Goal: Complete application form: Complete application form

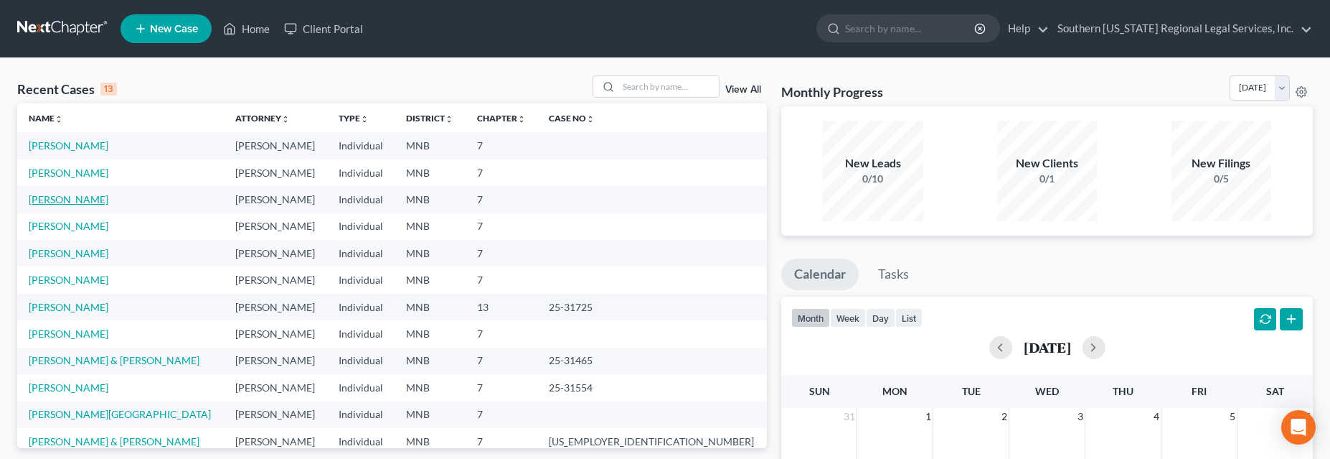
click at [62, 197] on link "[PERSON_NAME]" at bounding box center [69, 199] width 80 height 12
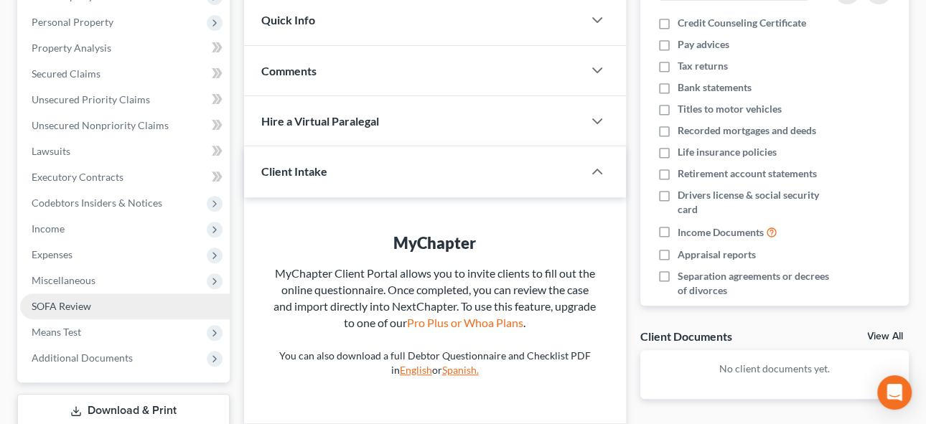
scroll to position [260, 0]
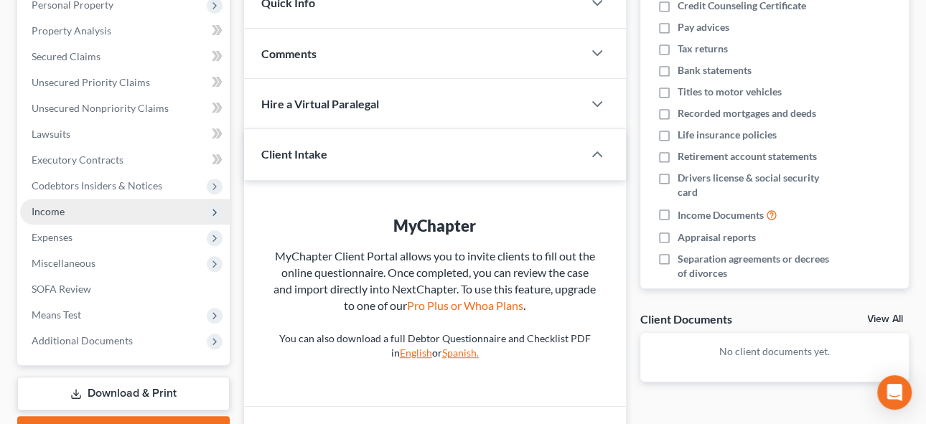
click at [49, 211] on span "Income" at bounding box center [48, 211] width 33 height 12
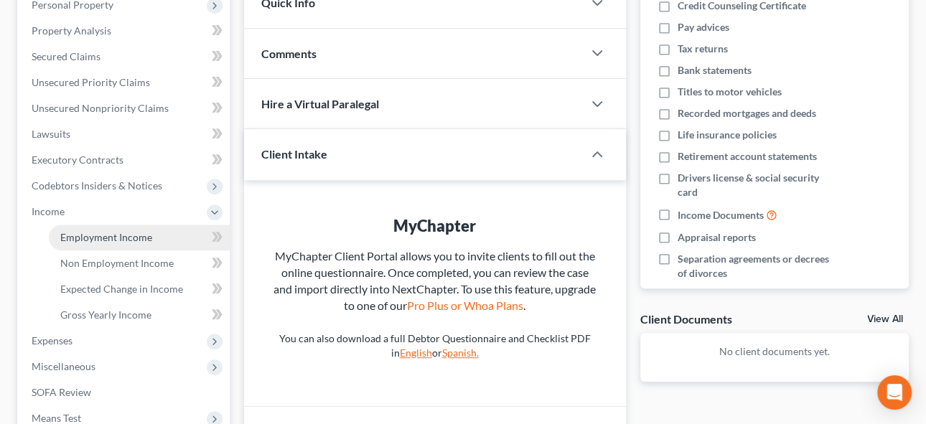
click at [114, 236] on span "Employment Income" at bounding box center [106, 237] width 92 height 12
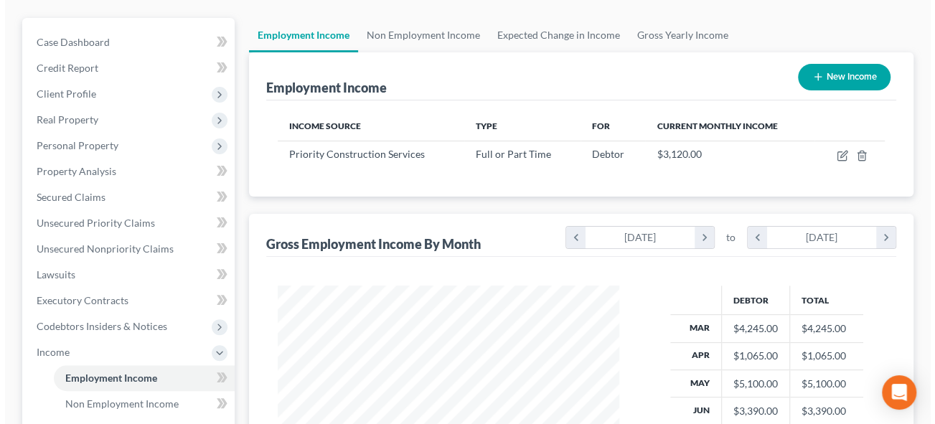
scroll to position [130, 0]
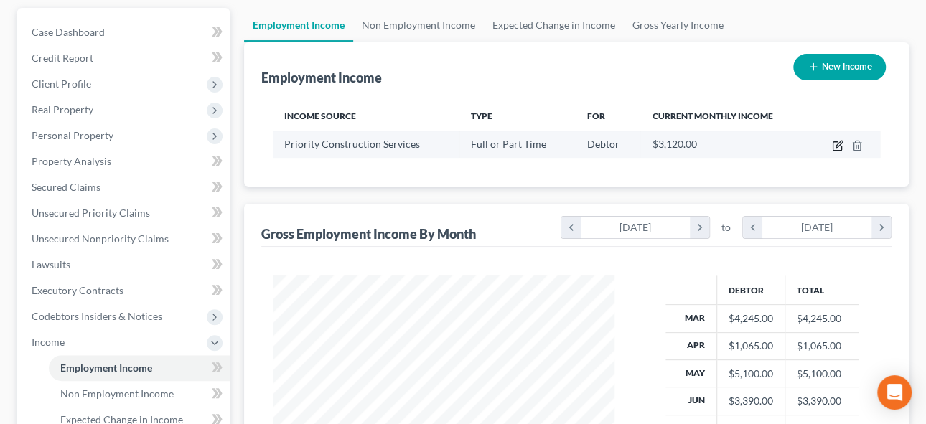
click at [835, 145] on icon "button" at bounding box center [837, 145] width 11 height 11
select select "0"
select select "24"
select select "3"
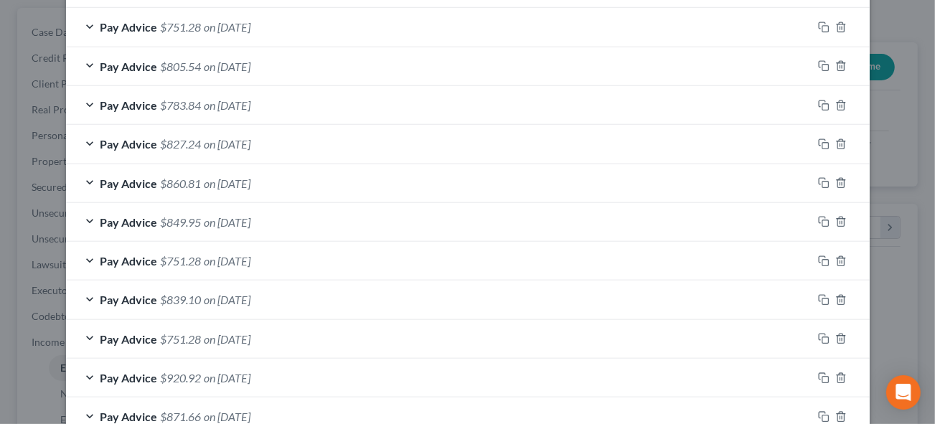
scroll to position [797, 0]
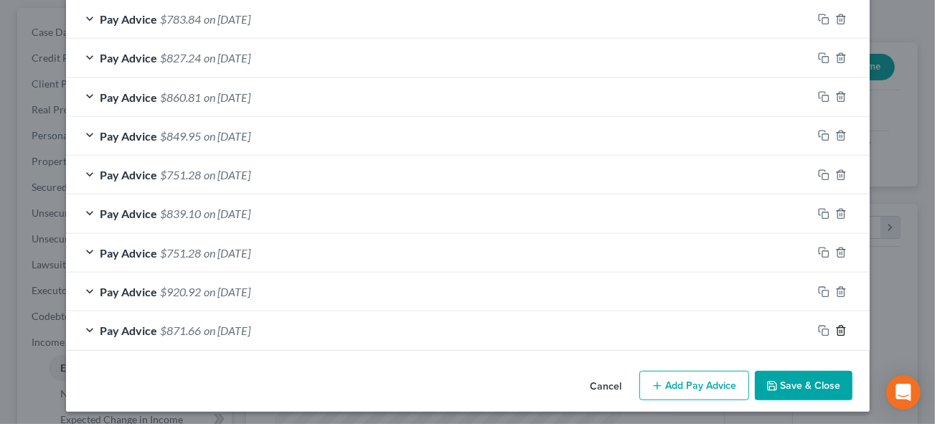
click at [835, 326] on icon "button" at bounding box center [840, 330] width 11 height 11
click at [837, 329] on icon "button" at bounding box center [840, 330] width 11 height 11
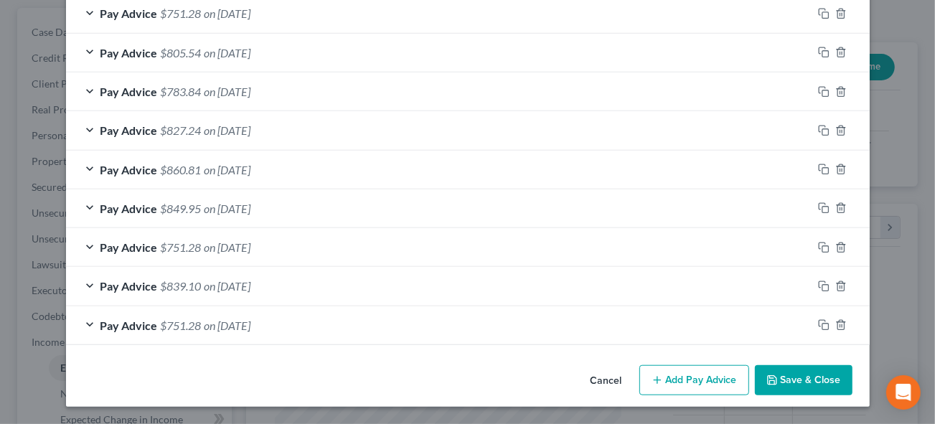
scroll to position [720, 0]
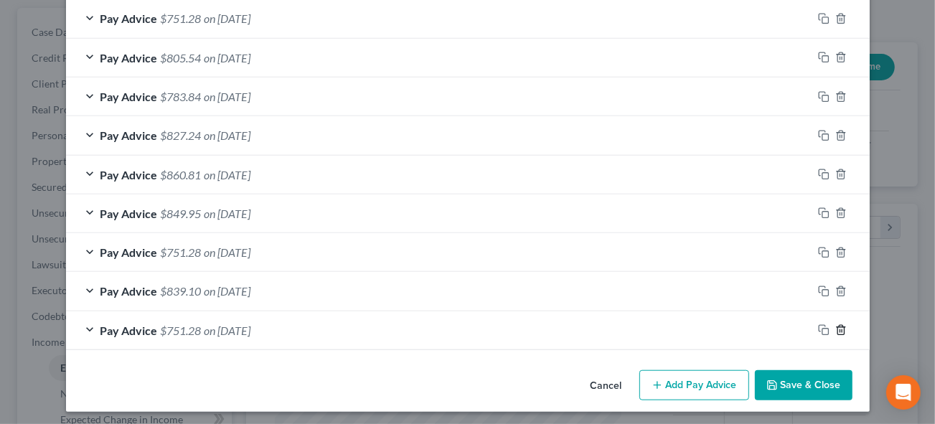
click at [837, 328] on icon "button" at bounding box center [840, 329] width 11 height 11
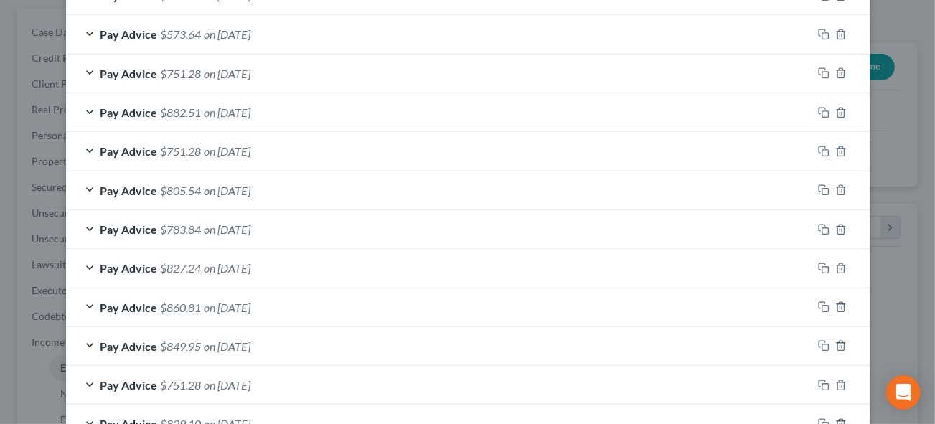
scroll to position [681, 0]
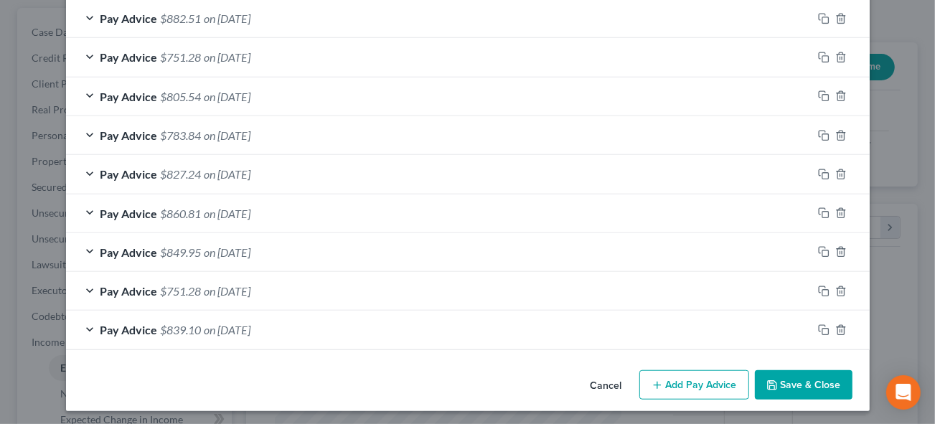
click at [685, 382] on button "Add Pay Advice" at bounding box center [694, 385] width 110 height 30
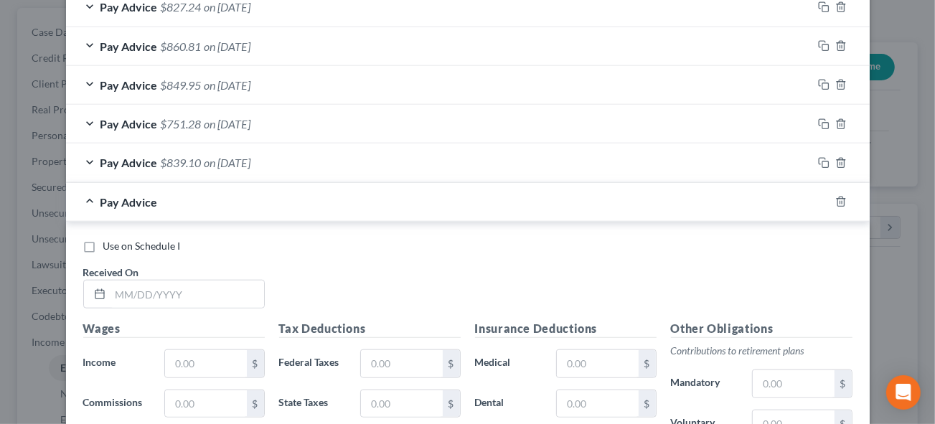
scroll to position [847, 0]
click at [143, 289] on input "text" at bounding box center [188, 294] width 154 height 27
click at [431, 258] on div "Use on Schedule I Received On *" at bounding box center [468, 280] width 784 height 81
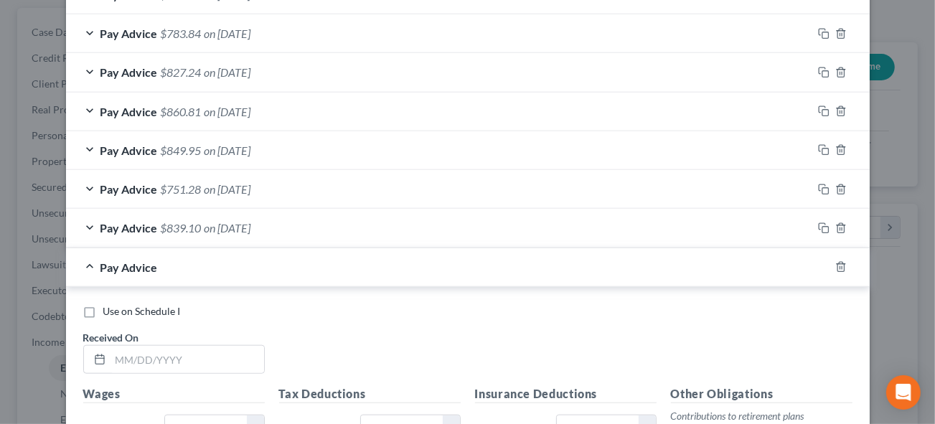
scroll to position [782, 0]
click at [837, 265] on polyline "button" at bounding box center [841, 265] width 9 height 0
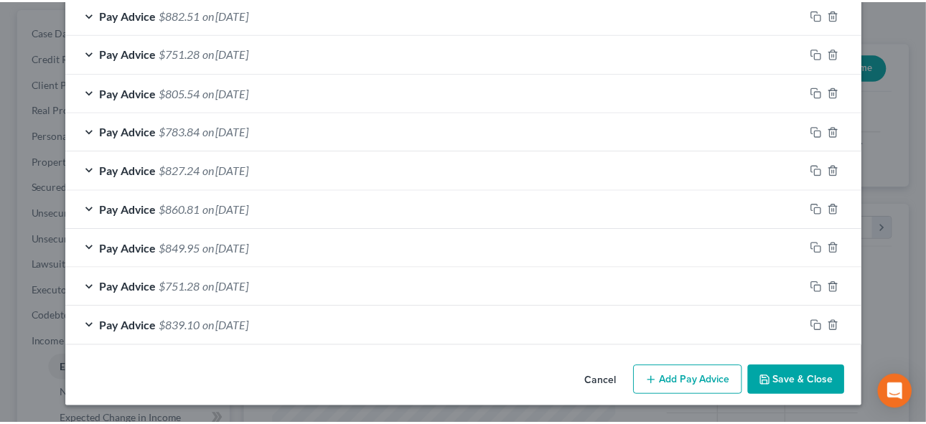
scroll to position [681, 0]
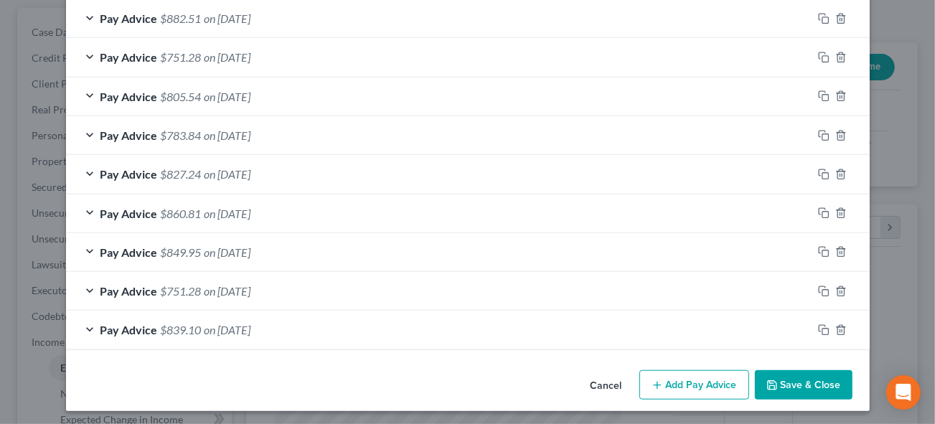
drag, startPoint x: 789, startPoint y: 382, endPoint x: 782, endPoint y: 375, distance: 9.1
click at [789, 382] on button "Save & Close" at bounding box center [804, 385] width 98 height 30
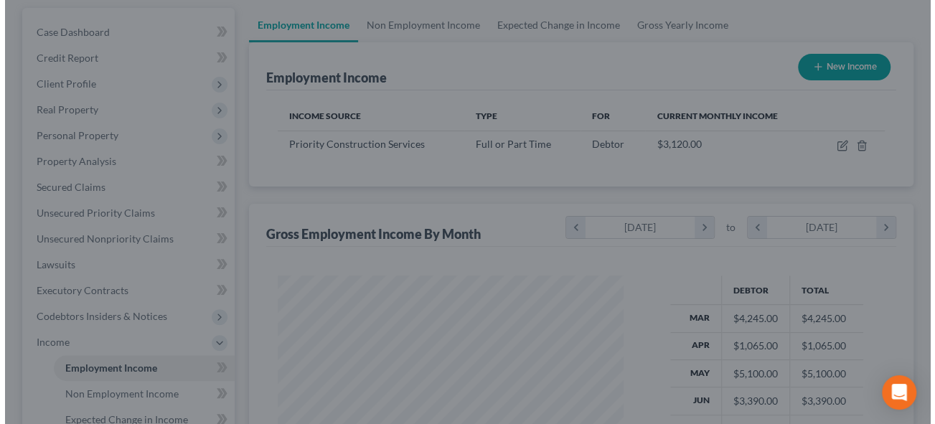
scroll to position [717286, 717171]
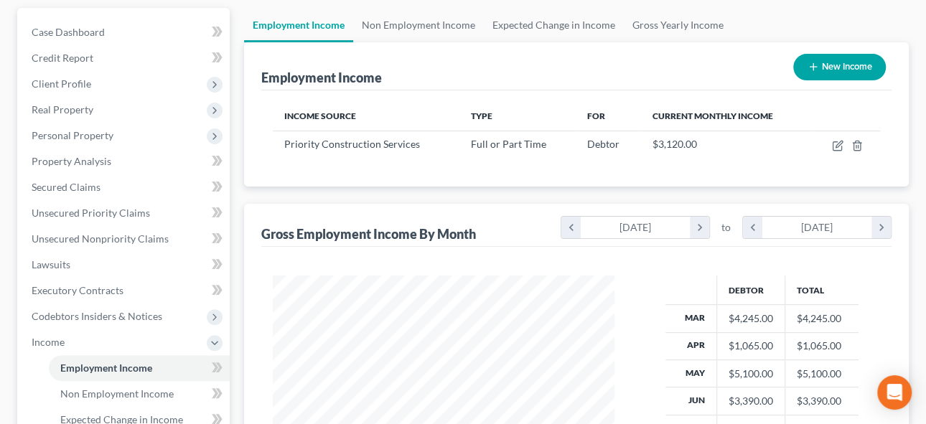
click at [834, 65] on button "New Income" at bounding box center [839, 67] width 93 height 27
select select "0"
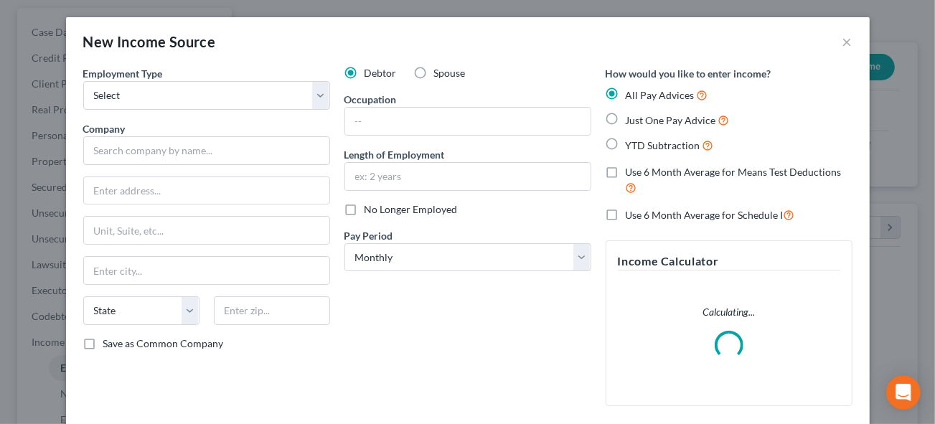
scroll to position [255, 375]
click at [123, 85] on select "Select Full or [DEMOGRAPHIC_DATA] Employment Self Employment" at bounding box center [206, 95] width 247 height 29
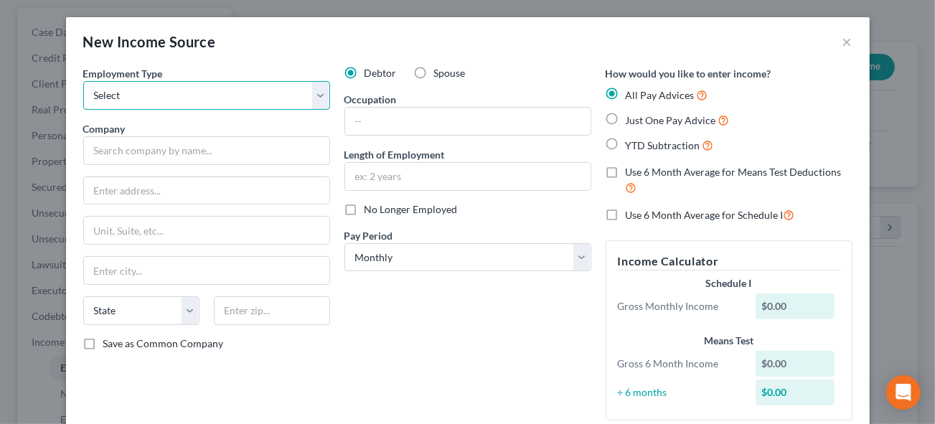
select select "0"
click at [83, 81] on select "Select Full or [DEMOGRAPHIC_DATA] Employment Self Employment" at bounding box center [206, 95] width 247 height 29
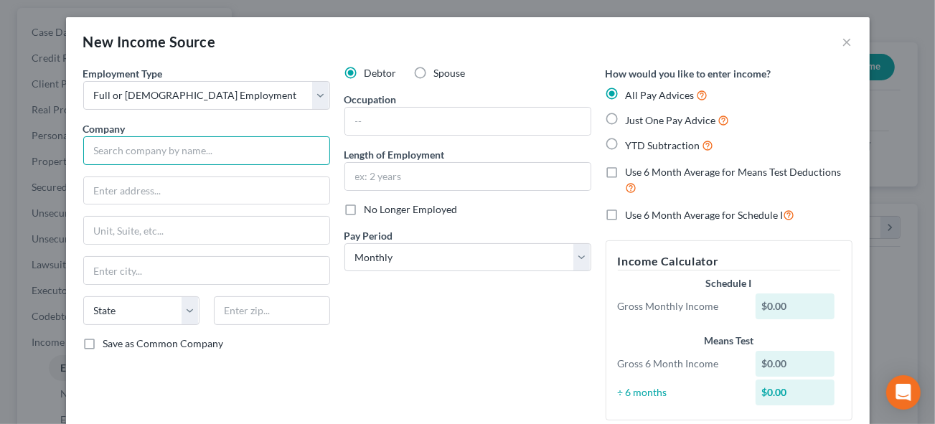
click at [127, 151] on input "text" at bounding box center [206, 150] width 247 height 29
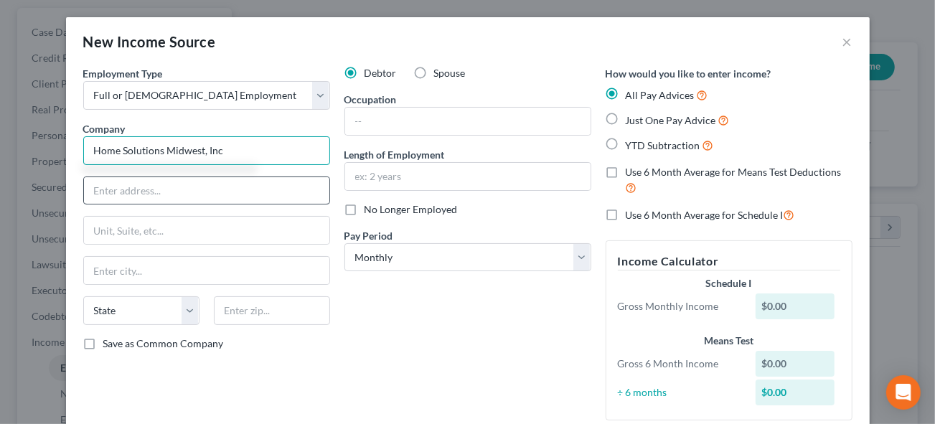
type input "Home Solutions Midwest, Inc"
click at [113, 187] on input "text" at bounding box center [206, 190] width 245 height 27
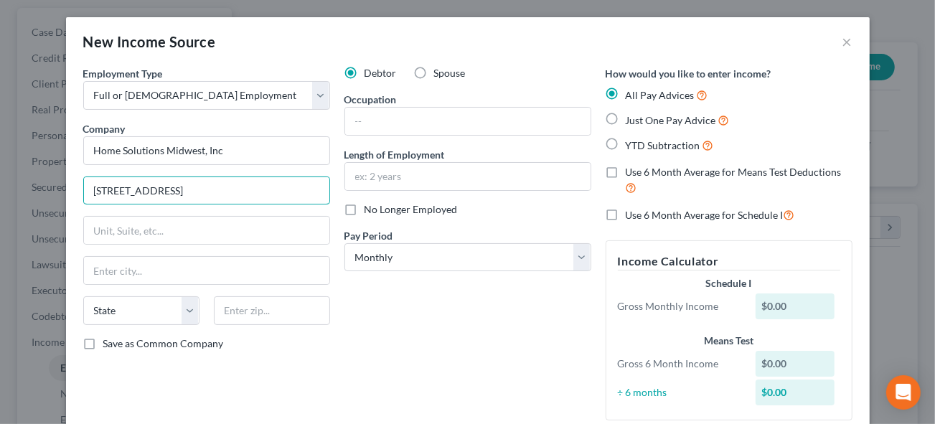
type input "[STREET_ADDRESS]"
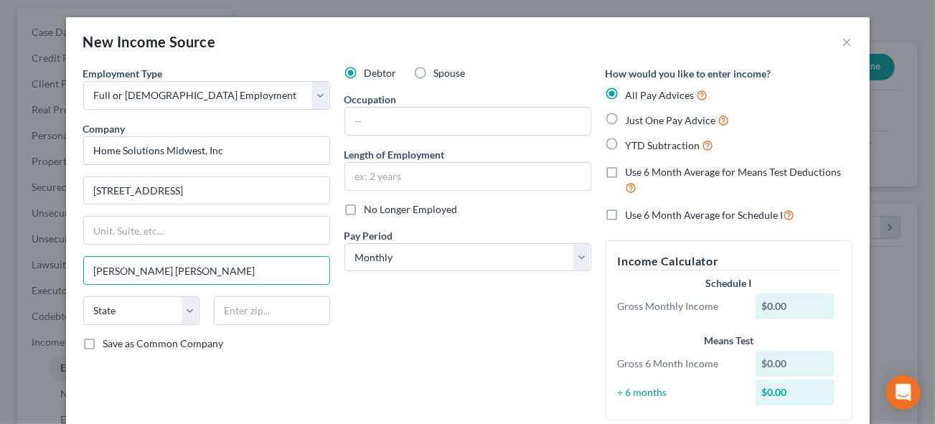
type input "[PERSON_NAME] [PERSON_NAME]"
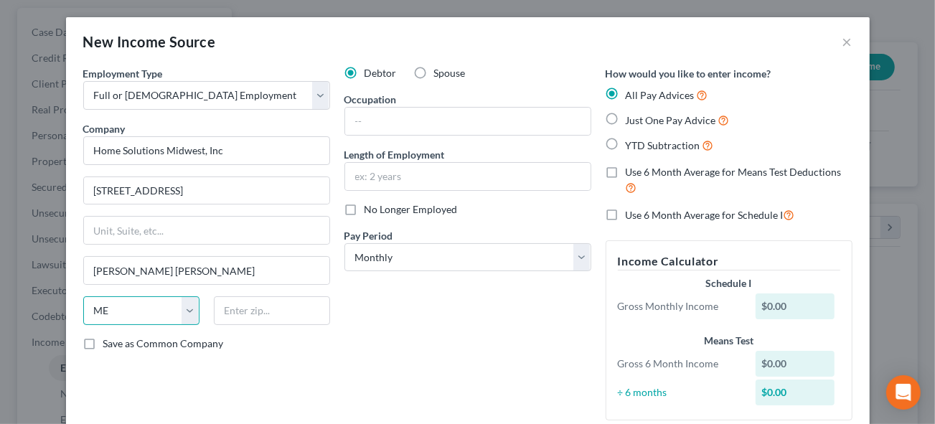
select select "24"
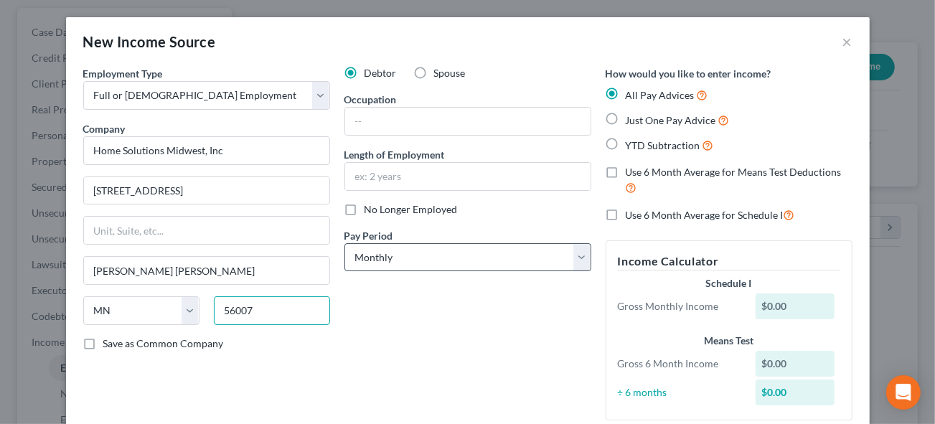
type input "56007"
click at [386, 258] on select "Select Monthly Twice Monthly Every Other Week Weekly" at bounding box center [467, 257] width 247 height 29
select select "3"
click at [344, 243] on select "Select Monthly Twice Monthly Every Other Week Weekly" at bounding box center [467, 257] width 247 height 29
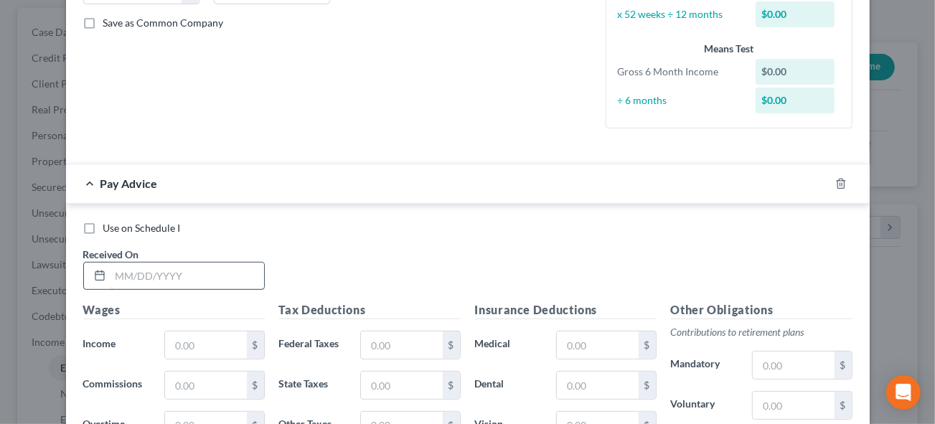
scroll to position [326, 0]
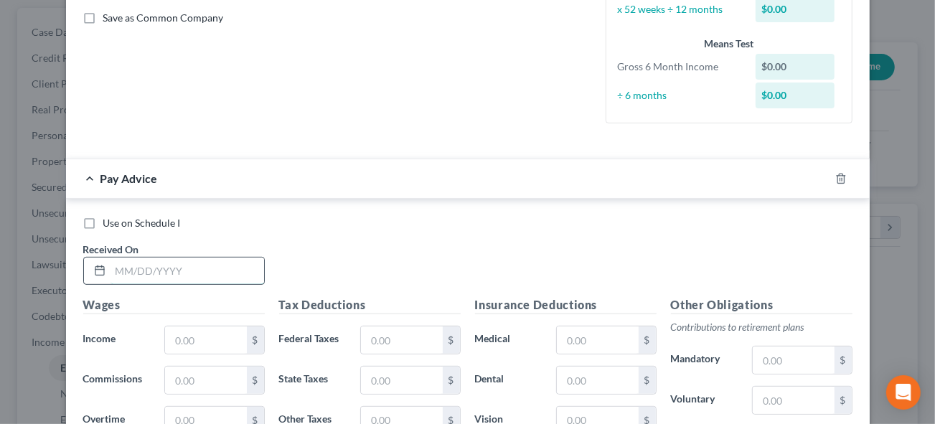
click at [121, 266] on input "text" at bounding box center [188, 271] width 154 height 27
type input "[DATE]"
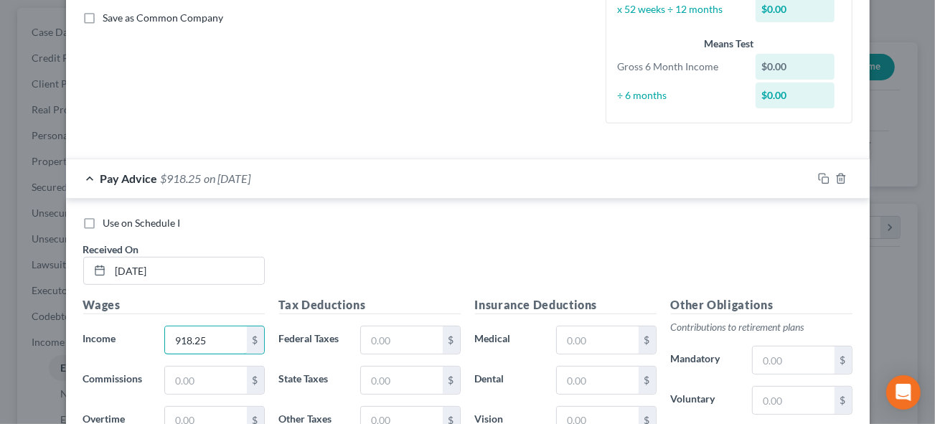
type input "918.25"
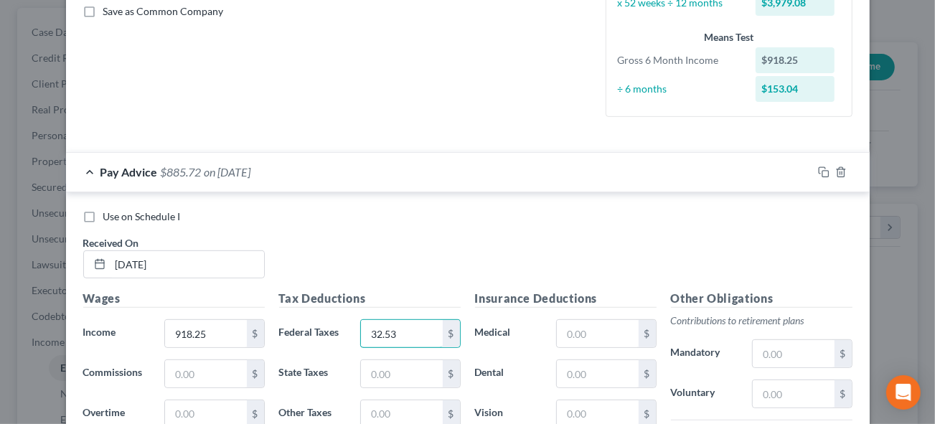
type input "32.53"
type input "40.61"
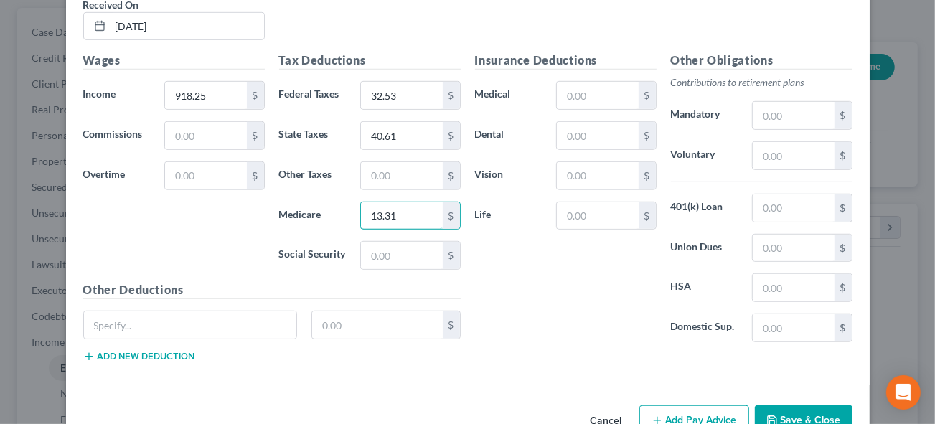
type input "13.31"
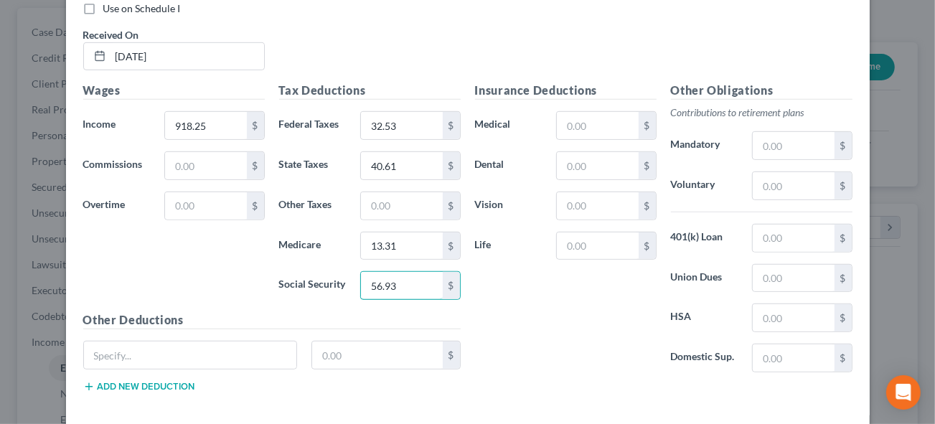
scroll to position [475, 0]
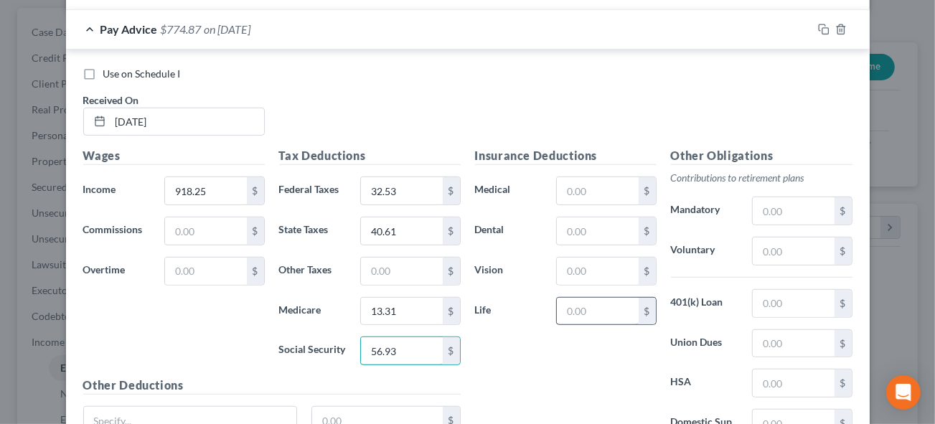
type input "56.93"
click at [587, 307] on input "text" at bounding box center [597, 311] width 81 height 27
click at [530, 353] on div "Insurance Deductions Medical $ Dental $ Vision $ Life $" at bounding box center [566, 298] width 196 height 302
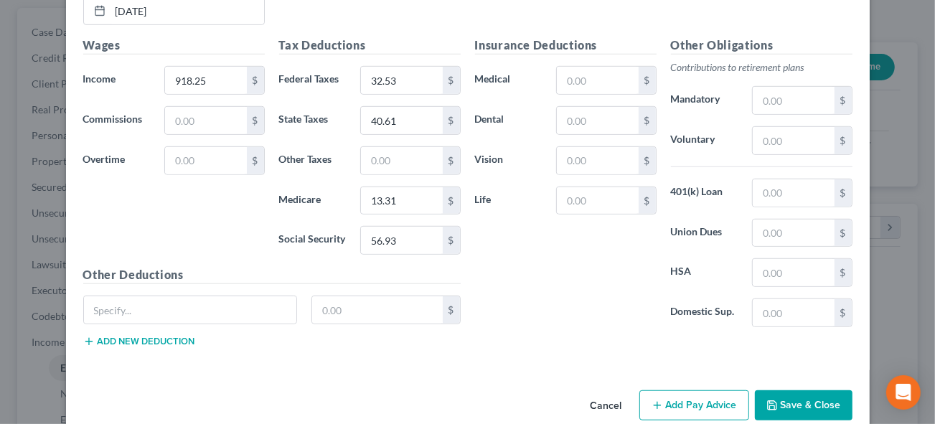
scroll to position [605, 0]
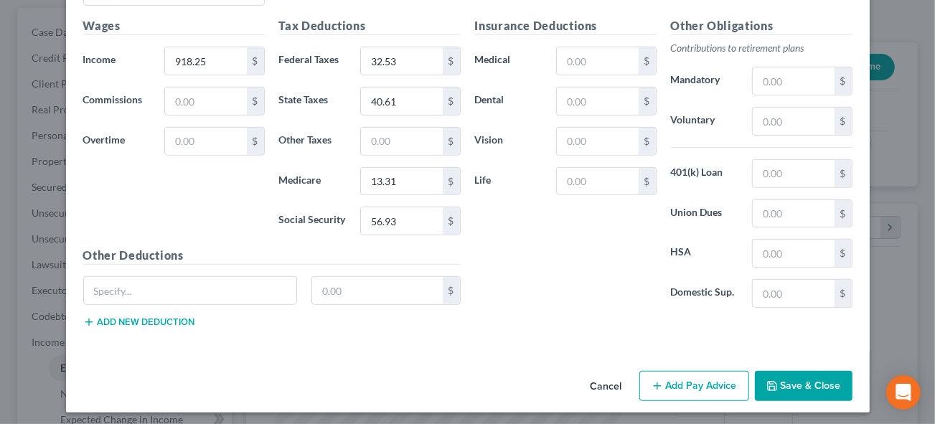
click at [689, 384] on button "Add Pay Advice" at bounding box center [694, 386] width 110 height 30
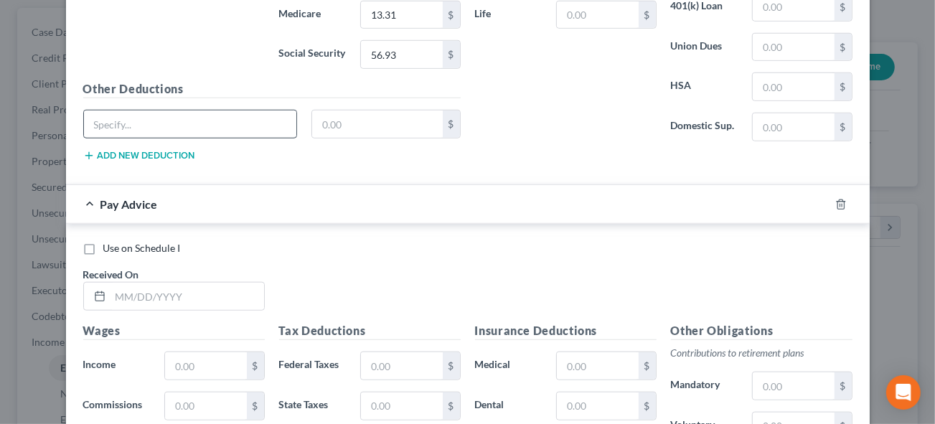
scroll to position [801, 0]
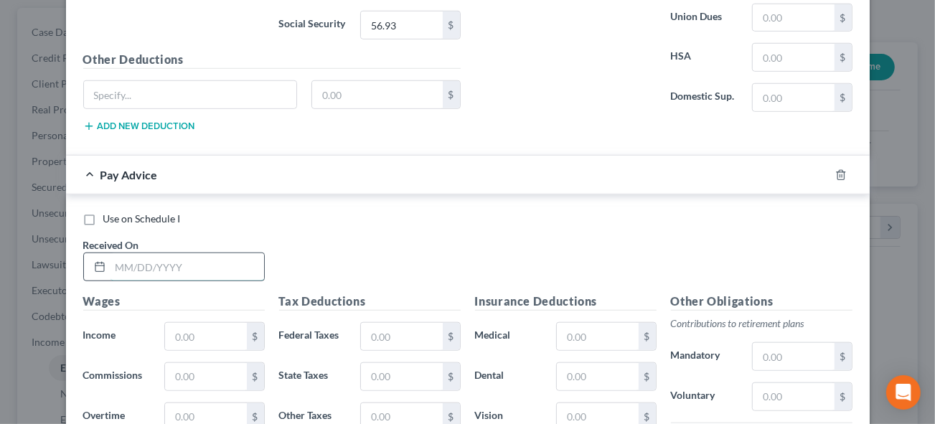
click at [111, 255] on input "text" at bounding box center [188, 266] width 154 height 27
type input "[DATE]"
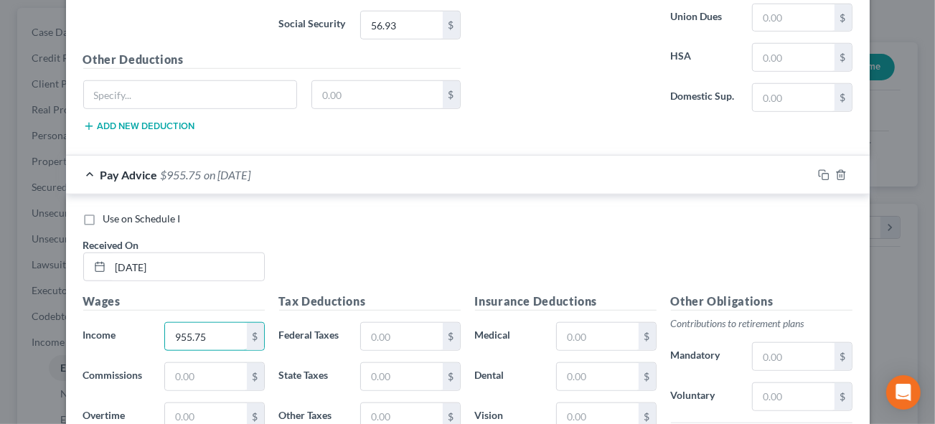
type input "955.75"
type input "37.03"
click at [403, 367] on input "59.26" at bounding box center [401, 376] width 81 height 27
type input "43.16"
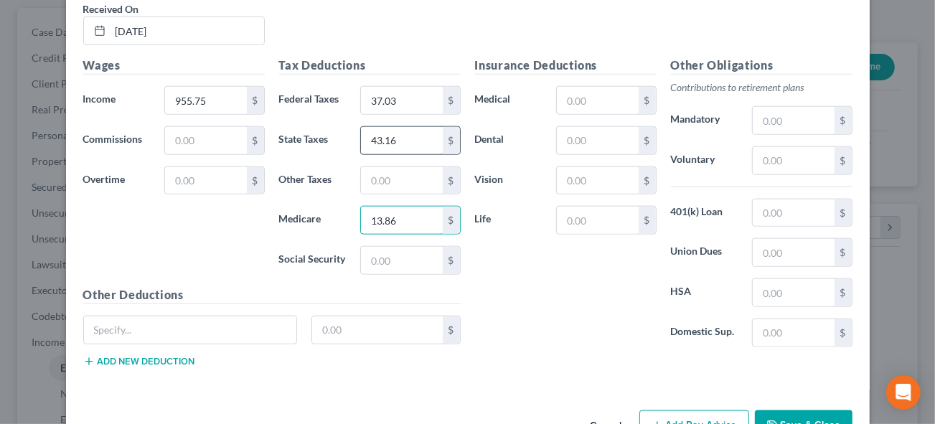
type input "13.86"
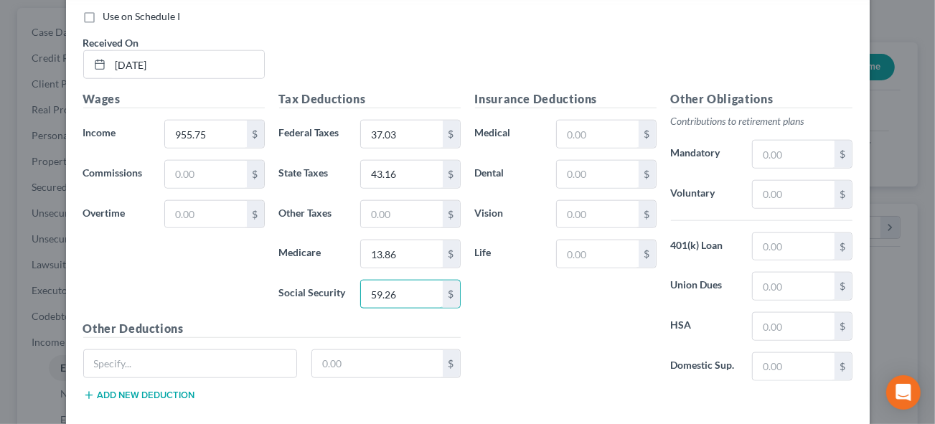
scroll to position [1072, 0]
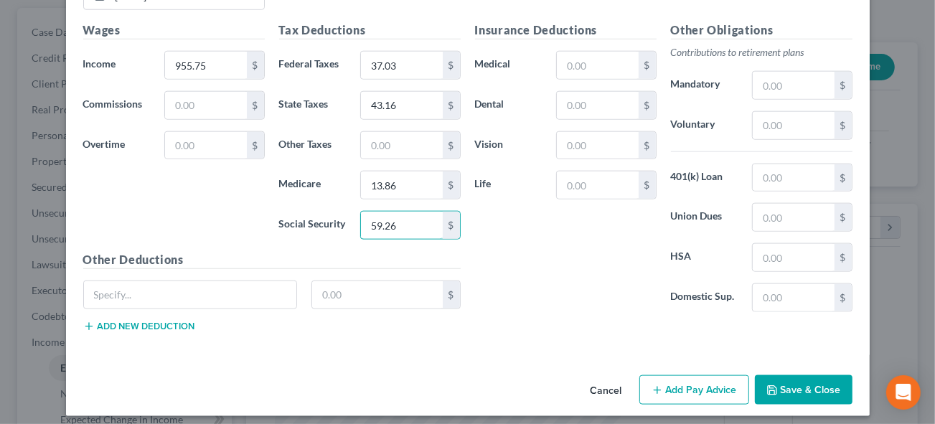
type input "59.26"
click at [715, 380] on button "Add Pay Advice" at bounding box center [694, 390] width 110 height 30
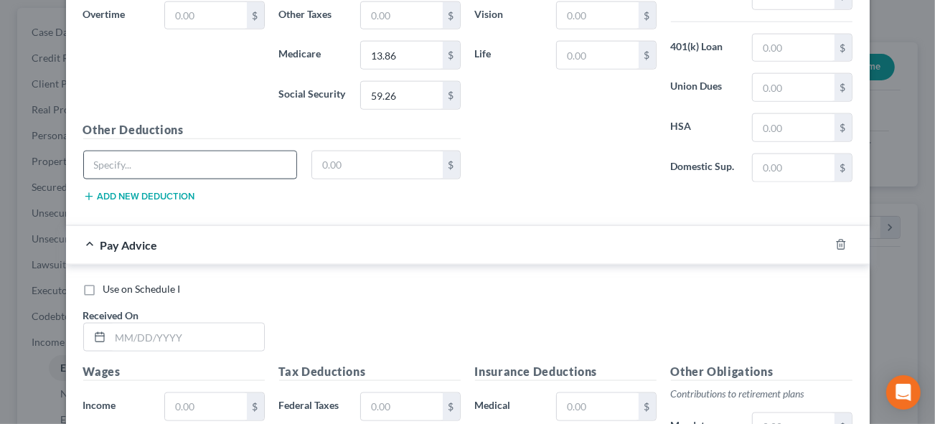
scroll to position [1203, 0]
drag, startPoint x: 111, startPoint y: 327, endPoint x: 156, endPoint y: 325, distance: 46.0
click at [111, 327] on input "text" at bounding box center [188, 336] width 154 height 27
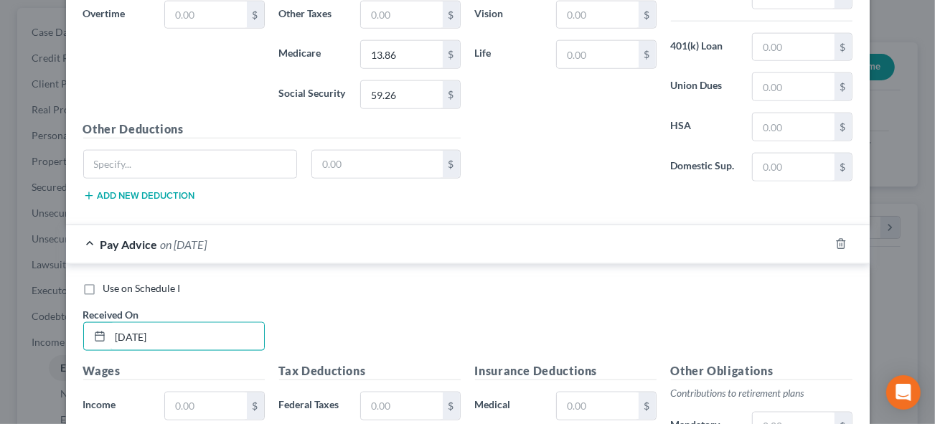
type input "[DATE]"
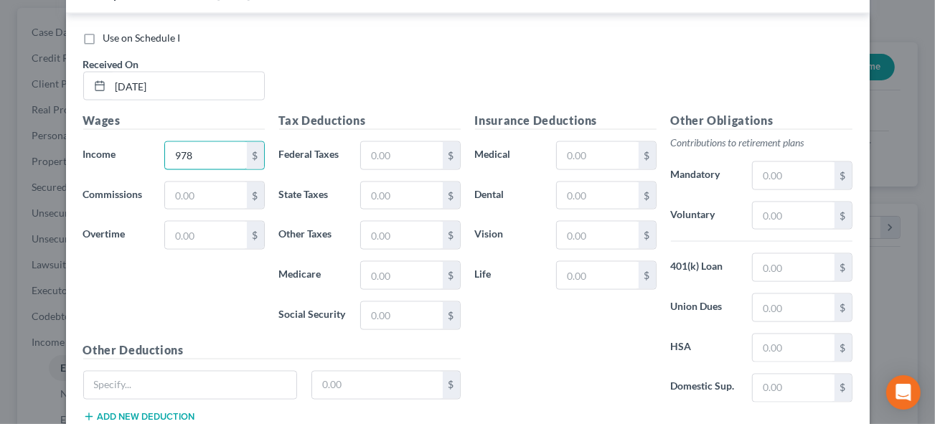
scroll to position [1464, 0]
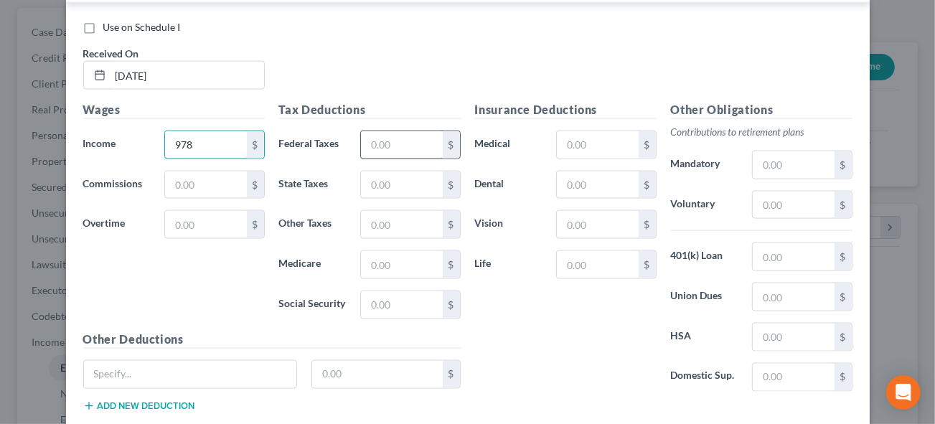
type input "978"
click at [410, 133] on input "text" at bounding box center [401, 144] width 81 height 27
type input "39.70"
type input "44.67"
type input "14.18"
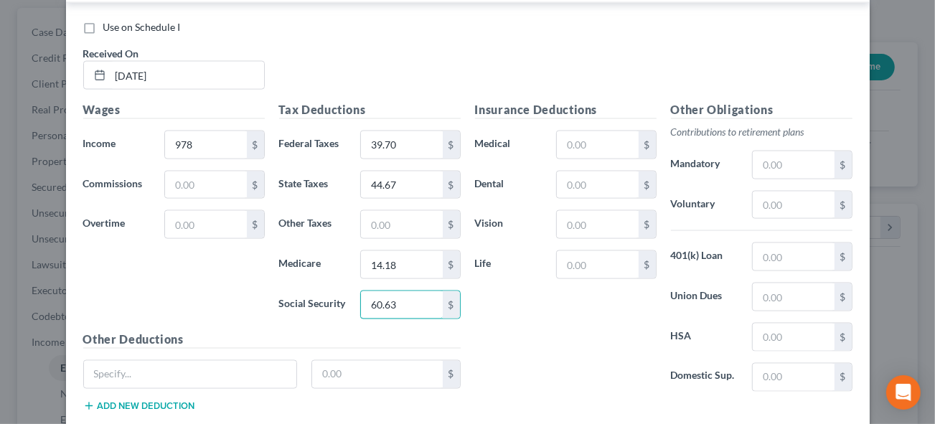
type input "60.63"
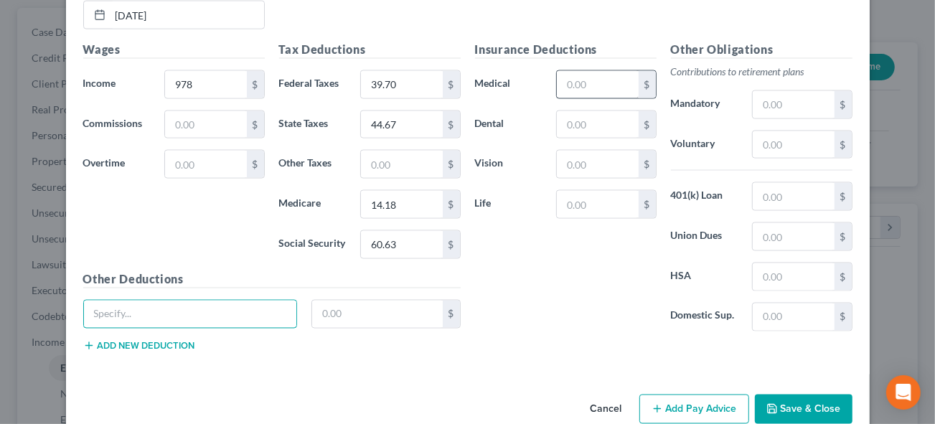
scroll to position [1539, 0]
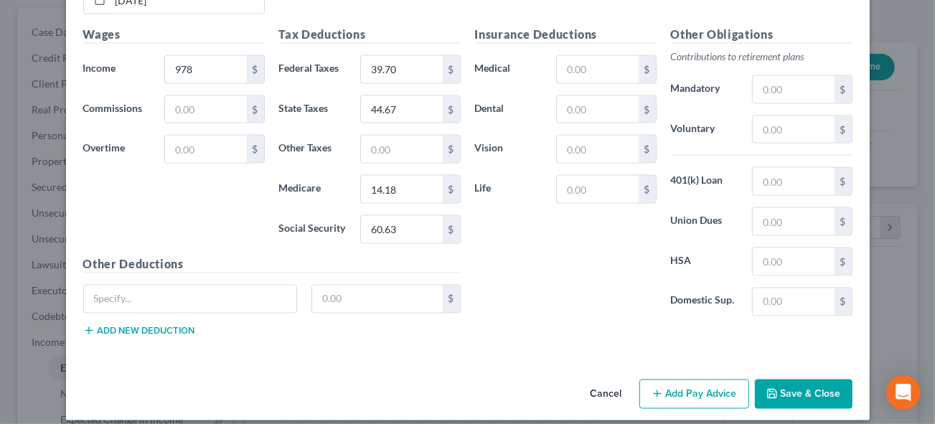
click at [685, 380] on button "Add Pay Advice" at bounding box center [694, 395] width 110 height 30
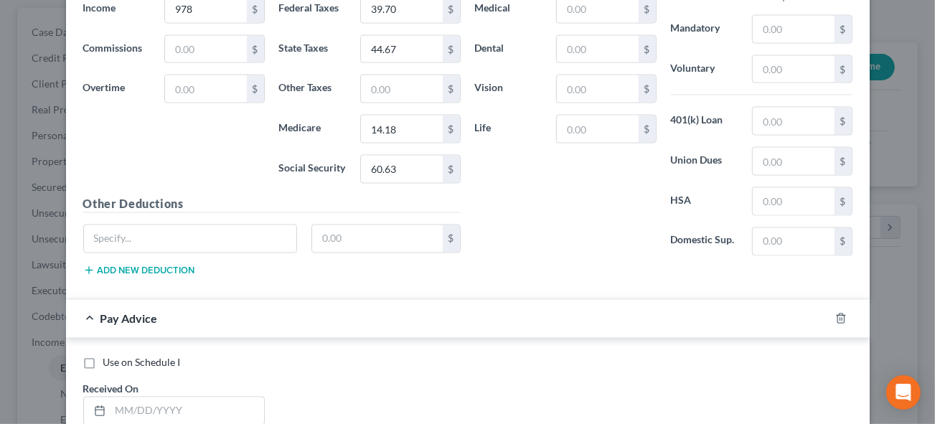
scroll to position [1670, 0]
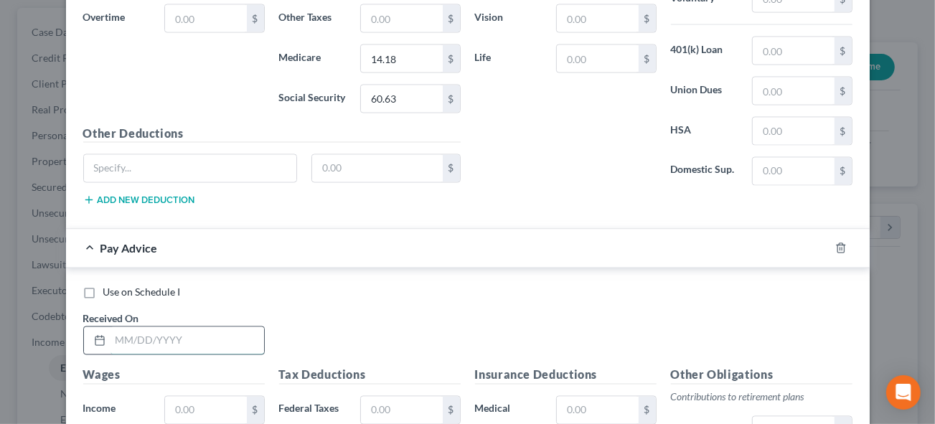
drag, startPoint x: 130, startPoint y: 326, endPoint x: 163, endPoint y: 326, distance: 33.0
click at [130, 327] on input "text" at bounding box center [188, 340] width 154 height 27
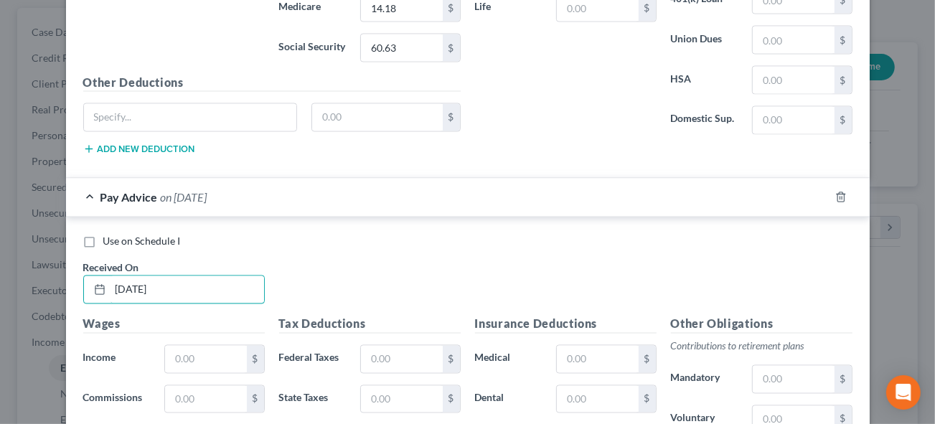
scroll to position [1800, 0]
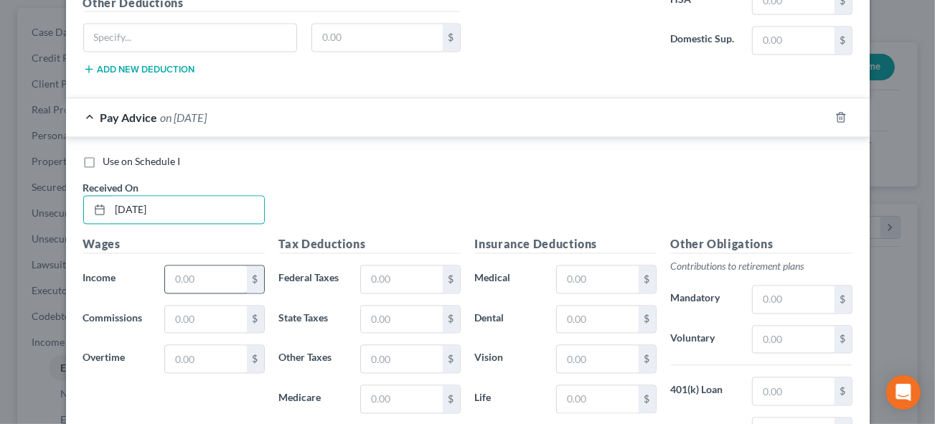
type input "[DATE]"
click at [192, 266] on input "text" at bounding box center [205, 279] width 81 height 27
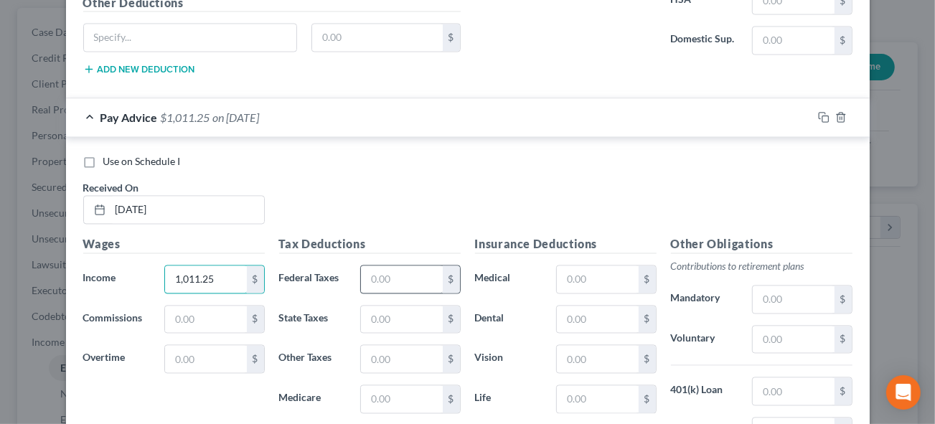
type input "1,011.25"
click at [402, 266] on input "text" at bounding box center [401, 279] width 81 height 27
type input "43.69"
click at [377, 309] on input "text" at bounding box center [401, 319] width 81 height 27
click at [409, 311] on input "text" at bounding box center [401, 319] width 81 height 27
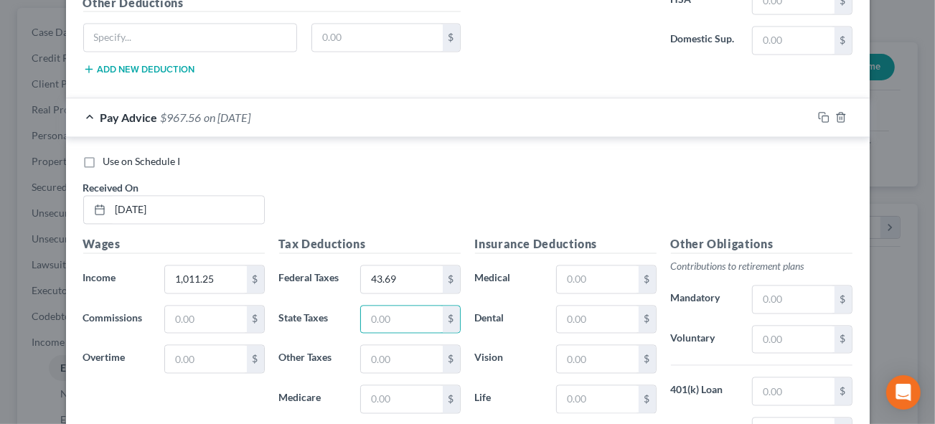
click at [613, 155] on div "Use on Schedule I" at bounding box center [467, 162] width 769 height 14
click at [389, 306] on input "text" at bounding box center [401, 319] width 81 height 27
type input "46.93"
type input "14.67"
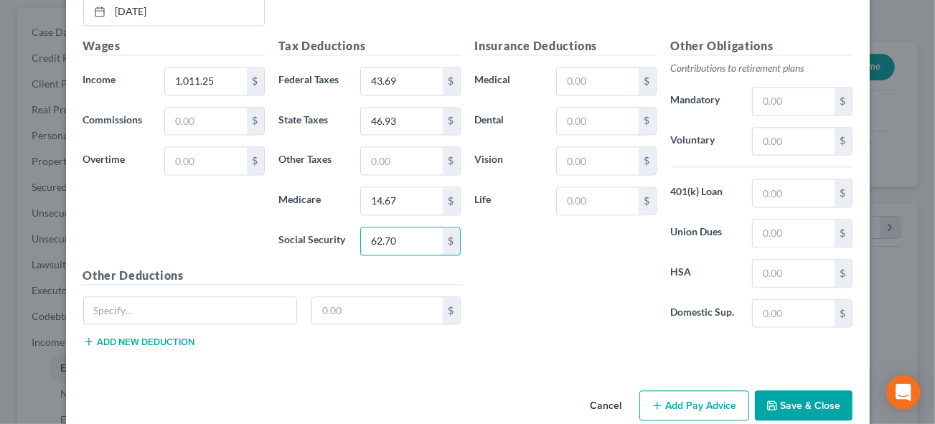
scroll to position [2006, 0]
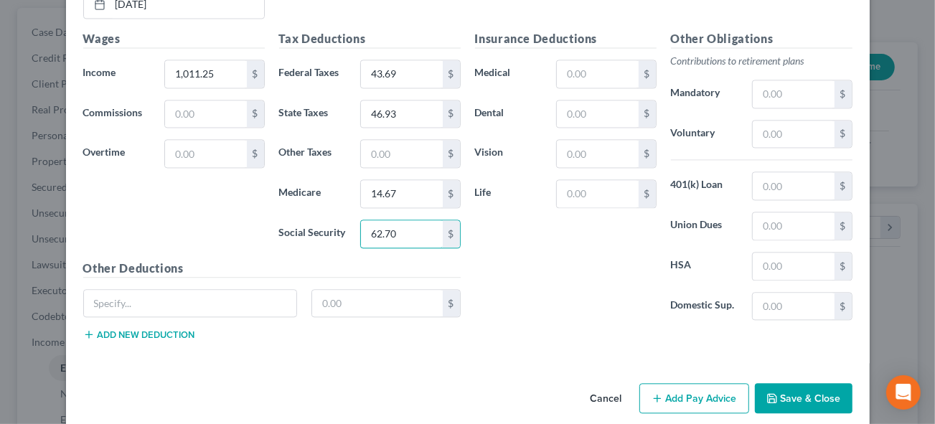
type input "62.70"
click at [685, 387] on button "Add Pay Advice" at bounding box center [694, 398] width 110 height 30
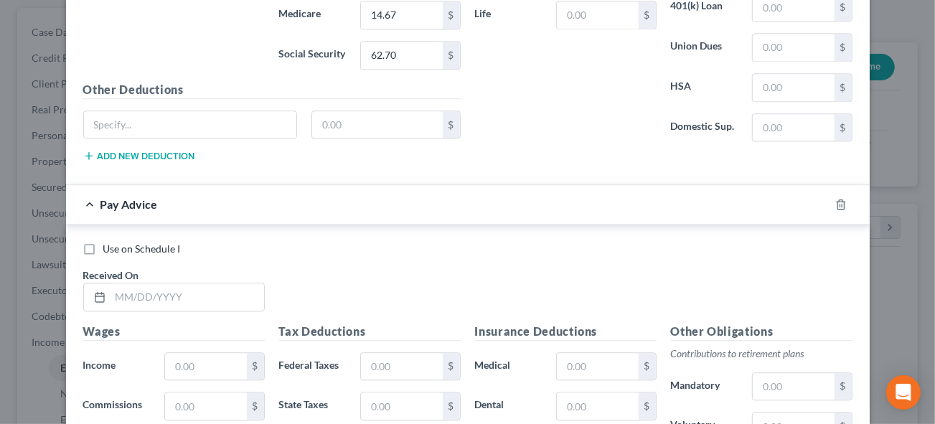
scroll to position [2202, 0]
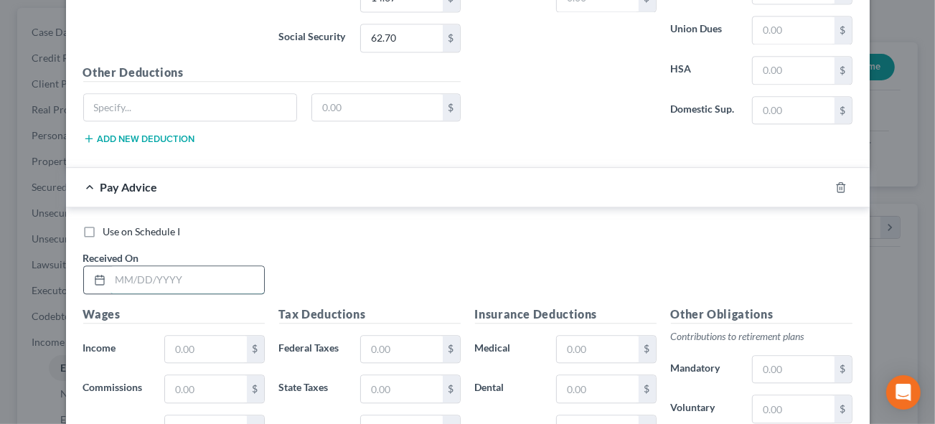
click at [118, 266] on input "text" at bounding box center [188, 279] width 154 height 27
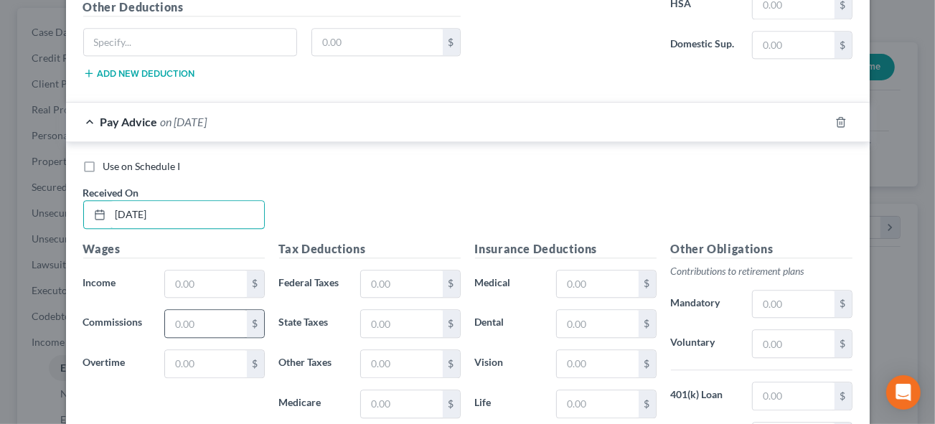
scroll to position [2277, 0]
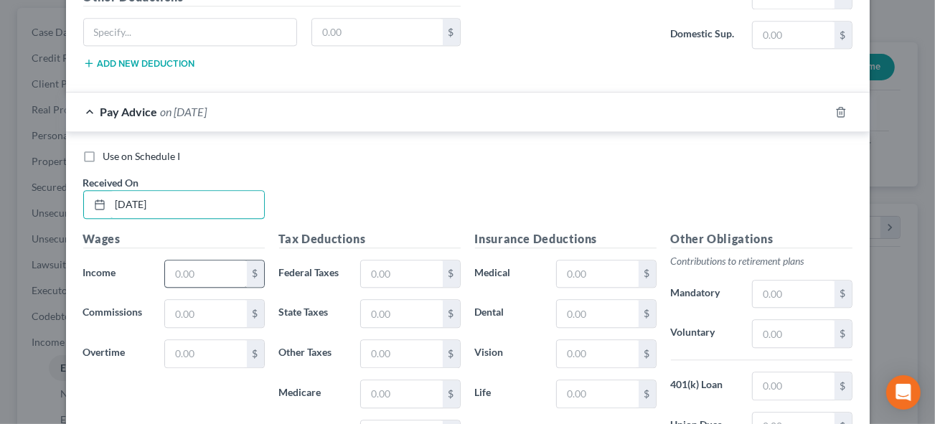
type input "[DATE]"
click at [186, 260] on input "text" at bounding box center [205, 273] width 81 height 27
type input "1,196.53"
click at [406, 260] on input "text" at bounding box center [401, 273] width 81 height 27
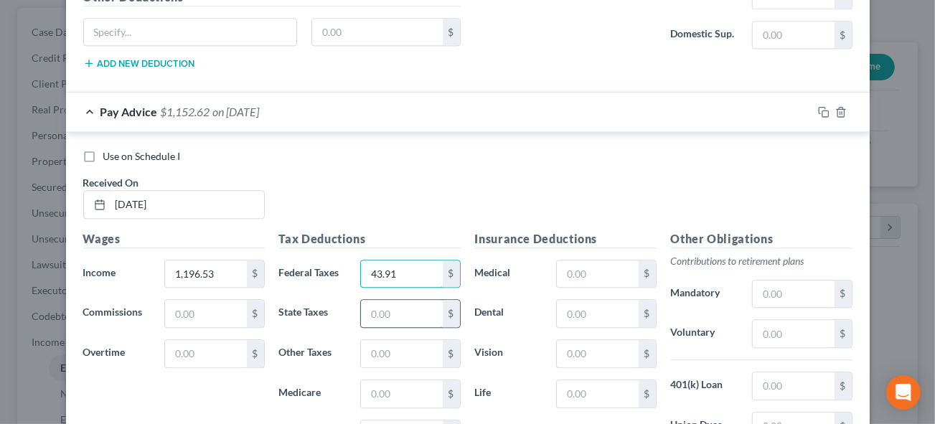
type input "43.91"
click at [404, 302] on input "text" at bounding box center [401, 313] width 81 height 27
type input "47.06"
click at [415, 380] on input "text" at bounding box center [401, 393] width 81 height 27
type input "14.36"
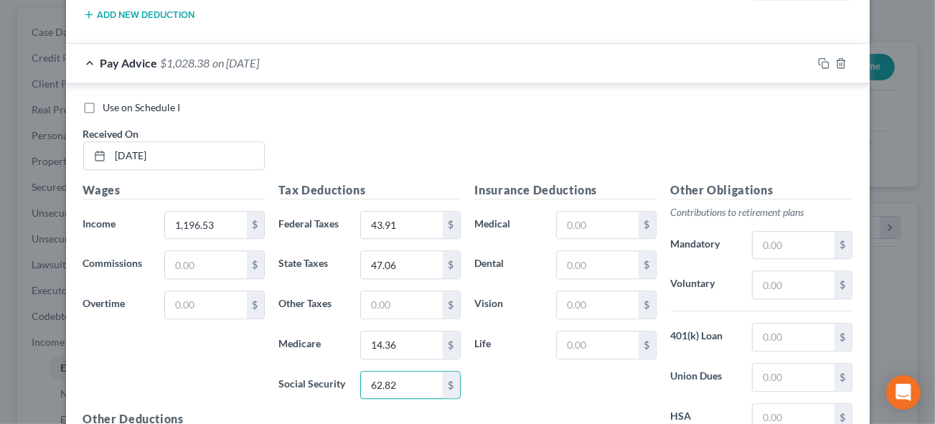
scroll to position [2343, 0]
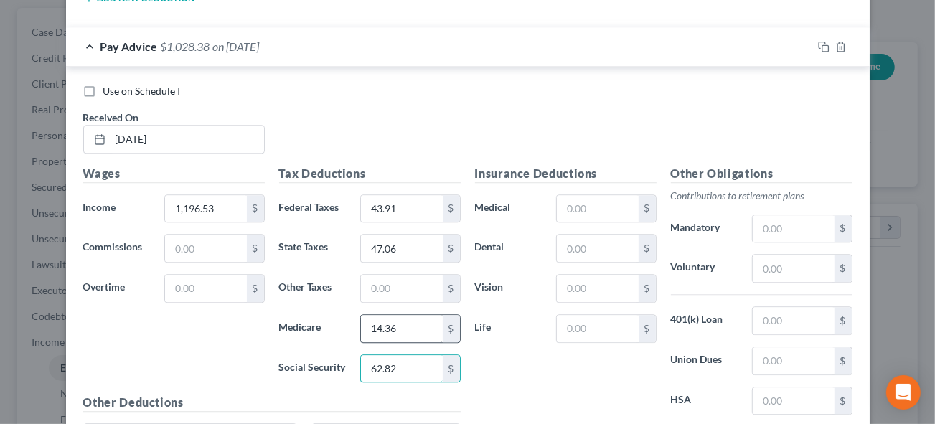
type input "62.82"
click at [403, 315] on input "14.36" at bounding box center [401, 328] width 81 height 27
click at [416, 315] on input "14.36" at bounding box center [401, 328] width 81 height 27
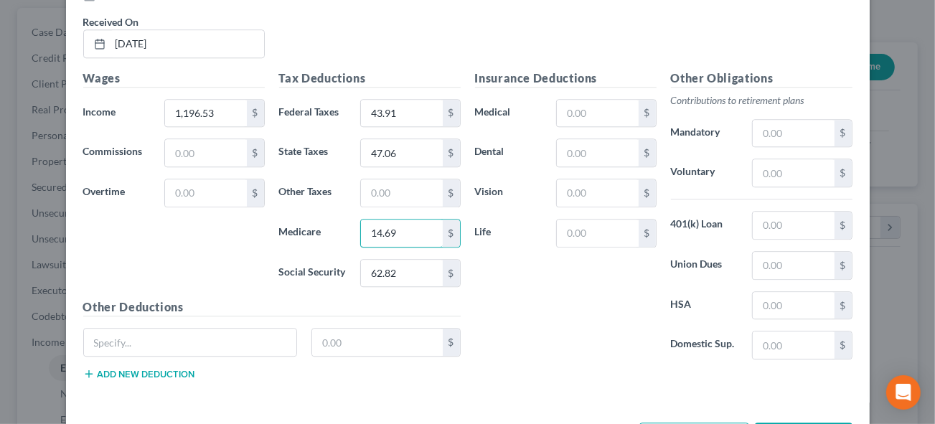
scroll to position [2473, 0]
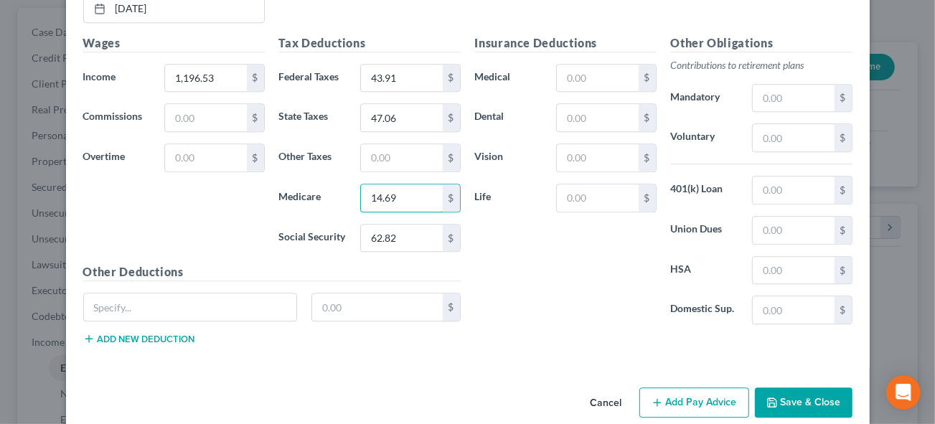
type input "14.69"
click at [668, 387] on button "Add Pay Advice" at bounding box center [694, 402] width 110 height 30
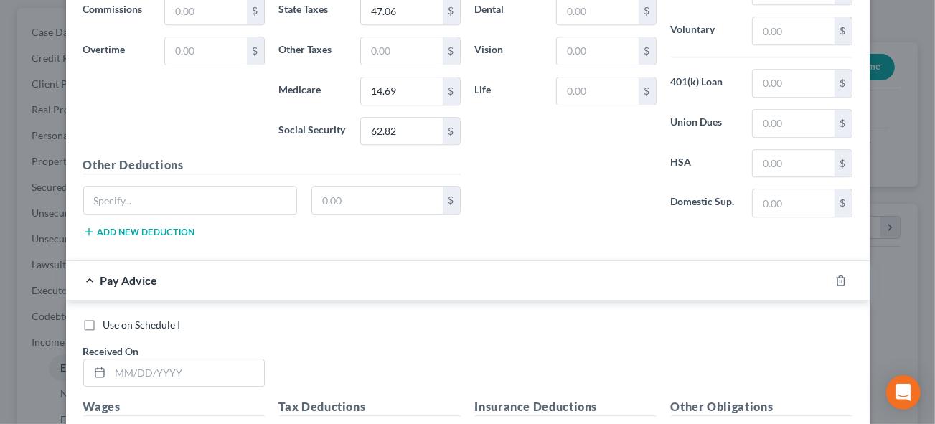
scroll to position [2603, 0]
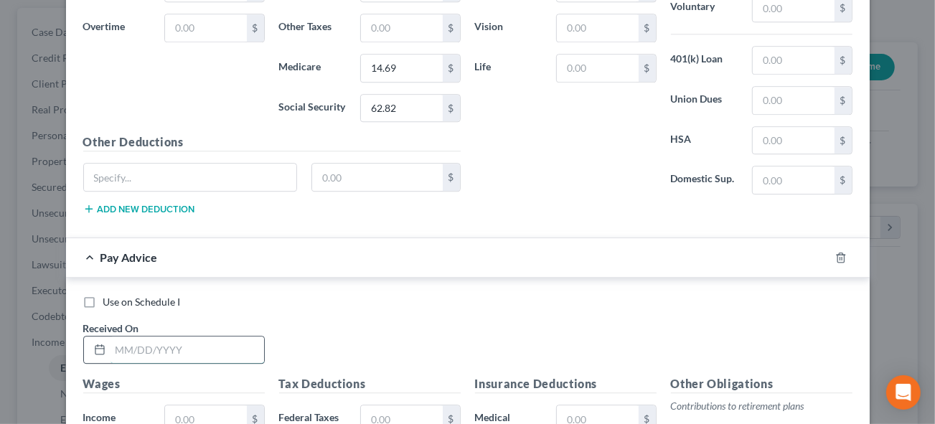
click at [129, 337] on input "text" at bounding box center [188, 350] width 154 height 27
type input "[DATE]"
click at [182, 405] on input "text" at bounding box center [205, 418] width 81 height 27
drag, startPoint x: 698, startPoint y: 275, endPoint x: 697, endPoint y: 263, distance: 12.2
click at [698, 295] on div "Use on Schedule I" at bounding box center [467, 302] width 769 height 14
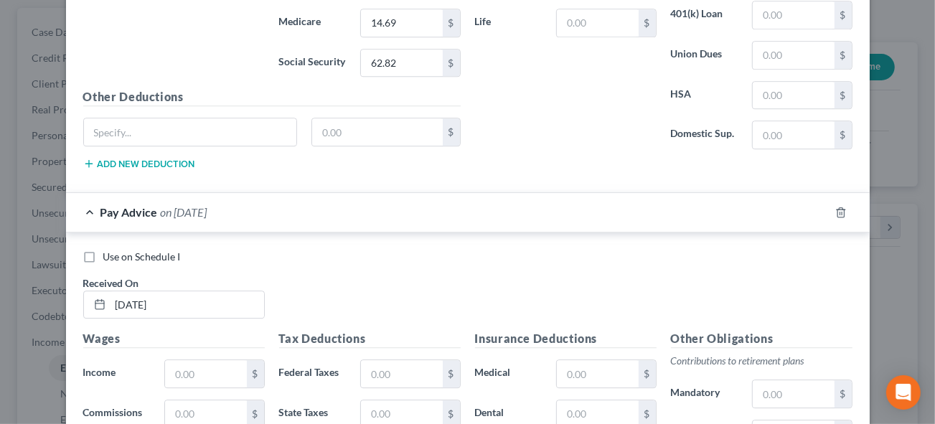
scroll to position [2734, 0]
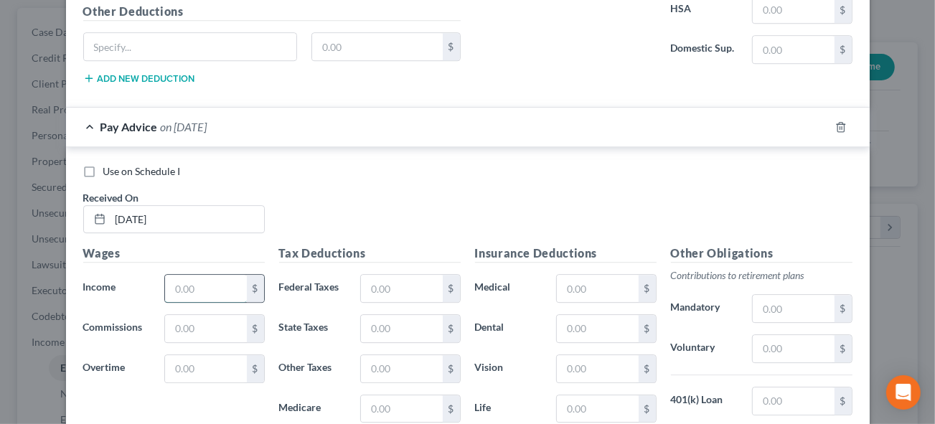
drag, startPoint x: 187, startPoint y: 265, endPoint x: 204, endPoint y: 263, distance: 16.6
click at [187, 275] on input "text" at bounding box center [205, 288] width 81 height 27
type input "980.50"
type input "40"
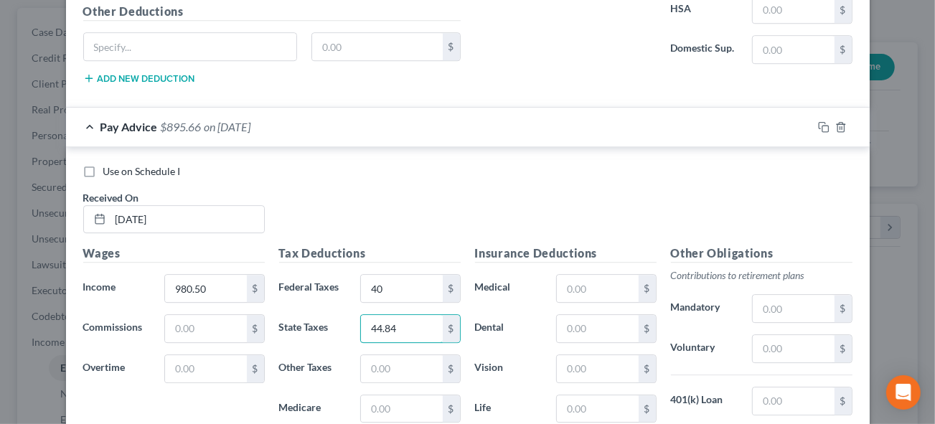
type input "44.84"
type input "14.21"
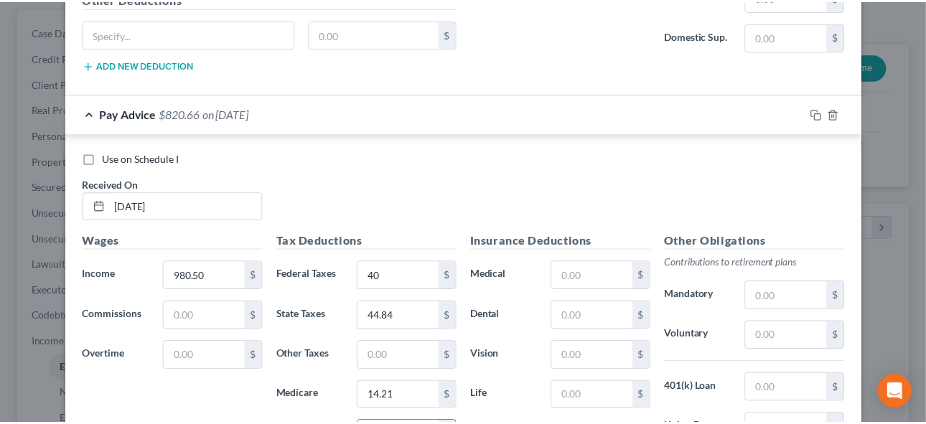
scroll to position [2940, 0]
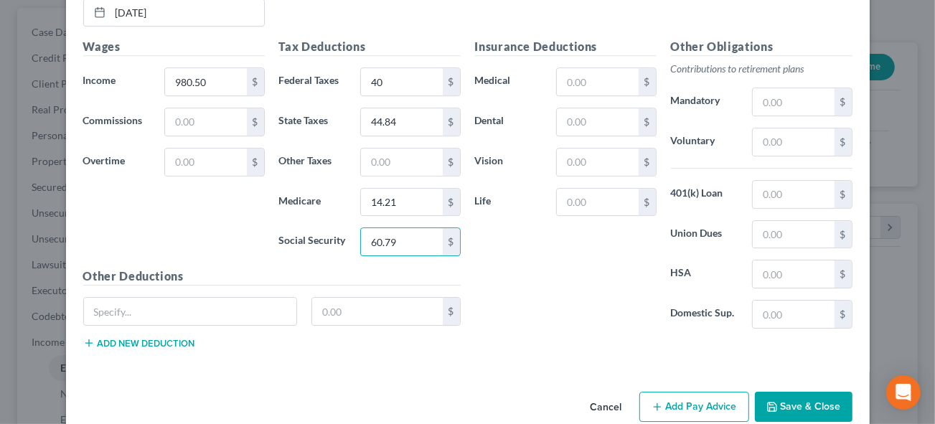
type input "60.79"
click at [798, 392] on button "Save & Close" at bounding box center [804, 407] width 98 height 30
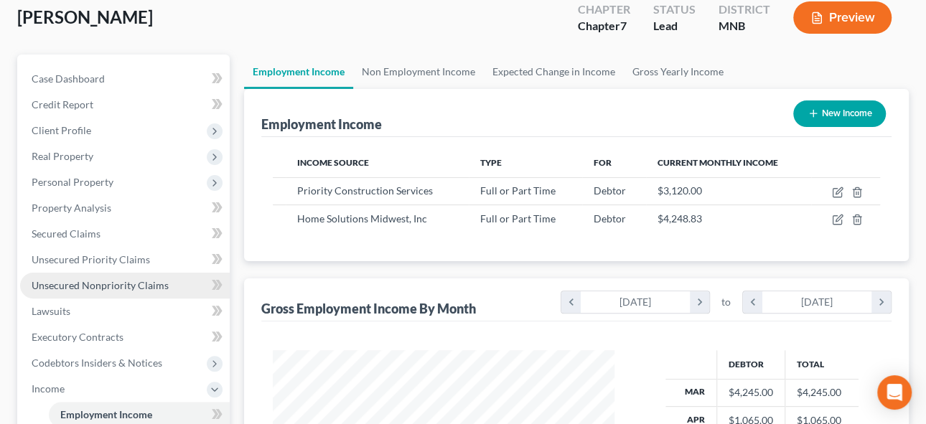
scroll to position [65, 0]
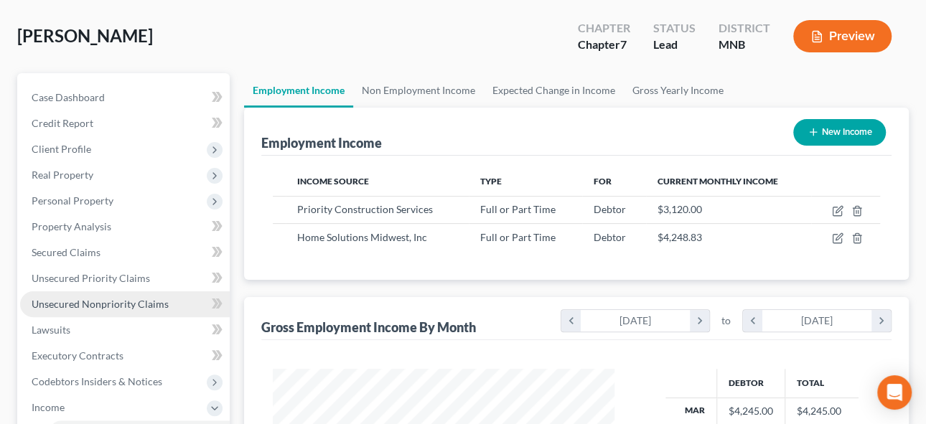
click at [104, 301] on span "Unsecured Nonpriority Claims" at bounding box center [100, 304] width 137 height 12
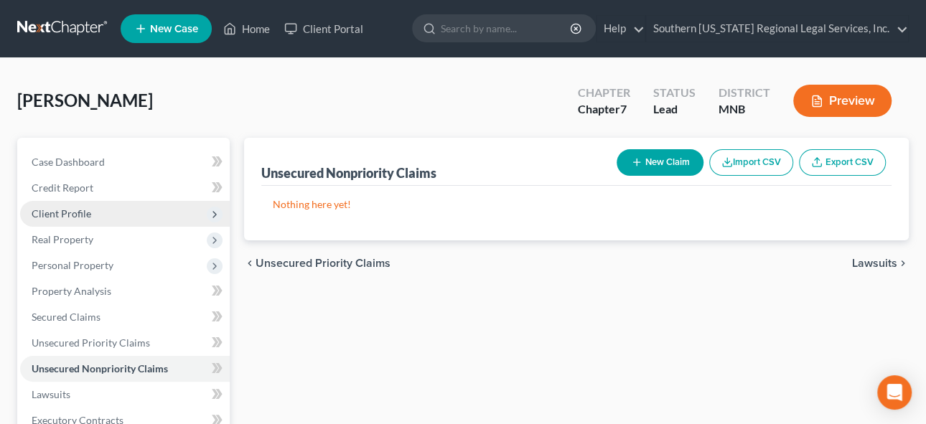
click at [56, 214] on span "Client Profile" at bounding box center [62, 213] width 60 height 12
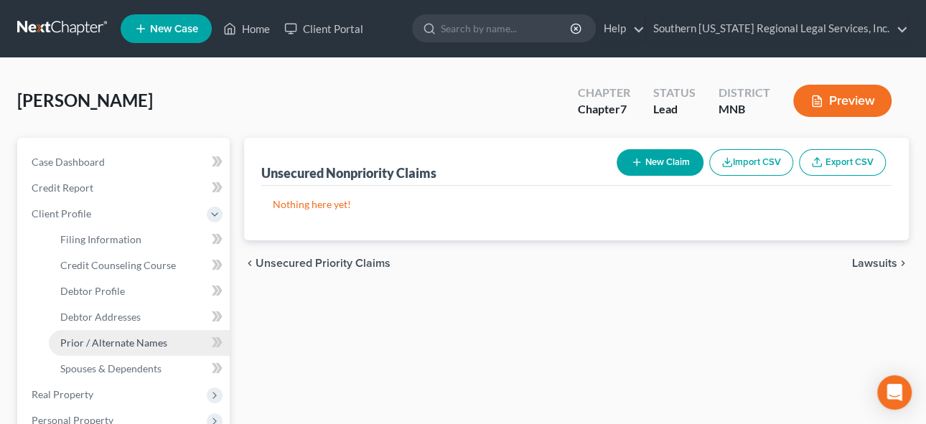
click at [116, 342] on span "Prior / Alternate Names" at bounding box center [113, 343] width 107 height 12
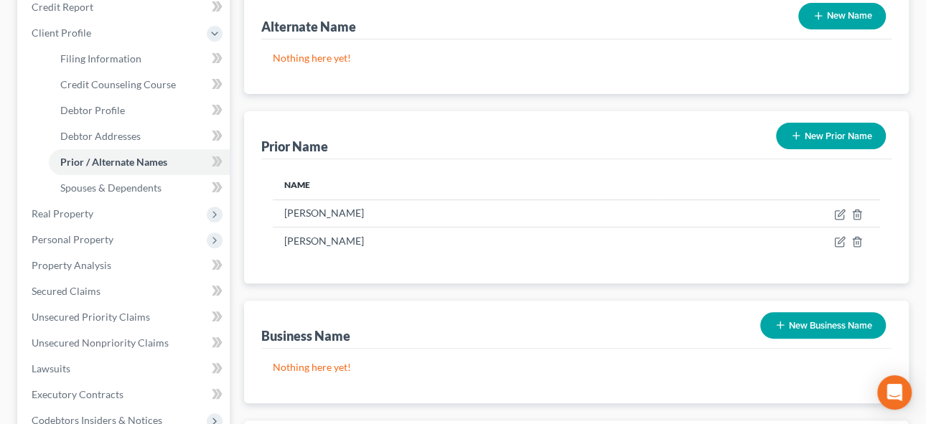
scroll to position [195, 0]
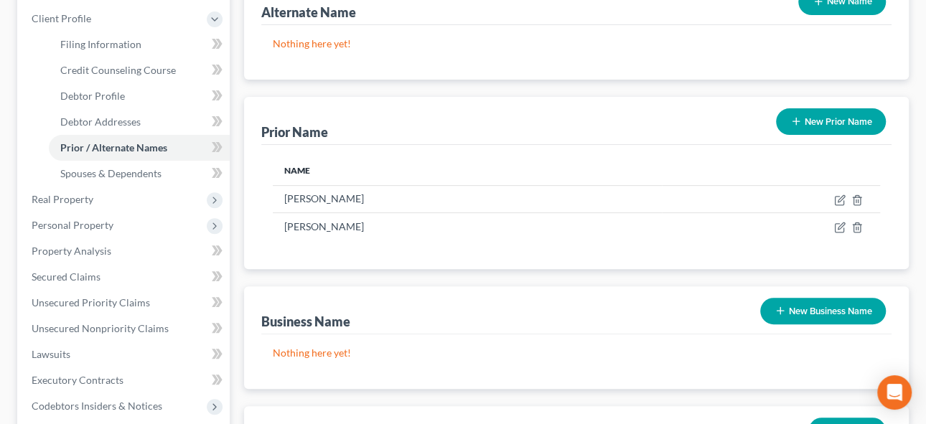
click at [828, 122] on button "New Prior Name" at bounding box center [831, 121] width 110 height 27
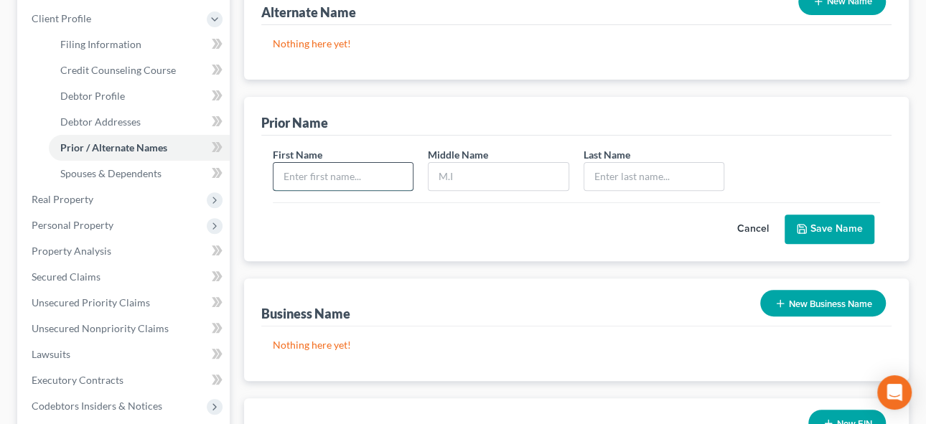
click at [325, 178] on input "text" at bounding box center [343, 176] width 140 height 27
type input "[PERSON_NAME]"
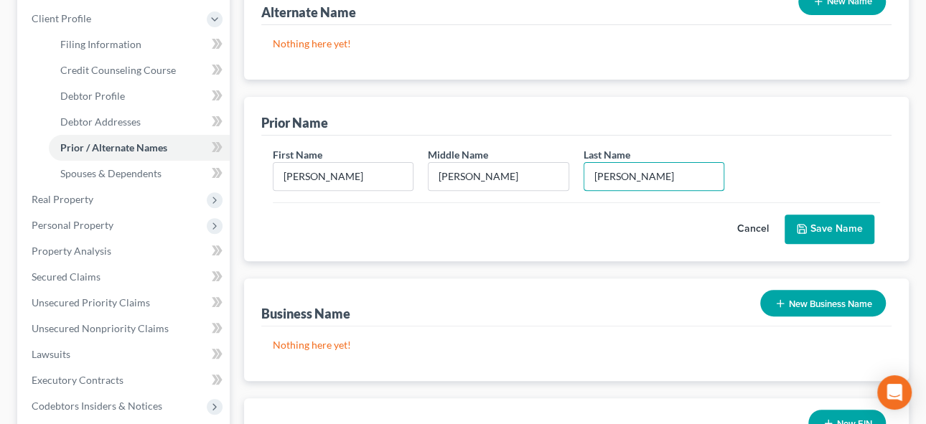
type input "[PERSON_NAME]"
click at [865, 219] on button "Save Name" at bounding box center [829, 230] width 90 height 30
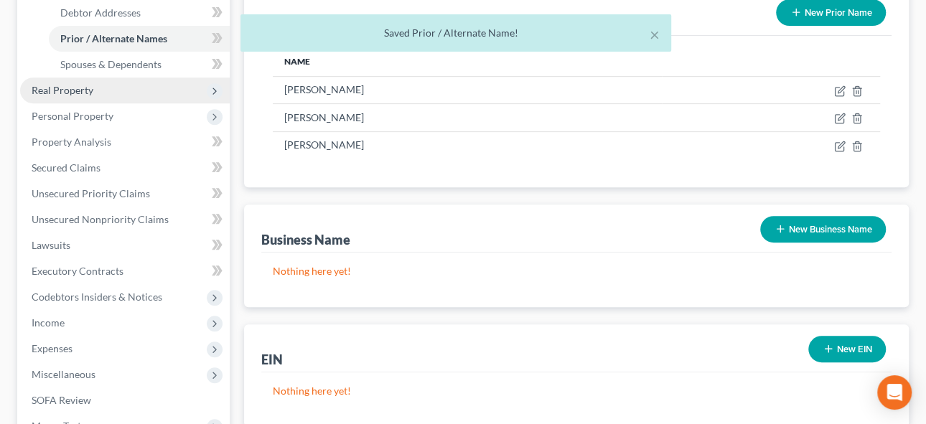
scroll to position [326, 0]
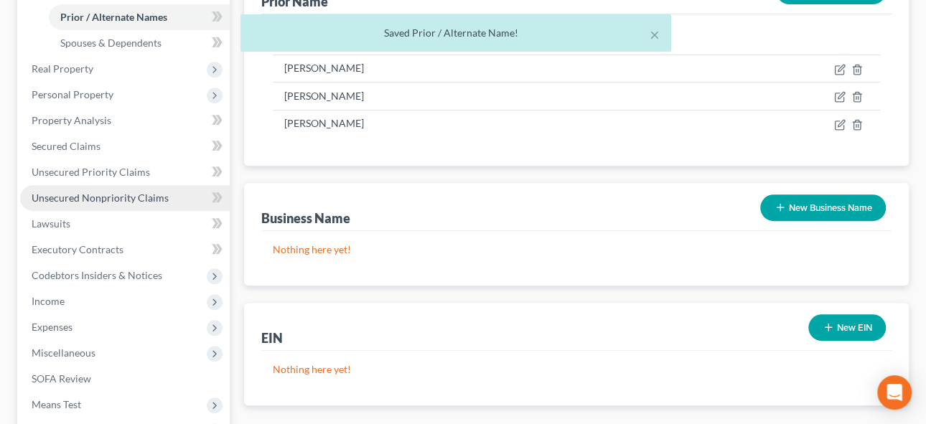
click at [103, 200] on span "Unsecured Nonpriority Claims" at bounding box center [100, 198] width 137 height 12
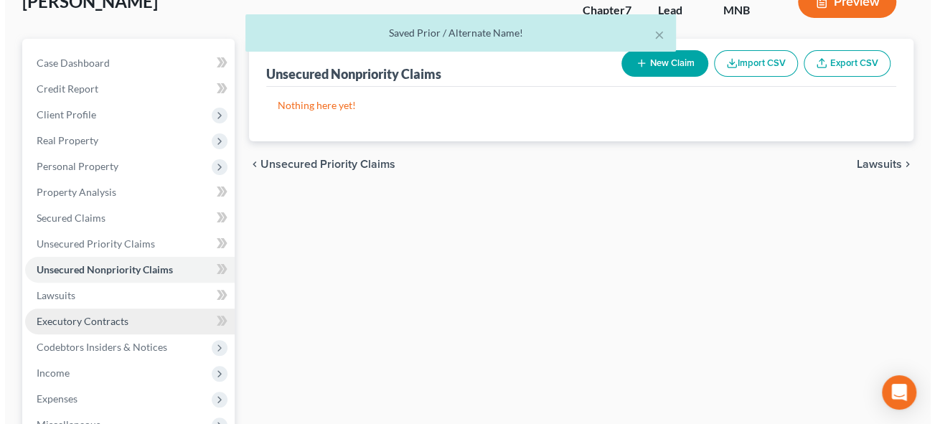
scroll to position [130, 0]
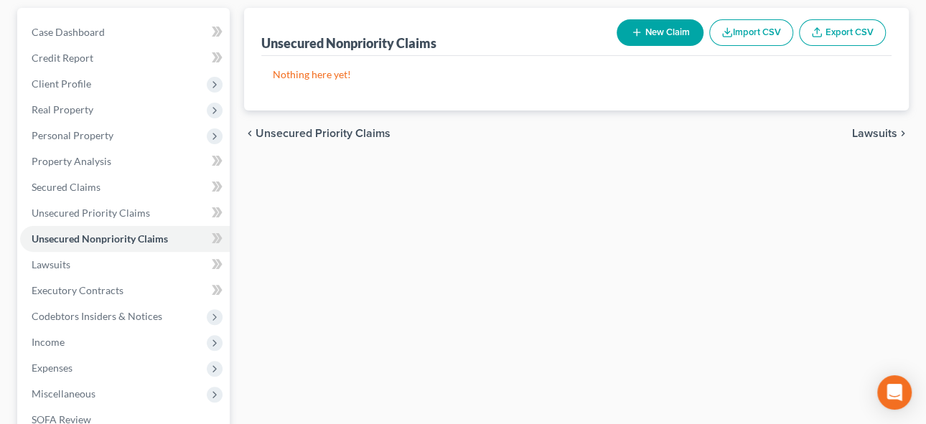
click at [674, 27] on button "New Claim" at bounding box center [659, 32] width 87 height 27
select select "0"
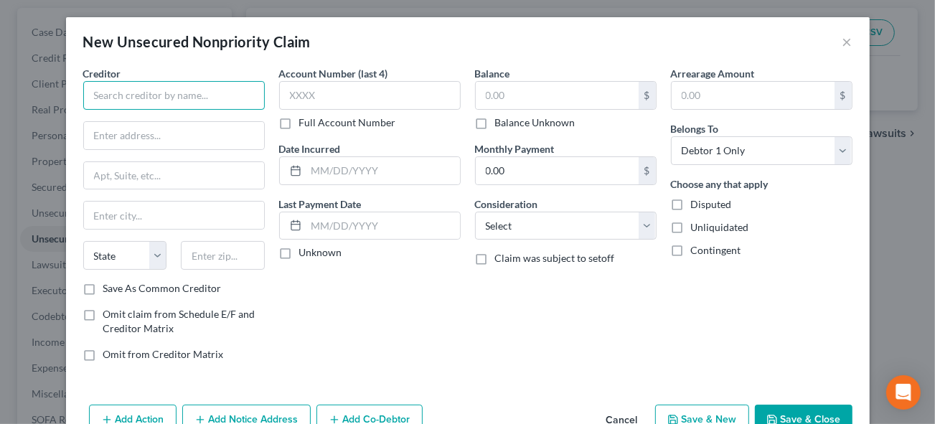
click at [146, 96] on input "text" at bounding box center [174, 95] width 182 height 29
type input "M"
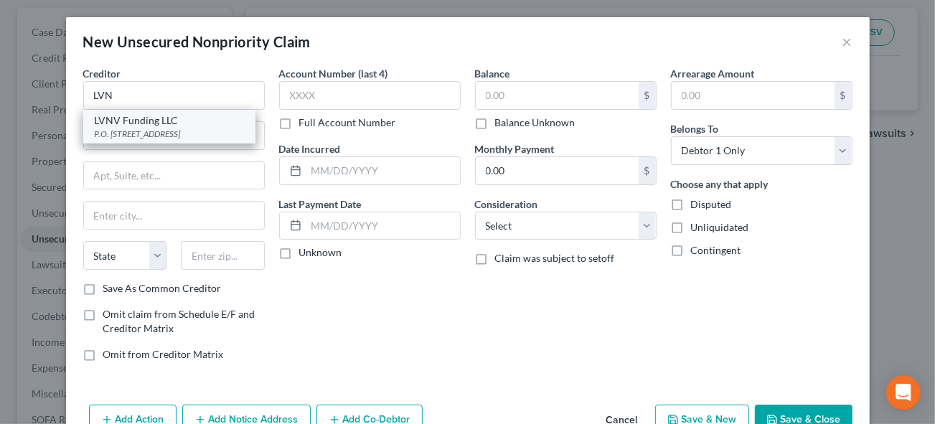
click at [152, 131] on div "P.O. [STREET_ADDRESS]" at bounding box center [169, 134] width 149 height 12
type input "LVNV Funding LLC"
type input "P.O. Box 1269"
type input "[GEOGRAPHIC_DATA]"
select select "42"
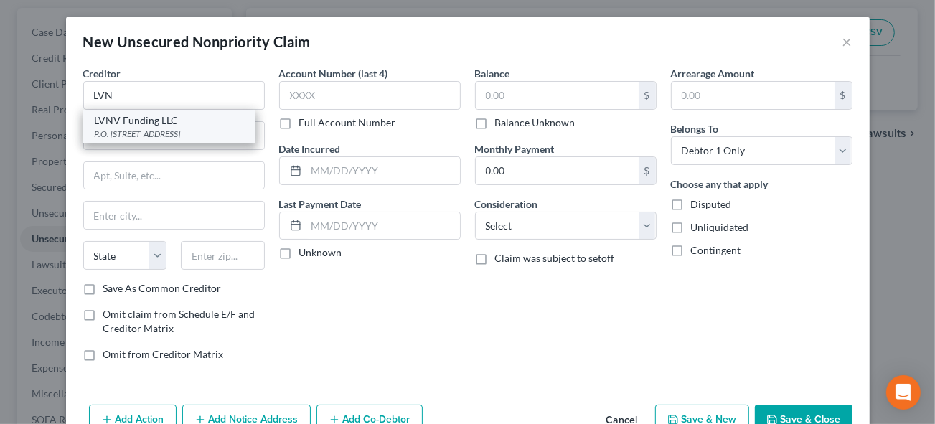
type input "29602"
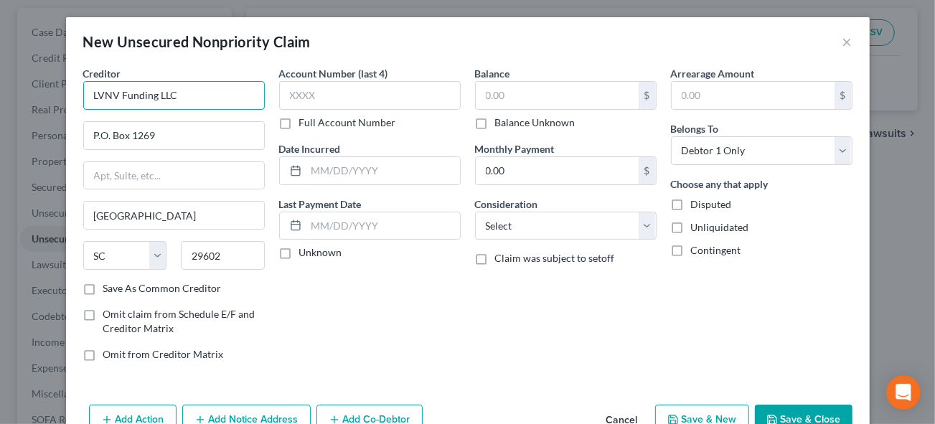
click at [190, 96] on input "LVNV Funding LLC" at bounding box center [174, 95] width 182 height 29
type input "LVNV Funding LLC C/O Resurgent Capital Services, LP"
drag, startPoint x: 80, startPoint y: 284, endPoint x: 116, endPoint y: 299, distance: 38.9
click at [103, 284] on label "Save As Common Creditor" at bounding box center [162, 288] width 118 height 14
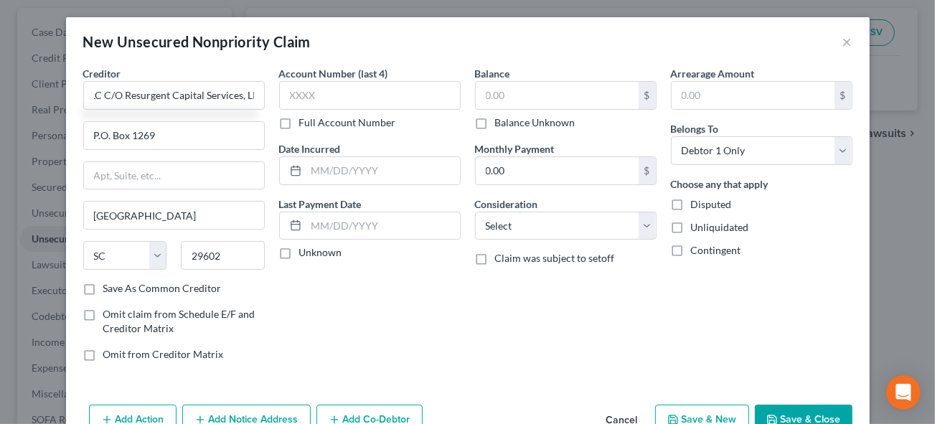
click at [109, 284] on input "Save As Common Creditor" at bounding box center [113, 285] width 9 height 9
checkbox input "true"
click at [319, 166] on input "text" at bounding box center [383, 170] width 154 height 27
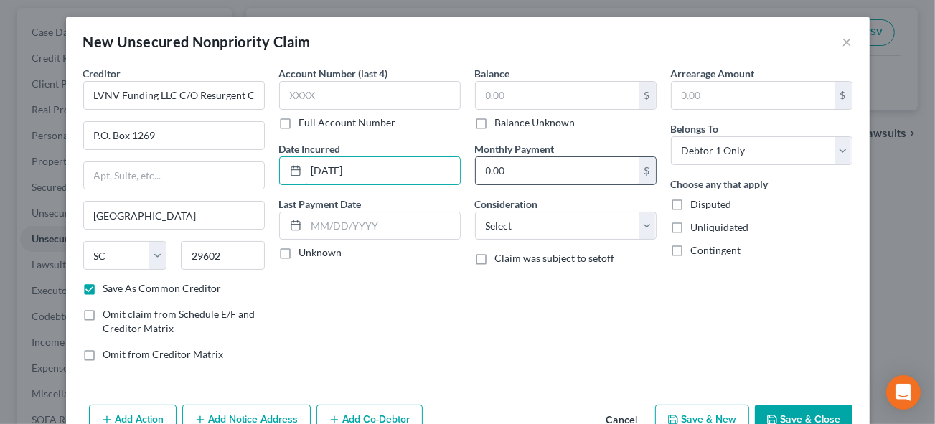
type input "[DATE]"
click at [551, 175] on input "0.00" at bounding box center [557, 170] width 163 height 27
type input "244"
drag, startPoint x: 522, startPoint y: 174, endPoint x: 408, endPoint y: 162, distance: 114.7
click at [418, 159] on div "Creditor * LVNV Funding LLC C/O Resurgent Capital Services, LP P.O. [GEOGRAPHIC…" at bounding box center [468, 219] width 784 height 307
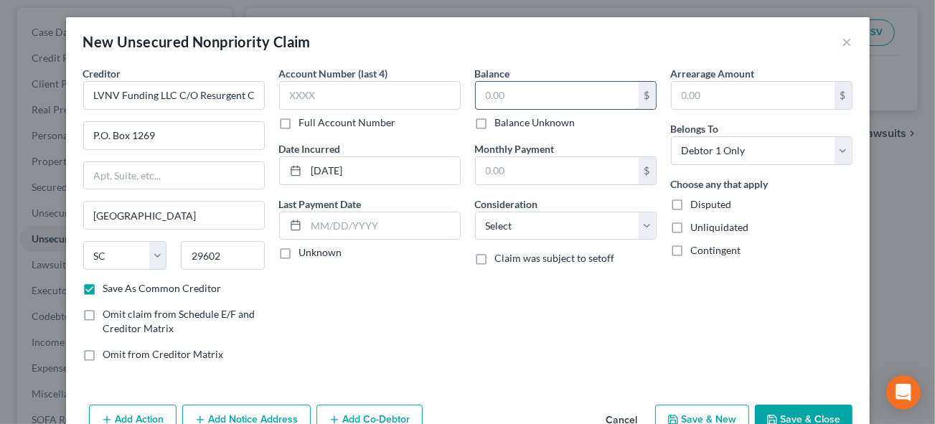
click at [527, 101] on input "text" at bounding box center [557, 95] width 163 height 27
type input "0.00"
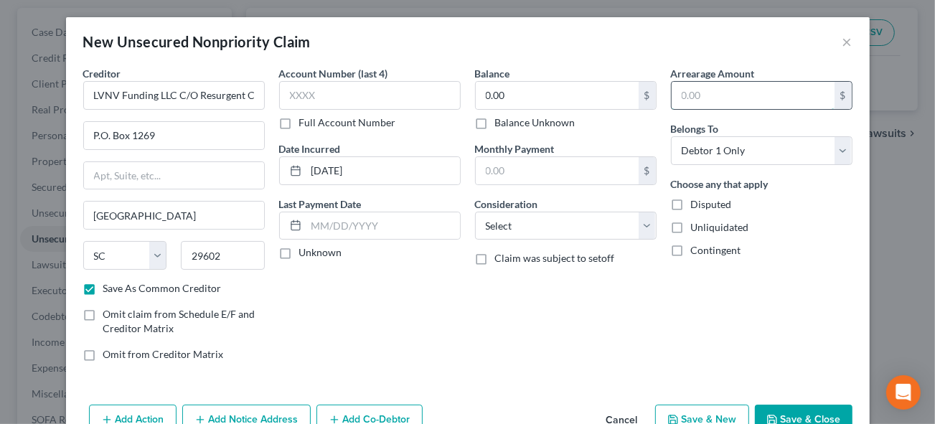
click at [744, 92] on input "text" at bounding box center [753, 95] width 163 height 27
type input "0.00"
click at [508, 226] on select "Select Cable / Satellite Services Collection Agency Credit Card Debt Debt Couns…" at bounding box center [566, 226] width 182 height 29
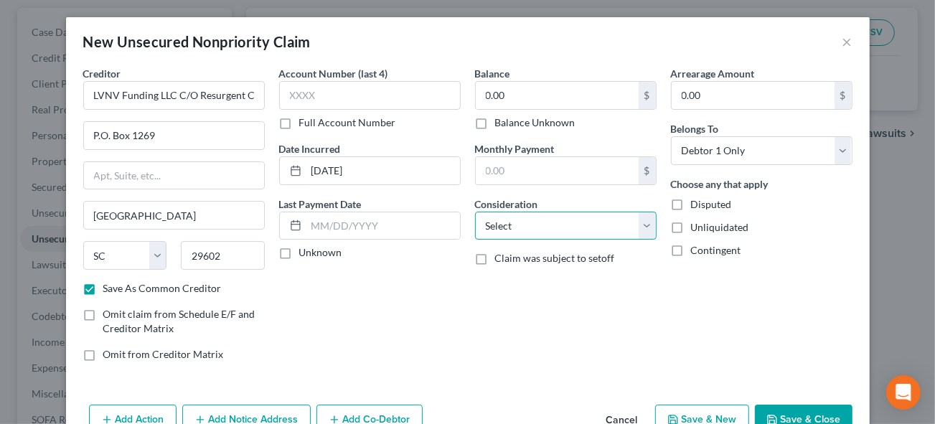
select select "1"
click at [475, 212] on select "Select Cable / Satellite Services Collection Agency Credit Card Debt Debt Couns…" at bounding box center [566, 226] width 182 height 29
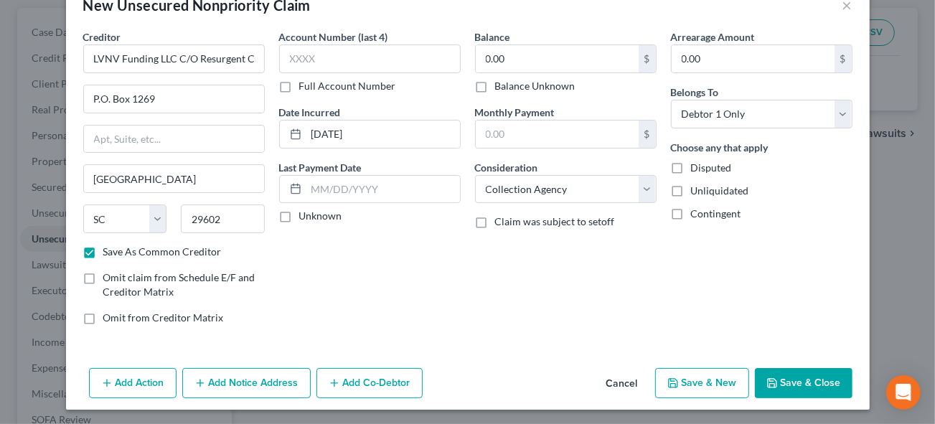
click at [711, 392] on button "Save & New" at bounding box center [702, 383] width 94 height 30
checkbox input "false"
select select "0"
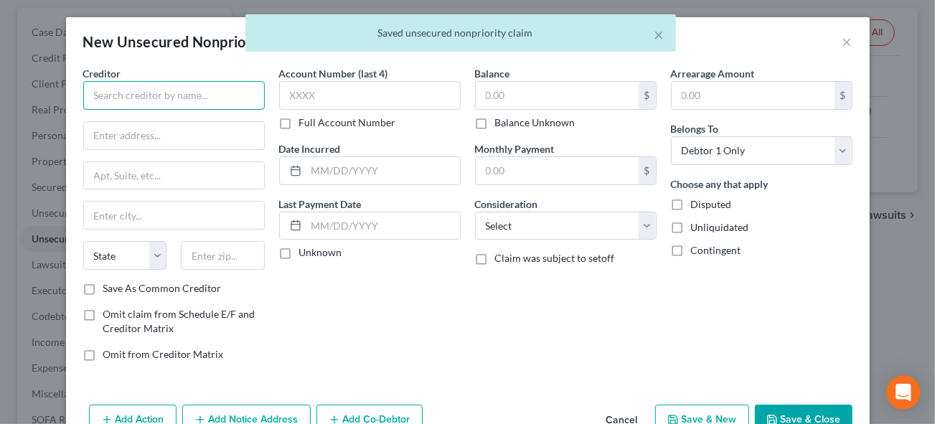
click at [138, 97] on input "text" at bounding box center [174, 95] width 182 height 29
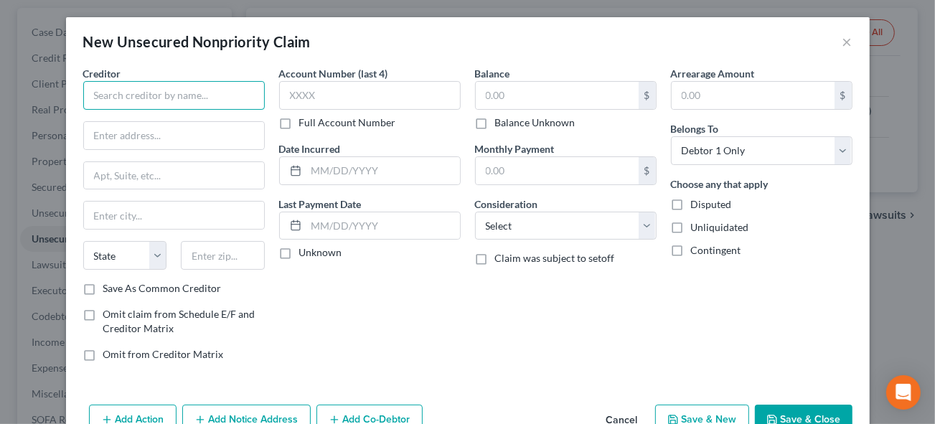
click at [144, 98] on input "text" at bounding box center [174, 95] width 182 height 29
type input "Midland Credit Managment"
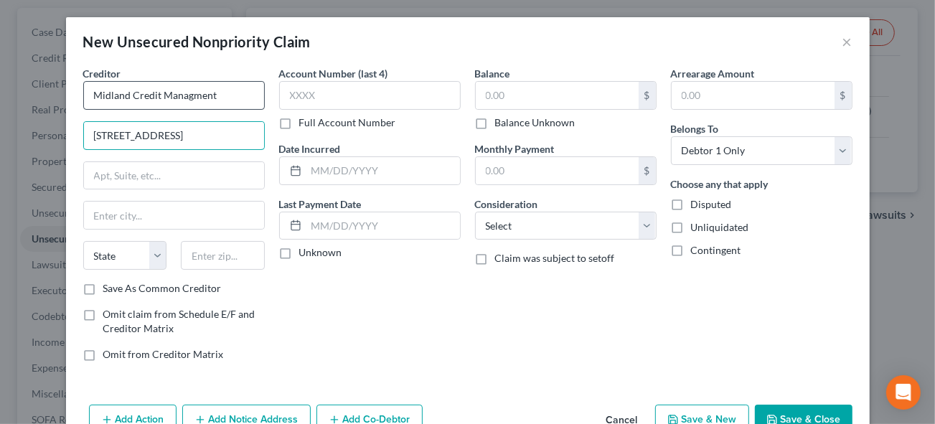
type input "[STREET_ADDRESS]"
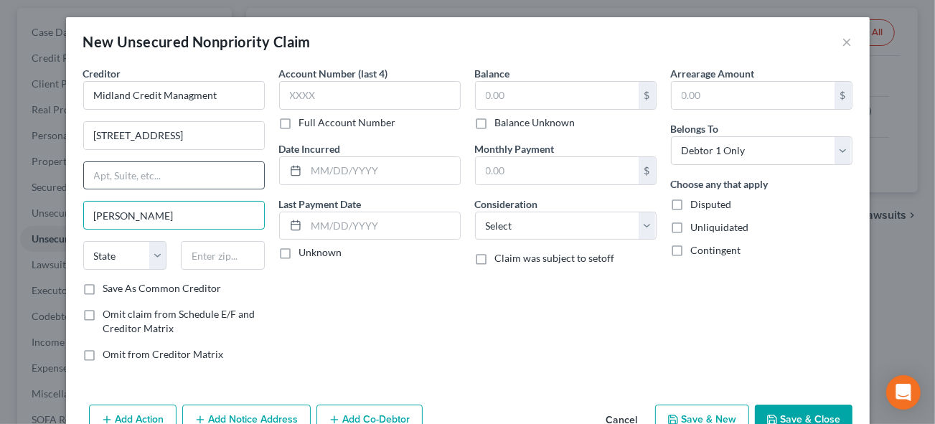
type input "[PERSON_NAME]"
click at [110, 177] on input "text" at bounding box center [174, 175] width 180 height 27
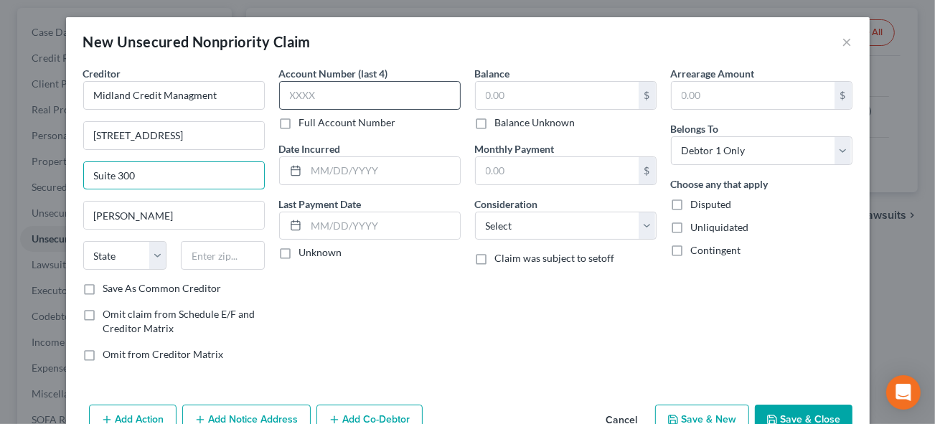
type input "Suite 300"
click at [313, 100] on input "text" at bounding box center [370, 95] width 182 height 29
type input "8515"
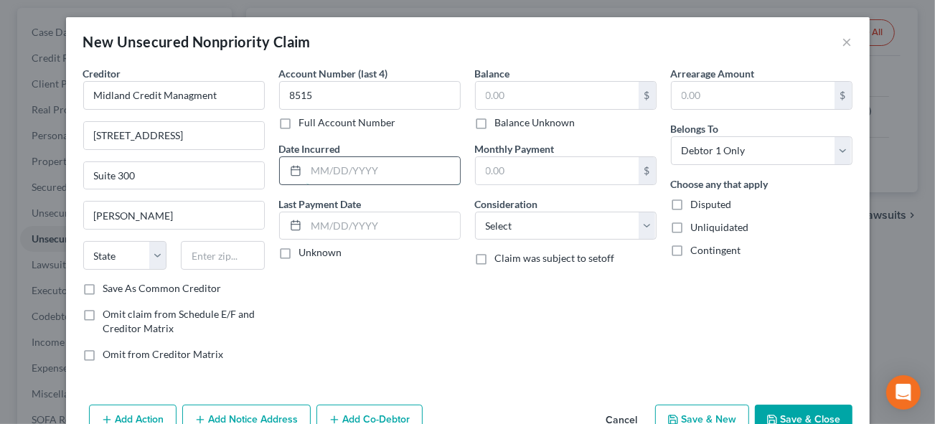
click at [333, 169] on input "text" at bounding box center [383, 170] width 154 height 27
type input "[DATE]"
click at [339, 228] on input "text" at bounding box center [383, 225] width 154 height 27
click at [754, 316] on div "Arrearage Amount $ Belongs To * Select Debtor 1 Only Debtor 2 Only Debtor 1 And…" at bounding box center [762, 219] width 196 height 307
click at [363, 225] on input "08/" at bounding box center [383, 225] width 154 height 27
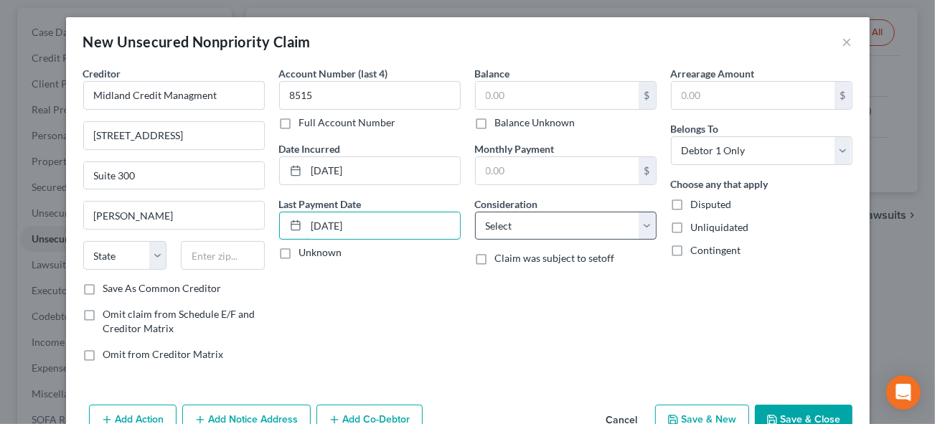
type input "[DATE]"
click at [537, 222] on select "Select Cable / Satellite Services Collection Agency Credit Card Debt Debt Couns…" at bounding box center [566, 226] width 182 height 29
select select "1"
click at [475, 212] on select "Select Cable / Satellite Services Collection Agency Credit Card Debt Debt Couns…" at bounding box center [566, 226] width 182 height 29
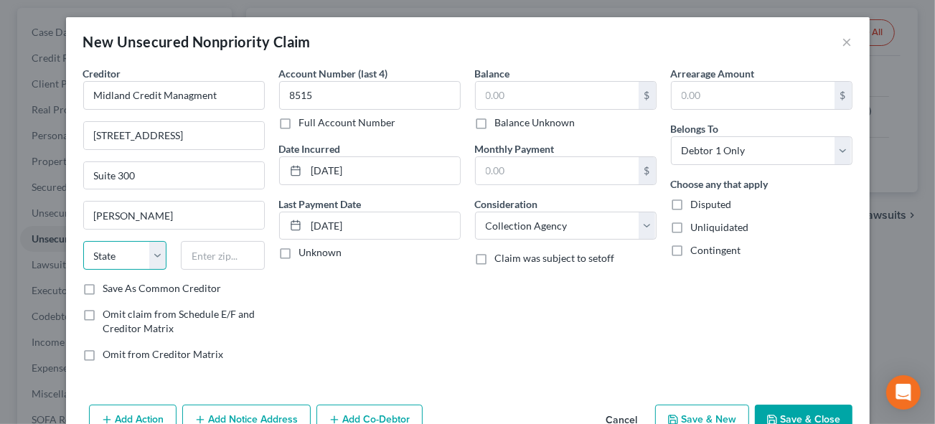
click at [113, 248] on select "State [US_STATE] AK AR AZ CA CO CT DE DC [GEOGRAPHIC_DATA] [GEOGRAPHIC_DATA] GU…" at bounding box center [125, 255] width 84 height 29
select select "23"
click at [83, 241] on select "State [US_STATE] AK AR AZ CA CO CT DE DC [GEOGRAPHIC_DATA] [GEOGRAPHIC_DATA] GU…" at bounding box center [125, 255] width 84 height 29
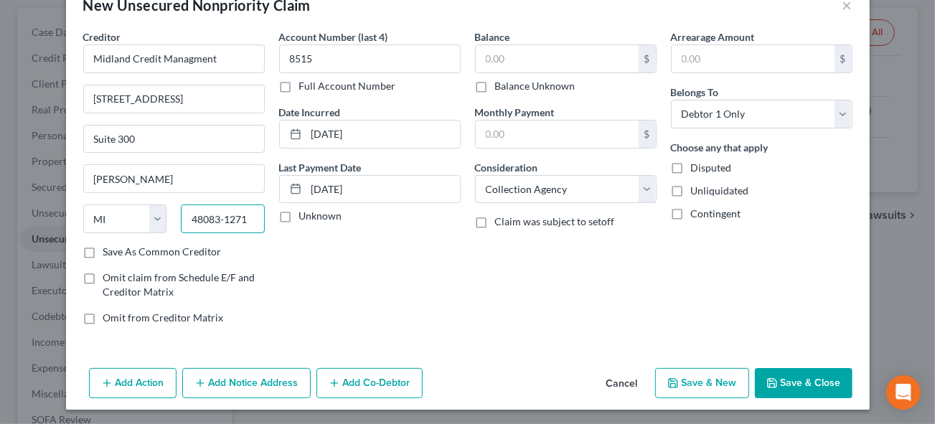
type input "48083-1271"
click at [103, 248] on label "Save As Common Creditor" at bounding box center [162, 252] width 118 height 14
click at [109, 248] on input "Save As Common Creditor" at bounding box center [113, 249] width 9 height 9
checkbox input "true"
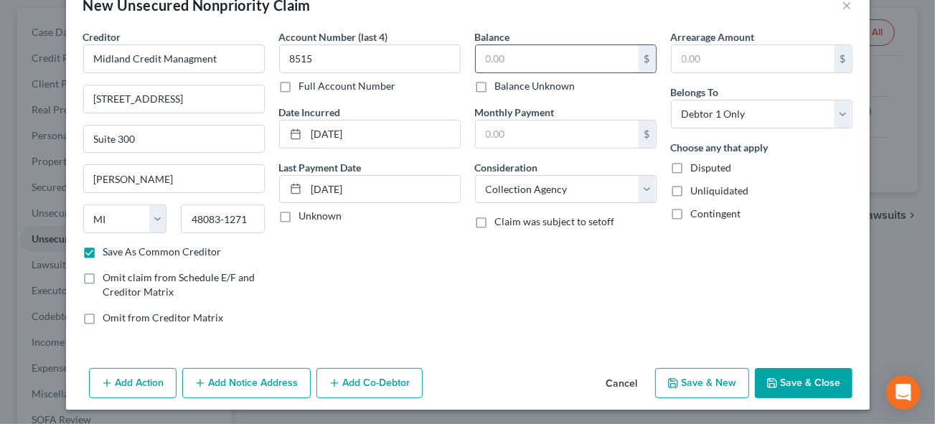
click at [517, 66] on input "text" at bounding box center [557, 58] width 163 height 27
type input "0.00"
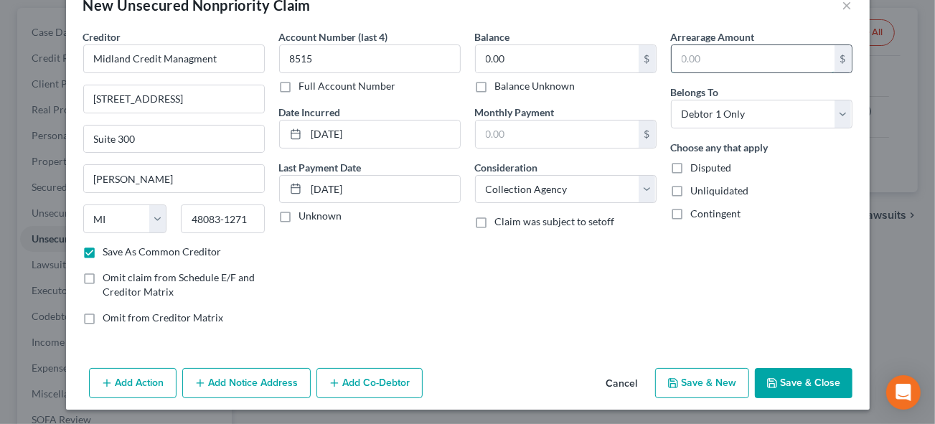
click at [704, 52] on input "text" at bounding box center [753, 58] width 163 height 27
type input "0.00"
click at [672, 377] on icon "button" at bounding box center [672, 382] width 11 height 11
checkbox input "false"
select select "0"
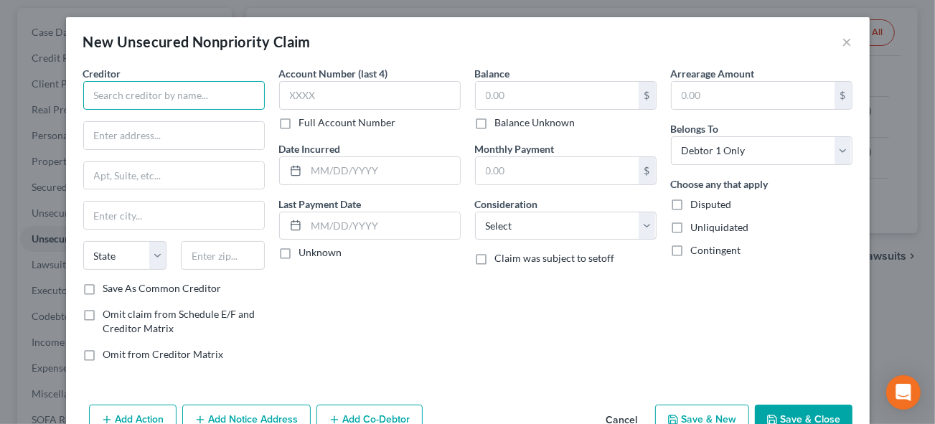
click at [136, 98] on input "text" at bounding box center [174, 95] width 182 height 29
type input "[PERSON_NAME] Tire Centers"
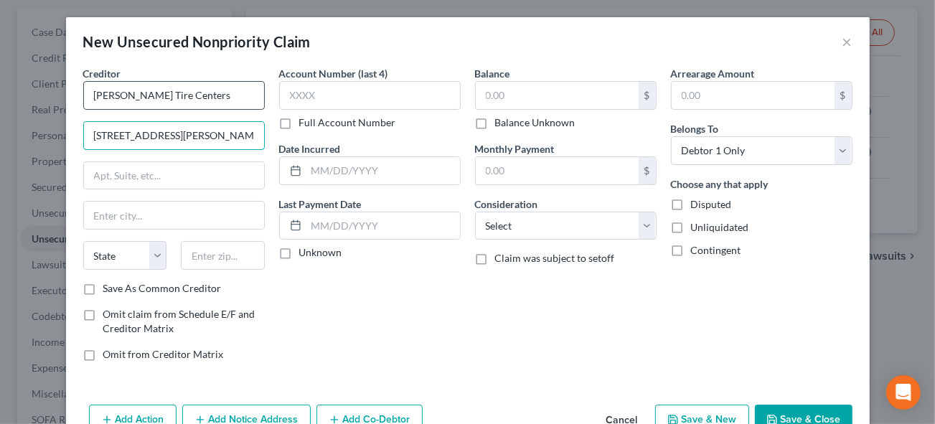
type input "[STREET_ADDRESS][PERSON_NAME]"
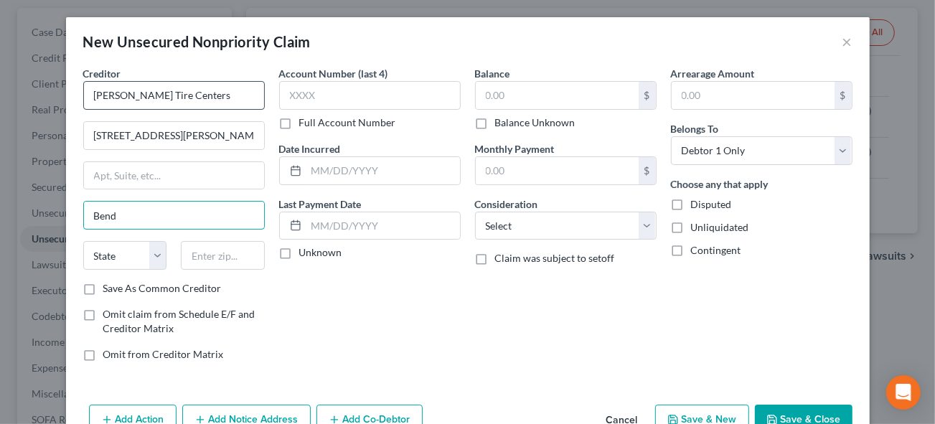
type input "Bend"
select select "38"
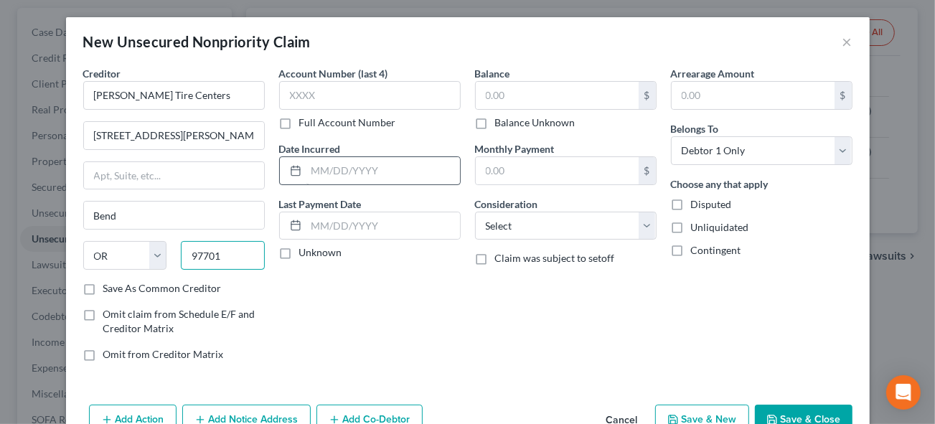
type input "97701"
click at [306, 168] on input "text" at bounding box center [383, 170] width 154 height 27
type input "[DATE]"
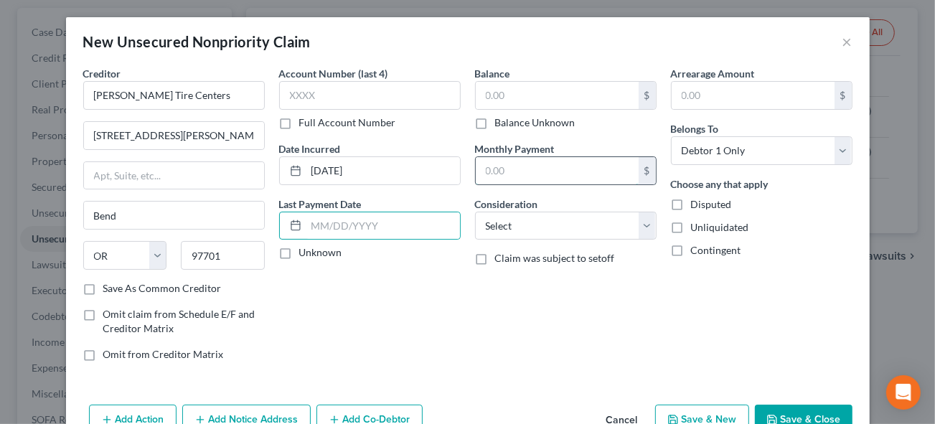
drag, startPoint x: 516, startPoint y: 159, endPoint x: 515, endPoint y: 166, distance: 7.2
click at [515, 163] on input "text" at bounding box center [557, 170] width 163 height 27
click at [508, 170] on input "75" at bounding box center [557, 170] width 163 height 27
type input "75"
click at [329, 228] on input "text" at bounding box center [383, 225] width 154 height 27
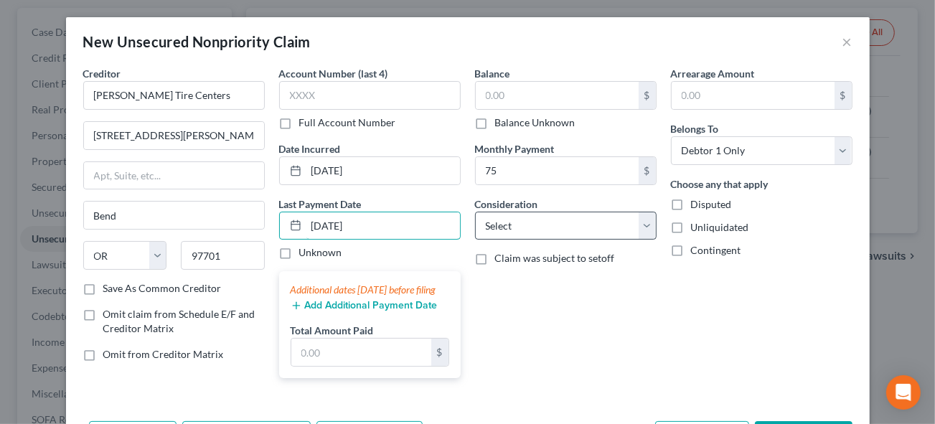
type input "[DATE]"
click at [504, 230] on select "Select Cable / Satellite Services Collection Agency Credit Card Debt Debt Couns…" at bounding box center [566, 226] width 182 height 29
select select "2"
click at [475, 212] on select "Select Cable / Satellite Services Collection Agency Credit Card Debt Debt Couns…" at bounding box center [566, 226] width 182 height 29
click at [501, 222] on select "Select Cable / Satellite Services Collection Agency Credit Card Debt Debt Couns…" at bounding box center [566, 226] width 182 height 29
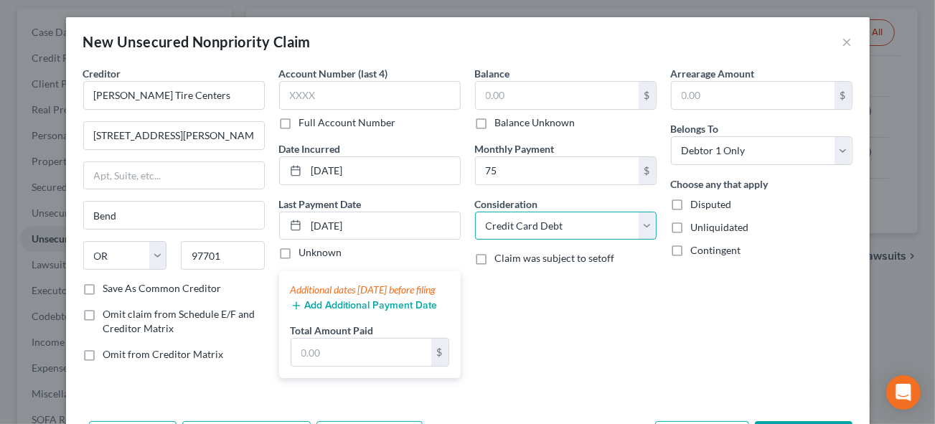
click at [501, 222] on select "Select Cable / Satellite Services Collection Agency Credit Card Debt Debt Couns…" at bounding box center [566, 226] width 182 height 29
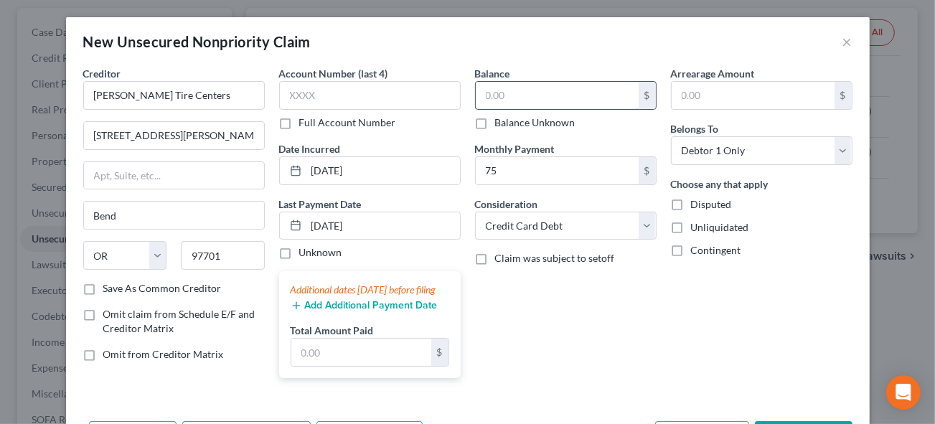
click at [519, 99] on input "text" at bounding box center [557, 95] width 163 height 27
type input "0.00"
click at [301, 98] on input "text" at bounding box center [370, 95] width 182 height 29
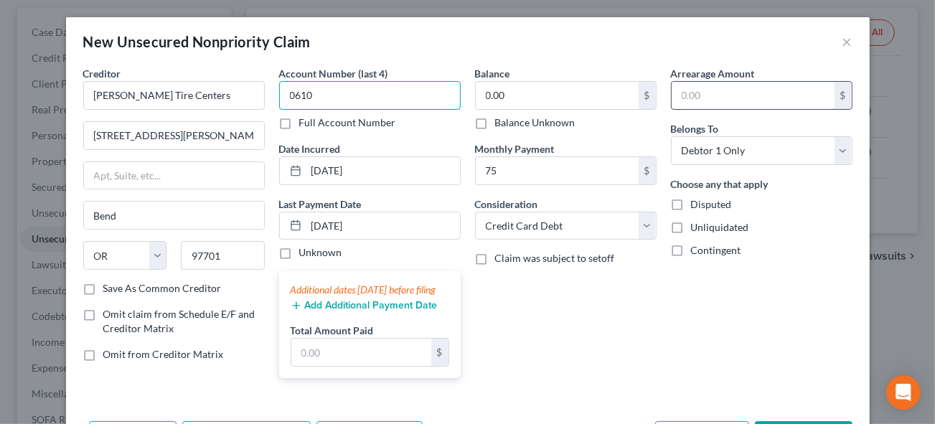
type input "0610"
drag, startPoint x: 693, startPoint y: 100, endPoint x: 694, endPoint y: 108, distance: 7.2
click at [693, 101] on input "text" at bounding box center [753, 95] width 163 height 27
type input "0.00"
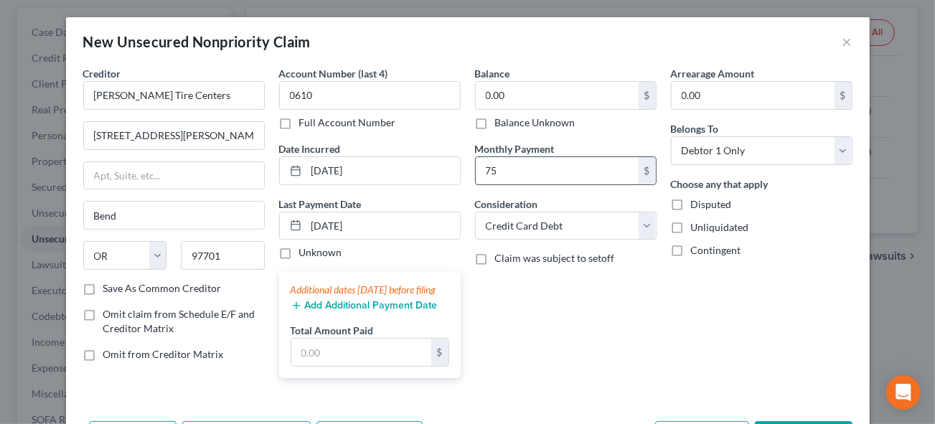
click at [499, 171] on input "75" at bounding box center [557, 170] width 163 height 27
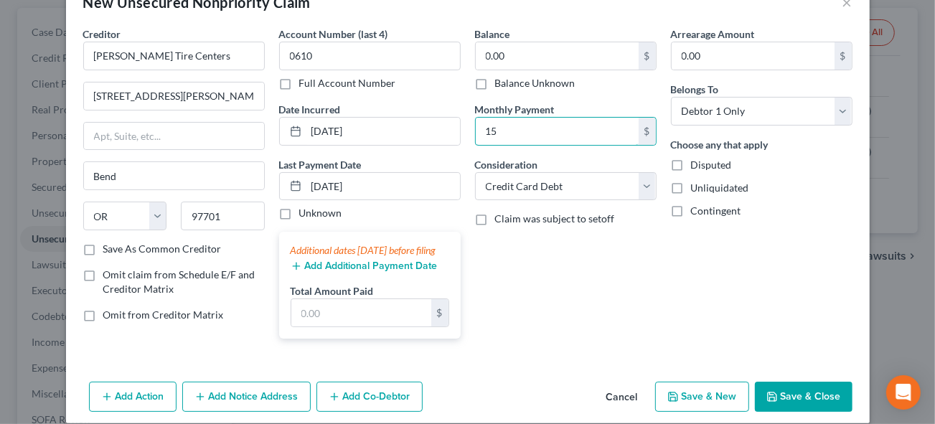
scroll to position [67, 0]
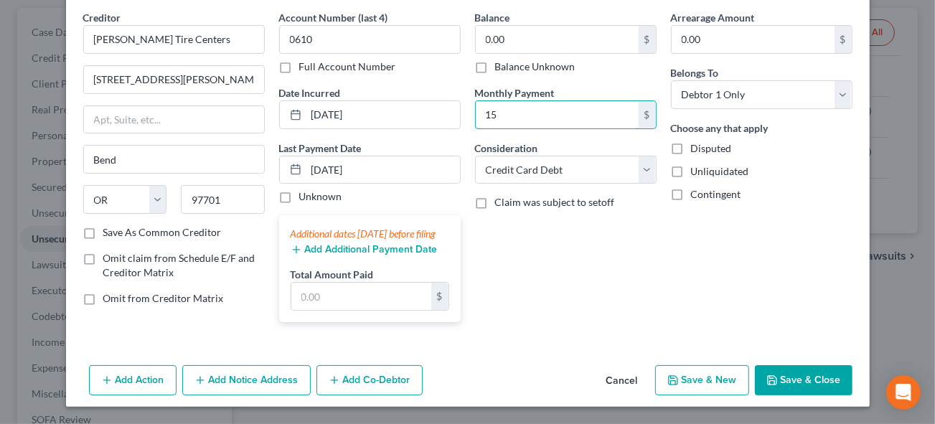
type input "15"
click at [703, 383] on button "Save & New" at bounding box center [702, 380] width 94 height 30
select select "0"
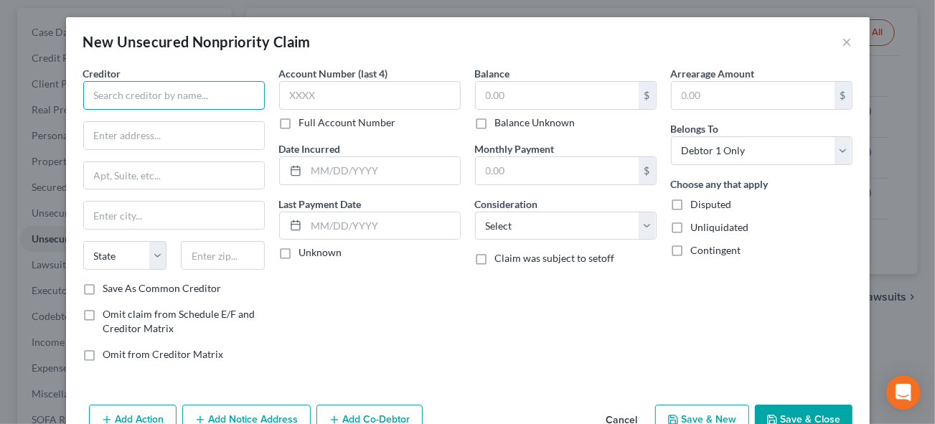
click at [151, 90] on input "text" at bounding box center [174, 95] width 182 height 29
type input "Varo Bank"
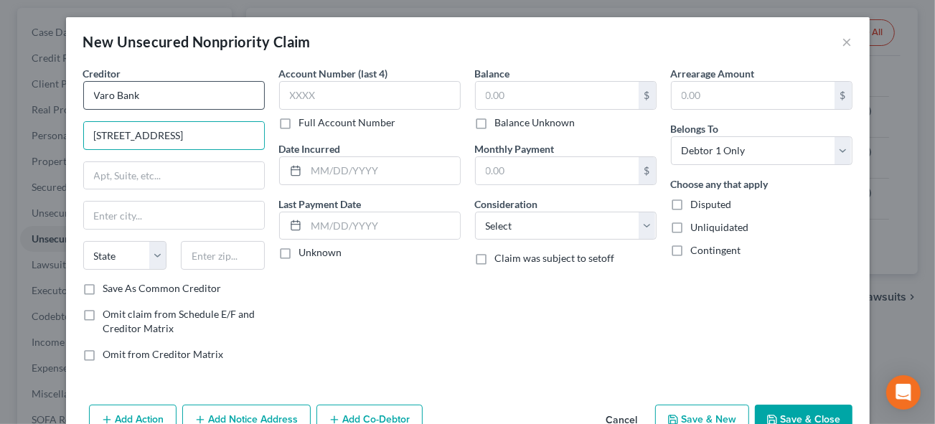
type input "[STREET_ADDRESS]"
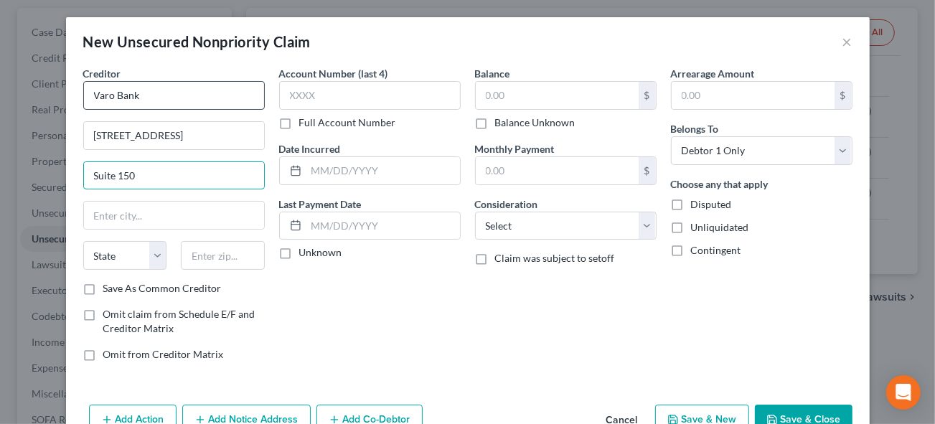
type input "Suite 150"
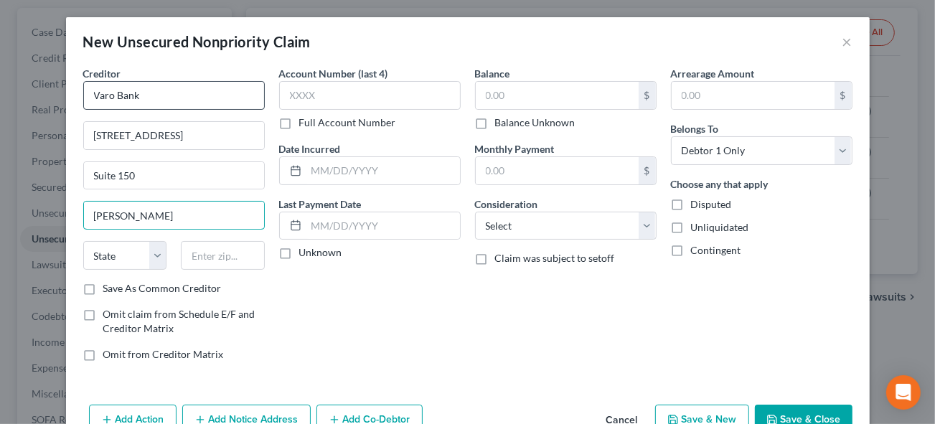
type input "[PERSON_NAME]"
select select "46"
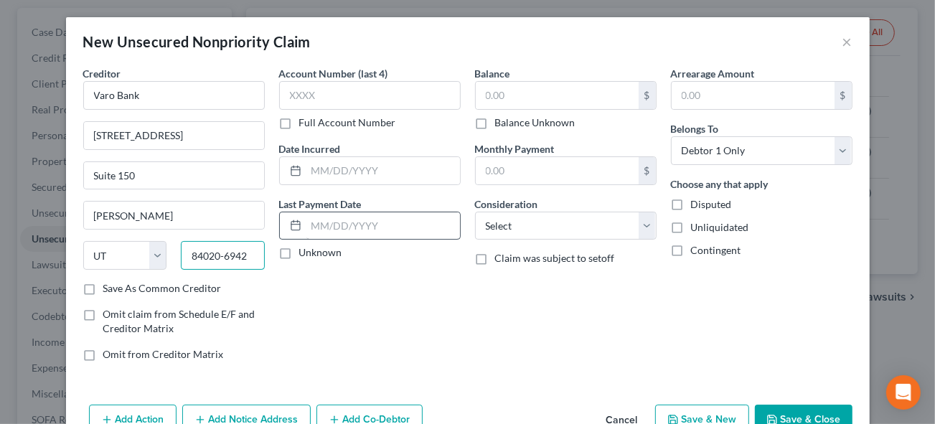
type input "84020-6942"
click at [314, 225] on input "text" at bounding box center [383, 225] width 154 height 27
type input "[DATE]"
click at [331, 164] on input "text" at bounding box center [383, 170] width 154 height 27
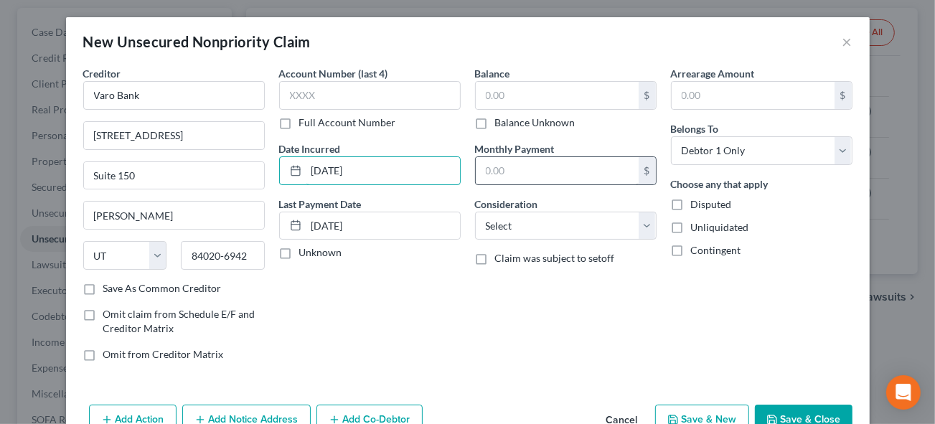
type input "[DATE]"
click at [498, 169] on input "text" at bounding box center [557, 170] width 163 height 27
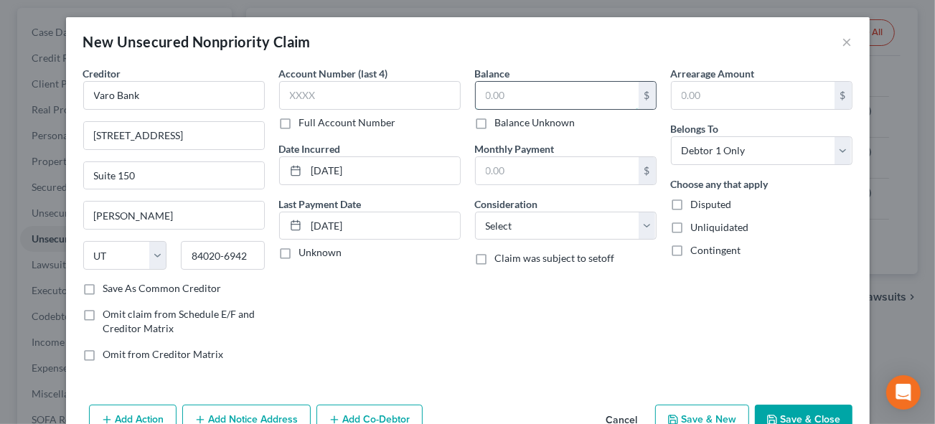
click at [547, 98] on input "text" at bounding box center [557, 95] width 163 height 27
type input "0.00"
click at [722, 93] on input "text" at bounding box center [753, 95] width 163 height 27
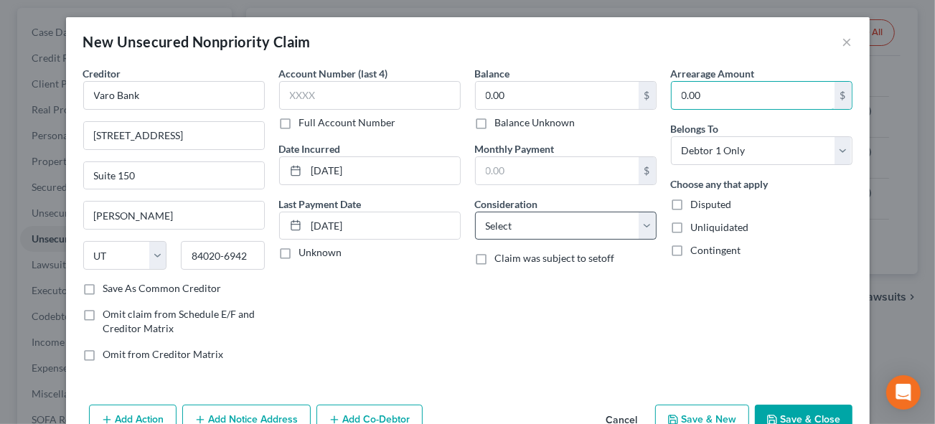
type input "0.00"
click at [505, 225] on select "Select Cable / Satellite Services Collection Agency Credit Card Debt Debt Couns…" at bounding box center [566, 226] width 182 height 29
select select "2"
click at [475, 212] on select "Select Cable / Satellite Services Collection Agency Credit Card Debt Debt Couns…" at bounding box center [566, 226] width 182 height 29
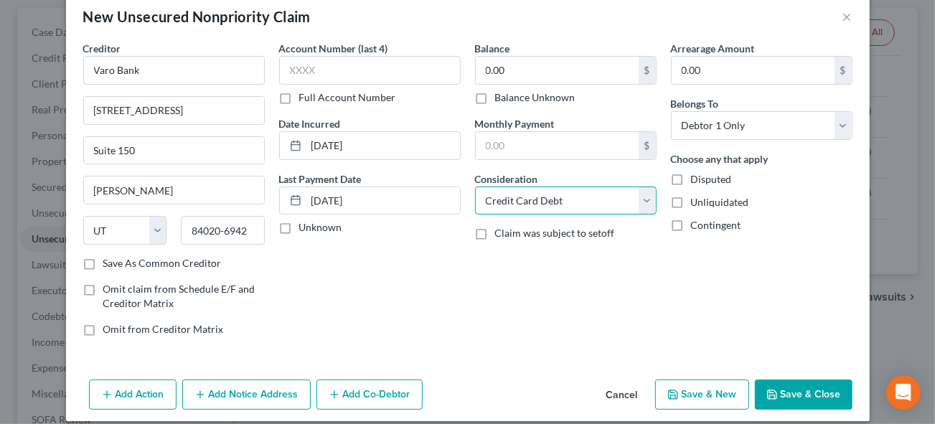
scroll to position [37, 0]
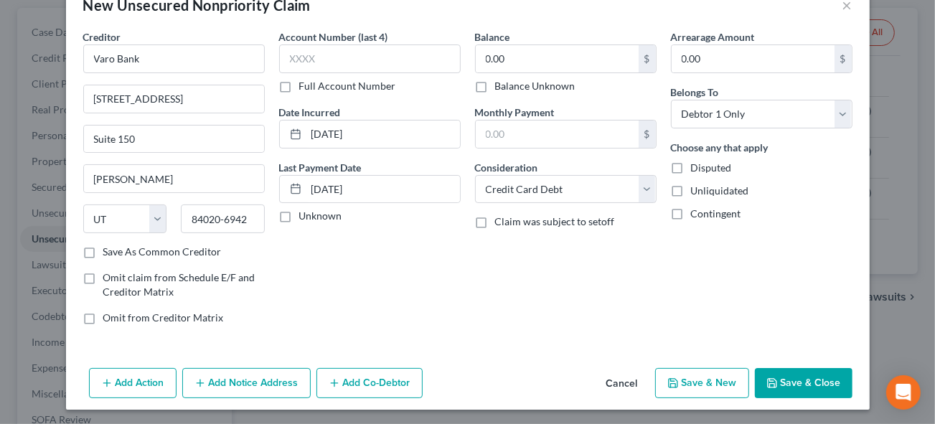
click at [682, 387] on button "Save & New" at bounding box center [702, 383] width 94 height 30
select select "0"
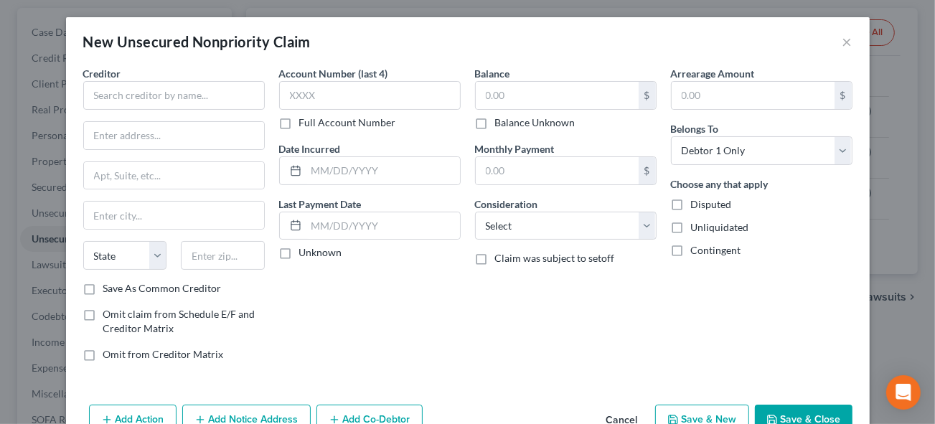
type input "0.00"
type input "0"
click at [135, 96] on input "text" at bounding box center [174, 95] width 182 height 29
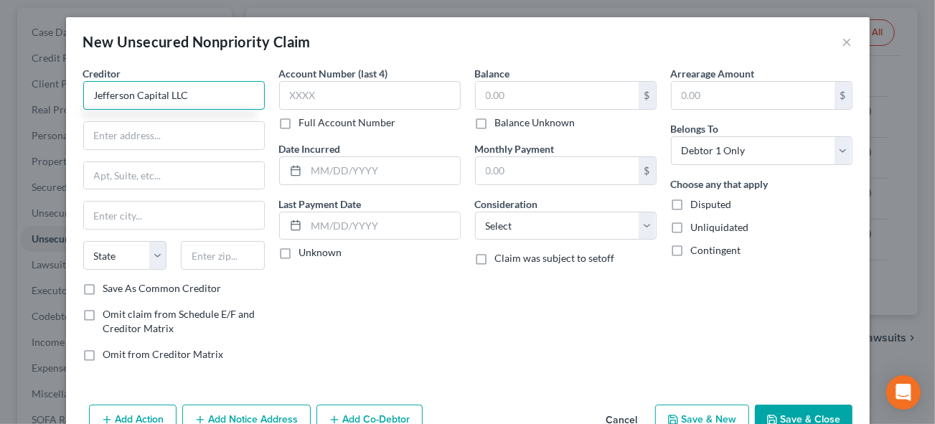
type input "Jefferson Capital LLC"
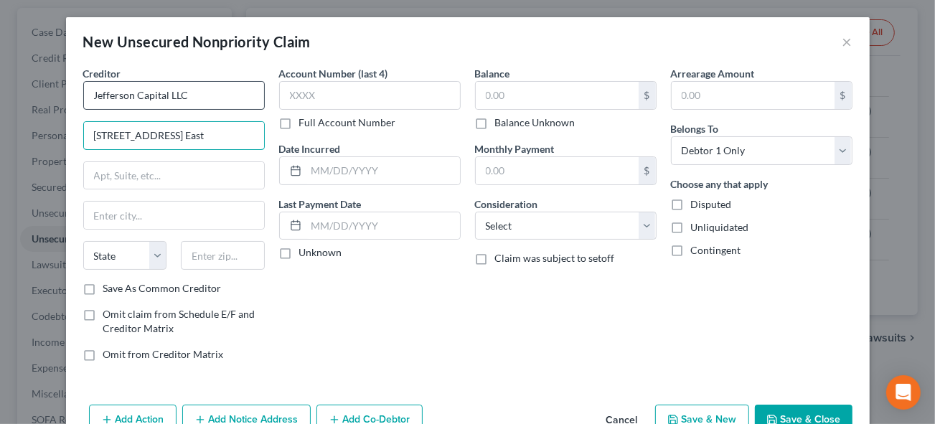
type input "[STREET_ADDRESS] East"
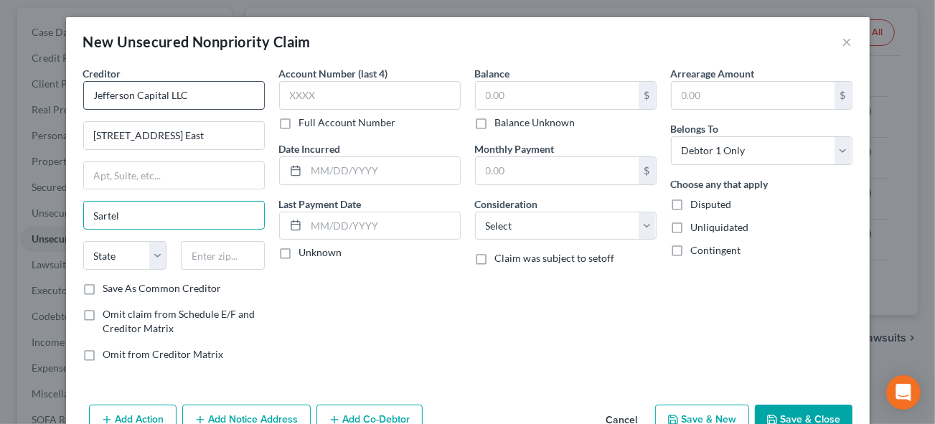
type input "Sartel"
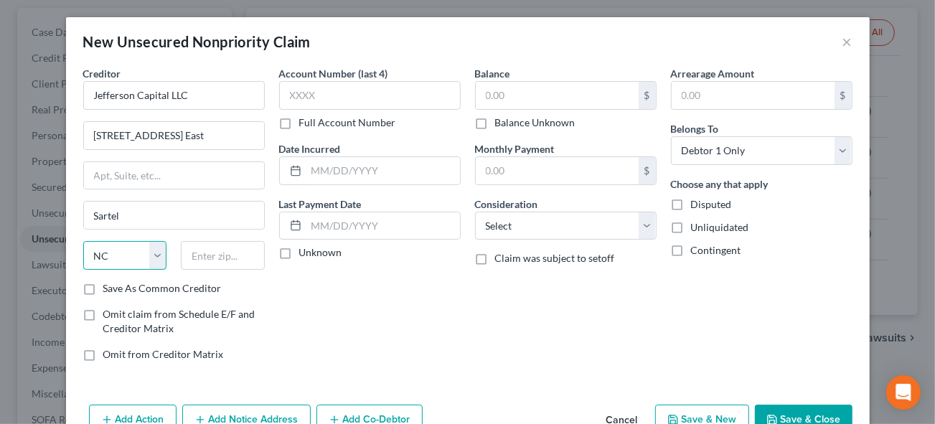
click at [113, 246] on select "State [US_STATE] AK AR AZ CA CO CT DE DC [GEOGRAPHIC_DATA] [GEOGRAPHIC_DATA] GU…" at bounding box center [125, 255] width 84 height 29
select select "24"
click at [83, 241] on select "State [US_STATE] AK AR AZ CA CO CT DE DC [GEOGRAPHIC_DATA] [GEOGRAPHIC_DATA] GU…" at bounding box center [125, 255] width 84 height 29
click at [202, 258] on input "text" at bounding box center [223, 255] width 84 height 29
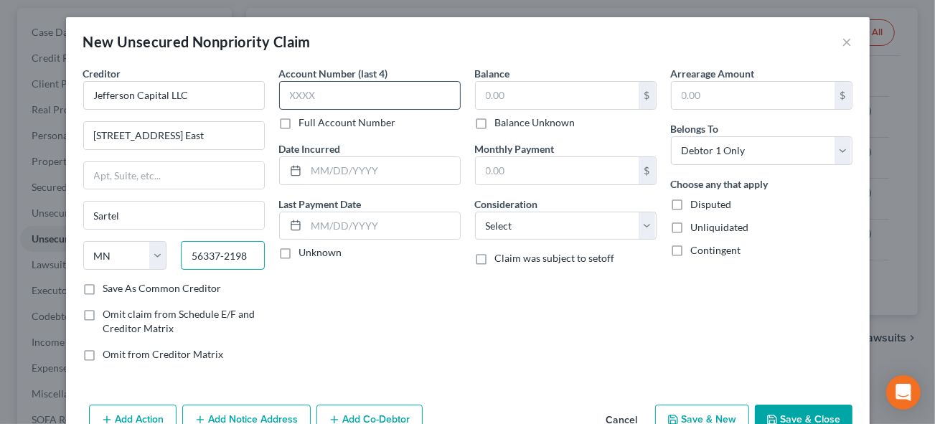
type input "56337-2198"
click at [321, 100] on input "text" at bounding box center [370, 95] width 182 height 29
type input "5921"
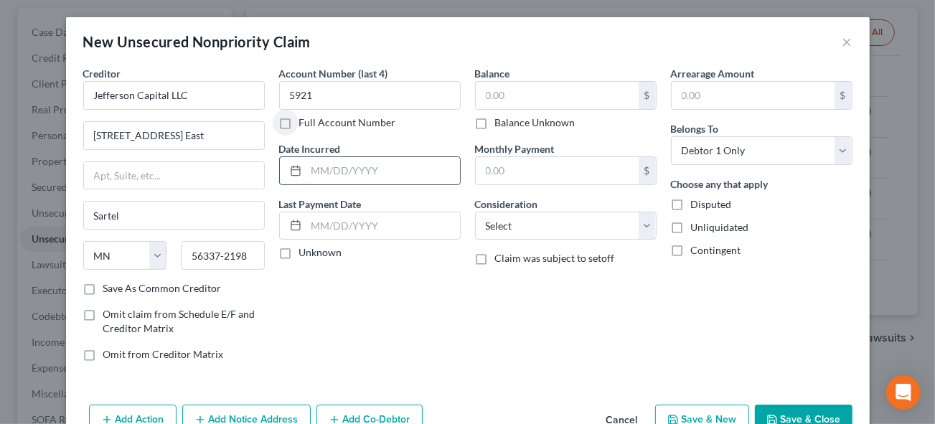
click at [324, 178] on input "text" at bounding box center [383, 170] width 154 height 27
type input "[DATE]"
drag, startPoint x: 347, startPoint y: 223, endPoint x: 400, endPoint y: 234, distance: 54.9
click at [347, 223] on input "text" at bounding box center [383, 225] width 154 height 27
click at [705, 98] on input "text" at bounding box center [753, 95] width 163 height 27
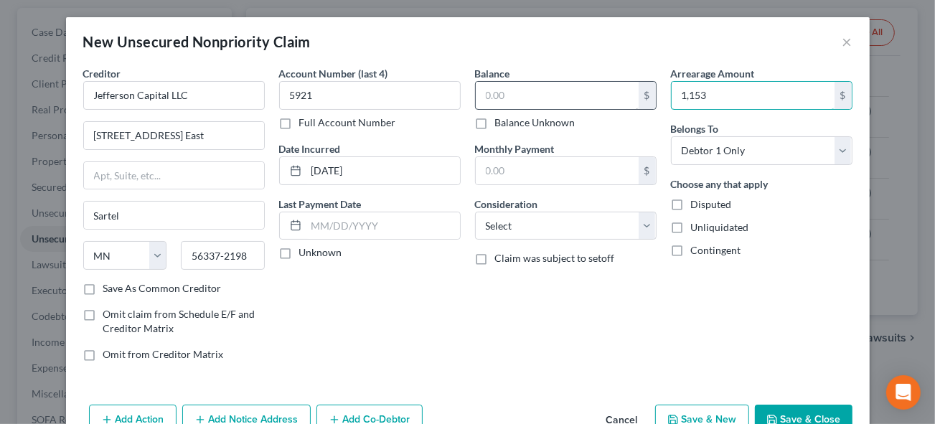
type input "1,153"
click at [521, 98] on input "text" at bounding box center [557, 95] width 163 height 27
type input "1,153"
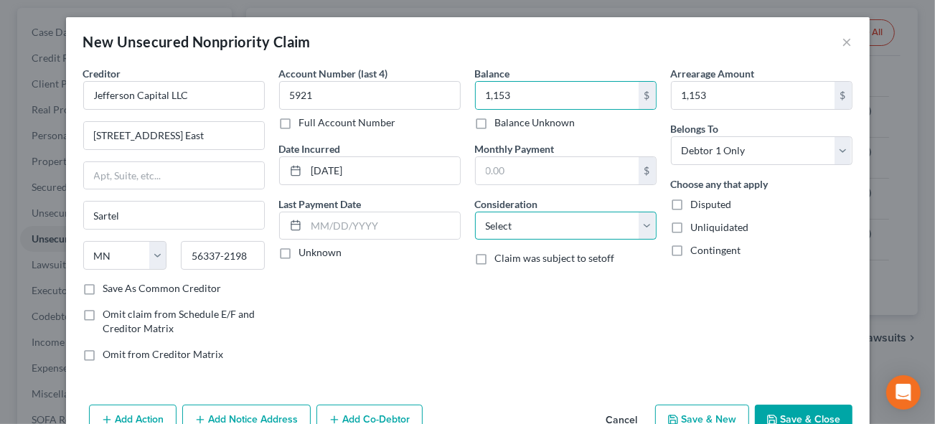
click at [522, 225] on select "Select Cable / Satellite Services Collection Agency Credit Card Debt Debt Couns…" at bounding box center [566, 226] width 182 height 29
select select "1"
click at [475, 212] on select "Select Cable / Satellite Services Collection Agency Credit Card Debt Debt Couns…" at bounding box center [566, 226] width 182 height 29
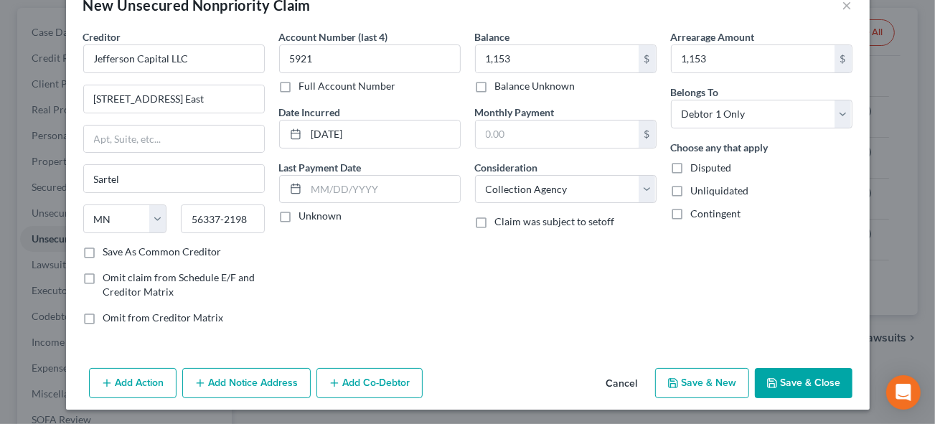
click at [690, 385] on button "Save & New" at bounding box center [702, 383] width 94 height 30
select select "0"
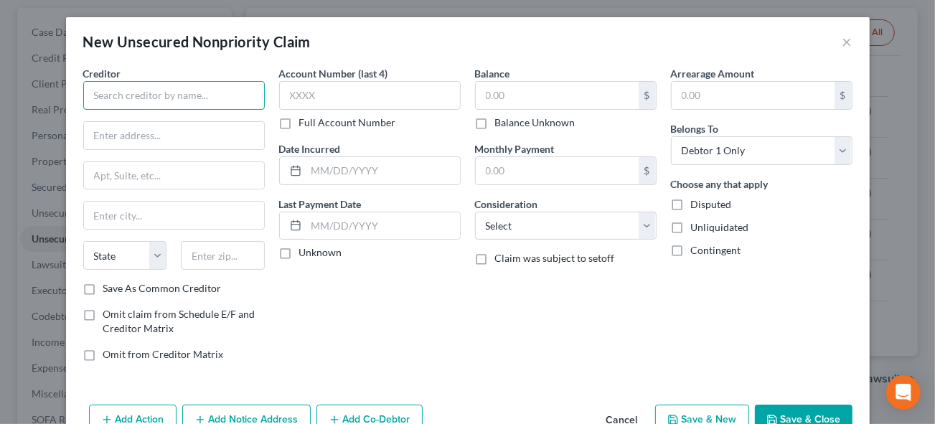
click at [157, 88] on input "text" at bounding box center [174, 95] width 182 height 29
click at [161, 89] on input "Jefferson Captial LLC" at bounding box center [174, 95] width 182 height 29
type input "Jefferson Capital LLC"
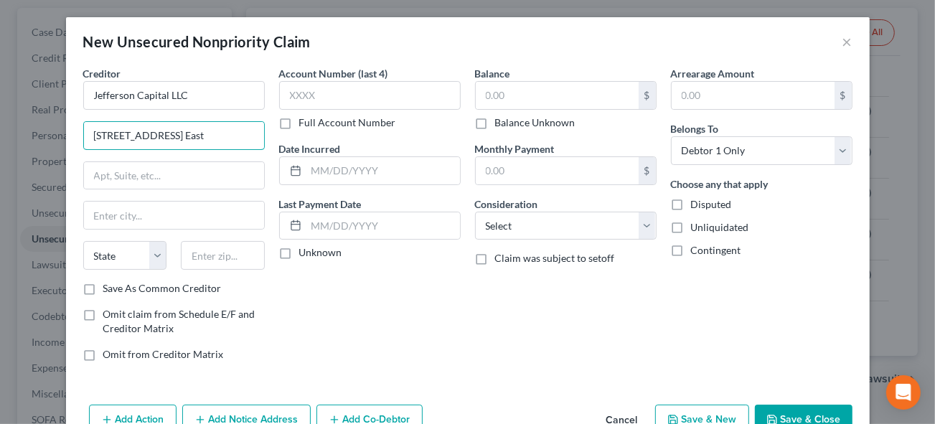
type input "[STREET_ADDRESS] East"
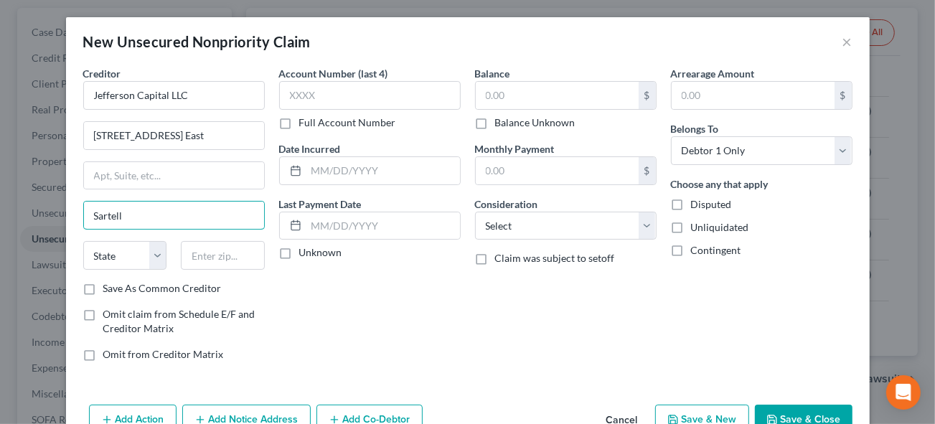
type input "Sartell"
select select "24"
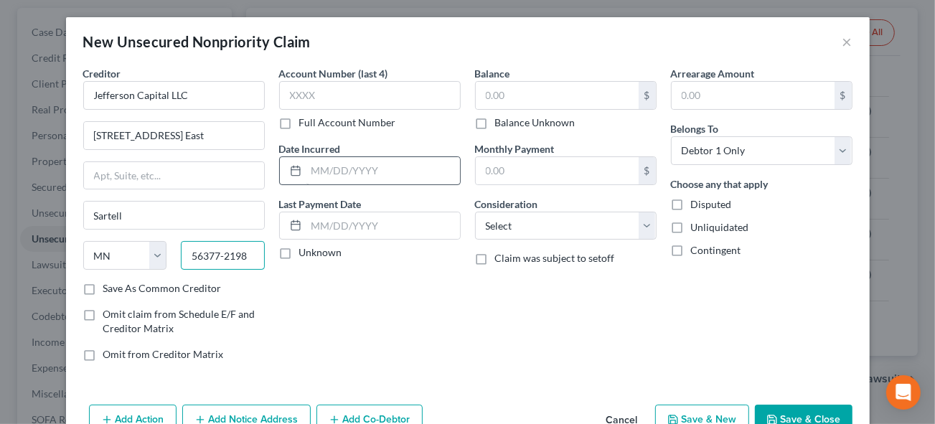
type input "56377-2198"
click at [342, 167] on input "text" at bounding box center [383, 170] width 154 height 27
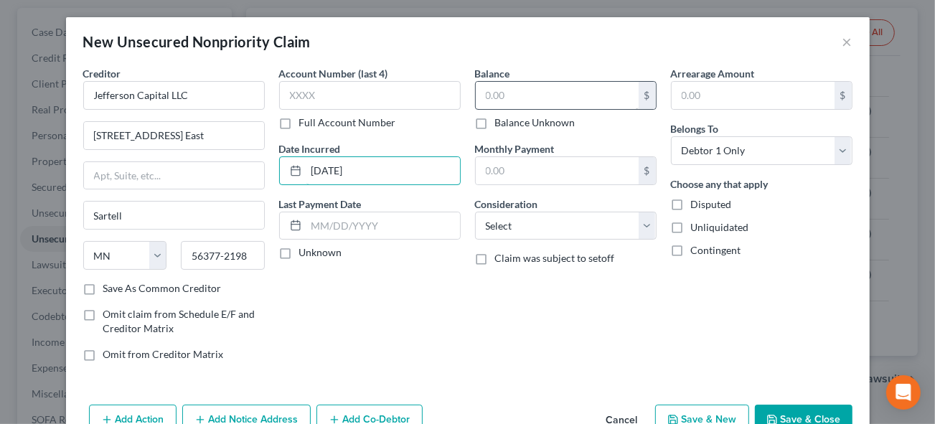
type input "[DATE]"
drag, startPoint x: 520, startPoint y: 105, endPoint x: 519, endPoint y: 98, distance: 7.9
click at [520, 104] on input "text" at bounding box center [557, 95] width 163 height 27
type input "725"
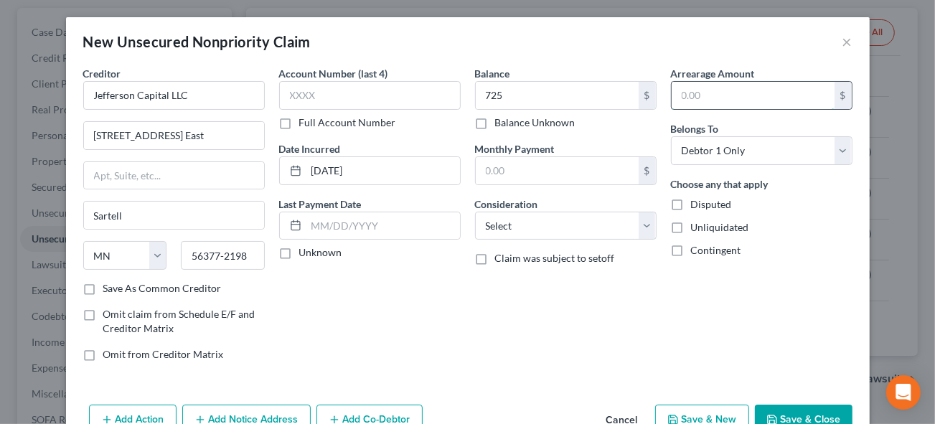
click at [702, 90] on input "text" at bounding box center [753, 95] width 163 height 27
type input "725"
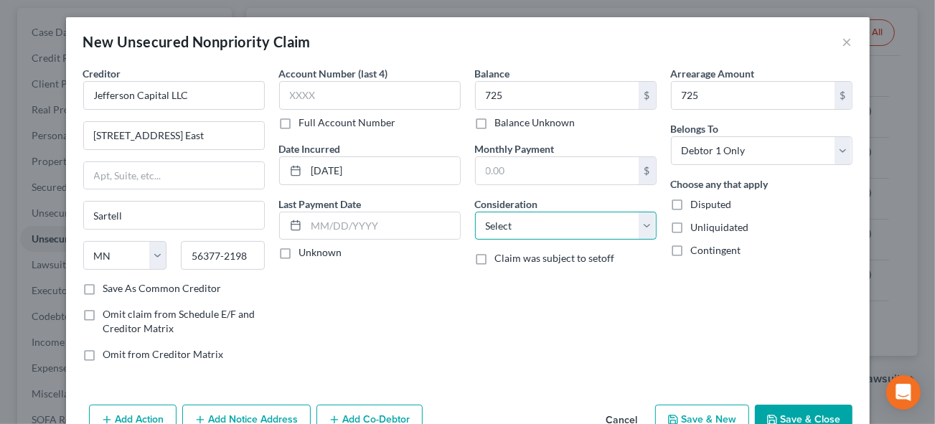
click at [508, 225] on select "Select Cable / Satellite Services Collection Agency Credit Card Debt Debt Couns…" at bounding box center [566, 226] width 182 height 29
select select "1"
click at [475, 212] on select "Select Cable / Satellite Services Collection Agency Credit Card Debt Debt Couns…" at bounding box center [566, 226] width 182 height 29
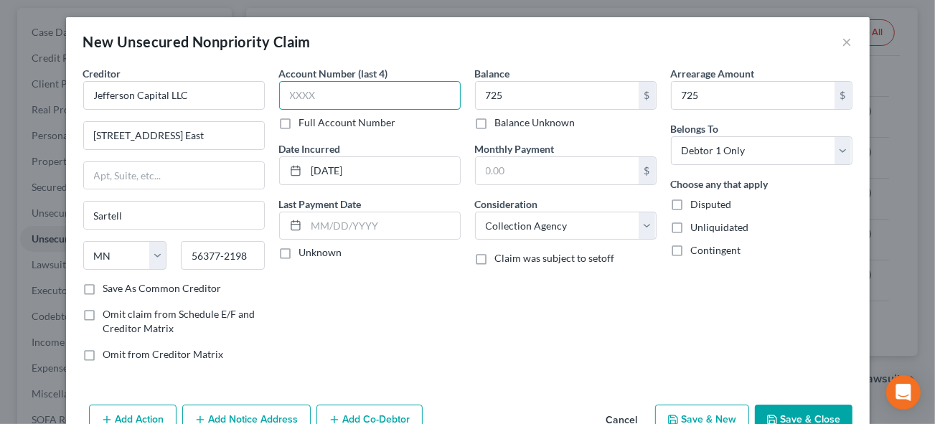
click at [311, 98] on input "text" at bounding box center [370, 95] width 182 height 29
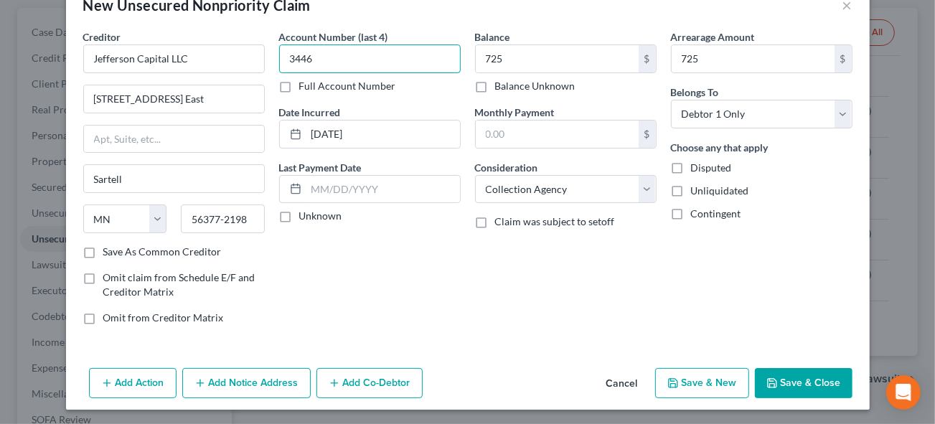
type input "3446"
click at [103, 250] on label "Save As Common Creditor" at bounding box center [162, 252] width 118 height 14
click at [109, 250] on input "Save As Common Creditor" at bounding box center [113, 249] width 9 height 9
click at [716, 378] on button "Save & New" at bounding box center [702, 383] width 94 height 30
checkbox input "false"
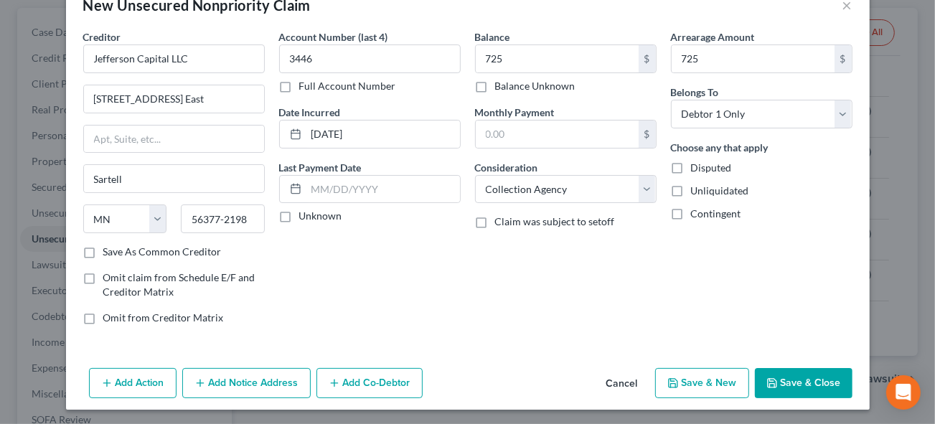
select select "0"
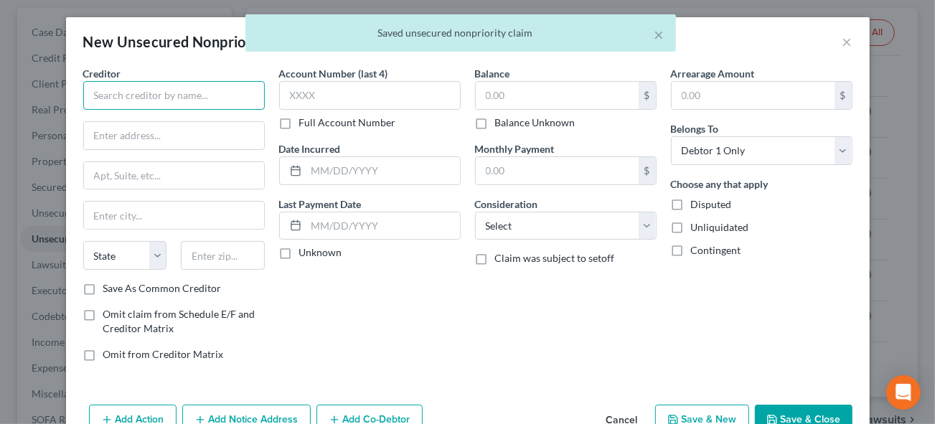
click at [111, 85] on input "text" at bounding box center [174, 95] width 182 height 29
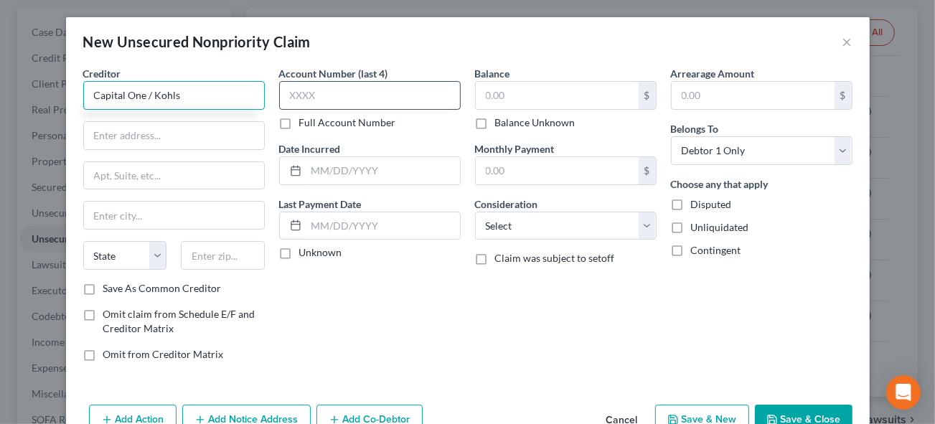
type input "Capital One / Kohls"
click at [295, 95] on input "text" at bounding box center [370, 95] width 182 height 29
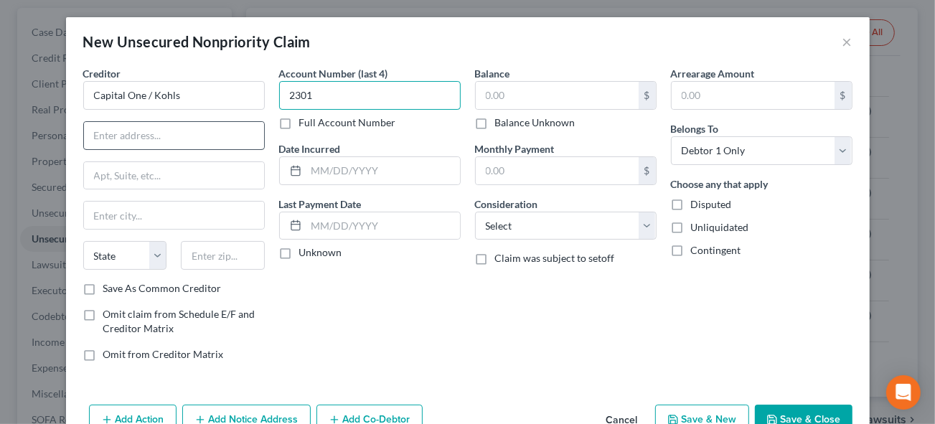
type input "2301"
click at [145, 140] on input "text" at bounding box center [174, 135] width 180 height 27
type input "P.O. Box 31293"
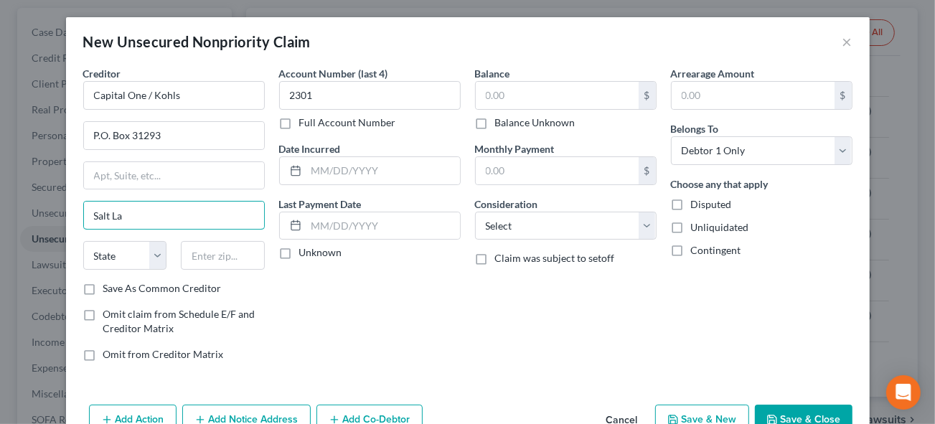
type input "[GEOGRAPHIC_DATA]"
click at [107, 260] on select "State [US_STATE] AK AR AZ CA CO CT DE DC [GEOGRAPHIC_DATA] [GEOGRAPHIC_DATA] GU…" at bounding box center [125, 255] width 84 height 29
select select "24"
click at [83, 241] on select "State [US_STATE] AK AR AZ CA CO CT DE DC [GEOGRAPHIC_DATA] [GEOGRAPHIC_DATA] GU…" at bounding box center [125, 255] width 84 height 29
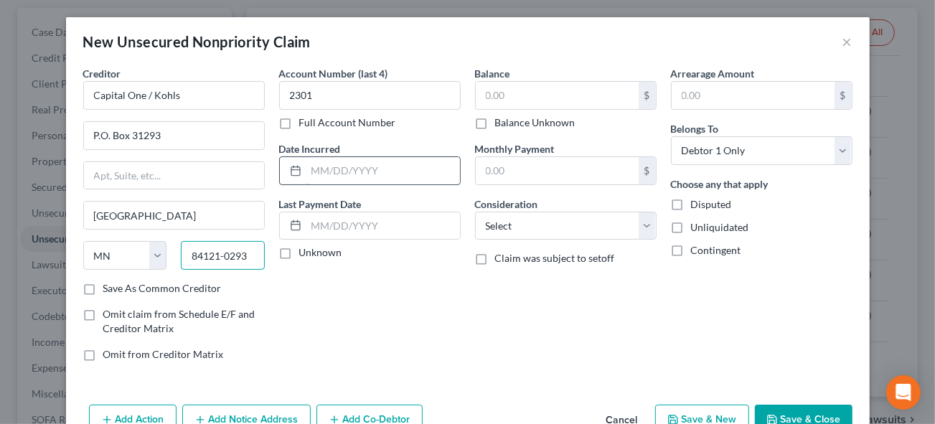
type input "84121-0293"
click at [316, 175] on input "text" at bounding box center [383, 170] width 154 height 27
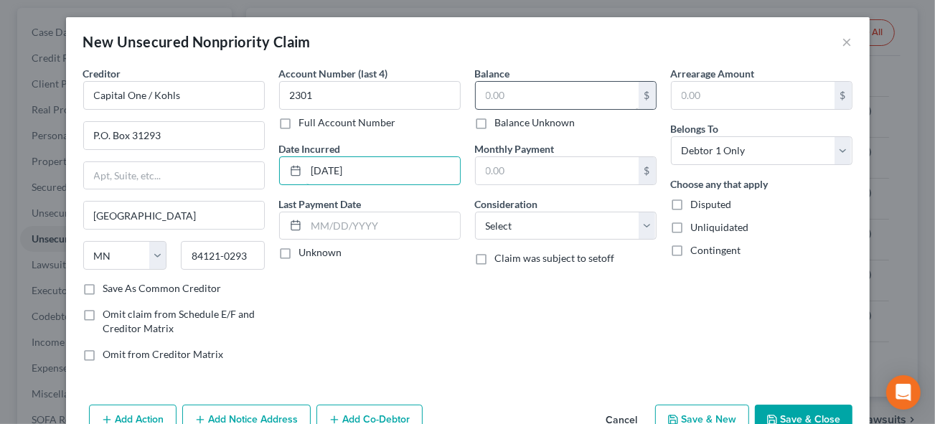
type input "[DATE]"
click at [512, 92] on input "text" at bounding box center [557, 95] width 163 height 27
type input "603"
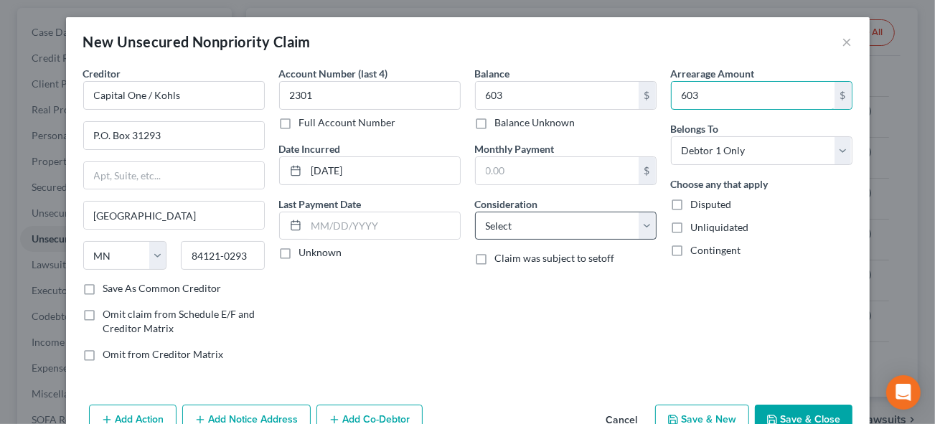
type input "603"
click at [539, 223] on select "Select Cable / Satellite Services Collection Agency Credit Card Debt Debt Couns…" at bounding box center [566, 226] width 182 height 29
select select "2"
click at [475, 212] on select "Select Cable / Satellite Services Collection Agency Credit Card Debt Debt Couns…" at bounding box center [566, 226] width 182 height 29
click at [324, 229] on input "text" at bounding box center [383, 225] width 154 height 27
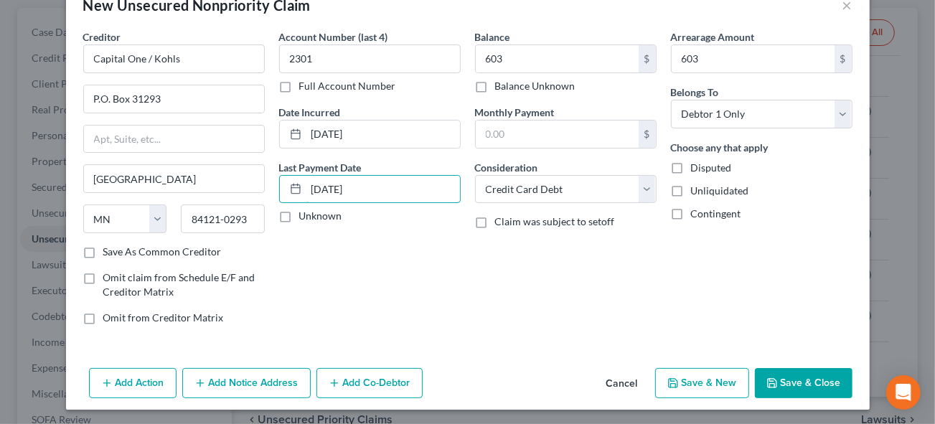
type input "[DATE]"
click at [702, 380] on button "Save & New" at bounding box center [702, 383] width 94 height 30
select select "0"
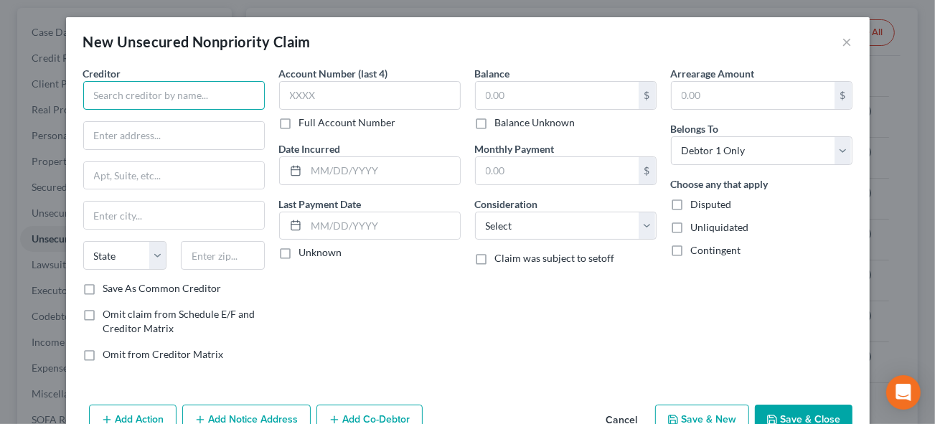
click at [149, 95] on input "text" at bounding box center [174, 95] width 182 height 29
type input "Credit First"
type input "BK 14"
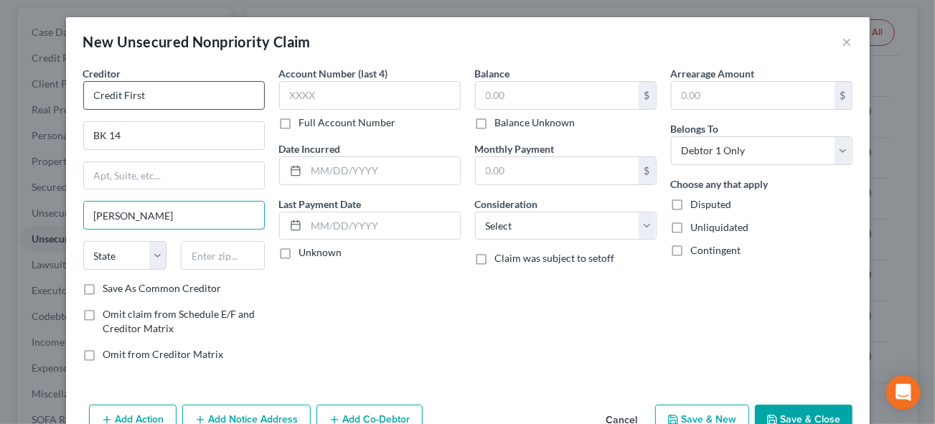
type input "[PERSON_NAME]"
select select "36"
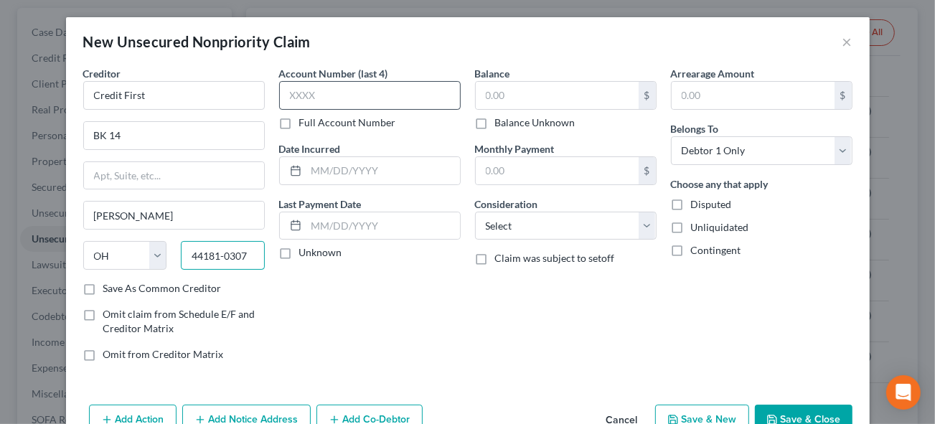
type input "44181-0307"
click at [304, 100] on input "text" at bounding box center [370, 95] width 182 height 29
type input "0154"
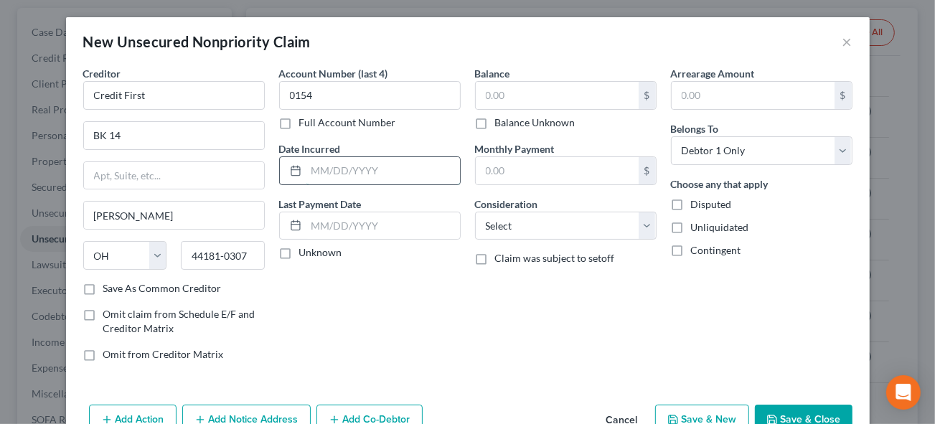
click at [328, 178] on input "text" at bounding box center [383, 170] width 154 height 27
type input "[DATE]"
click at [323, 229] on input "text" at bounding box center [383, 225] width 154 height 27
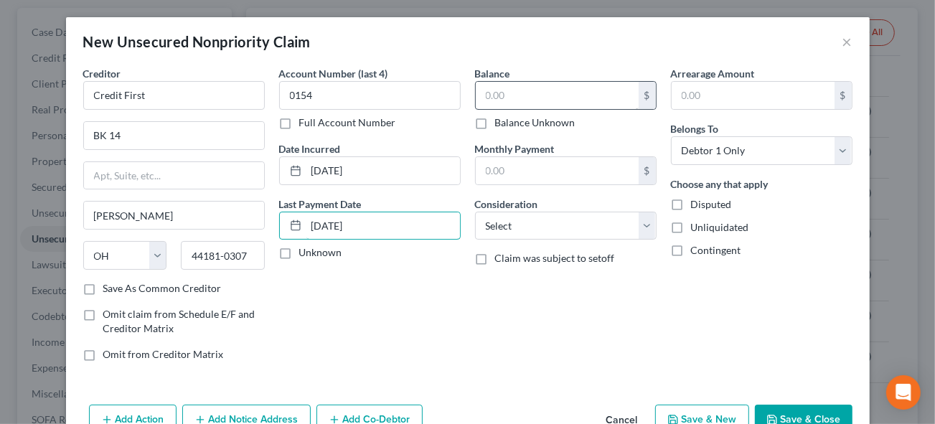
type input "[DATE]"
click at [512, 99] on input "text" at bounding box center [557, 95] width 163 height 27
type input "727"
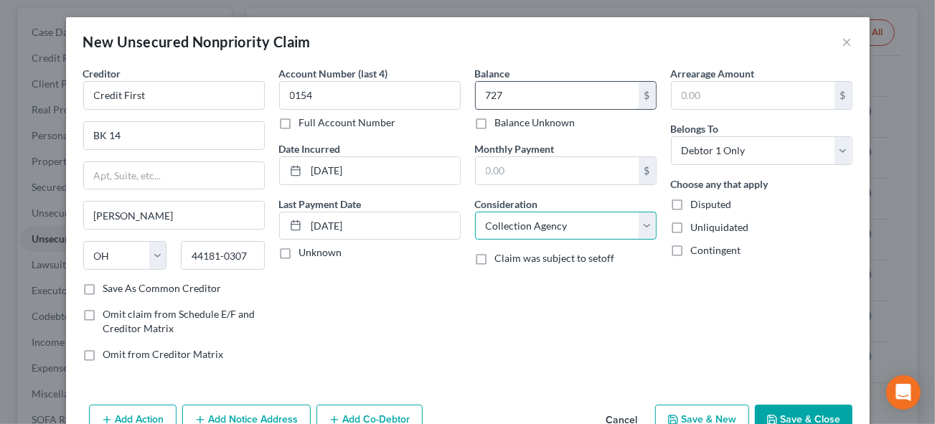
select select "2"
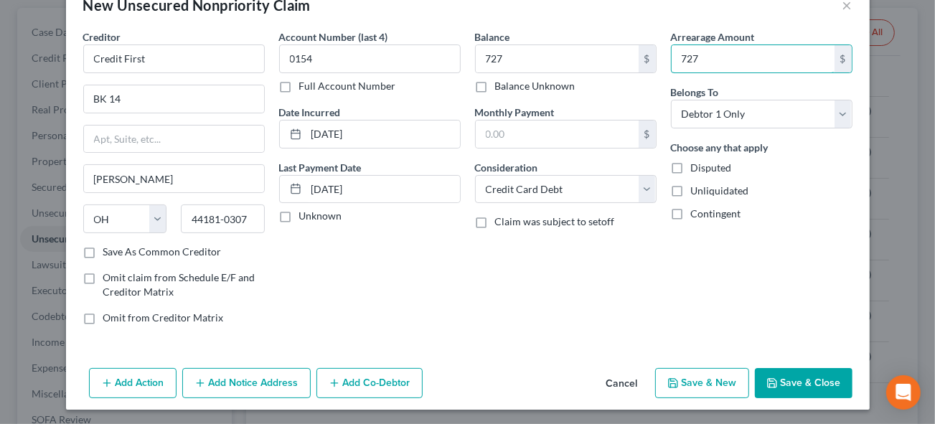
type input "727"
click at [687, 380] on button "Save & New" at bounding box center [702, 383] width 94 height 30
select select "0"
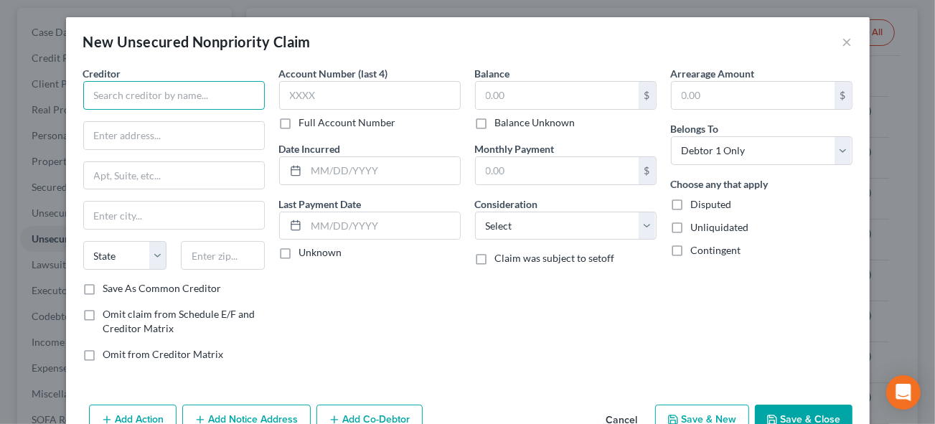
click at [130, 90] on input "text" at bounding box center [174, 95] width 182 height 29
type input "Department of Education / Aidvantage"
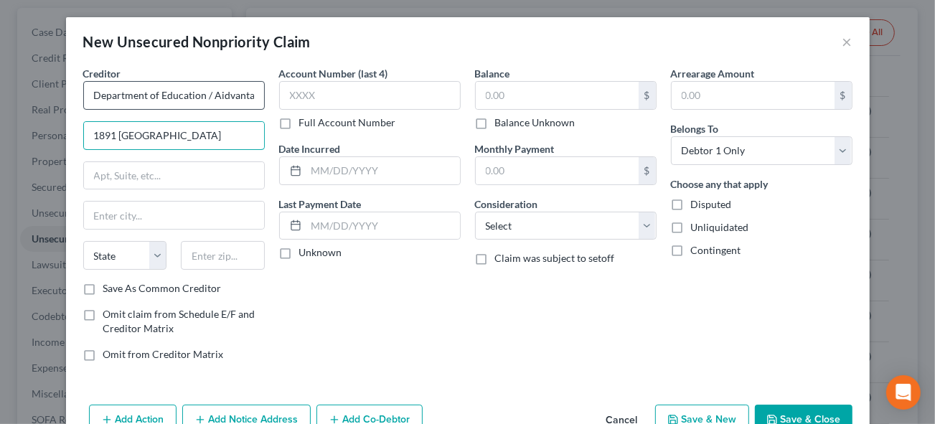
type input "1891 [GEOGRAPHIC_DATA]"
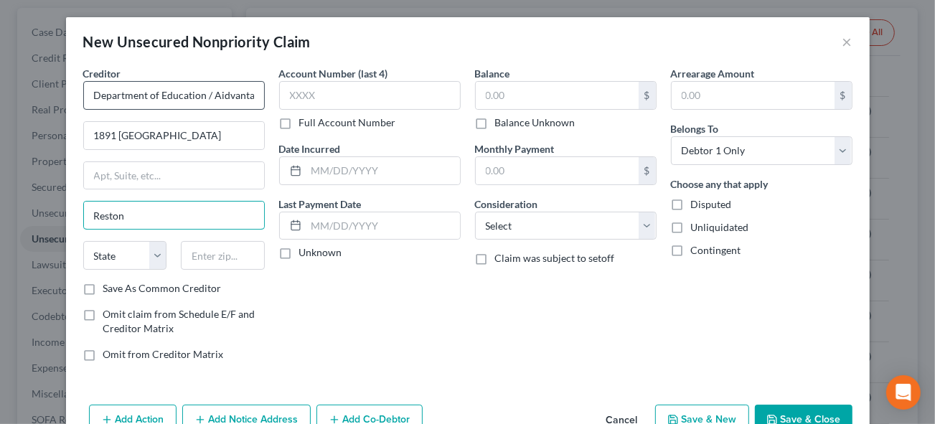
type input "Reston"
select select "48"
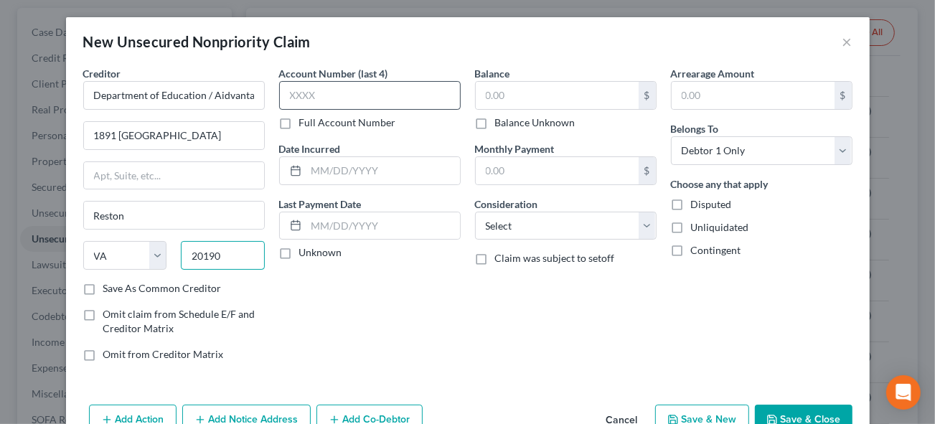
type input "20190"
type input "0250"
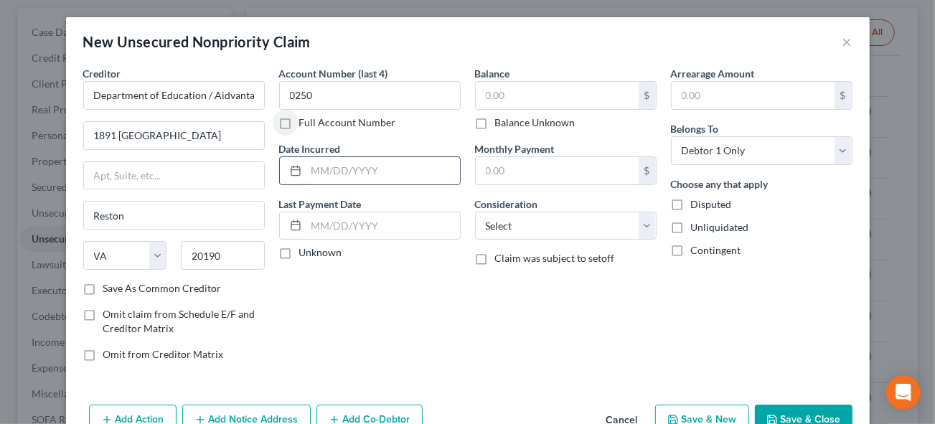
click at [326, 167] on input "text" at bounding box center [383, 170] width 154 height 27
type input "[DATE]"
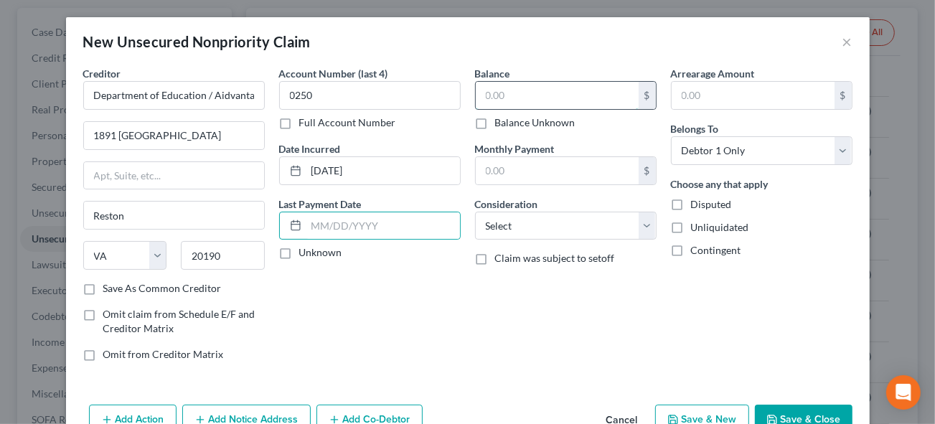
click at [536, 95] on input "text" at bounding box center [557, 95] width 163 height 27
type input "3,018"
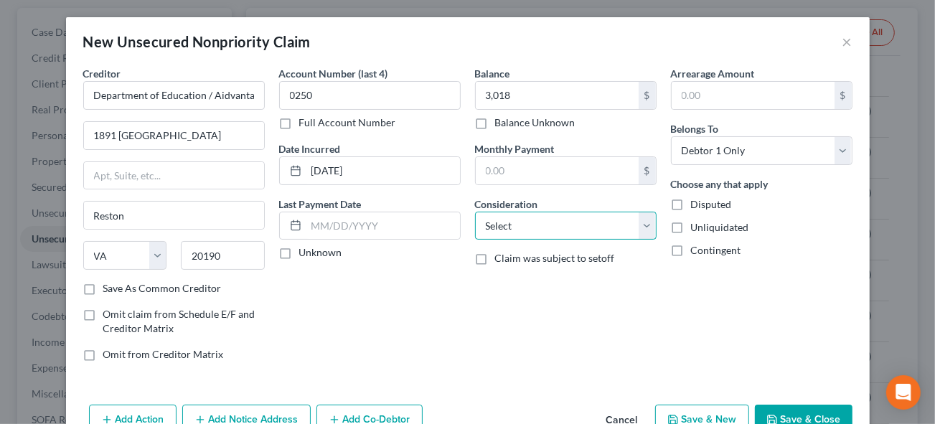
click at [527, 222] on select "Select Cable / Satellite Services Collection Agency Credit Card Debt Debt Couns…" at bounding box center [566, 226] width 182 height 29
select select "17"
click at [475, 212] on select "Select Cable / Satellite Services Collection Agency Credit Card Debt Debt Couns…" at bounding box center [566, 226] width 182 height 29
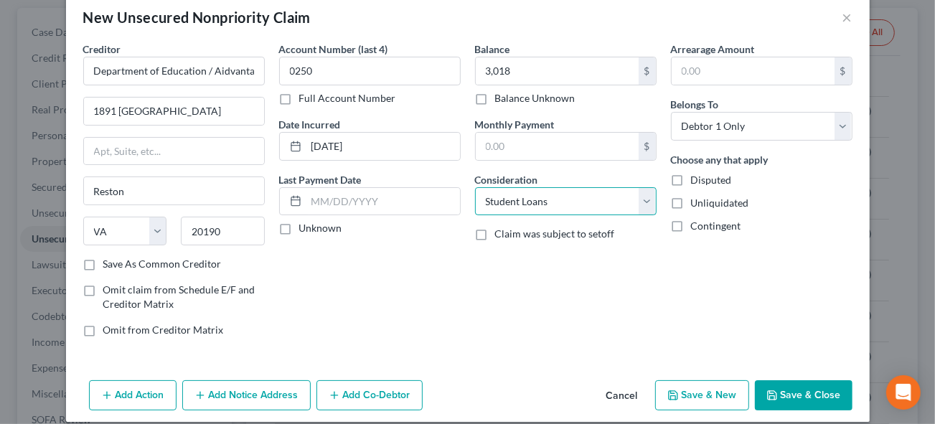
scroll to position [37, 0]
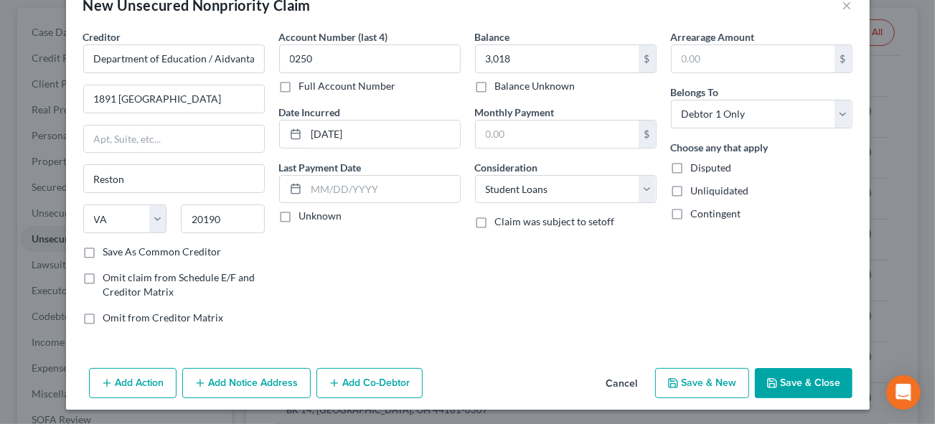
click at [693, 382] on button "Save & New" at bounding box center [702, 383] width 94 height 30
select select "0"
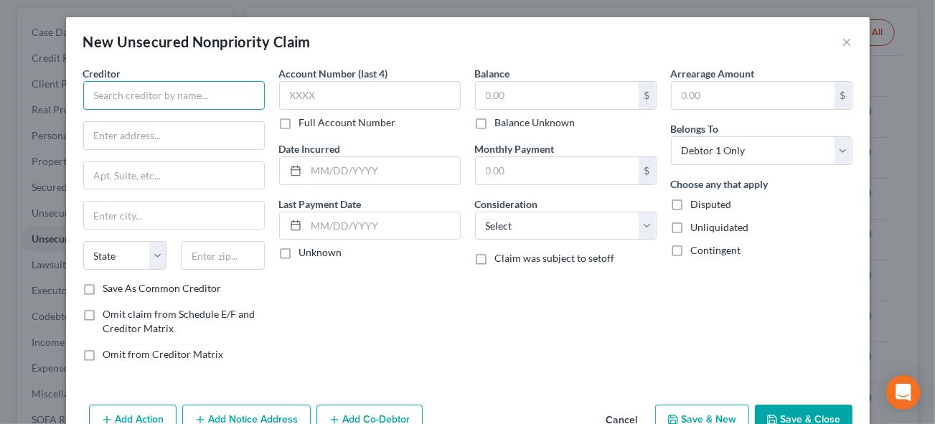
click at [151, 98] on input "text" at bounding box center [174, 95] width 182 height 29
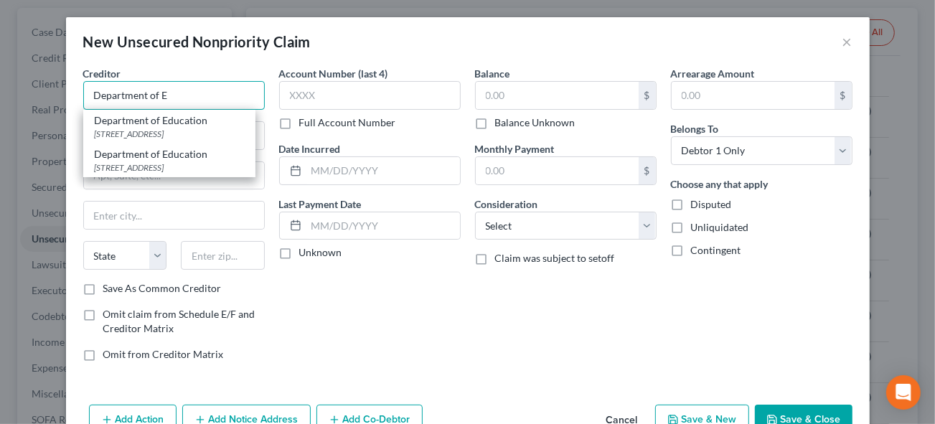
click at [198, 102] on input "Department of E" at bounding box center [174, 95] width 182 height 29
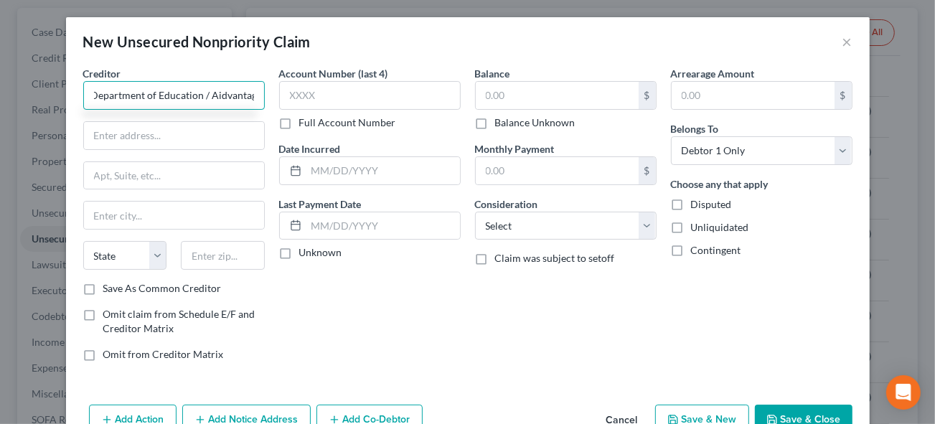
scroll to position [0, 8]
type input "Department of Education / Aidvantage"
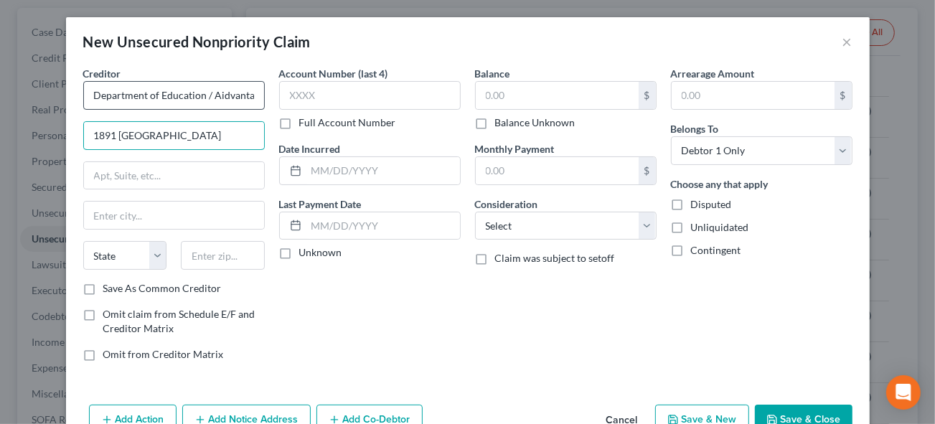
type input "1891 [GEOGRAPHIC_DATA]"
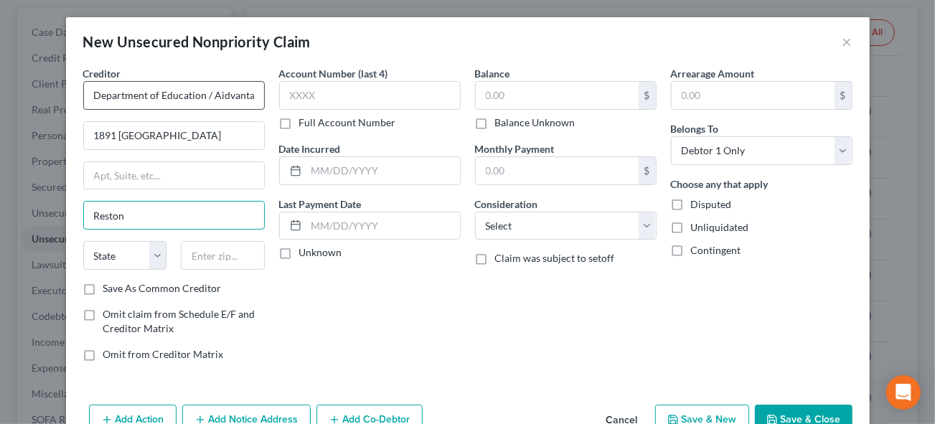
type input "Reston"
select select "48"
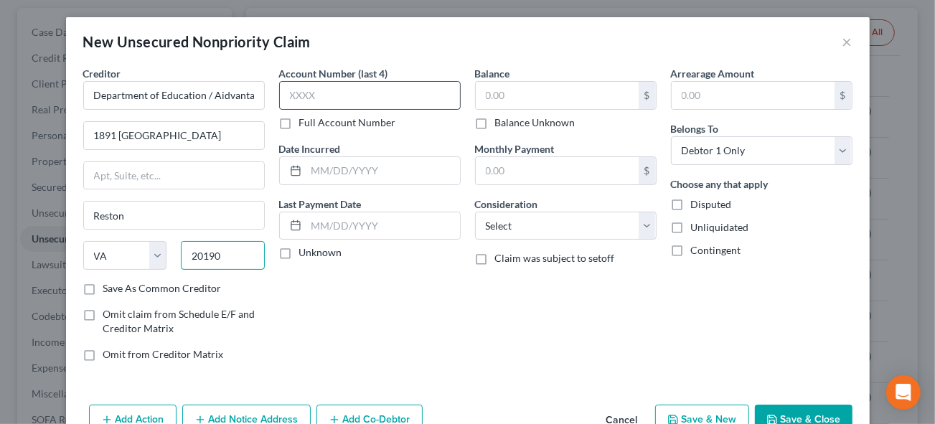
type input "20190"
click at [307, 95] on input "text" at bounding box center [370, 95] width 182 height 29
type input "0250"
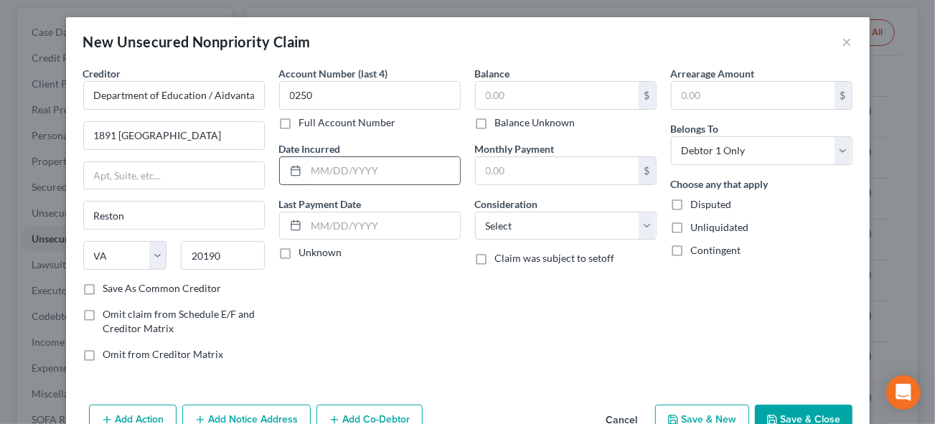
click at [329, 170] on input "text" at bounding box center [383, 170] width 154 height 27
type input "[DATE]"
click at [542, 96] on input "text" at bounding box center [557, 95] width 163 height 27
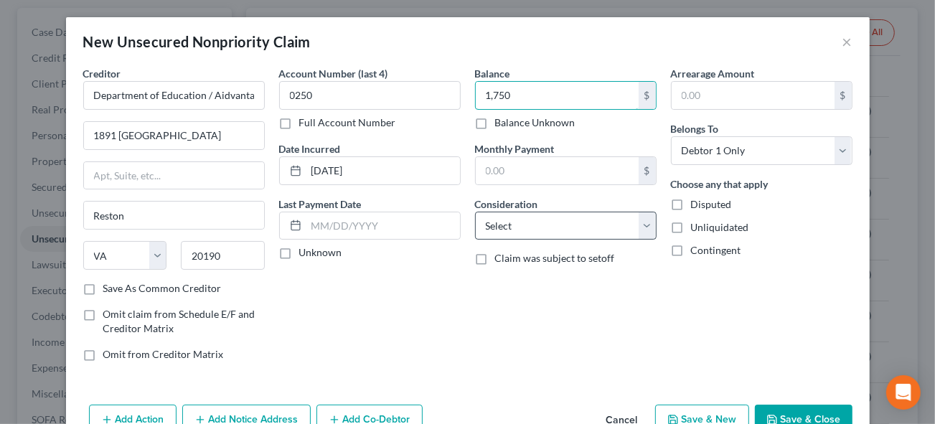
type input "1,750"
click at [522, 225] on select "Select Cable / Satellite Services Collection Agency Credit Card Debt Debt Couns…" at bounding box center [566, 226] width 182 height 29
select select "17"
click at [475, 212] on select "Select Cable / Satellite Services Collection Agency Credit Card Debt Debt Couns…" at bounding box center [566, 226] width 182 height 29
drag, startPoint x: 84, startPoint y: 287, endPoint x: 160, endPoint y: 302, distance: 77.5
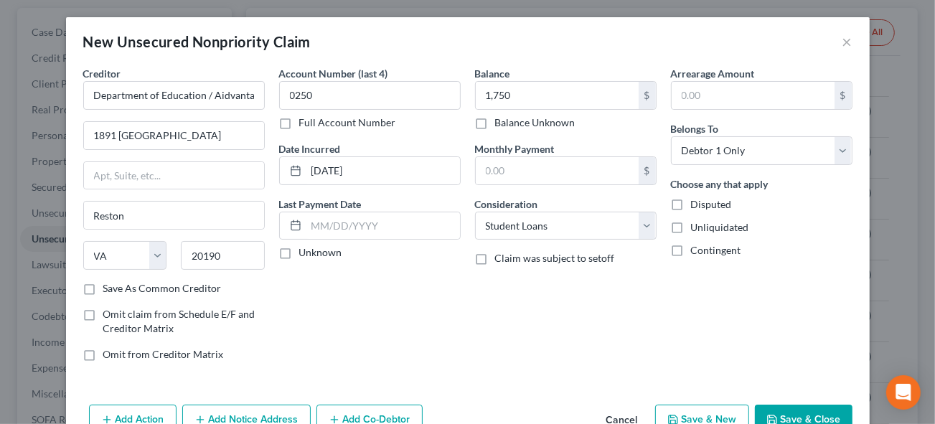
click at [103, 287] on label "Save As Common Creditor" at bounding box center [162, 288] width 118 height 14
click at [109, 287] on input "Save As Common Creditor" at bounding box center [113, 285] width 9 height 9
click at [707, 415] on button "Save & New" at bounding box center [702, 420] width 94 height 30
checkbox input "false"
select select "0"
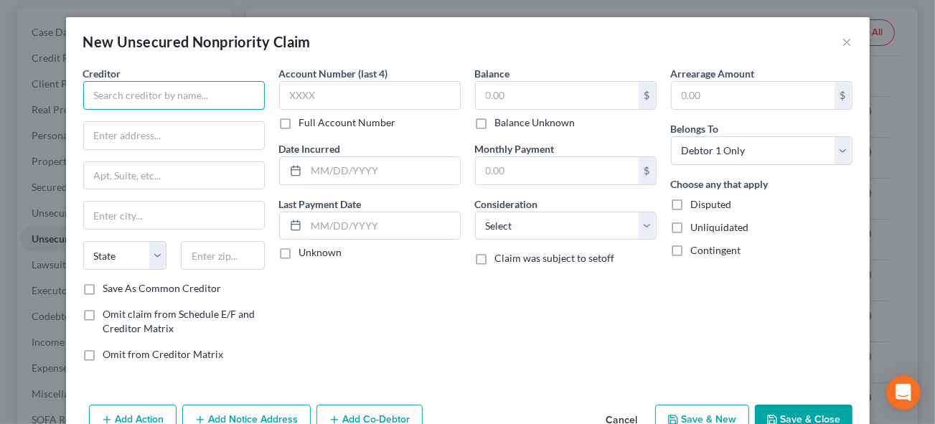
click at [130, 85] on input "text" at bounding box center [174, 95] width 182 height 29
type input "s"
type input "[GEOGRAPHIC_DATA]"
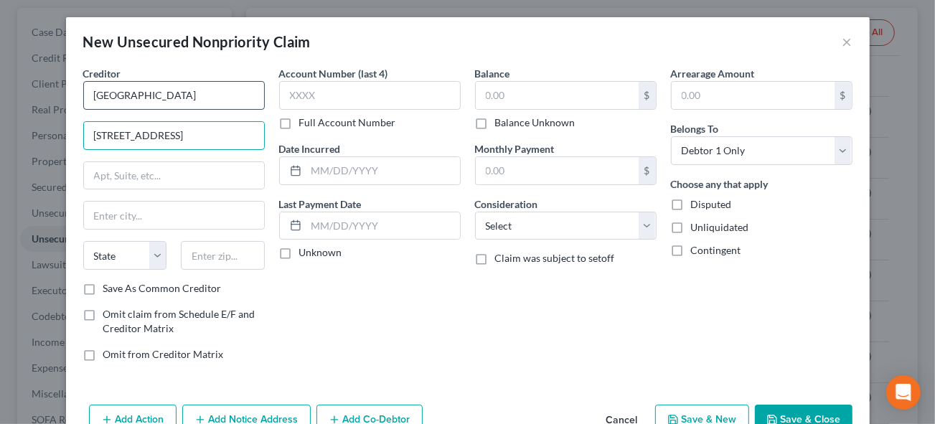
type input "[STREET_ADDRESS]"
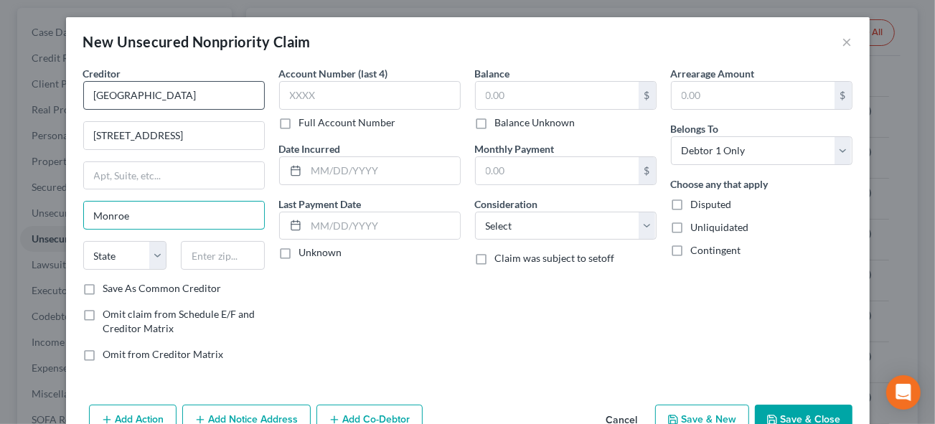
type input "Monroe"
select select "52"
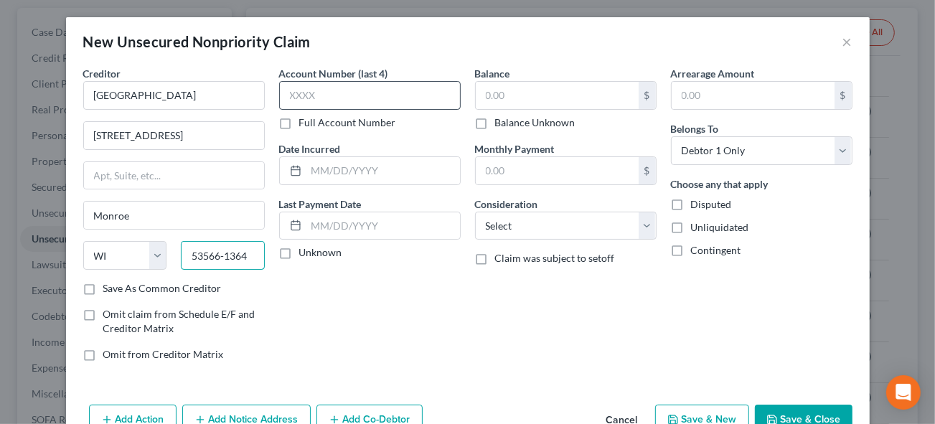
type input "53566-1364"
click at [342, 100] on input "text" at bounding box center [370, 95] width 182 height 29
type input "784A"
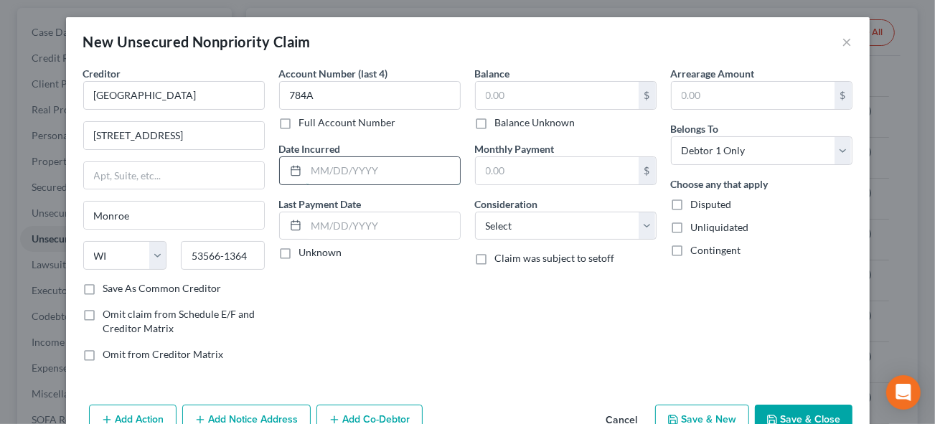
click at [326, 165] on input "text" at bounding box center [383, 170] width 154 height 27
type input "[DATE]"
click at [345, 231] on input "text" at bounding box center [383, 225] width 154 height 27
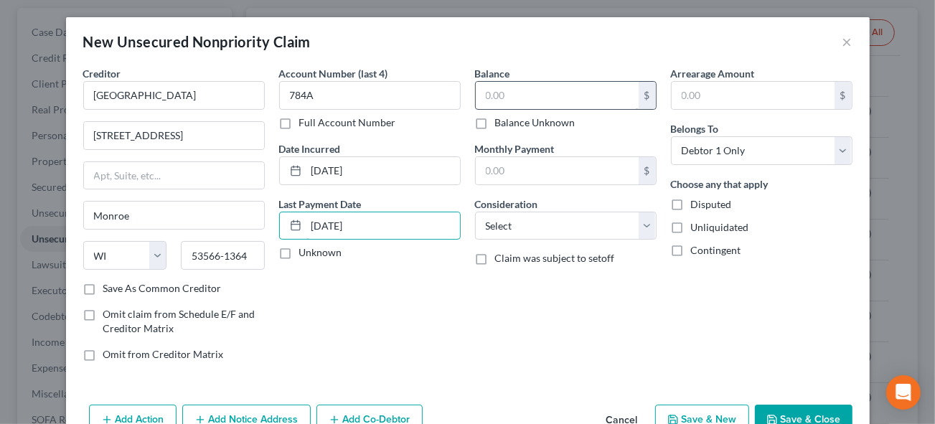
type input "[DATE]"
click at [529, 86] on input "text" at bounding box center [557, 95] width 163 height 27
click at [530, 100] on input "text" at bounding box center [557, 95] width 163 height 27
type input "24"
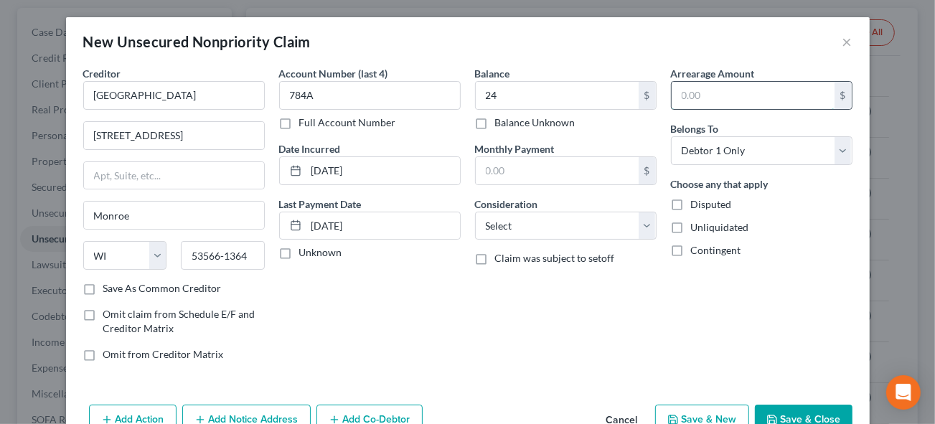
click at [697, 88] on input "text" at bounding box center [753, 95] width 163 height 27
type input "10"
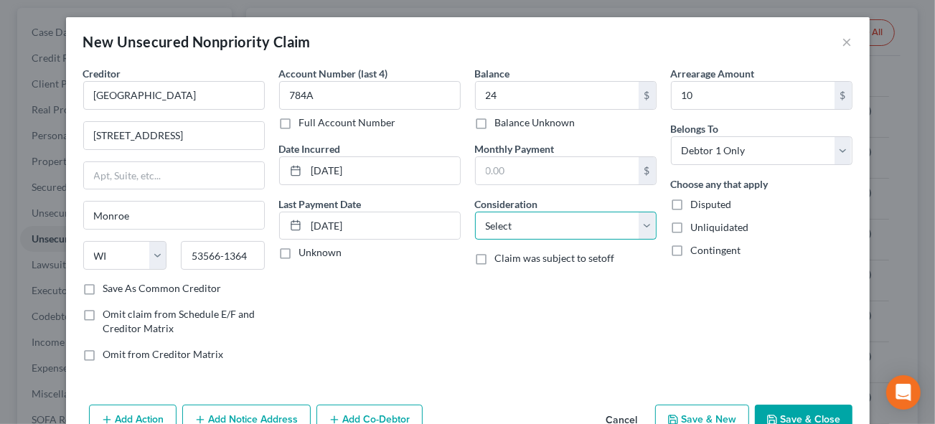
click at [501, 228] on select "Select Cable / Satellite Services Collection Agency Credit Card Debt Debt Couns…" at bounding box center [566, 226] width 182 height 29
select select "2"
click at [475, 212] on select "Select Cable / Satellite Services Collection Agency Credit Card Debt Debt Couns…" at bounding box center [566, 226] width 182 height 29
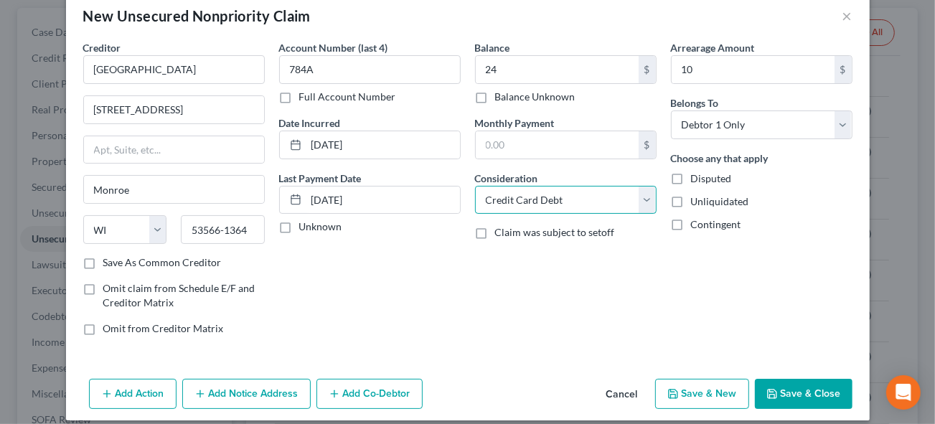
scroll to position [37, 0]
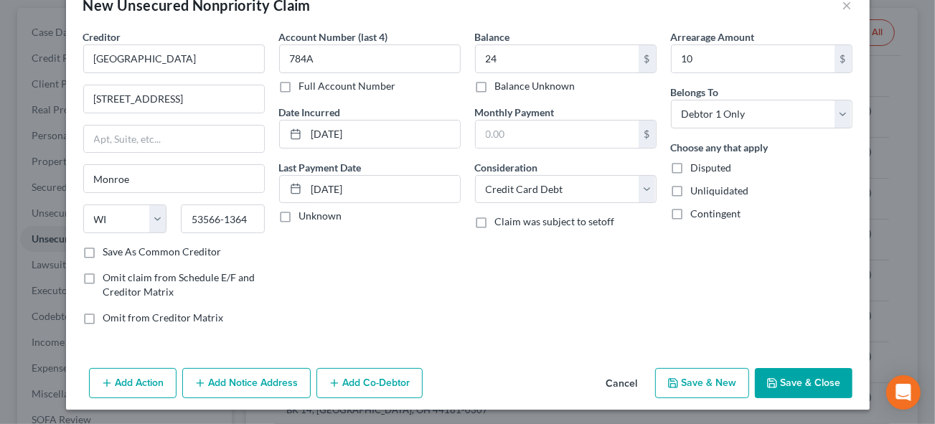
click at [103, 251] on label "Save As Common Creditor" at bounding box center [162, 252] width 118 height 14
click at [109, 251] on input "Save As Common Creditor" at bounding box center [113, 249] width 9 height 9
drag, startPoint x: 719, startPoint y: 385, endPoint x: 914, endPoint y: 399, distance: 195.6
click at [719, 385] on button "Save & New" at bounding box center [702, 383] width 94 height 30
checkbox input "false"
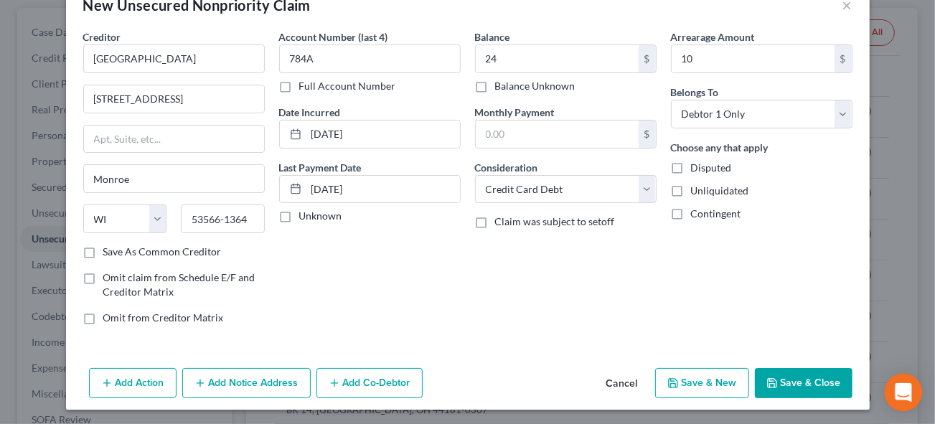
select select "0"
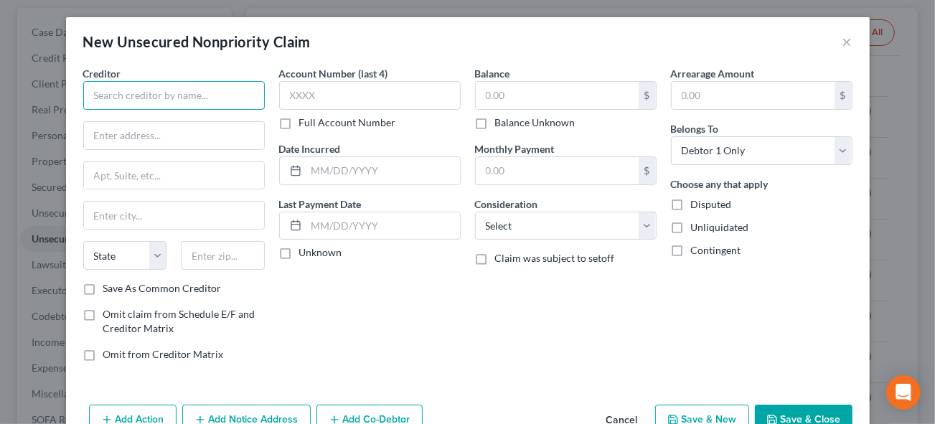
click at [135, 98] on input "text" at bounding box center [174, 95] width 182 height 29
type input "Web Bank / ATLS / O,agome"
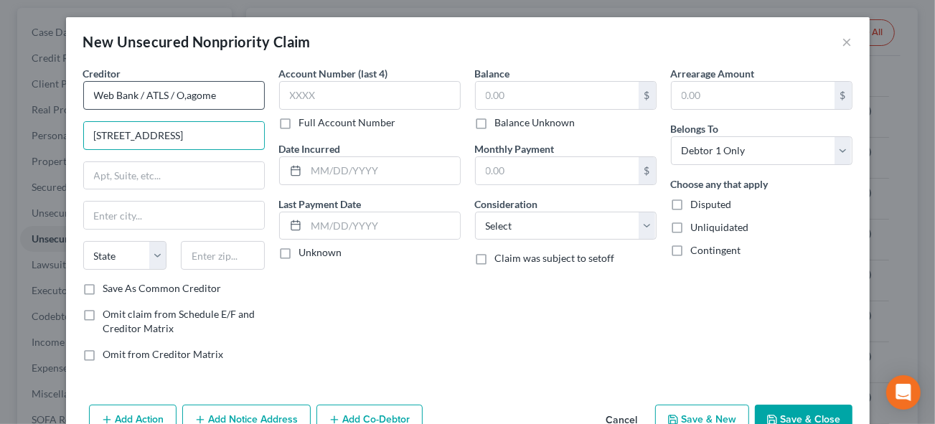
type input "[STREET_ADDRESS]"
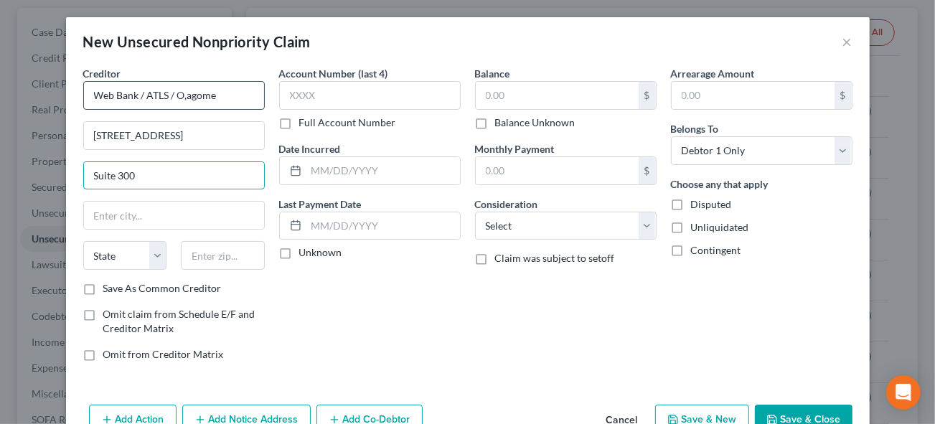
type input "Suite 300"
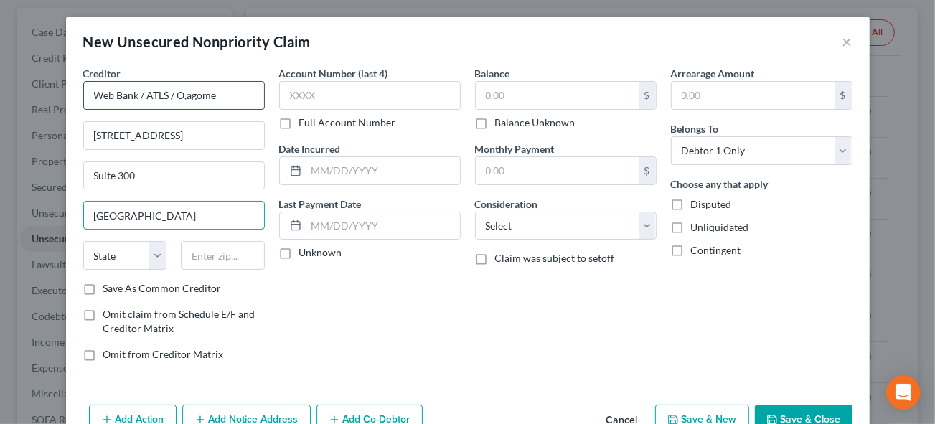
type input "[GEOGRAPHIC_DATA]"
select select "10"
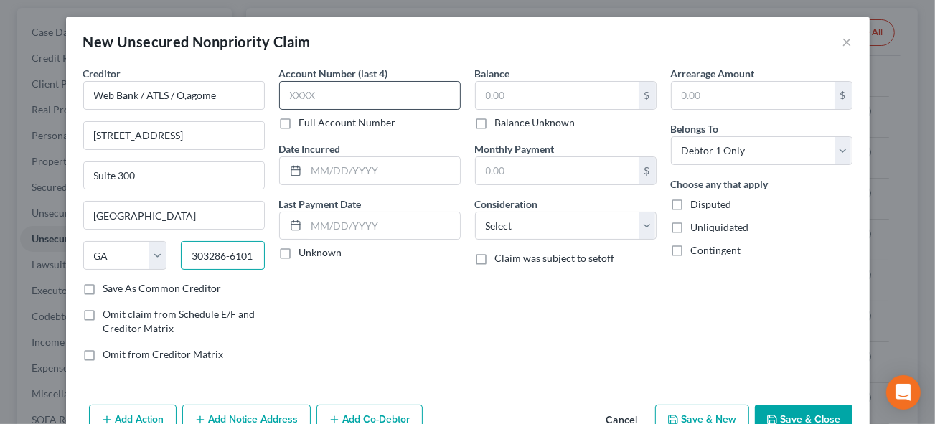
type input "303286-6101"
click at [319, 99] on input "text" at bounding box center [370, 95] width 182 height 29
type input "1544"
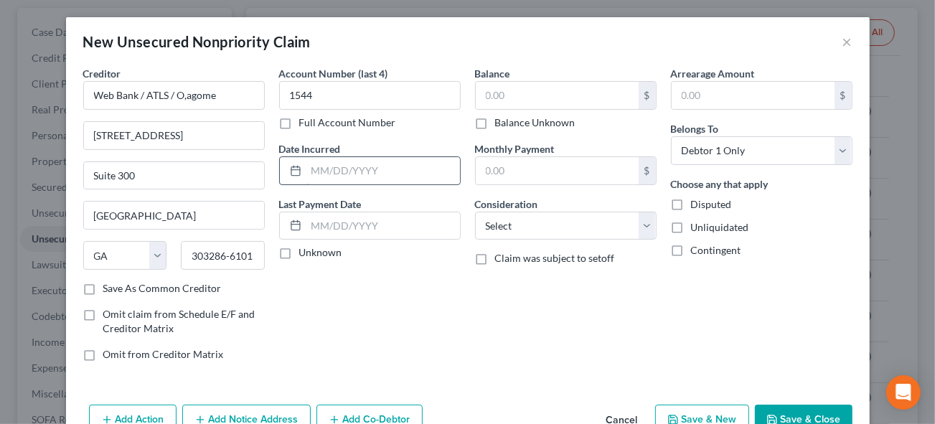
click at [337, 169] on input "text" at bounding box center [383, 170] width 154 height 27
click at [525, 174] on input "text" at bounding box center [557, 170] width 163 height 27
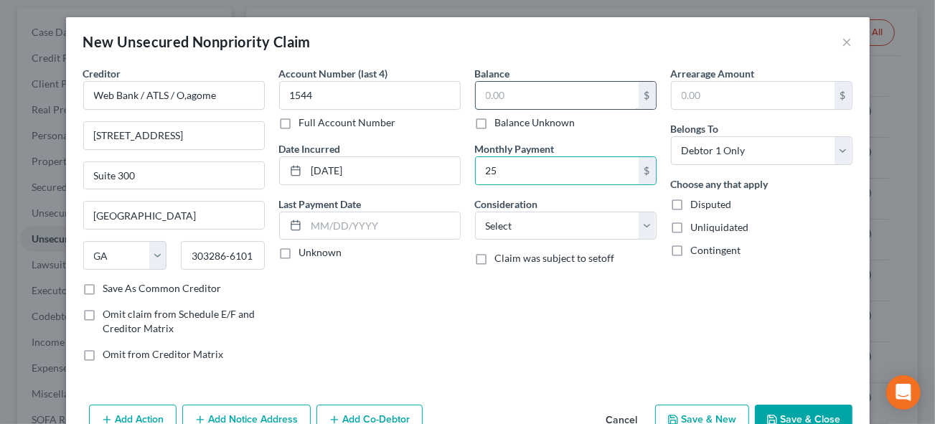
click at [510, 98] on input "text" at bounding box center [557, 95] width 163 height 27
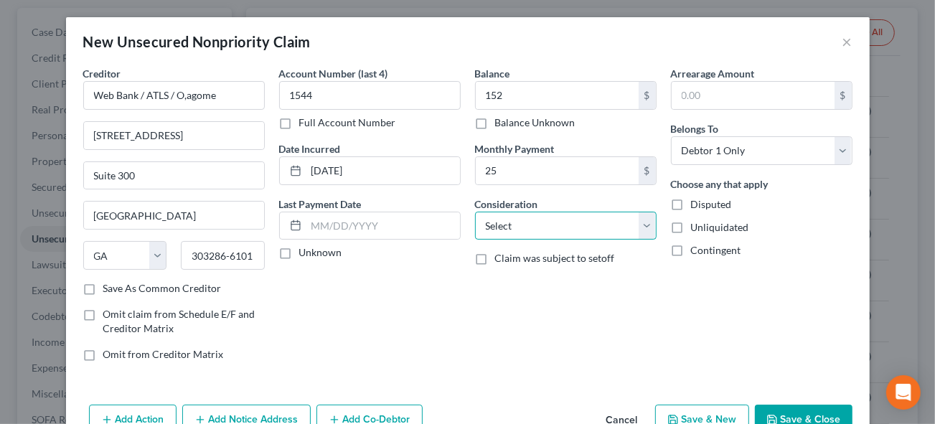
click at [586, 228] on select "Select Cable / Satellite Services Collection Agency Credit Card Debt Debt Couns…" at bounding box center [566, 226] width 182 height 29
click at [475, 212] on select "Select Cable / Satellite Services Collection Agency Credit Card Debt Debt Couns…" at bounding box center [566, 226] width 182 height 29
click at [322, 216] on input "text" at bounding box center [383, 225] width 154 height 27
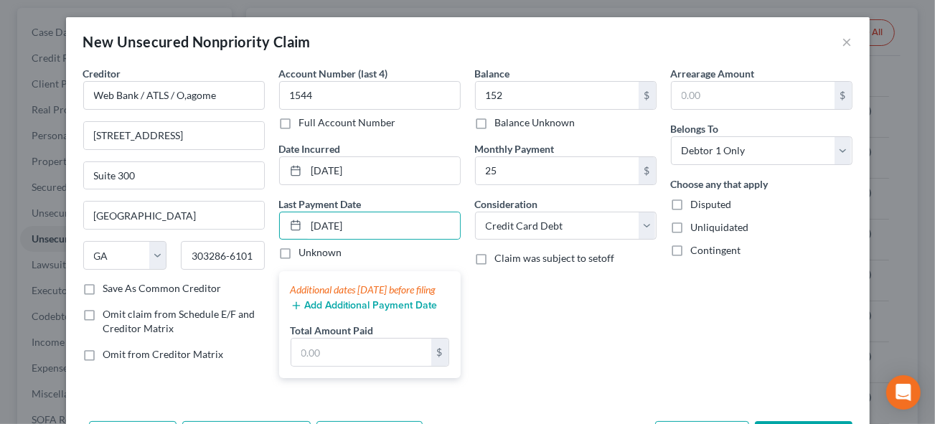
click at [103, 283] on label "Save As Common Creditor" at bounding box center [162, 288] width 118 height 14
click at [109, 283] on input "Save As Common Creditor" at bounding box center [113, 285] width 9 height 9
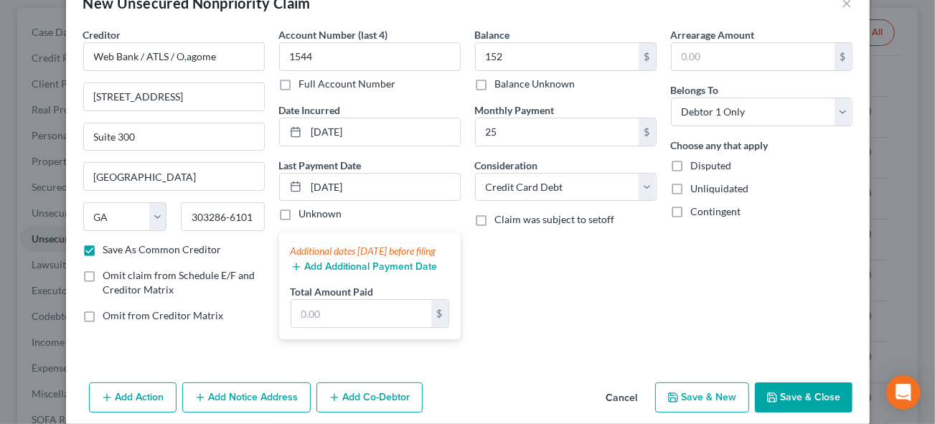
scroll to position [67, 0]
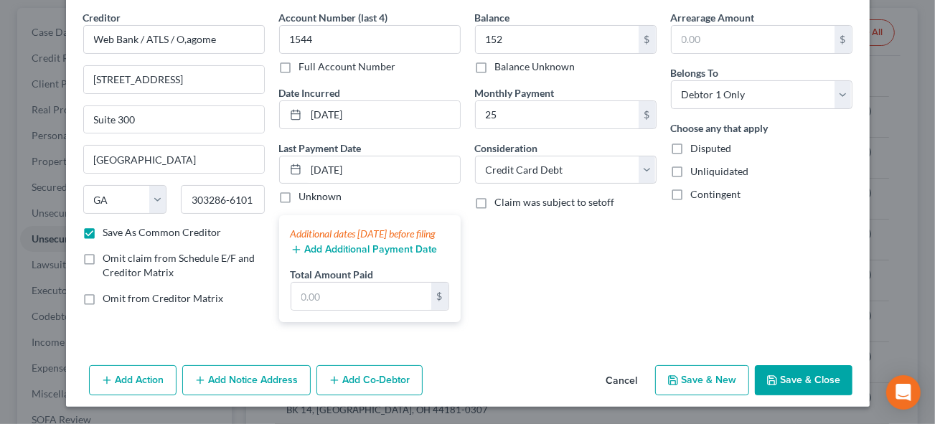
click at [707, 385] on button "Save & New" at bounding box center [702, 380] width 94 height 30
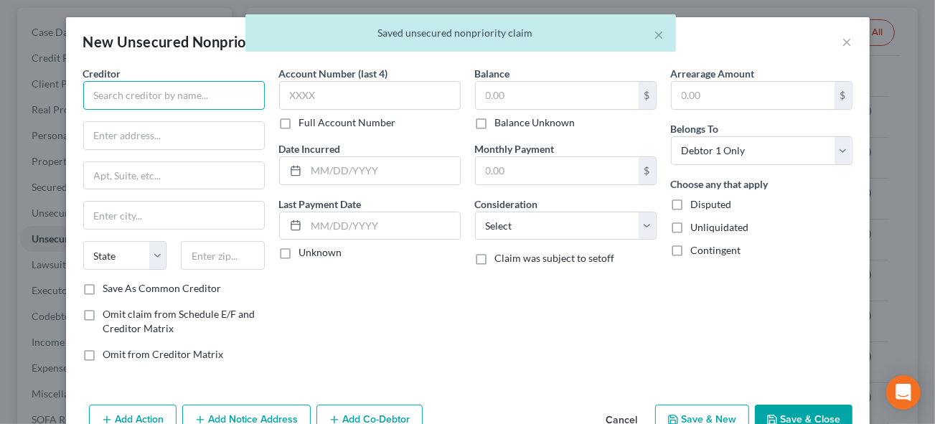
click at [122, 90] on input "text" at bounding box center [174, 95] width 182 height 29
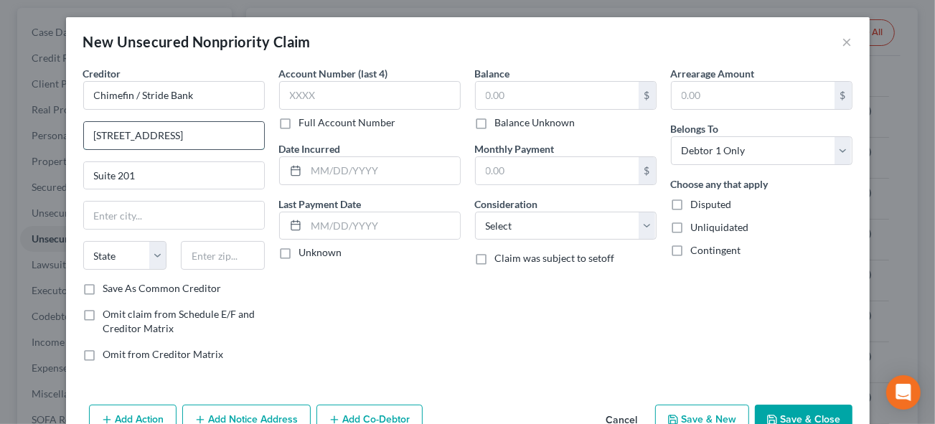
click at [199, 131] on input "[STREET_ADDRESS]" at bounding box center [174, 135] width 180 height 27
click at [136, 166] on input "Suite 201" at bounding box center [174, 175] width 180 height 27
click at [106, 220] on input "text" at bounding box center [174, 215] width 180 height 27
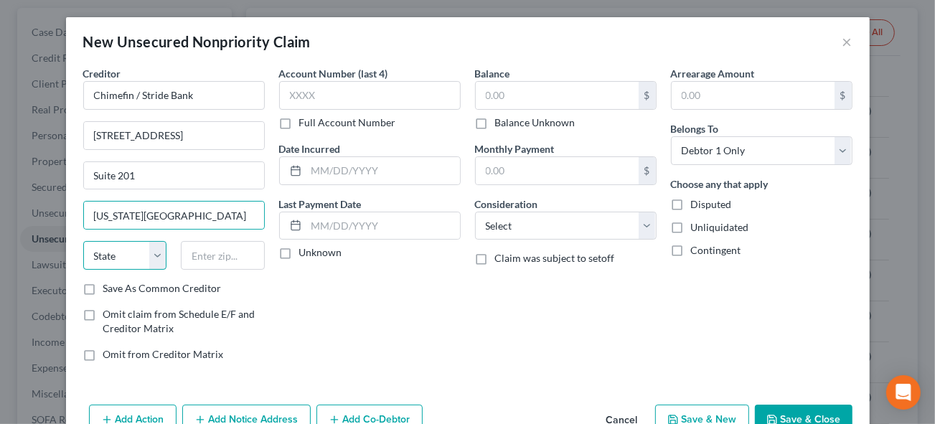
click at [122, 257] on select "State [US_STATE] AK AR AZ CA CO CT DE DC [GEOGRAPHIC_DATA] [GEOGRAPHIC_DATA] GU…" at bounding box center [125, 255] width 84 height 29
click at [83, 241] on select "State [US_STATE] AK AR AZ CA CO CT DE DC [GEOGRAPHIC_DATA] [GEOGRAPHIC_DATA] GU…" at bounding box center [125, 255] width 84 height 29
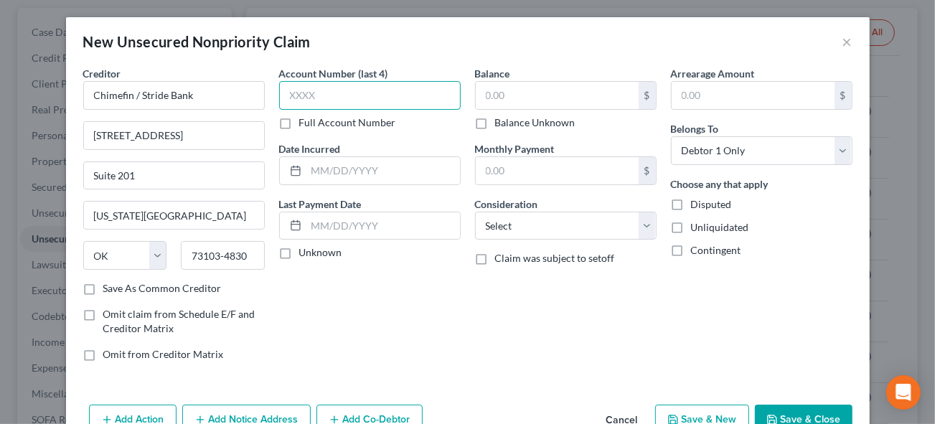
click at [347, 100] on input "text" at bounding box center [370, 95] width 182 height 29
click at [343, 166] on input "text" at bounding box center [383, 170] width 154 height 27
drag, startPoint x: 324, startPoint y: 179, endPoint x: 332, endPoint y: 172, distance: 10.7
click at [326, 177] on input "text" at bounding box center [383, 170] width 154 height 27
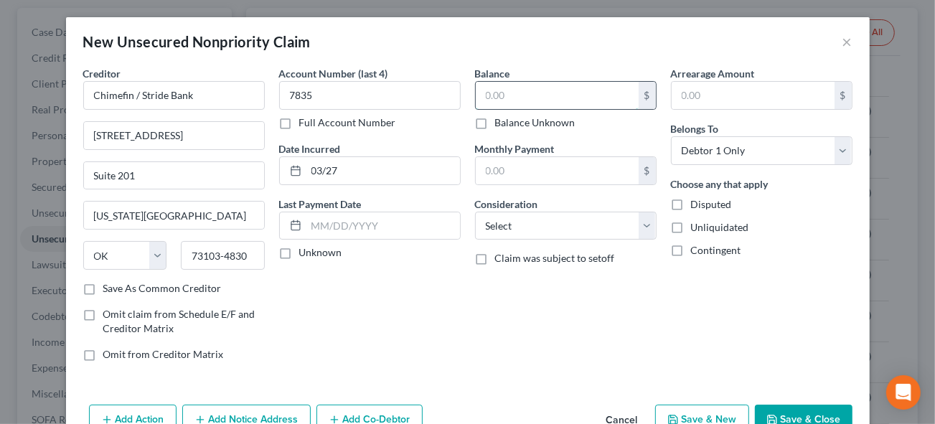
click at [504, 93] on input "text" at bounding box center [557, 95] width 163 height 27
click at [723, 90] on input "text" at bounding box center [753, 95] width 163 height 27
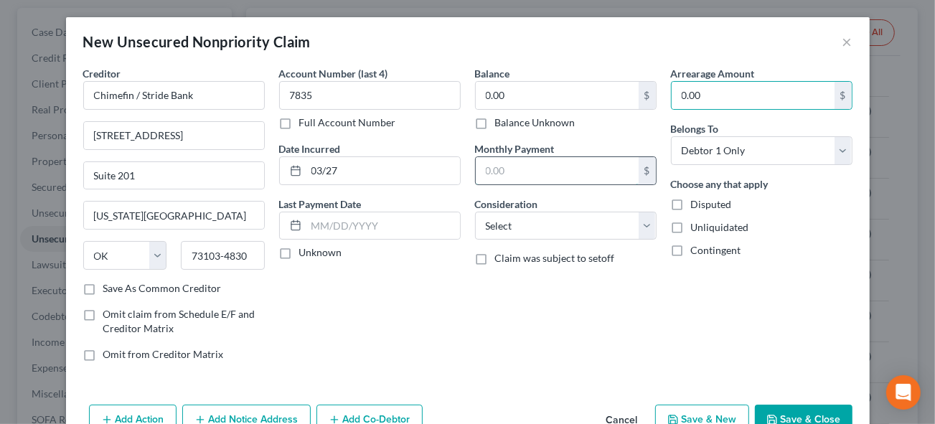
click at [494, 170] on input "text" at bounding box center [557, 170] width 163 height 27
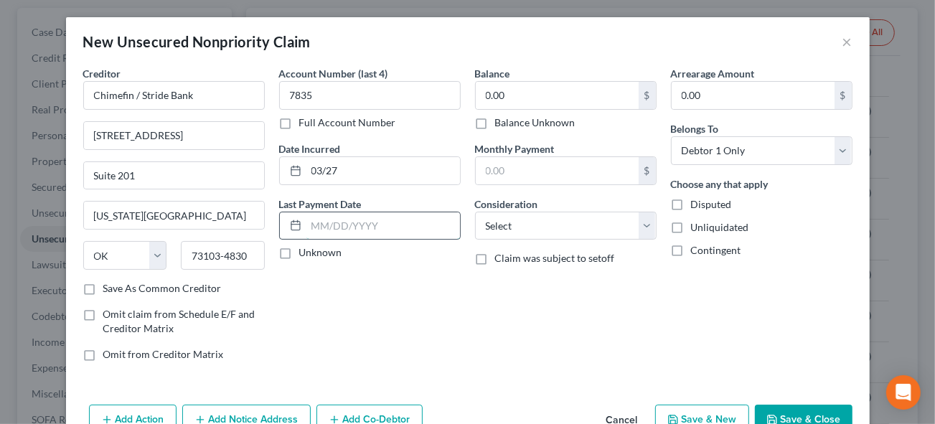
drag, startPoint x: 316, startPoint y: 227, endPoint x: 403, endPoint y: 236, distance: 87.2
click at [316, 227] on input "text" at bounding box center [383, 225] width 154 height 27
click at [538, 227] on select "Select Cable / Satellite Services Collection Agency Credit Card Debt Debt Couns…" at bounding box center [566, 226] width 182 height 29
click at [475, 212] on select "Select Cable / Satellite Services Collection Agency Credit Card Debt Debt Couns…" at bounding box center [566, 226] width 182 height 29
click at [355, 169] on input "03/27" at bounding box center [383, 170] width 154 height 27
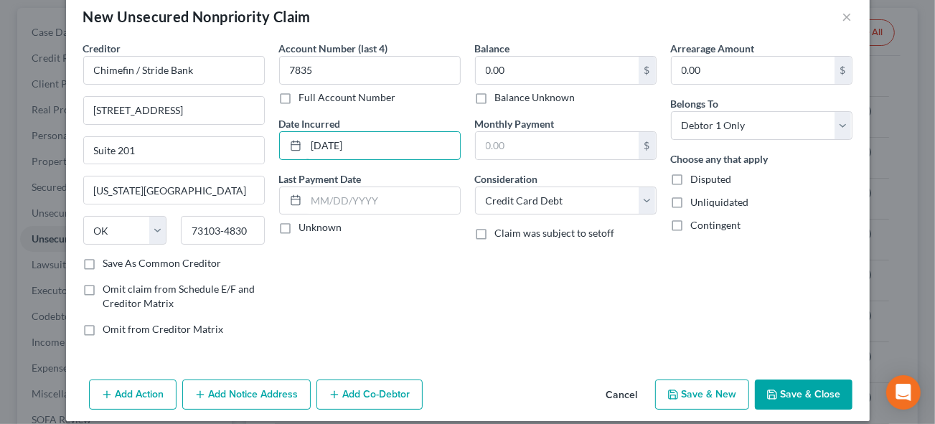
scroll to position [37, 0]
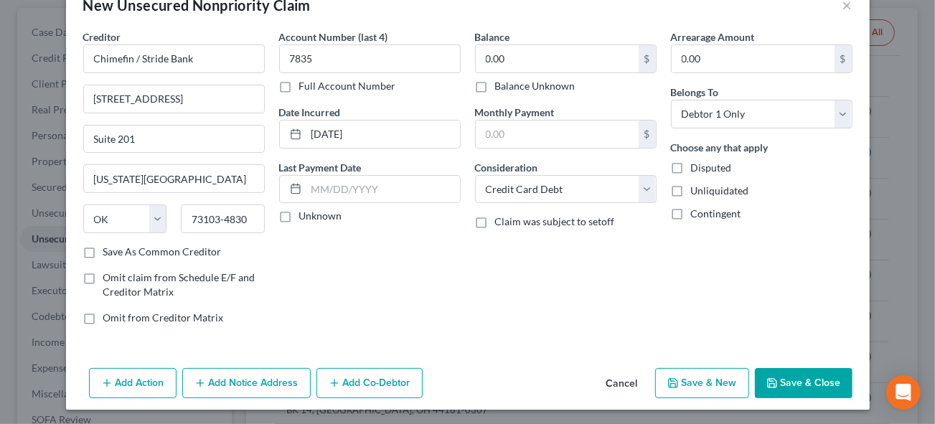
click at [708, 384] on button "Save & New" at bounding box center [702, 383] width 94 height 30
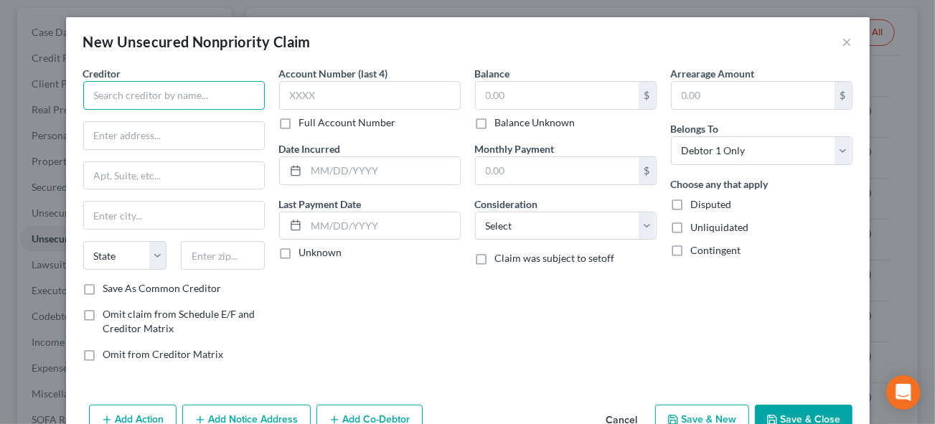
click at [107, 95] on input "text" at bounding box center [174, 95] width 182 height 29
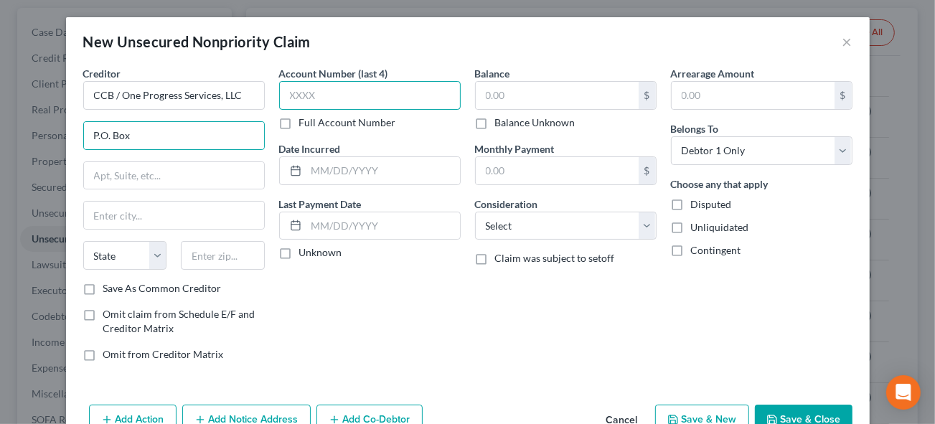
click at [301, 95] on input "text" at bounding box center [370, 95] width 182 height 29
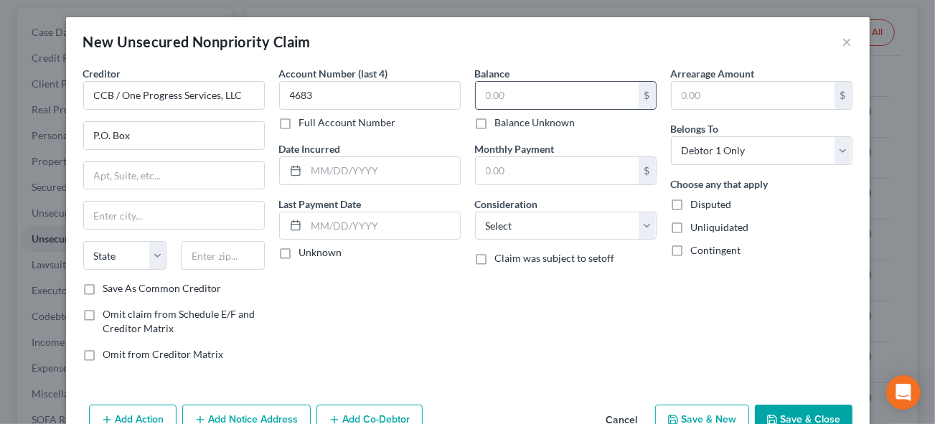
click at [546, 94] on input "text" at bounding box center [557, 95] width 163 height 27
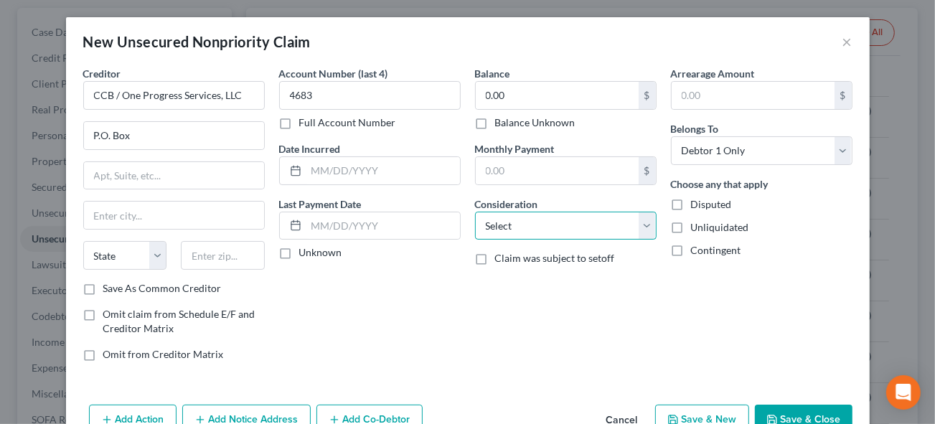
click at [517, 224] on select "Select Cable / Satellite Services Collection Agency Credit Card Debt Debt Couns…" at bounding box center [566, 226] width 182 height 29
click at [475, 212] on select "Select Cable / Satellite Services Collection Agency Credit Card Debt Debt Couns…" at bounding box center [566, 226] width 182 height 29
click at [138, 129] on input "P.O. Box" at bounding box center [174, 135] width 180 height 27
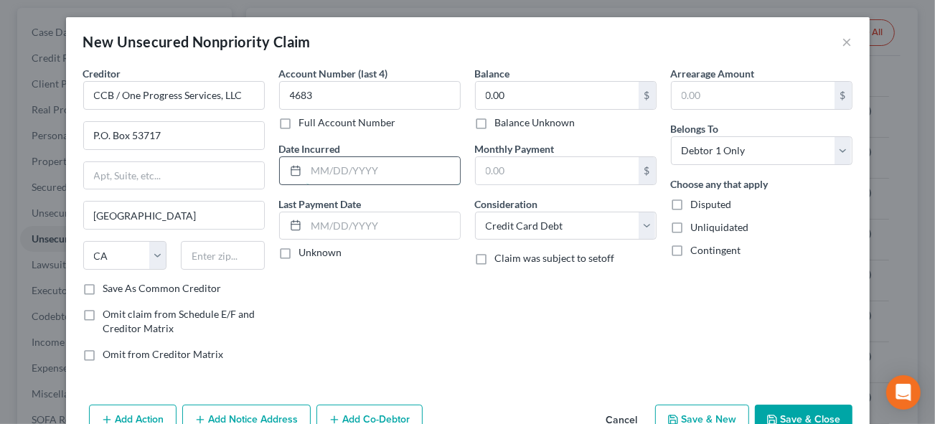
click at [315, 178] on input "text" at bounding box center [383, 170] width 154 height 27
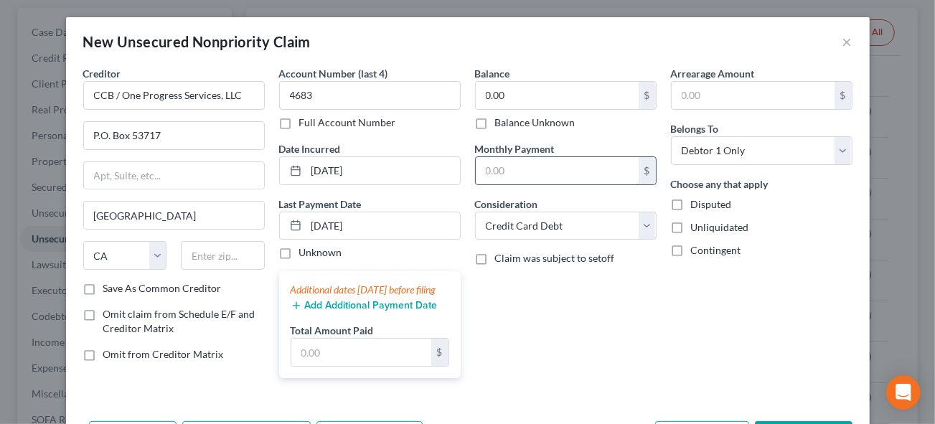
click at [508, 164] on input "text" at bounding box center [557, 170] width 163 height 27
click at [211, 251] on input "text" at bounding box center [223, 255] width 84 height 29
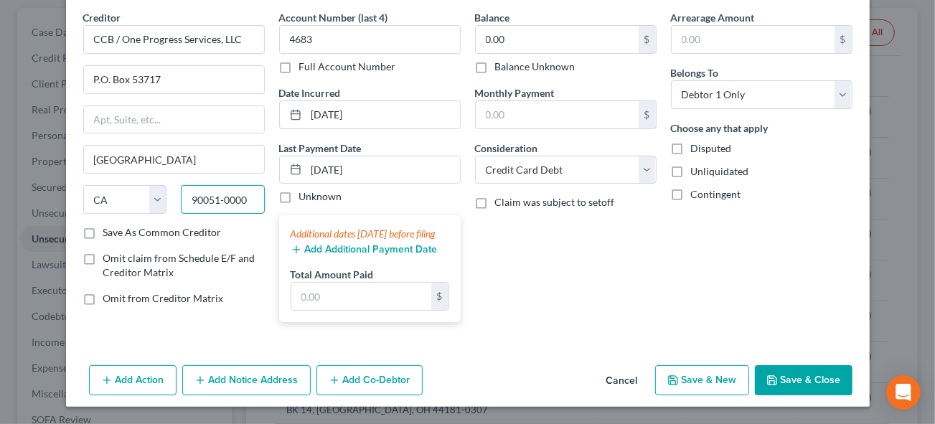
scroll to position [67, 0]
click at [702, 381] on button "Save & New" at bounding box center [702, 380] width 94 height 30
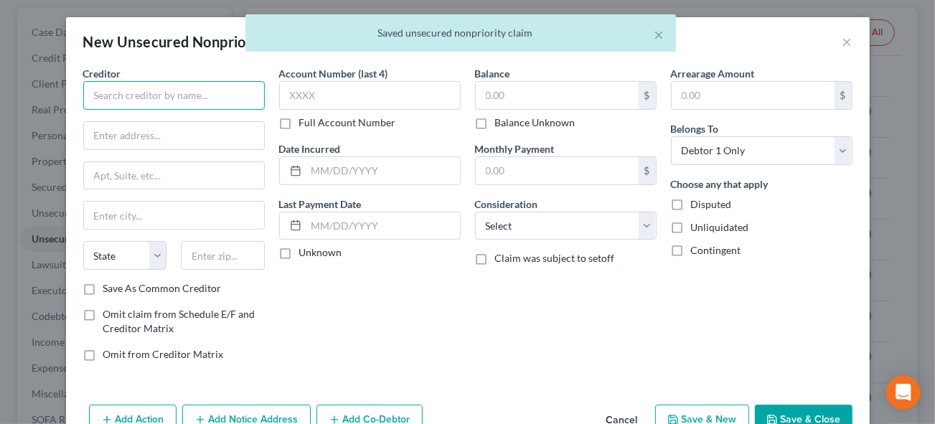
click at [144, 96] on input "text" at bounding box center [174, 95] width 182 height 29
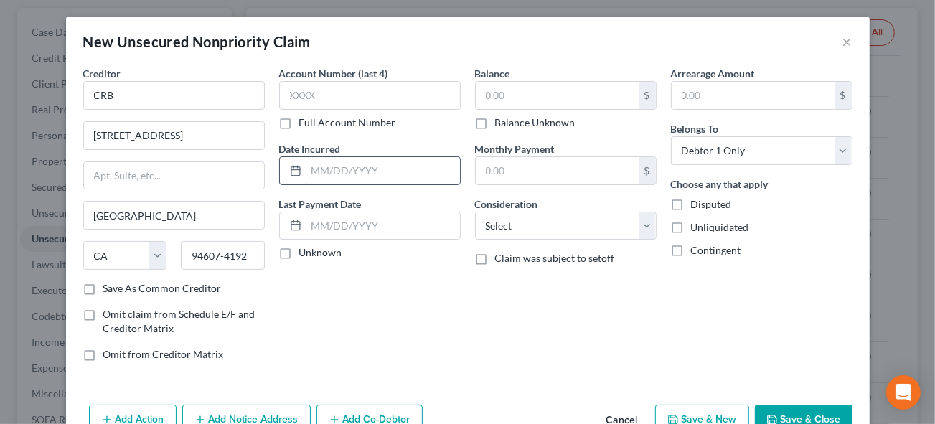
click at [341, 169] on input "text" at bounding box center [383, 170] width 154 height 27
click at [326, 83] on div "Account Number (last 4) Full Account Number" at bounding box center [370, 98] width 182 height 64
click at [326, 95] on input "text" at bounding box center [370, 95] width 182 height 29
click at [521, 106] on input "text" at bounding box center [557, 95] width 163 height 27
click at [696, 92] on input "text" at bounding box center [753, 95] width 163 height 27
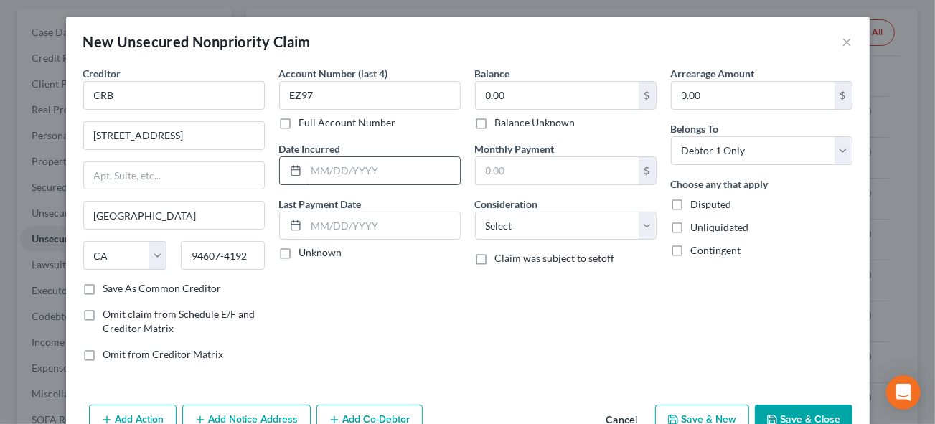
click at [310, 161] on input "text" at bounding box center [383, 170] width 154 height 27
click at [336, 226] on input "text" at bounding box center [383, 225] width 154 height 27
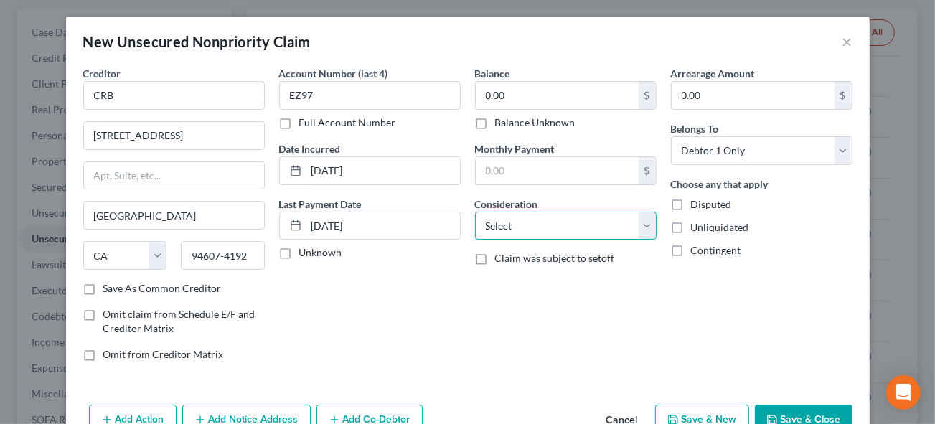
click at [545, 235] on select "Select Cable / Satellite Services Collection Agency Credit Card Debt Debt Couns…" at bounding box center [566, 226] width 182 height 29
click at [475, 212] on select "Select Cable / Satellite Services Collection Agency Credit Card Debt Debt Couns…" at bounding box center [566, 226] width 182 height 29
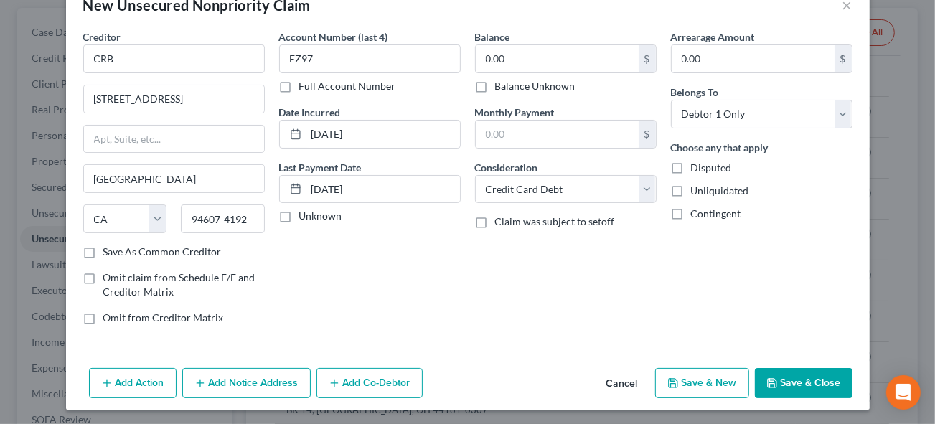
click at [701, 377] on button "Save & New" at bounding box center [702, 383] width 94 height 30
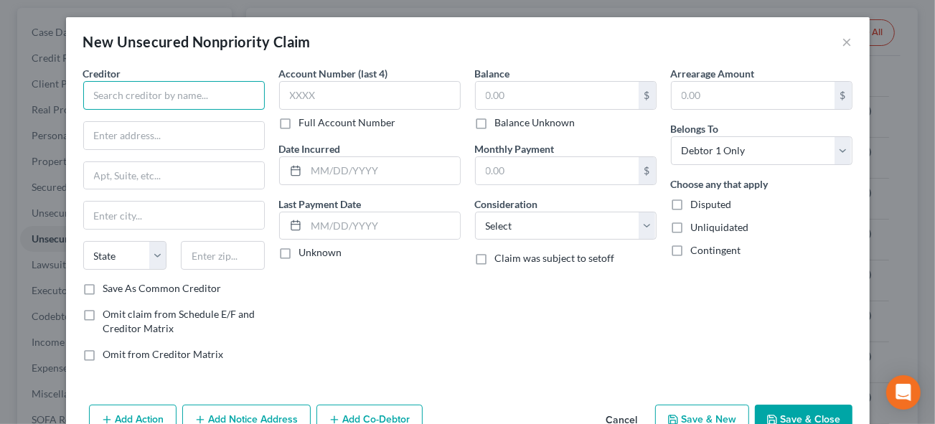
click at [160, 91] on input "text" at bounding box center [174, 95] width 182 height 29
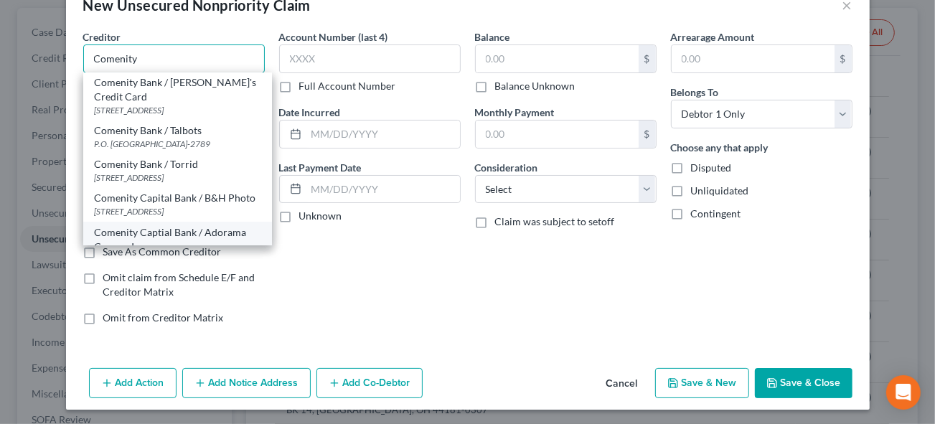
scroll to position [0, 0]
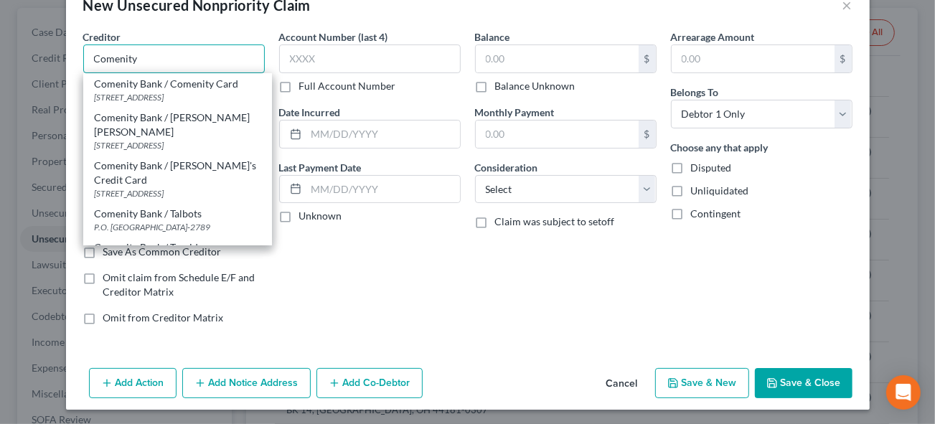
click at [142, 54] on input "Comenity" at bounding box center [174, 58] width 182 height 29
click at [151, 58] on input "Comenity" at bounding box center [174, 58] width 182 height 29
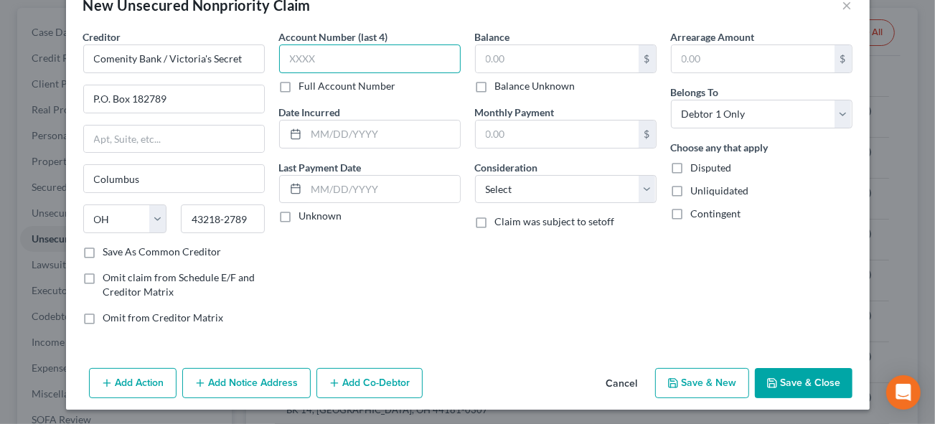
drag, startPoint x: 358, startPoint y: 55, endPoint x: 349, endPoint y: 52, distance: 9.1
click at [357, 55] on input "text" at bounding box center [370, 58] width 182 height 29
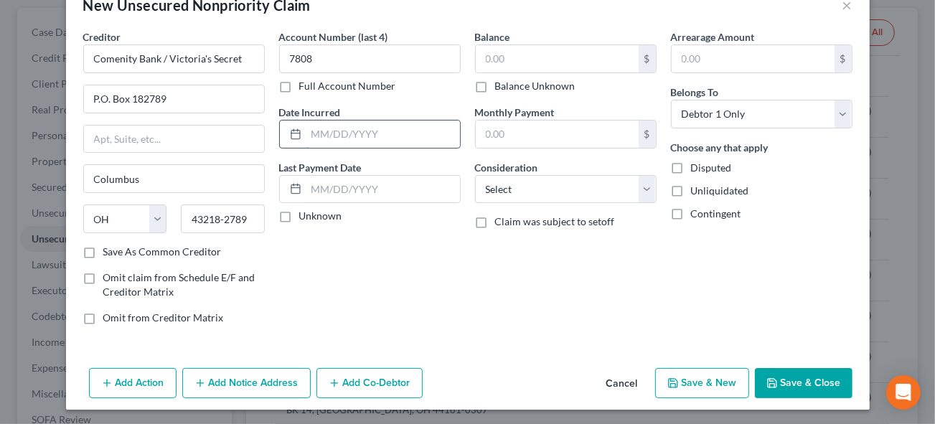
click at [320, 126] on input "text" at bounding box center [383, 134] width 154 height 27
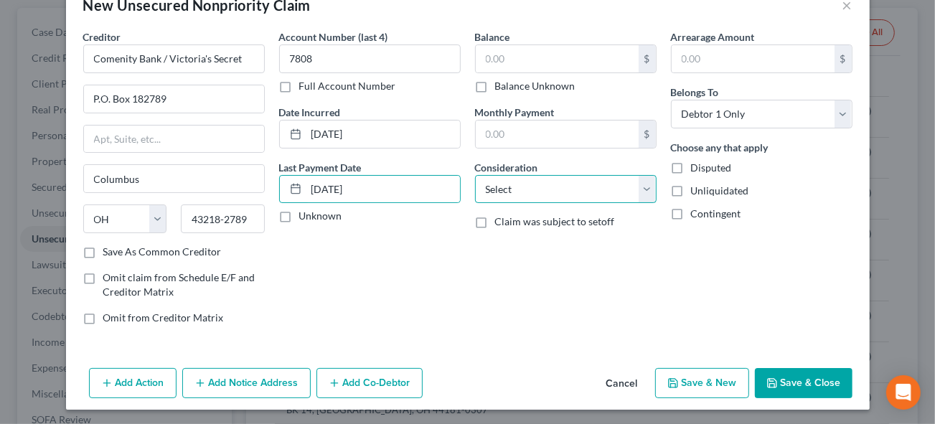
click at [508, 189] on select "Select Cable / Satellite Services Collection Agency Credit Card Debt Debt Couns…" at bounding box center [566, 189] width 182 height 29
click at [475, 175] on select "Select Cable / Satellite Services Collection Agency Credit Card Debt Debt Couns…" at bounding box center [566, 189] width 182 height 29
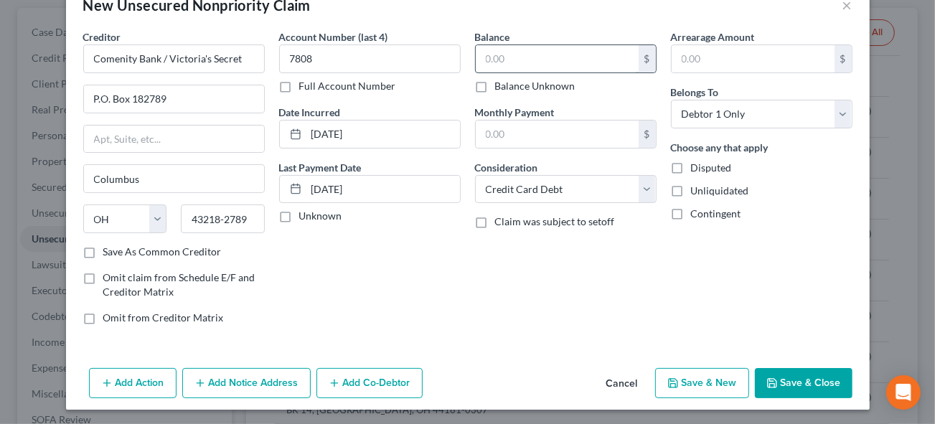
click at [532, 55] on input "text" at bounding box center [557, 58] width 163 height 27
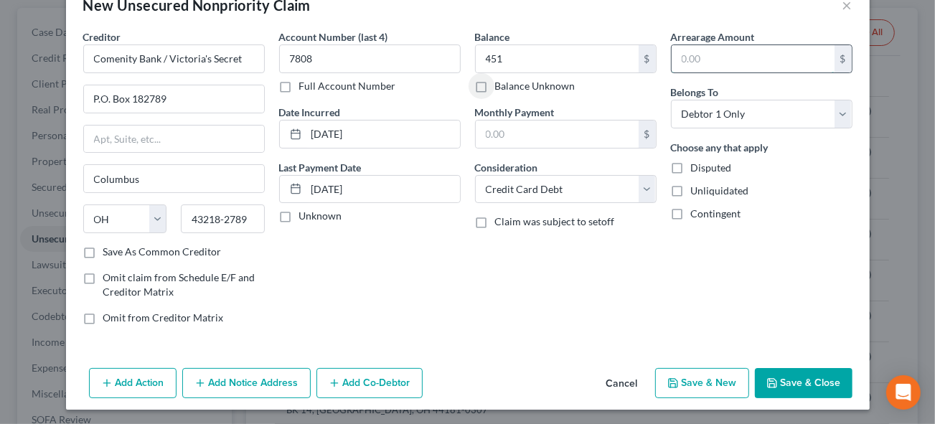
click at [743, 61] on input "text" at bounding box center [753, 58] width 163 height 27
click at [707, 376] on button "Save & New" at bounding box center [702, 383] width 94 height 30
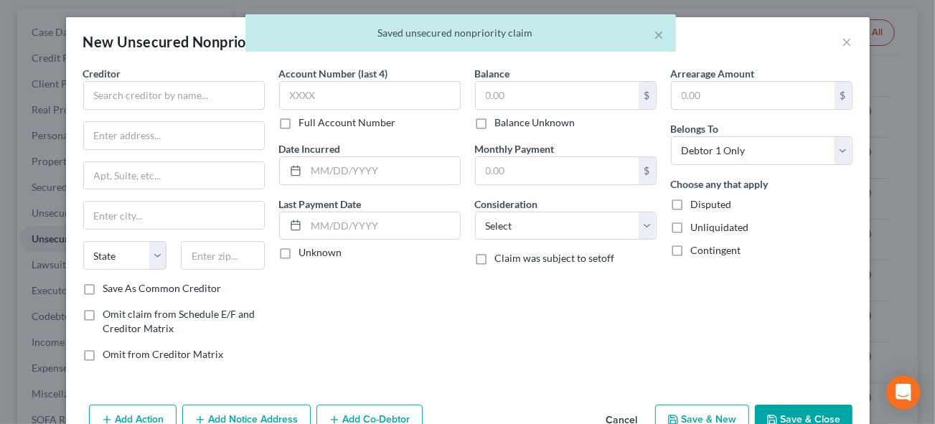
click at [136, 111] on div "Creditor * State [US_STATE] AK AR AZ CA CO [GEOGRAPHIC_DATA] DE DC [GEOGRAPHIC_…" at bounding box center [174, 173] width 182 height 215
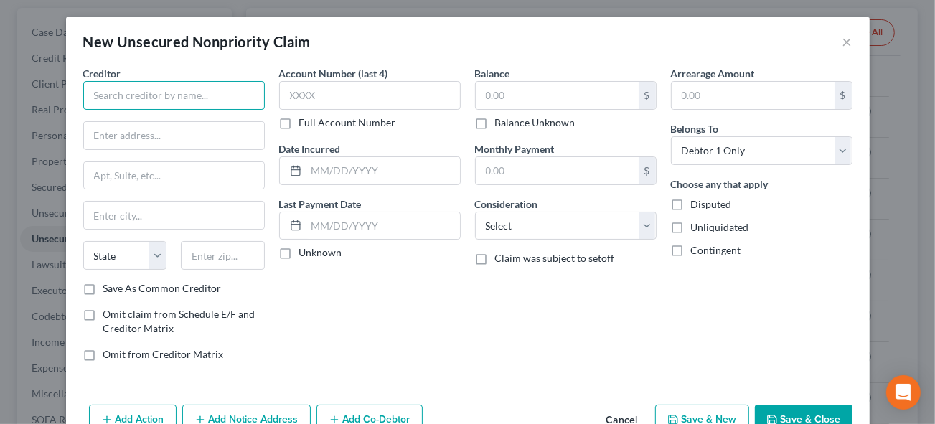
click at [130, 96] on input "text" at bounding box center [174, 95] width 182 height 29
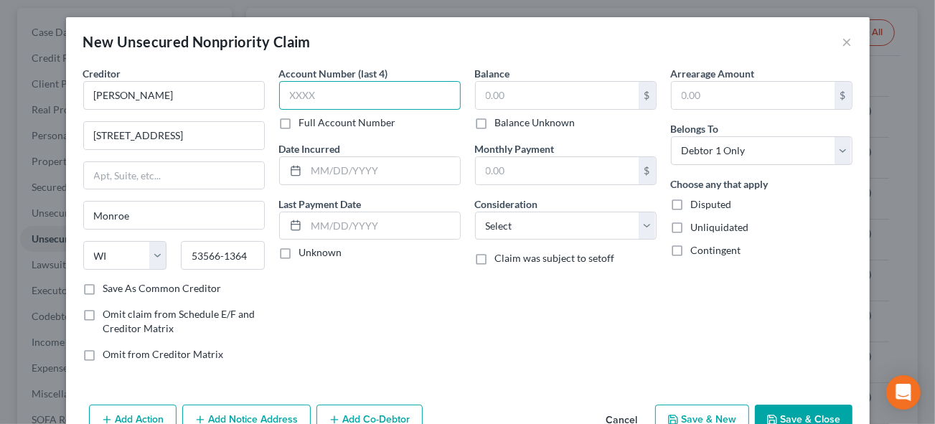
click at [329, 95] on input "text" at bounding box center [370, 95] width 182 height 29
click at [340, 173] on input "text" at bounding box center [383, 170] width 154 height 27
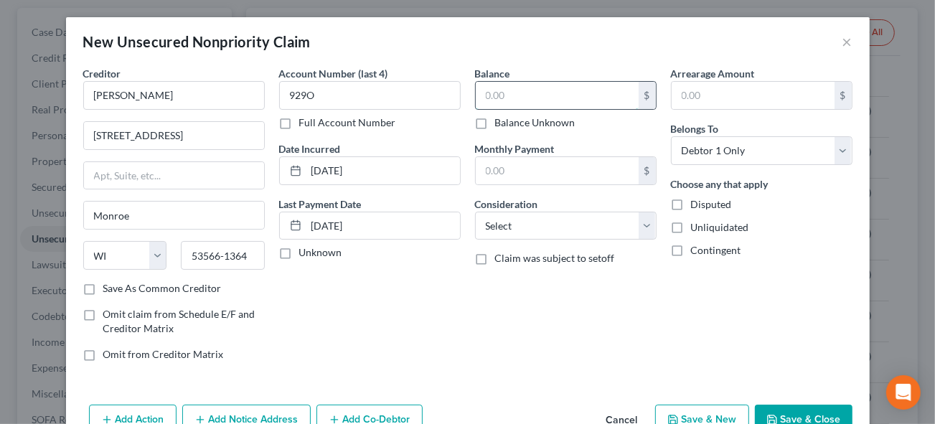
click at [547, 100] on input "text" at bounding box center [557, 95] width 163 height 27
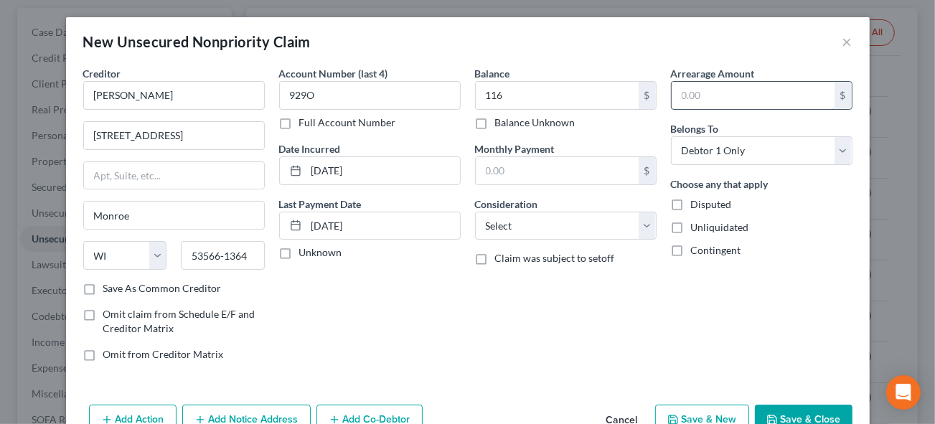
click at [755, 96] on input "text" at bounding box center [753, 95] width 163 height 27
click at [531, 222] on select "Select Cable / Satellite Services Collection Agency Credit Card Debt Debt Couns…" at bounding box center [566, 226] width 182 height 29
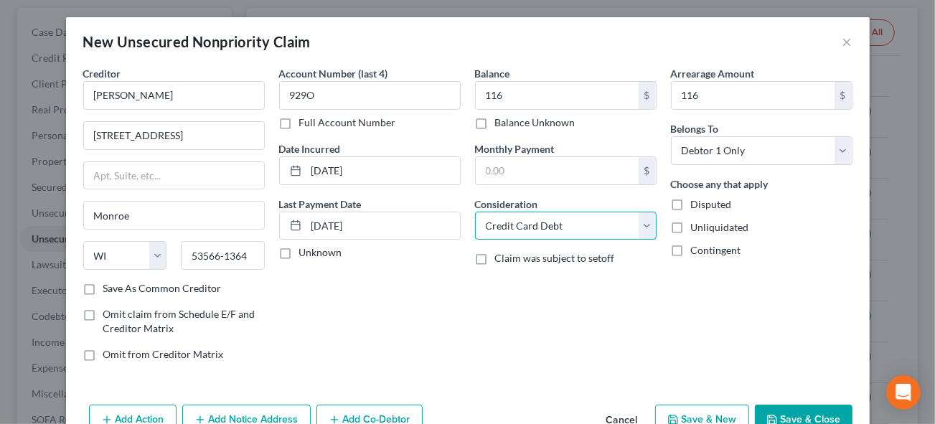
click at [475, 212] on select "Select Cable / Satellite Services Collection Agency Credit Card Debt Debt Couns…" at bounding box center [566, 226] width 182 height 29
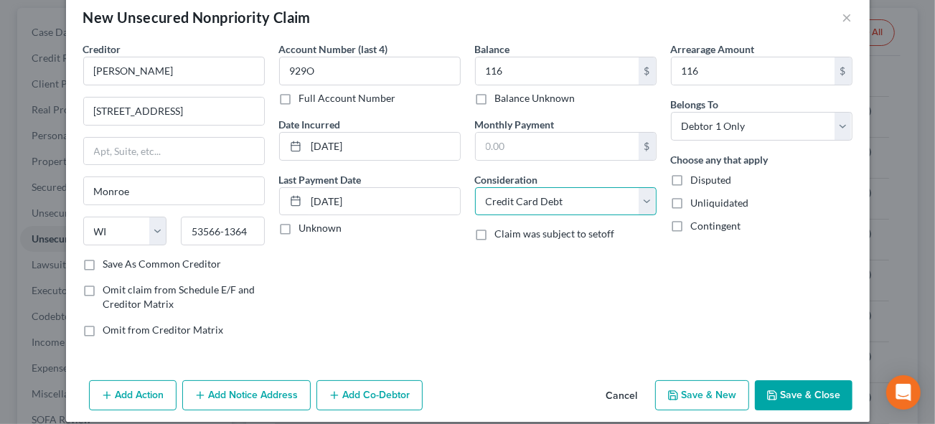
scroll to position [37, 0]
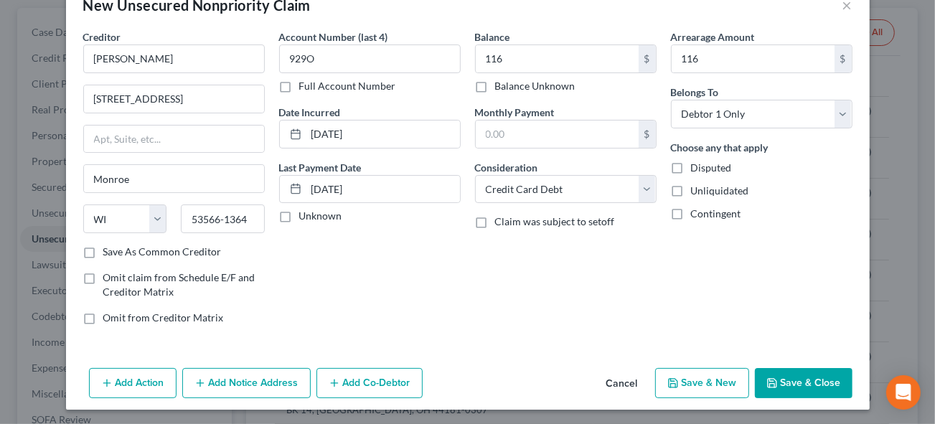
click at [702, 380] on button "Save & New" at bounding box center [702, 383] width 94 height 30
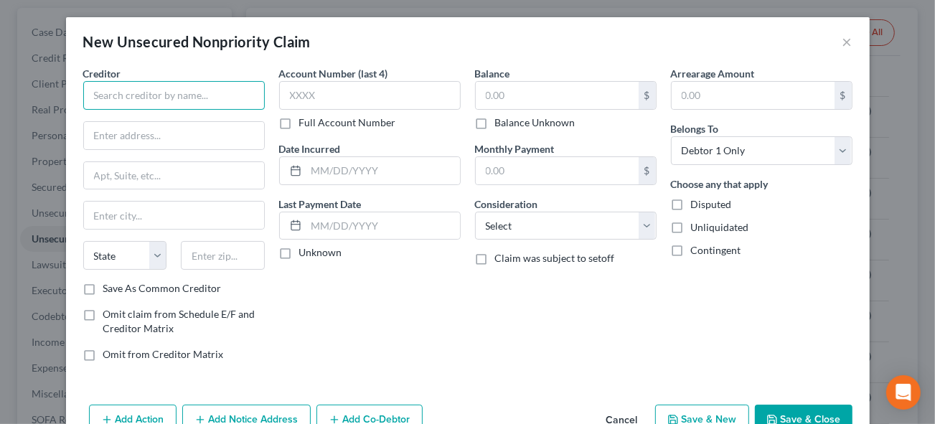
click at [126, 96] on input "text" at bounding box center [174, 95] width 182 height 29
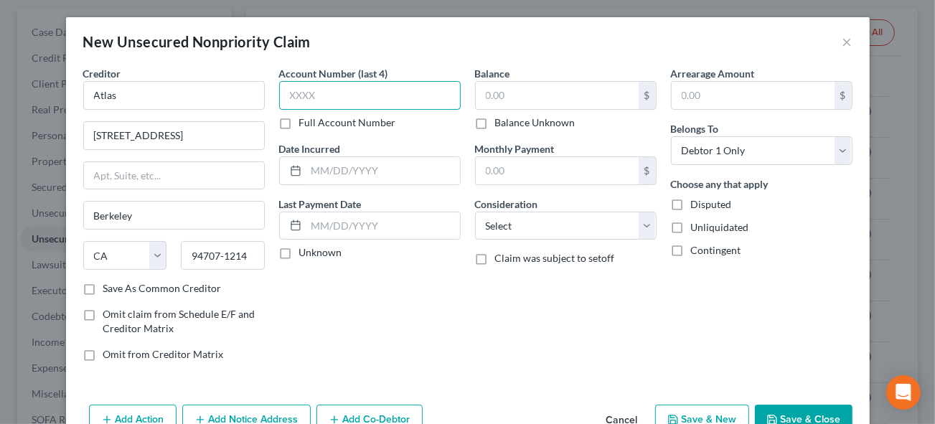
click at [309, 95] on input "text" at bounding box center [370, 95] width 182 height 29
click at [326, 169] on input "text" at bounding box center [383, 170] width 154 height 27
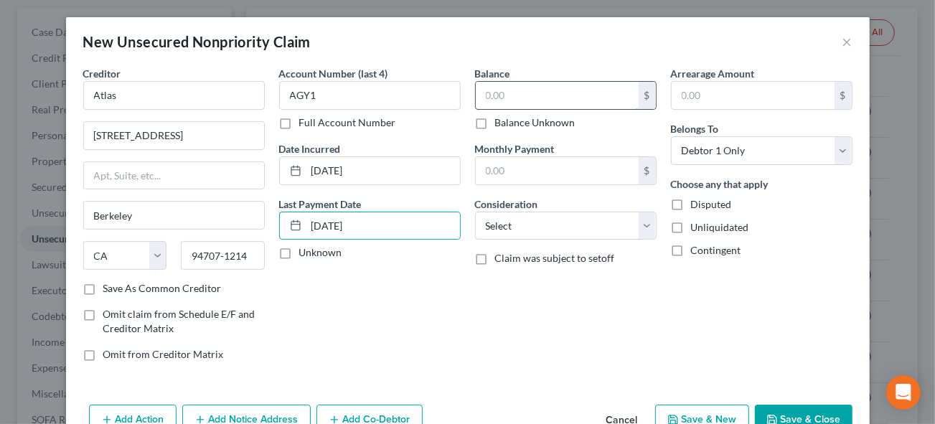
click at [510, 103] on input "text" at bounding box center [557, 95] width 163 height 27
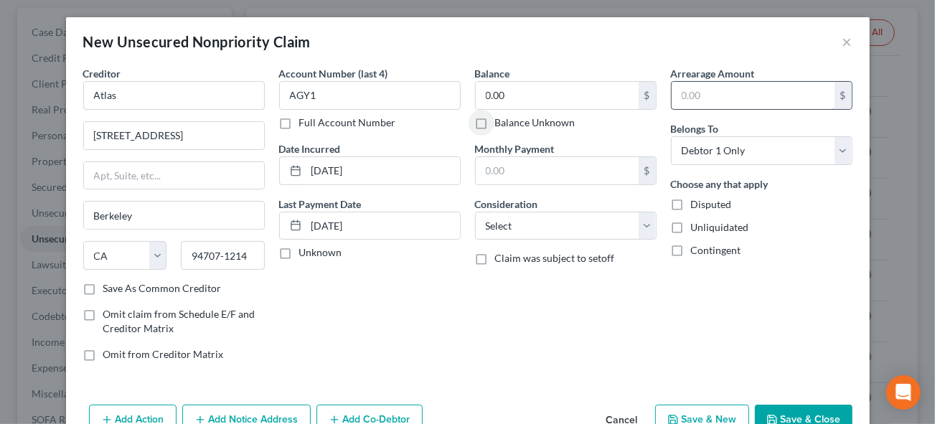
click at [737, 80] on label "Arrearage Amount" at bounding box center [713, 73] width 84 height 15
click at [737, 90] on input "text" at bounding box center [753, 95] width 163 height 27
click at [494, 225] on select "Select Cable / Satellite Services Collection Agency Credit Card Debt Debt Couns…" at bounding box center [566, 226] width 182 height 29
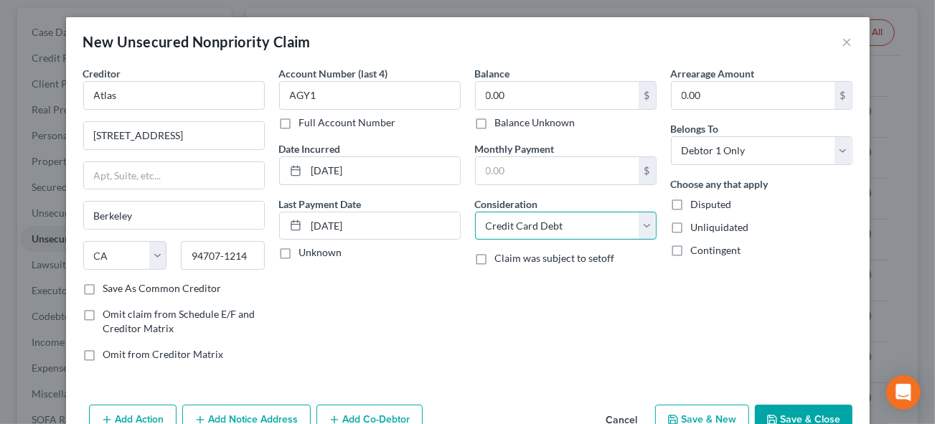
click at [475, 212] on select "Select Cable / Satellite Services Collection Agency Credit Card Debt Debt Couns…" at bounding box center [566, 226] width 182 height 29
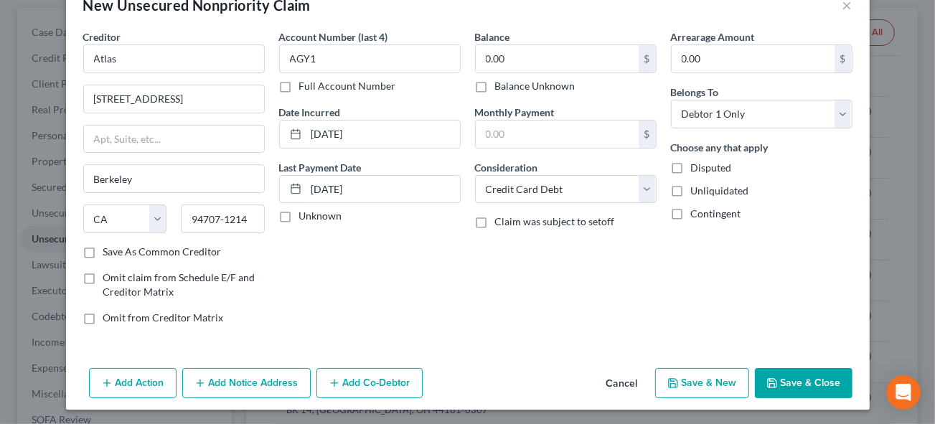
click at [697, 380] on button "Save & New" at bounding box center [702, 383] width 94 height 30
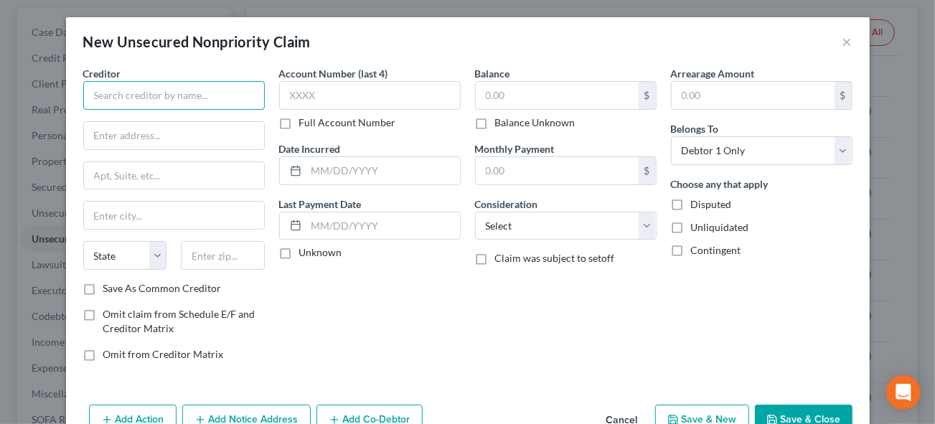
click at [121, 96] on input "text" at bounding box center [174, 95] width 182 height 29
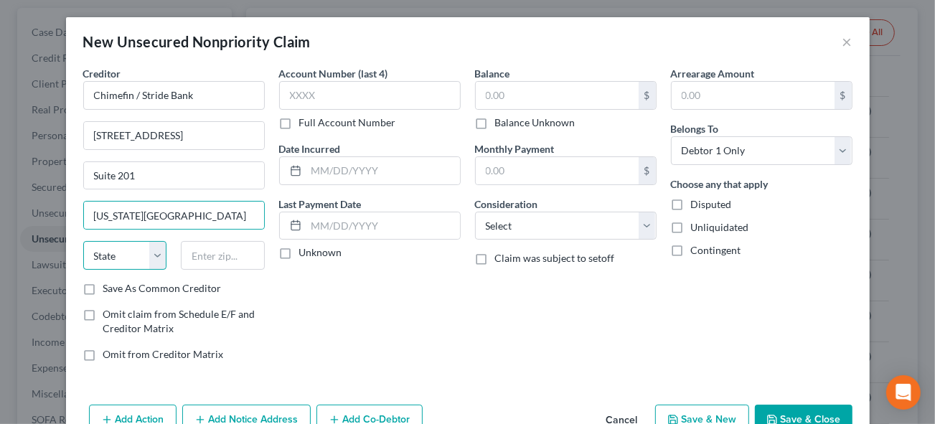
click at [101, 254] on select "State [US_STATE] AK AR AZ CA CO CT DE DC [GEOGRAPHIC_DATA] [GEOGRAPHIC_DATA] GU…" at bounding box center [125, 255] width 84 height 29
click at [83, 241] on select "State [US_STATE] AK AR AZ CA CO CT DE DC [GEOGRAPHIC_DATA] [GEOGRAPHIC_DATA] GU…" at bounding box center [125, 255] width 84 height 29
click at [104, 254] on select "State [US_STATE] AK AR AZ CA CO CT DE DC [GEOGRAPHIC_DATA] [GEOGRAPHIC_DATA] GU…" at bounding box center [125, 255] width 84 height 29
click at [83, 241] on select "State [US_STATE] AK AR AZ CA CO CT DE DC [GEOGRAPHIC_DATA] [GEOGRAPHIC_DATA] GU…" at bounding box center [125, 255] width 84 height 29
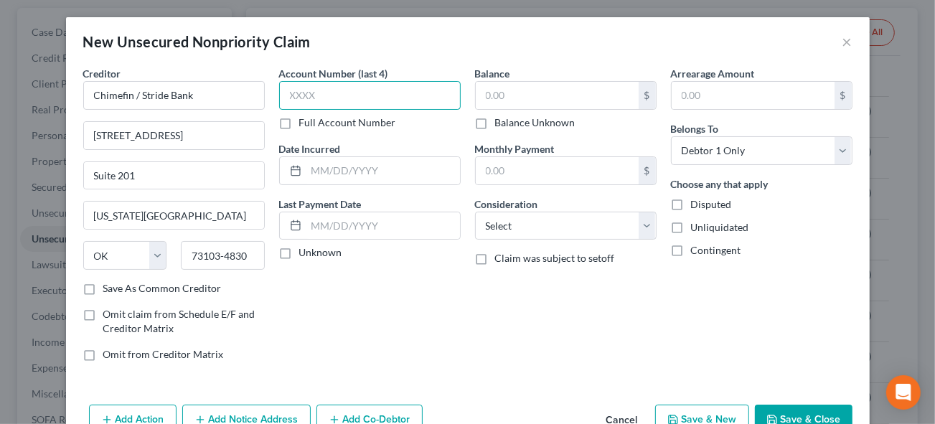
click at [312, 90] on input "text" at bounding box center [370, 95] width 182 height 29
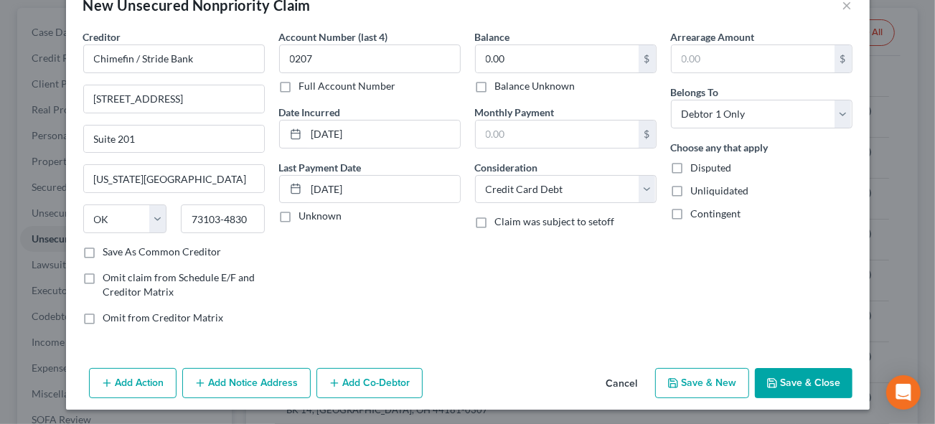
click at [683, 378] on button "Save & New" at bounding box center [702, 383] width 94 height 30
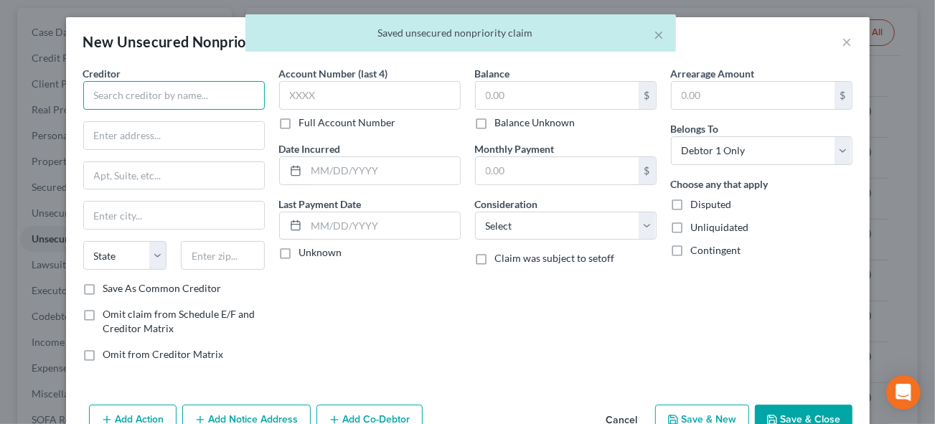
click at [176, 92] on input "text" at bounding box center [174, 95] width 182 height 29
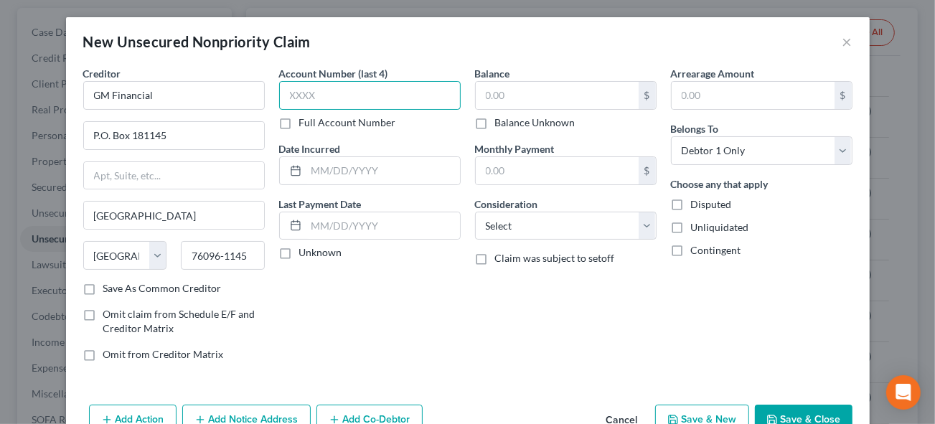
click at [314, 102] on input "text" at bounding box center [370, 95] width 182 height 29
click at [344, 175] on input "text" at bounding box center [383, 170] width 154 height 27
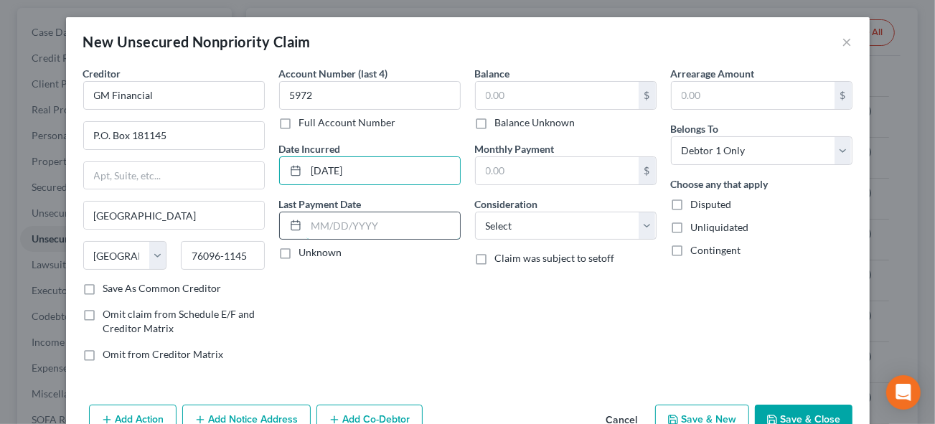
click at [354, 229] on input "text" at bounding box center [383, 225] width 154 height 27
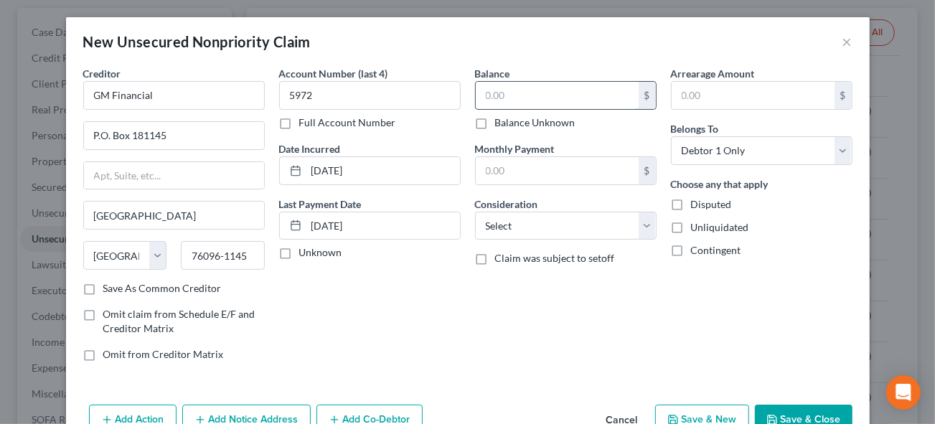
click at [497, 88] on input "text" at bounding box center [557, 95] width 163 height 27
click at [748, 101] on input "text" at bounding box center [753, 95] width 163 height 27
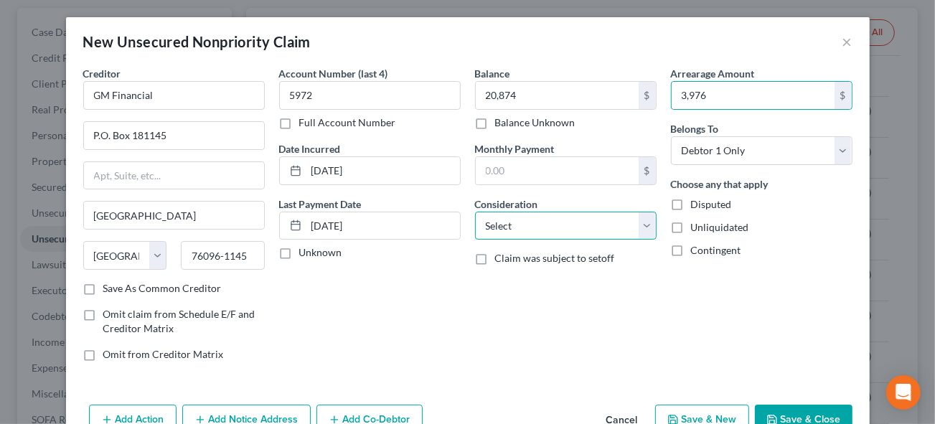
click at [534, 222] on select "Select Cable / Satellite Services Collection Agency Credit Card Debt Debt Couns…" at bounding box center [566, 226] width 182 height 29
click at [475, 212] on select "Select Cable / Satellite Services Collection Agency Credit Card Debt Debt Couns…" at bounding box center [566, 226] width 182 height 29
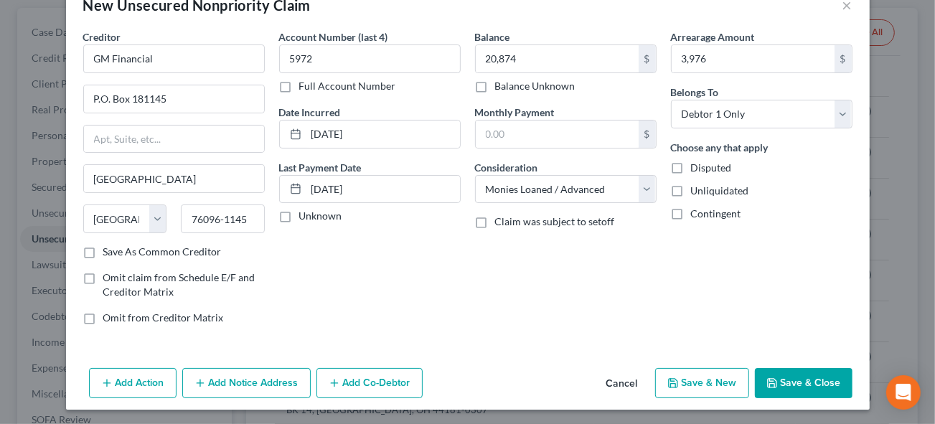
click at [698, 383] on button "Save & New" at bounding box center [702, 383] width 94 height 30
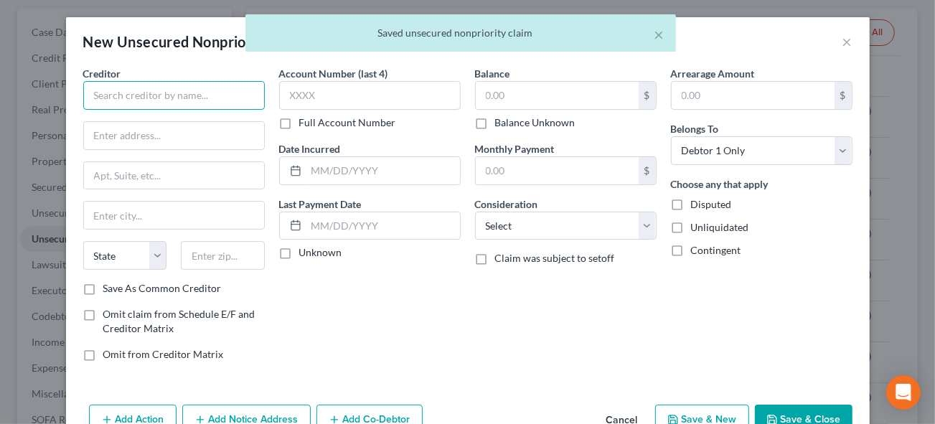
click at [153, 98] on input "text" at bounding box center [174, 95] width 182 height 29
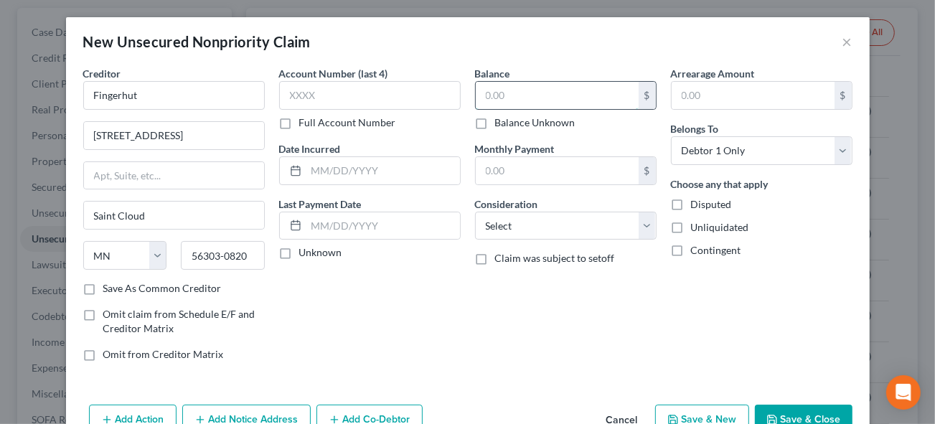
click at [532, 89] on input "text" at bounding box center [557, 95] width 163 height 27
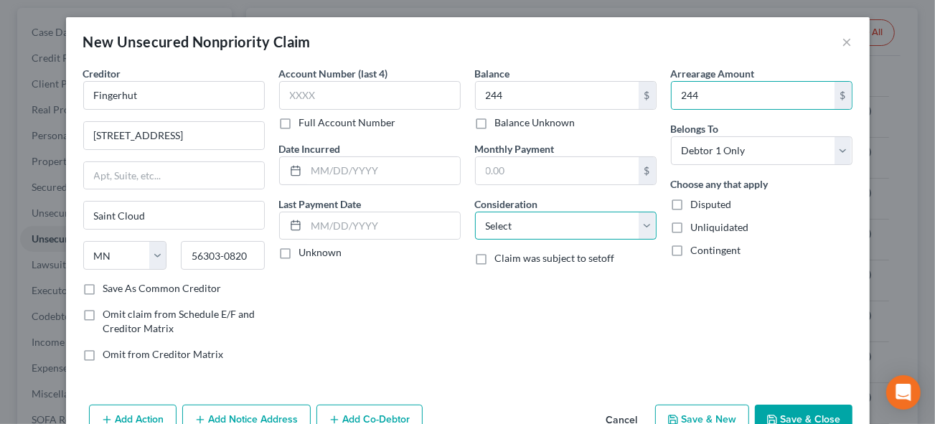
click at [499, 227] on select "Select Cable / Satellite Services Collection Agency Credit Card Debt Debt Couns…" at bounding box center [566, 226] width 182 height 29
click at [475, 212] on select "Select Cable / Satellite Services Collection Agency Credit Card Debt Debt Couns…" at bounding box center [566, 226] width 182 height 29
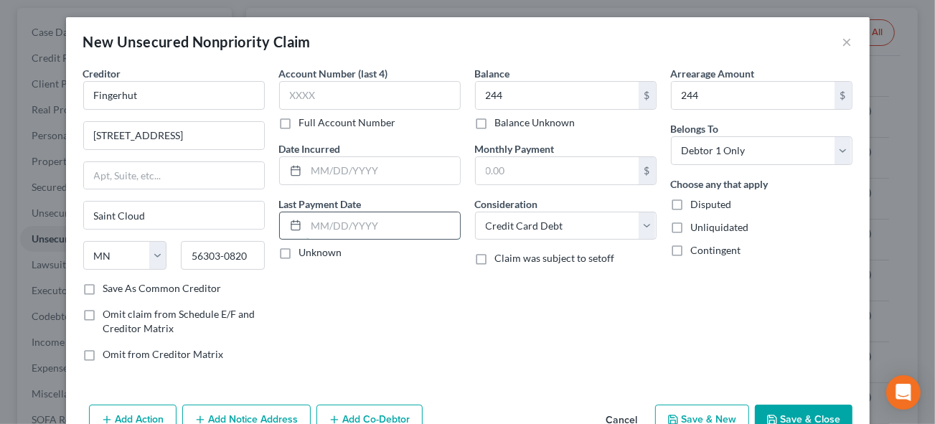
click at [320, 219] on input "text" at bounding box center [383, 225] width 154 height 27
click at [334, 93] on input "text" at bounding box center [370, 95] width 182 height 29
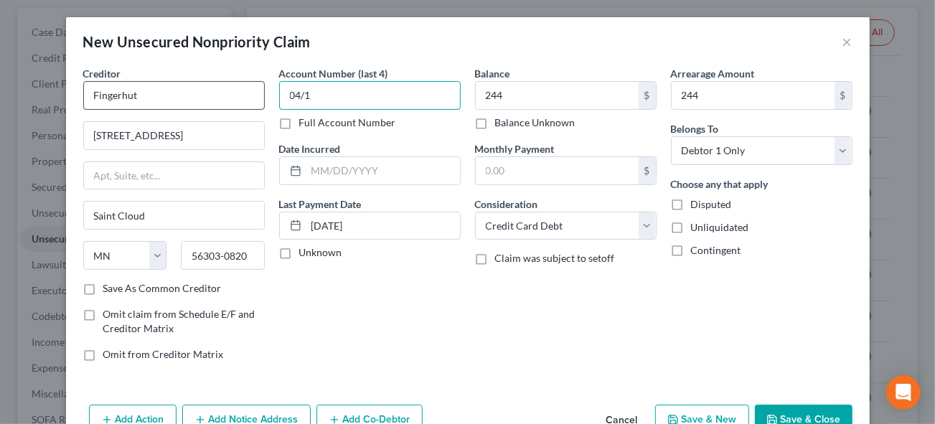
drag, startPoint x: 334, startPoint y: 90, endPoint x: 231, endPoint y: 89, distance: 102.6
click at [231, 89] on div "Creditor * Fingerhut [STREET_ADDRESS] State [US_STATE][GEOGRAPHIC_DATA] [GEOGRA…" at bounding box center [468, 219] width 784 height 307
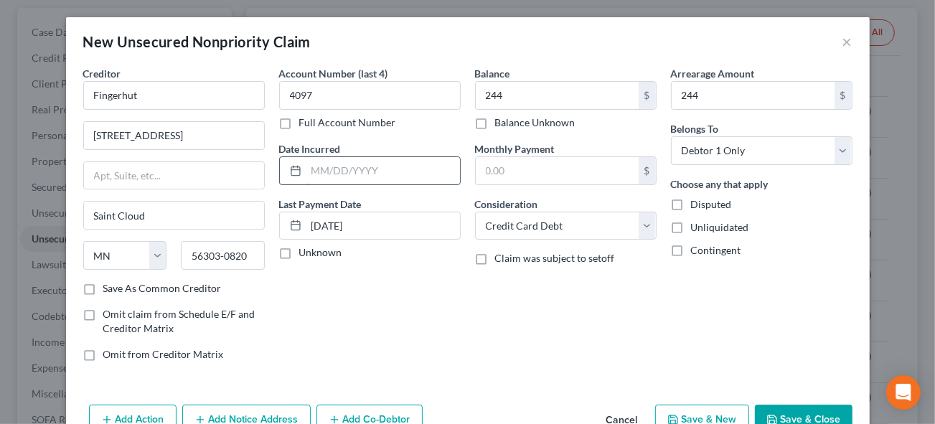
click at [314, 158] on input "text" at bounding box center [383, 170] width 154 height 27
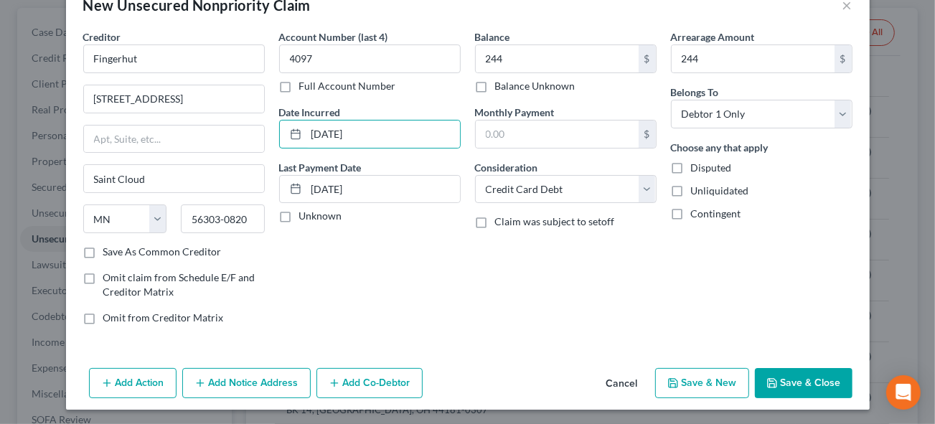
click at [699, 382] on button "Save & New" at bounding box center [702, 383] width 94 height 30
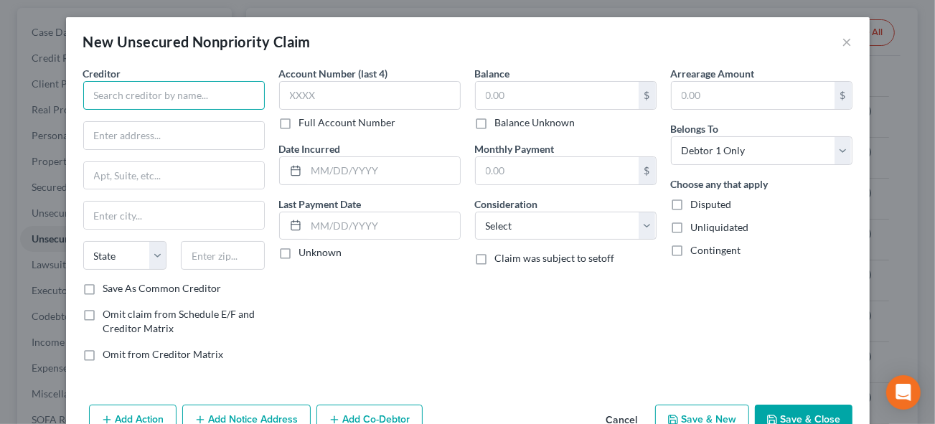
click at [182, 94] on input "text" at bounding box center [174, 95] width 182 height 29
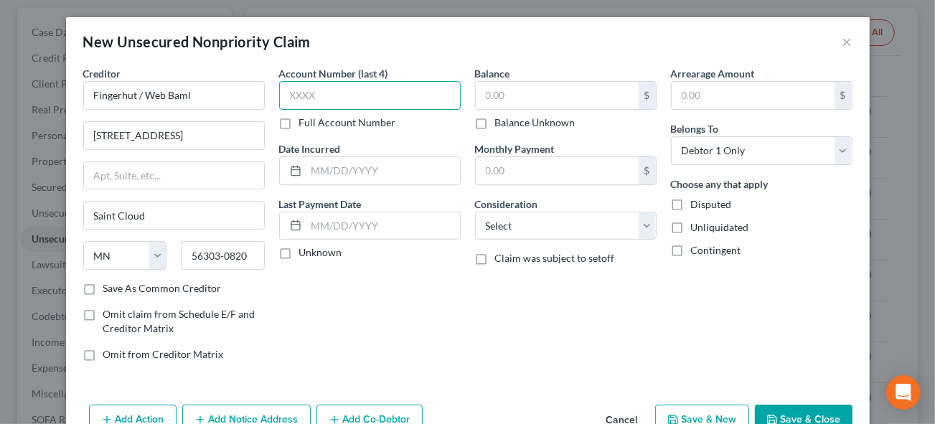
click at [343, 97] on input "text" at bounding box center [370, 95] width 182 height 29
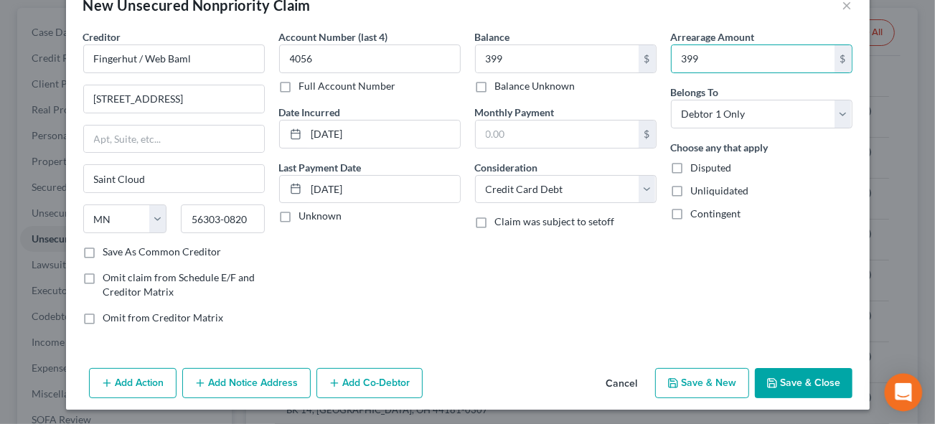
drag, startPoint x: 707, startPoint y: 380, endPoint x: 918, endPoint y: 377, distance: 211.7
click at [708, 380] on button "Save & New" at bounding box center [702, 383] width 94 height 30
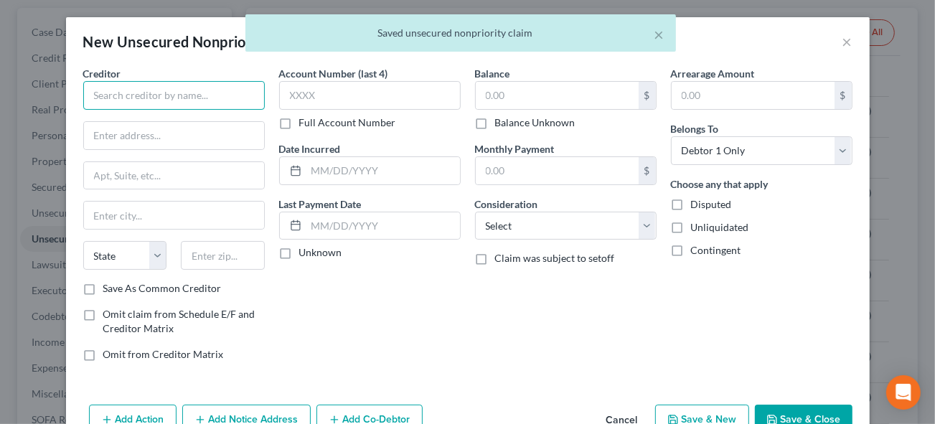
click at [161, 93] on input "text" at bounding box center [174, 95] width 182 height 29
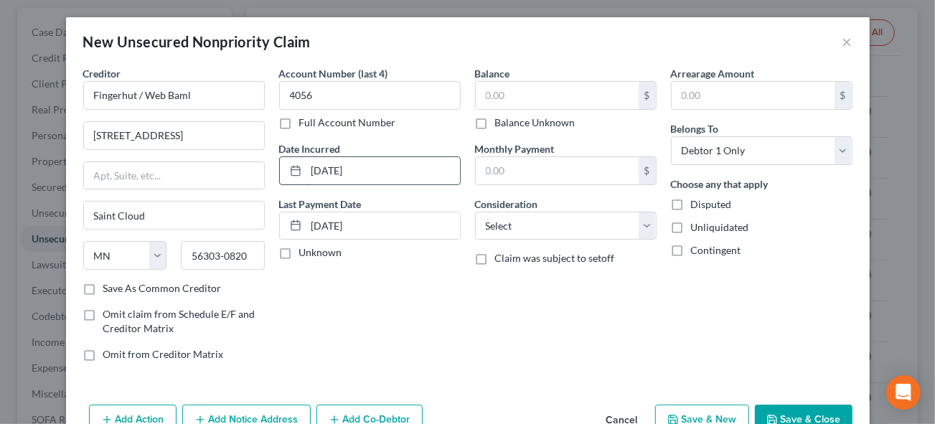
click at [370, 164] on input "[DATE]" at bounding box center [383, 170] width 154 height 27
drag, startPoint x: 370, startPoint y: 164, endPoint x: 284, endPoint y: 153, distance: 86.9
click at [284, 153] on div "Date Incurred [DATE]" at bounding box center [370, 163] width 182 height 44
click at [385, 223] on input "[DATE]" at bounding box center [383, 225] width 154 height 27
click at [512, 93] on input "text" at bounding box center [557, 95] width 163 height 27
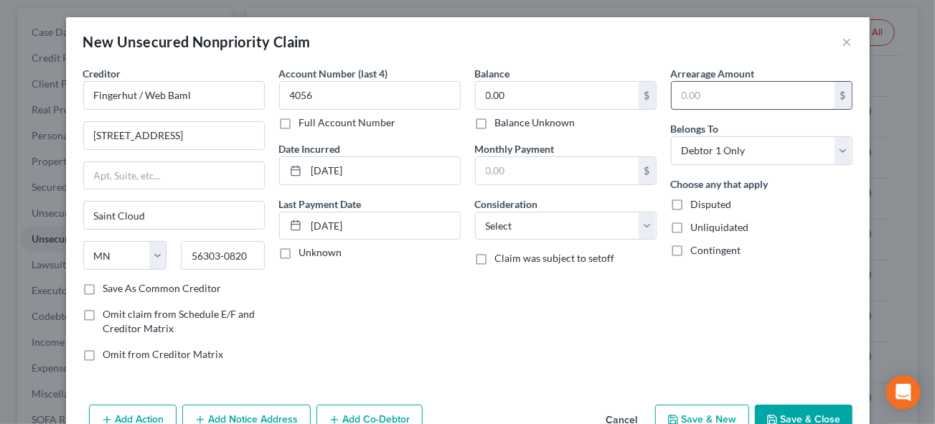
click at [730, 90] on input "text" at bounding box center [753, 95] width 163 height 27
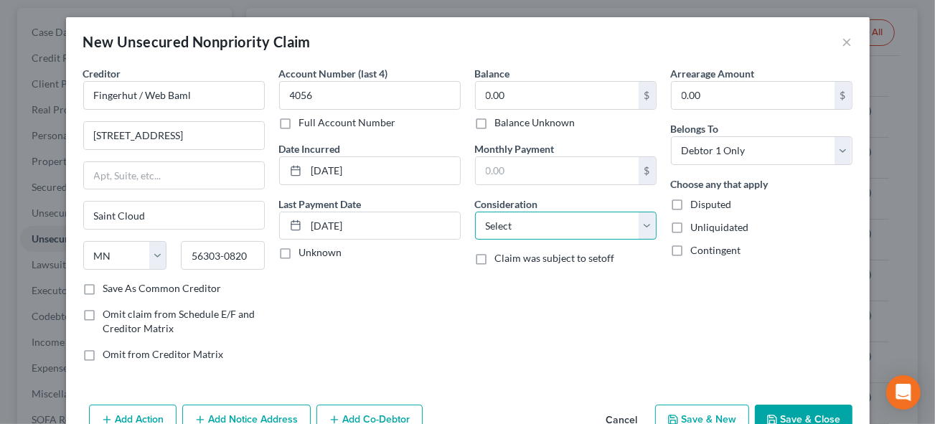
drag, startPoint x: 535, startPoint y: 226, endPoint x: 532, endPoint y: 215, distance: 11.1
click at [535, 226] on select "Select Cable / Satellite Services Collection Agency Credit Card Debt Debt Couns…" at bounding box center [566, 226] width 182 height 29
click at [475, 212] on select "Select Cable / Satellite Services Collection Agency Credit Card Debt Debt Couns…" at bounding box center [566, 226] width 182 height 29
click at [705, 415] on button "Save & New" at bounding box center [702, 420] width 94 height 30
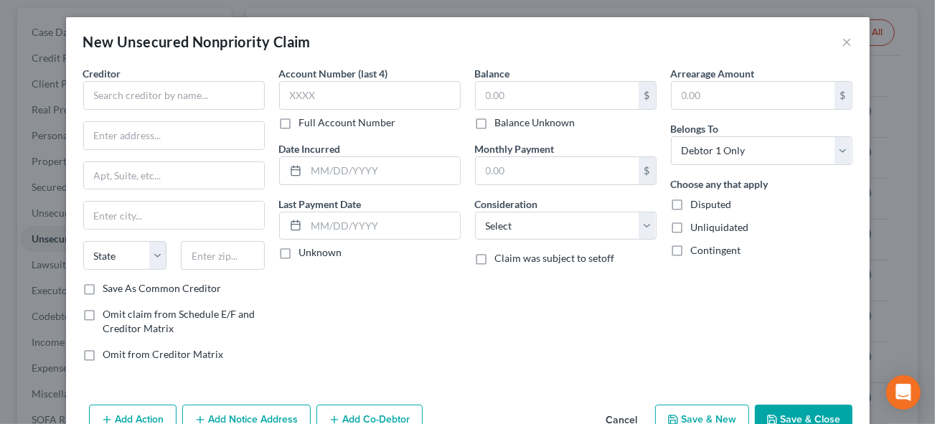
click at [836, 39] on div "New Unsecured Nonpriority Claim ×" at bounding box center [468, 41] width 804 height 49
click at [842, 44] on button "×" at bounding box center [847, 41] width 10 height 17
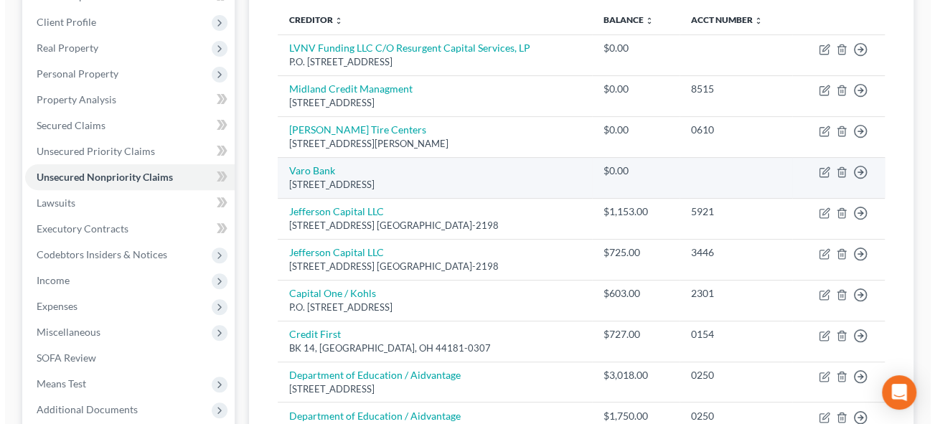
scroll to position [0, 0]
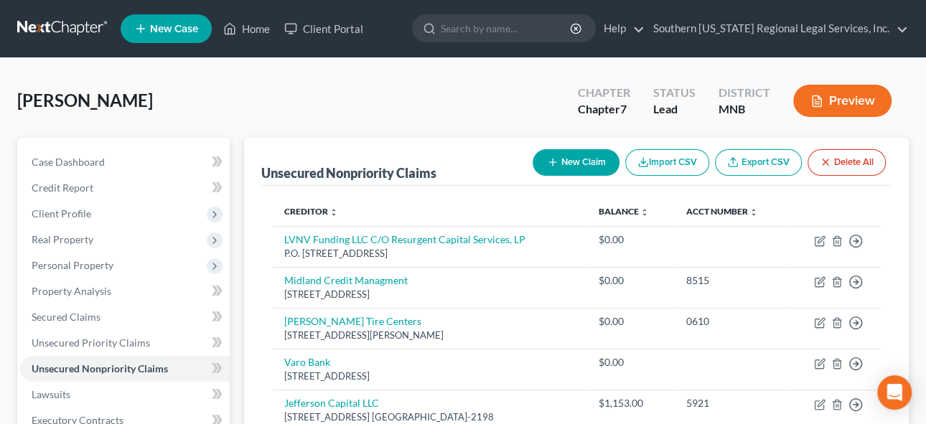
click at [570, 159] on button "New Claim" at bounding box center [575, 162] width 87 height 27
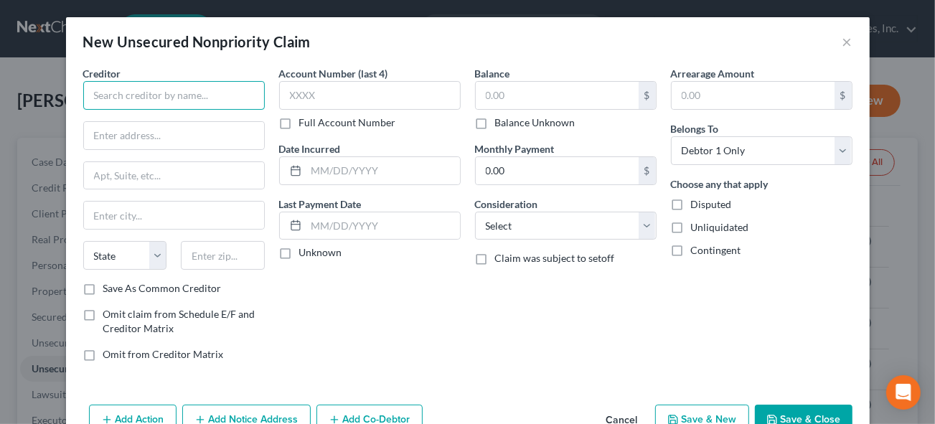
click at [147, 105] on input "text" at bounding box center [174, 95] width 182 height 29
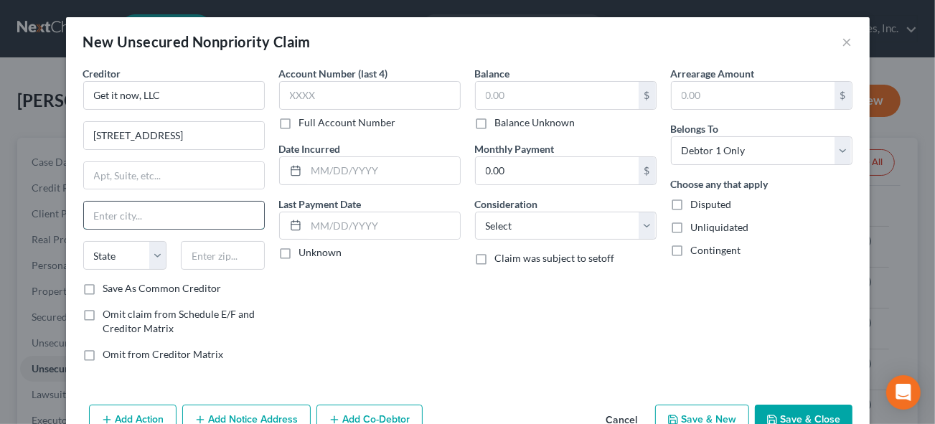
click at [119, 211] on input "text" at bounding box center [174, 215] width 180 height 27
click at [116, 258] on select "State [US_STATE] AK AR AZ CA CO CT DE DC [GEOGRAPHIC_DATA] [GEOGRAPHIC_DATA] GU…" at bounding box center [125, 255] width 84 height 29
click at [83, 241] on select "State [US_STATE] AK AR AZ CA CO CT DE DC [GEOGRAPHIC_DATA] [GEOGRAPHIC_DATA] GU…" at bounding box center [125, 255] width 84 height 29
click at [226, 259] on input "text" at bounding box center [223, 255] width 84 height 29
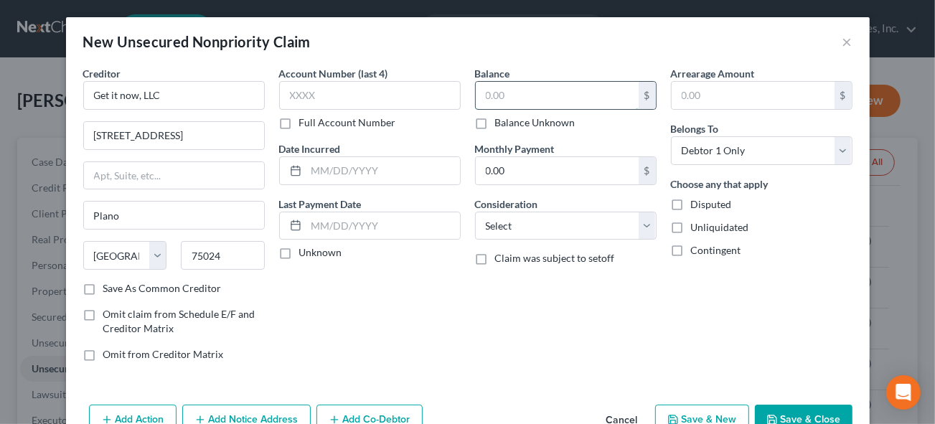
click at [565, 92] on input "text" at bounding box center [557, 95] width 163 height 27
click at [756, 104] on input "text" at bounding box center [753, 95] width 163 height 27
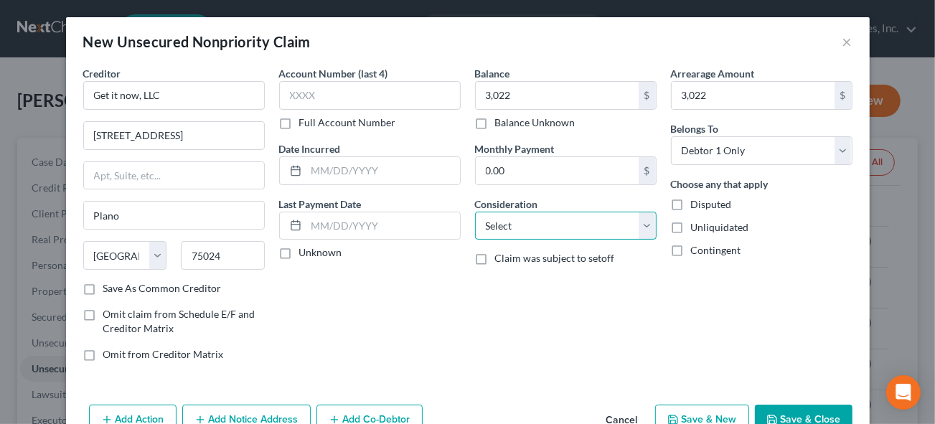
click at [545, 228] on select "Select Cable / Satellite Services Collection Agency Credit Card Debt Debt Couns…" at bounding box center [566, 226] width 182 height 29
click at [475, 212] on select "Select Cable / Satellite Services Collection Agency Credit Card Debt Debt Couns…" at bounding box center [566, 226] width 182 height 29
click at [347, 173] on input "text" at bounding box center [383, 170] width 154 height 27
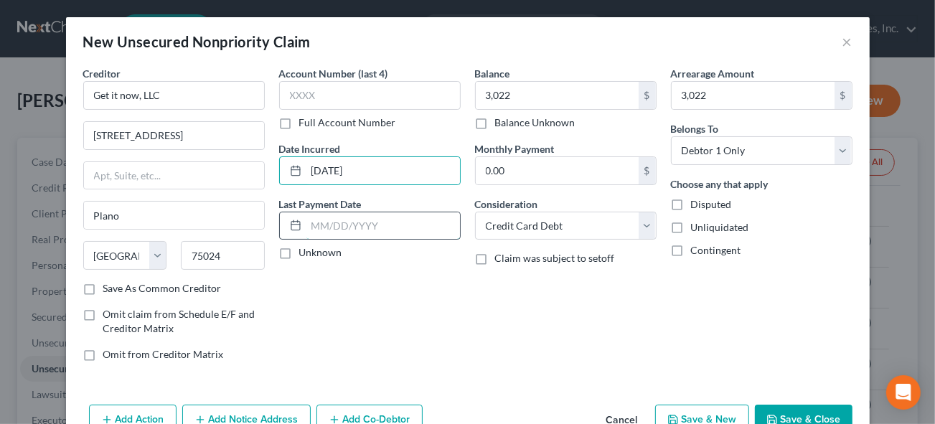
click at [347, 220] on input "text" at bounding box center [383, 225] width 154 height 27
click at [804, 412] on button "Save & Close" at bounding box center [804, 420] width 98 height 30
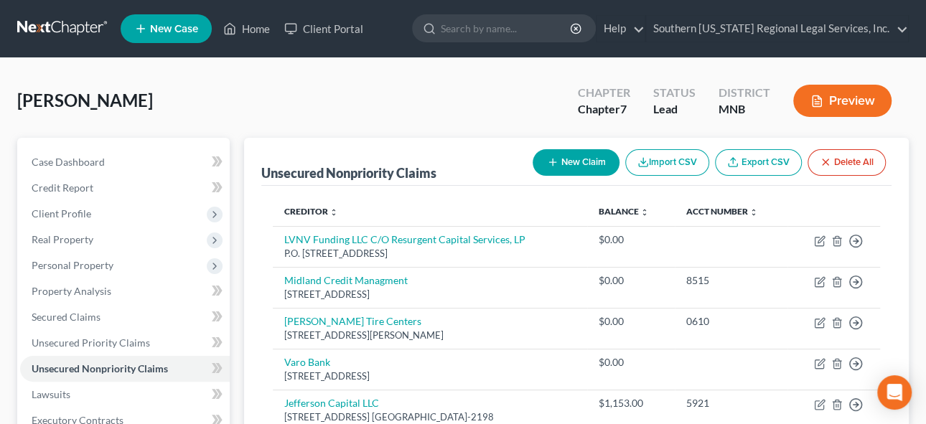
click at [569, 162] on button "New Claim" at bounding box center [575, 162] width 87 height 27
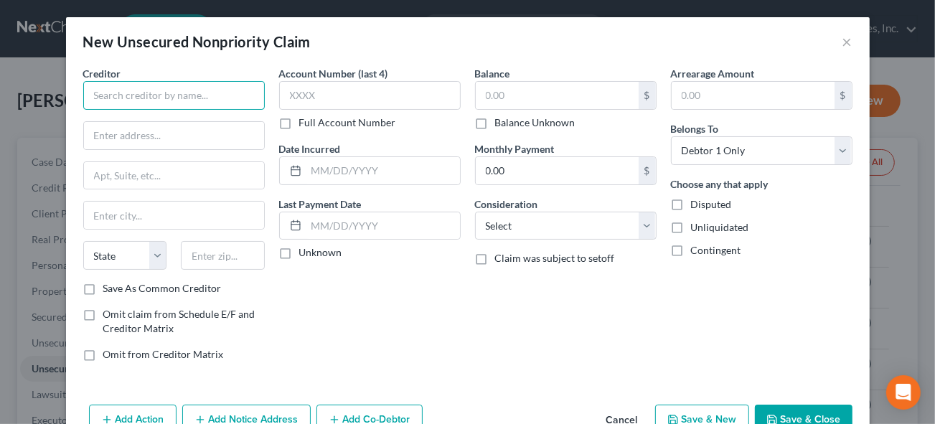
click at [150, 98] on input "text" at bounding box center [174, 95] width 182 height 29
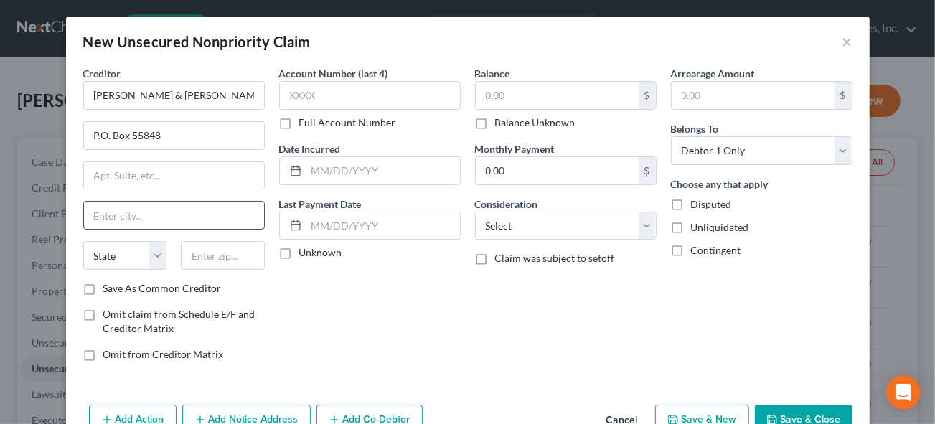
drag, startPoint x: 113, startPoint y: 207, endPoint x: 122, endPoint y: 204, distance: 9.8
click at [113, 207] on input "text" at bounding box center [174, 215] width 180 height 27
click at [734, 103] on input "text" at bounding box center [753, 95] width 163 height 27
click at [309, 174] on input "text" at bounding box center [383, 170] width 154 height 27
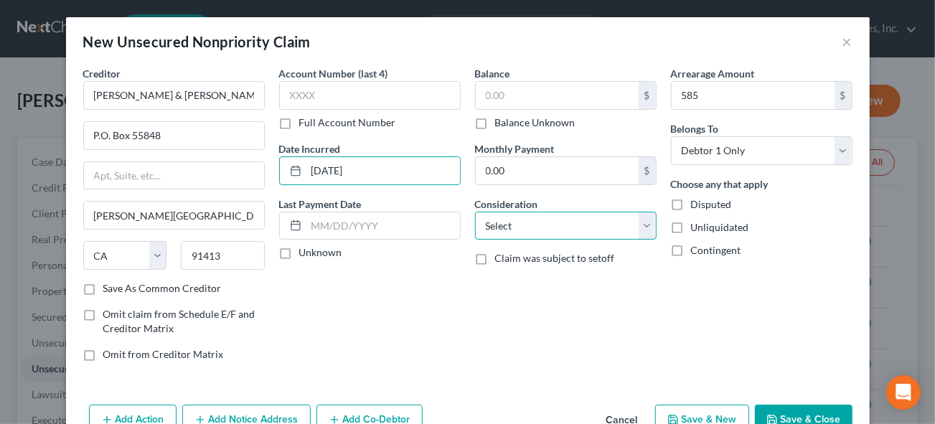
click at [509, 225] on select "Select Cable / Satellite Services Collection Agency Credit Card Debt Debt Couns…" at bounding box center [566, 226] width 182 height 29
click at [475, 212] on select "Select Cable / Satellite Services Collection Agency Credit Card Debt Debt Couns…" at bounding box center [566, 226] width 182 height 29
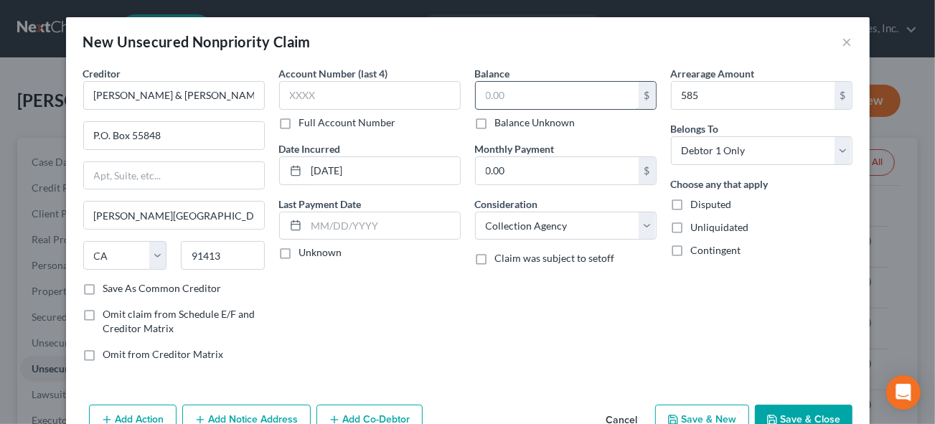
click at [519, 93] on input "text" at bounding box center [557, 95] width 163 height 27
click at [692, 410] on button "Save & New" at bounding box center [702, 420] width 94 height 30
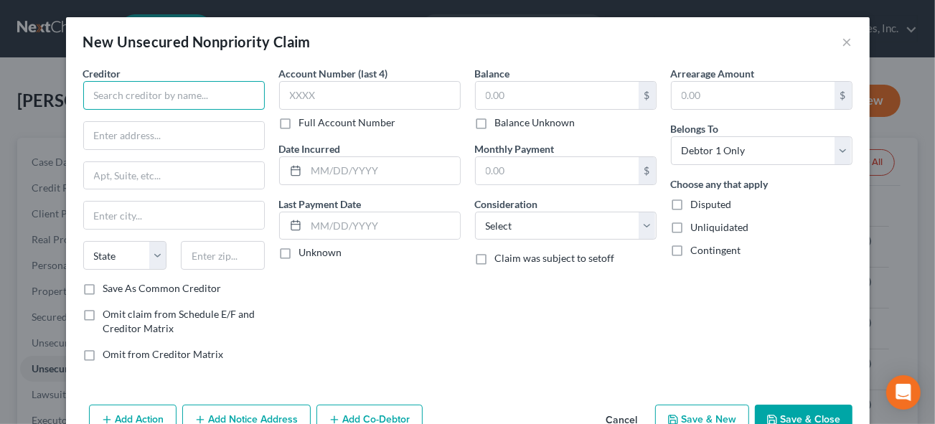
click at [131, 98] on input "text" at bounding box center [174, 95] width 182 height 29
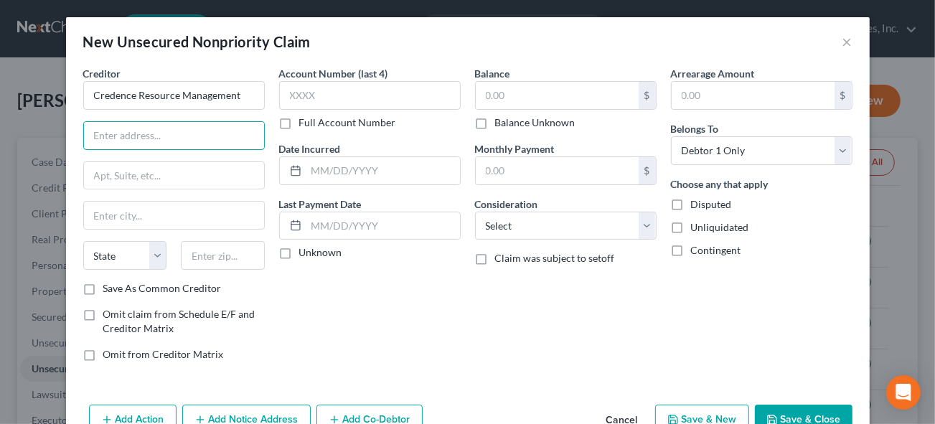
scroll to position [37, 0]
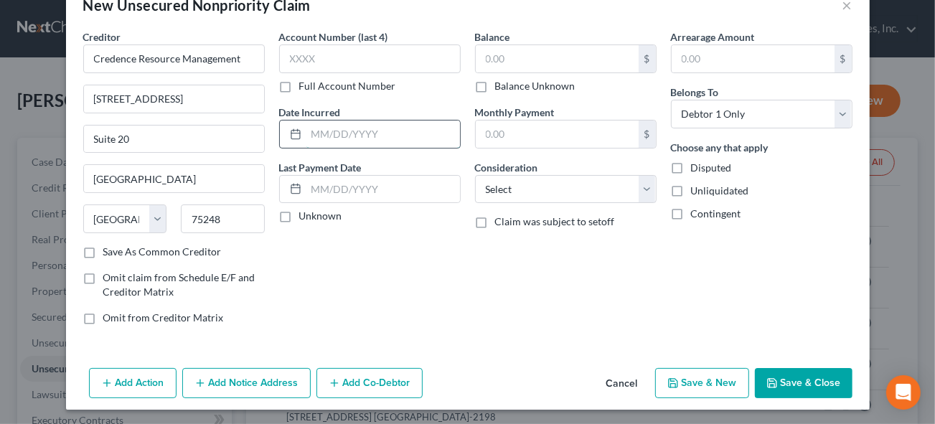
click at [349, 131] on input "text" at bounding box center [383, 134] width 154 height 27
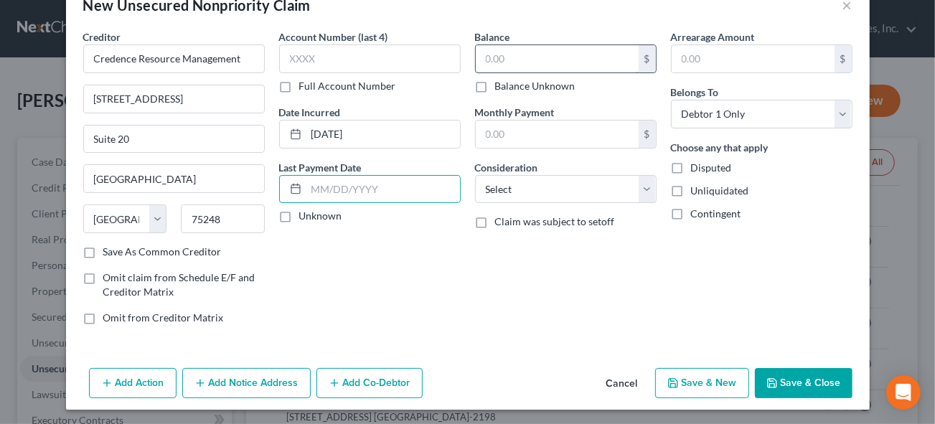
click at [508, 47] on input "text" at bounding box center [557, 58] width 163 height 27
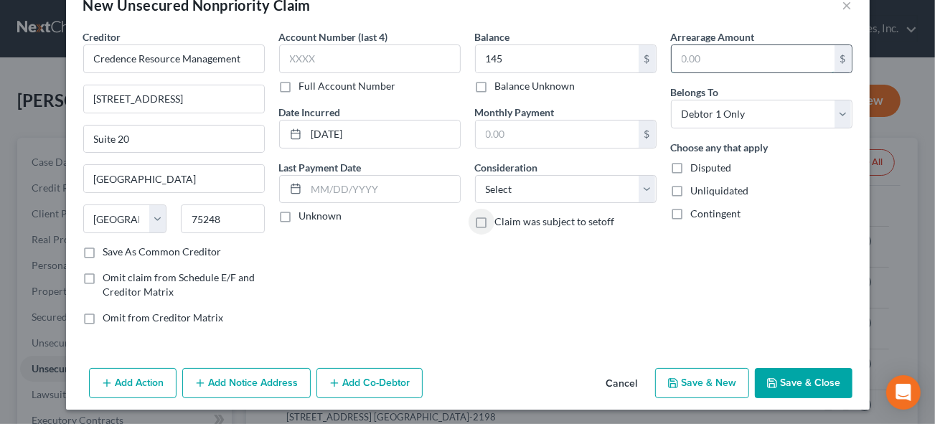
click at [708, 62] on input "text" at bounding box center [753, 58] width 163 height 27
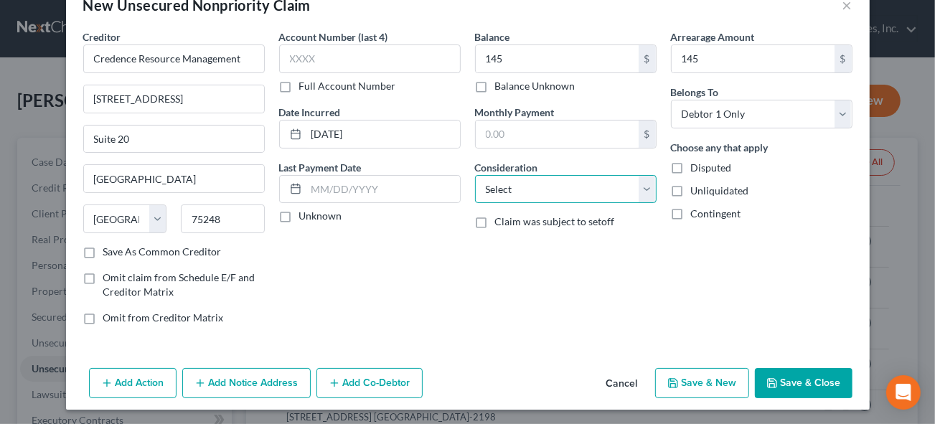
click at [494, 179] on select "Select Cable / Satellite Services Collection Agency Credit Card Debt Debt Couns…" at bounding box center [566, 189] width 182 height 29
click at [475, 175] on select "Select Cable / Satellite Services Collection Agency Credit Card Debt Debt Couns…" at bounding box center [566, 189] width 182 height 29
click at [704, 370] on button "Save & New" at bounding box center [702, 383] width 94 height 30
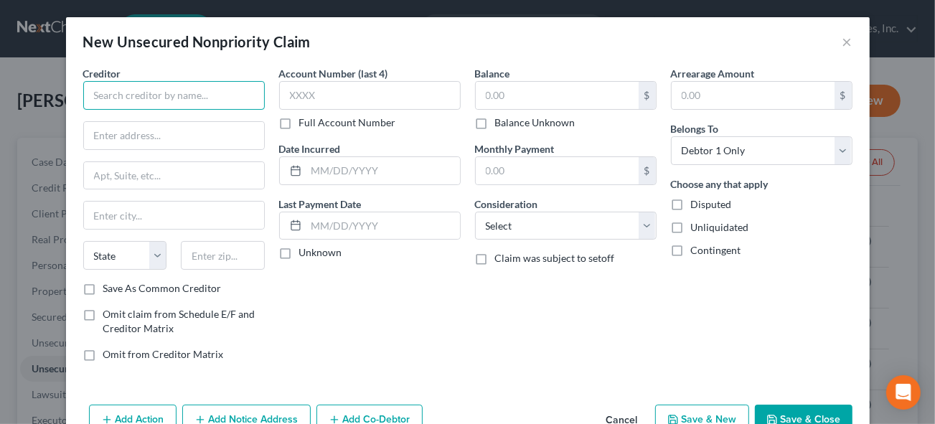
click at [154, 93] on input "text" at bounding box center [174, 95] width 182 height 29
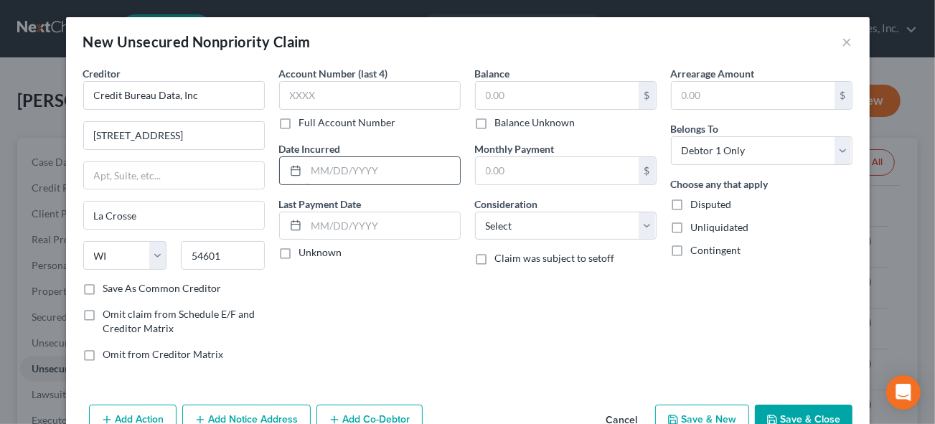
click at [367, 164] on input "text" at bounding box center [383, 170] width 154 height 27
click at [351, 228] on input "text" at bounding box center [383, 225] width 154 height 27
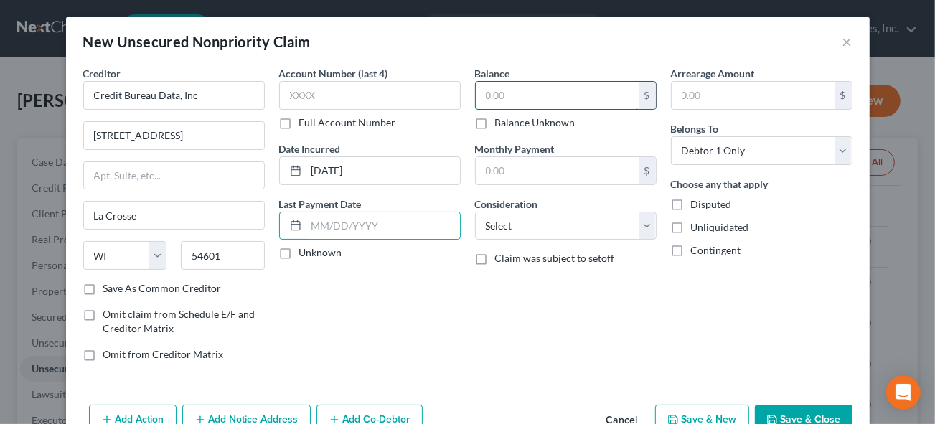
click at [545, 89] on input "text" at bounding box center [557, 95] width 163 height 27
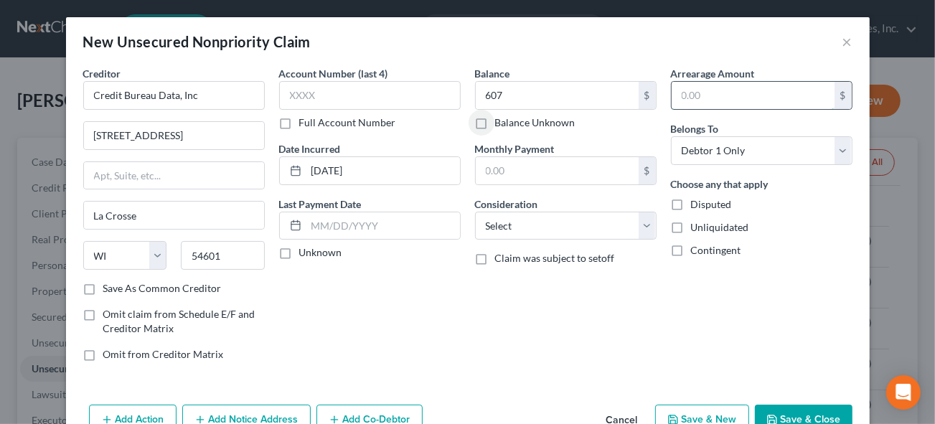
click at [730, 91] on input "text" at bounding box center [753, 95] width 163 height 27
click at [492, 230] on select "Select Cable / Satellite Services Collection Agency Credit Card Debt Debt Couns…" at bounding box center [566, 226] width 182 height 29
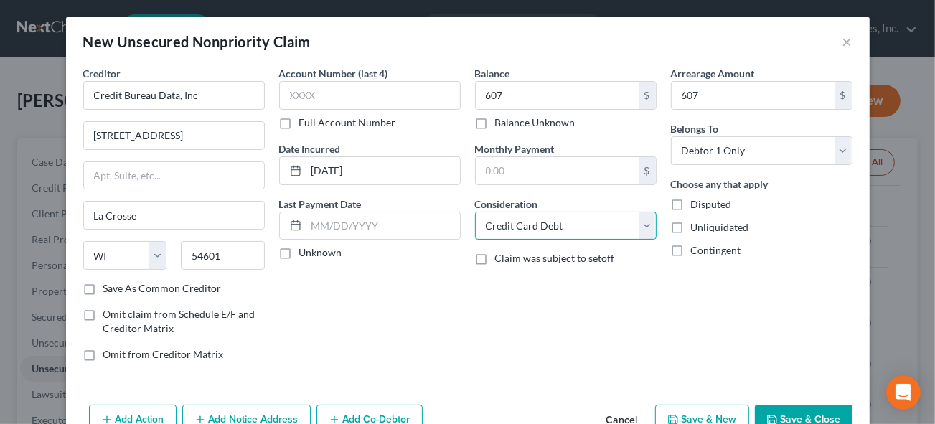
click at [475, 212] on select "Select Cable / Satellite Services Collection Agency Credit Card Debt Debt Couns…" at bounding box center [566, 226] width 182 height 29
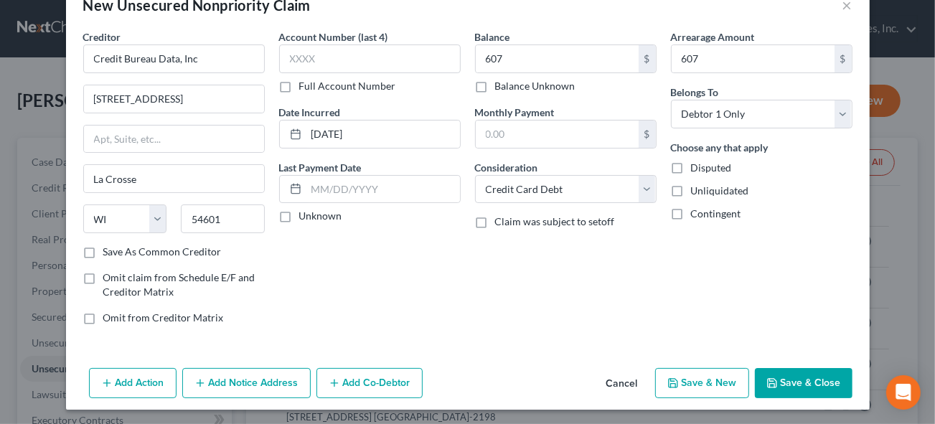
click at [697, 377] on button "Save & New" at bounding box center [702, 383] width 94 height 30
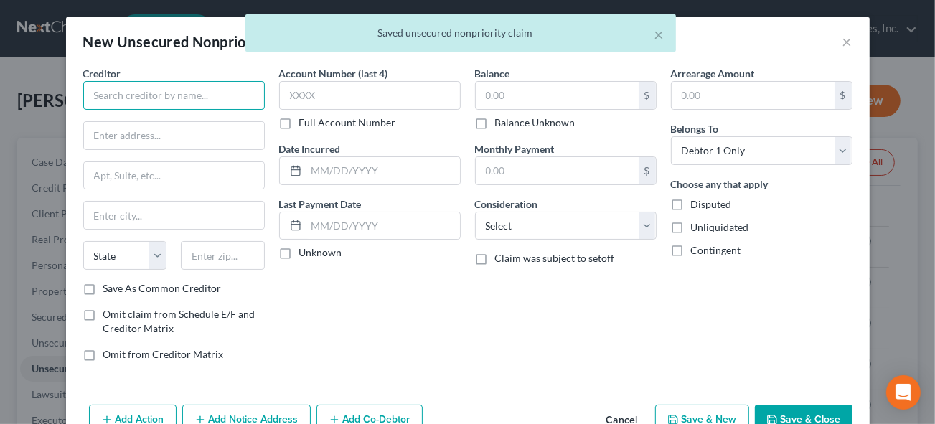
click at [149, 95] on input "text" at bounding box center [174, 95] width 182 height 29
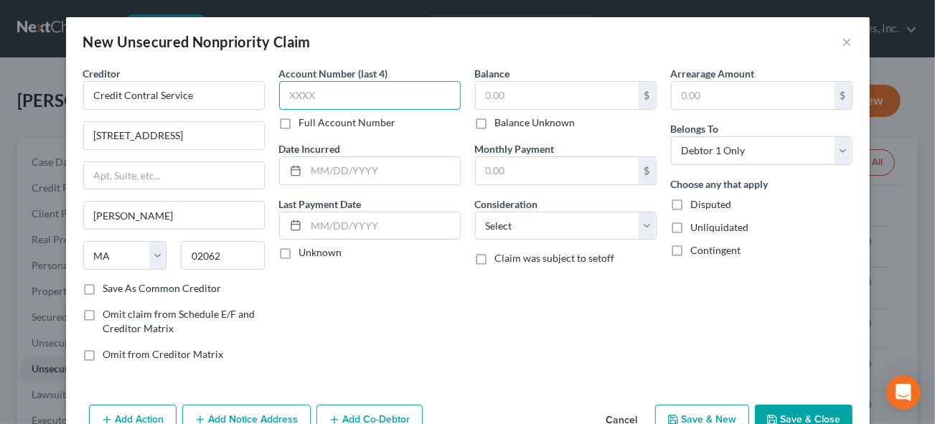
click at [298, 98] on input "text" at bounding box center [370, 95] width 182 height 29
click at [329, 166] on input "text" at bounding box center [383, 170] width 154 height 27
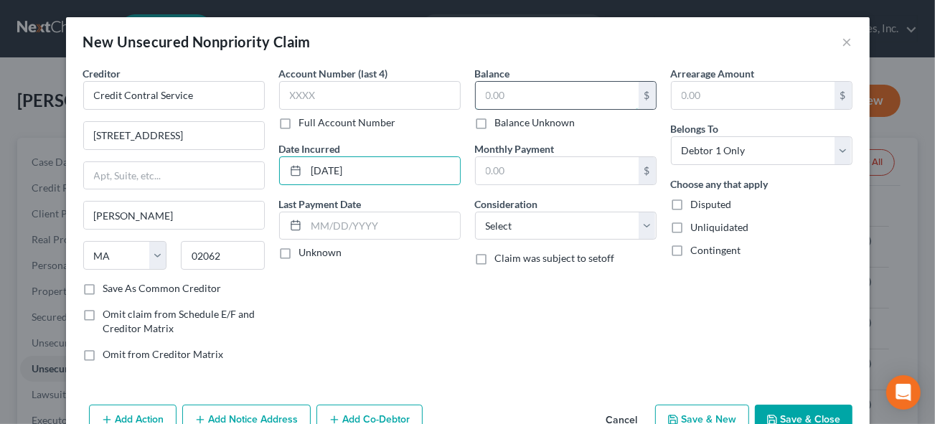
click at [535, 86] on input "text" at bounding box center [557, 95] width 163 height 27
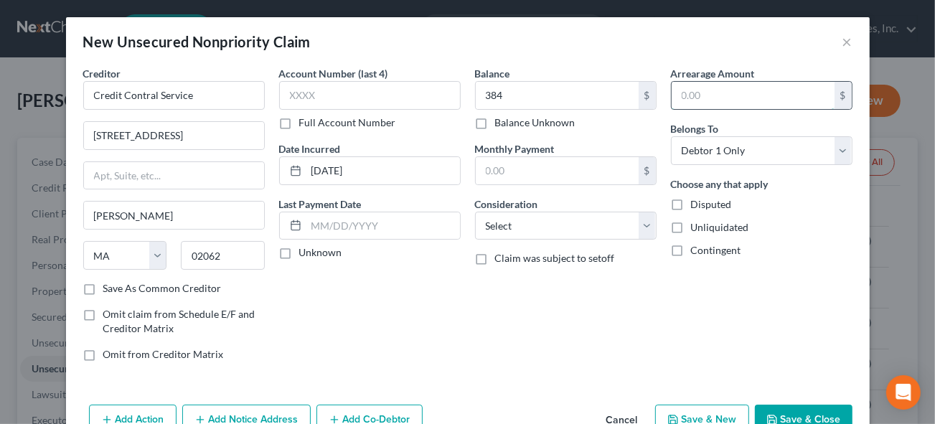
click at [708, 89] on input "text" at bounding box center [753, 95] width 163 height 27
click at [476, 227] on select "Select Cable / Satellite Services Collection Agency Credit Card Debt Debt Couns…" at bounding box center [566, 226] width 182 height 29
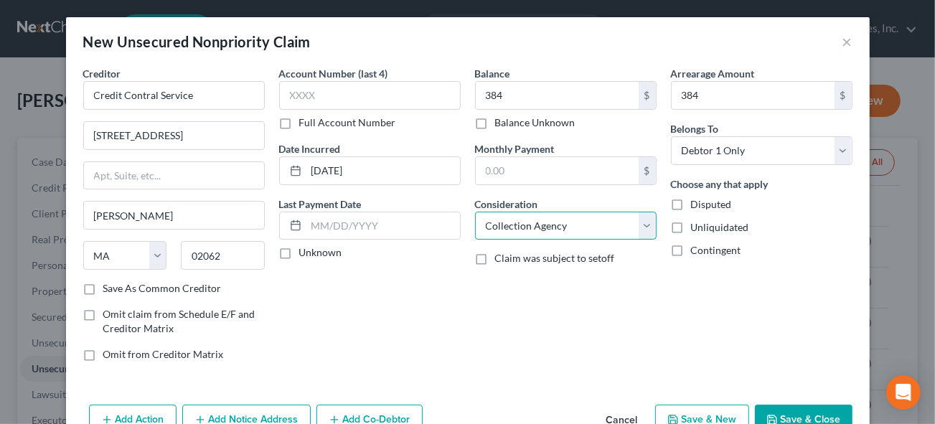
click at [475, 212] on select "Select Cable / Satellite Services Collection Agency Credit Card Debt Debt Couns…" at bounding box center [566, 226] width 182 height 29
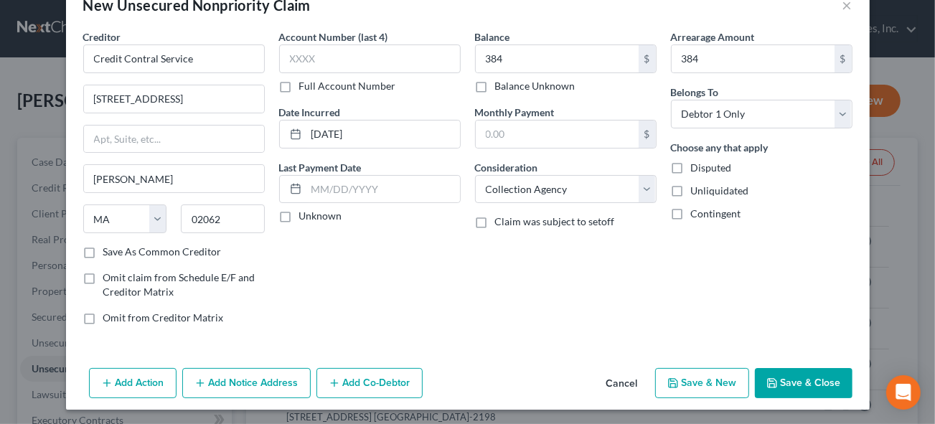
click at [695, 380] on button "Save & New" at bounding box center [702, 383] width 94 height 30
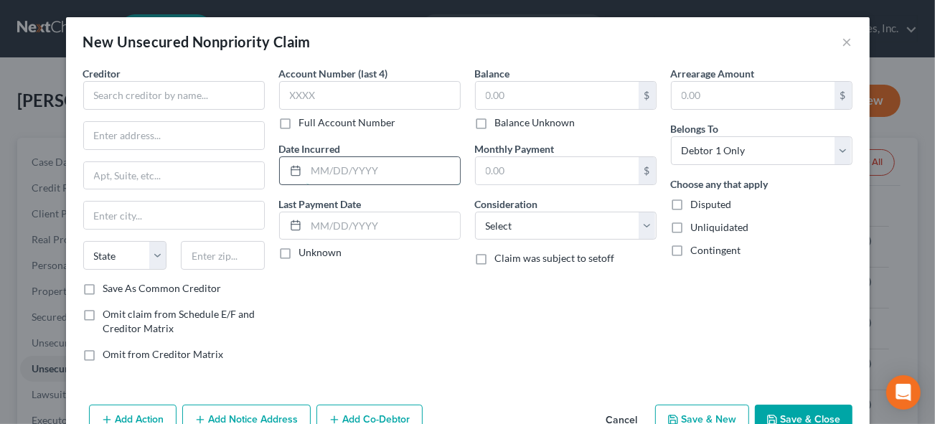
click at [321, 166] on input "text" at bounding box center [383, 170] width 154 height 27
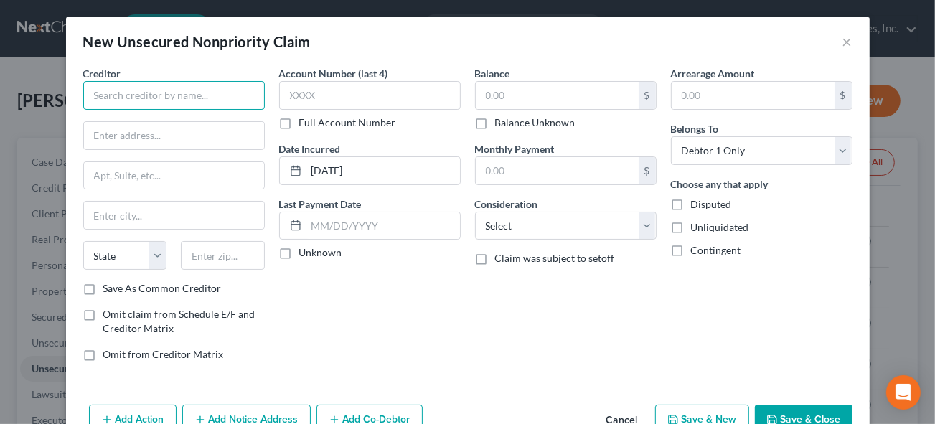
click at [118, 88] on input "text" at bounding box center [174, 95] width 182 height 29
click at [842, 37] on button "×" at bounding box center [847, 41] width 10 height 17
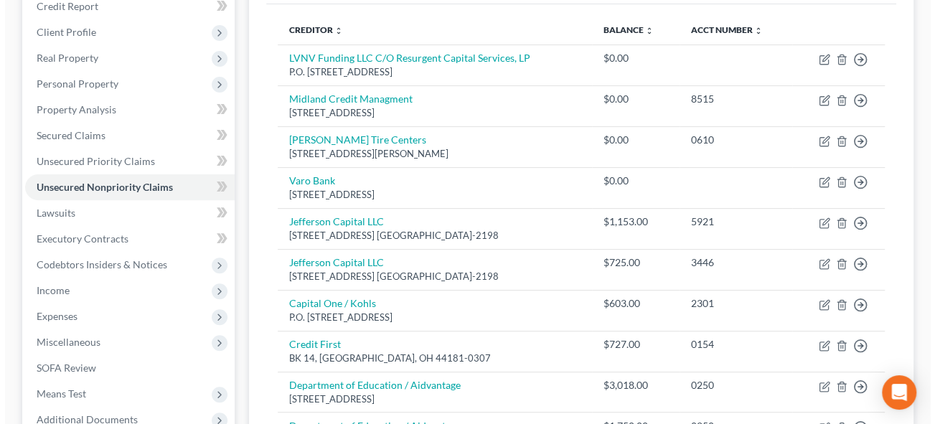
scroll to position [0, 0]
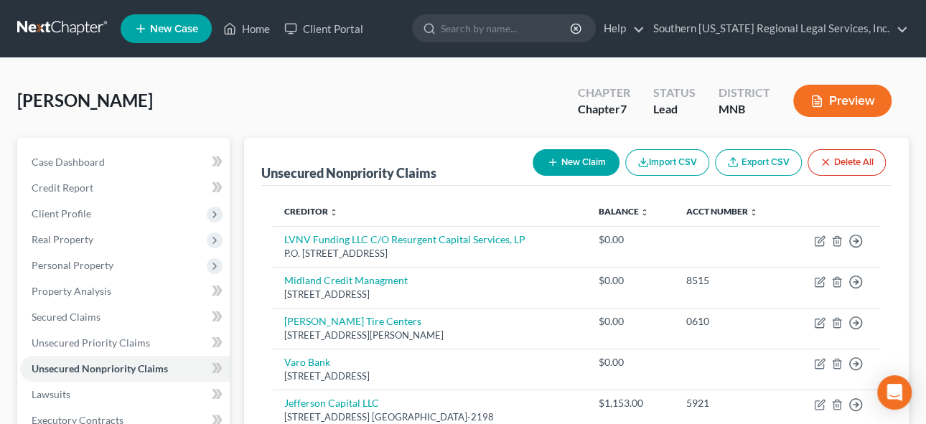
click at [572, 156] on button "New Claim" at bounding box center [575, 162] width 87 height 27
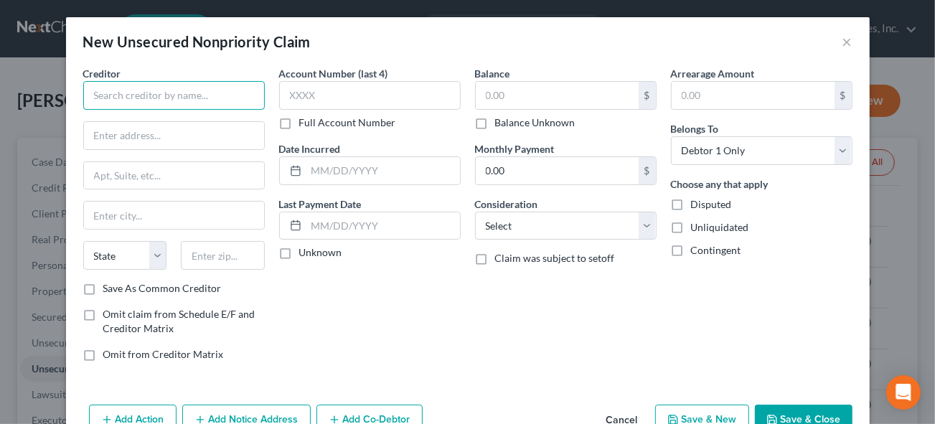
click at [164, 97] on input "text" at bounding box center [174, 95] width 182 height 29
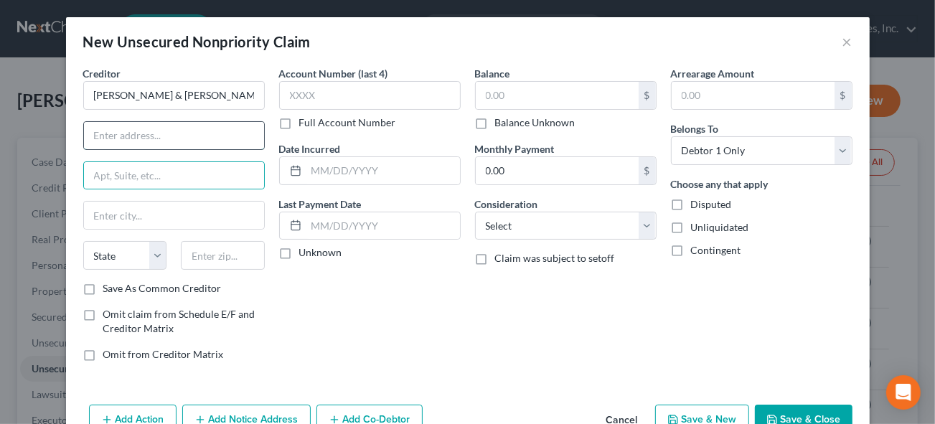
click at [118, 131] on input "text" at bounding box center [174, 135] width 180 height 27
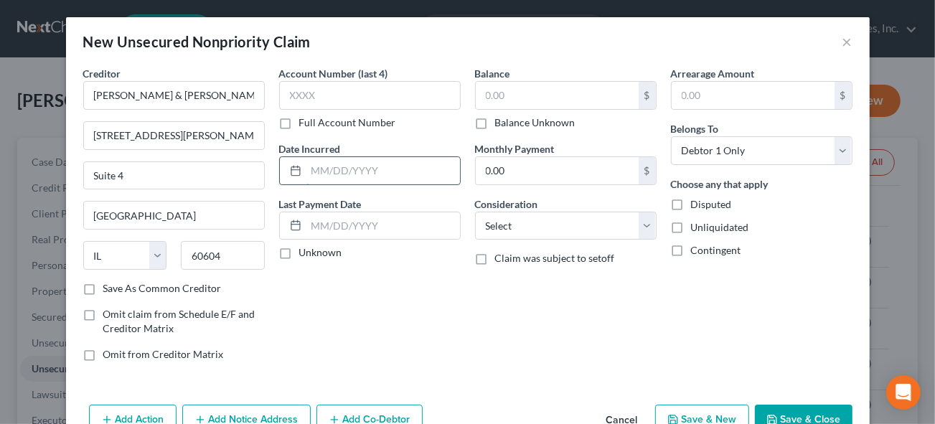
drag, startPoint x: 339, startPoint y: 169, endPoint x: 347, endPoint y: 164, distance: 8.8
click at [339, 169] on input "text" at bounding box center [383, 170] width 154 height 27
click at [542, 95] on input "text" at bounding box center [557, 95] width 163 height 27
click at [697, 89] on input "text" at bounding box center [753, 95] width 163 height 27
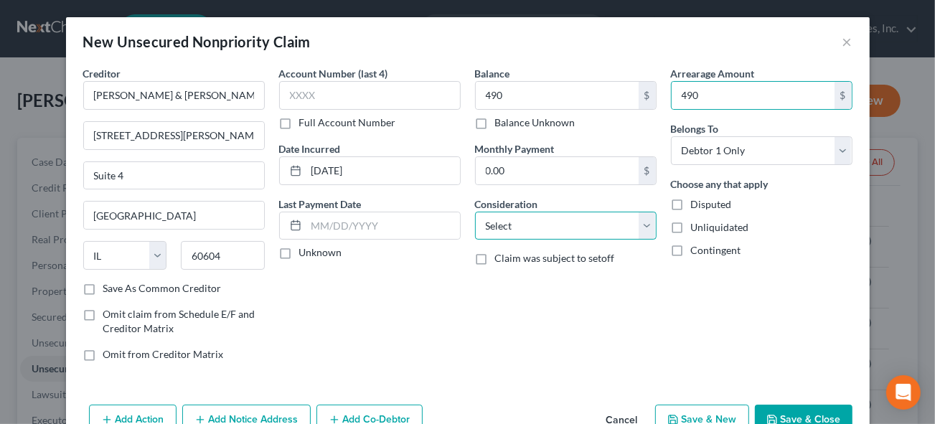
drag, startPoint x: 508, startPoint y: 232, endPoint x: 507, endPoint y: 215, distance: 18.0
click at [508, 230] on select "Select Cable / Satellite Services Collection Agency Credit Card Debt Debt Couns…" at bounding box center [566, 226] width 182 height 29
click at [475, 212] on select "Select Cable / Satellite Services Collection Agency Credit Card Debt Debt Couns…" at bounding box center [566, 226] width 182 height 29
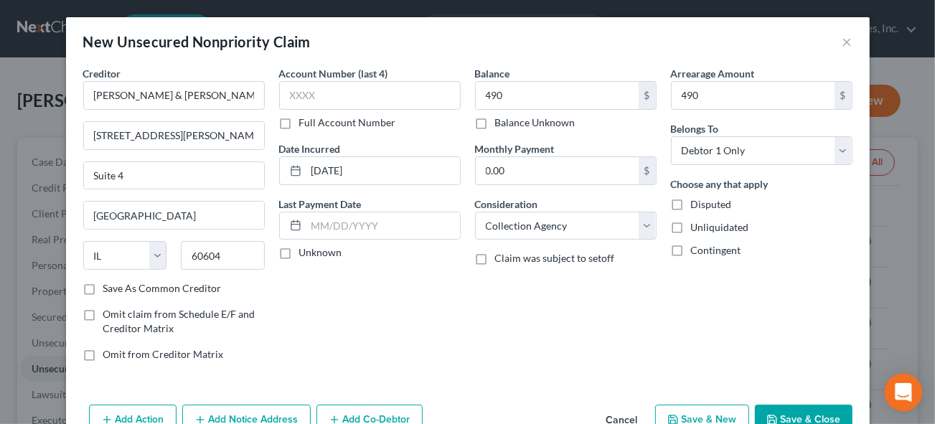
click at [688, 414] on button "Save & New" at bounding box center [702, 420] width 94 height 30
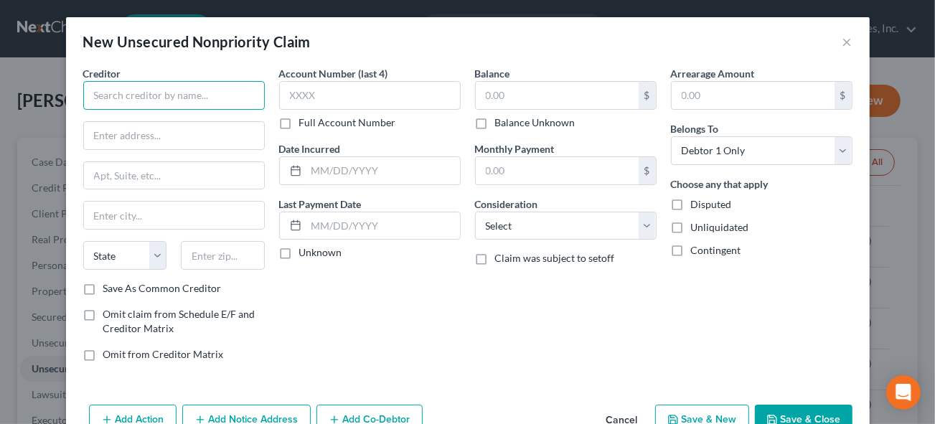
click at [147, 95] on input "text" at bounding box center [174, 95] width 182 height 29
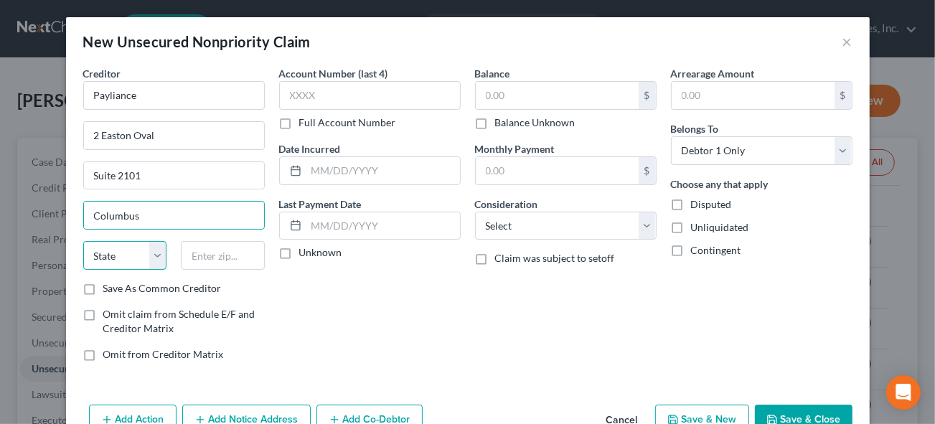
click at [131, 258] on select "State [US_STATE] AK AR AZ CA CO CT DE DC [GEOGRAPHIC_DATA] [GEOGRAPHIC_DATA] GU…" at bounding box center [125, 255] width 84 height 29
click at [83, 241] on select "State [US_STATE] AK AR AZ CA CO CT DE DC [GEOGRAPHIC_DATA] [GEOGRAPHIC_DATA] GU…" at bounding box center [125, 255] width 84 height 29
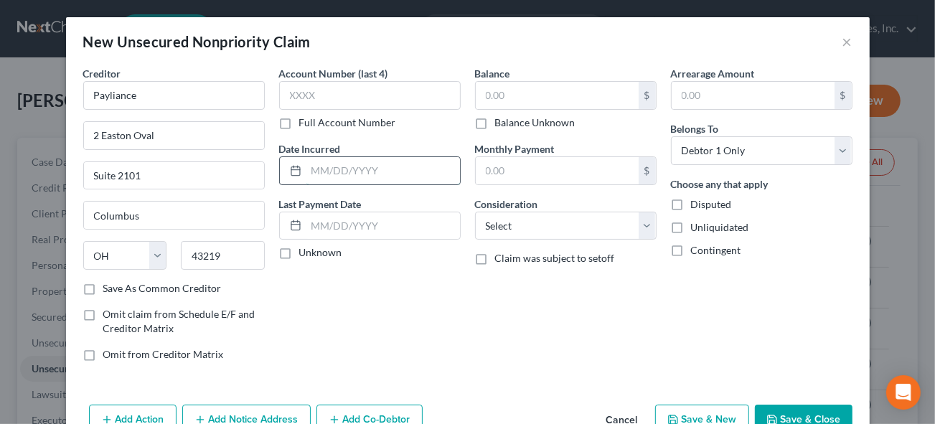
click at [324, 159] on input "text" at bounding box center [383, 170] width 154 height 27
click at [532, 109] on div "$ Balance Unknown" at bounding box center [566, 105] width 182 height 49
click at [528, 96] on input "text" at bounding box center [557, 95] width 163 height 27
click at [699, 99] on input "text" at bounding box center [753, 95] width 163 height 27
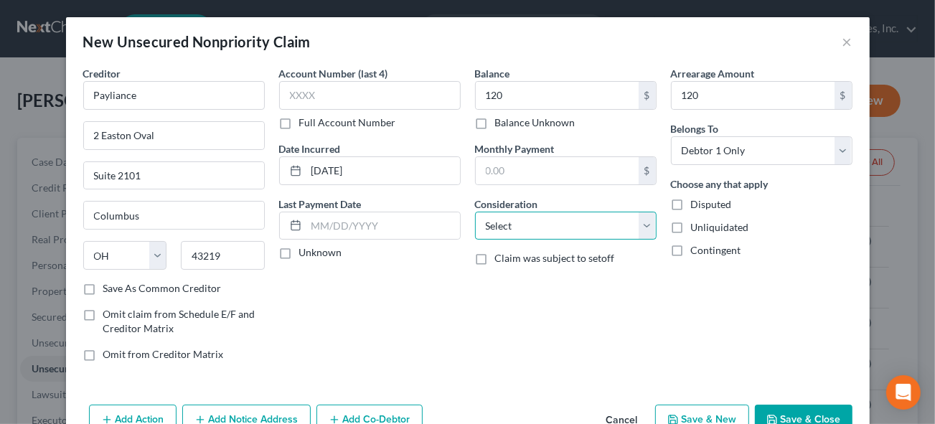
click at [507, 225] on select "Select Cable / Satellite Services Collection Agency Credit Card Debt Debt Couns…" at bounding box center [566, 226] width 182 height 29
click at [475, 212] on select "Select Cable / Satellite Services Collection Agency Credit Card Debt Debt Couns…" at bounding box center [566, 226] width 182 height 29
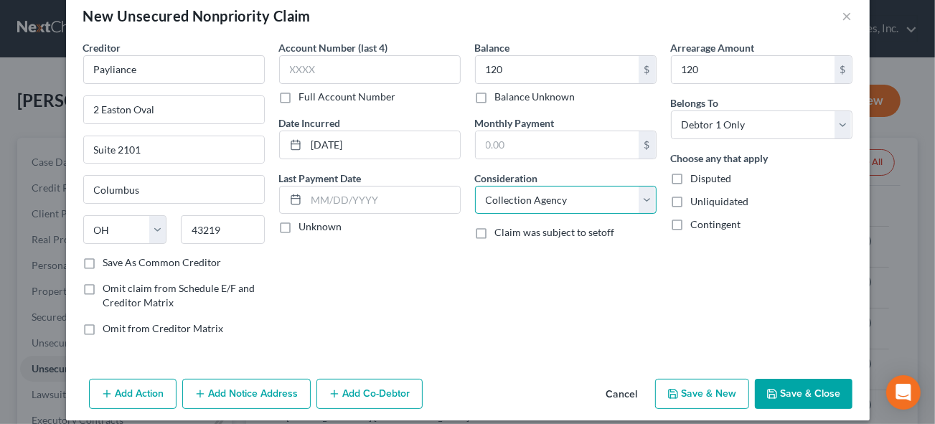
scroll to position [37, 0]
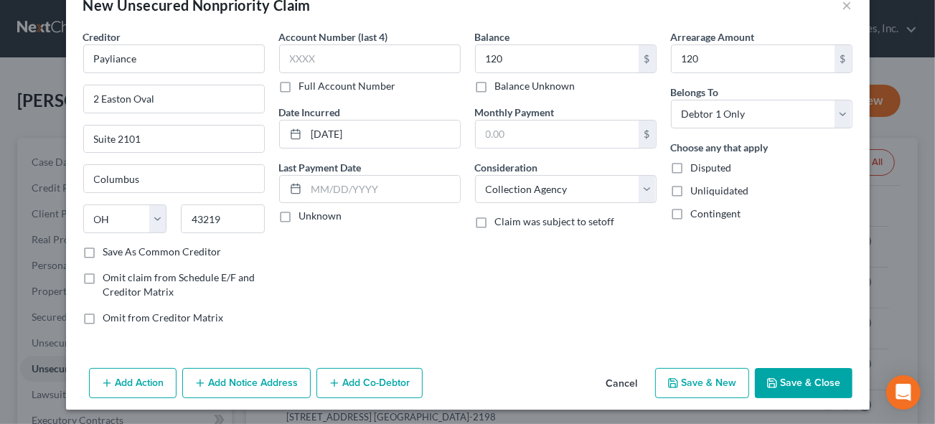
click at [711, 382] on button "Save & New" at bounding box center [702, 383] width 94 height 30
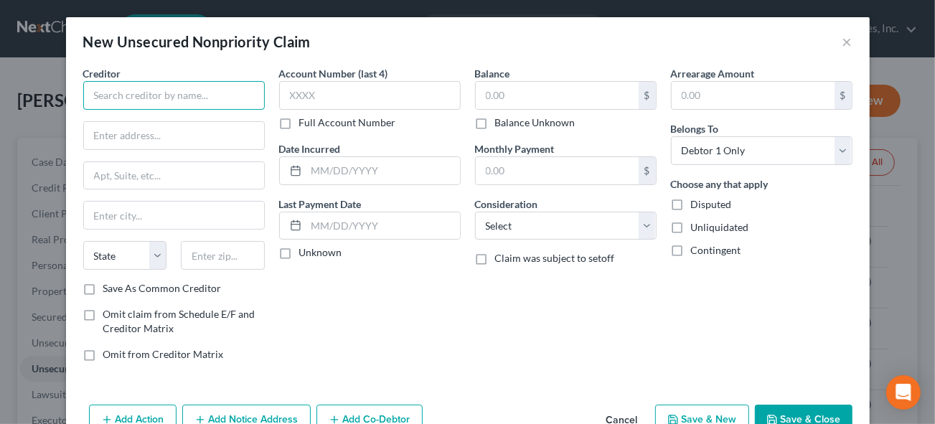
click at [179, 96] on input "text" at bounding box center [174, 95] width 182 height 29
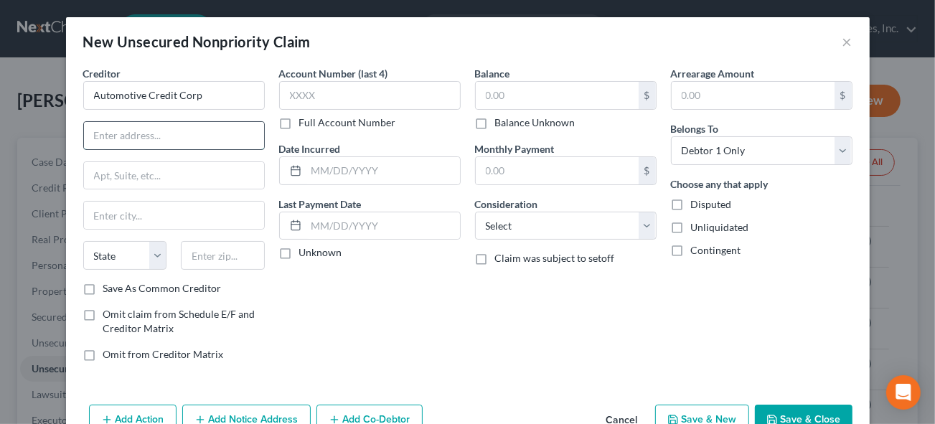
click at [118, 138] on input "text" at bounding box center [174, 135] width 180 height 27
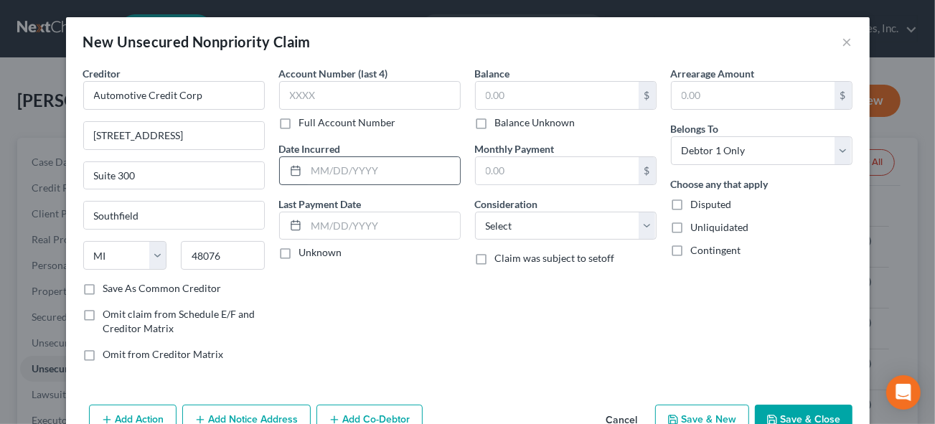
click at [292, 163] on div at bounding box center [293, 170] width 27 height 27
click at [319, 163] on input "text" at bounding box center [383, 170] width 154 height 27
click at [326, 230] on input "text" at bounding box center [383, 225] width 154 height 27
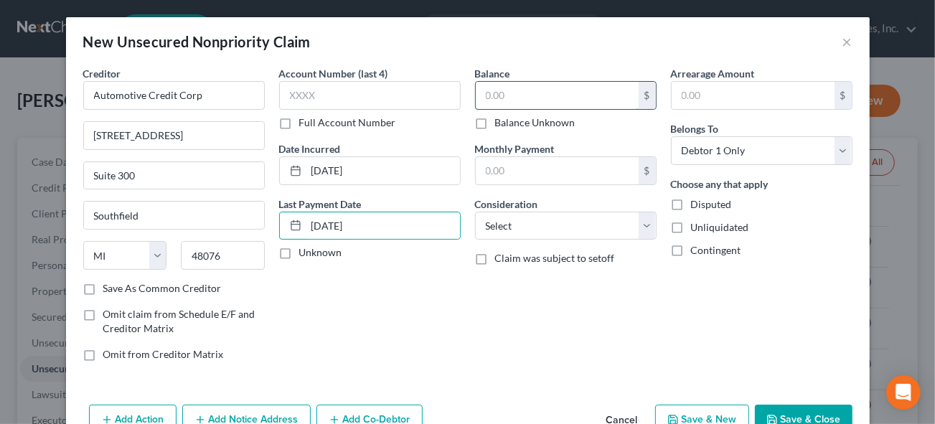
click at [514, 96] on input "text" at bounding box center [557, 95] width 163 height 27
click at [517, 85] on input "text" at bounding box center [557, 95] width 163 height 27
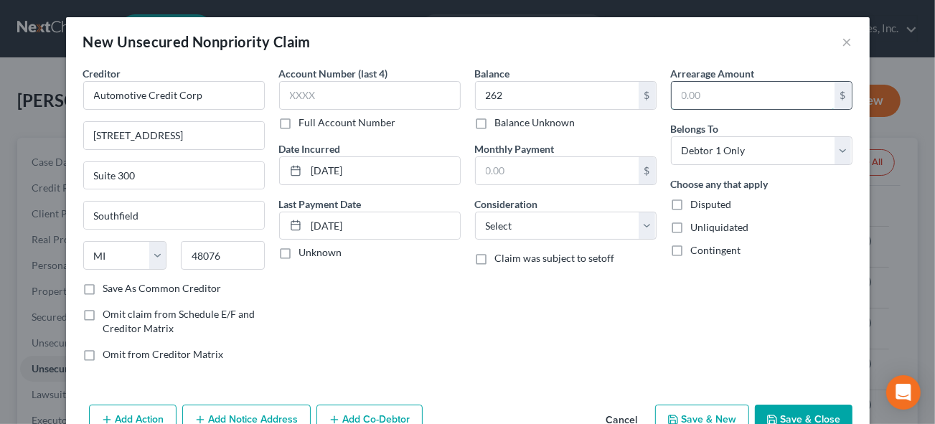
click at [694, 92] on input "text" at bounding box center [753, 95] width 163 height 27
click at [510, 235] on select "Select Cable / Satellite Services Collection Agency Credit Card Debt Debt Couns…" at bounding box center [566, 226] width 182 height 29
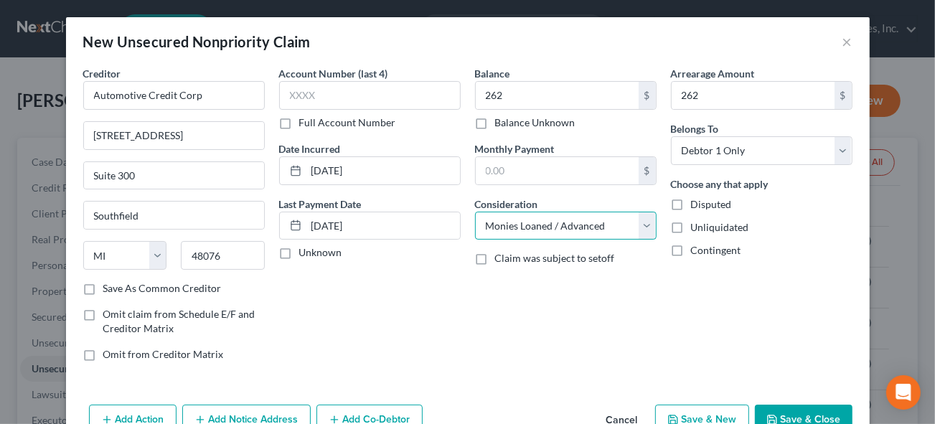
click at [475, 212] on select "Select Cable / Satellite Services Collection Agency Credit Card Debt Debt Couns…" at bounding box center [566, 226] width 182 height 29
click at [695, 416] on button "Save & New" at bounding box center [702, 420] width 94 height 30
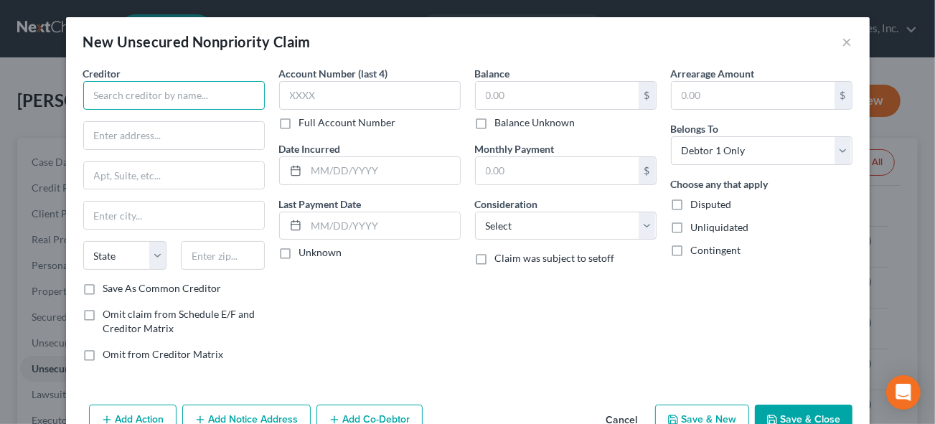
click at [118, 103] on input "text" at bounding box center [174, 95] width 182 height 29
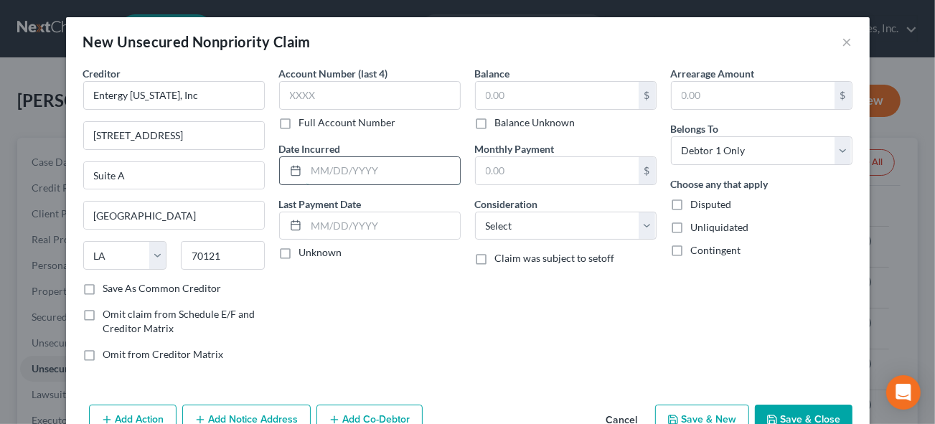
click at [332, 175] on input "text" at bounding box center [383, 170] width 154 height 27
click at [334, 223] on input "text" at bounding box center [383, 225] width 154 height 27
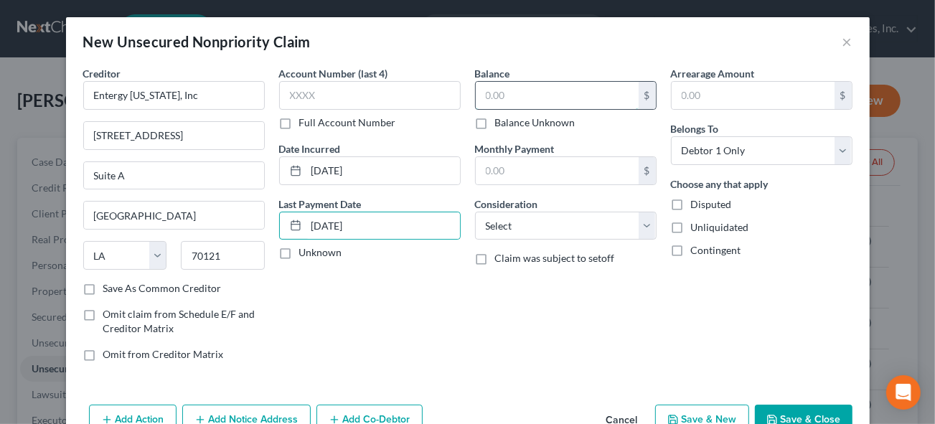
click at [596, 108] on input "text" at bounding box center [557, 95] width 163 height 27
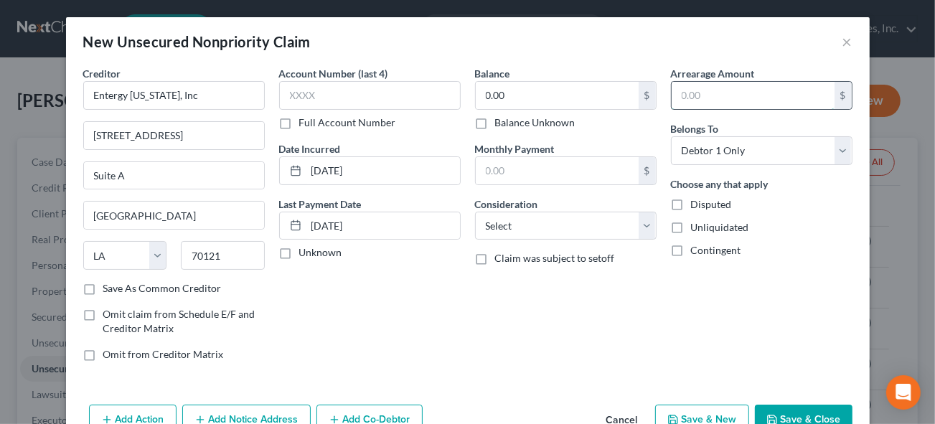
click at [688, 99] on input "text" at bounding box center [753, 95] width 163 height 27
click at [680, 417] on button "Save & New" at bounding box center [702, 420] width 94 height 30
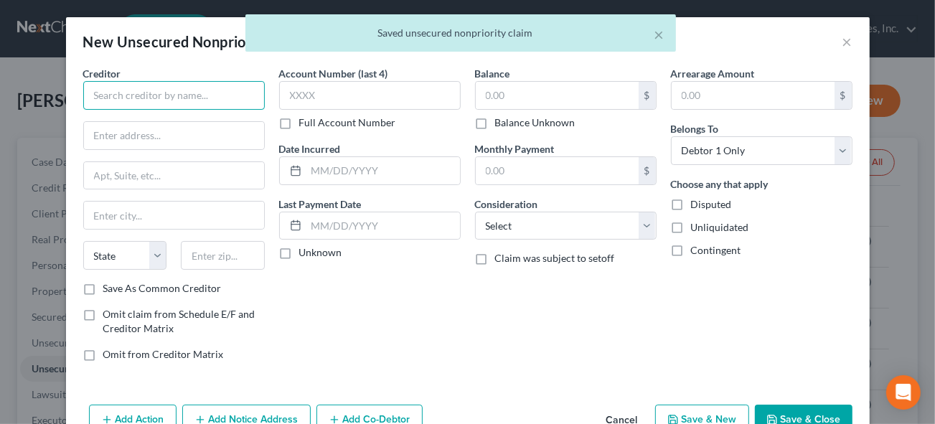
click at [124, 101] on input "text" at bounding box center [174, 95] width 182 height 29
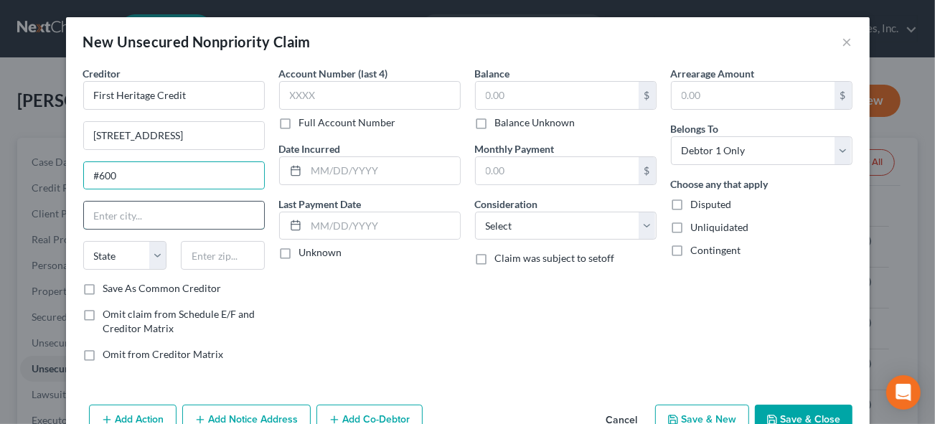
click at [115, 214] on input "text" at bounding box center [174, 215] width 180 height 27
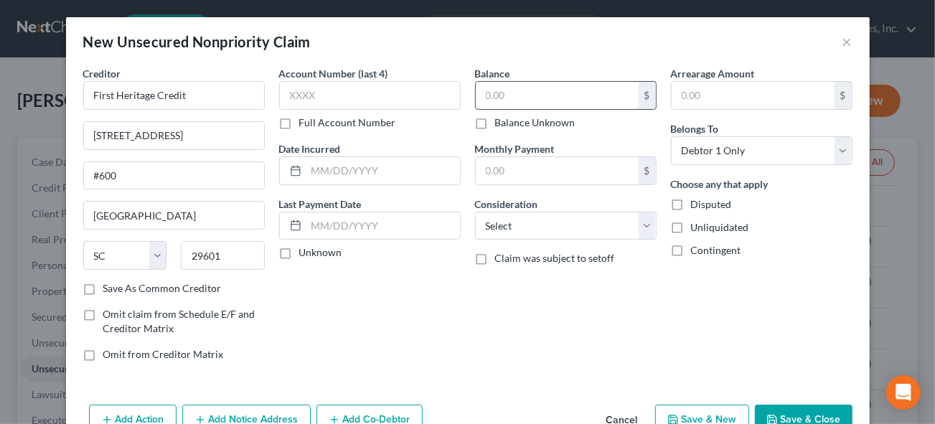
click at [531, 98] on input "text" at bounding box center [557, 95] width 163 height 27
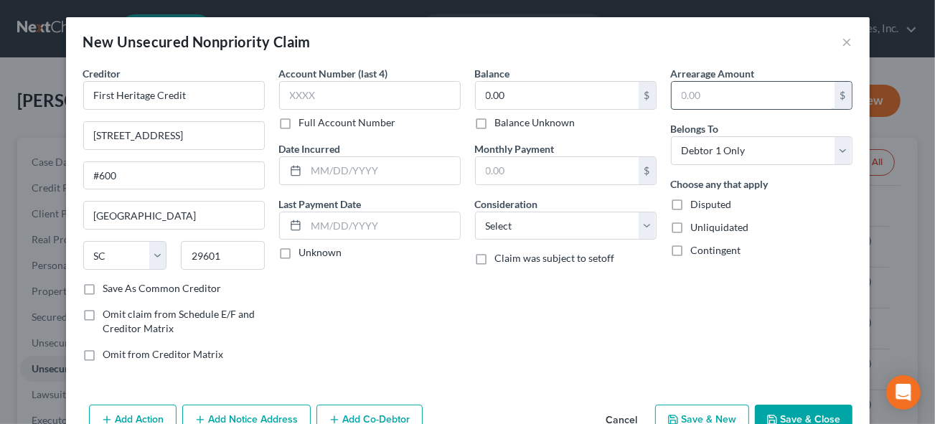
click at [716, 87] on input "text" at bounding box center [753, 95] width 163 height 27
click at [536, 227] on select "Select Cable / Satellite Services Collection Agency Credit Card Debt Debt Couns…" at bounding box center [566, 226] width 182 height 29
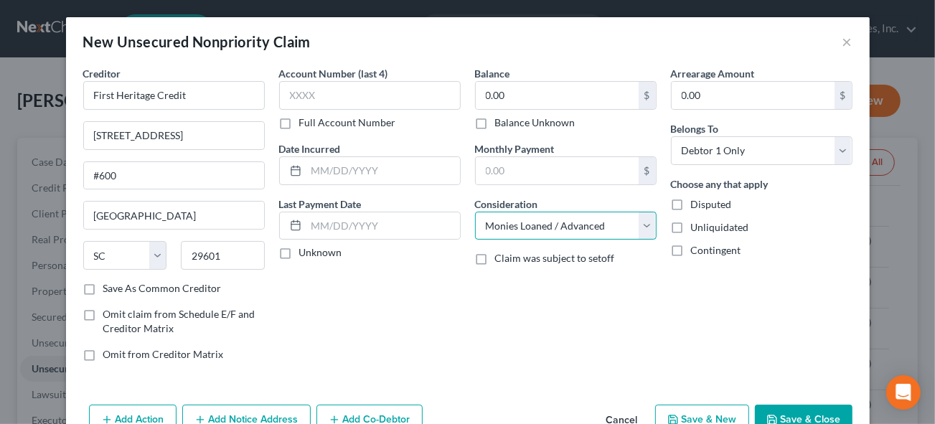
click at [475, 212] on select "Select Cable / Satellite Services Collection Agency Credit Card Debt Debt Couns…" at bounding box center [566, 226] width 182 height 29
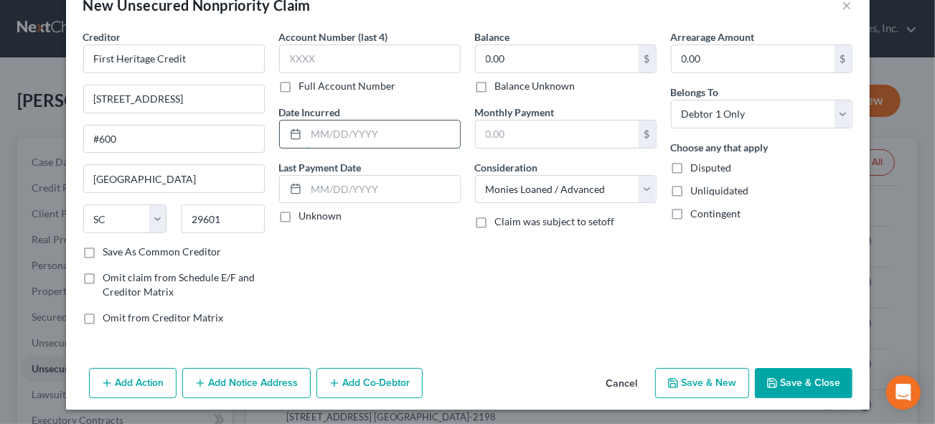
click at [358, 123] on input "text" at bounding box center [383, 134] width 154 height 27
drag, startPoint x: 332, startPoint y: 191, endPoint x: 386, endPoint y: 199, distance: 55.2
click at [332, 191] on input "text" at bounding box center [383, 189] width 154 height 27
click at [695, 381] on button "Save & New" at bounding box center [702, 383] width 94 height 30
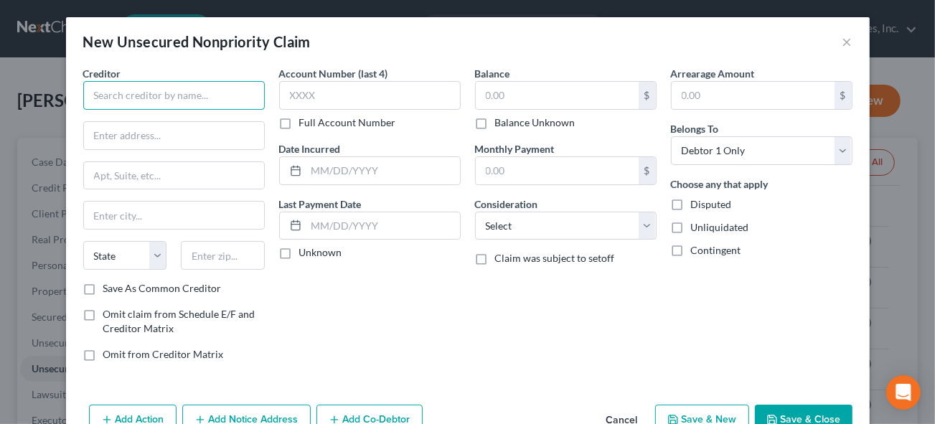
click at [158, 108] on input "text" at bounding box center [174, 95] width 182 height 29
click at [146, 100] on input "text" at bounding box center [174, 95] width 182 height 29
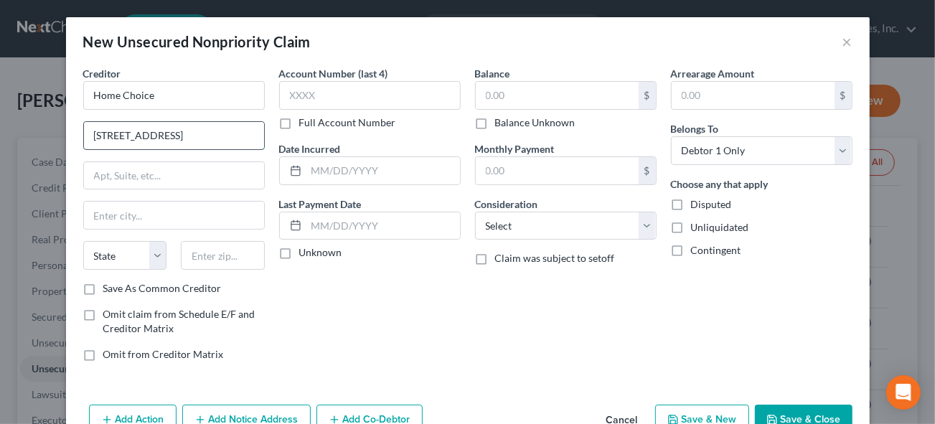
click at [141, 134] on input "[STREET_ADDRESS]" at bounding box center [174, 135] width 180 height 27
drag, startPoint x: 154, startPoint y: 133, endPoint x: 161, endPoint y: 135, distance: 7.5
click at [154, 133] on input "[STREET_ADDRESS]" at bounding box center [174, 135] width 180 height 27
click at [159, 131] on input "[STREET_ADDRESS]" at bounding box center [174, 135] width 180 height 27
click at [137, 170] on input "text" at bounding box center [174, 175] width 180 height 27
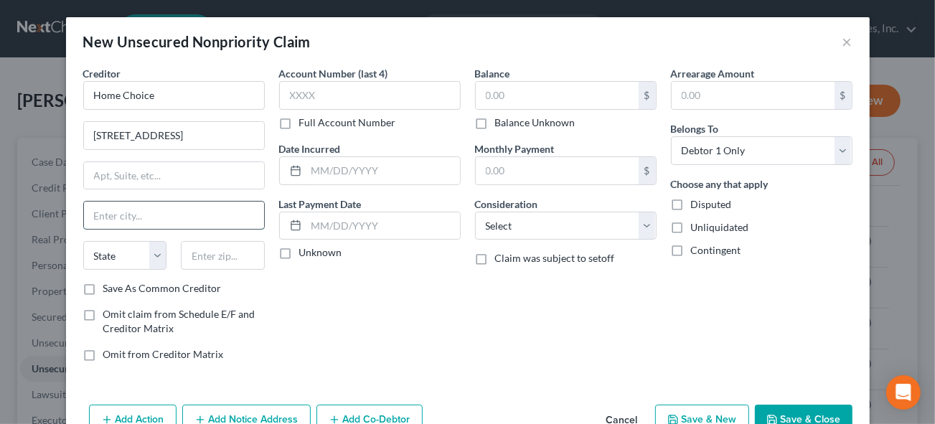
drag, startPoint x: 94, startPoint y: 215, endPoint x: 123, endPoint y: 220, distance: 29.8
click at [94, 215] on input "text" at bounding box center [174, 215] width 180 height 27
click at [116, 244] on select "State [US_STATE] AK AR AZ CA CO CT DE DC [GEOGRAPHIC_DATA] [GEOGRAPHIC_DATA] GU…" at bounding box center [125, 255] width 84 height 29
click at [108, 256] on select "State [US_STATE] AK AR AZ CA CO CT DE DC [GEOGRAPHIC_DATA] [GEOGRAPHIC_DATA] GU…" at bounding box center [125, 255] width 84 height 29
click at [230, 254] on input "text" at bounding box center [223, 255] width 84 height 29
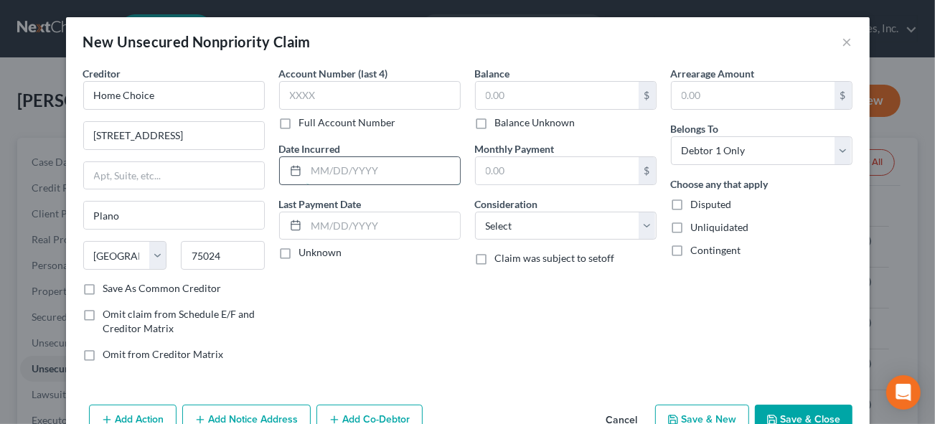
click at [339, 173] on input "text" at bounding box center [383, 170] width 154 height 27
click at [349, 229] on input "text" at bounding box center [383, 225] width 154 height 27
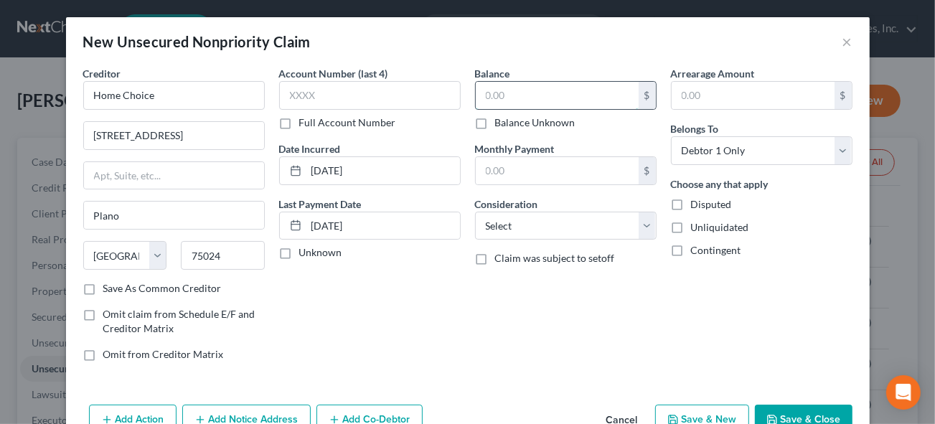
click at [520, 96] on input "text" at bounding box center [557, 95] width 163 height 27
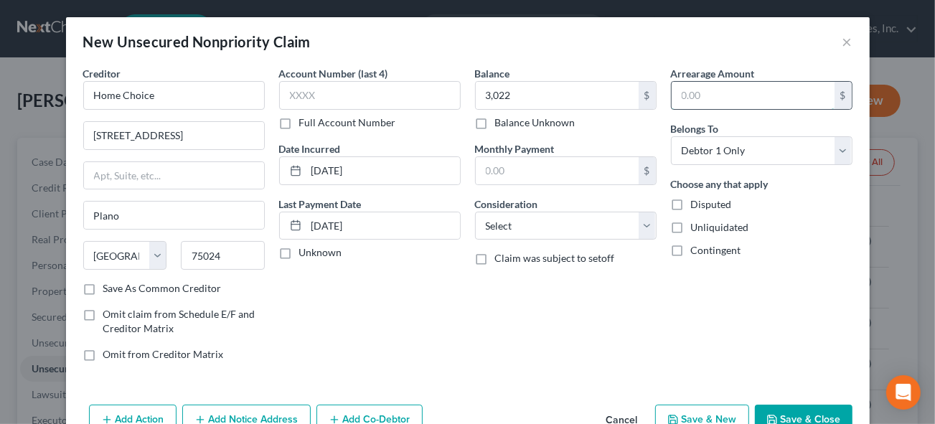
click at [738, 98] on input "text" at bounding box center [753, 95] width 163 height 27
click at [525, 222] on select "Select Cable / Satellite Services Collection Agency Credit Card Debt Debt Couns…" at bounding box center [566, 226] width 182 height 29
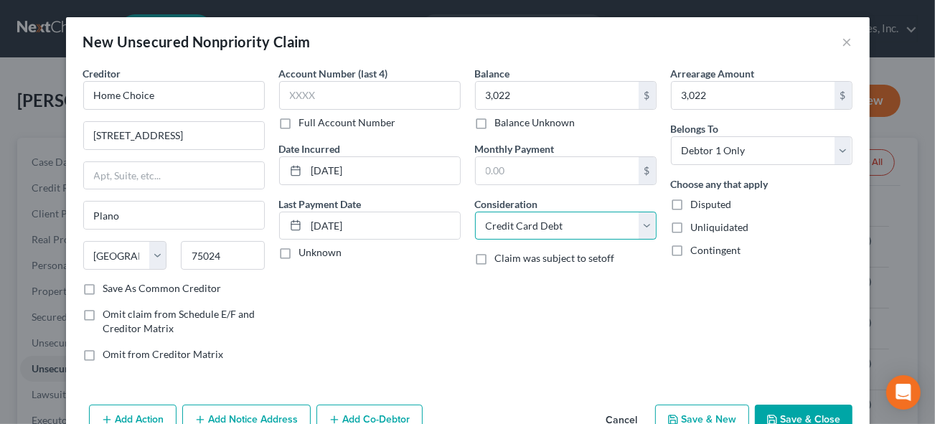
click at [475, 212] on select "Select Cable / Satellite Services Collection Agency Credit Card Debt Debt Couns…" at bounding box center [566, 226] width 182 height 29
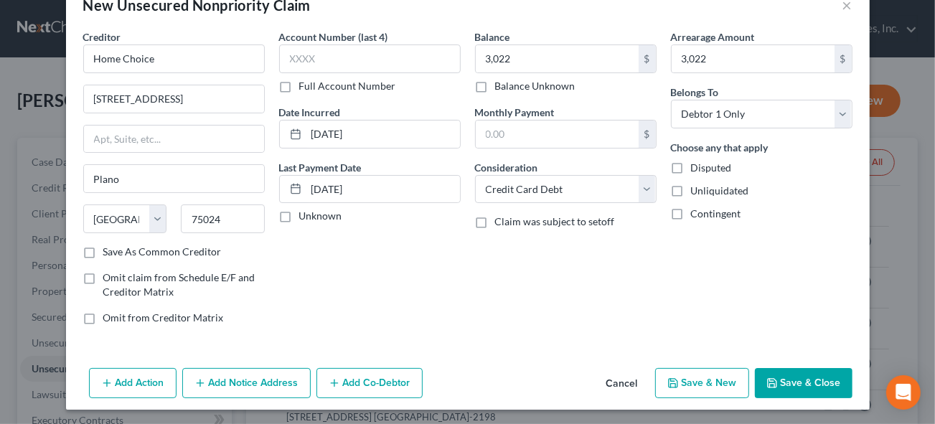
click at [682, 384] on button "Save & New" at bounding box center [702, 383] width 94 height 30
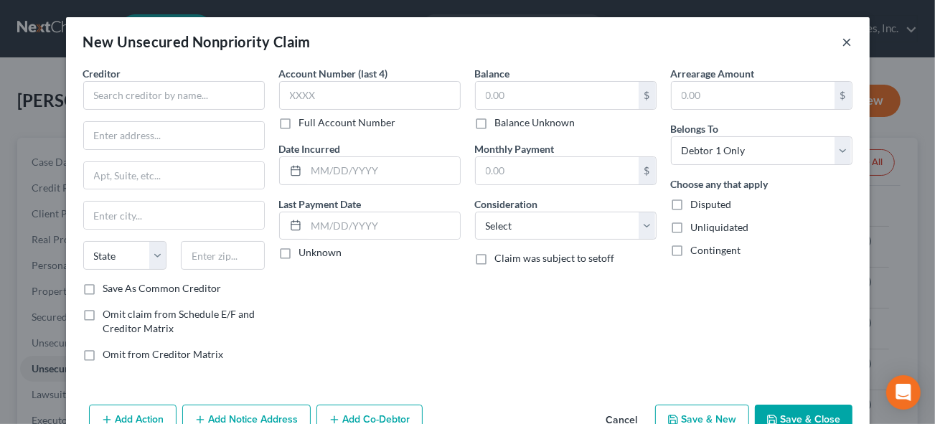
click at [846, 37] on button "×" at bounding box center [847, 41] width 10 height 17
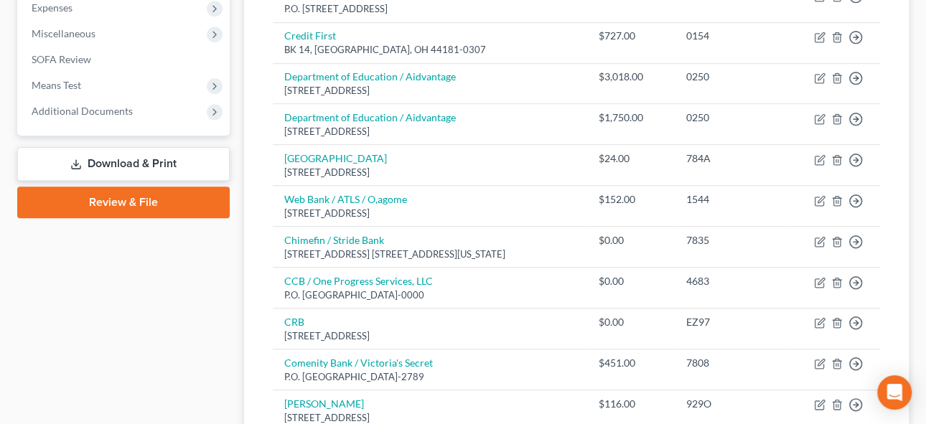
scroll to position [164, 0]
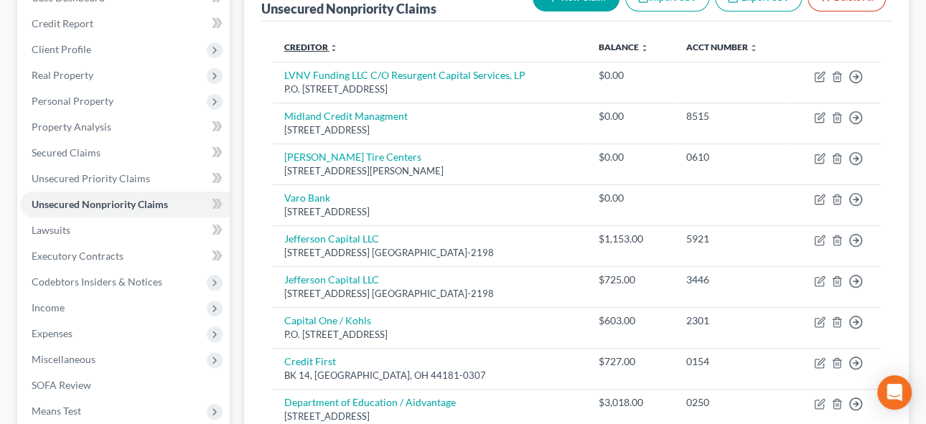
click at [332, 49] on icon "unfold_more" at bounding box center [333, 48] width 9 height 9
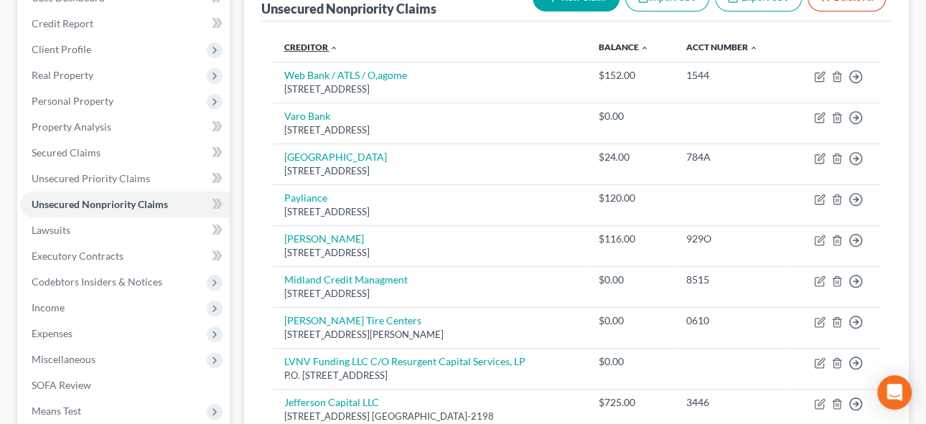
click at [333, 44] on icon "expand_less" at bounding box center [333, 48] width 9 height 9
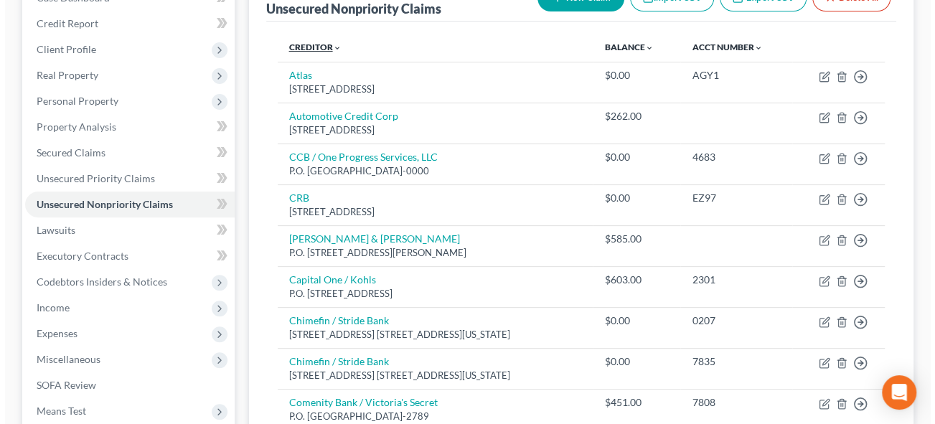
scroll to position [0, 0]
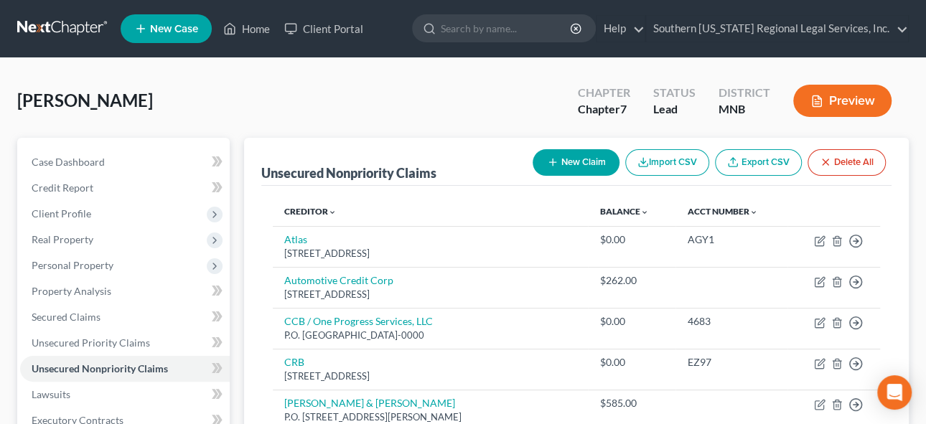
click at [578, 161] on button "New Claim" at bounding box center [575, 162] width 87 height 27
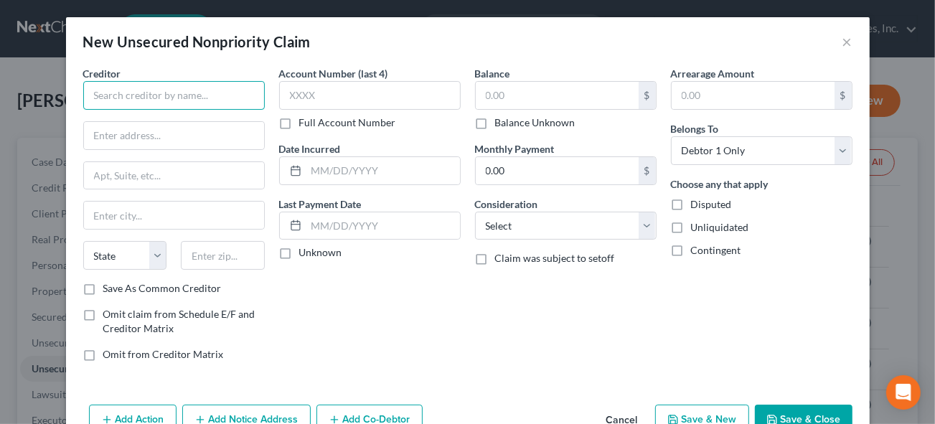
click at [139, 90] on input "text" at bounding box center [174, 95] width 182 height 29
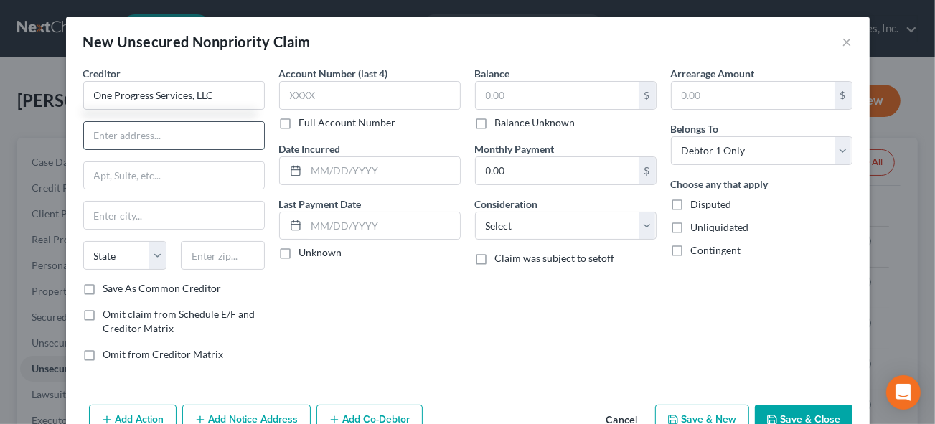
click at [153, 132] on input "text" at bounding box center [174, 135] width 180 height 27
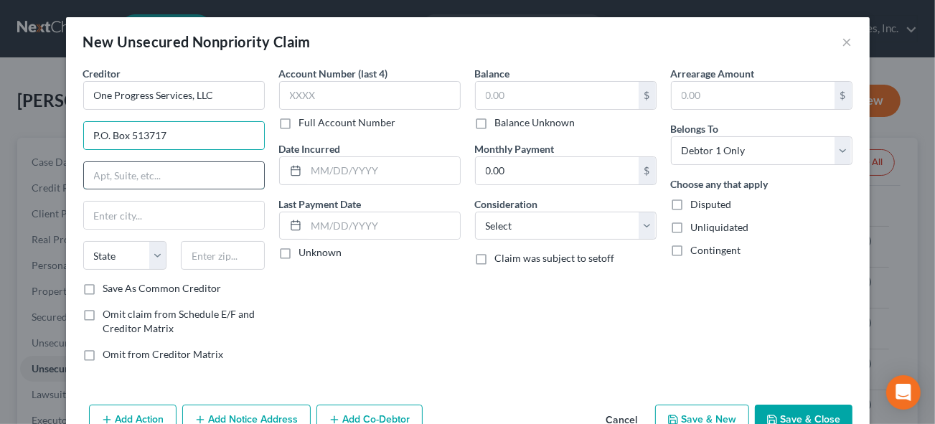
click at [129, 179] on input "text" at bounding box center [174, 175] width 180 height 27
click at [111, 210] on input "text" at bounding box center [174, 215] width 180 height 27
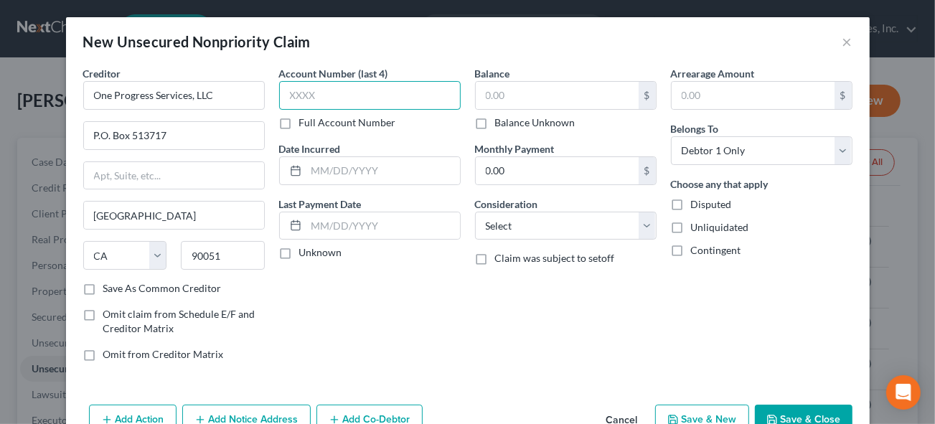
click at [301, 98] on input "text" at bounding box center [370, 95] width 182 height 29
click at [356, 173] on input "text" at bounding box center [383, 170] width 154 height 27
click at [343, 221] on input "text" at bounding box center [383, 225] width 154 height 27
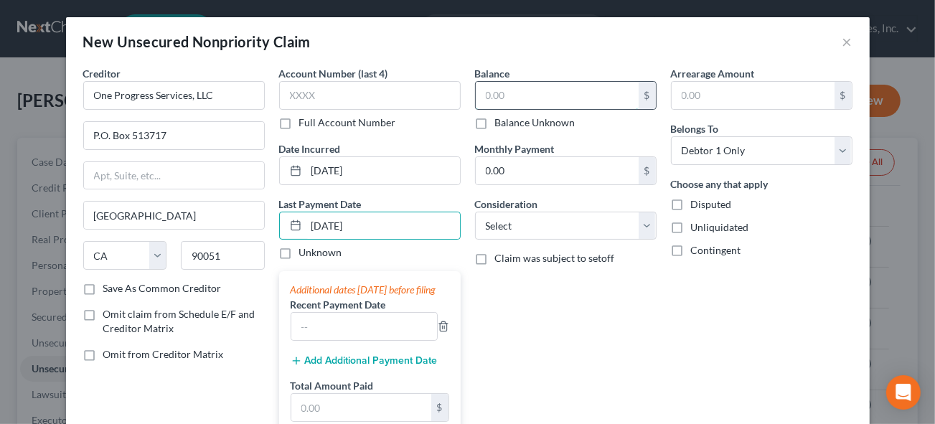
click at [554, 96] on input "text" at bounding box center [557, 95] width 163 height 27
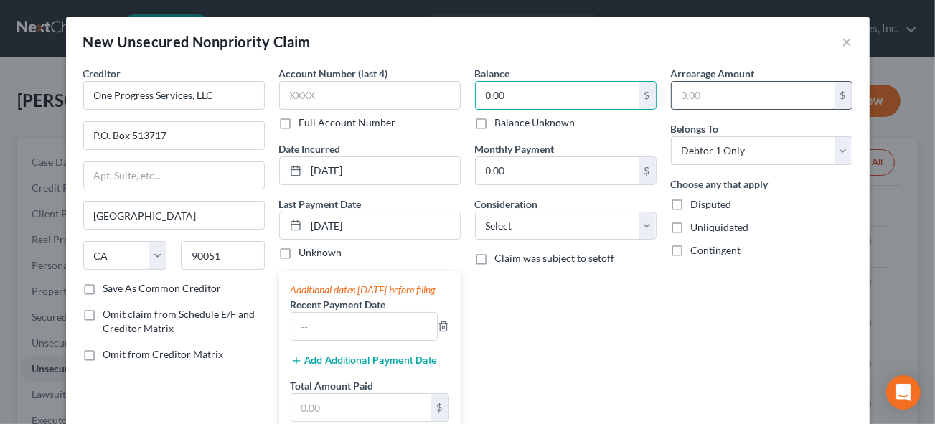
click at [723, 93] on input "text" at bounding box center [753, 95] width 163 height 27
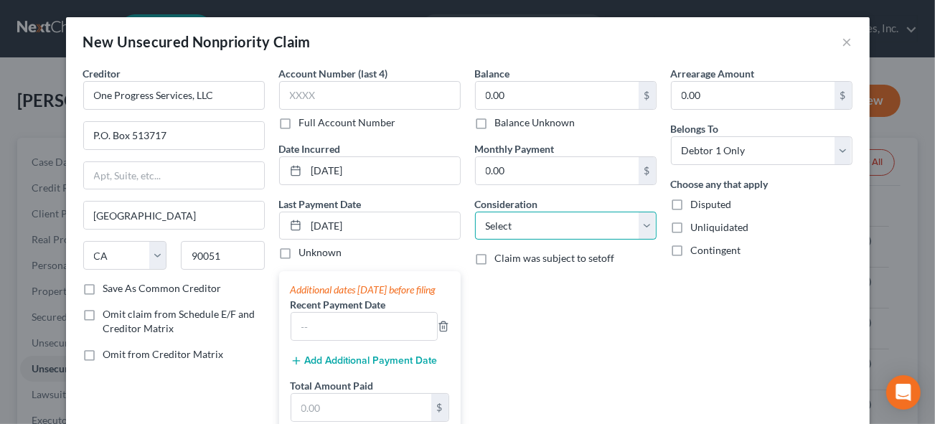
click at [497, 225] on select "Select Cable / Satellite Services Collection Agency Credit Card Debt Debt Couns…" at bounding box center [566, 226] width 182 height 29
click at [475, 212] on select "Select Cable / Satellite Services Collection Agency Credit Card Debt Debt Couns…" at bounding box center [566, 226] width 182 height 29
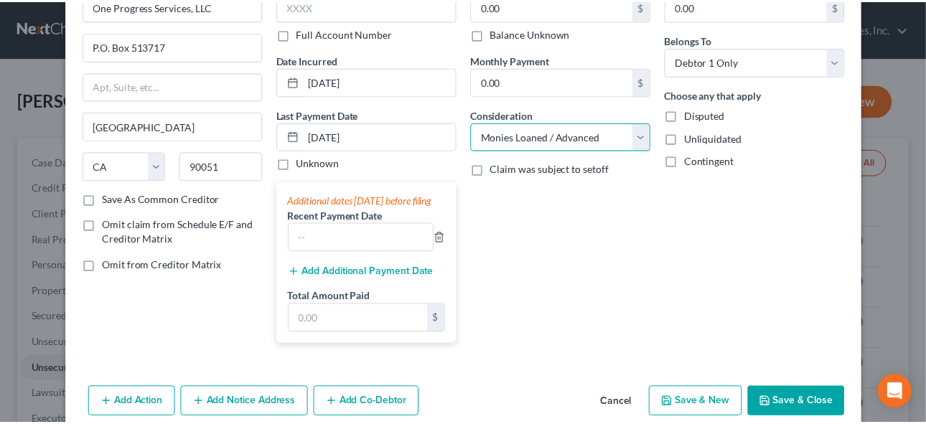
scroll to position [122, 0]
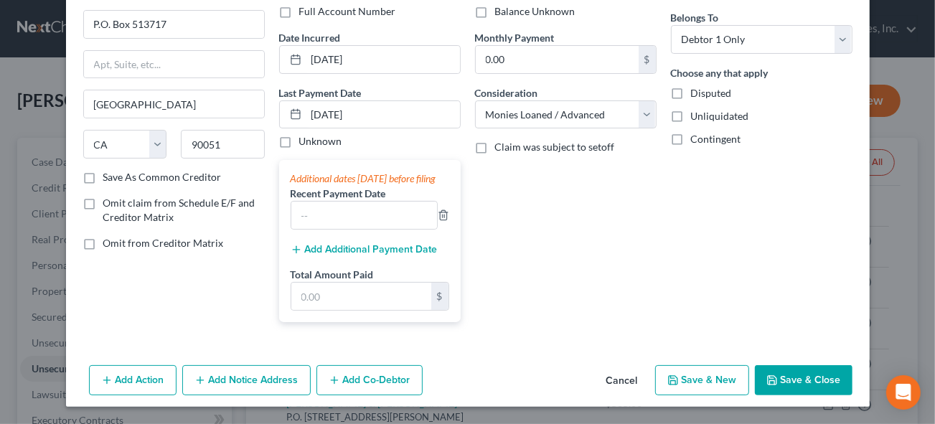
click at [688, 379] on button "Save & New" at bounding box center [702, 380] width 94 height 30
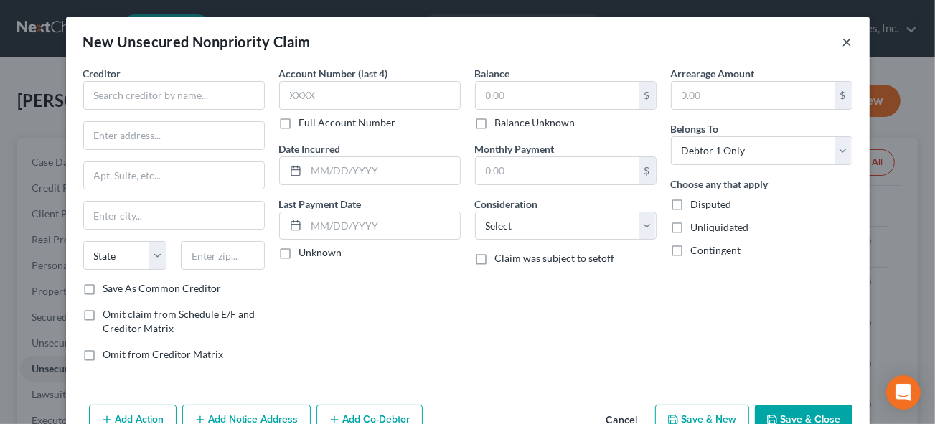
click at [845, 42] on button "×" at bounding box center [847, 41] width 10 height 17
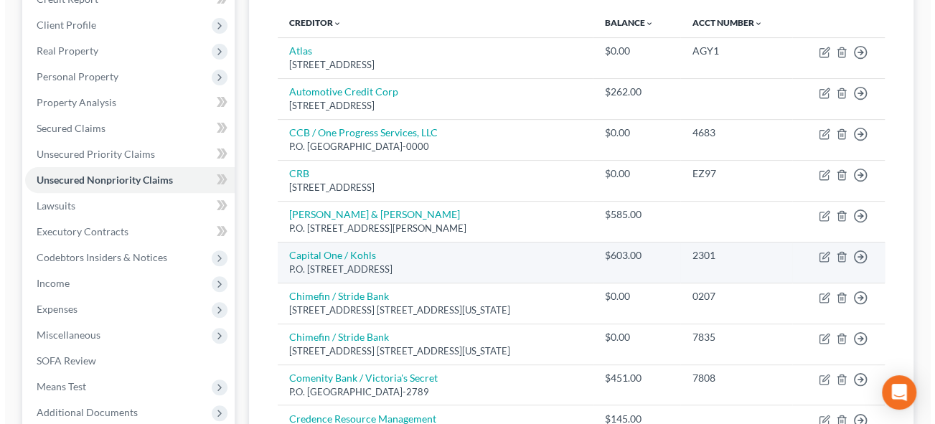
scroll to position [0, 0]
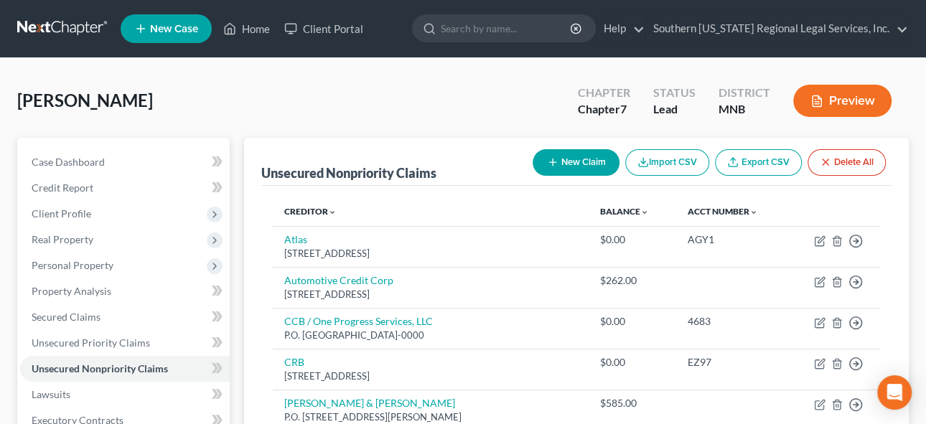
click at [588, 165] on button "New Claim" at bounding box center [575, 162] width 87 height 27
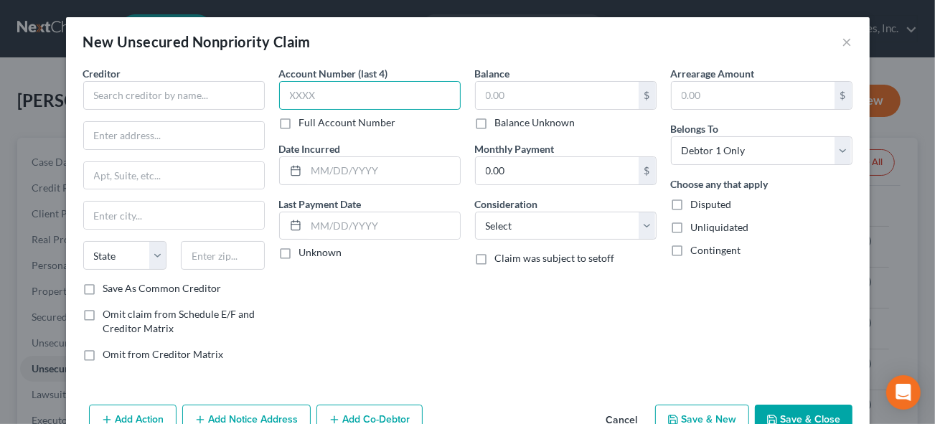
click at [334, 97] on input "text" at bounding box center [370, 95] width 182 height 29
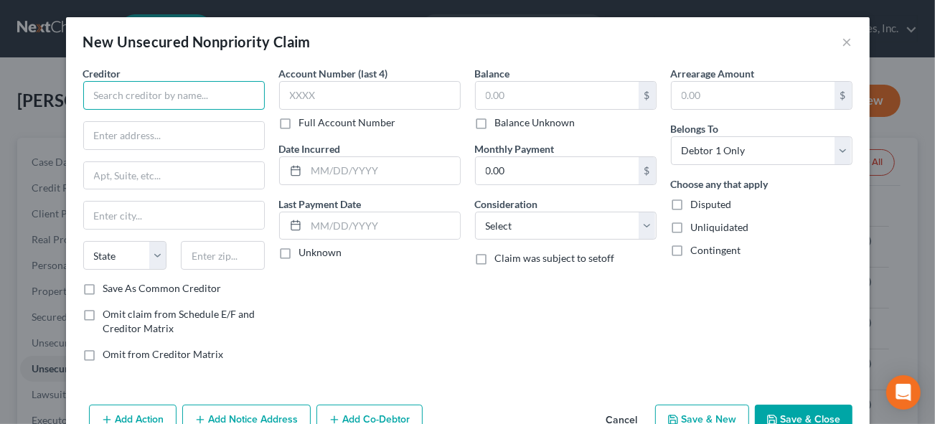
click at [255, 90] on input "text" at bounding box center [174, 95] width 182 height 29
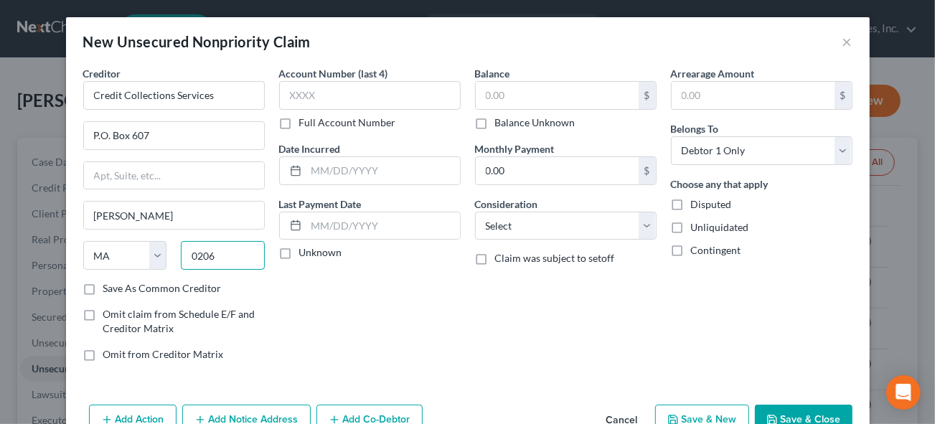
click at [215, 261] on input "0206" at bounding box center [223, 255] width 84 height 29
click at [320, 166] on input "text" at bounding box center [383, 170] width 154 height 27
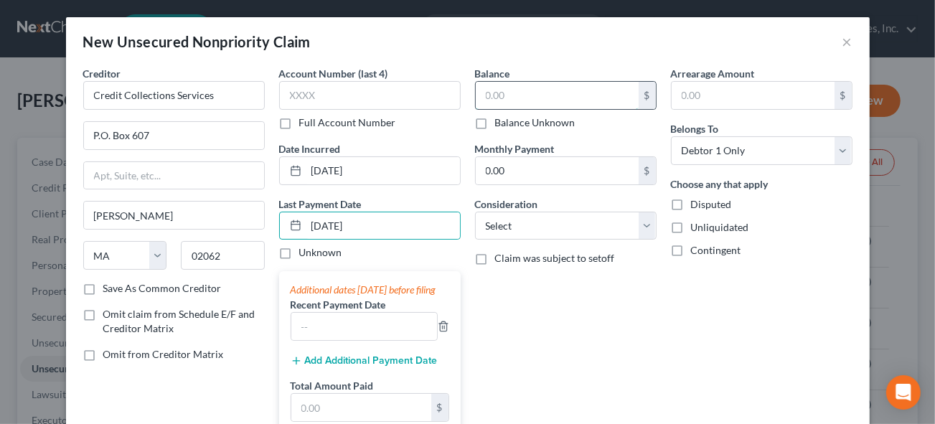
click at [509, 95] on input "text" at bounding box center [557, 95] width 163 height 27
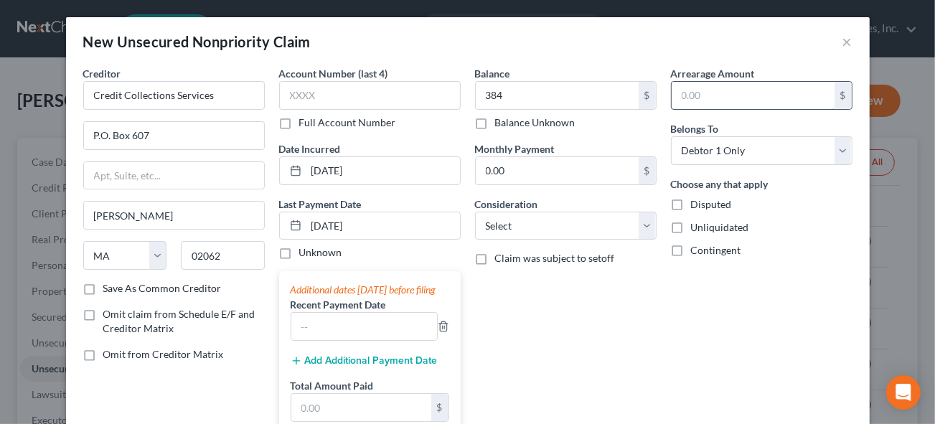
click at [707, 88] on input "text" at bounding box center [753, 95] width 163 height 27
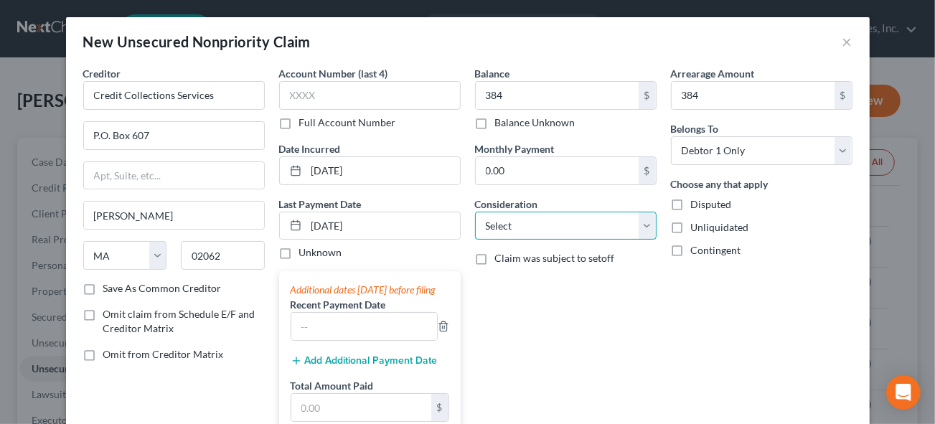
click at [506, 225] on select "Select Cable / Satellite Services Collection Agency Credit Card Debt Debt Couns…" at bounding box center [566, 226] width 182 height 29
click at [475, 212] on select "Select Cable / Satellite Services Collection Agency Credit Card Debt Debt Couns…" at bounding box center [566, 226] width 182 height 29
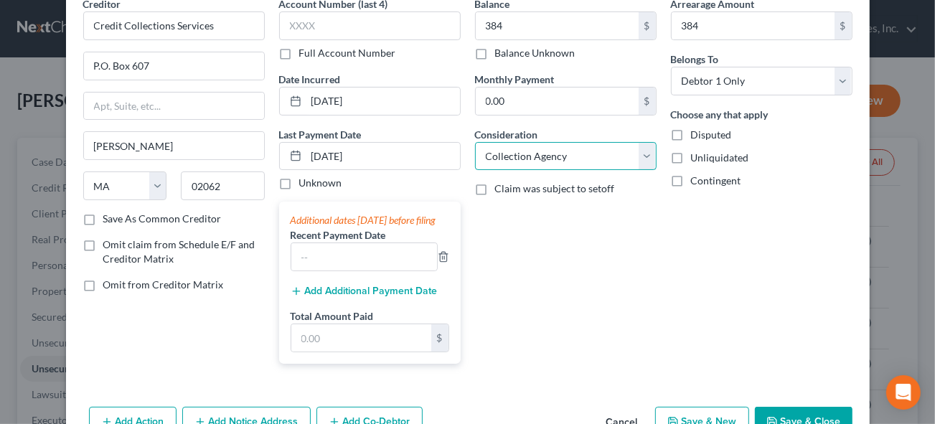
scroll to position [122, 0]
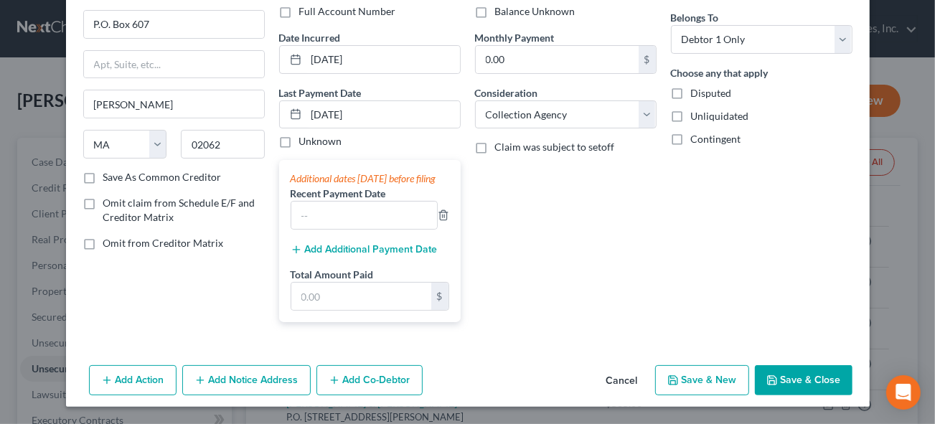
click at [705, 373] on button "Save & New" at bounding box center [702, 380] width 94 height 30
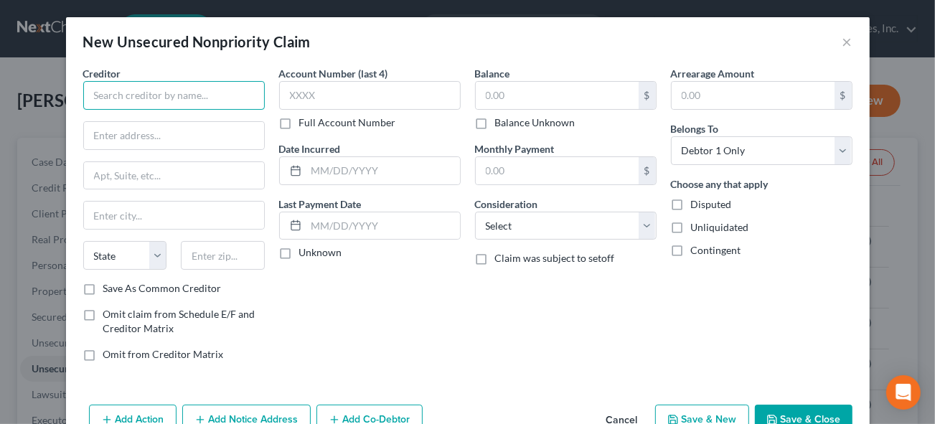
click at [111, 96] on input "text" at bounding box center [174, 95] width 182 height 29
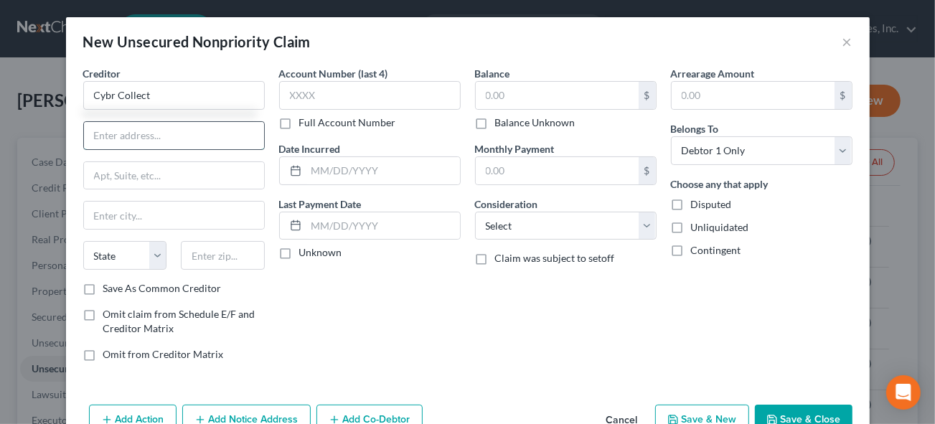
click at [113, 138] on input "text" at bounding box center [174, 135] width 180 height 27
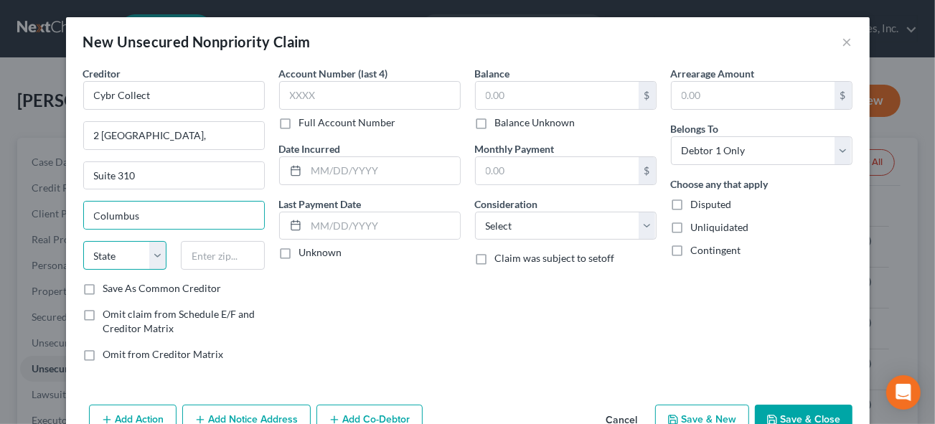
click at [131, 257] on select "State [US_STATE] AK AR AZ CA CO CT DE DC [GEOGRAPHIC_DATA] [GEOGRAPHIC_DATA] GU…" at bounding box center [125, 255] width 84 height 29
click at [83, 241] on select "State [US_STATE] AK AR AZ CA CO CT DE DC [GEOGRAPHIC_DATA] [GEOGRAPHIC_DATA] GU…" at bounding box center [125, 255] width 84 height 29
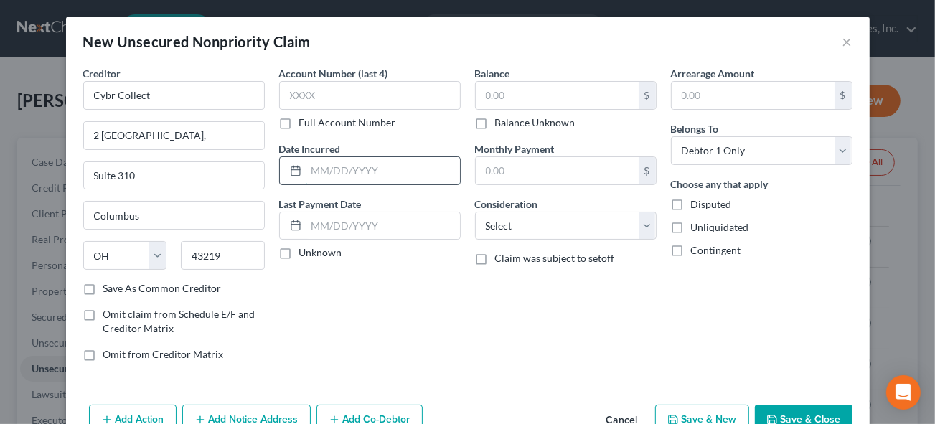
click at [316, 157] on input "text" at bounding box center [383, 170] width 154 height 27
click at [314, 222] on input "text" at bounding box center [383, 225] width 154 height 27
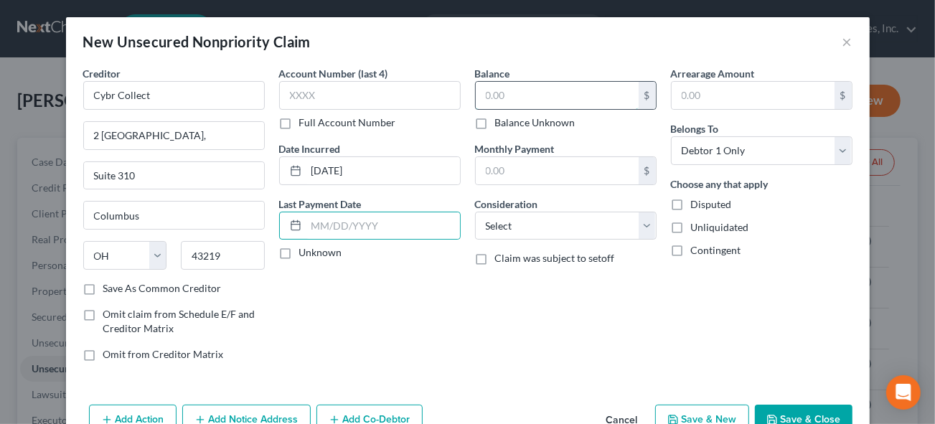
click at [497, 95] on input "text" at bounding box center [557, 95] width 163 height 27
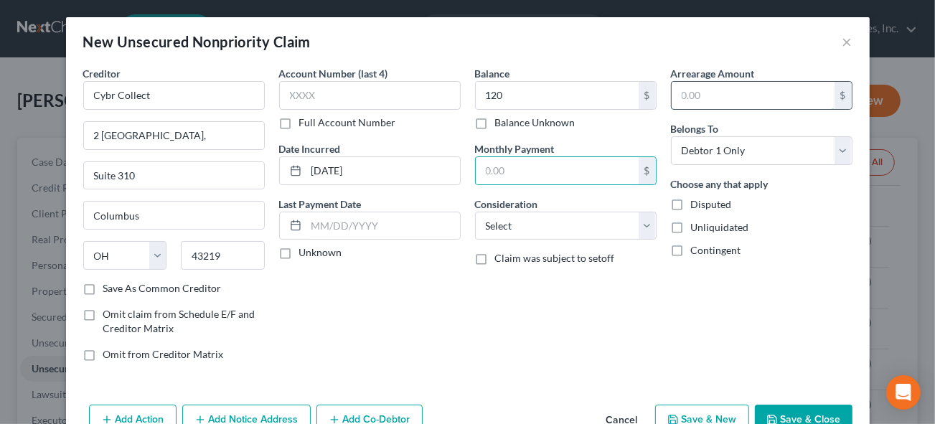
click at [730, 88] on input "text" at bounding box center [753, 95] width 163 height 27
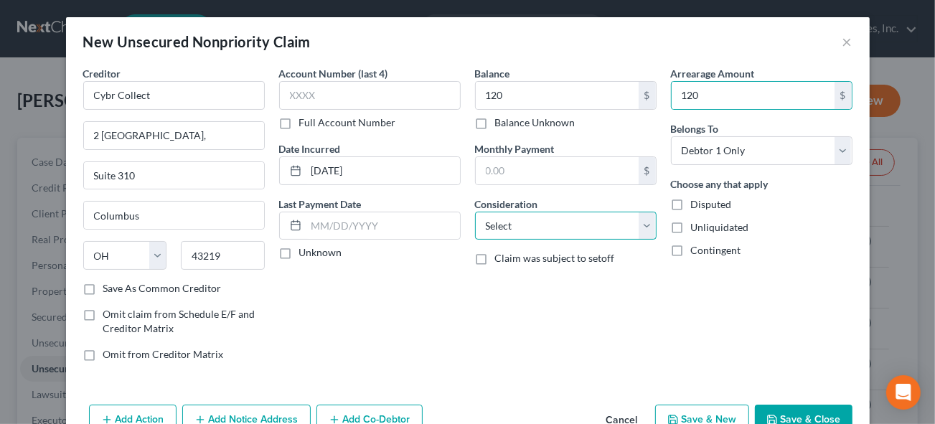
click at [524, 220] on select "Select Cable / Satellite Services Collection Agency Credit Card Debt Debt Couns…" at bounding box center [566, 226] width 182 height 29
click at [475, 212] on select "Select Cable / Satellite Services Collection Agency Credit Card Debt Debt Couns…" at bounding box center [566, 226] width 182 height 29
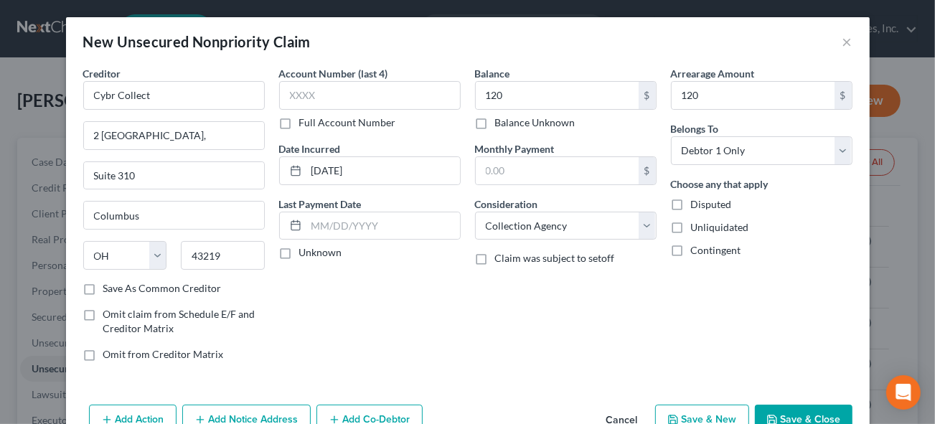
click at [673, 415] on icon "button" at bounding box center [673, 419] width 9 height 9
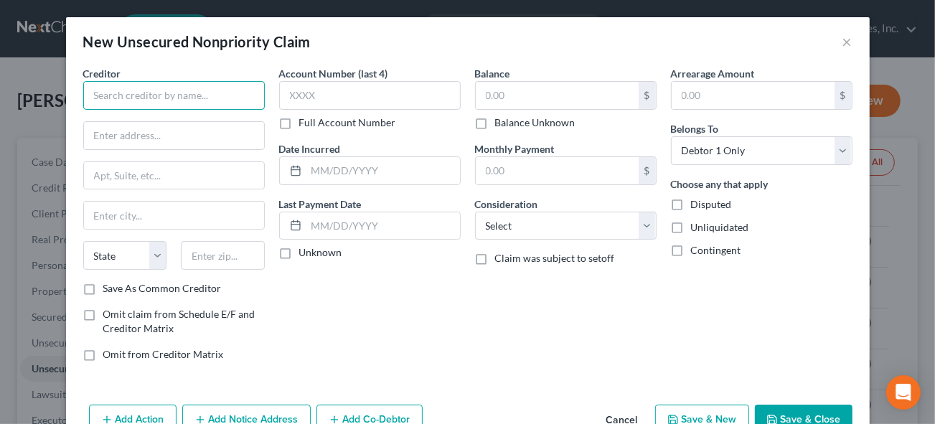
click at [121, 100] on input "text" at bounding box center [174, 95] width 182 height 29
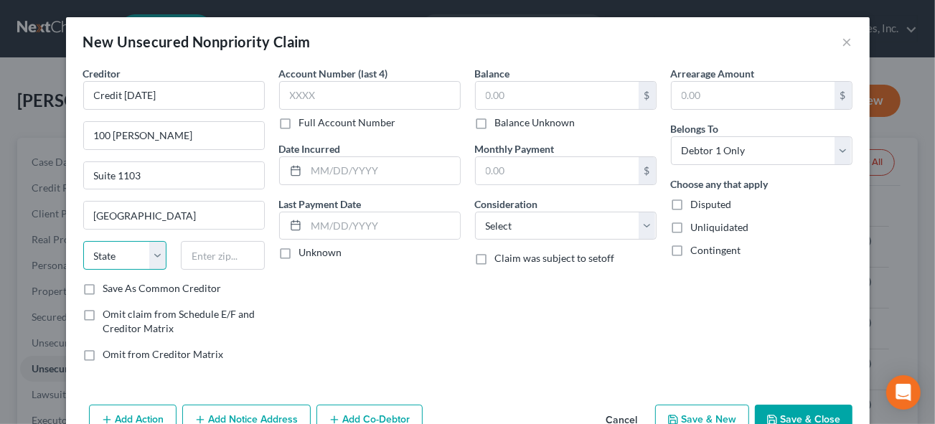
click at [121, 253] on select "State [US_STATE] AK AR AZ CA CO CT DE DC [GEOGRAPHIC_DATA] [GEOGRAPHIC_DATA] GU…" at bounding box center [125, 255] width 84 height 29
click at [224, 253] on input "text" at bounding box center [223, 255] width 84 height 29
drag, startPoint x: 312, startPoint y: 174, endPoint x: 298, endPoint y: 179, distance: 15.2
click at [311, 174] on input "text" at bounding box center [383, 170] width 154 height 27
click at [326, 234] on input "text" at bounding box center [383, 225] width 154 height 27
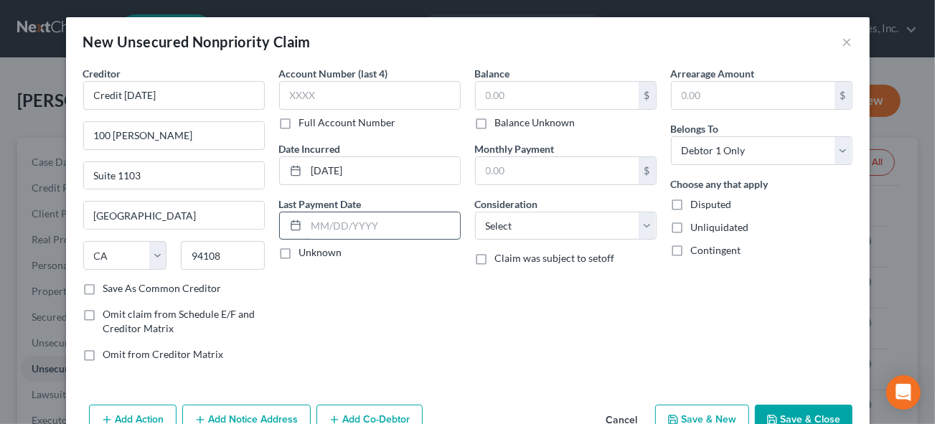
click at [325, 228] on input "text" at bounding box center [383, 225] width 154 height 27
click at [535, 232] on select "Select Cable / Satellite Services Collection Agency Credit Card Debt Debt Couns…" at bounding box center [566, 226] width 182 height 29
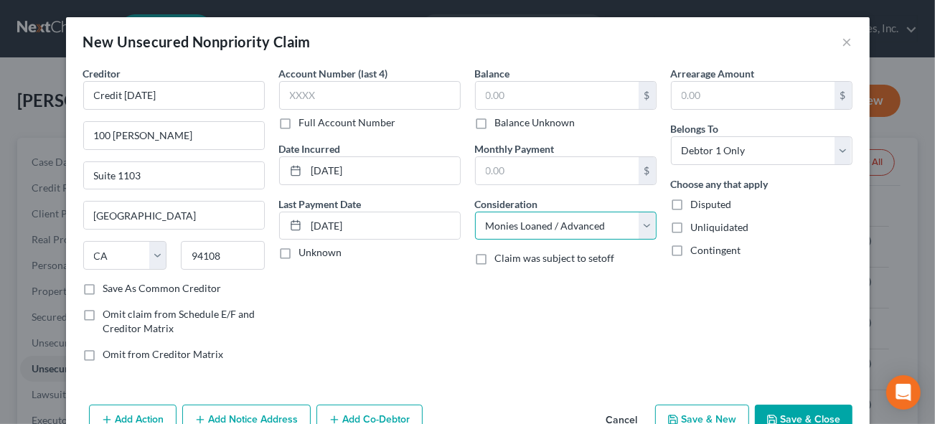
click at [475, 212] on select "Select Cable / Satellite Services Collection Agency Credit Card Debt Debt Couns…" at bounding box center [566, 226] width 182 height 29
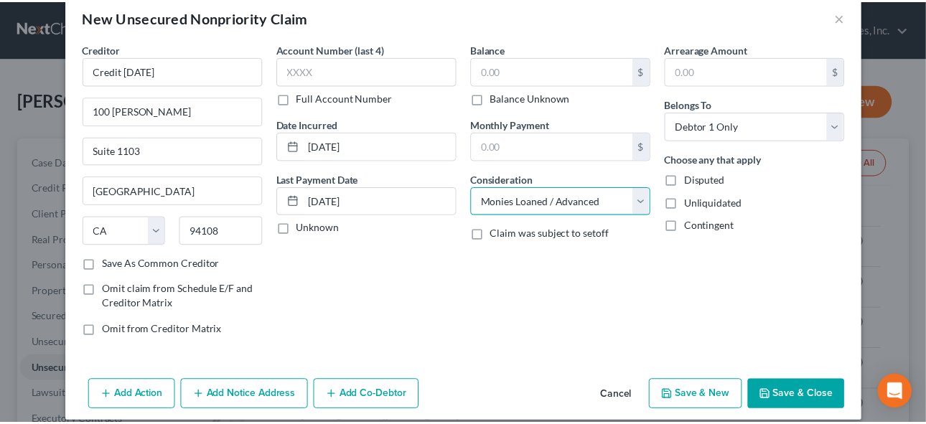
scroll to position [37, 0]
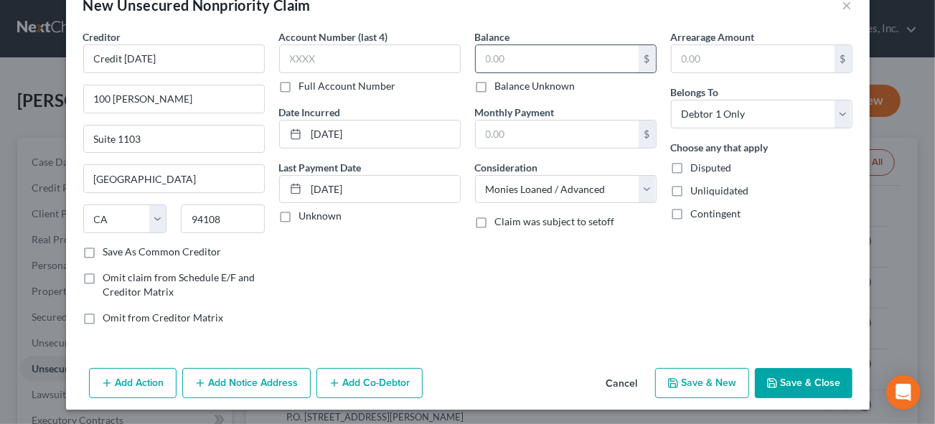
click at [528, 59] on input "text" at bounding box center [557, 58] width 163 height 27
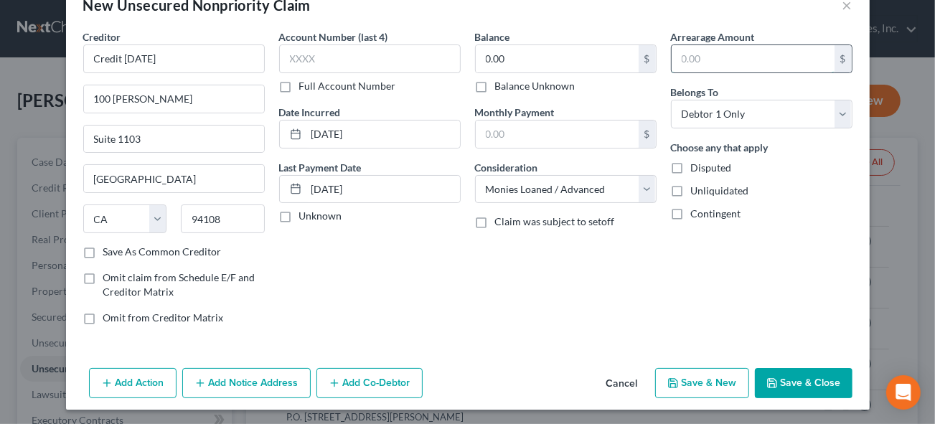
click at [716, 62] on input "text" at bounding box center [753, 58] width 163 height 27
click at [693, 377] on button "Save & New" at bounding box center [702, 383] width 94 height 30
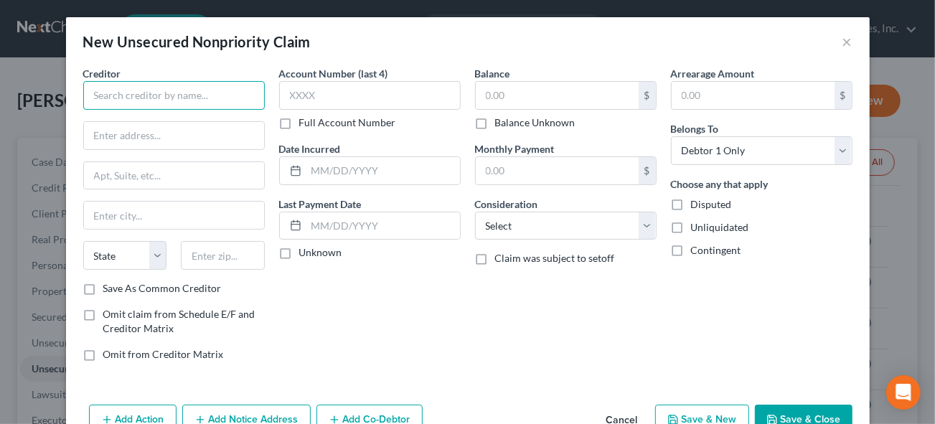
click at [159, 93] on input "text" at bounding box center [174, 95] width 182 height 29
click at [842, 47] on button "×" at bounding box center [847, 41] width 10 height 17
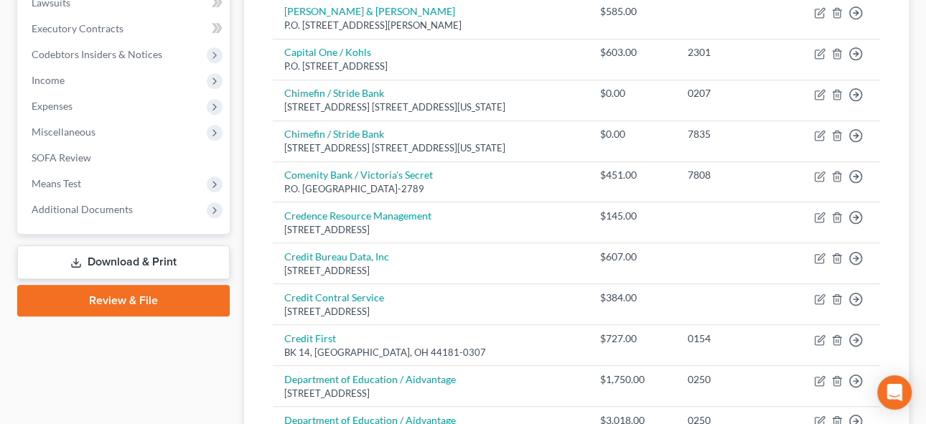
scroll to position [0, 0]
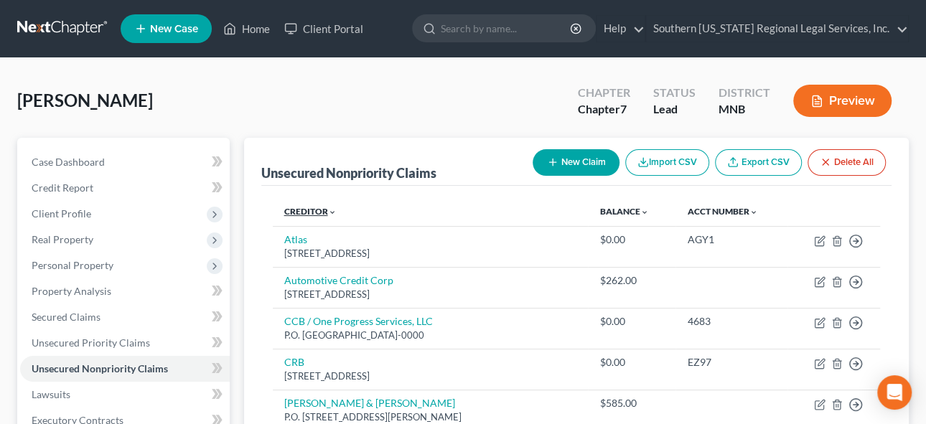
click at [334, 213] on icon "expand_more" at bounding box center [332, 212] width 9 height 9
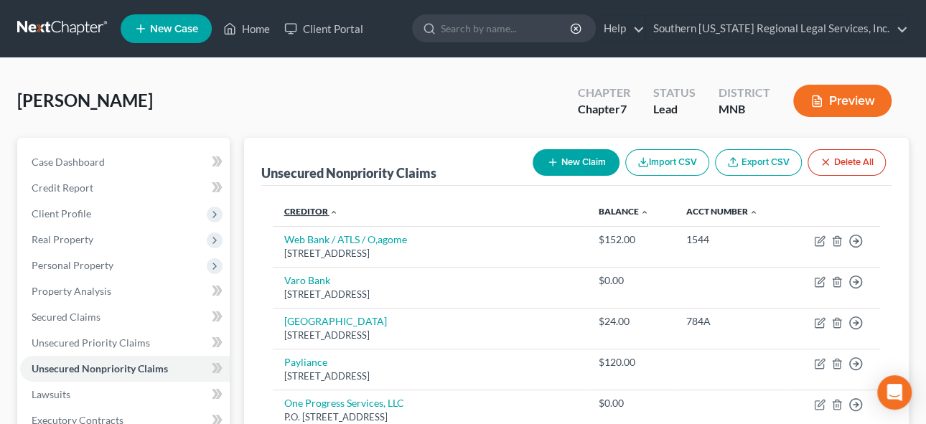
click at [334, 213] on icon "expand_less" at bounding box center [333, 212] width 9 height 9
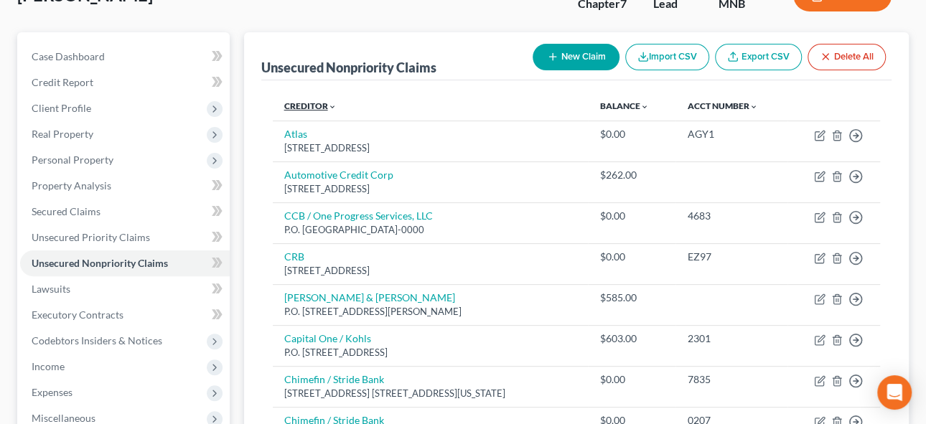
scroll to position [66, 0]
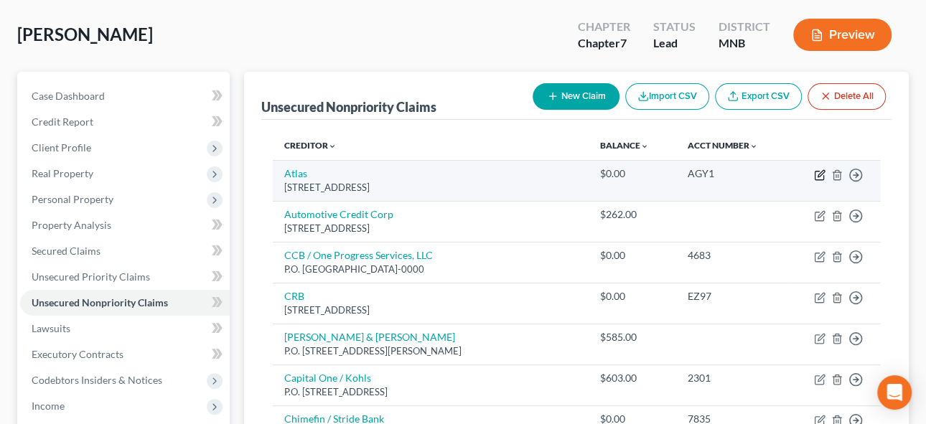
click at [818, 171] on icon "button" at bounding box center [819, 174] width 11 height 11
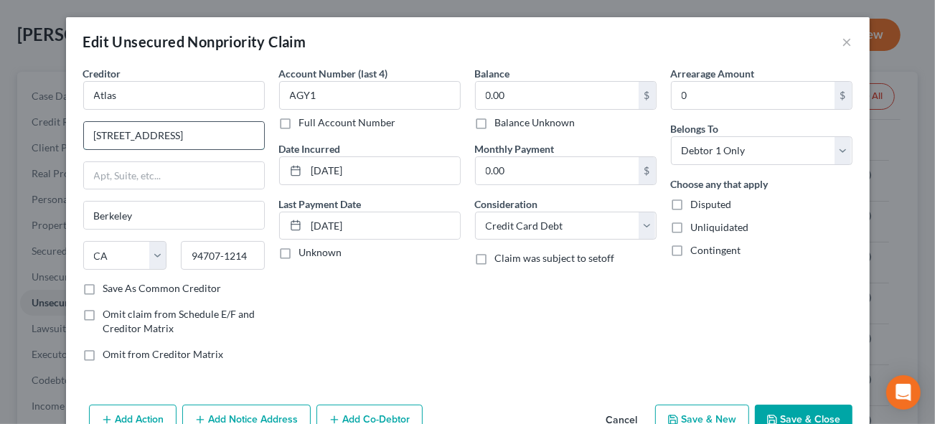
click at [113, 134] on input "[STREET_ADDRESS]" at bounding box center [174, 135] width 180 height 27
click at [800, 411] on button "Save & Close" at bounding box center [804, 420] width 98 height 30
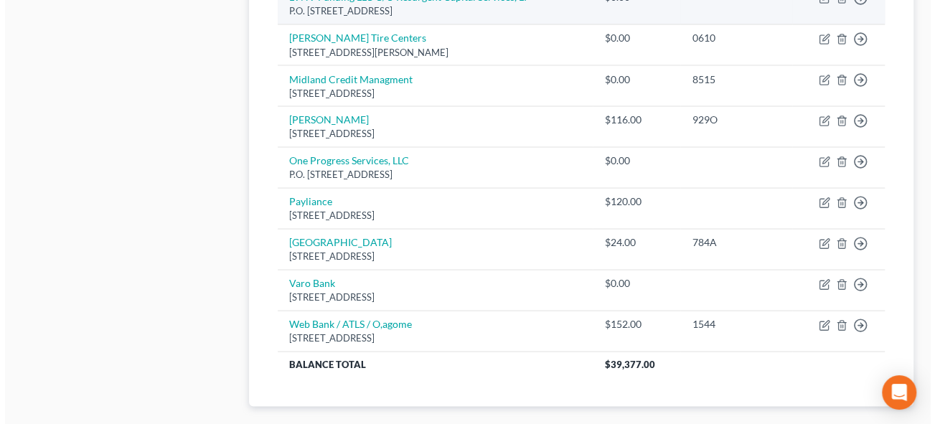
scroll to position [1436, 0]
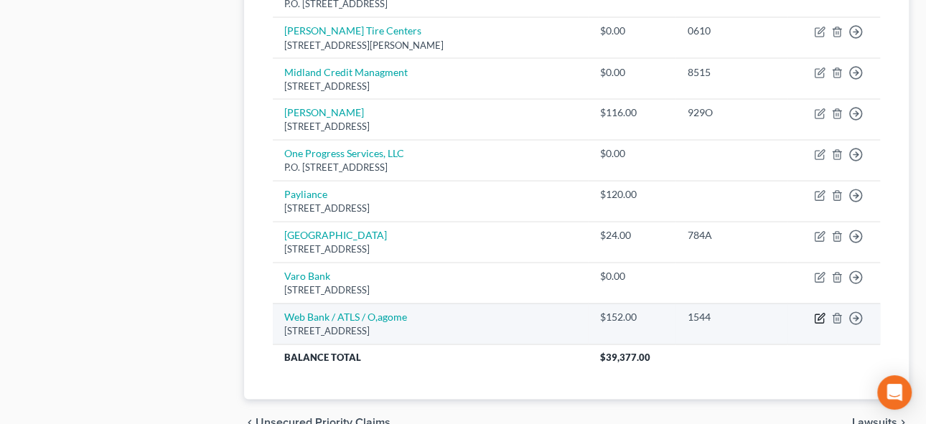
click at [822, 312] on icon "button" at bounding box center [819, 317] width 11 height 11
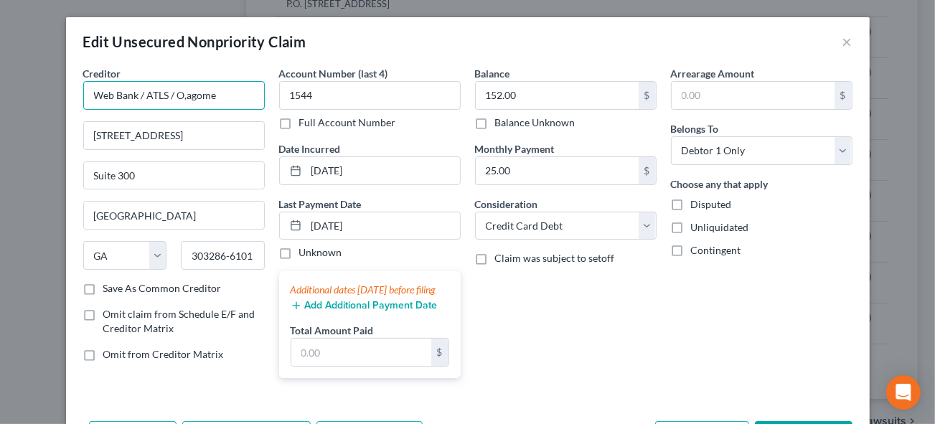
click at [212, 98] on input "Web Bank / ATLS / O,agome" at bounding box center [174, 95] width 182 height 29
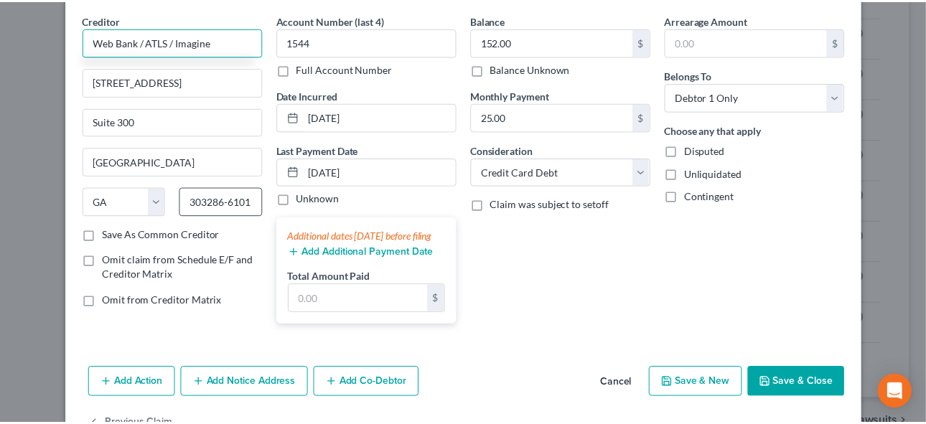
scroll to position [109, 0]
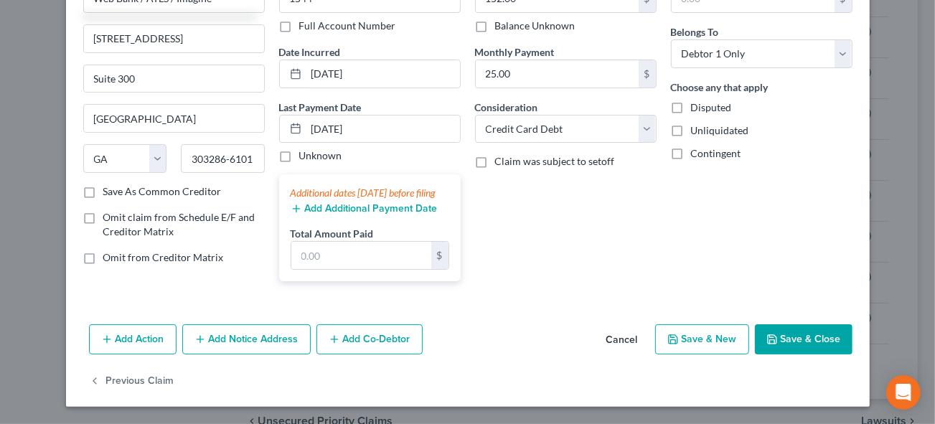
click at [805, 335] on button "Save & Close" at bounding box center [804, 339] width 98 height 30
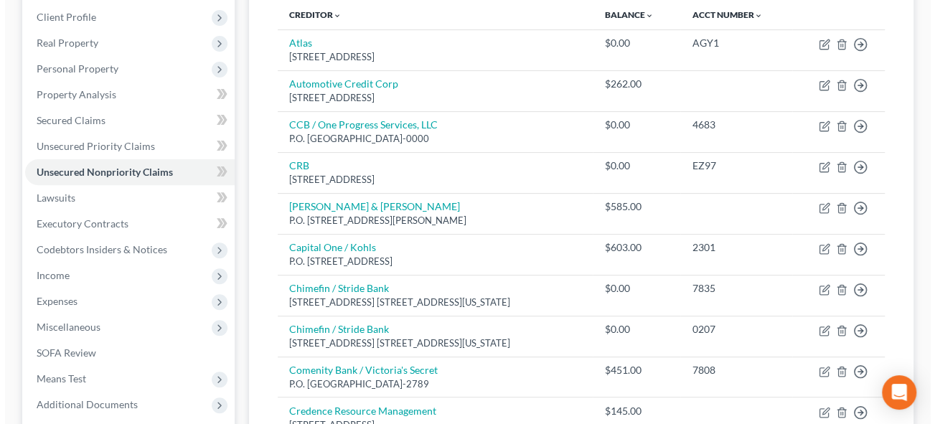
scroll to position [0, 0]
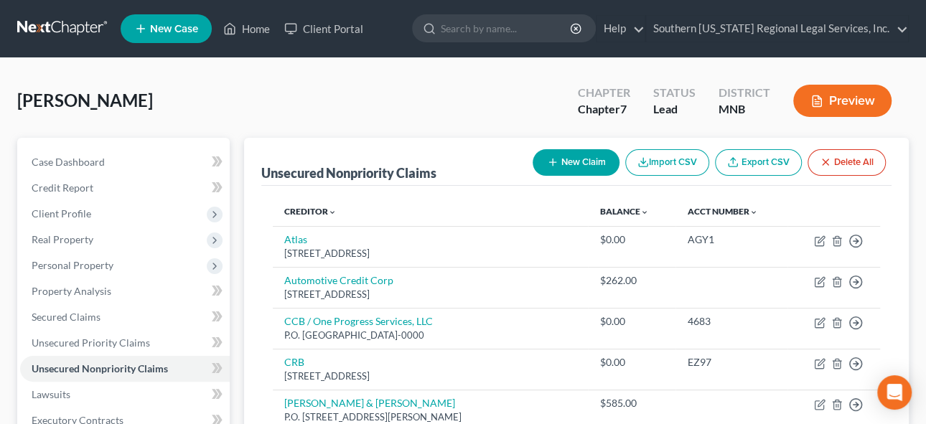
click at [588, 159] on button "New Claim" at bounding box center [575, 162] width 87 height 27
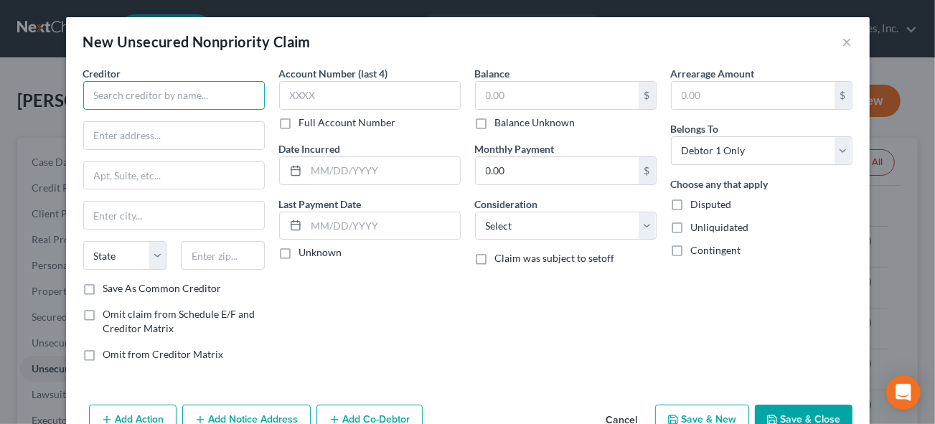
click at [247, 103] on input "text" at bounding box center [174, 95] width 182 height 29
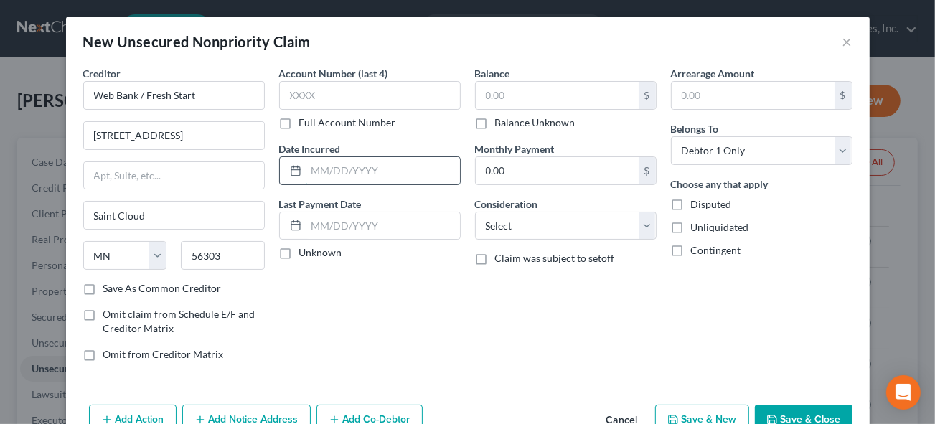
click at [306, 168] on input "text" at bounding box center [383, 170] width 154 height 27
click at [347, 209] on label "Last Payment Date" at bounding box center [320, 204] width 83 height 15
click at [348, 223] on input "text" at bounding box center [383, 225] width 154 height 27
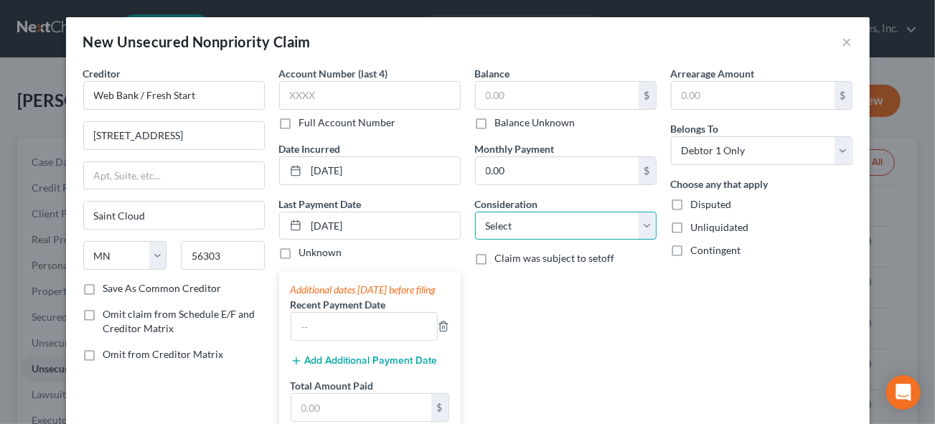
click at [521, 219] on select "Select Cable / Satellite Services Collection Agency Credit Card Debt Debt Couns…" at bounding box center [566, 226] width 182 height 29
click at [475, 212] on select "Select Cable / Satellite Services Collection Agency Credit Card Debt Debt Couns…" at bounding box center [566, 226] width 182 height 29
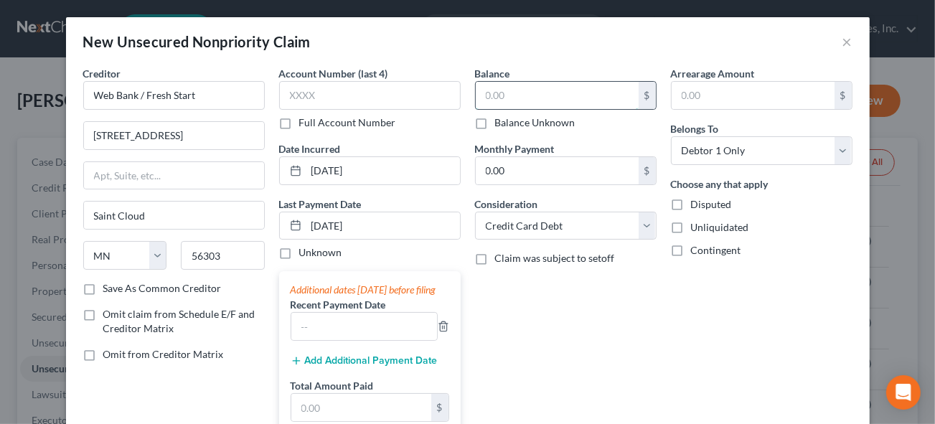
click at [524, 98] on input "text" at bounding box center [557, 95] width 163 height 27
click at [704, 95] on input "text" at bounding box center [753, 95] width 163 height 27
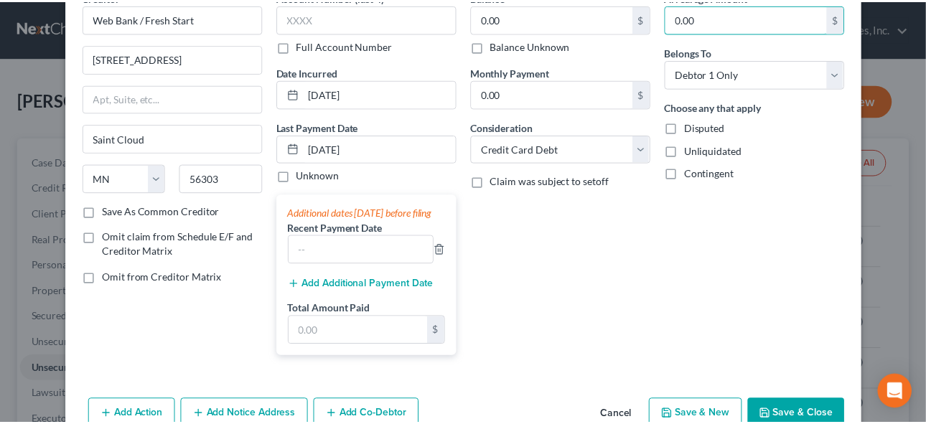
scroll to position [122, 0]
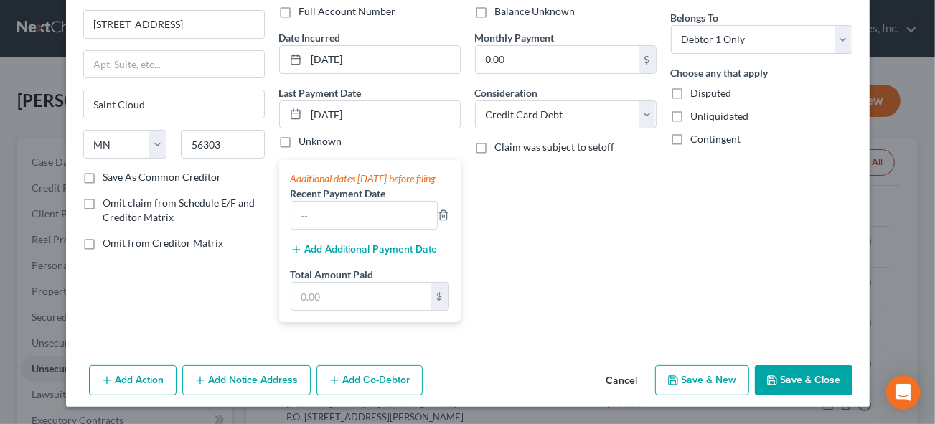
click at [793, 380] on button "Save & Close" at bounding box center [804, 380] width 98 height 30
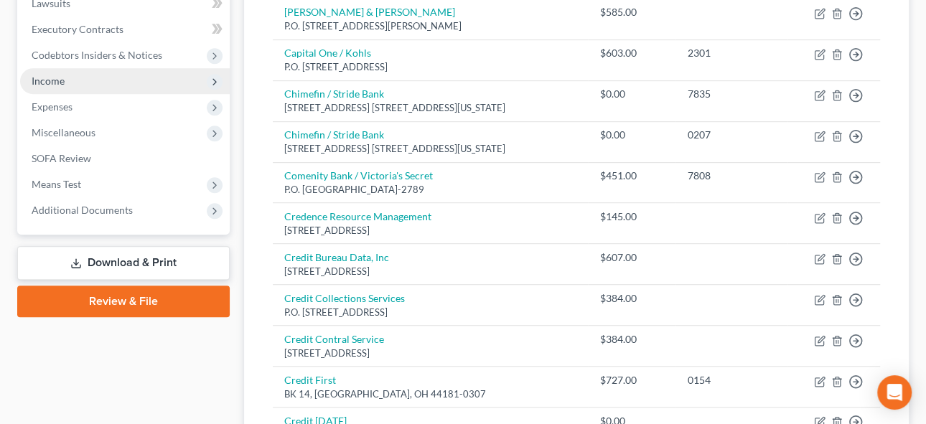
scroll to position [260, 0]
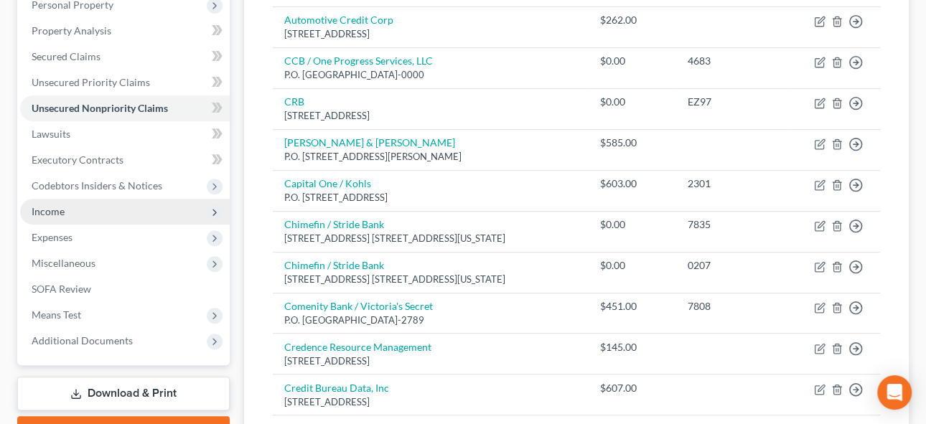
click at [50, 208] on span "Income" at bounding box center [48, 211] width 33 height 12
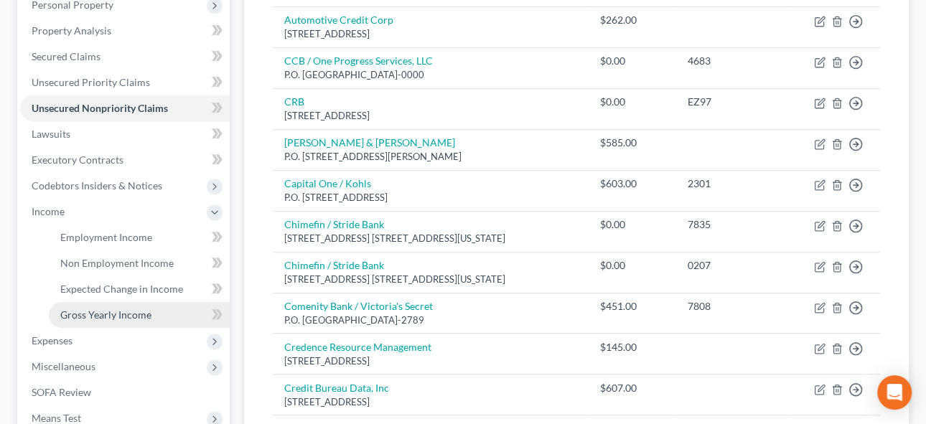
click at [116, 313] on span "Gross Yearly Income" at bounding box center [105, 315] width 91 height 12
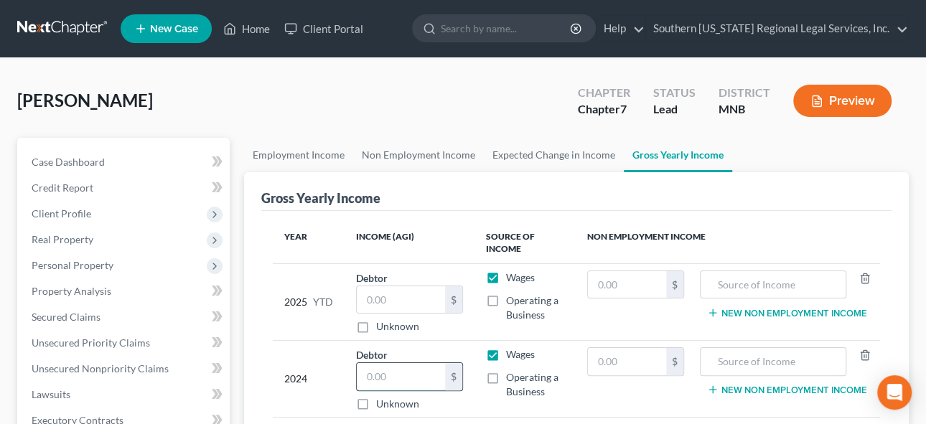
click at [385, 371] on input "text" at bounding box center [401, 376] width 88 height 27
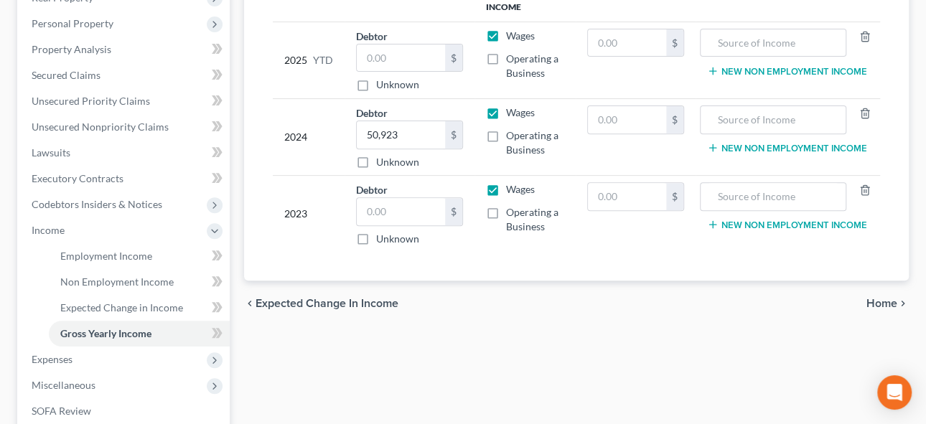
scroll to position [260, 0]
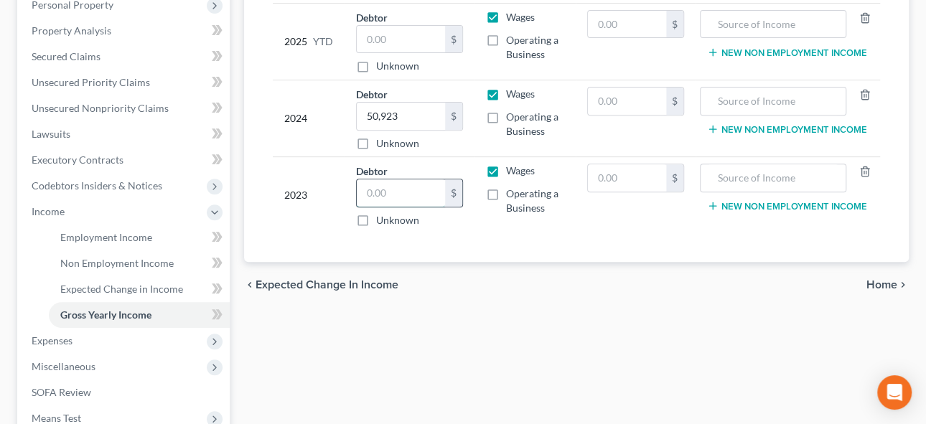
click at [392, 186] on input "text" at bounding box center [401, 192] width 88 height 27
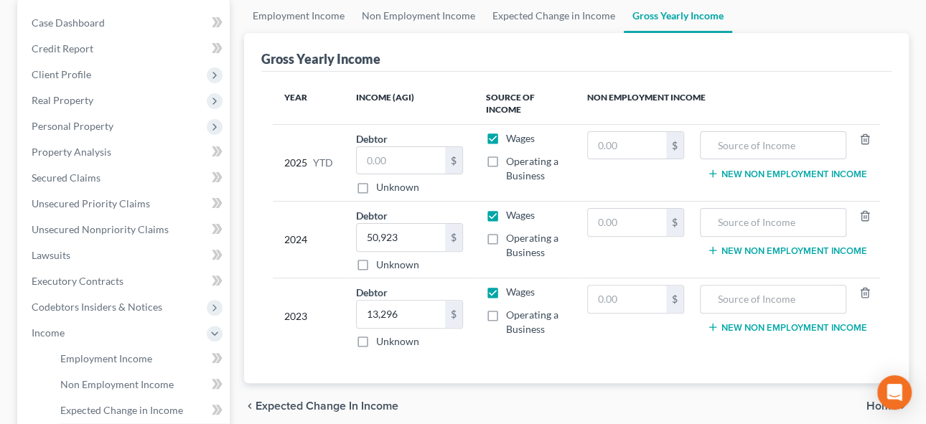
scroll to position [65, 0]
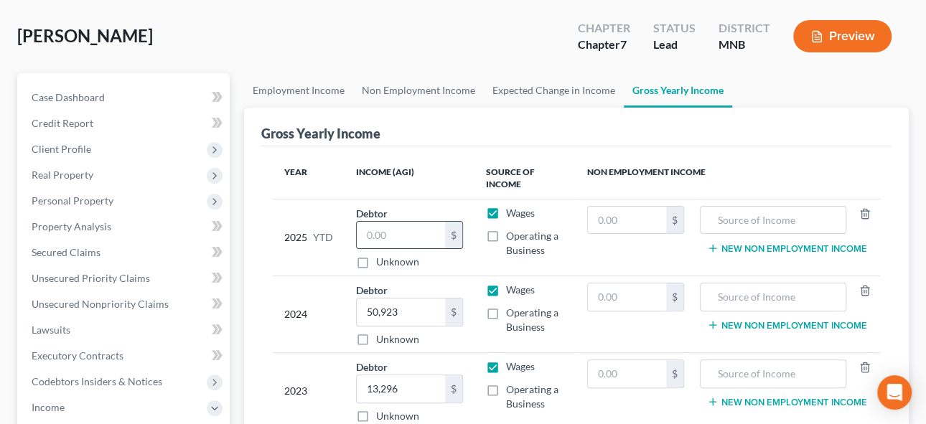
click at [401, 239] on input "text" at bounding box center [401, 235] width 88 height 27
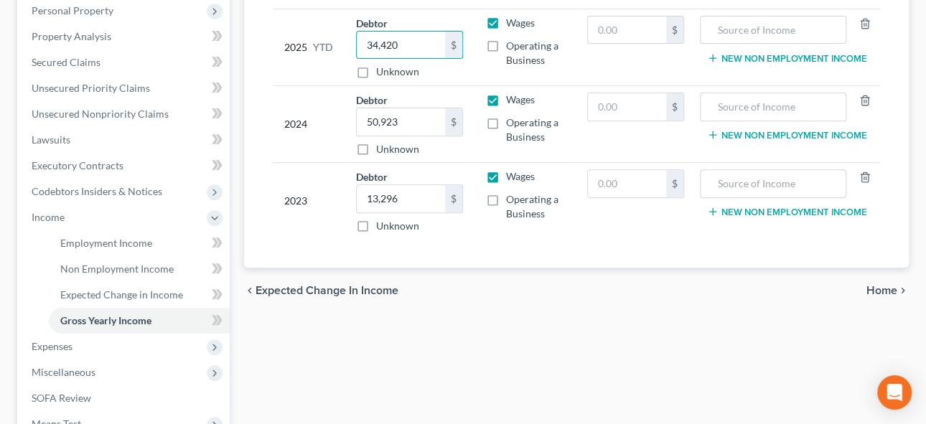
scroll to position [260, 0]
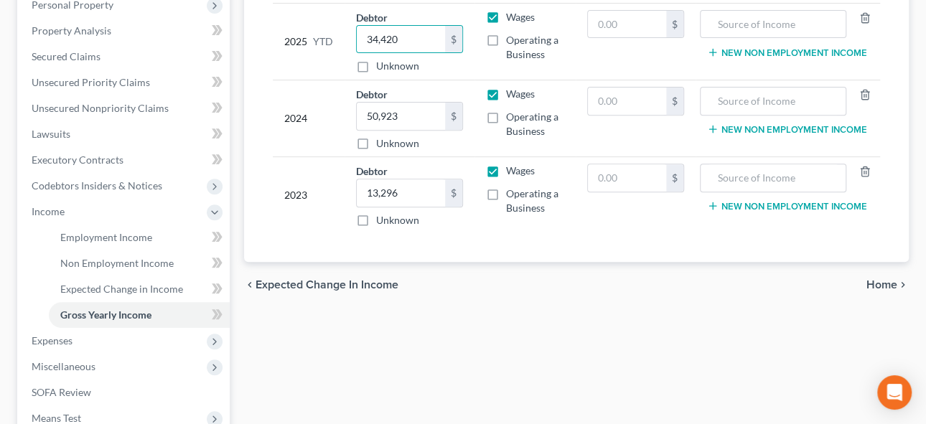
click at [880, 279] on span "Home" at bounding box center [881, 284] width 31 height 11
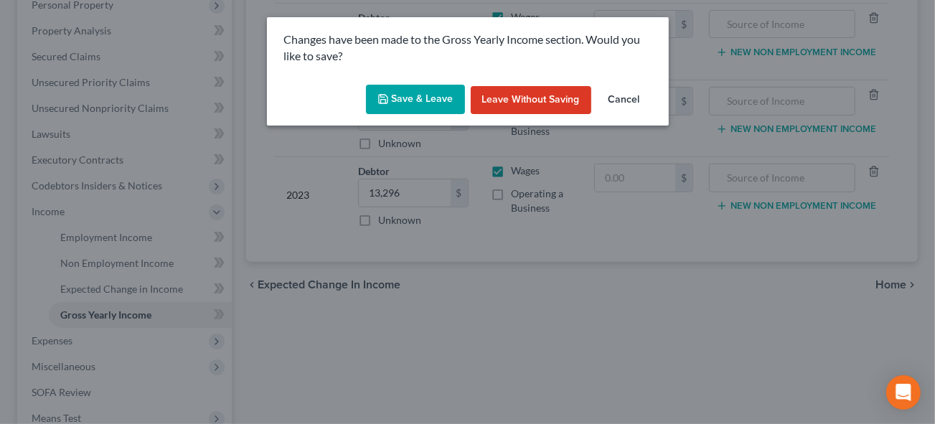
click at [415, 99] on button "Save & Leave" at bounding box center [415, 100] width 99 height 30
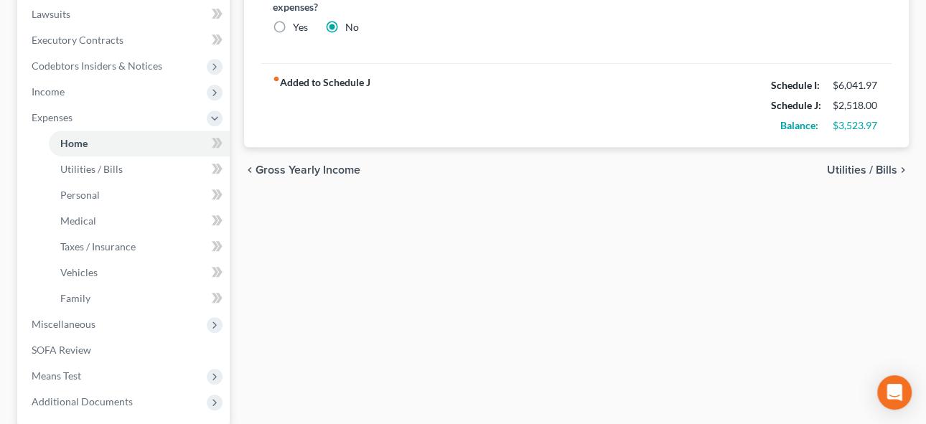
scroll to position [257, 0]
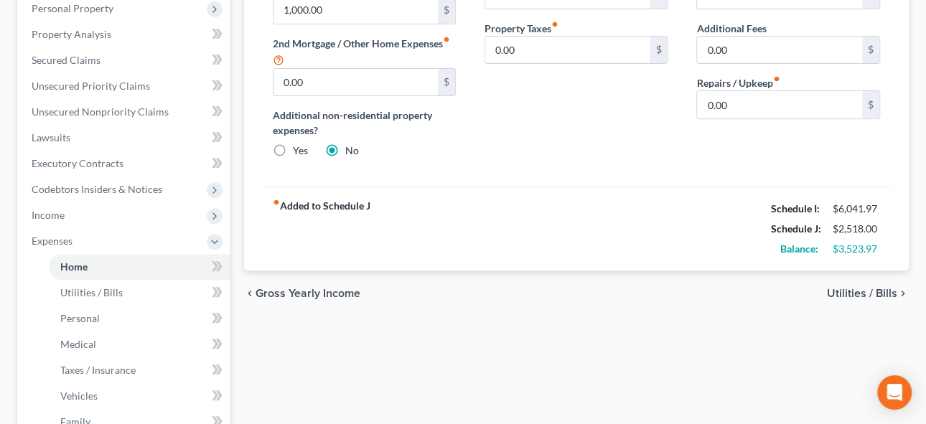
click at [862, 290] on span "Utilities / Bills" at bounding box center [862, 293] width 70 height 11
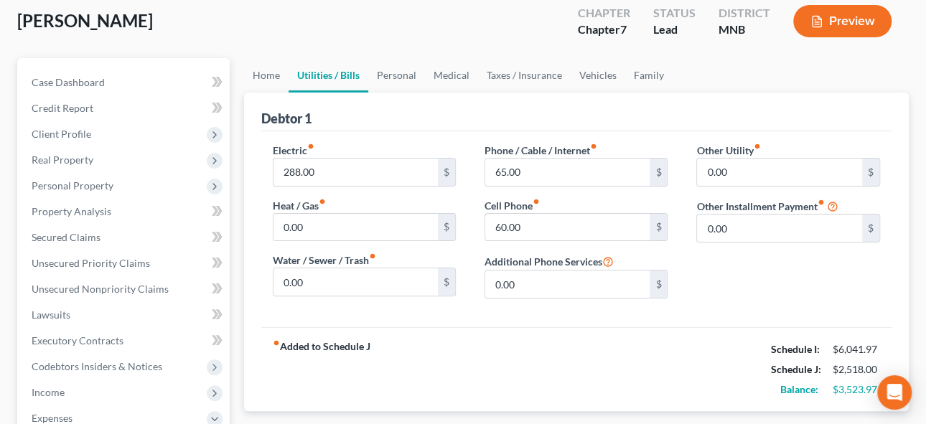
scroll to position [326, 0]
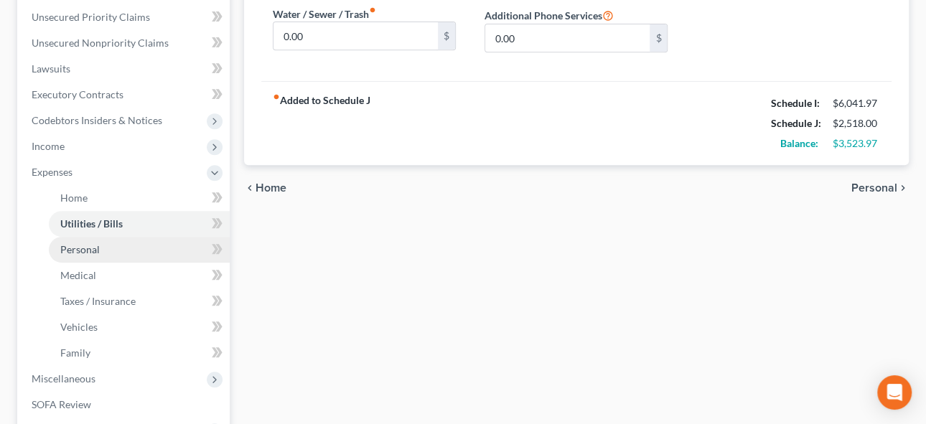
click at [85, 248] on span "Personal" at bounding box center [79, 249] width 39 height 12
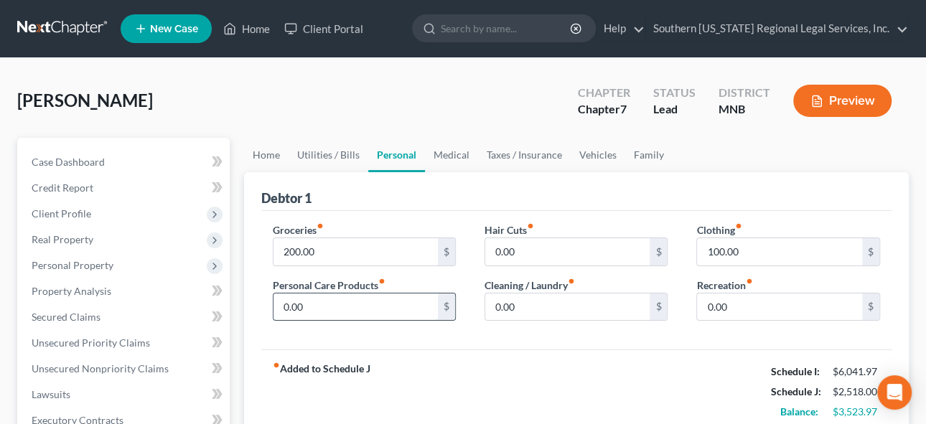
click at [314, 307] on input "0.00" at bounding box center [355, 306] width 165 height 27
click at [565, 239] on input "0.00" at bounding box center [567, 251] width 165 height 27
click at [789, 248] on input "100.00" at bounding box center [779, 251] width 165 height 27
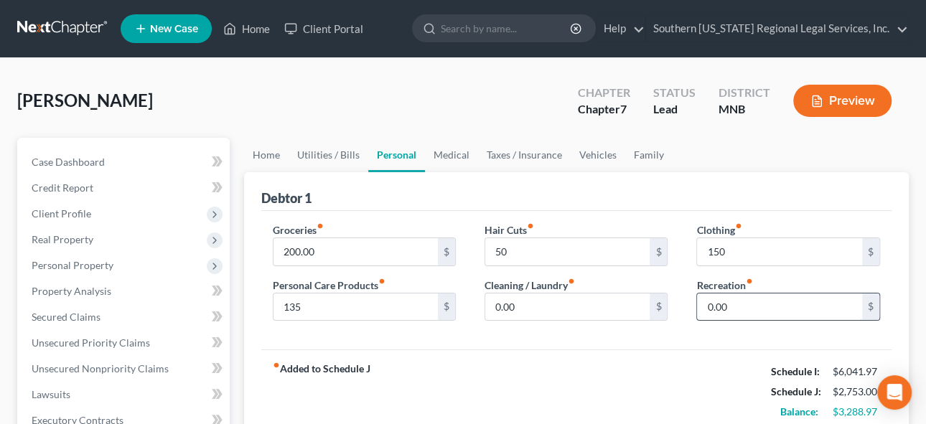
click at [758, 311] on input "0.00" at bounding box center [779, 306] width 165 height 27
click at [499, 305] on input "0.00" at bounding box center [567, 306] width 165 height 27
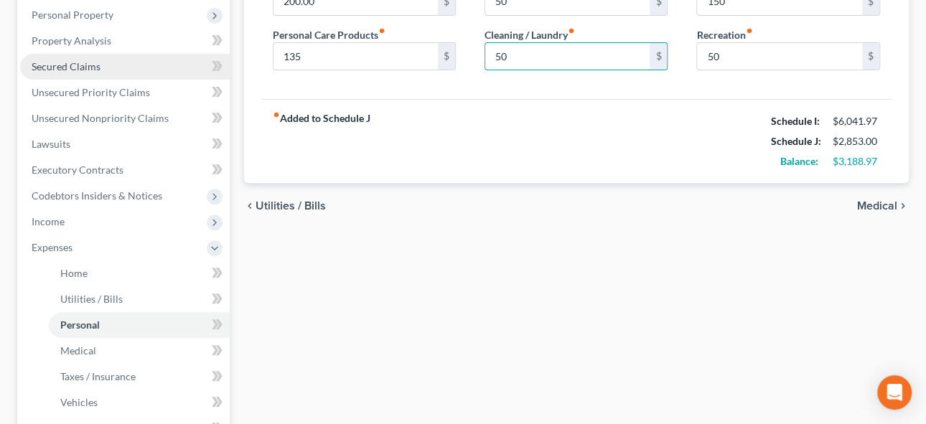
scroll to position [260, 0]
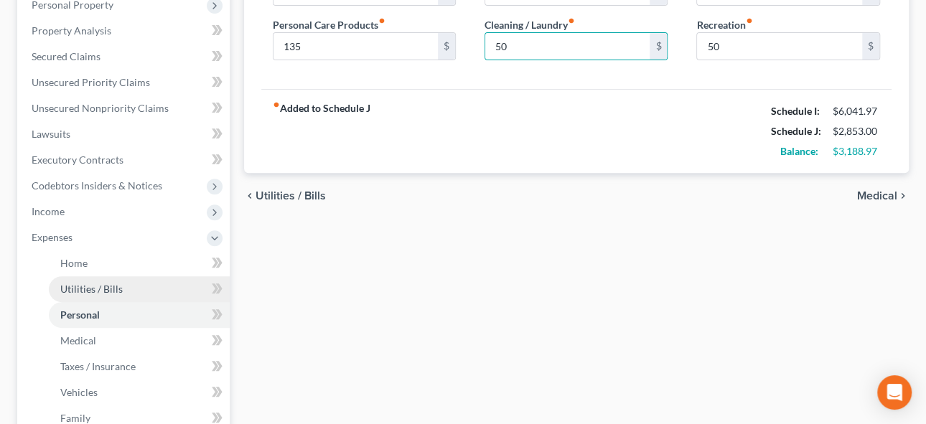
click at [95, 288] on span "Utilities / Bills" at bounding box center [91, 289] width 62 height 12
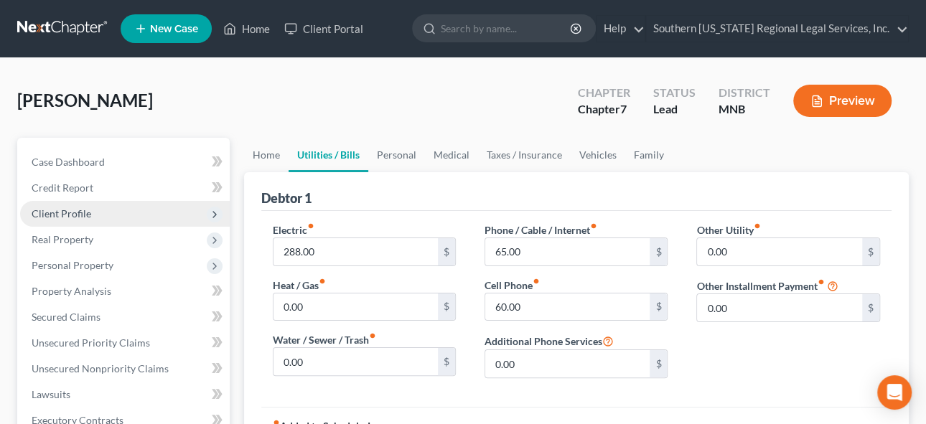
click at [67, 211] on span "Client Profile" at bounding box center [62, 213] width 60 height 12
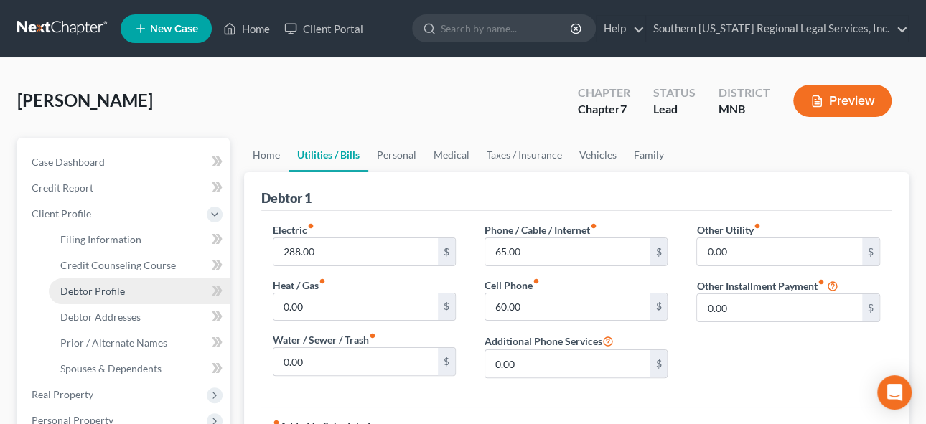
click at [108, 288] on span "Debtor Profile" at bounding box center [92, 291] width 65 height 12
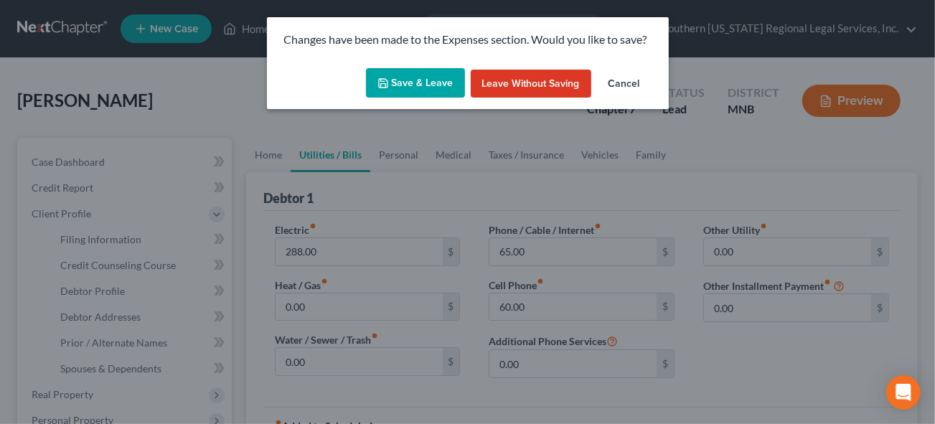
click at [448, 88] on button "Save & Leave" at bounding box center [415, 83] width 99 height 30
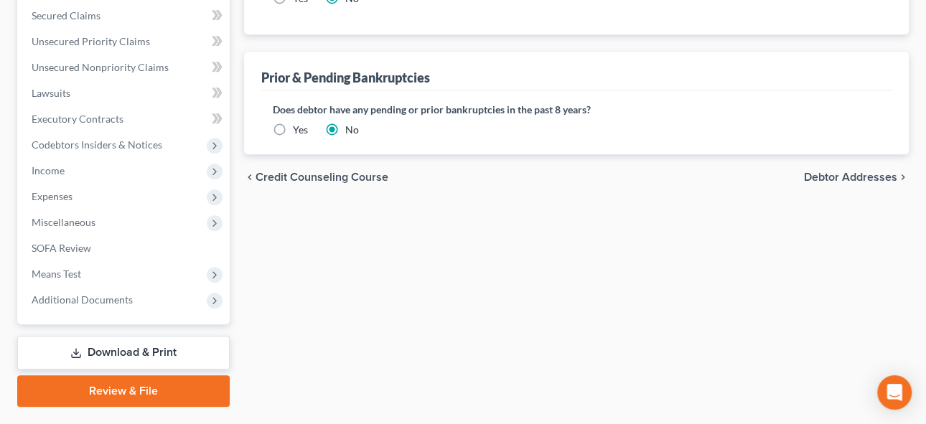
scroll to position [391, 0]
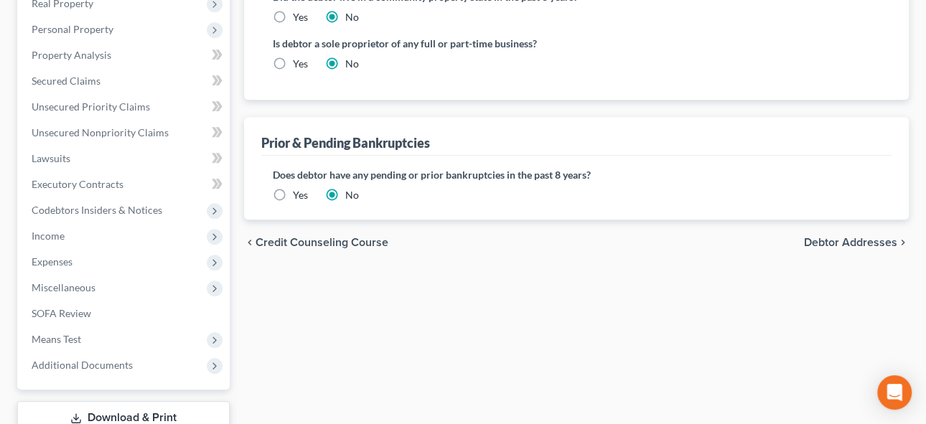
click at [855, 237] on span "Debtor Addresses" at bounding box center [850, 242] width 93 height 11
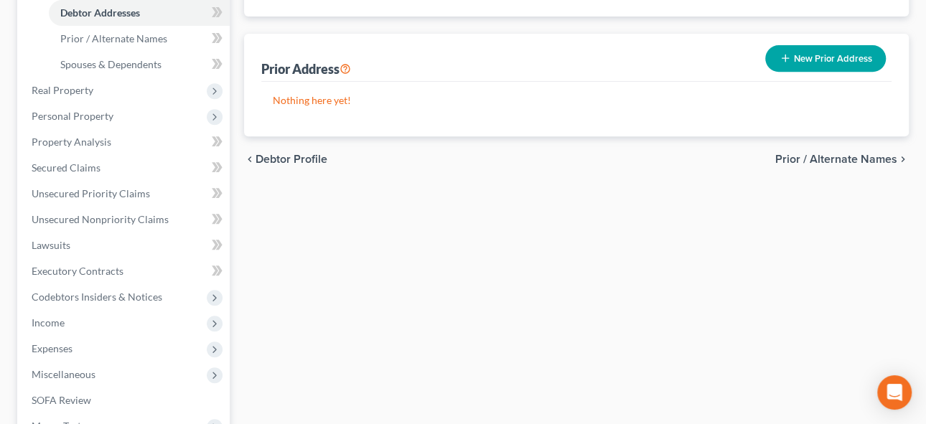
scroll to position [326, 0]
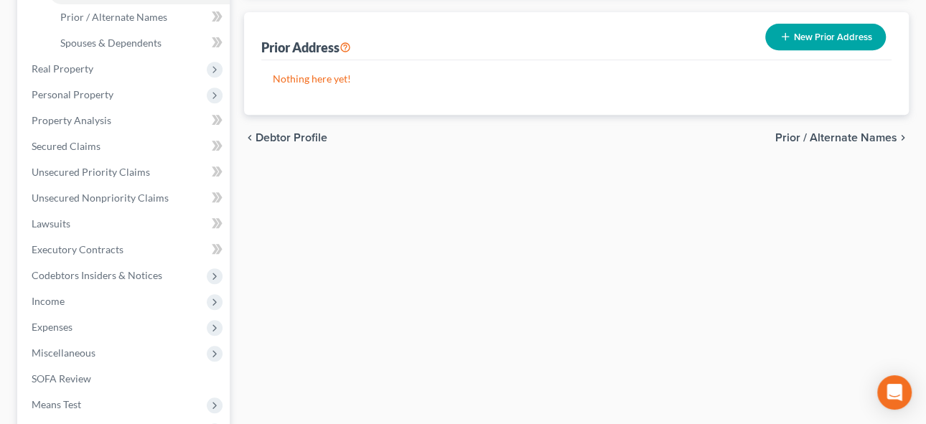
click at [818, 135] on span "Prior / Alternate Names" at bounding box center [836, 137] width 122 height 11
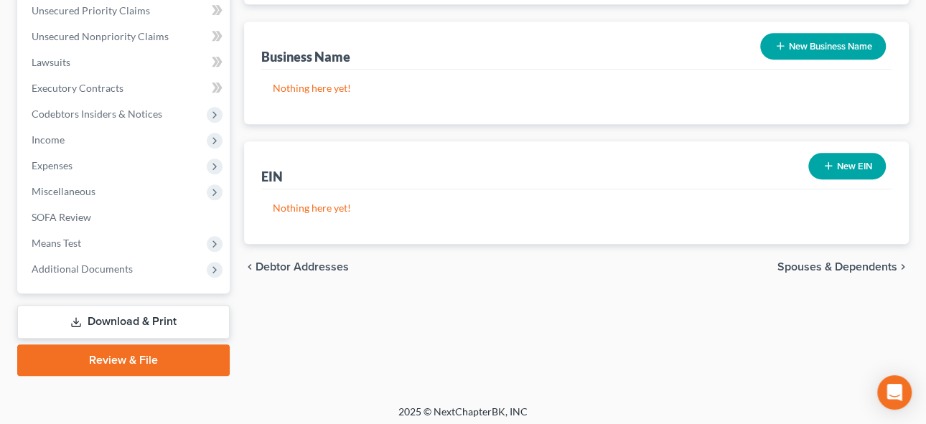
scroll to position [492, 0]
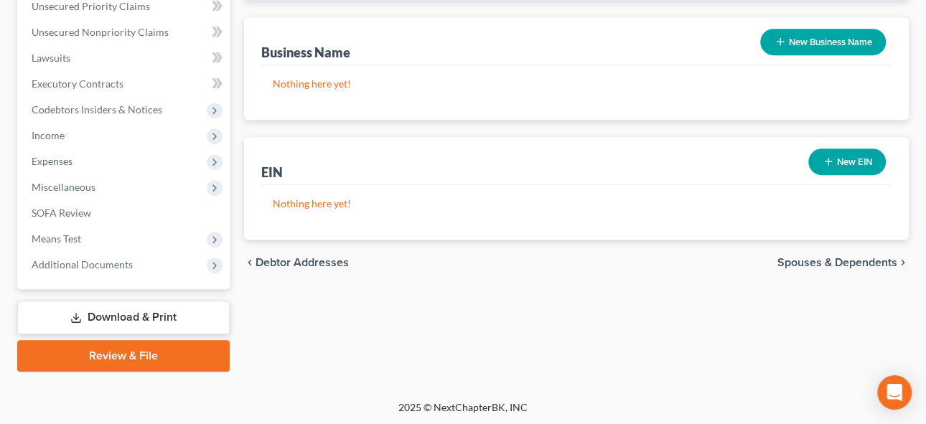
click at [832, 258] on span "Spouses & Dependents" at bounding box center [837, 262] width 120 height 11
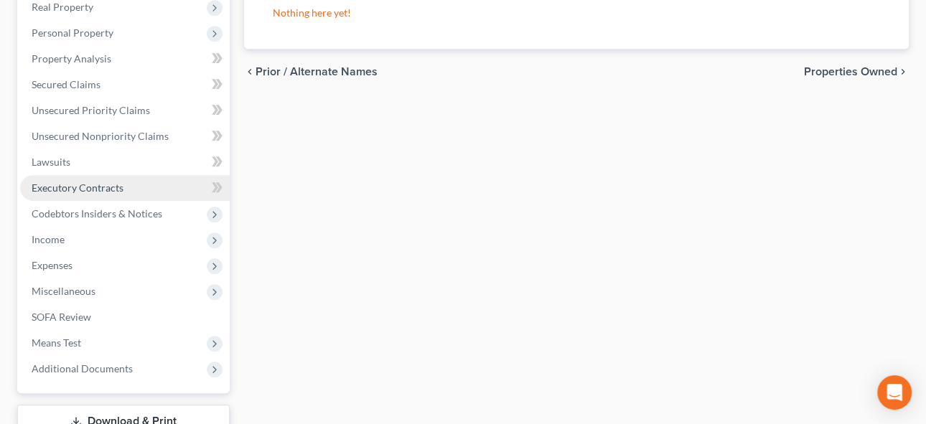
scroll to position [492, 0]
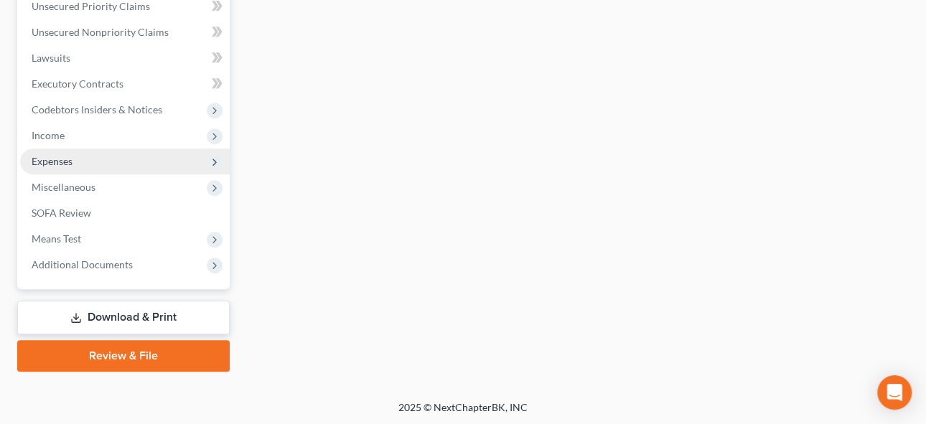
click at [44, 161] on span "Expenses" at bounding box center [52, 161] width 41 height 12
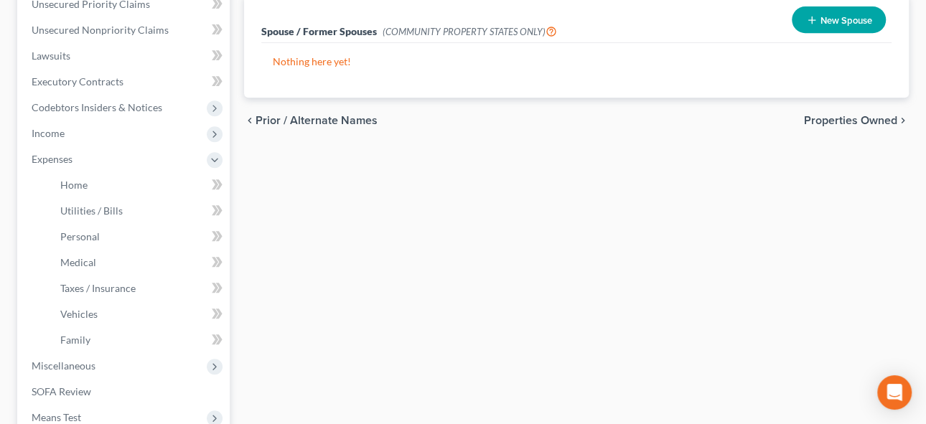
scroll to position [336, 0]
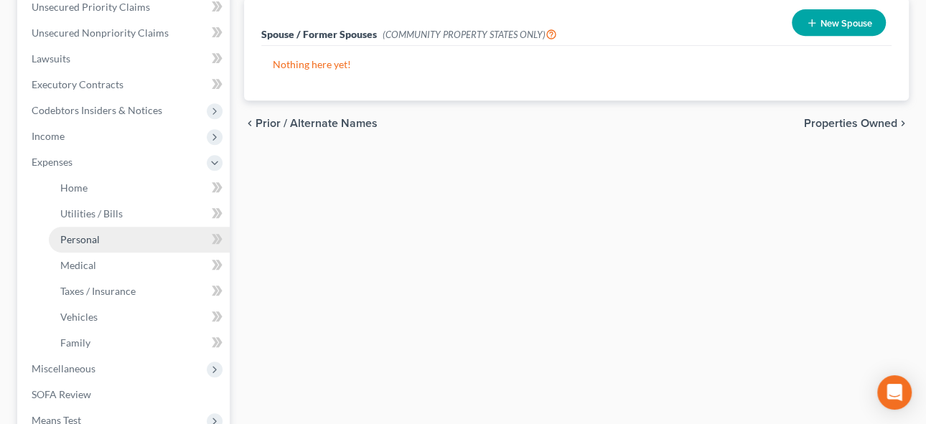
click at [80, 235] on span "Personal" at bounding box center [79, 239] width 39 height 12
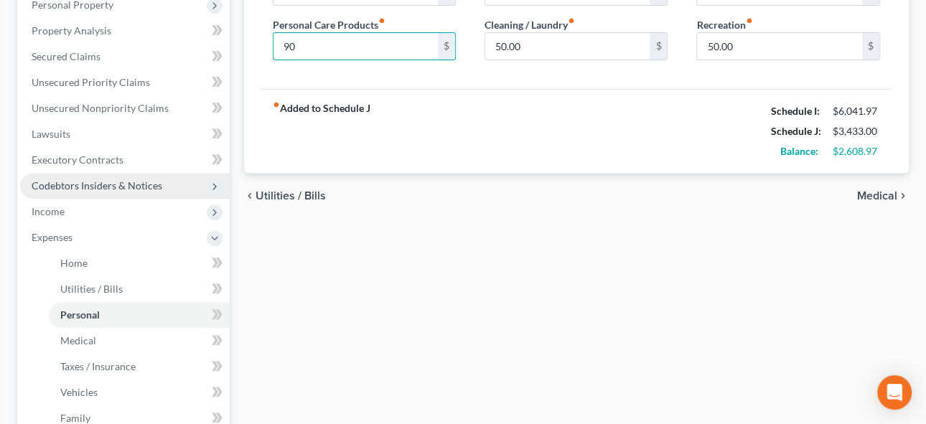
scroll to position [326, 0]
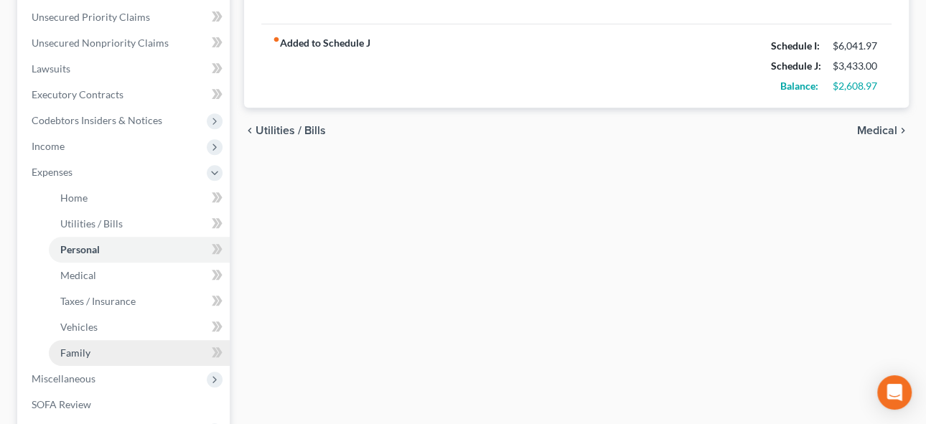
click at [75, 349] on span "Family" at bounding box center [75, 353] width 30 height 12
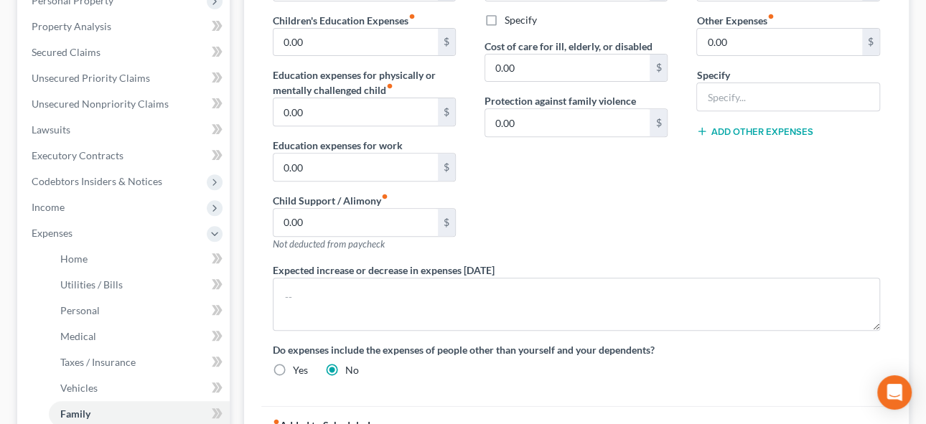
scroll to position [260, 0]
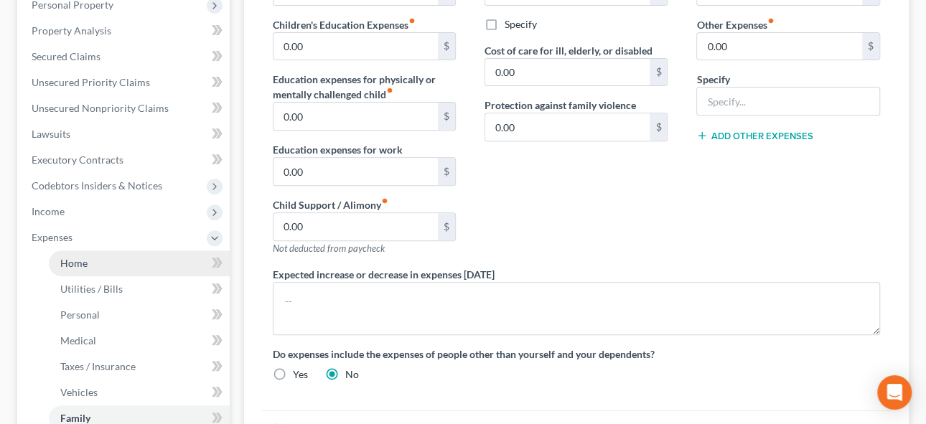
click at [83, 261] on span "Home" at bounding box center [73, 263] width 27 height 12
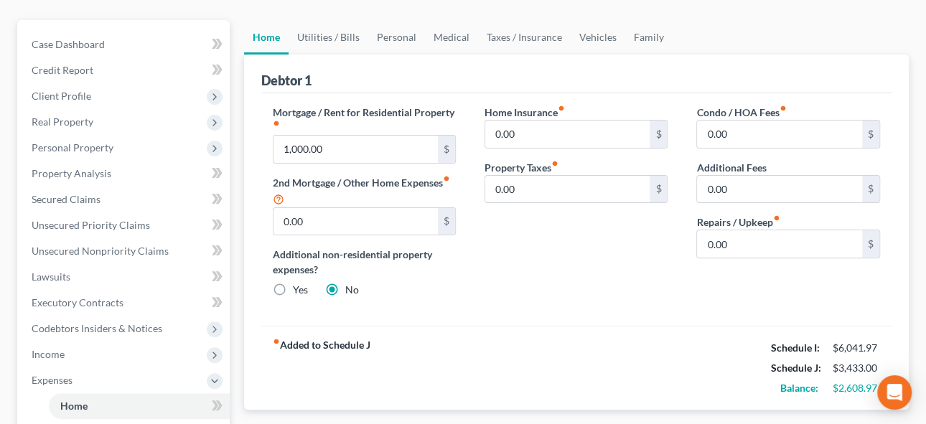
scroll to position [130, 0]
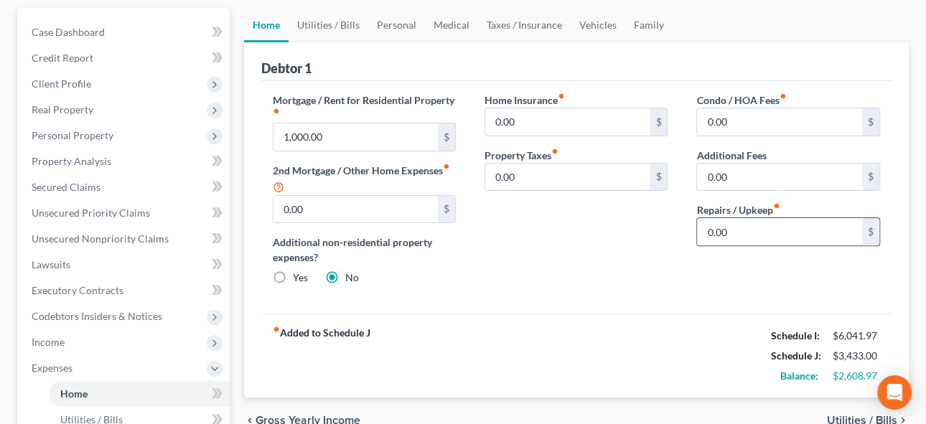
click at [734, 232] on input "0.00" at bounding box center [779, 231] width 165 height 27
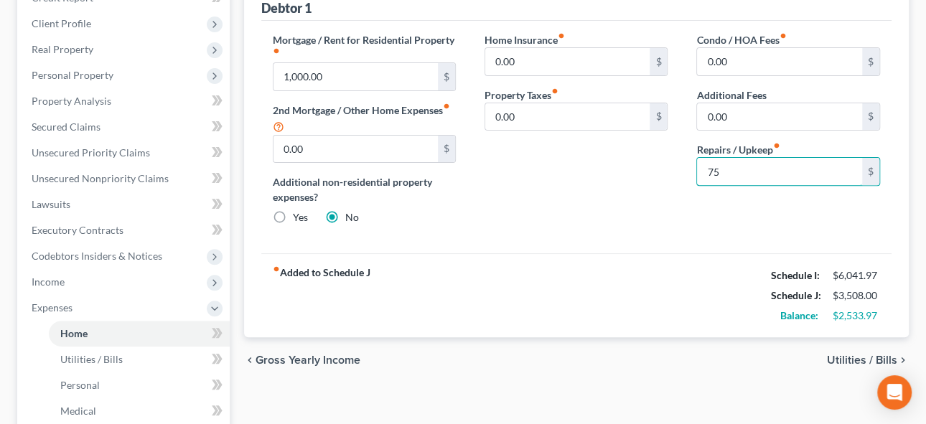
scroll to position [326, 0]
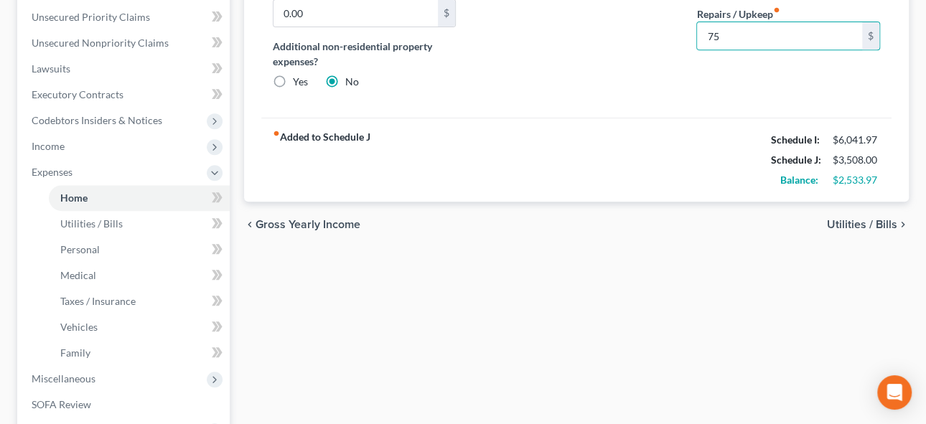
click at [865, 220] on span "Utilities / Bills" at bounding box center [862, 224] width 70 height 11
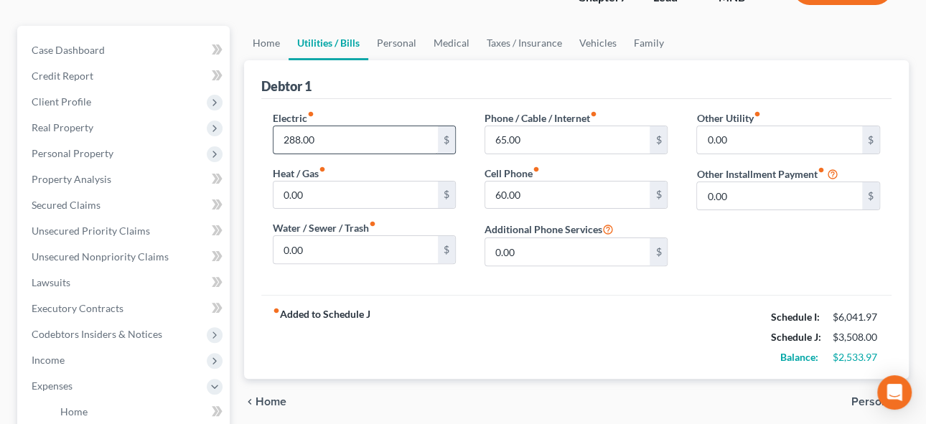
scroll to position [130, 0]
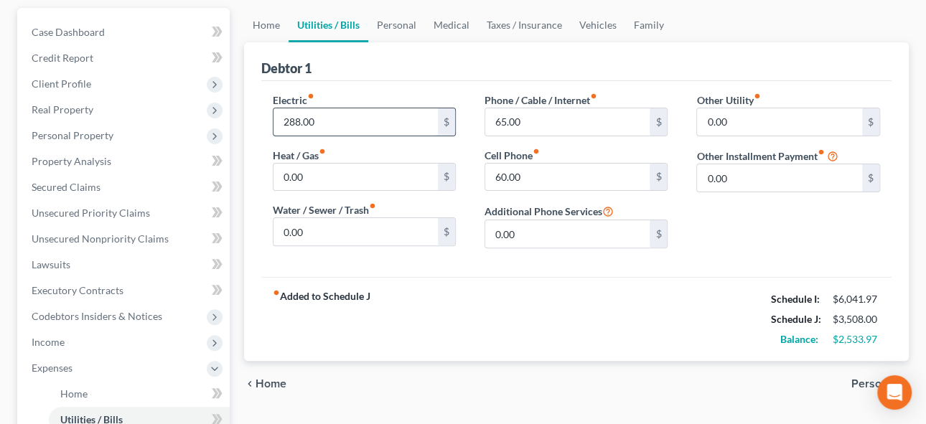
click at [334, 120] on input "288.00" at bounding box center [355, 121] width 165 height 27
click at [576, 243] on input "0.00" at bounding box center [567, 233] width 165 height 27
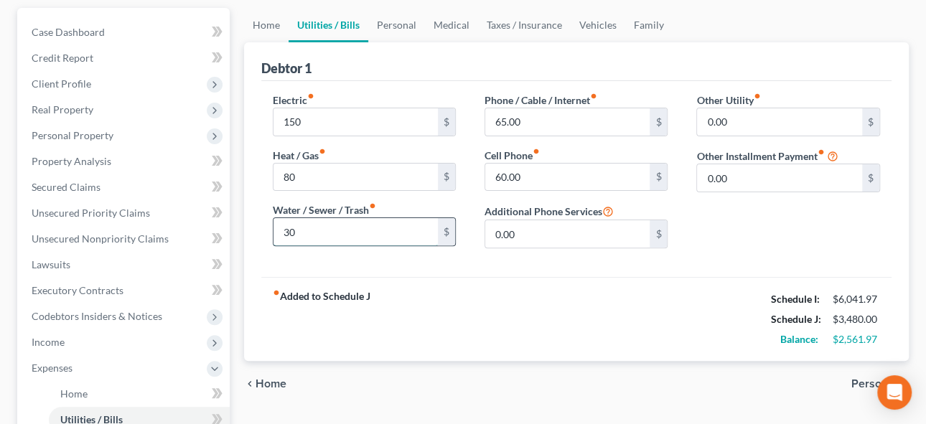
click at [324, 234] on input "30" at bounding box center [355, 231] width 165 height 27
click at [569, 228] on input "0.00" at bounding box center [567, 233] width 165 height 27
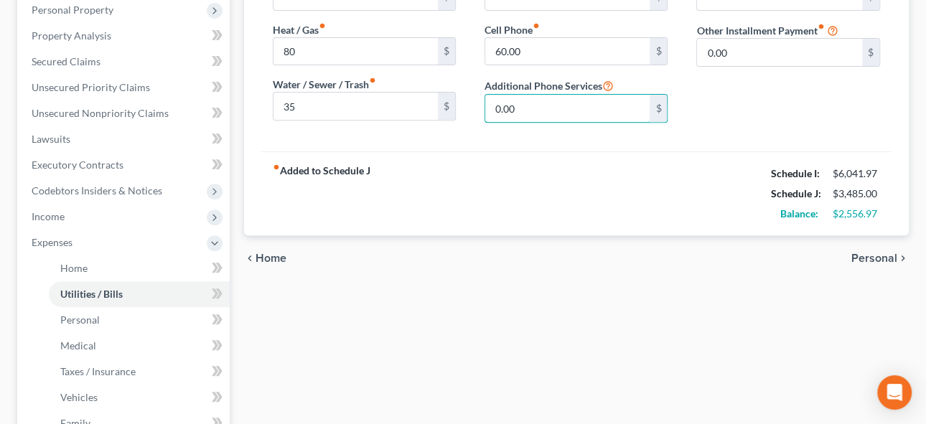
scroll to position [260, 0]
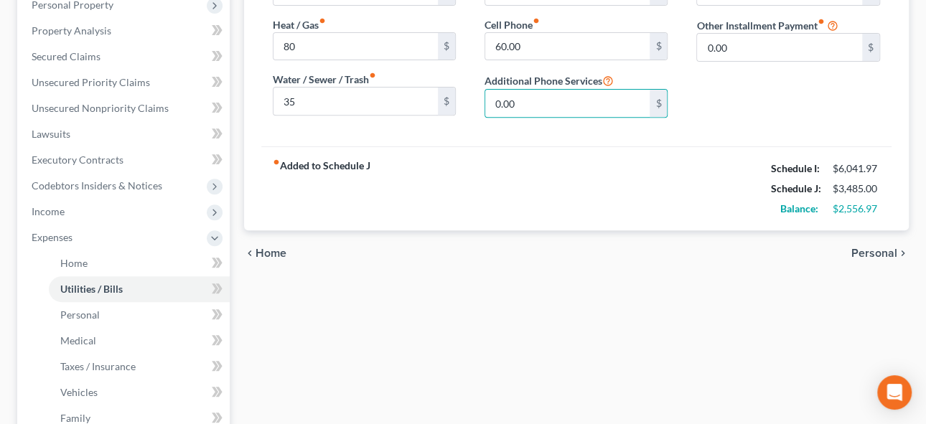
drag, startPoint x: 879, startPoint y: 248, endPoint x: 664, endPoint y: 257, distance: 215.5
click at [879, 248] on span "Personal" at bounding box center [874, 253] width 46 height 11
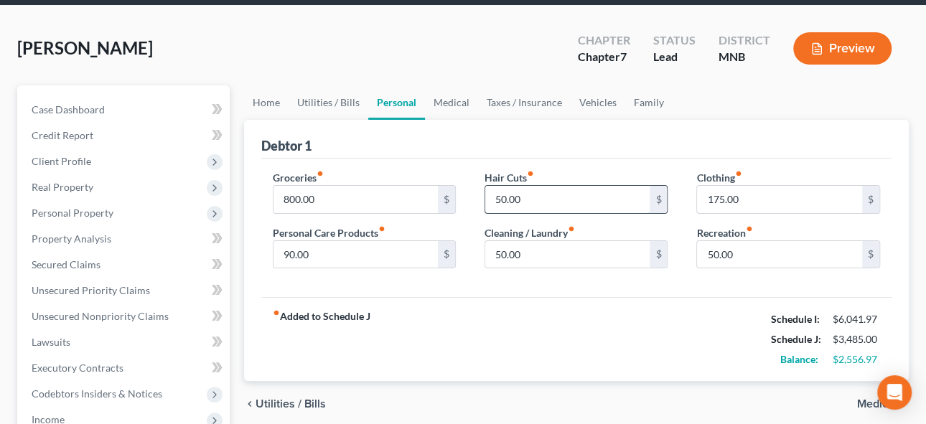
scroll to position [260, 0]
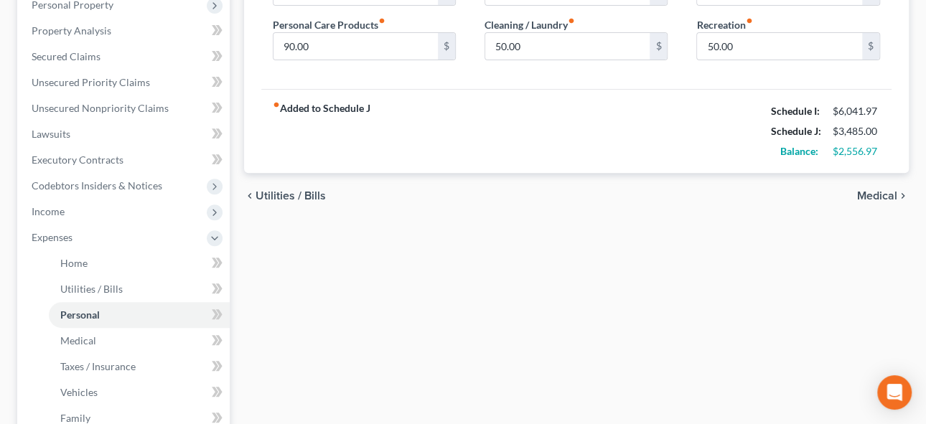
click at [883, 195] on span "Medical" at bounding box center [877, 195] width 40 height 11
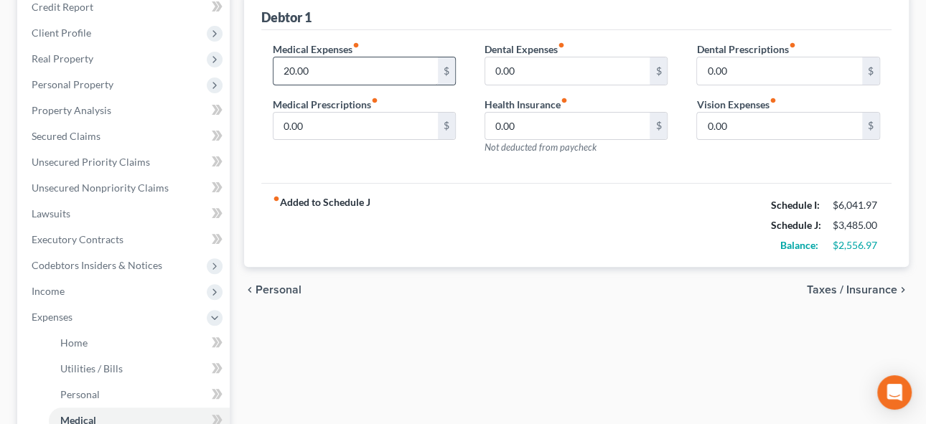
scroll to position [260, 0]
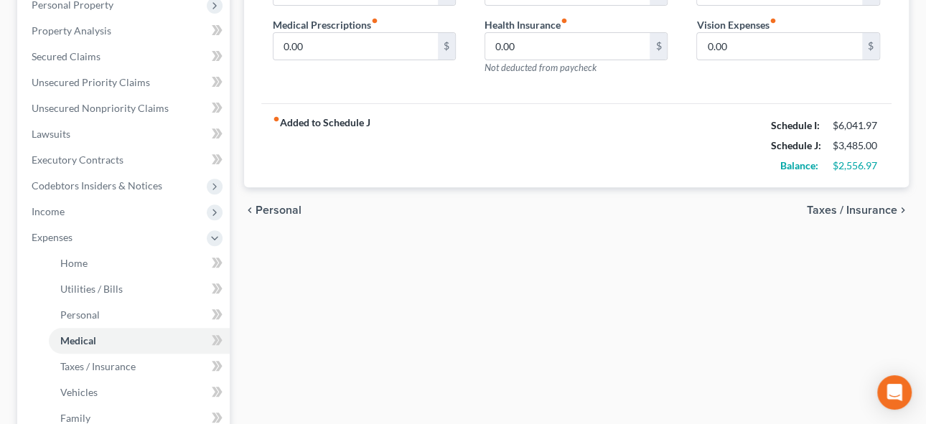
click at [850, 205] on span "Taxes / Insurance" at bounding box center [852, 209] width 90 height 11
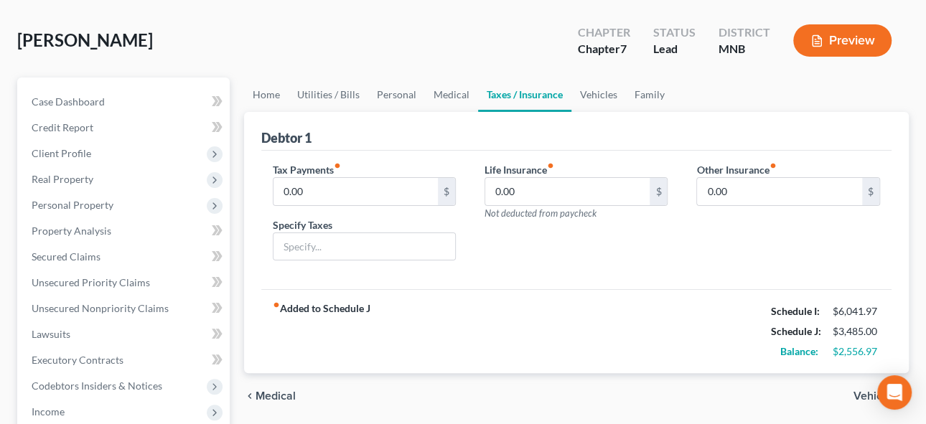
scroll to position [195, 0]
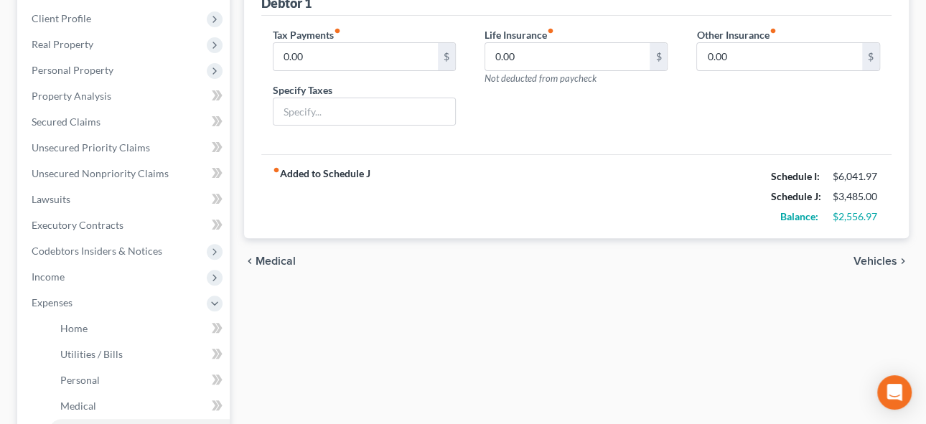
click at [873, 262] on span "Vehicles" at bounding box center [875, 260] width 44 height 11
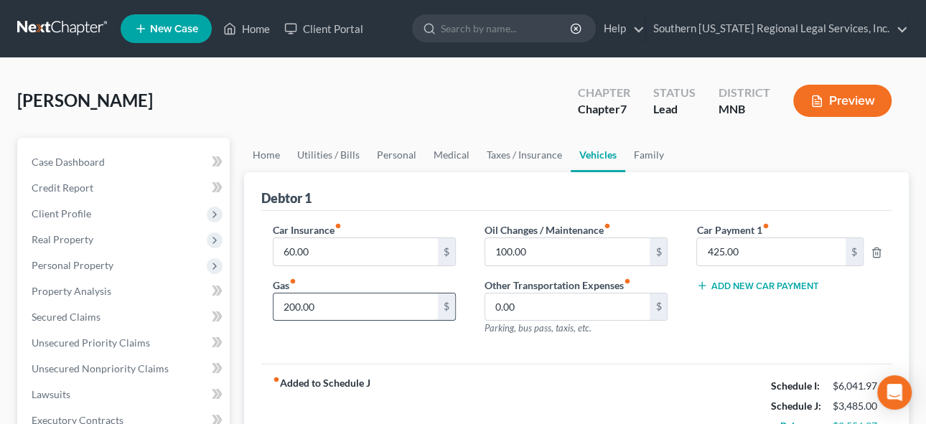
click at [348, 303] on input "200.00" at bounding box center [355, 306] width 165 height 27
click at [555, 305] on input "0.00" at bounding box center [567, 306] width 165 height 27
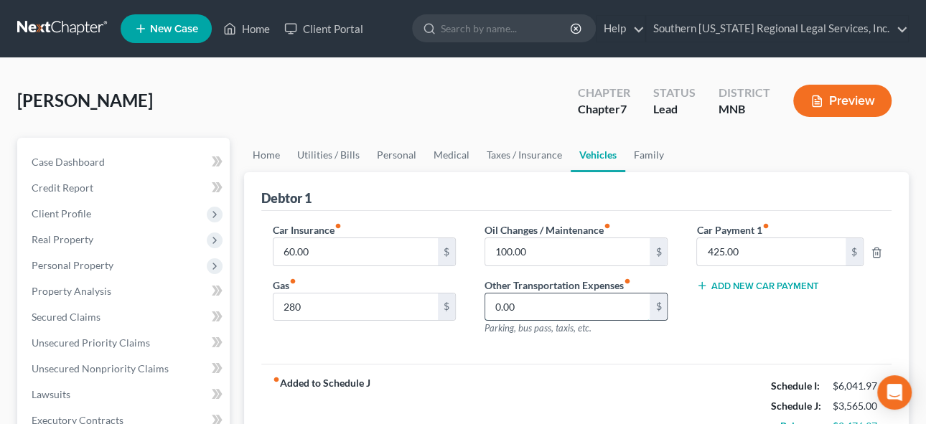
click at [546, 299] on input "0.00" at bounding box center [567, 306] width 165 height 27
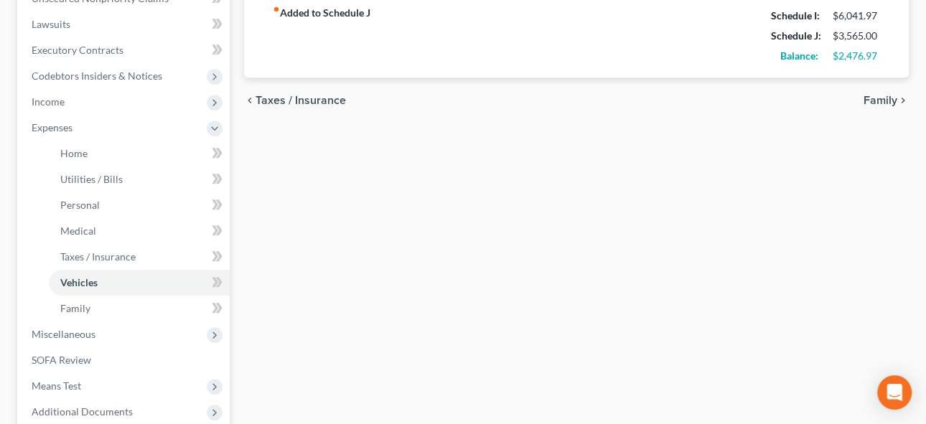
scroll to position [391, 0]
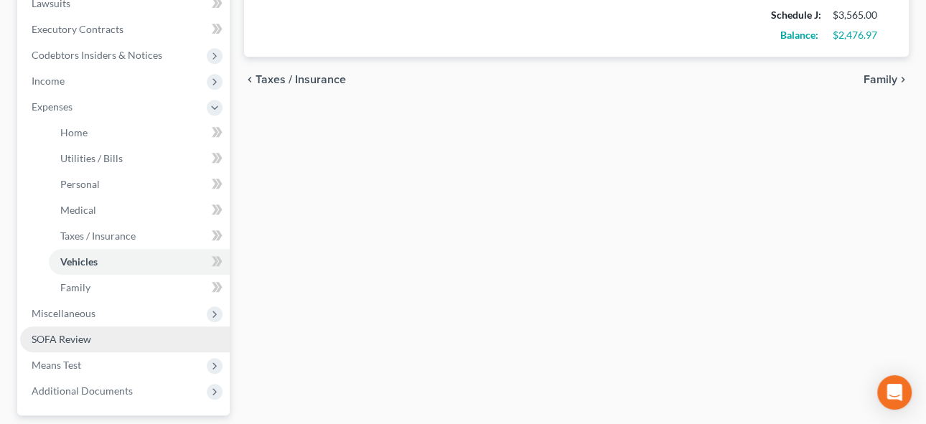
click at [72, 333] on span "SOFA Review" at bounding box center [62, 339] width 60 height 12
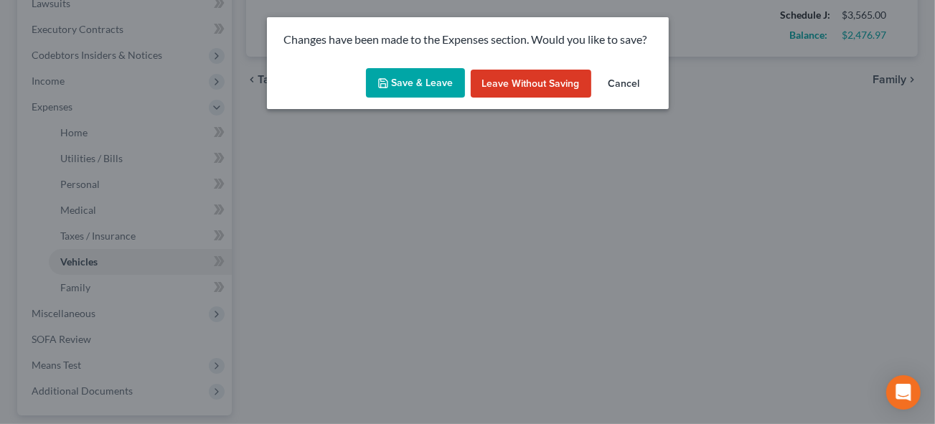
click at [397, 84] on button "Save & Leave" at bounding box center [415, 83] width 99 height 30
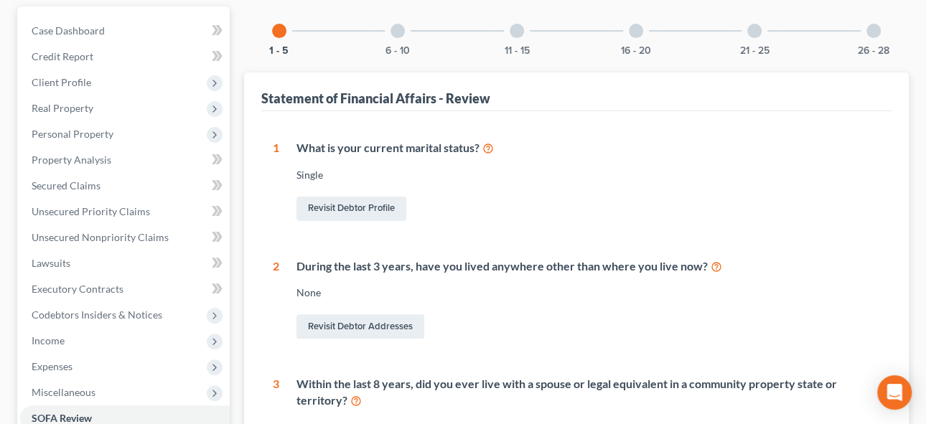
scroll to position [99, 0]
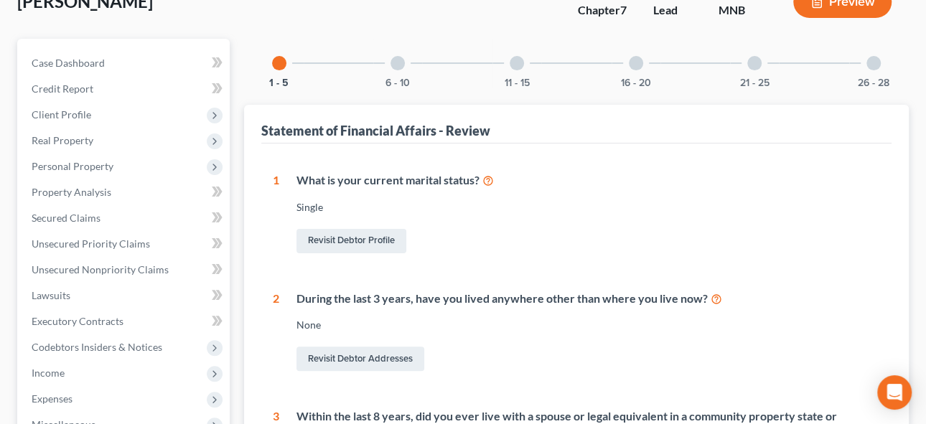
click at [395, 62] on div at bounding box center [397, 63] width 14 height 14
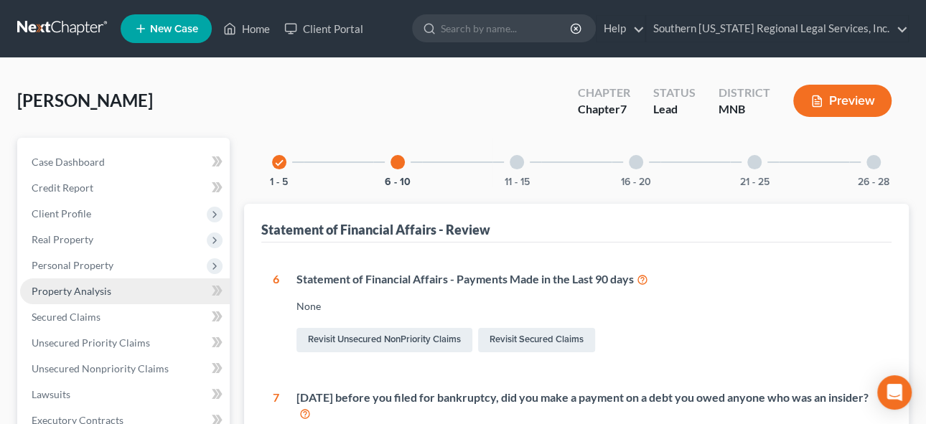
scroll to position [260, 0]
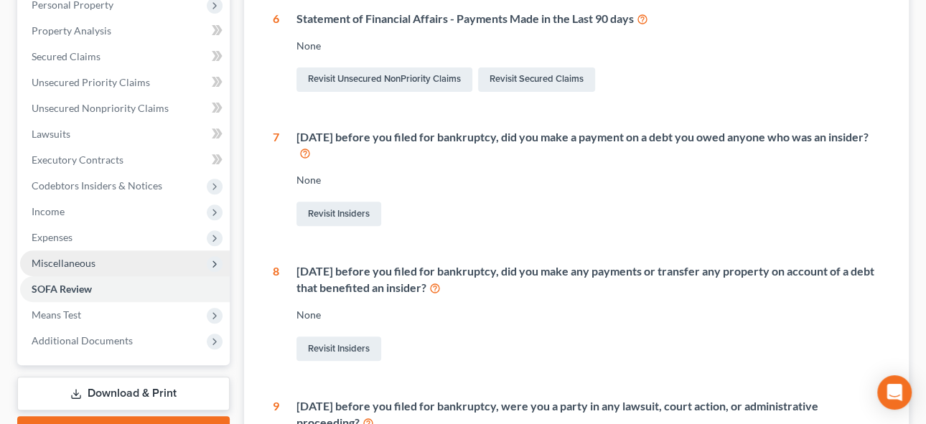
click at [68, 259] on span "Miscellaneous" at bounding box center [64, 263] width 64 height 12
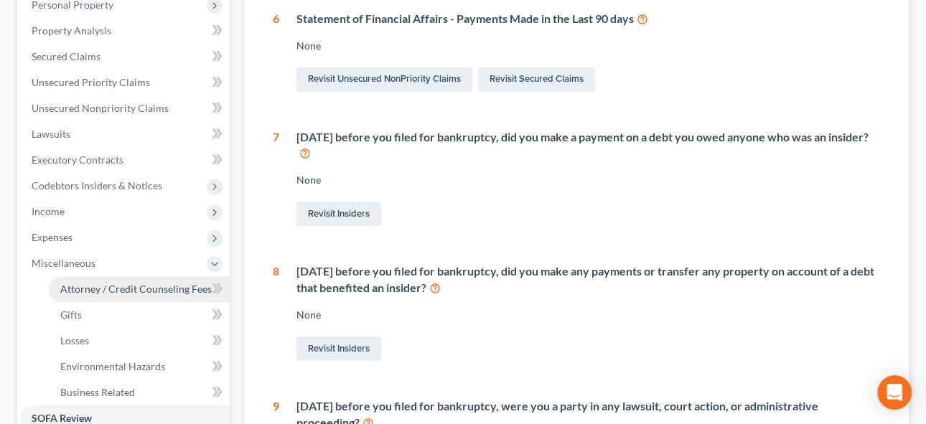
click at [83, 288] on span "Attorney / Credit Counseling Fees" at bounding box center [135, 289] width 151 height 12
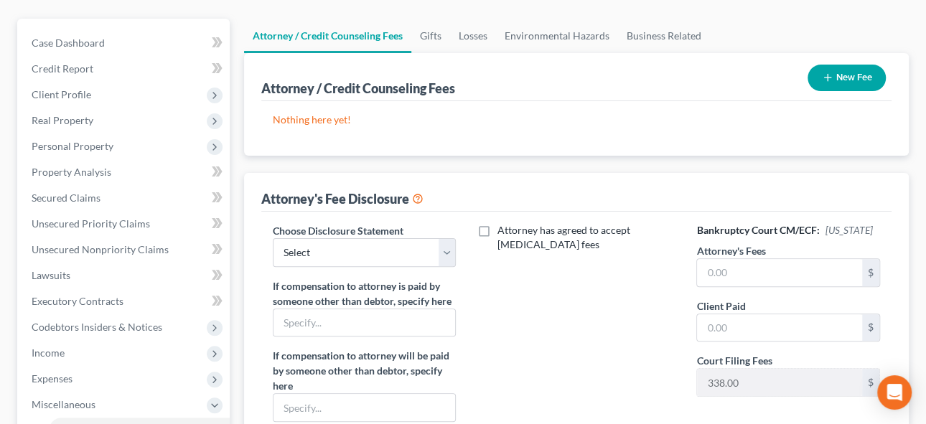
scroll to position [130, 0]
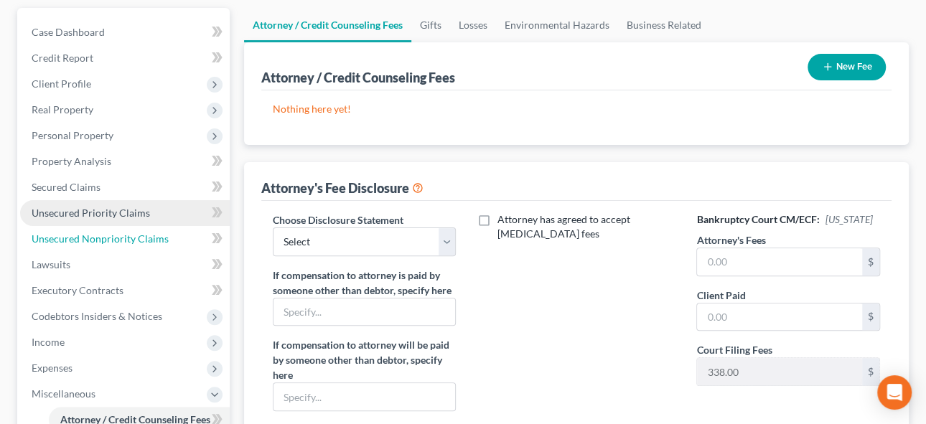
drag, startPoint x: 110, startPoint y: 237, endPoint x: 144, endPoint y: 222, distance: 37.3
click at [110, 238] on span "Unsecured Nonpriority Claims" at bounding box center [100, 238] width 137 height 12
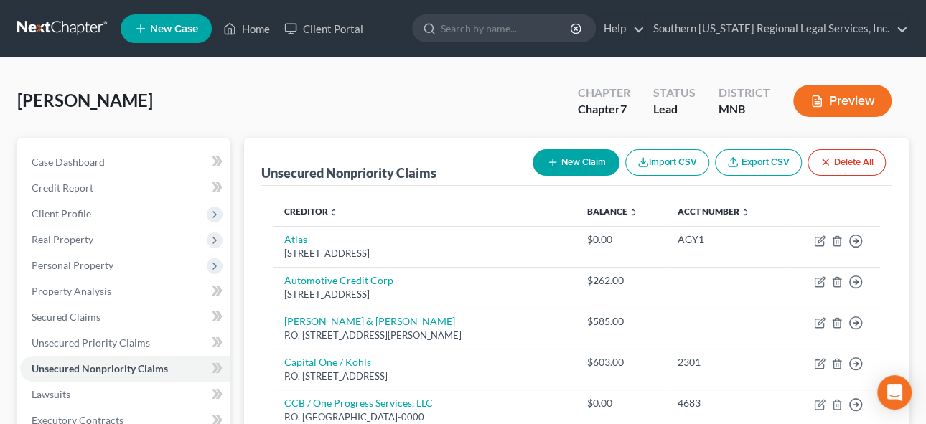
click at [585, 166] on button "New Claim" at bounding box center [575, 162] width 87 height 27
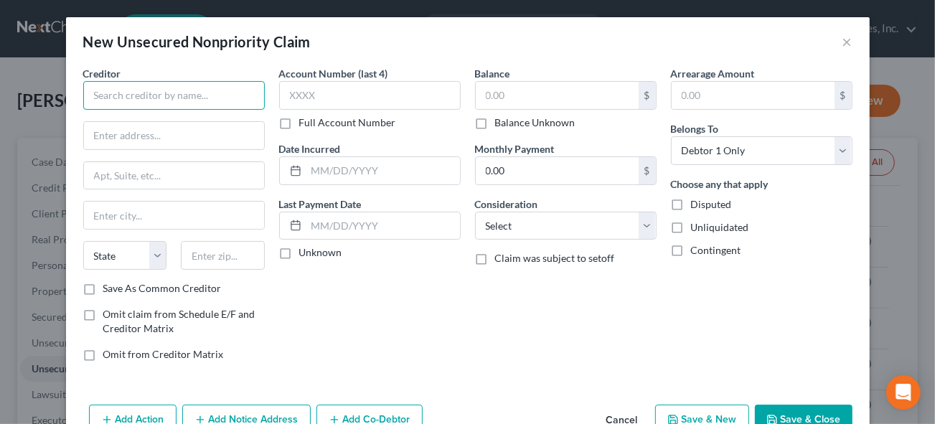
drag, startPoint x: 126, startPoint y: 98, endPoint x: 219, endPoint y: 113, distance: 94.4
click at [126, 98] on input "text" at bounding box center [174, 95] width 182 height 29
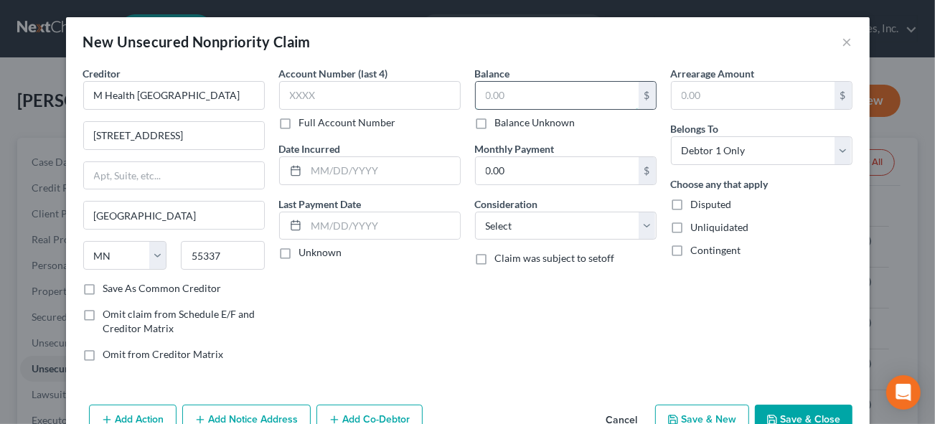
click at [524, 100] on input "text" at bounding box center [557, 95] width 163 height 27
click at [723, 95] on input "text" at bounding box center [753, 95] width 163 height 27
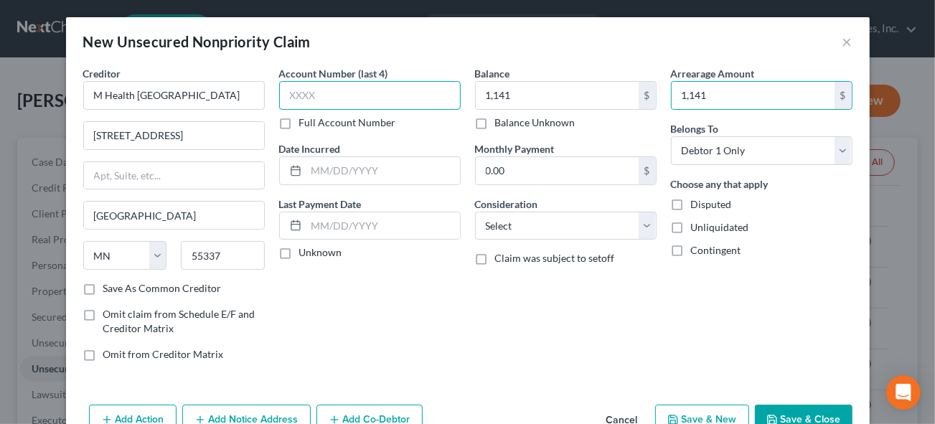
click at [302, 92] on input "text" at bounding box center [370, 95] width 182 height 29
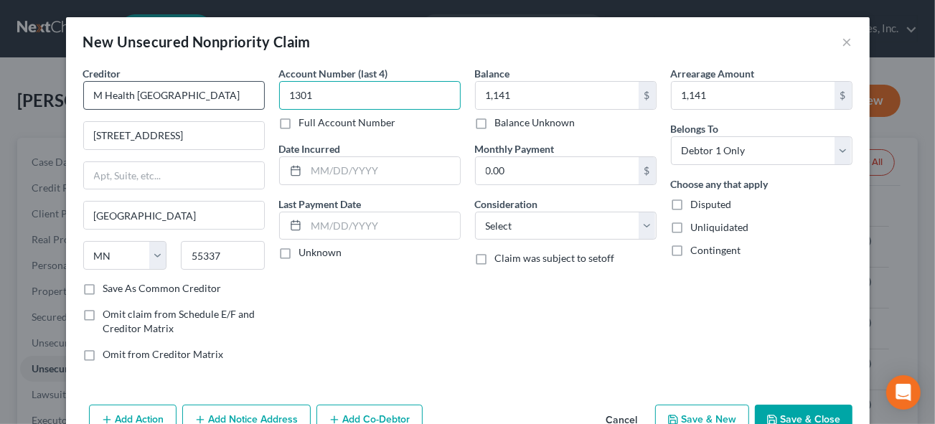
drag, startPoint x: 346, startPoint y: 96, endPoint x: 243, endPoint y: 81, distance: 104.4
click at [243, 81] on div "Creditor * M Health [GEOGRAPHIC_DATA] [STREET_ADDRESS] Burnsville State [US_STA…" at bounding box center [468, 219] width 784 height 307
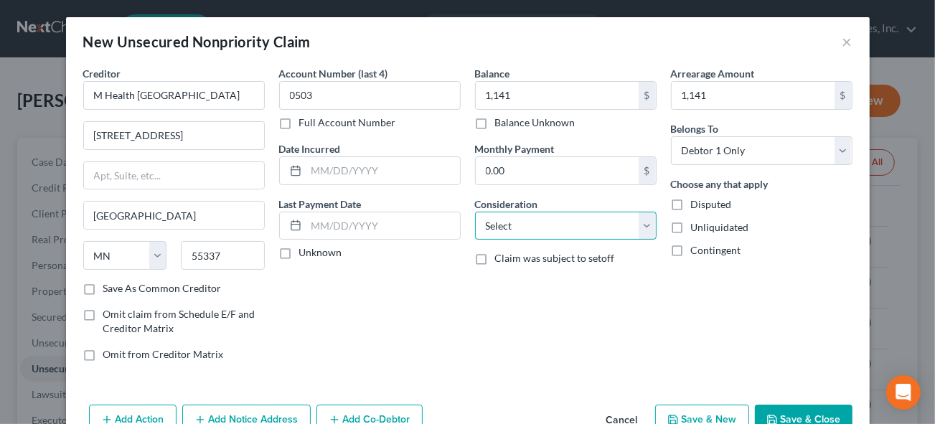
click at [504, 231] on select "Select Cable / Satellite Services Collection Agency Credit Card Debt Debt Couns…" at bounding box center [566, 226] width 182 height 29
click at [475, 212] on select "Select Cable / Satellite Services Collection Agency Credit Card Debt Debt Couns…" at bounding box center [566, 226] width 182 height 29
drag, startPoint x: 281, startPoint y: 248, endPoint x: 292, endPoint y: 253, distance: 12.5
click at [299, 252] on label "Unknown" at bounding box center [320, 252] width 43 height 14
click at [305, 252] on input "Unknown" at bounding box center [309, 249] width 9 height 9
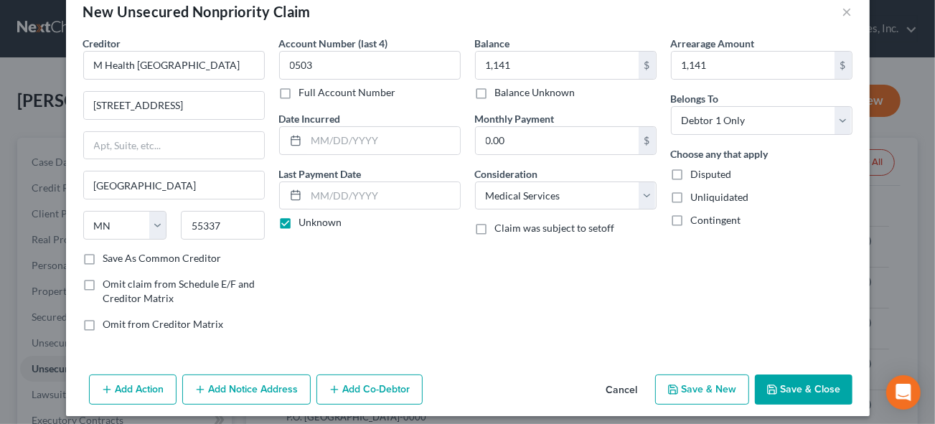
scroll to position [37, 0]
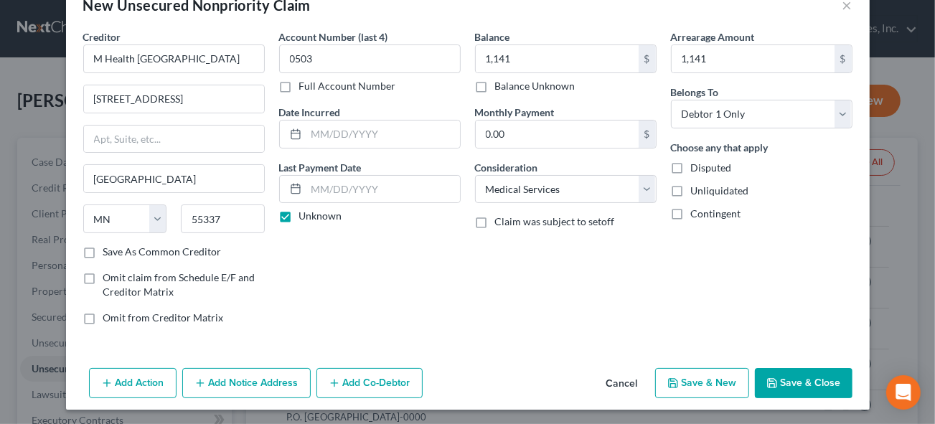
click at [696, 377] on button "Save & New" at bounding box center [702, 383] width 94 height 30
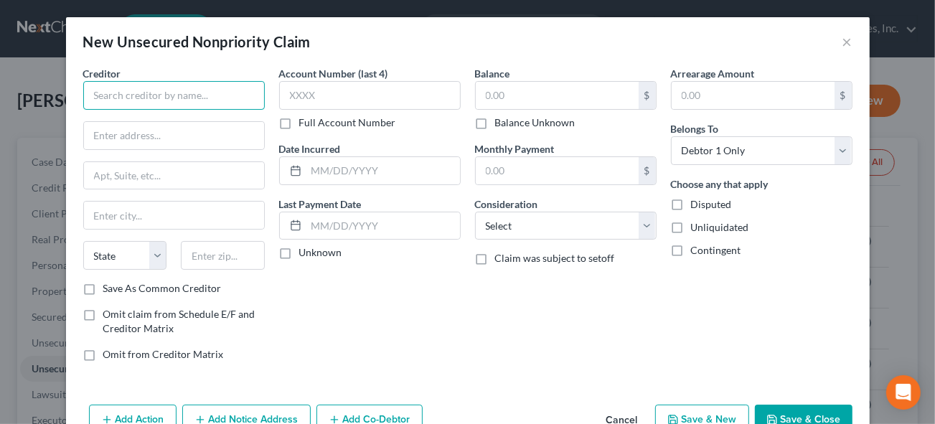
click at [131, 101] on input "text" at bounding box center [174, 95] width 182 height 29
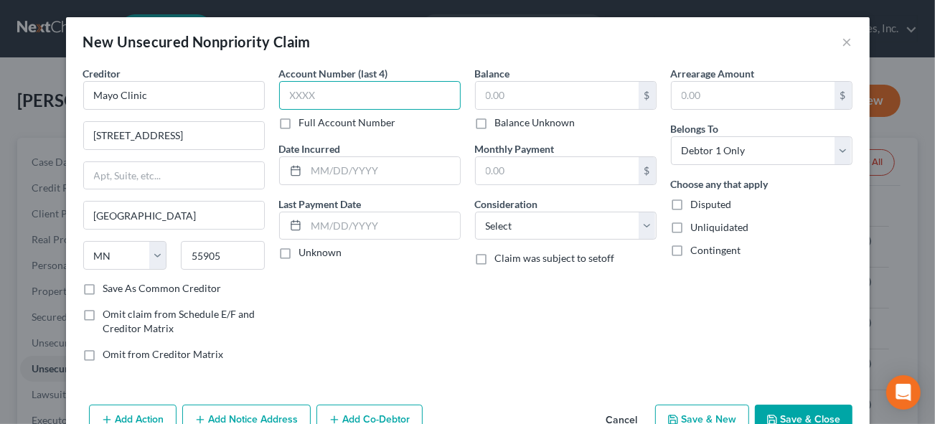
click at [363, 102] on input "text" at bounding box center [370, 95] width 182 height 29
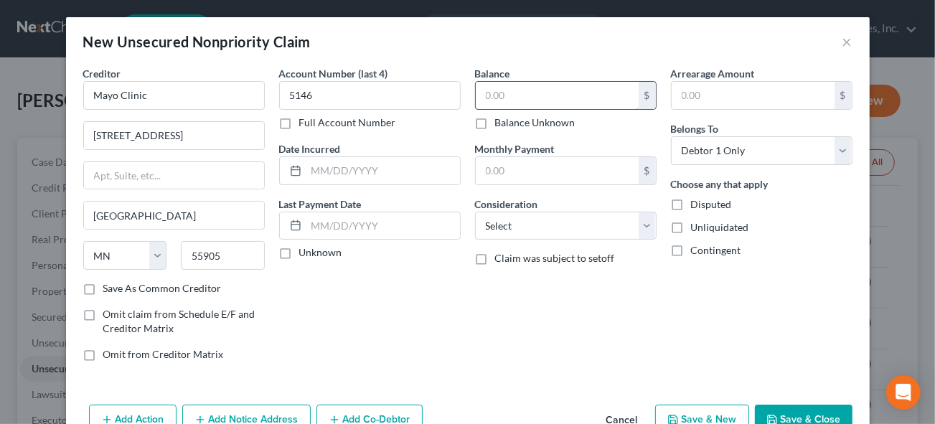
click at [534, 98] on input "text" at bounding box center [557, 95] width 163 height 27
drag, startPoint x: 329, startPoint y: 177, endPoint x: 373, endPoint y: 177, distance: 43.8
click at [329, 177] on input "text" at bounding box center [383, 170] width 154 height 27
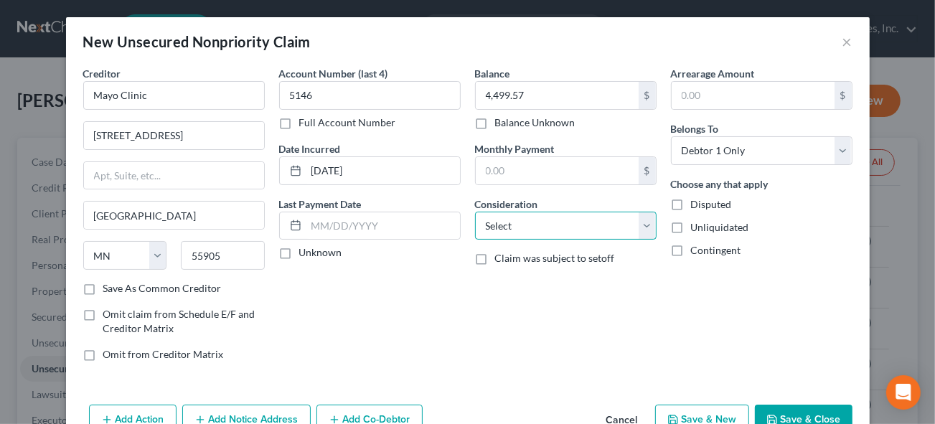
drag, startPoint x: 556, startPoint y: 231, endPoint x: 522, endPoint y: 216, distance: 37.6
click at [556, 231] on select "Select Cable / Satellite Services Collection Agency Credit Card Debt Debt Couns…" at bounding box center [566, 226] width 182 height 29
click at [475, 212] on select "Select Cable / Satellite Services Collection Agency Credit Card Debt Debt Couns…" at bounding box center [566, 226] width 182 height 29
click at [299, 250] on label "Unknown" at bounding box center [320, 252] width 43 height 14
click at [305, 250] on input "Unknown" at bounding box center [309, 249] width 9 height 9
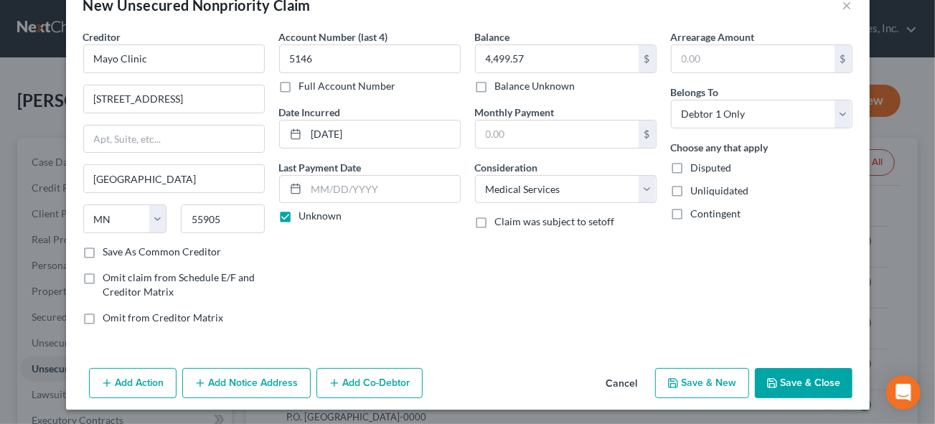
click at [698, 387] on button "Save & New" at bounding box center [702, 383] width 94 height 30
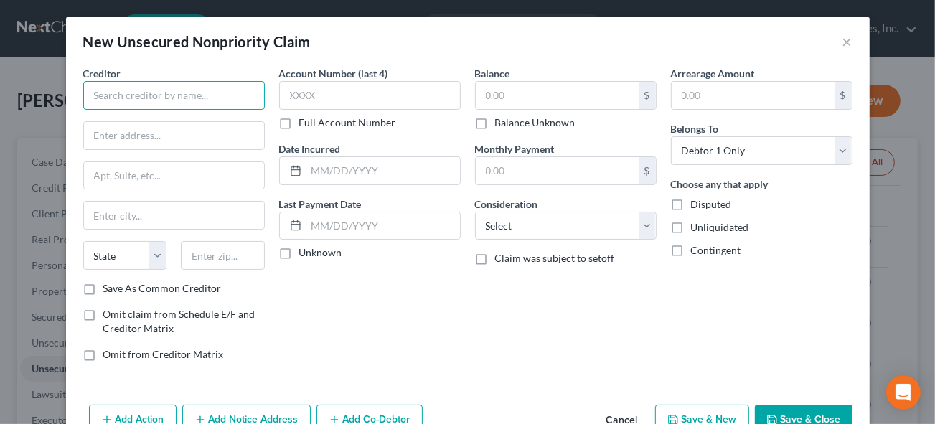
click at [137, 97] on input "text" at bounding box center [174, 95] width 182 height 29
click at [299, 121] on label "Full Account Number" at bounding box center [347, 123] width 97 height 14
click at [305, 121] on input "Full Account Number" at bounding box center [309, 120] width 9 height 9
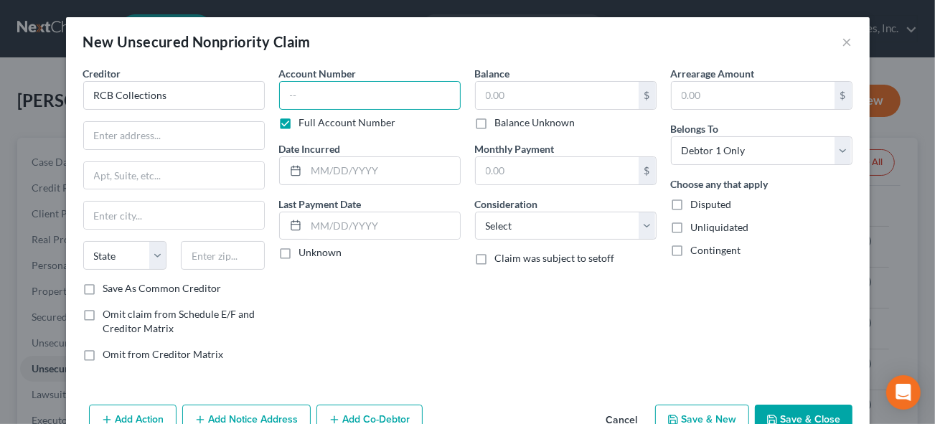
click at [303, 95] on input "text" at bounding box center [370, 95] width 182 height 29
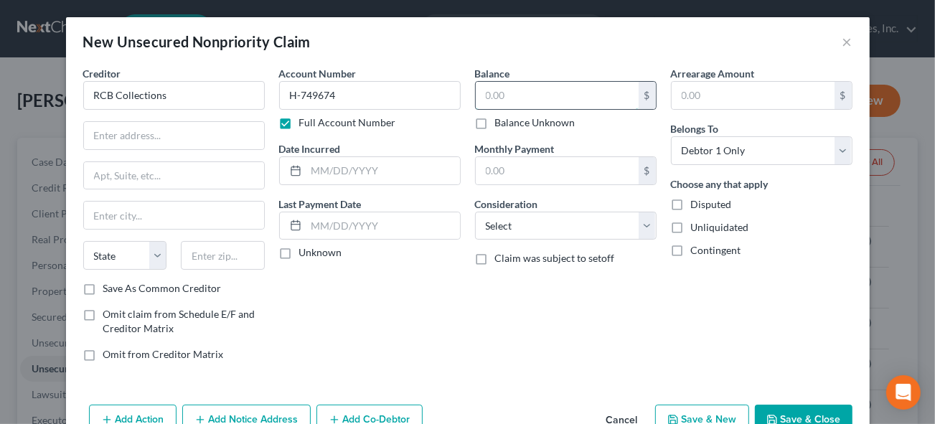
click at [532, 101] on input "text" at bounding box center [557, 95] width 163 height 27
drag, startPoint x: 111, startPoint y: 136, endPoint x: 199, endPoint y: 148, distance: 89.1
click at [111, 136] on input "text" at bounding box center [174, 135] width 180 height 27
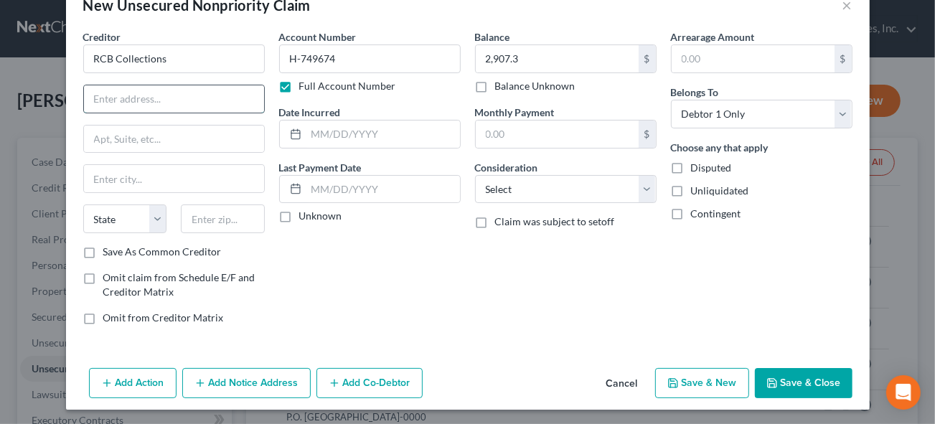
drag, startPoint x: 100, startPoint y: 96, endPoint x: 133, endPoint y: 96, distance: 33.0
click at [100, 96] on input "text" at bounding box center [174, 98] width 180 height 27
click at [118, 94] on input "text" at bounding box center [174, 98] width 180 height 27
click at [116, 175] on input "text" at bounding box center [174, 178] width 180 height 27
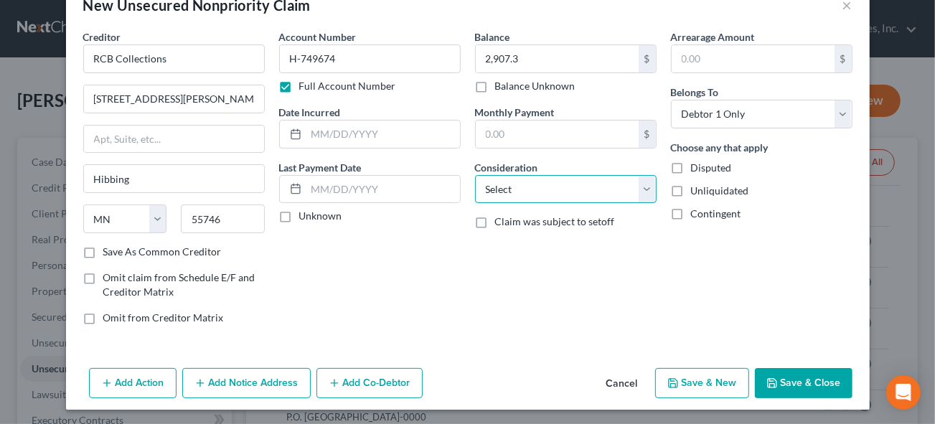
click at [498, 189] on select "Select Cable / Satellite Services Collection Agency Credit Card Debt Debt Couns…" at bounding box center [566, 189] width 182 height 29
click at [475, 175] on select "Select Cable / Satellite Services Collection Agency Credit Card Debt Debt Couns…" at bounding box center [566, 189] width 182 height 29
click at [776, 382] on button "Save & Close" at bounding box center [804, 383] width 98 height 30
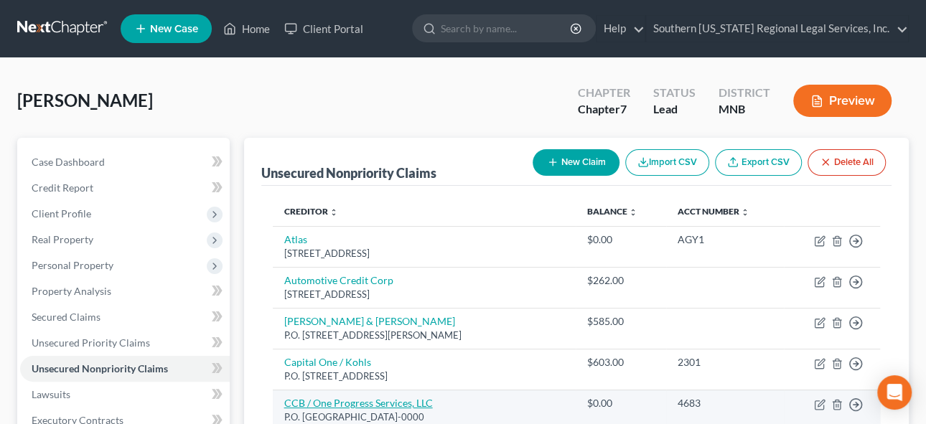
scroll to position [391, 0]
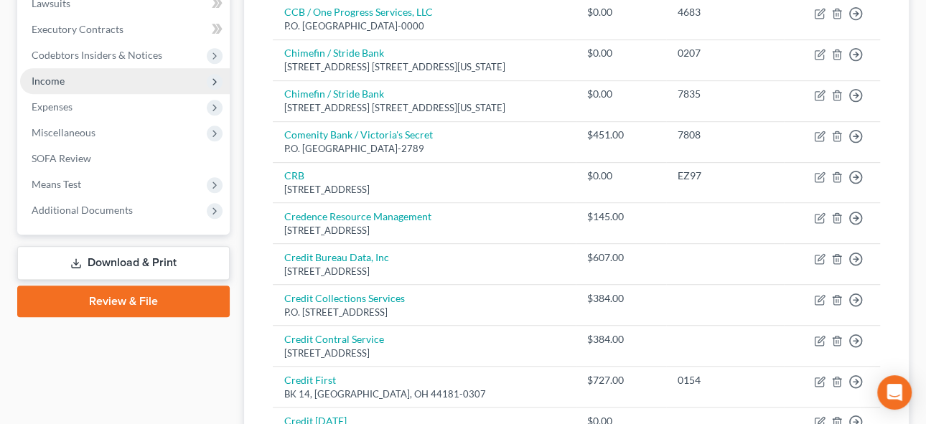
click at [52, 85] on span "Income" at bounding box center [48, 81] width 33 height 12
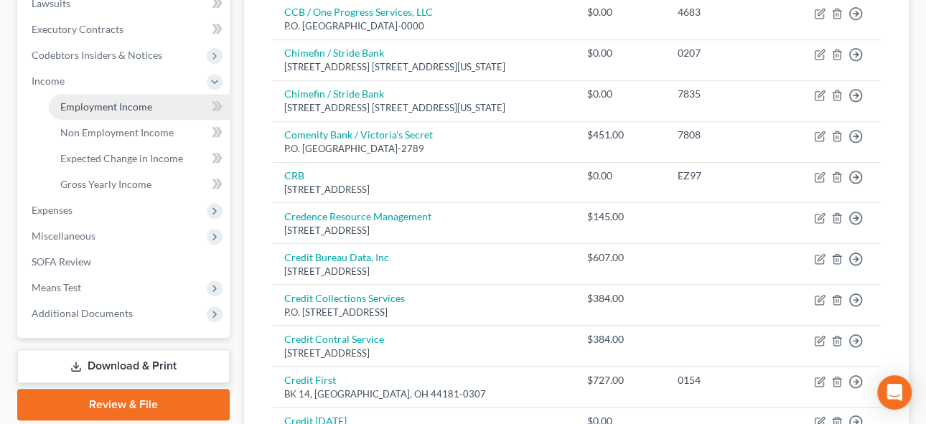
click at [93, 103] on span "Employment Income" at bounding box center [106, 106] width 92 height 12
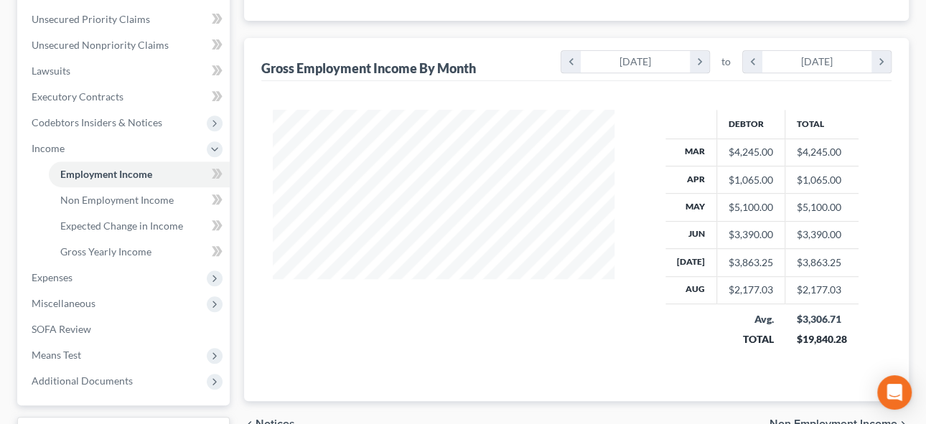
scroll to position [326, 0]
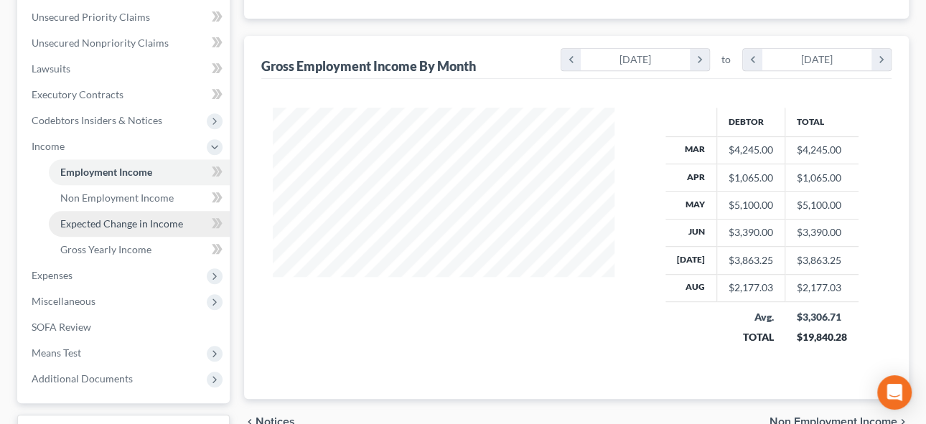
click at [125, 226] on span "Expected Change in Income" at bounding box center [121, 223] width 123 height 12
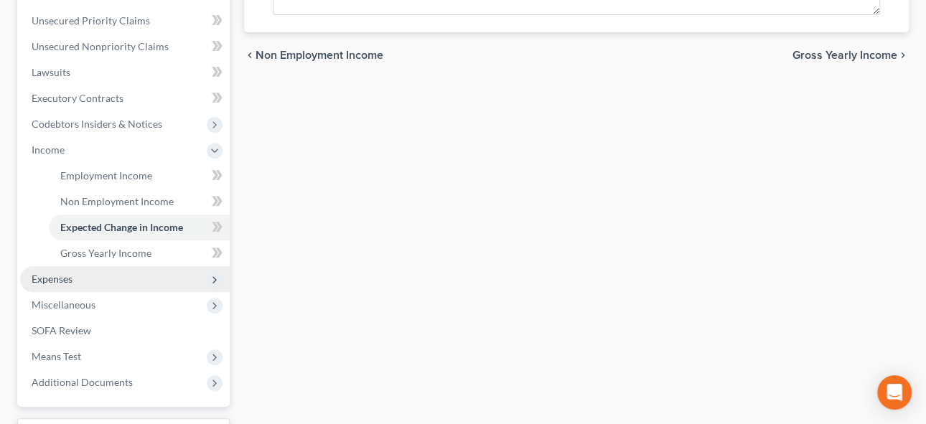
scroll to position [326, 0]
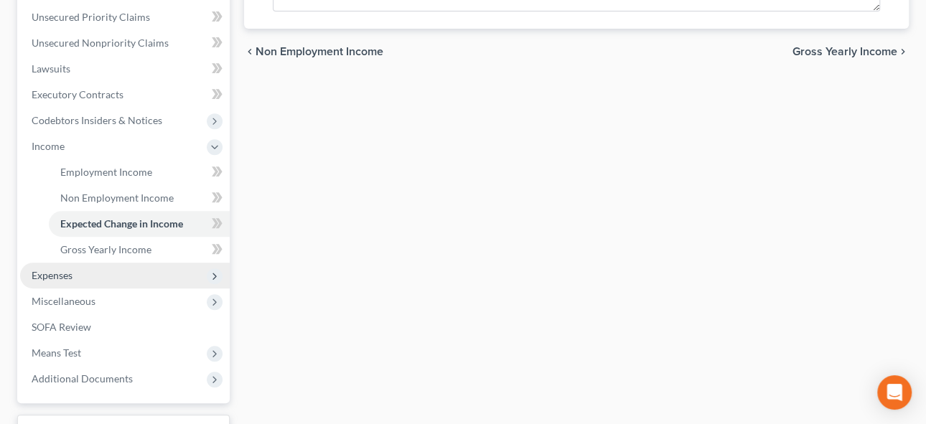
click at [55, 274] on span "Expenses" at bounding box center [52, 275] width 41 height 12
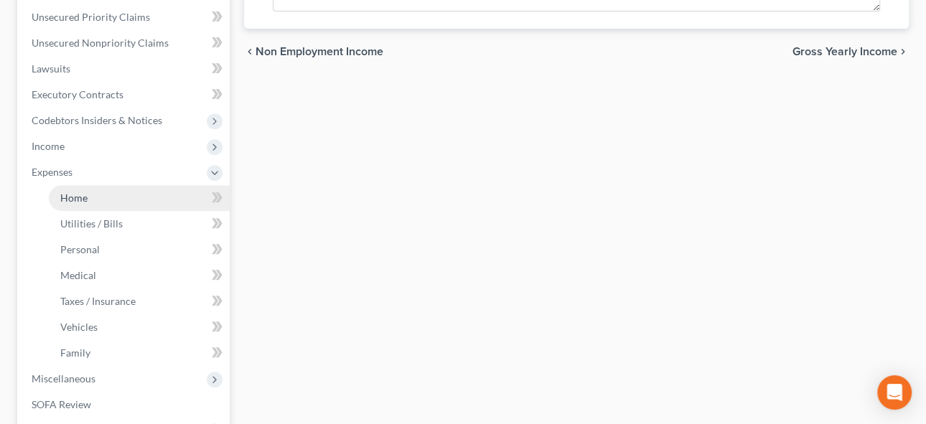
click at [74, 194] on span "Home" at bounding box center [73, 198] width 27 height 12
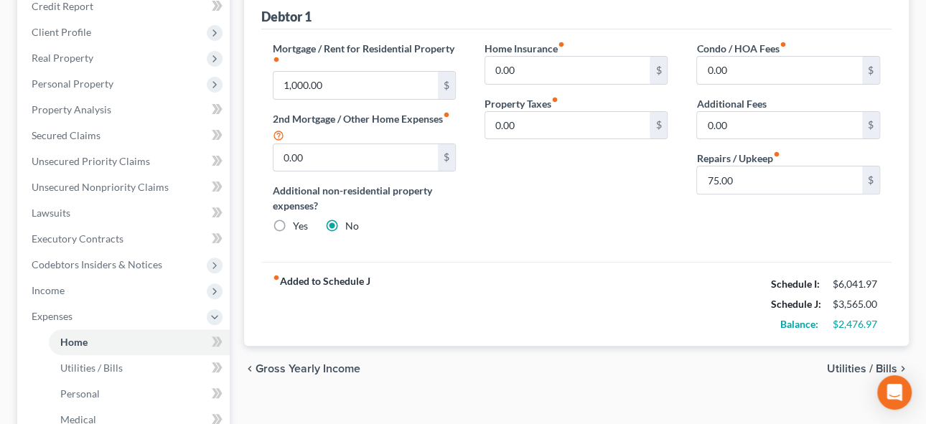
scroll to position [260, 0]
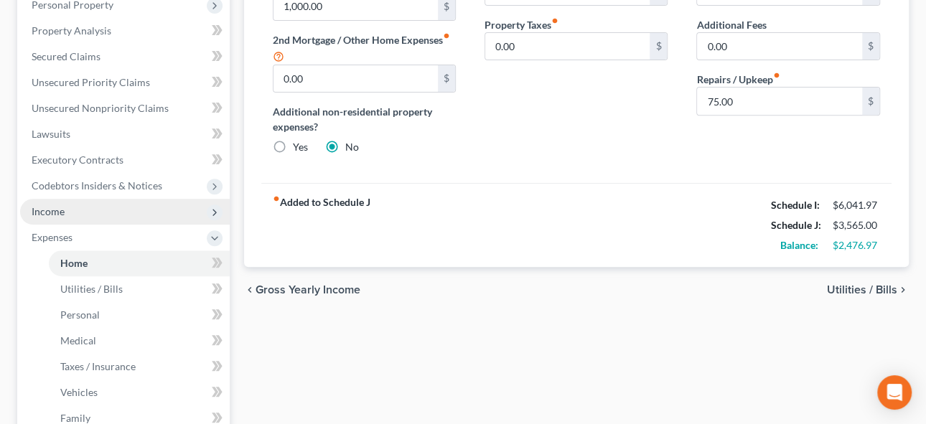
click at [60, 205] on span "Income" at bounding box center [48, 211] width 33 height 12
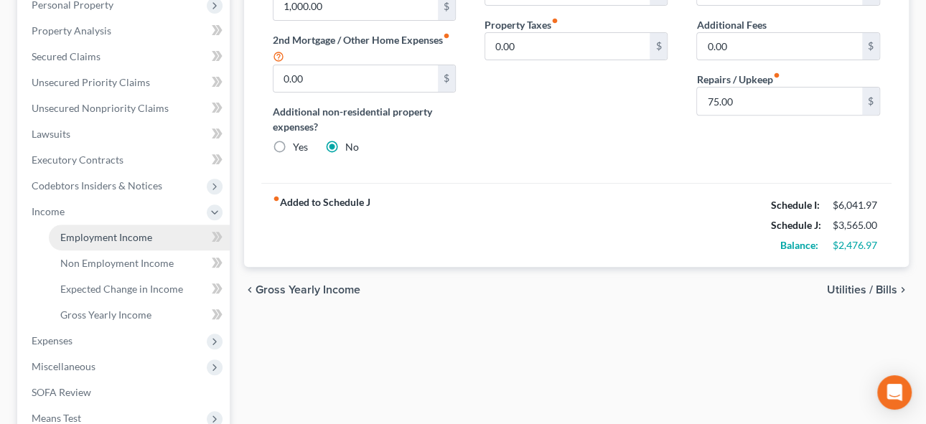
click at [78, 236] on span "Employment Income" at bounding box center [106, 237] width 92 height 12
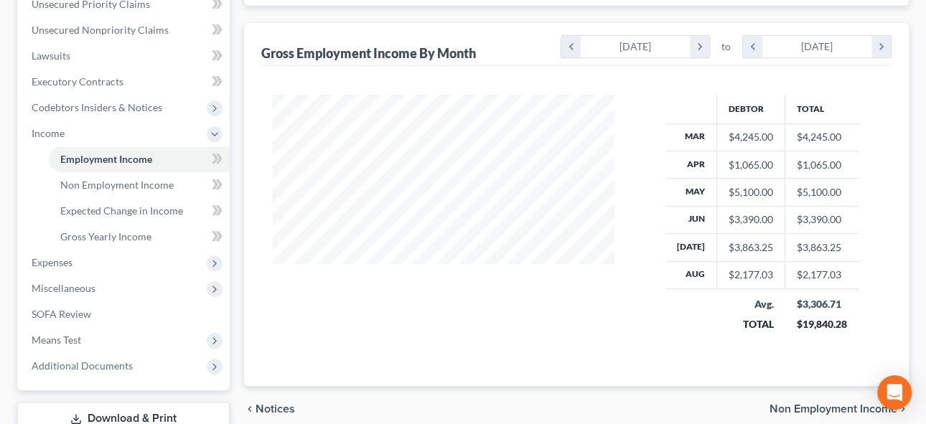
scroll to position [440, 0]
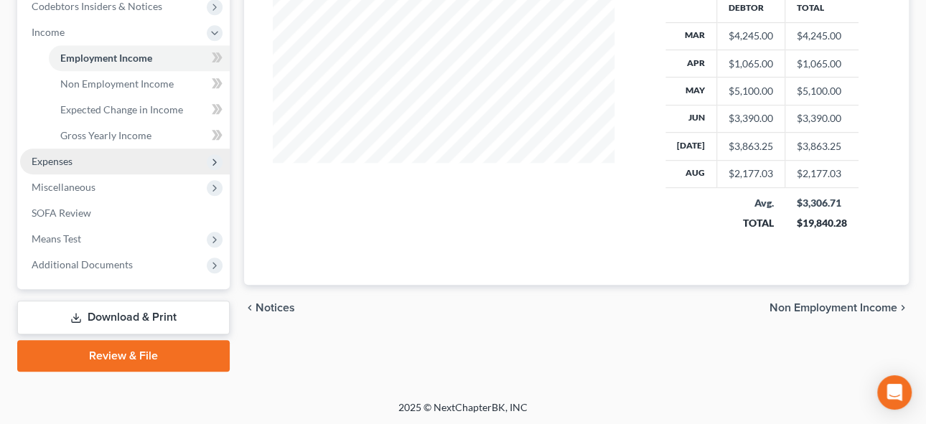
click at [44, 159] on span "Expenses" at bounding box center [52, 161] width 41 height 12
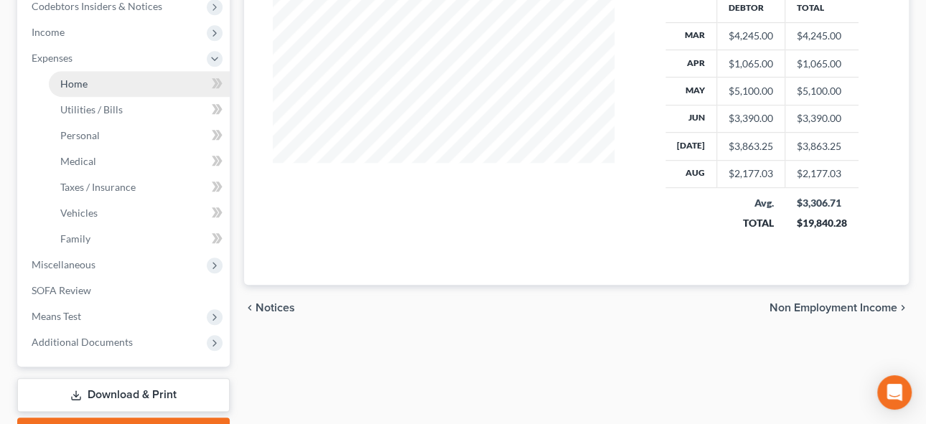
click at [70, 83] on span "Home" at bounding box center [73, 83] width 27 height 12
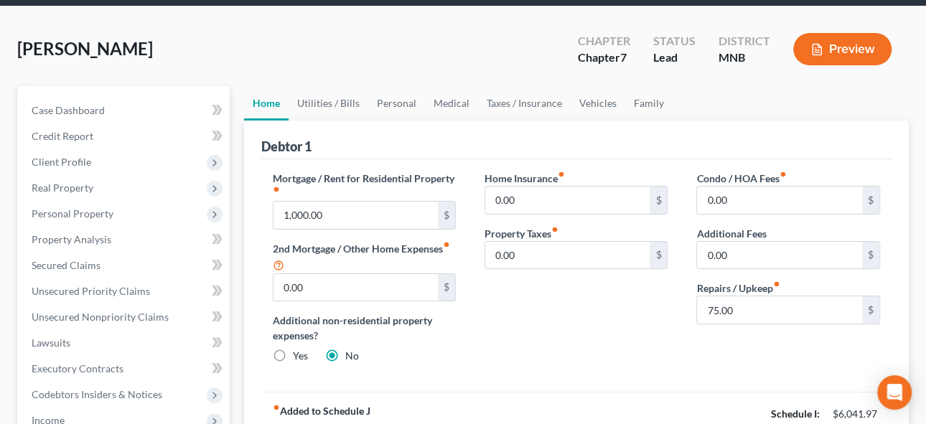
scroll to position [195, 0]
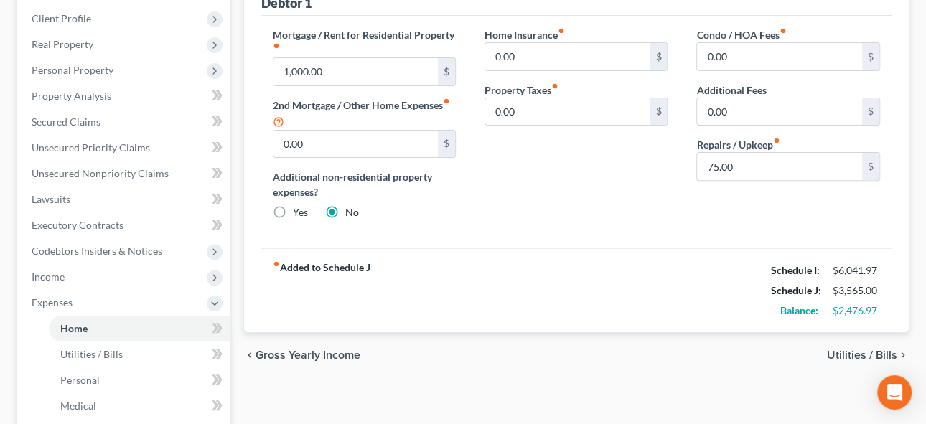
click at [847, 305] on div "$2,476.97" at bounding box center [855, 311] width 47 height 14
click at [855, 286] on div "$3,565.00" at bounding box center [855, 290] width 47 height 14
drag, startPoint x: 855, startPoint y: 286, endPoint x: 852, endPoint y: 276, distance: 9.6
click at [855, 286] on div "$3,565.00" at bounding box center [855, 290] width 47 height 14
click at [852, 268] on div "$6,041.97" at bounding box center [855, 270] width 47 height 14
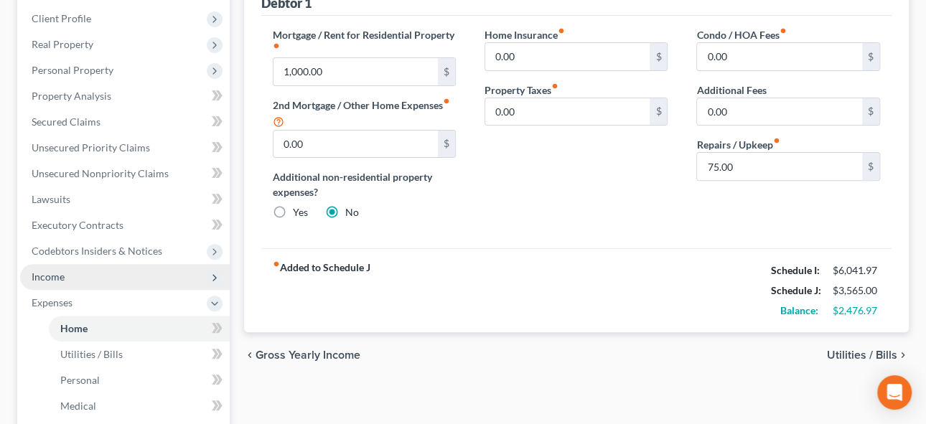
click at [48, 275] on span "Income" at bounding box center [48, 277] width 33 height 12
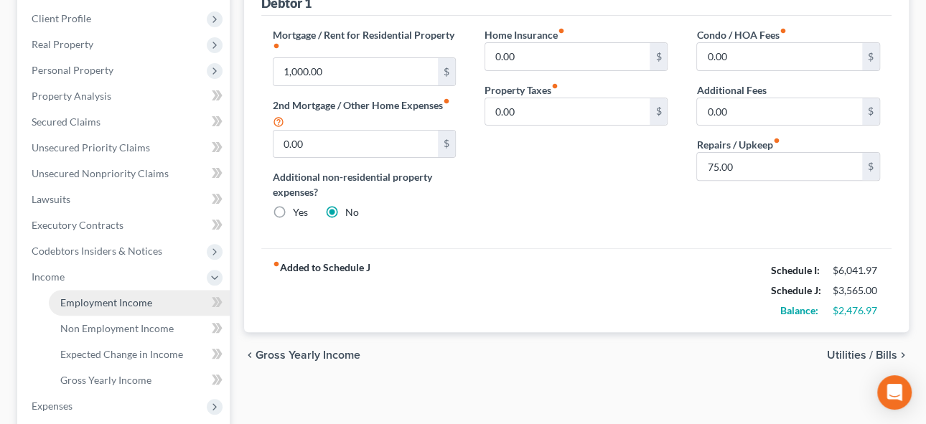
click at [113, 299] on span "Employment Income" at bounding box center [106, 302] width 92 height 12
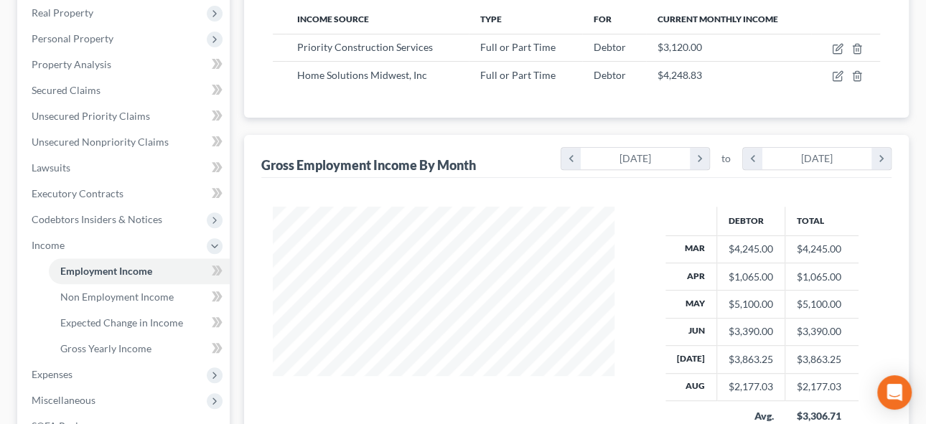
scroll to position [260, 0]
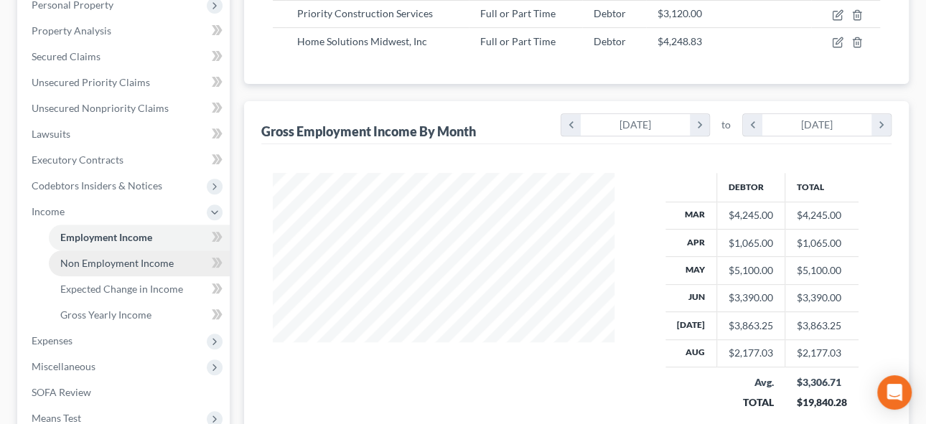
click at [111, 258] on span "Non Employment Income" at bounding box center [116, 263] width 113 height 12
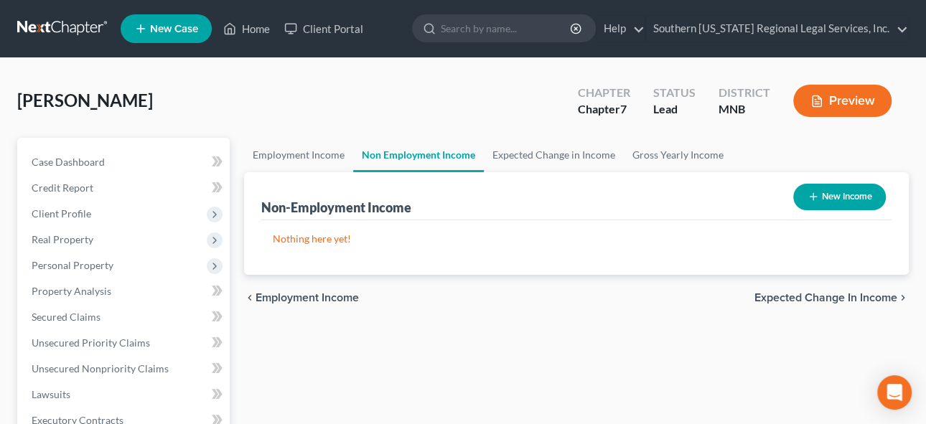
click at [273, 298] on span "Employment Income" at bounding box center [306, 297] width 103 height 11
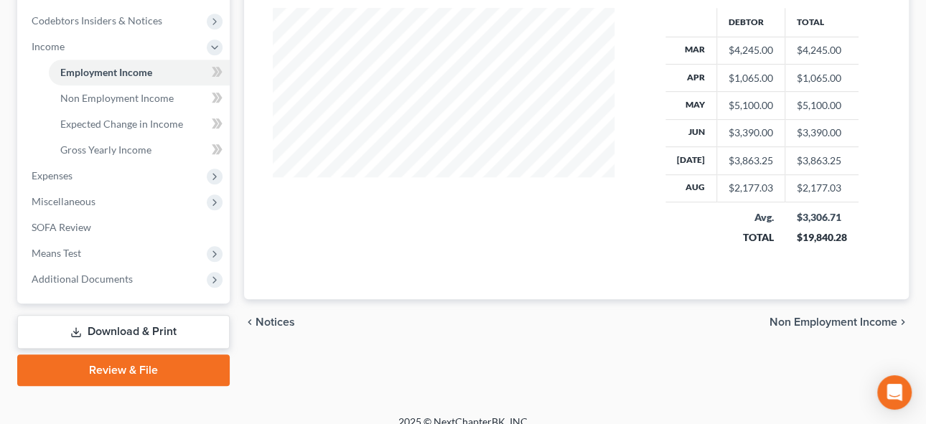
scroll to position [440, 0]
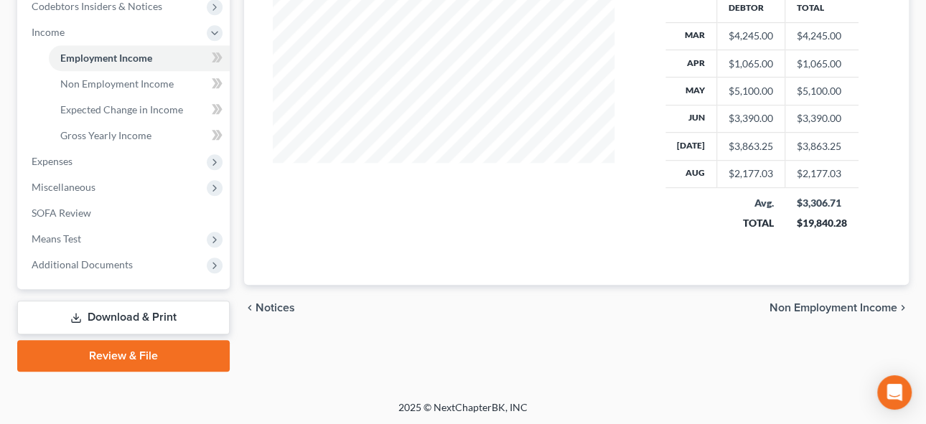
click at [826, 302] on span "Non Employment Income" at bounding box center [833, 307] width 128 height 11
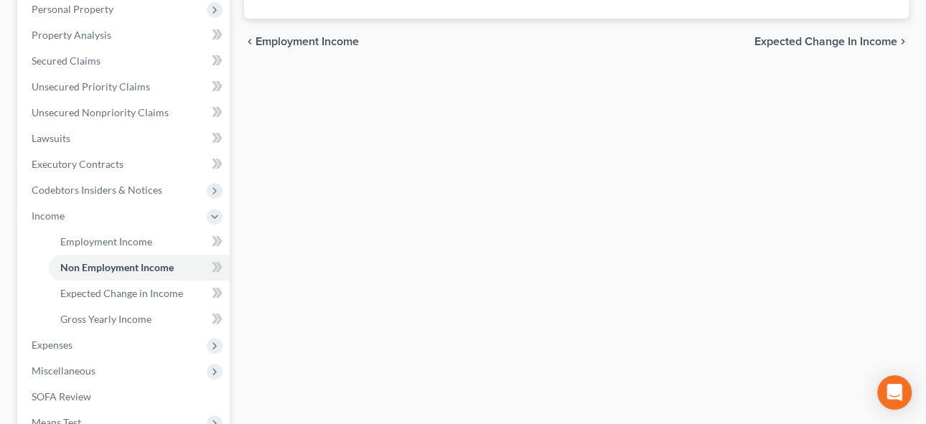
scroll to position [260, 0]
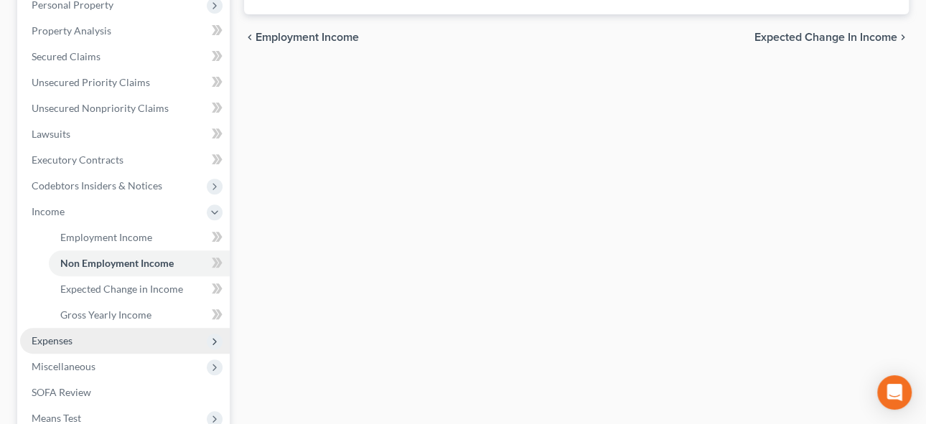
drag, startPoint x: 52, startPoint y: 334, endPoint x: 108, endPoint y: 333, distance: 56.0
click at [52, 334] on span "Expenses" at bounding box center [52, 340] width 41 height 12
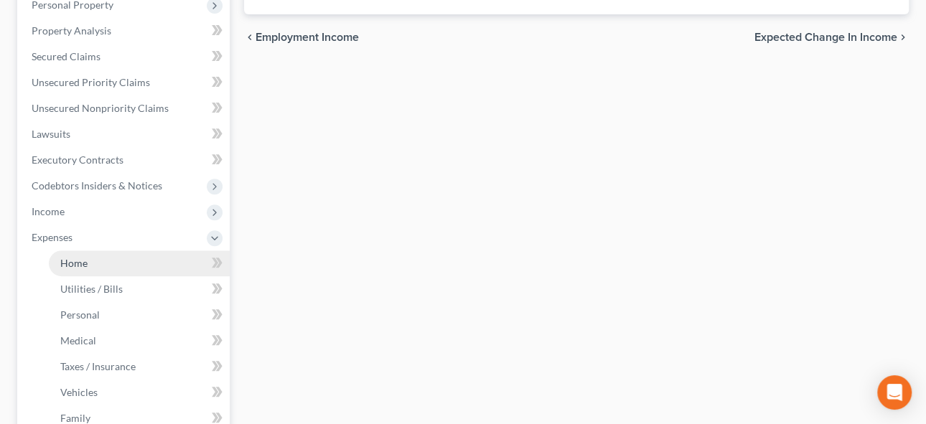
drag, startPoint x: 83, startPoint y: 258, endPoint x: 113, endPoint y: 263, distance: 29.8
click at [83, 258] on span "Home" at bounding box center [73, 263] width 27 height 12
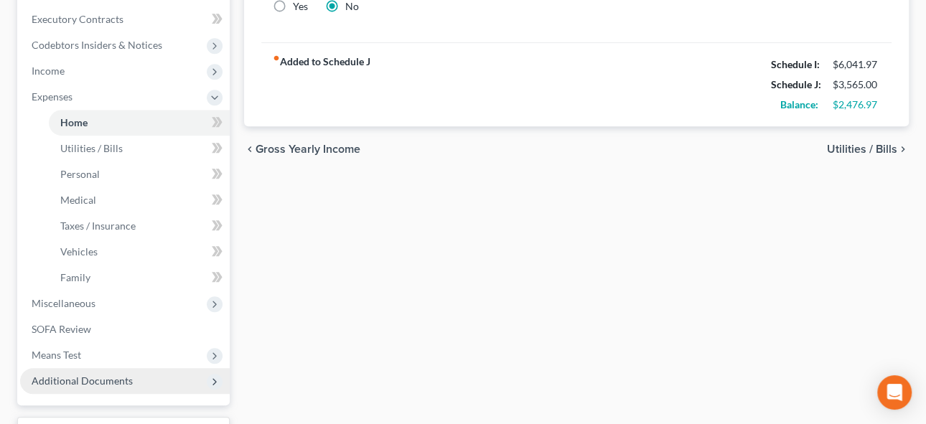
scroll to position [456, 0]
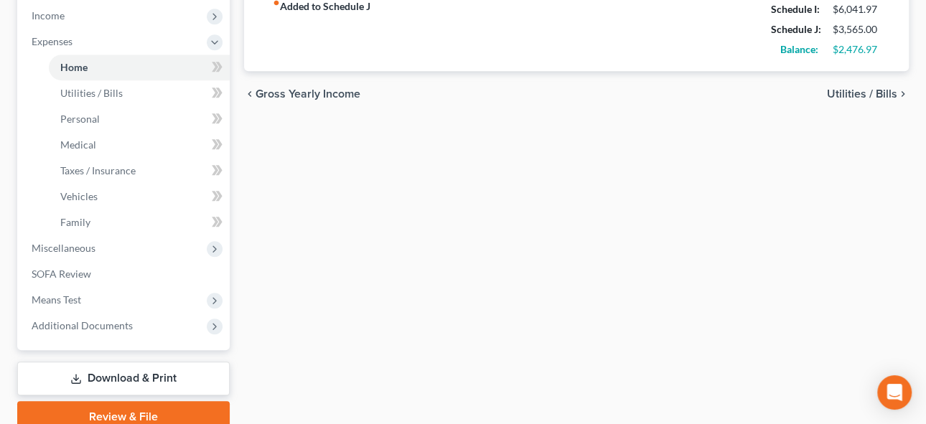
click at [119, 410] on link "Review & File" at bounding box center [123, 417] width 212 height 32
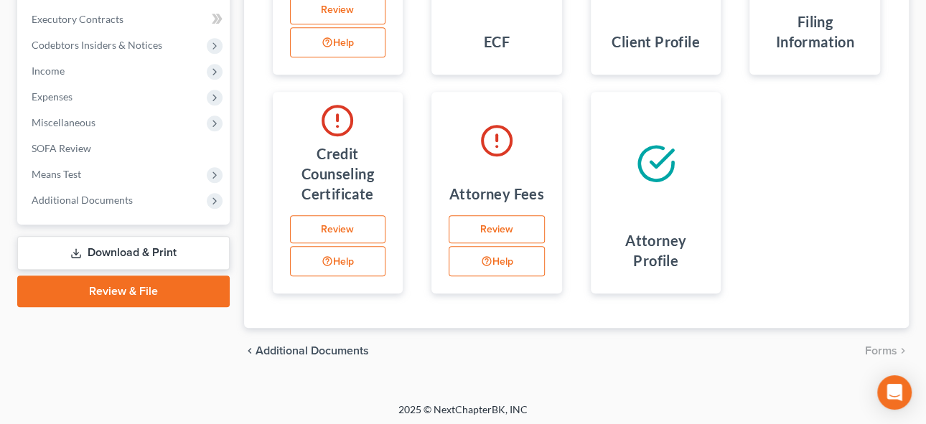
scroll to position [403, 0]
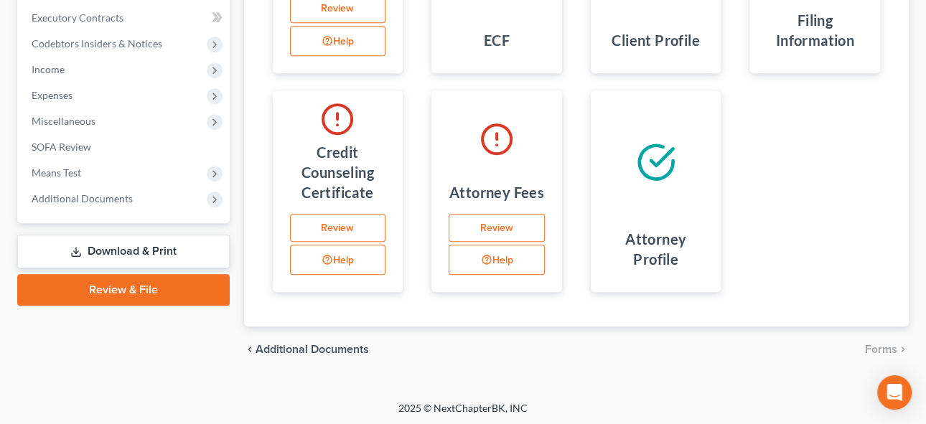
click at [119, 250] on link "Download & Print" at bounding box center [123, 252] width 212 height 34
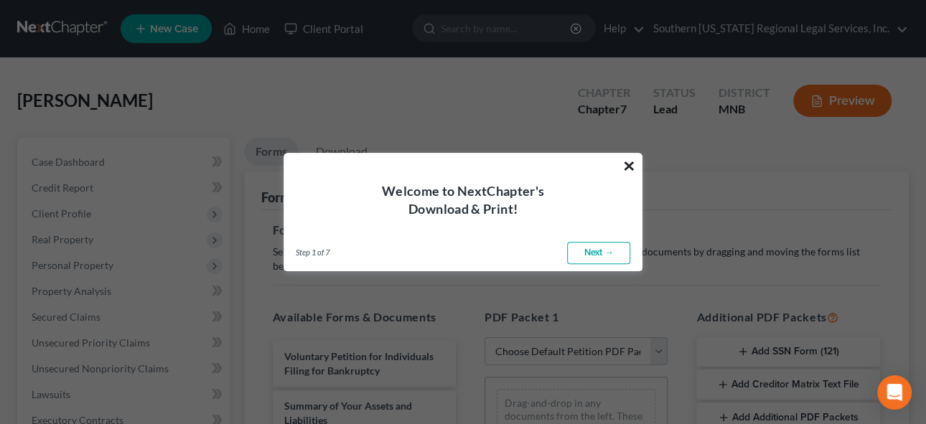
click at [628, 164] on button "×" at bounding box center [629, 165] width 14 height 23
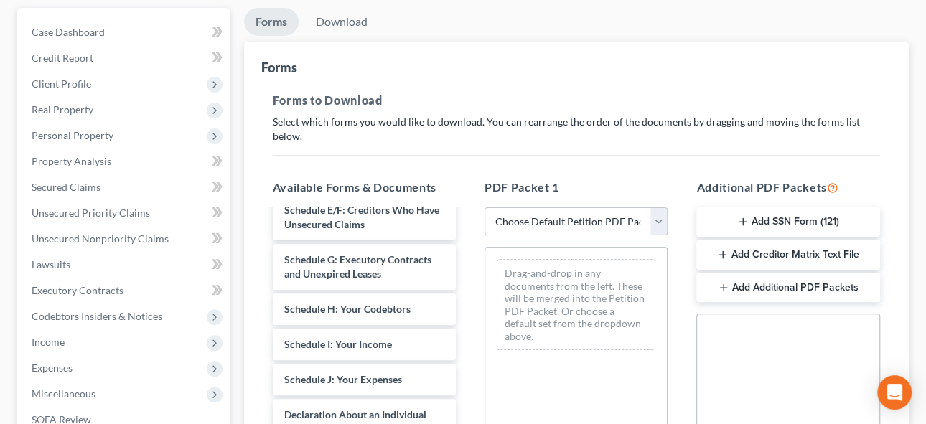
scroll to position [326, 0]
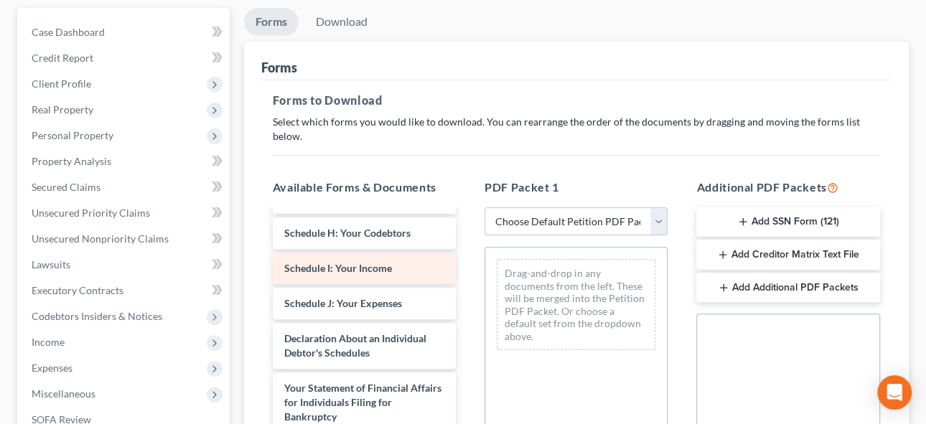
click at [352, 262] on span "Schedule I: Your Income" at bounding box center [338, 268] width 108 height 12
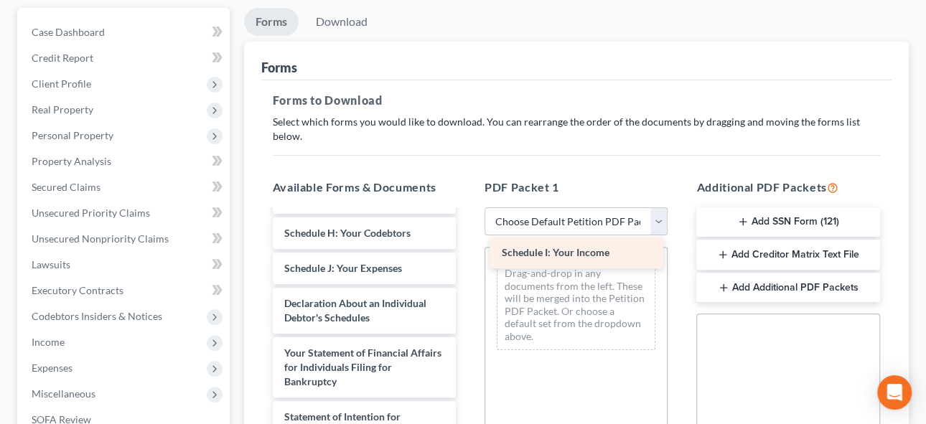
drag, startPoint x: 332, startPoint y: 253, endPoint x: 550, endPoint y: 254, distance: 218.1
click at [467, 254] on div "Schedule I: Your Income Voluntary Petition for Individuals Filing for Bankruptc…" at bounding box center [364, 289] width 206 height 809
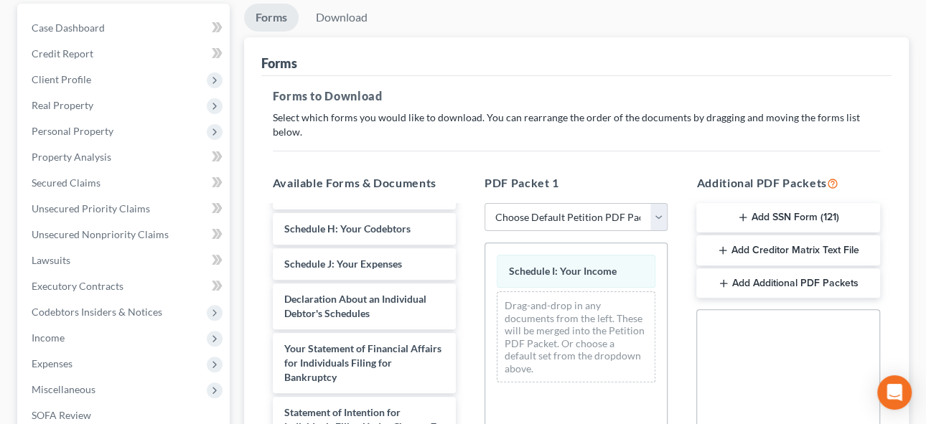
scroll to position [0, 0]
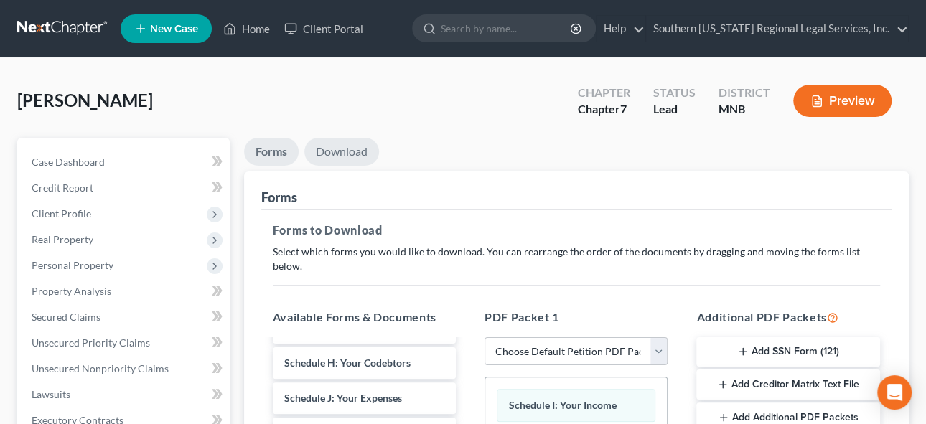
drag, startPoint x: 326, startPoint y: 148, endPoint x: 359, endPoint y: 151, distance: 33.8
click at [326, 148] on link "Download" at bounding box center [341, 152] width 75 height 28
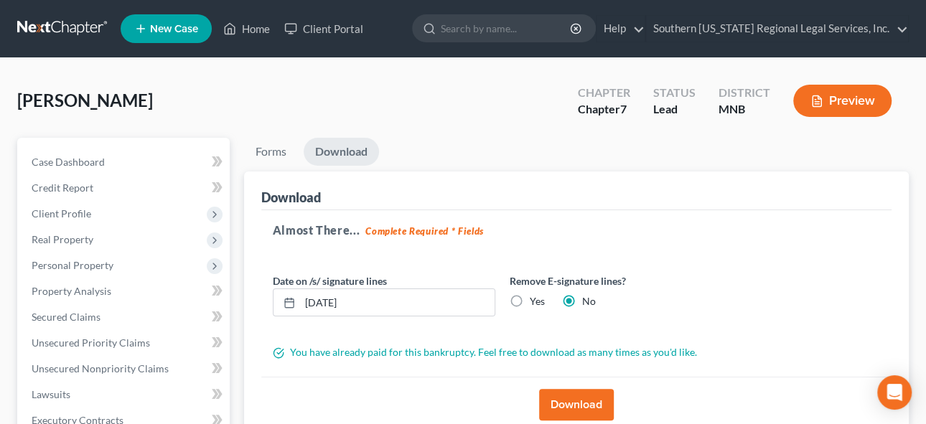
click at [583, 406] on button "Download" at bounding box center [576, 405] width 75 height 32
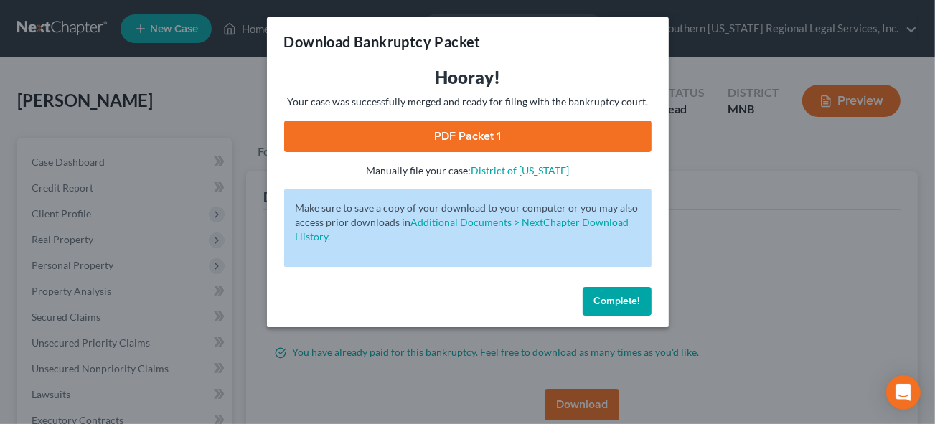
click at [479, 133] on link "PDF Packet 1" at bounding box center [467, 137] width 367 height 32
drag, startPoint x: 616, startPoint y: 305, endPoint x: 531, endPoint y: 288, distance: 86.3
click at [617, 306] on span "Complete!" at bounding box center [617, 301] width 46 height 12
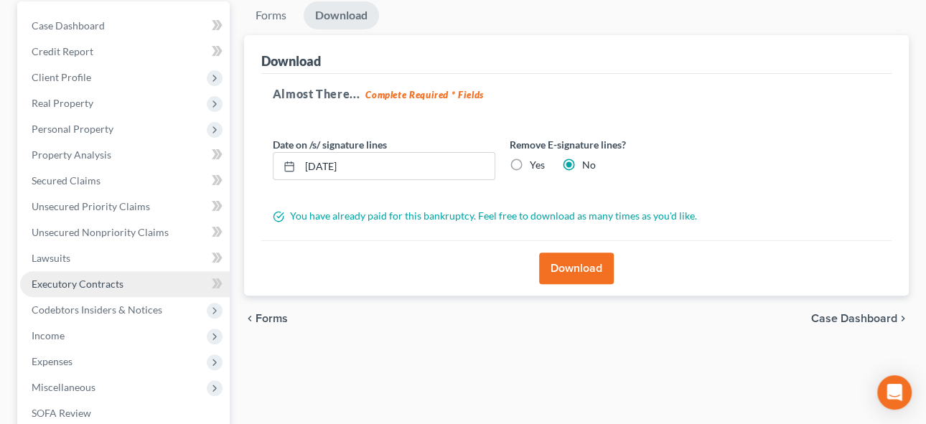
scroll to position [260, 0]
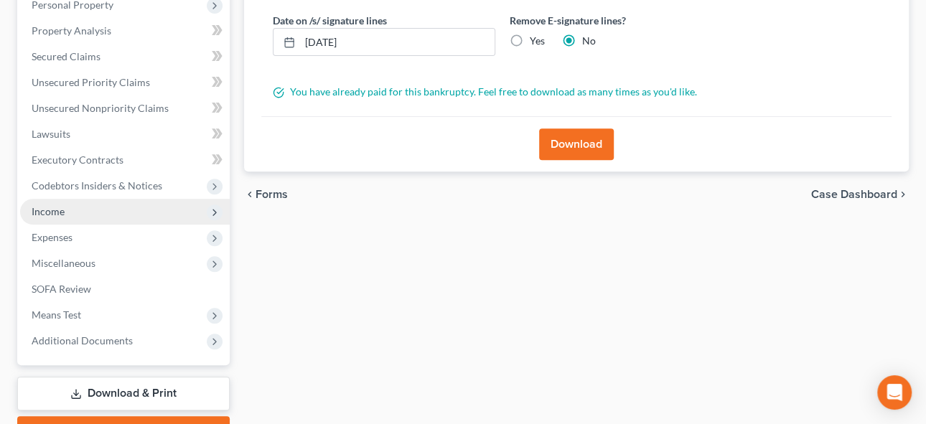
click at [60, 205] on span "Income" at bounding box center [48, 211] width 33 height 12
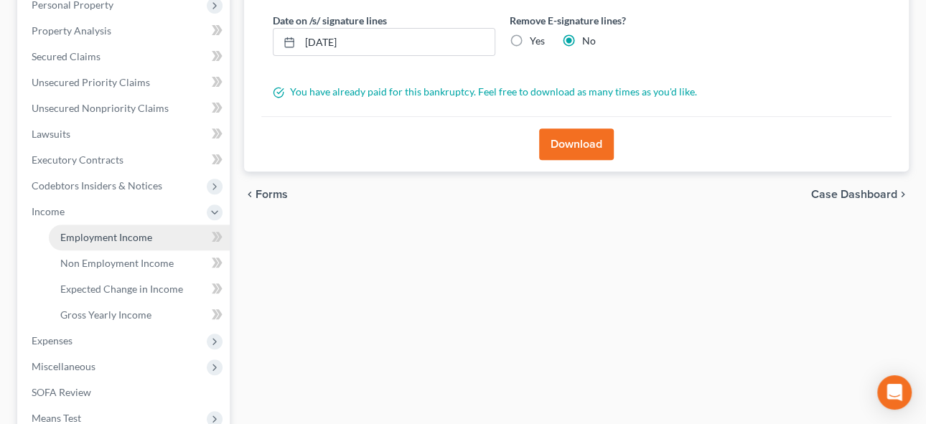
drag, startPoint x: 101, startPoint y: 237, endPoint x: 131, endPoint y: 239, distance: 30.2
click at [102, 237] on span "Employment Income" at bounding box center [106, 237] width 92 height 12
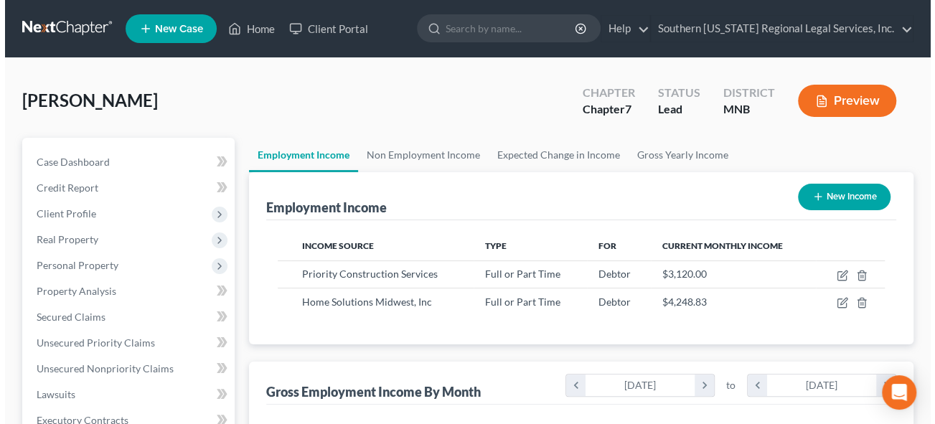
scroll to position [255, 370]
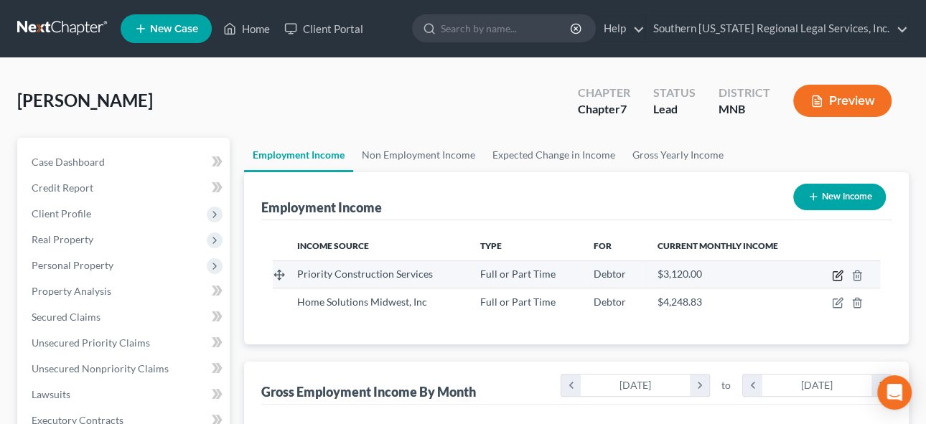
click at [838, 273] on icon "button" at bounding box center [837, 275] width 11 height 11
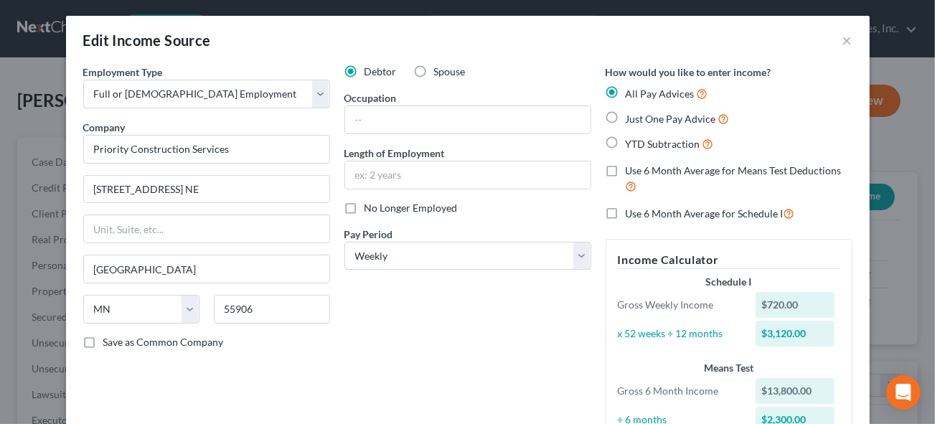
scroll to position [0, 0]
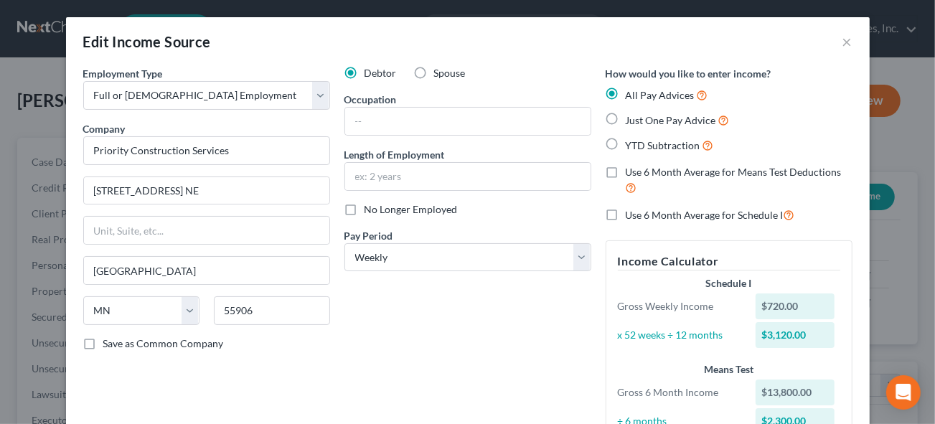
drag, startPoint x: 606, startPoint y: 212, endPoint x: 757, endPoint y: 225, distance: 151.2
click at [626, 212] on label "Use 6 Month Average for Schedule I" at bounding box center [710, 215] width 169 height 17
click at [631, 212] on input "Use 6 Month Average for Schedule I" at bounding box center [635, 211] width 9 height 9
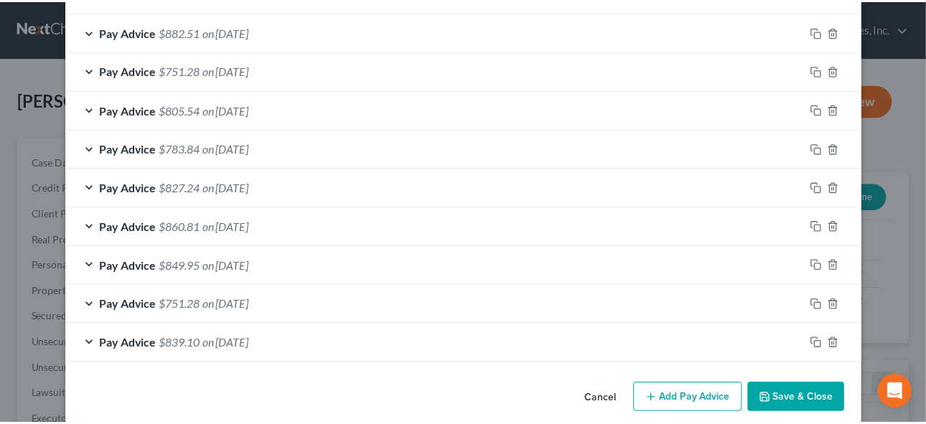
scroll to position [681, 0]
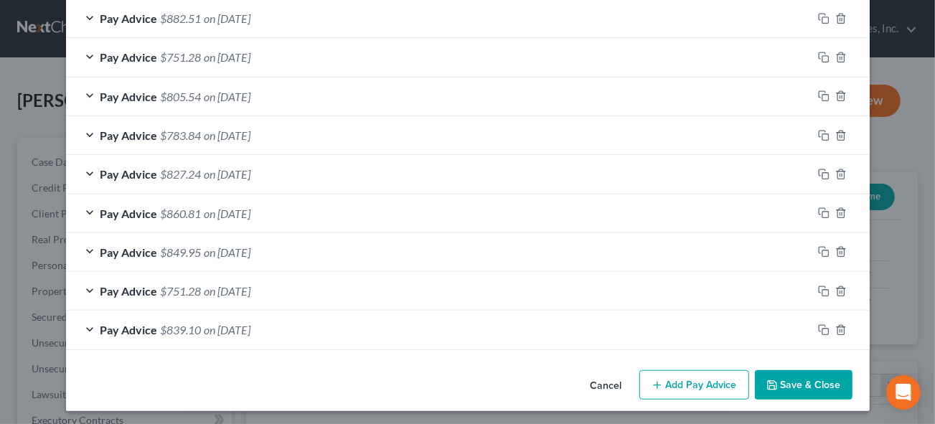
click at [797, 379] on button "Save & Close" at bounding box center [804, 385] width 98 height 30
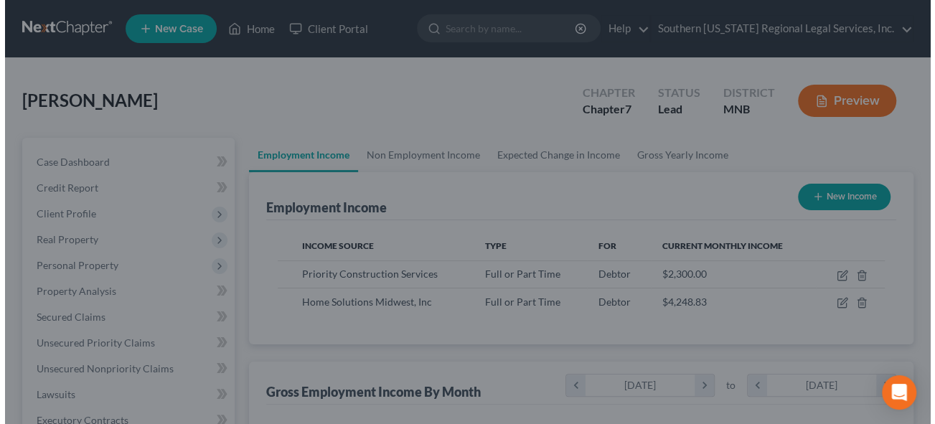
scroll to position [717286, 717171]
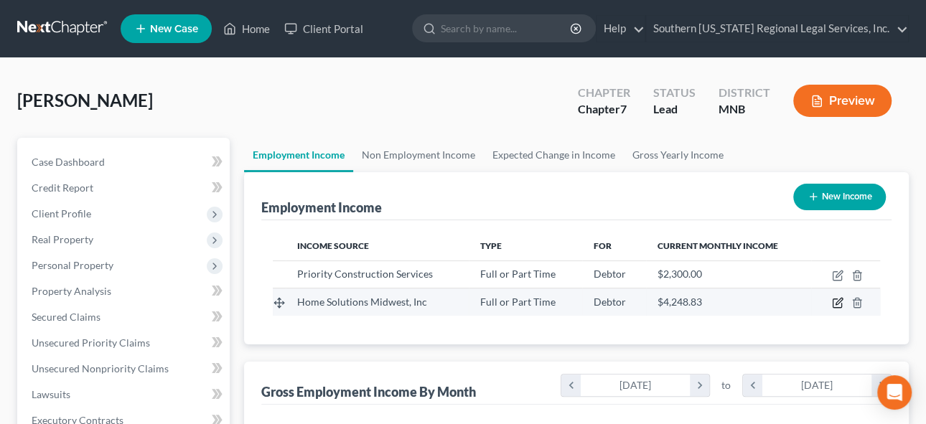
click at [835, 301] on icon "button" at bounding box center [837, 302] width 11 height 11
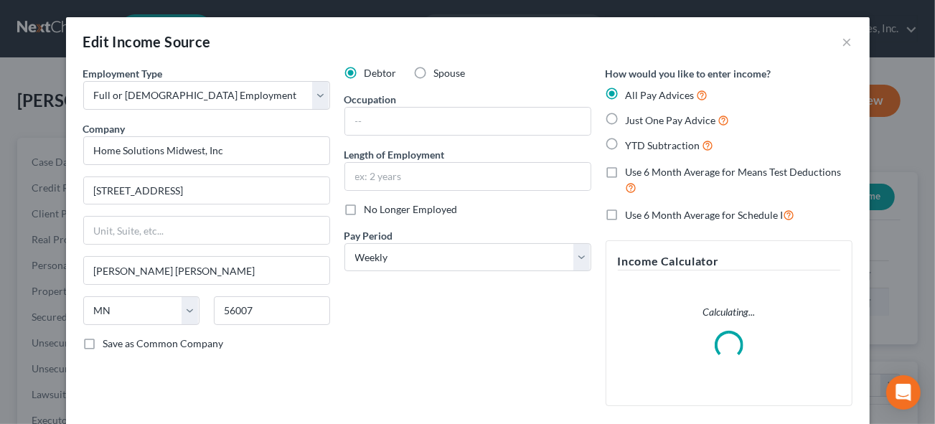
scroll to position [255, 375]
click at [626, 215] on label "Use 6 Month Average for Schedule I" at bounding box center [710, 215] width 169 height 17
click at [631, 215] on input "Use 6 Month Average for Schedule I" at bounding box center [635, 211] width 9 height 9
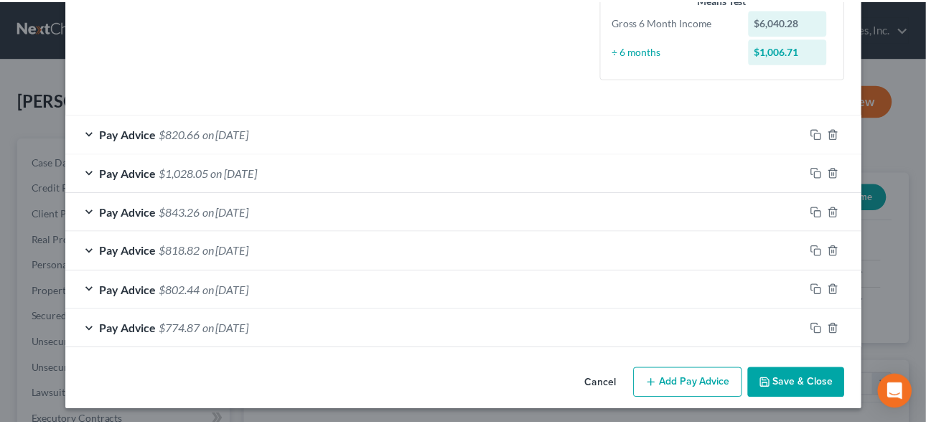
scroll to position [371, 0]
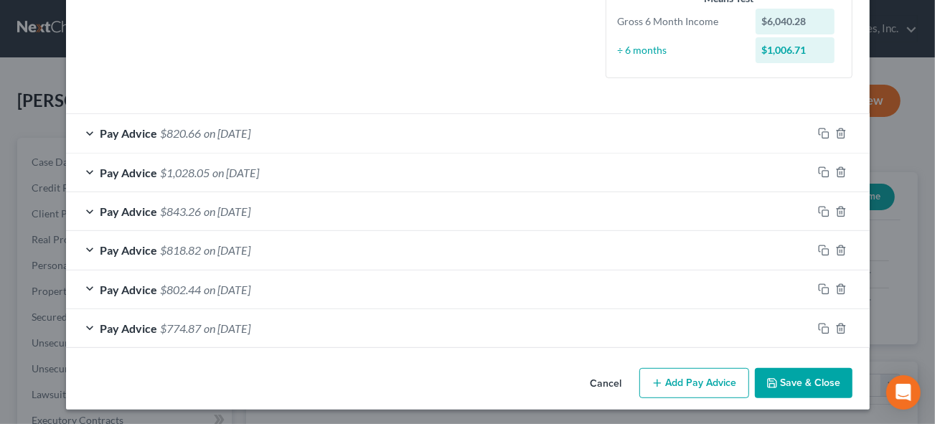
click at [804, 382] on button "Save & Close" at bounding box center [804, 383] width 98 height 30
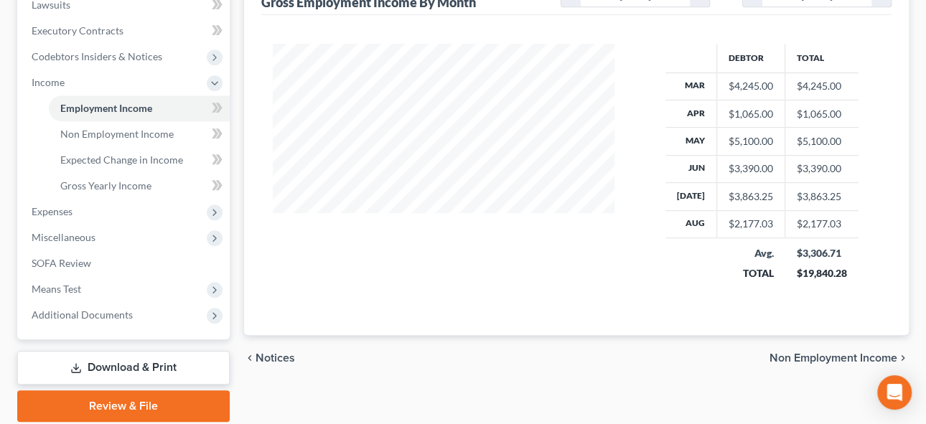
scroll to position [391, 0]
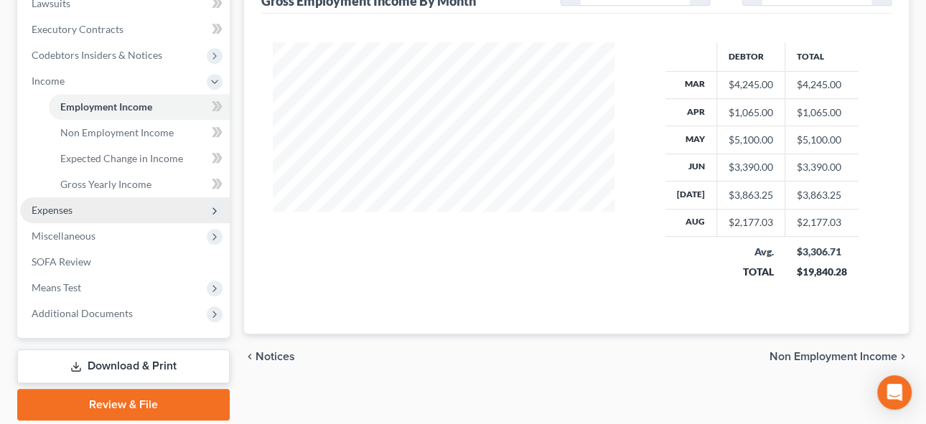
click at [37, 205] on span "Expenses" at bounding box center [52, 210] width 41 height 12
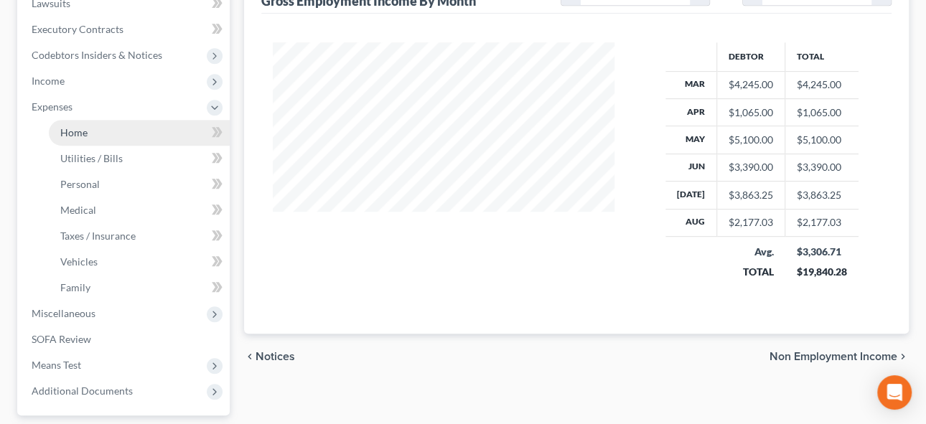
click at [74, 129] on span "Home" at bounding box center [73, 132] width 27 height 12
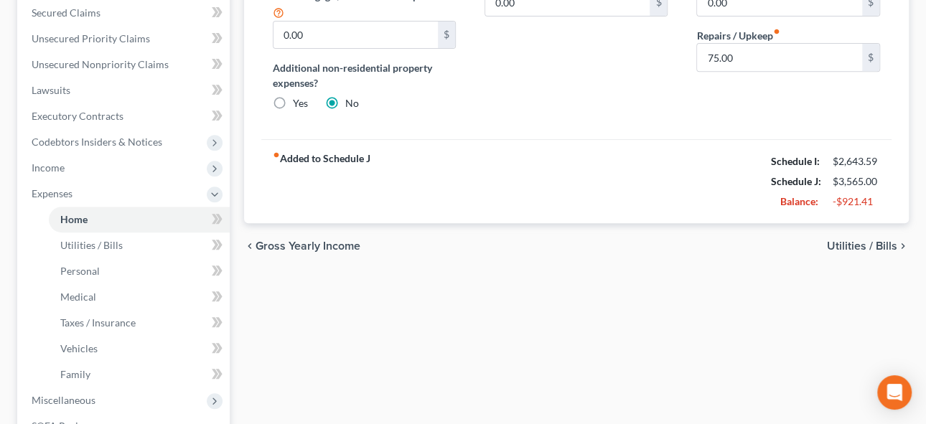
scroll to position [326, 0]
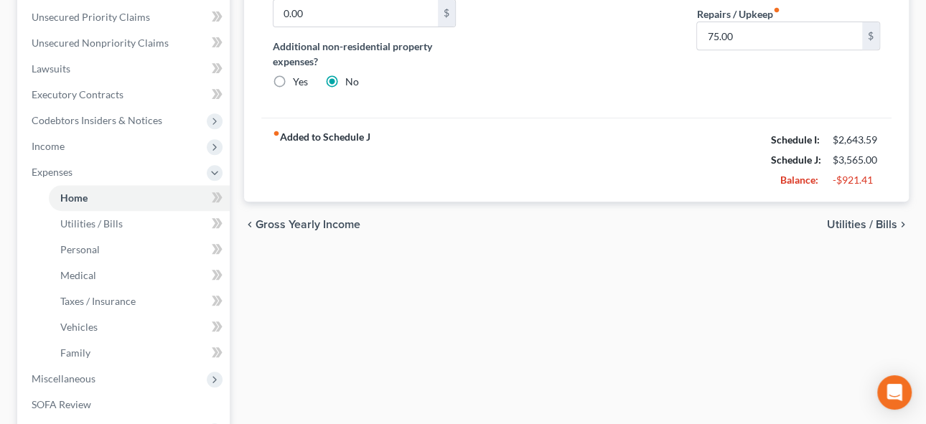
click at [847, 219] on span "Utilities / Bills" at bounding box center [862, 224] width 70 height 11
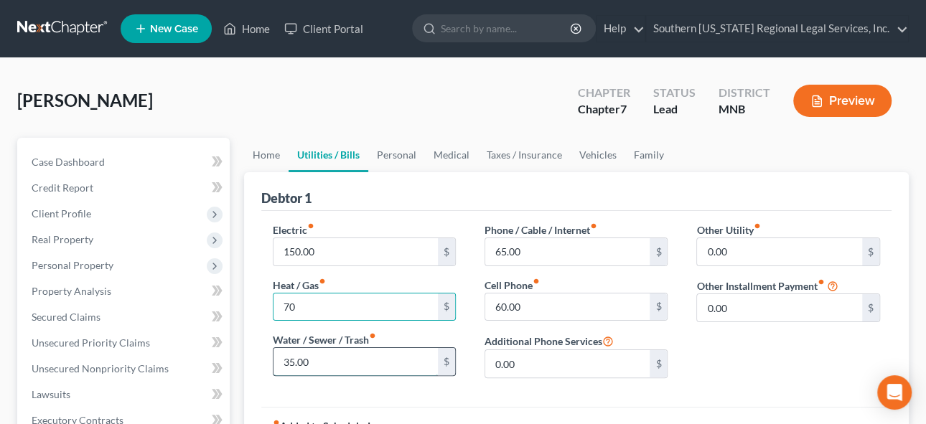
click at [365, 361] on input "35.00" at bounding box center [355, 361] width 165 height 27
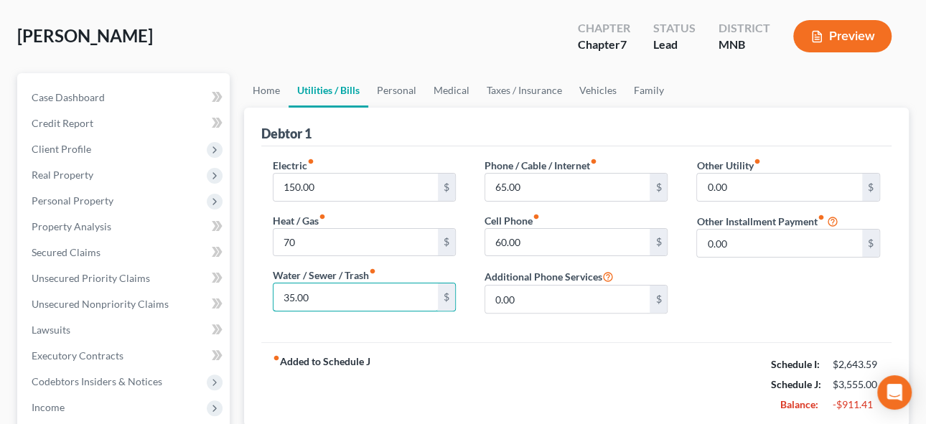
scroll to position [195, 0]
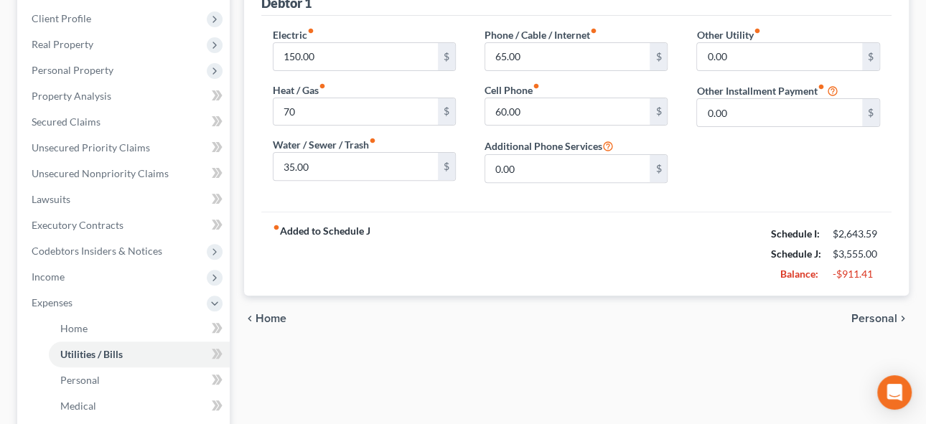
click at [872, 315] on span "Personal" at bounding box center [874, 318] width 46 height 11
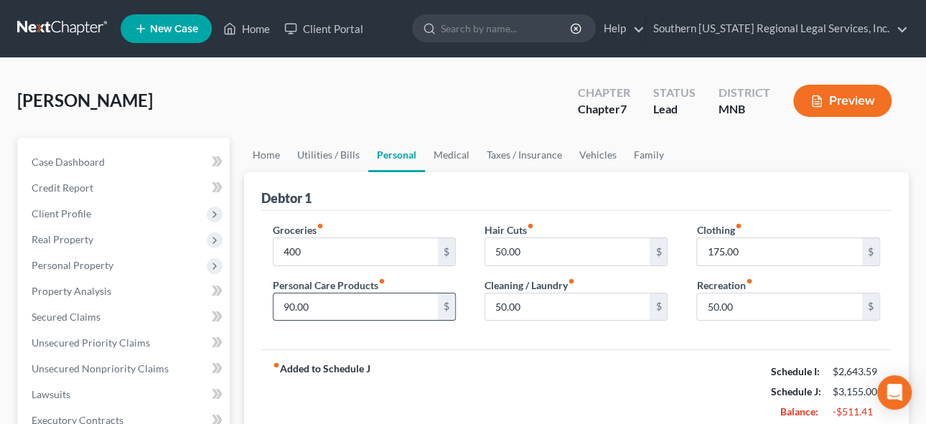
click at [333, 306] on input "90.00" at bounding box center [355, 306] width 165 height 27
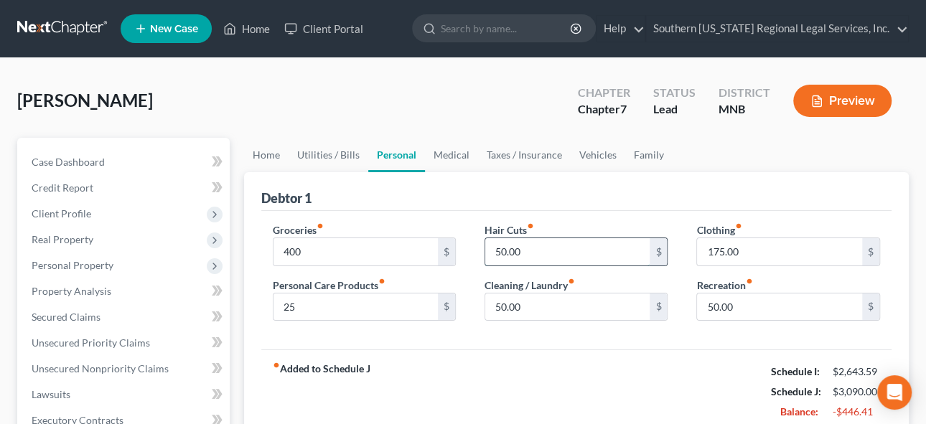
click at [545, 247] on input "50.00" at bounding box center [567, 251] width 165 height 27
click at [527, 249] on input "50.00" at bounding box center [567, 251] width 165 height 27
click at [763, 306] on input "50.00" at bounding box center [779, 306] width 165 height 27
click at [555, 298] on input "50.00" at bounding box center [567, 306] width 165 height 27
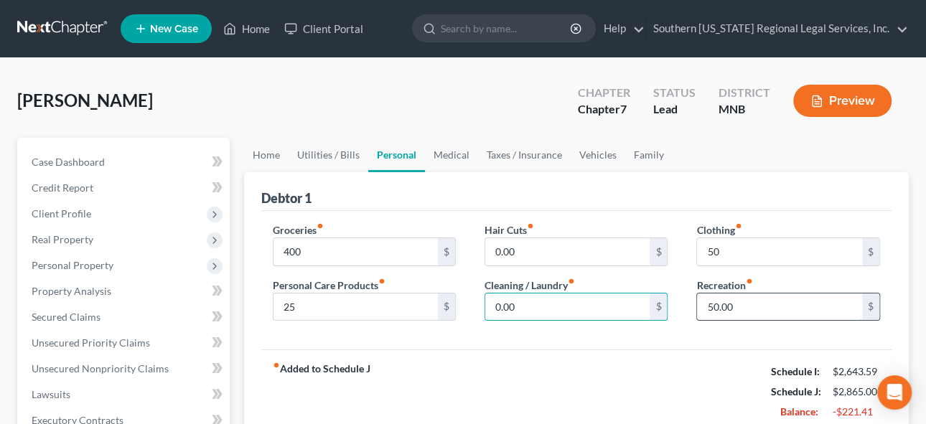
click at [753, 306] on input "50.00" at bounding box center [779, 306] width 165 height 27
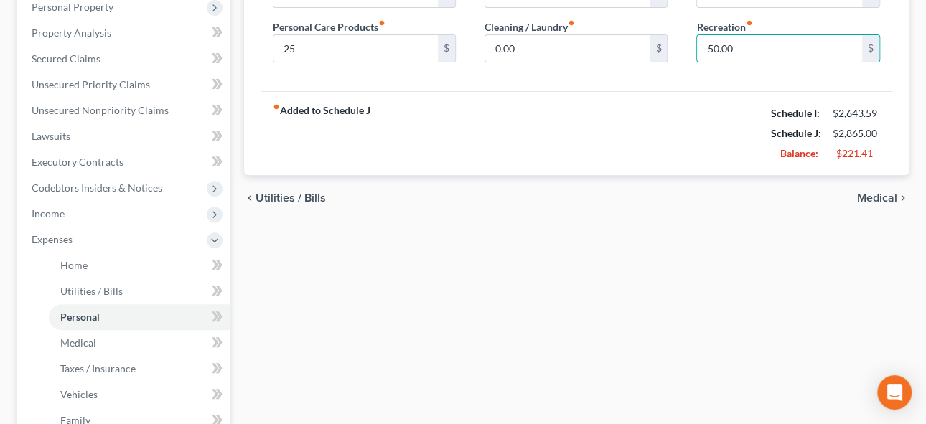
scroll to position [391, 0]
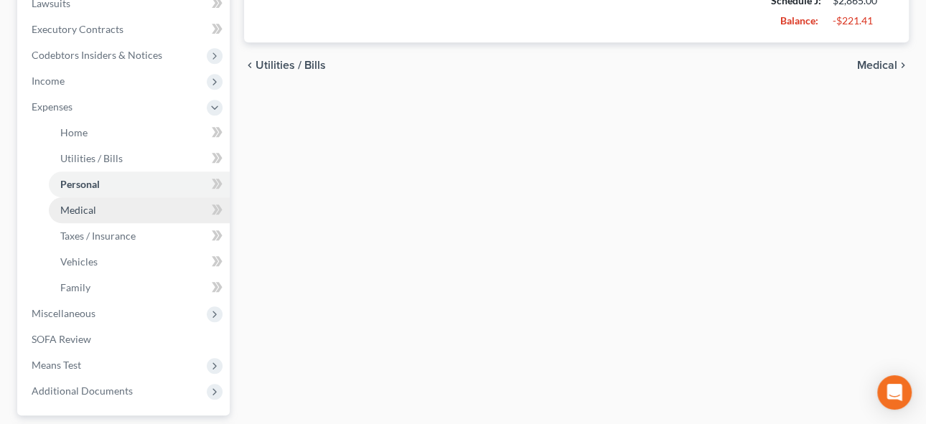
click at [71, 208] on span "Medical" at bounding box center [78, 210] width 36 height 12
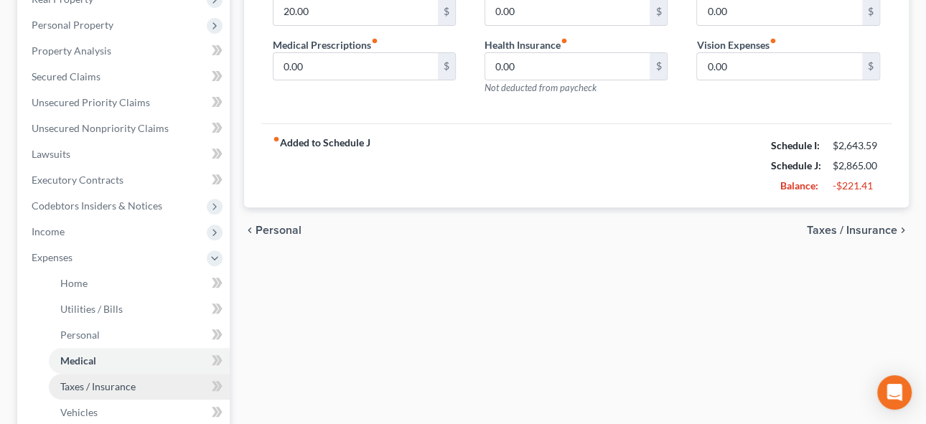
scroll to position [260, 0]
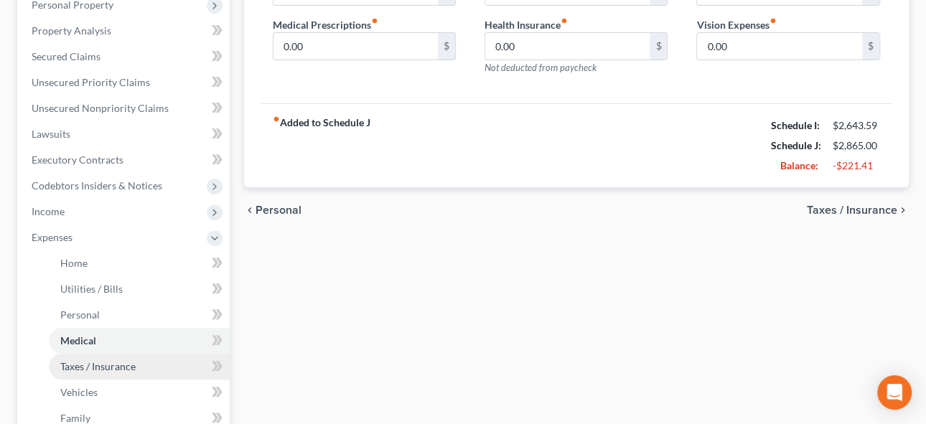
click at [90, 364] on span "Taxes / Insurance" at bounding box center [97, 366] width 75 height 12
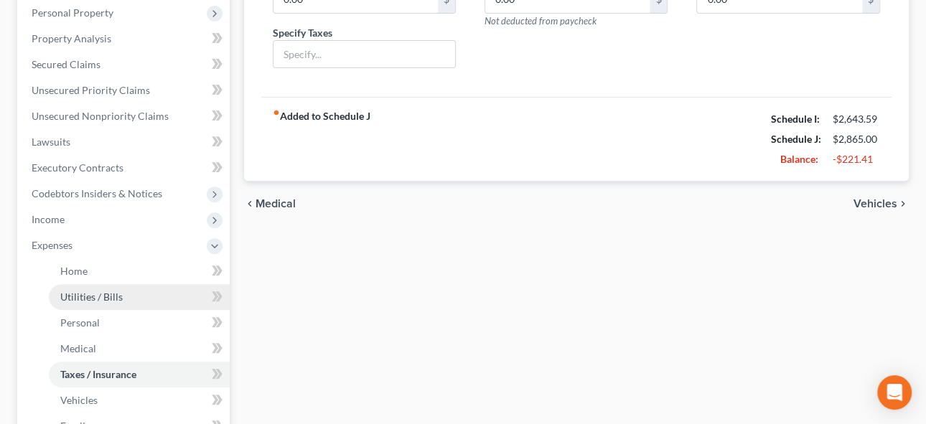
scroll to position [260, 0]
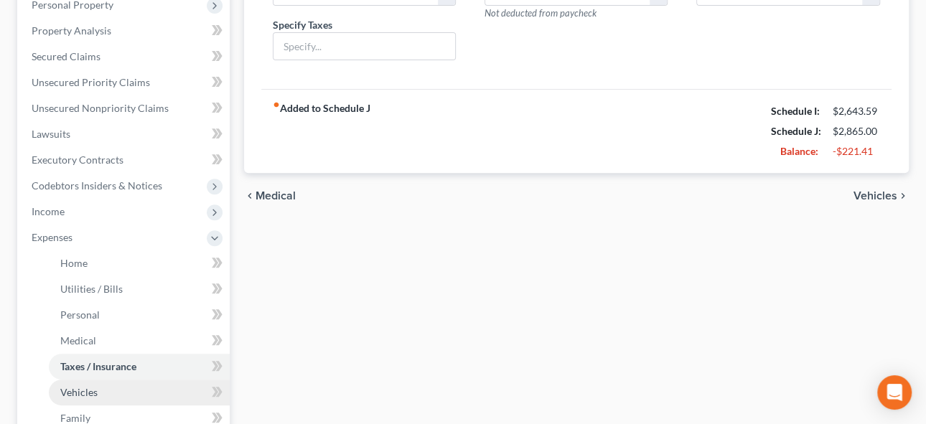
click at [80, 388] on span "Vehicles" at bounding box center [78, 392] width 37 height 12
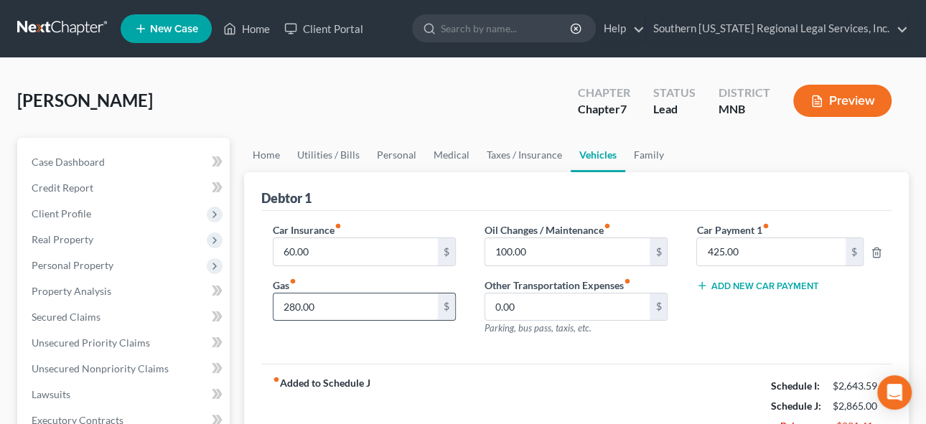
click at [325, 304] on input "280.00" at bounding box center [355, 306] width 165 height 27
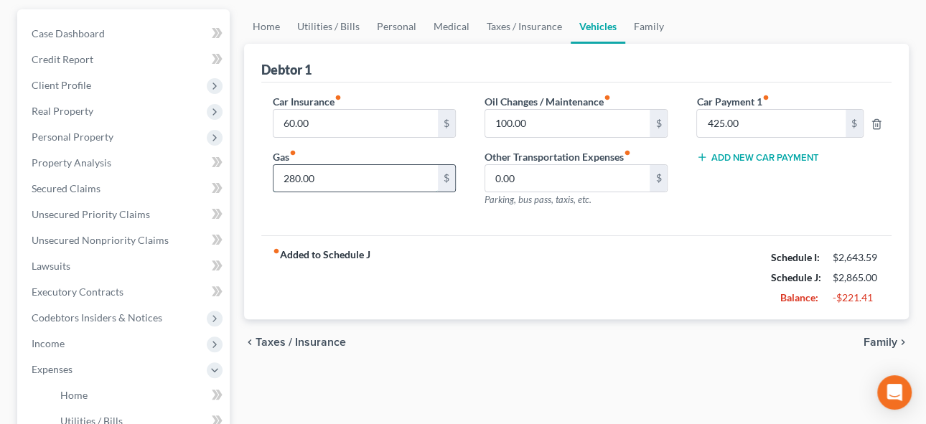
scroll to position [130, 0]
click at [339, 178] on input "280.00" at bounding box center [355, 177] width 165 height 27
click at [528, 183] on input "0.00" at bounding box center [567, 177] width 165 height 27
click at [530, 114] on input "100.00" at bounding box center [567, 121] width 165 height 27
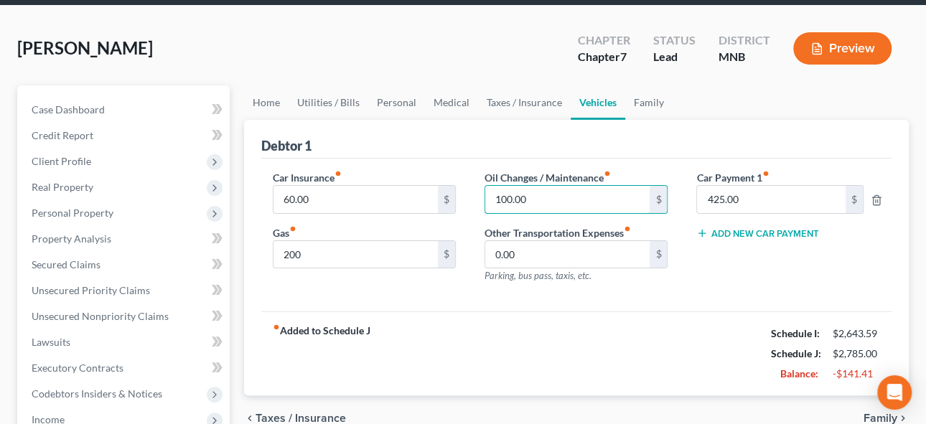
scroll to position [0, 0]
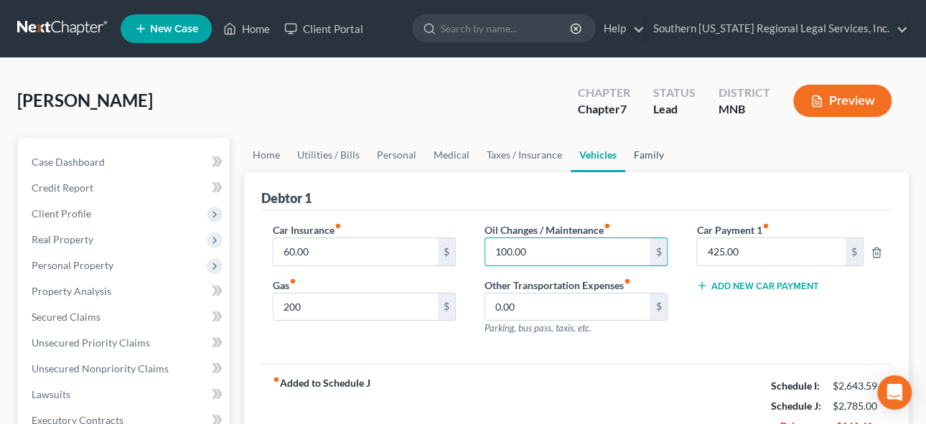
drag, startPoint x: 649, startPoint y: 151, endPoint x: 637, endPoint y: 159, distance: 13.9
click at [648, 151] on link "Family" at bounding box center [648, 155] width 47 height 34
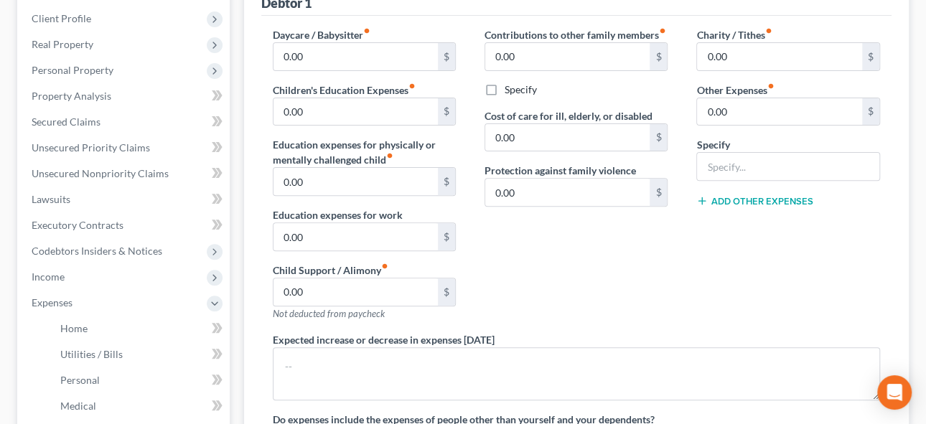
scroll to position [326, 0]
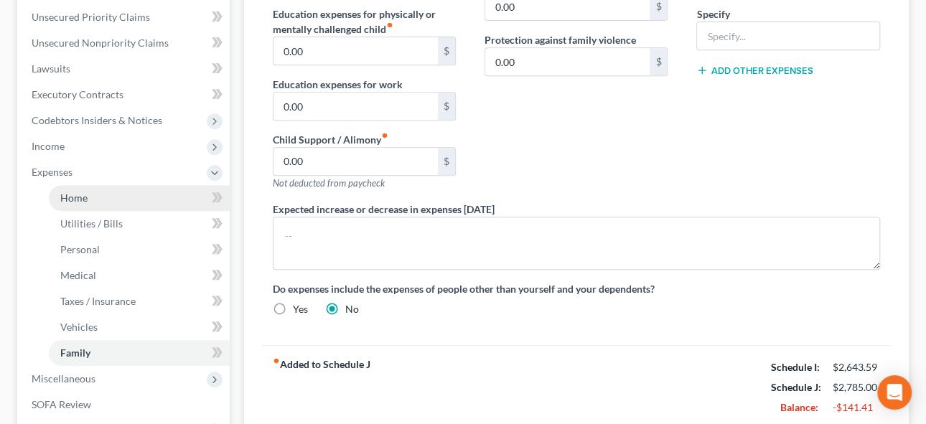
click at [88, 202] on link "Home" at bounding box center [139, 198] width 181 height 26
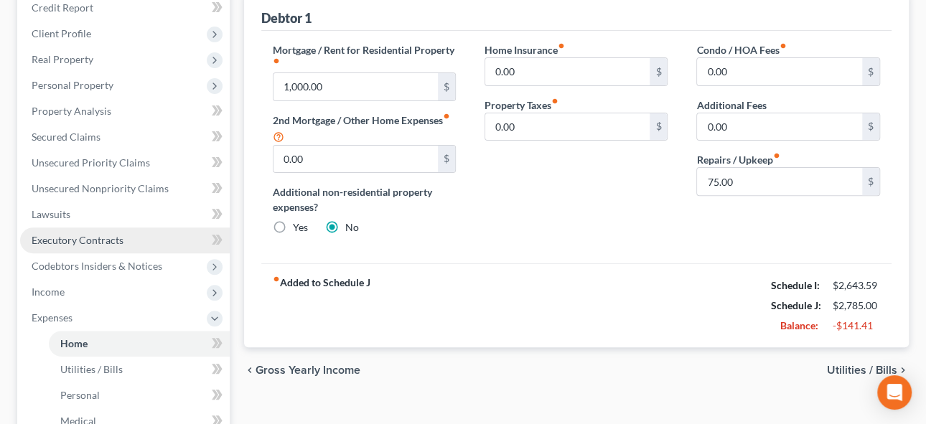
scroll to position [195, 0]
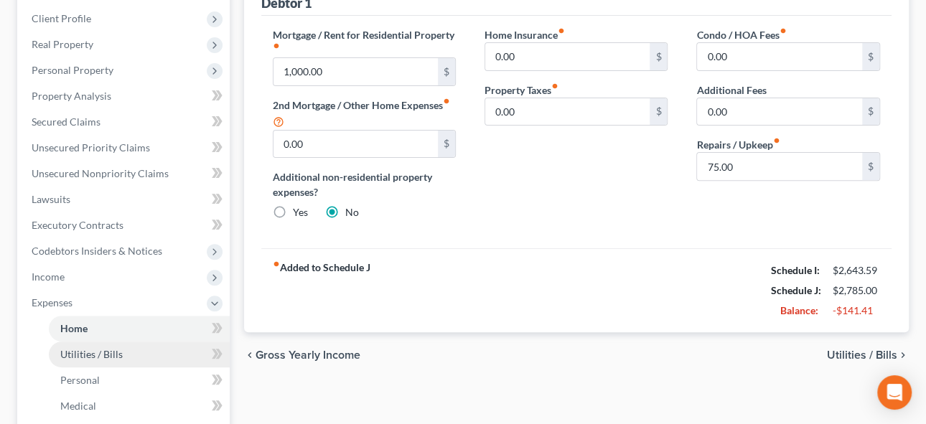
click at [83, 350] on span "Utilities / Bills" at bounding box center [91, 354] width 62 height 12
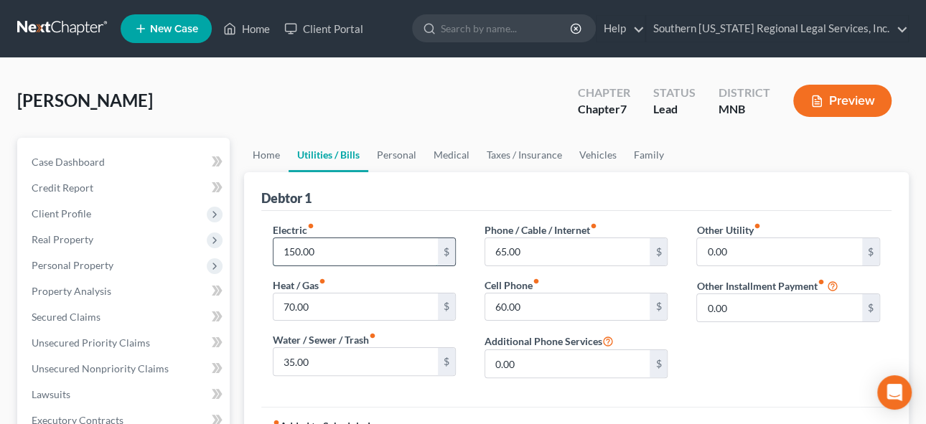
click at [339, 249] on input "150.00" at bounding box center [355, 251] width 165 height 27
click at [333, 298] on input "70.00" at bounding box center [355, 306] width 165 height 27
click at [332, 351] on input "35.00" at bounding box center [355, 361] width 165 height 27
click at [553, 354] on input "0.00" at bounding box center [567, 363] width 165 height 27
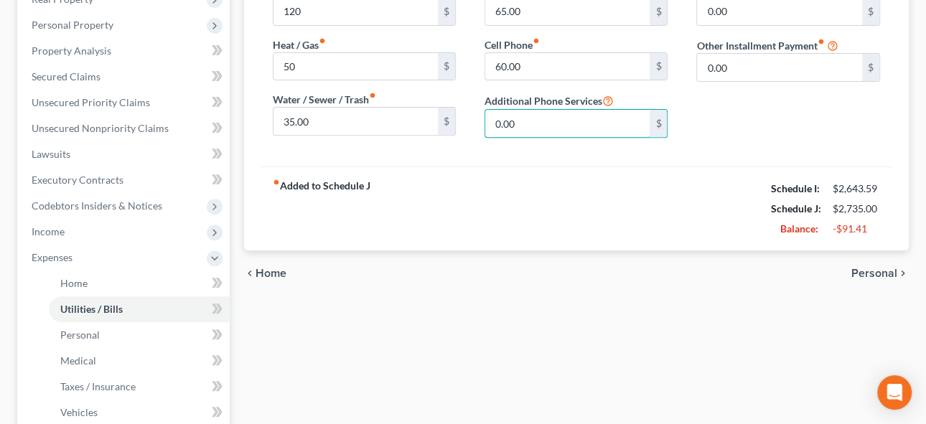
scroll to position [260, 0]
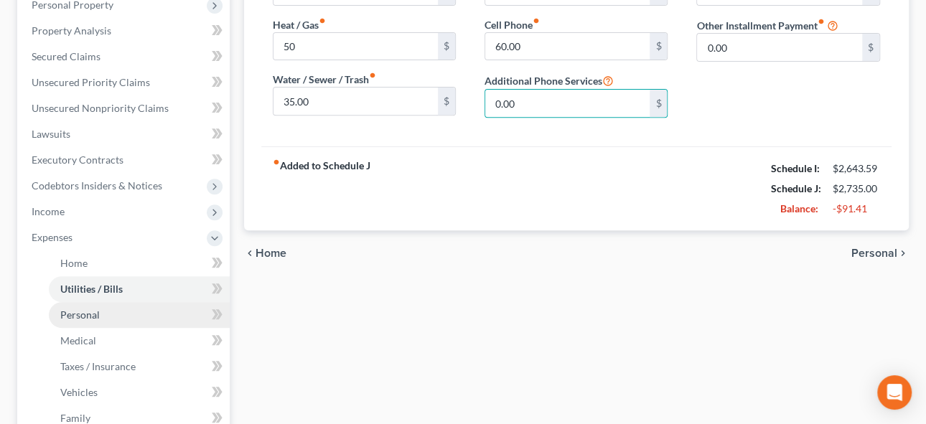
click at [83, 310] on span "Personal" at bounding box center [79, 315] width 39 height 12
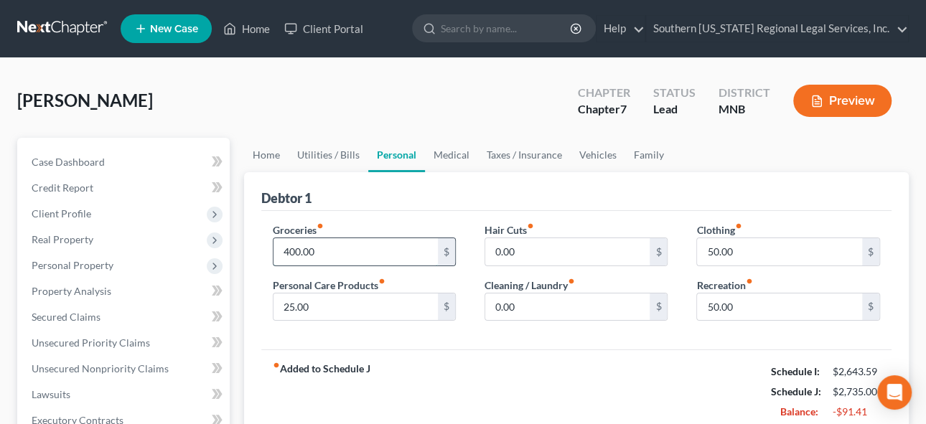
click at [337, 254] on input "400.00" at bounding box center [355, 251] width 165 height 27
click at [534, 255] on input "0.00" at bounding box center [567, 251] width 165 height 27
click at [536, 307] on input "0.00" at bounding box center [567, 306] width 165 height 27
click at [761, 245] on input "50.00" at bounding box center [779, 251] width 165 height 27
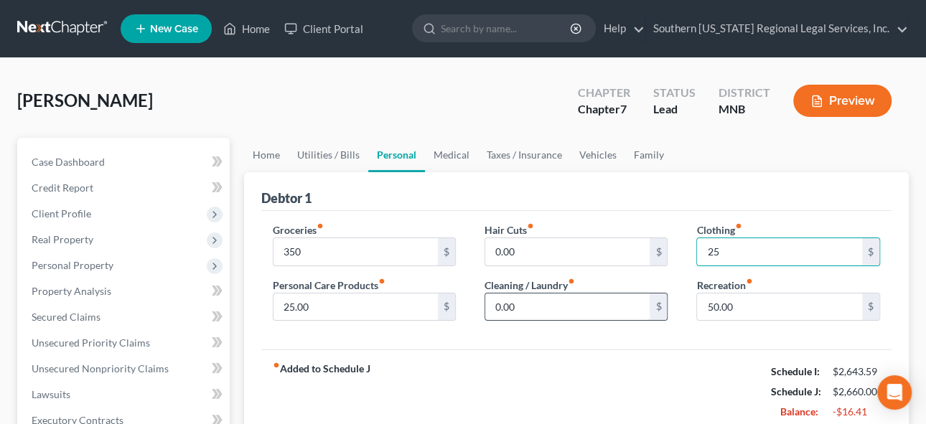
click at [568, 304] on input "0.00" at bounding box center [567, 306] width 165 height 27
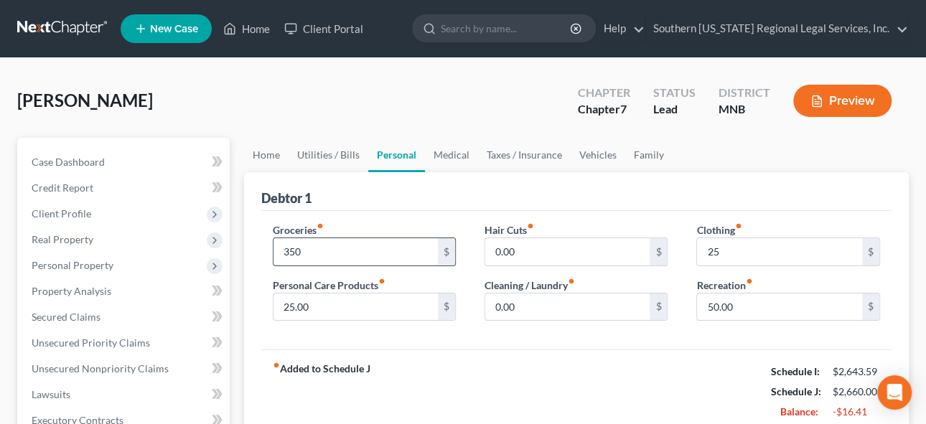
click at [375, 246] on input "350" at bounding box center [355, 251] width 165 height 27
click at [346, 249] on input "325" at bounding box center [355, 251] width 165 height 27
click at [536, 311] on input "0.00" at bounding box center [567, 306] width 165 height 27
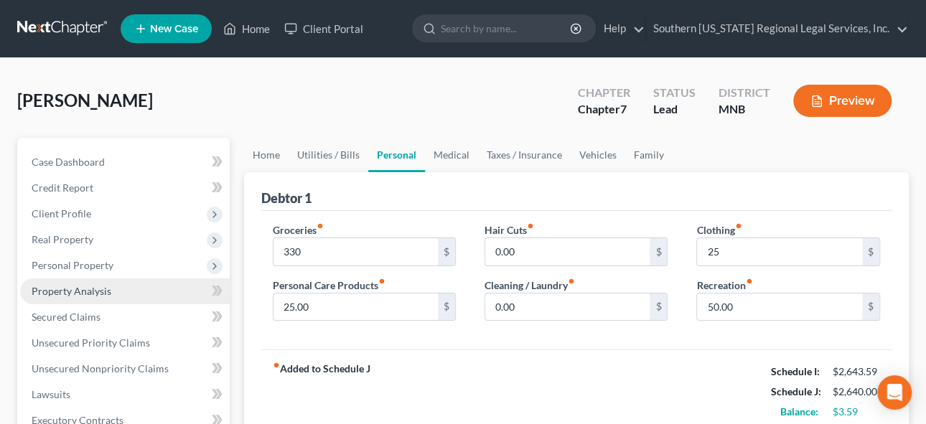
drag, startPoint x: 70, startPoint y: 263, endPoint x: 172, endPoint y: 296, distance: 107.3
click at [70, 263] on span "Personal Property" at bounding box center [73, 265] width 82 height 12
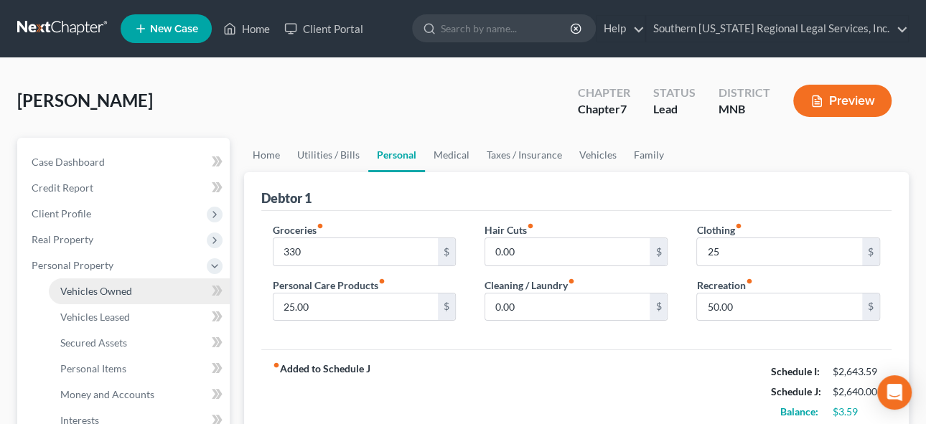
click at [103, 291] on span "Vehicles Owned" at bounding box center [96, 291] width 72 height 12
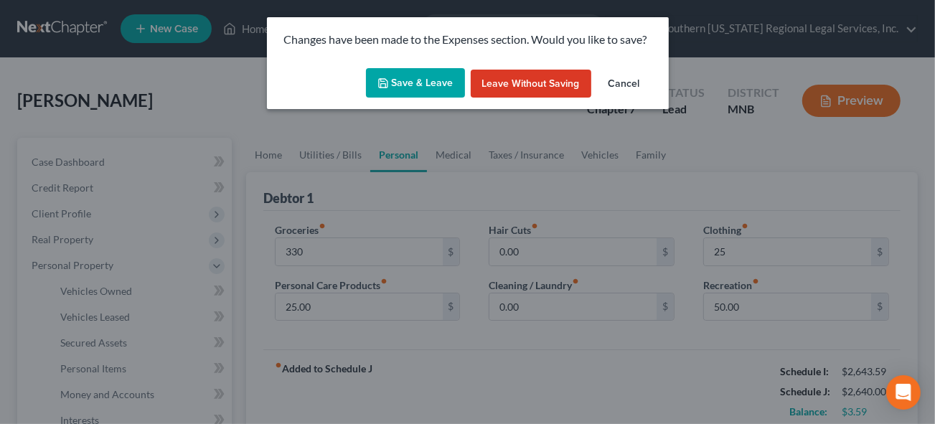
drag, startPoint x: 418, startPoint y: 84, endPoint x: 543, endPoint y: 234, distance: 195.6
click at [418, 84] on button "Save & Leave" at bounding box center [415, 83] width 99 height 30
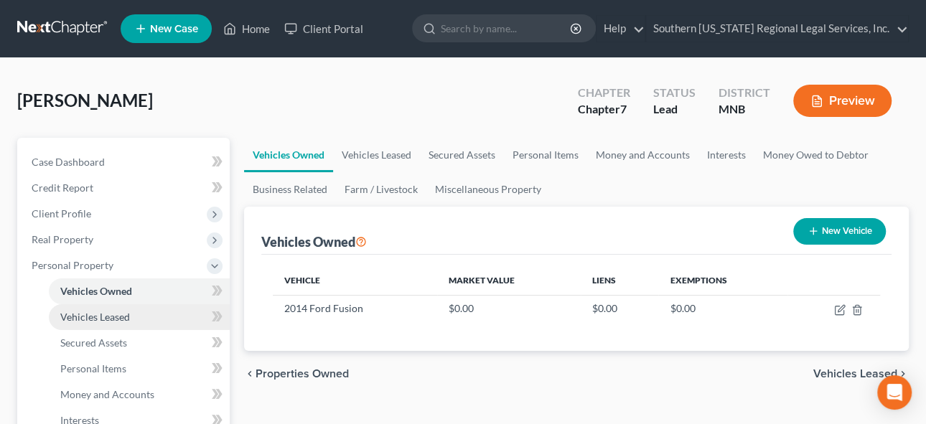
click at [107, 314] on span "Vehicles Leased" at bounding box center [95, 317] width 70 height 12
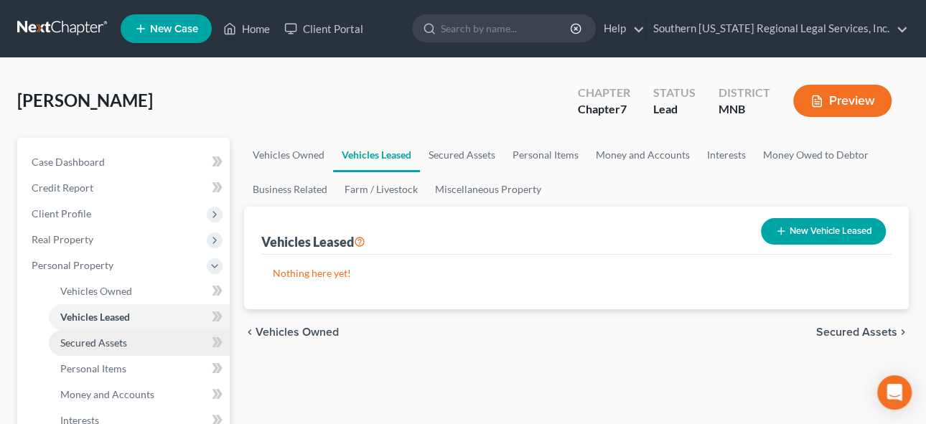
click at [100, 337] on span "Secured Assets" at bounding box center [93, 343] width 67 height 12
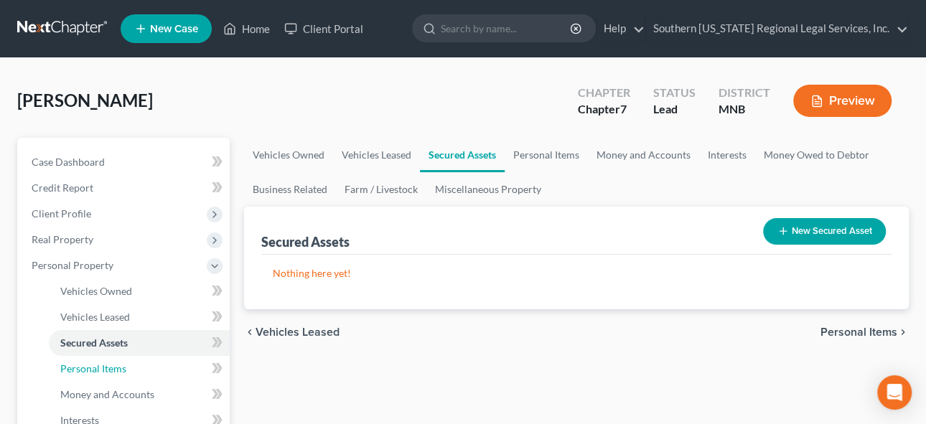
drag, startPoint x: 81, startPoint y: 367, endPoint x: 311, endPoint y: 382, distance: 230.9
click at [81, 367] on span "Personal Items" at bounding box center [93, 368] width 66 height 12
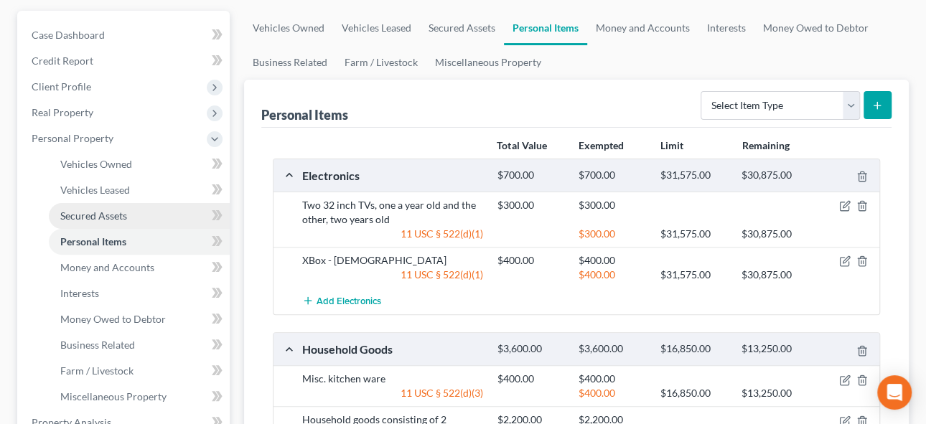
scroll to position [345, 0]
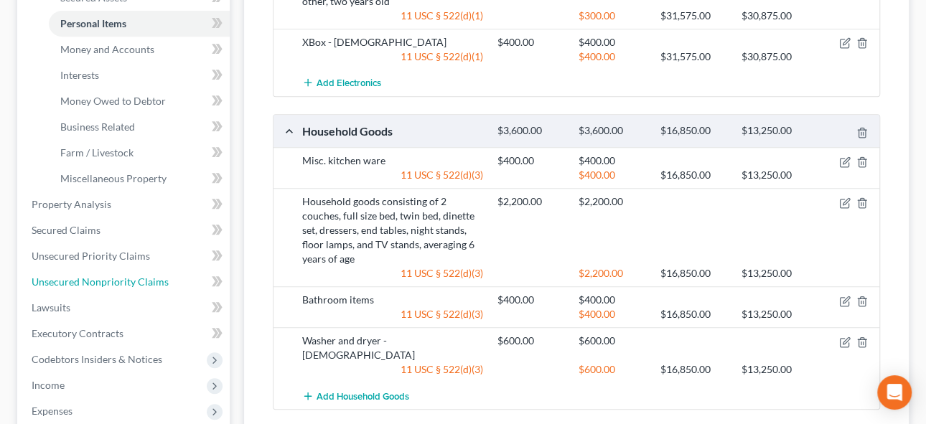
drag, startPoint x: 105, startPoint y: 283, endPoint x: 545, endPoint y: 273, distance: 440.0
click at [105, 283] on span "Unsecured Nonpriority Claims" at bounding box center [100, 282] width 137 height 12
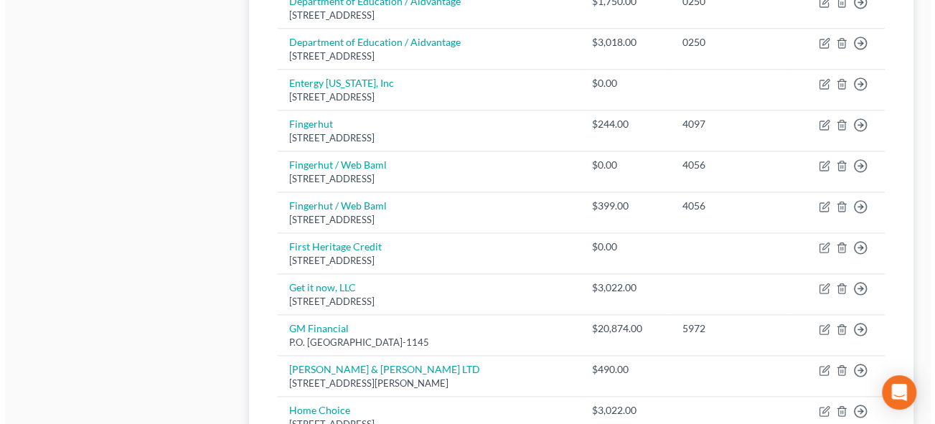
scroll to position [913, 0]
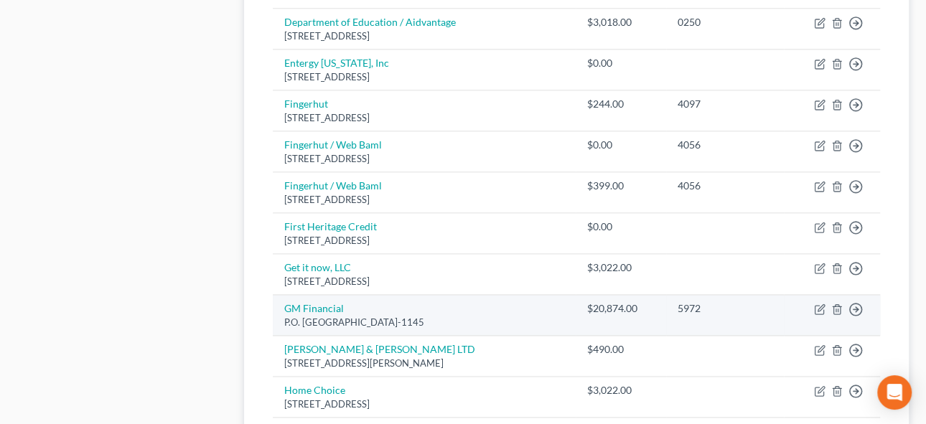
click at [315, 316] on div "P.O. [GEOGRAPHIC_DATA]-1145" at bounding box center [424, 323] width 280 height 14
click at [817, 304] on icon "button" at bounding box center [819, 309] width 11 height 11
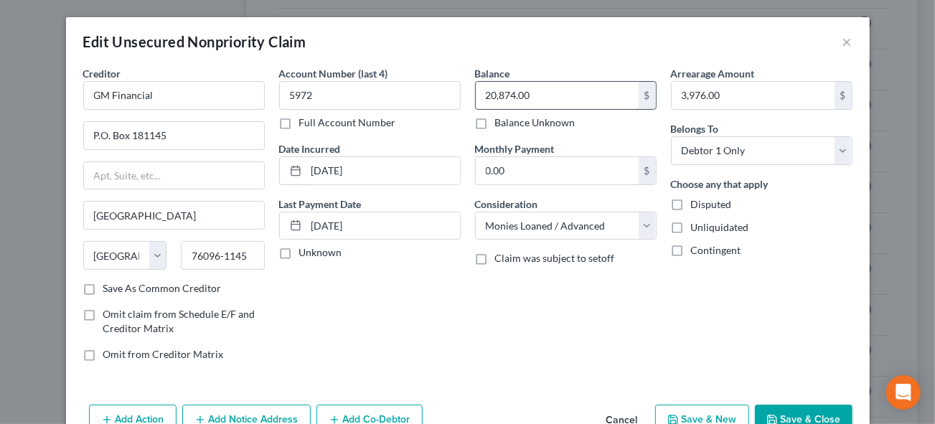
drag, startPoint x: 268, startPoint y: 304, endPoint x: 476, endPoint y: 96, distance: 294.3
click at [272, 304] on div "Account Number (last 4) 5972 Full Account Number Date Incurred [DATE] Last Paym…" at bounding box center [370, 219] width 196 height 307
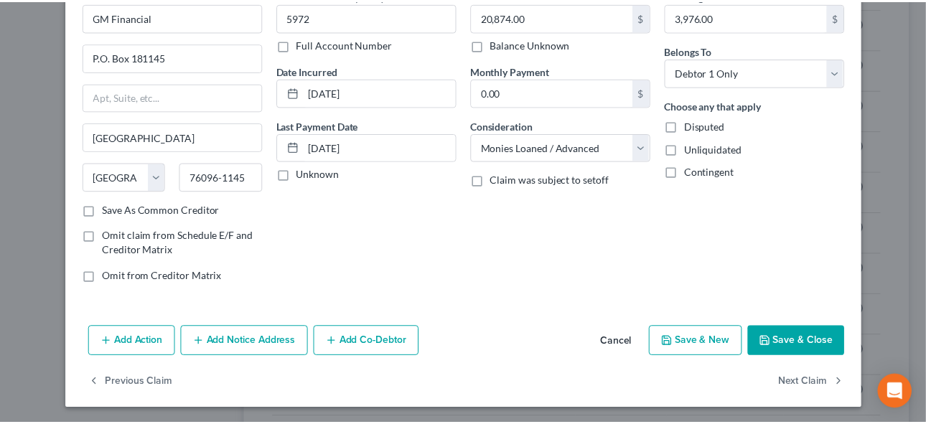
scroll to position [0, 0]
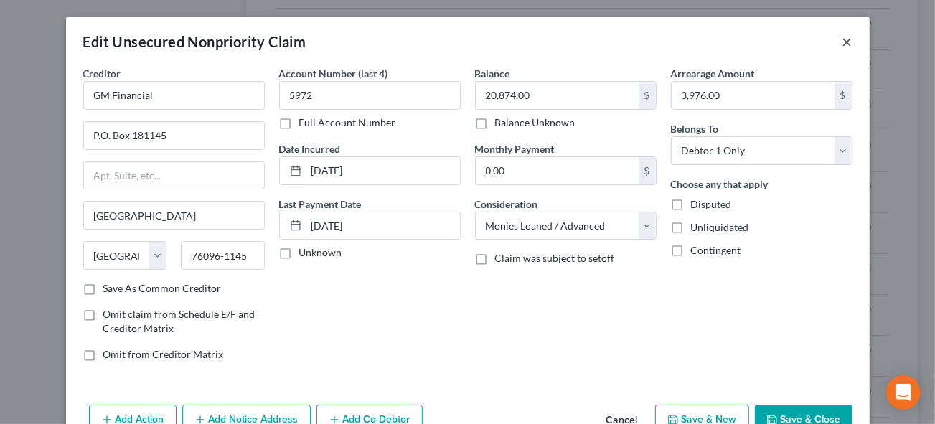
click at [843, 39] on button "×" at bounding box center [847, 41] width 10 height 17
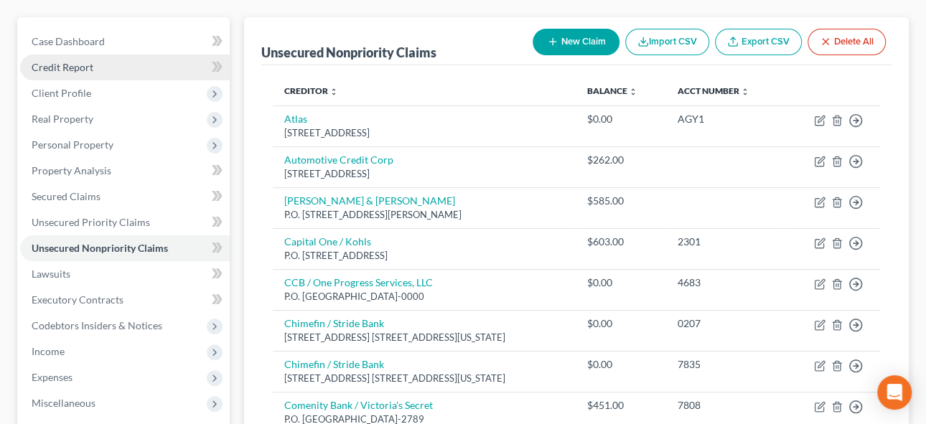
scroll to position [260, 0]
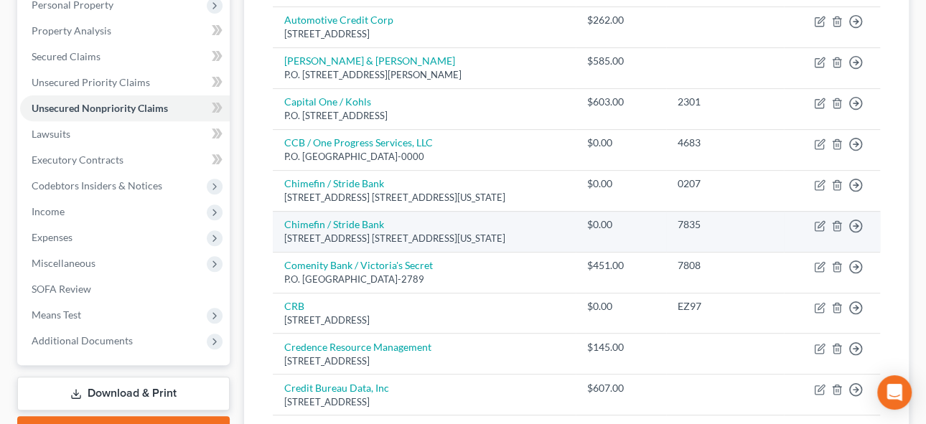
drag, startPoint x: 60, startPoint y: 210, endPoint x: 476, endPoint y: 224, distance: 415.7
click at [60, 210] on span "Income" at bounding box center [48, 211] width 33 height 12
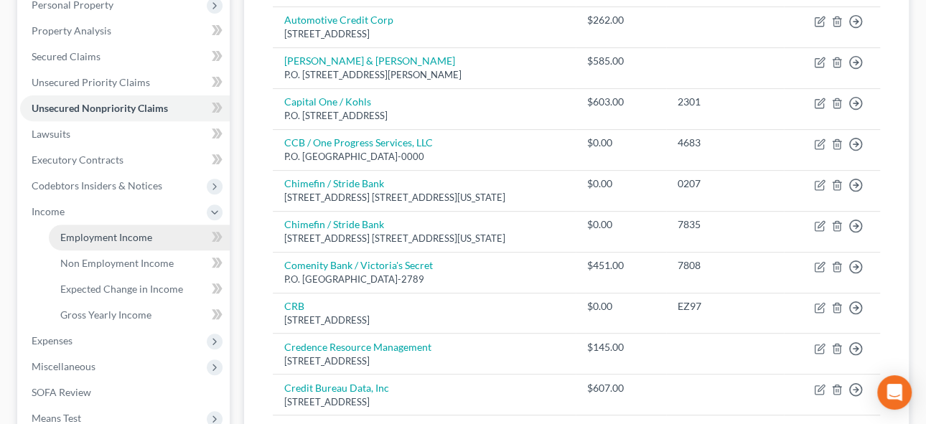
click at [118, 235] on span "Employment Income" at bounding box center [106, 237] width 92 height 12
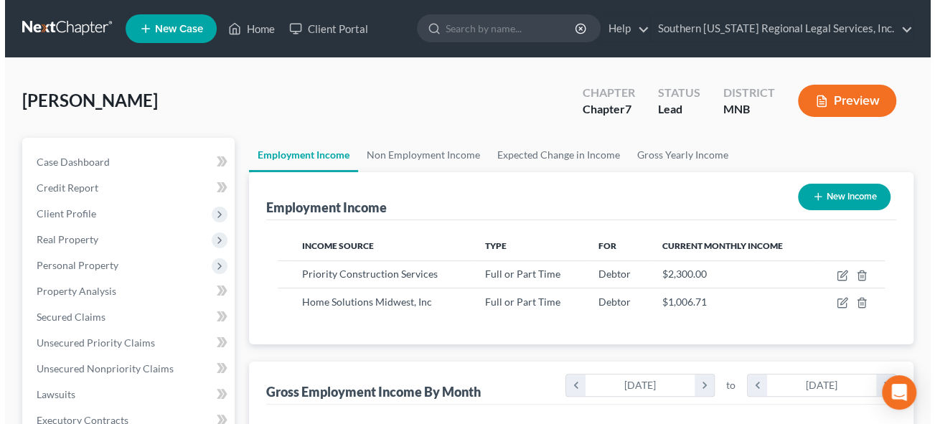
scroll to position [255, 370]
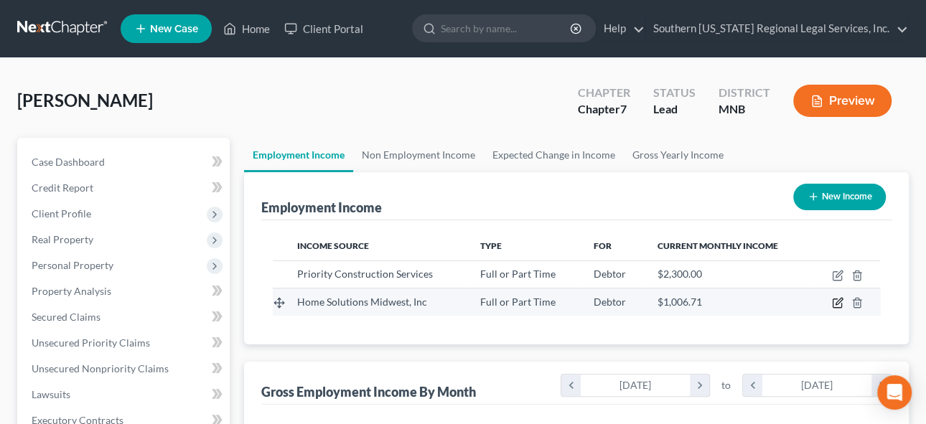
click at [837, 304] on icon "button" at bounding box center [837, 302] width 11 height 11
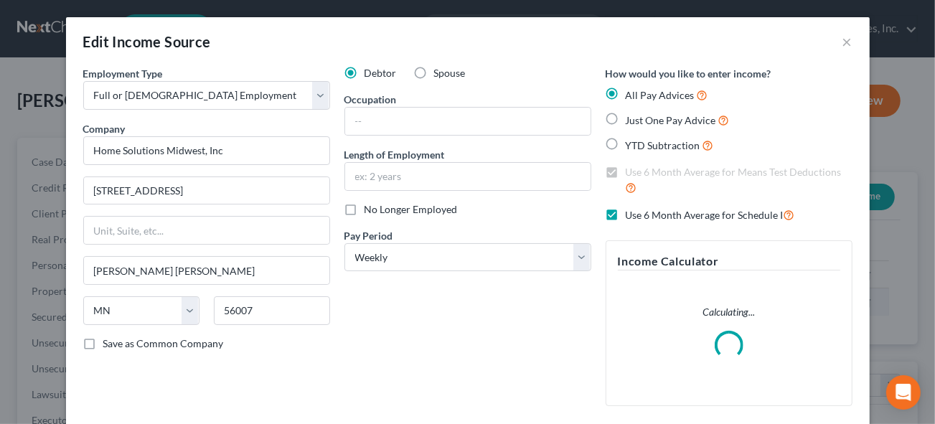
scroll to position [255, 375]
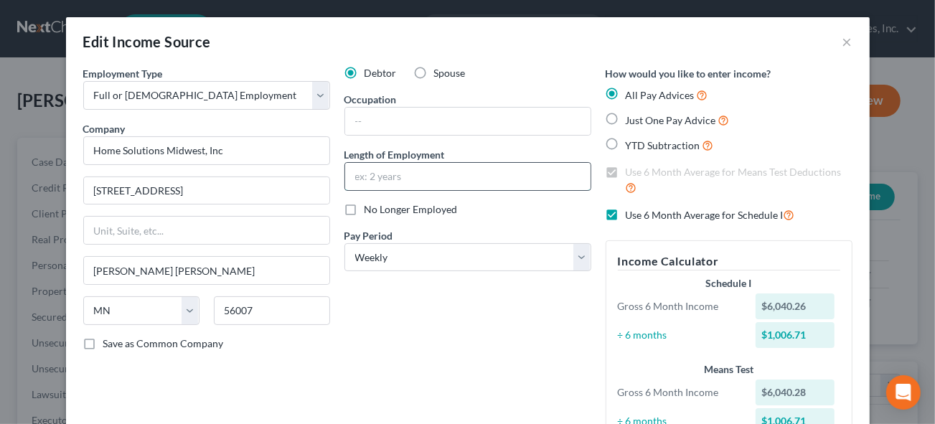
drag, startPoint x: 384, startPoint y: 179, endPoint x: 535, endPoint y: 181, distance: 151.4
click at [383, 179] on input "text" at bounding box center [467, 176] width 245 height 27
click at [365, 210] on label "No Longer Employed" at bounding box center [411, 209] width 93 height 14
click at [370, 210] on input "No Longer Employed" at bounding box center [374, 206] width 9 height 9
click at [403, 171] on input "text" at bounding box center [467, 176] width 245 height 27
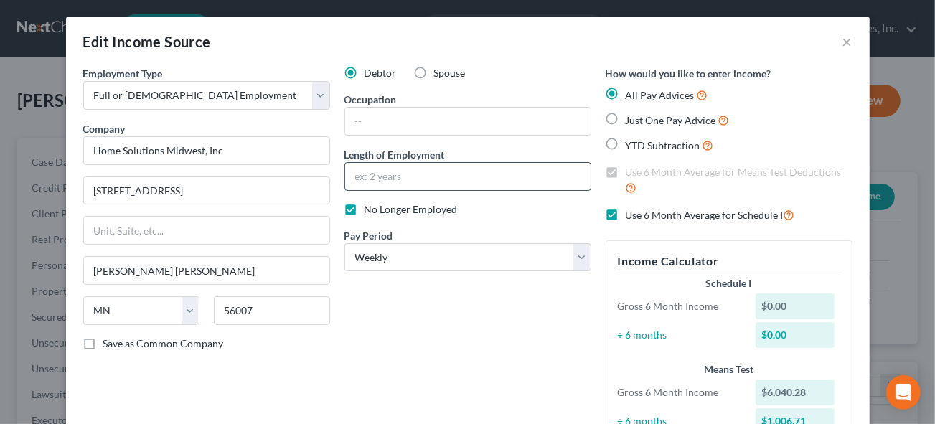
click at [380, 177] on input "text" at bounding box center [467, 176] width 245 height 27
drag, startPoint x: 390, startPoint y: 126, endPoint x: 636, endPoint y: 144, distance: 246.1
click at [390, 126] on input "text" at bounding box center [467, 121] width 245 height 27
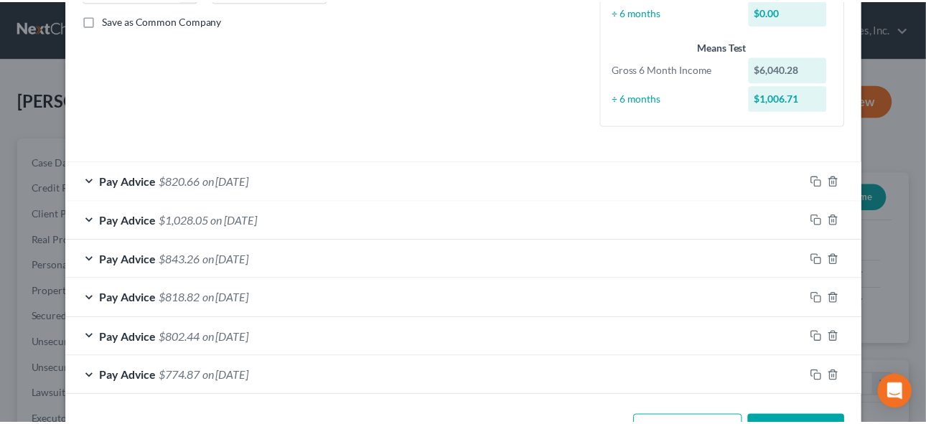
scroll to position [371, 0]
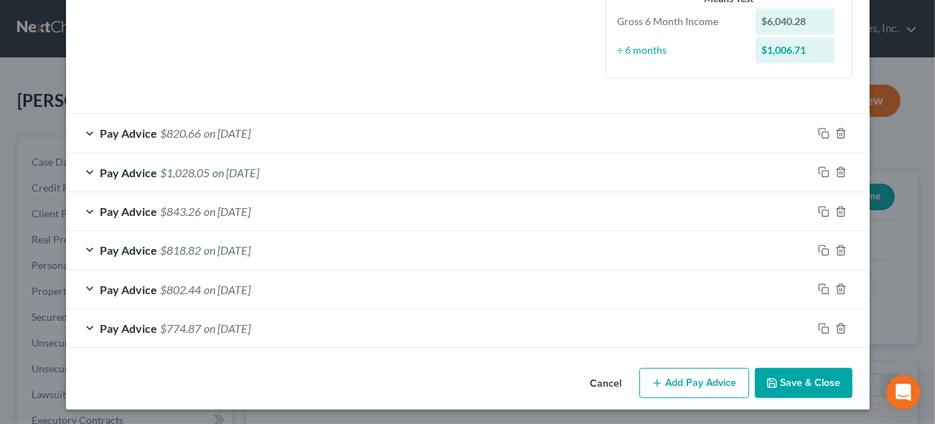
click at [793, 384] on button "Save & Close" at bounding box center [804, 383] width 98 height 30
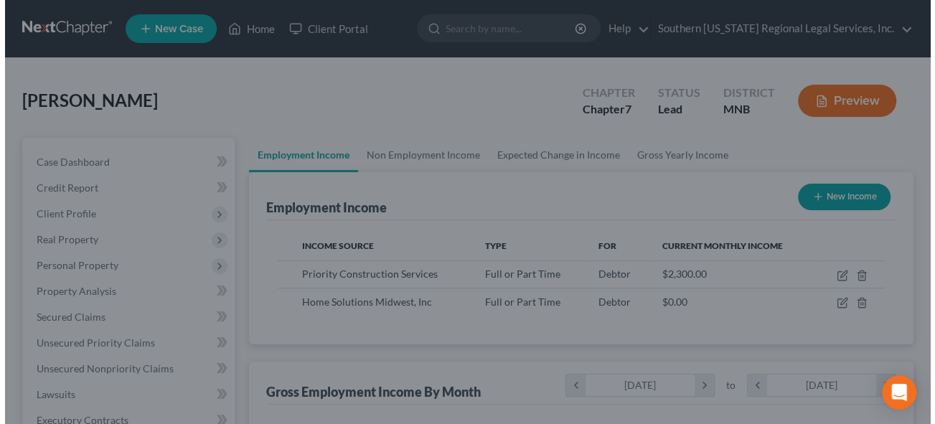
scroll to position [717286, 717171]
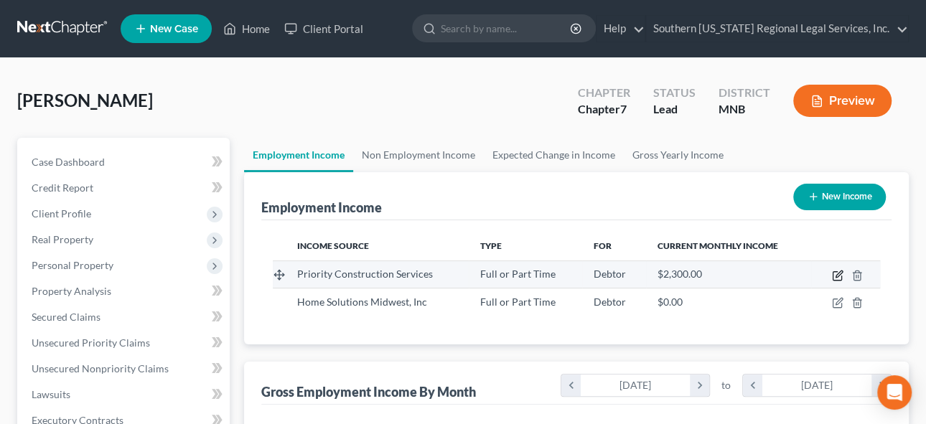
click at [835, 272] on icon "button" at bounding box center [837, 275] width 11 height 11
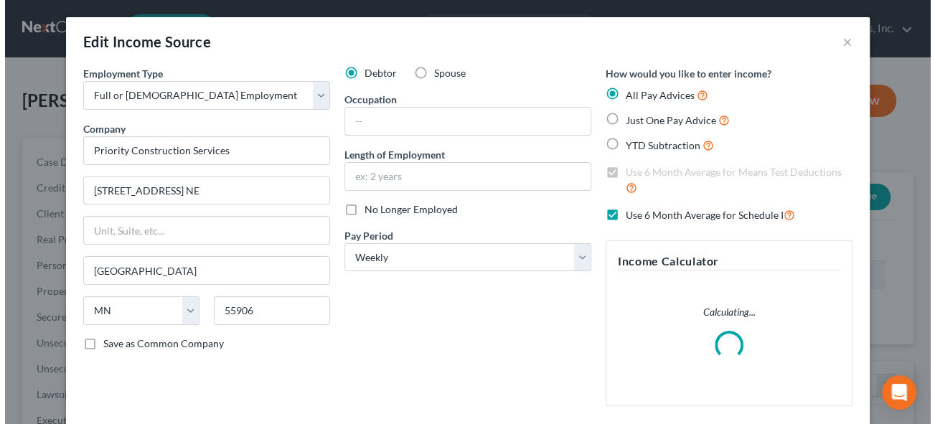
scroll to position [255, 375]
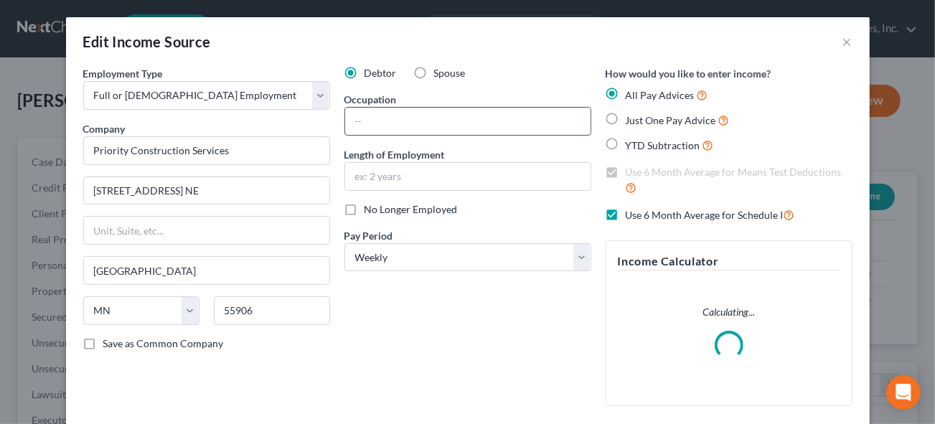
click at [401, 126] on input "text" at bounding box center [467, 121] width 245 height 27
drag, startPoint x: 367, startPoint y: 178, endPoint x: 354, endPoint y: 215, distance: 39.3
click at [367, 178] on input "text" at bounding box center [467, 176] width 245 height 27
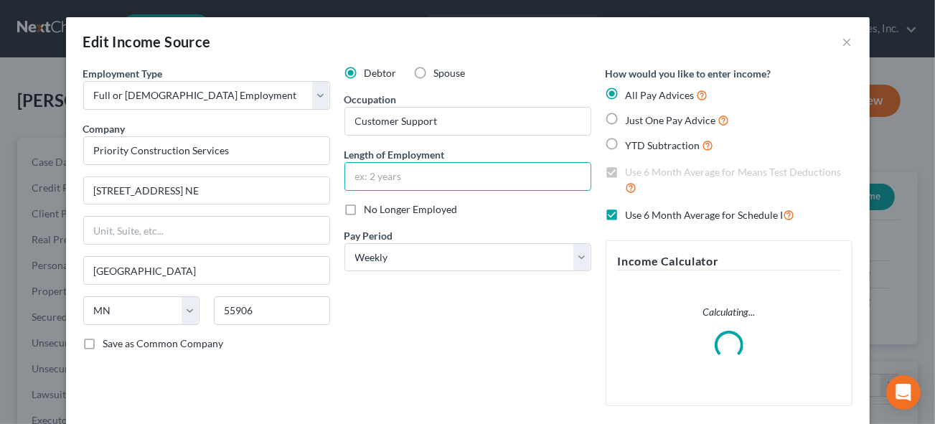
drag, startPoint x: 351, startPoint y: 214, endPoint x: 342, endPoint y: 210, distance: 10.0
click at [365, 213] on label "No Longer Employed" at bounding box center [411, 209] width 93 height 14
click at [370, 212] on input "No Longer Employed" at bounding box center [374, 206] width 9 height 9
drag, startPoint x: 344, startPoint y: 208, endPoint x: 410, endPoint y: 174, distance: 73.8
click at [365, 208] on label "No Longer Employed" at bounding box center [411, 209] width 93 height 14
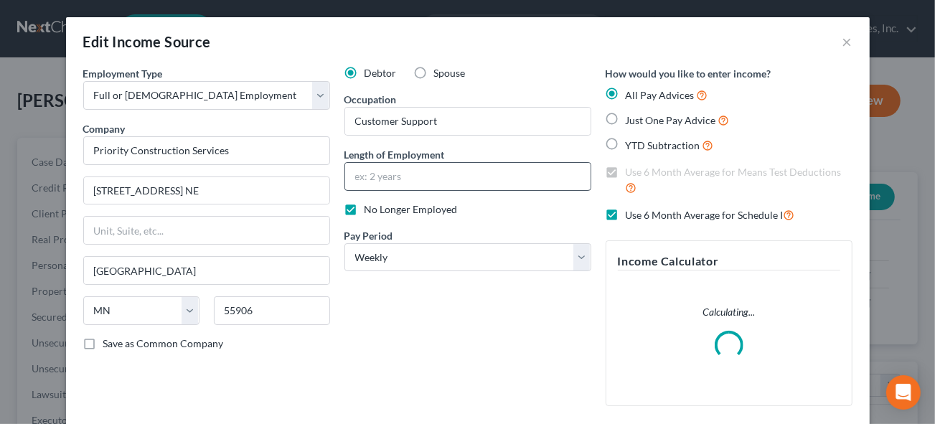
click at [370, 208] on input "No Longer Employed" at bounding box center [374, 206] width 9 height 9
click at [365, 212] on label "No Longer Employed" at bounding box center [411, 209] width 93 height 14
click at [370, 212] on input "No Longer Employed" at bounding box center [374, 206] width 9 height 9
click at [374, 176] on input "text" at bounding box center [467, 176] width 245 height 27
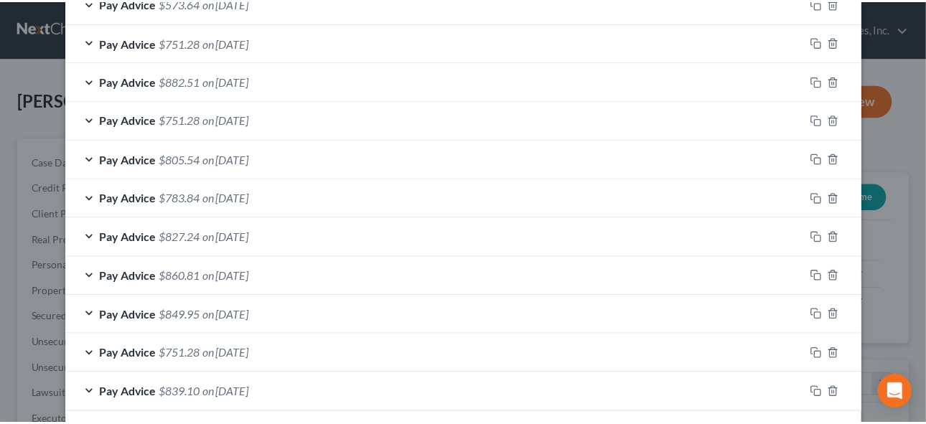
scroll to position [652, 0]
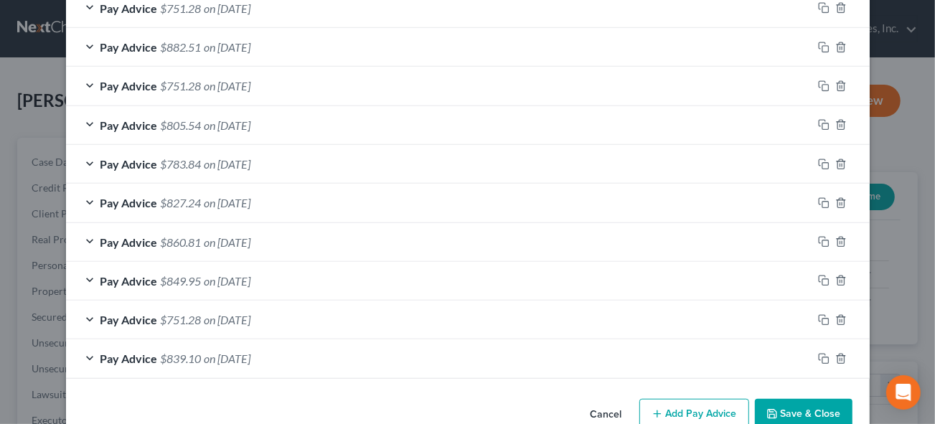
click at [794, 408] on button "Save & Close" at bounding box center [804, 414] width 98 height 30
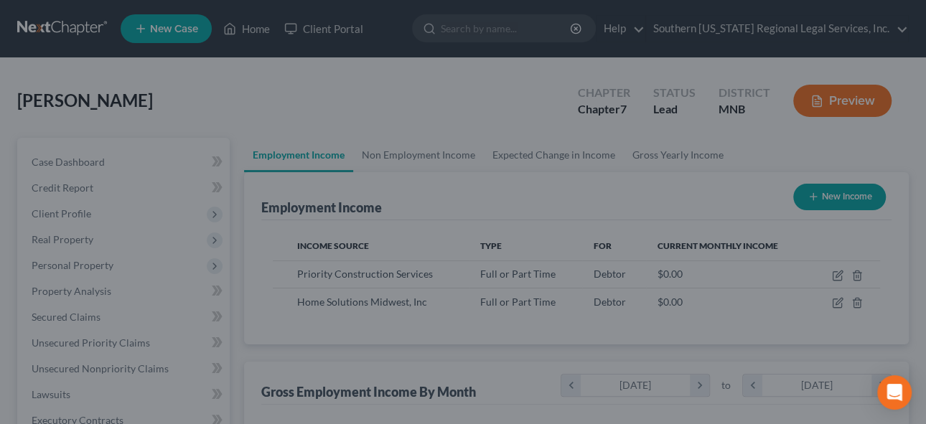
scroll to position [717286, 717171]
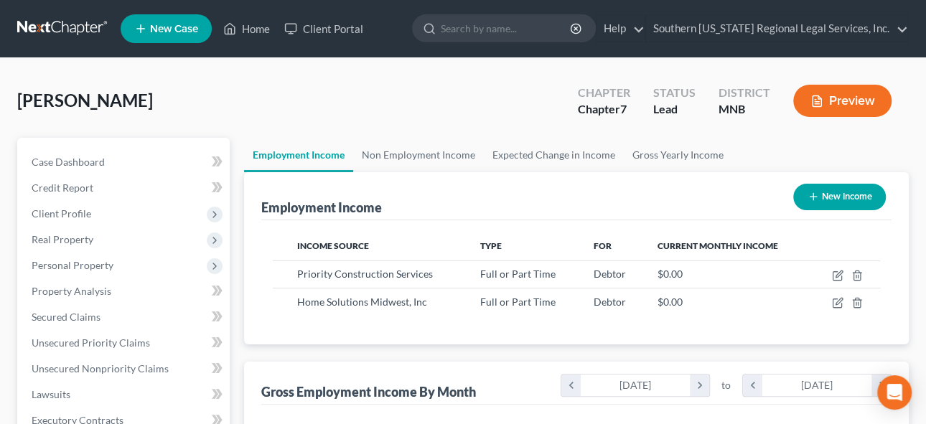
click at [290, 375] on div "Gross Employment Income By Month chevron_left [DATE] chevron_right to chevron_l…" at bounding box center [576, 383] width 631 height 43
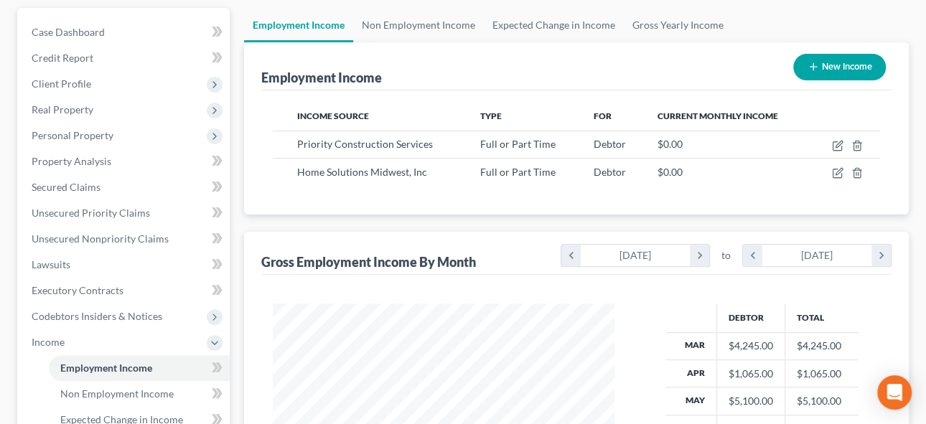
scroll to position [260, 0]
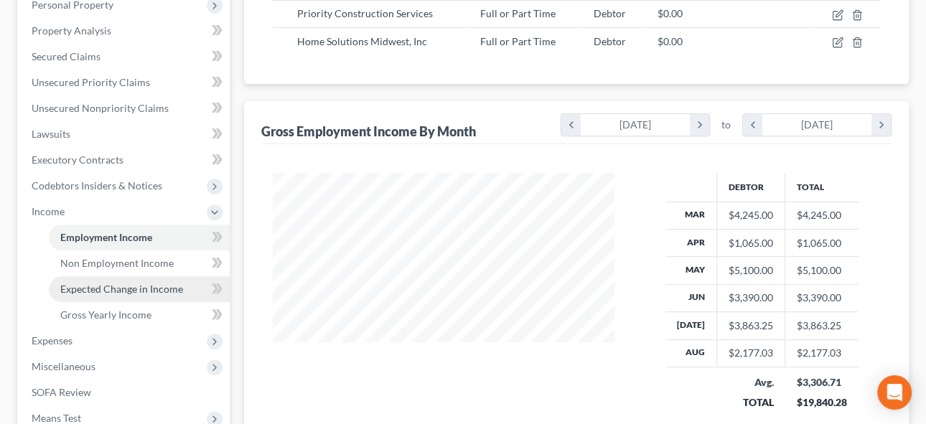
click at [103, 287] on span "Expected Change in Income" at bounding box center [121, 289] width 123 height 12
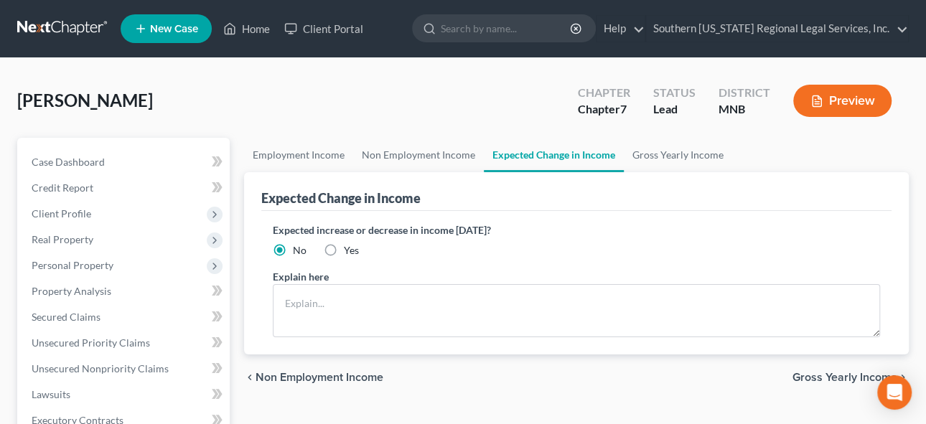
click at [344, 246] on label "Yes" at bounding box center [351, 250] width 15 height 14
click at [349, 246] on input "Yes" at bounding box center [353, 247] width 9 height 9
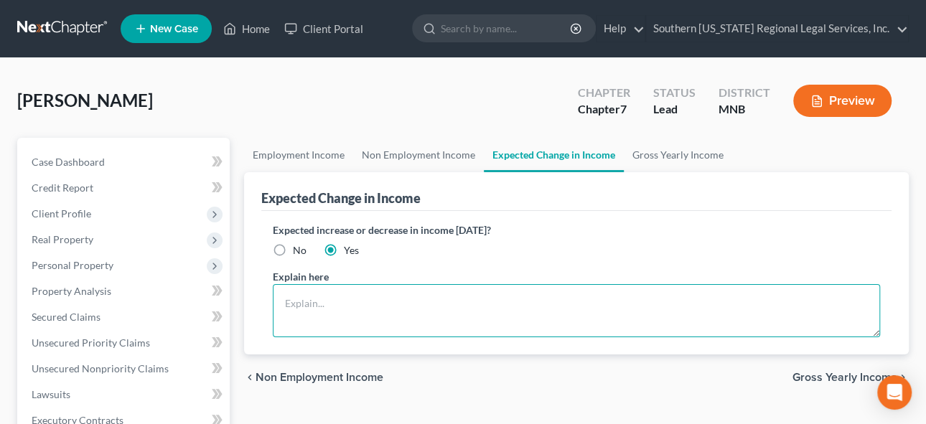
click at [307, 298] on textarea at bounding box center [577, 310] width 608 height 53
click at [452, 296] on textarea "After losing the most recent job at" at bounding box center [577, 310] width 608 height 53
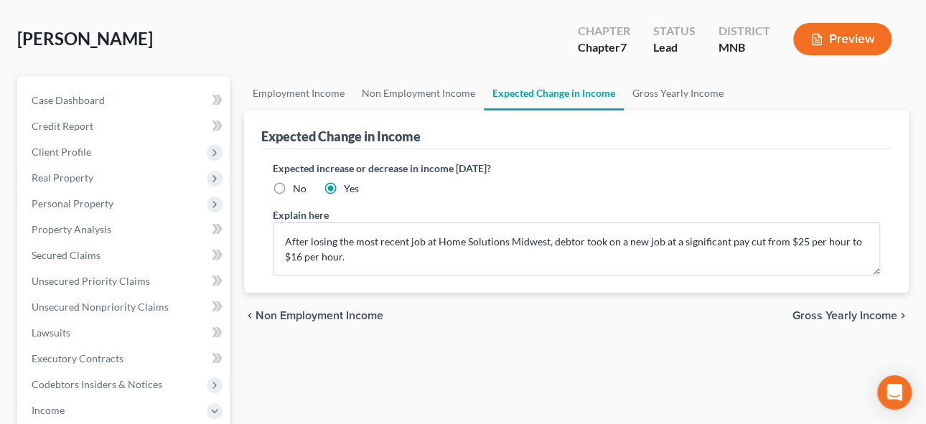
scroll to position [260, 0]
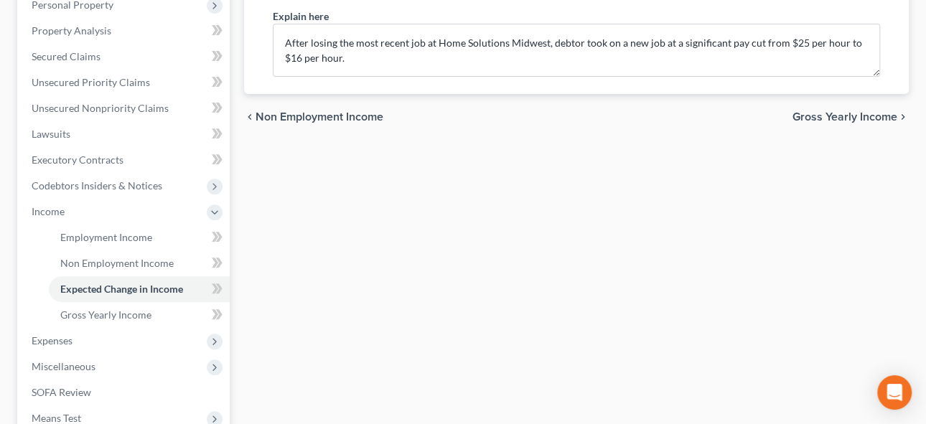
drag, startPoint x: 812, startPoint y: 112, endPoint x: 785, endPoint y: 105, distance: 27.3
click at [812, 112] on span "Gross Yearly Income" at bounding box center [844, 116] width 105 height 11
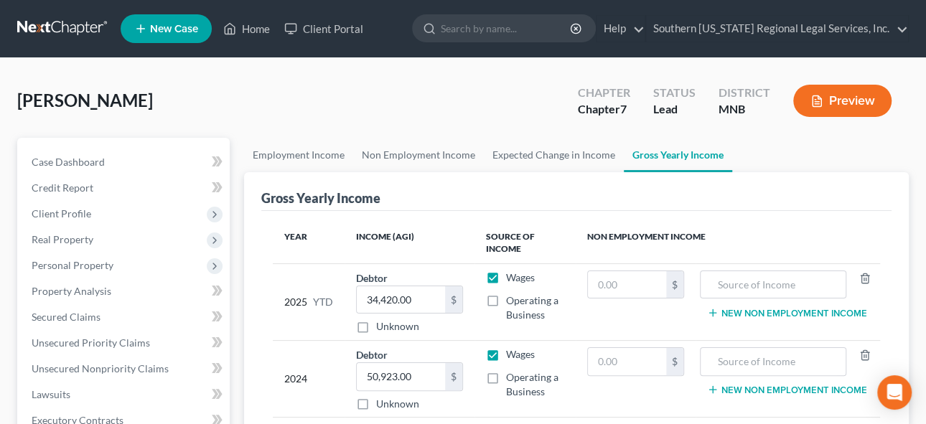
drag, startPoint x: 220, startPoint y: 107, endPoint x: 280, endPoint y: 62, distance: 74.3
click at [220, 107] on div "[PERSON_NAME] Upgraded Chapter Chapter 7 Status Lead District [GEOGRAPHIC_DATA]…" at bounding box center [462, 106] width 891 height 62
click at [250, 28] on link "Home" at bounding box center [246, 29] width 61 height 26
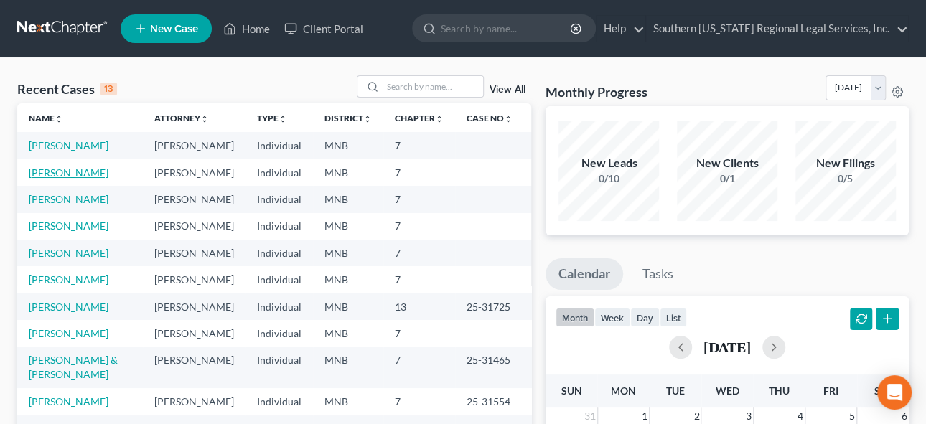
click at [51, 179] on link "[PERSON_NAME]" at bounding box center [69, 172] width 80 height 12
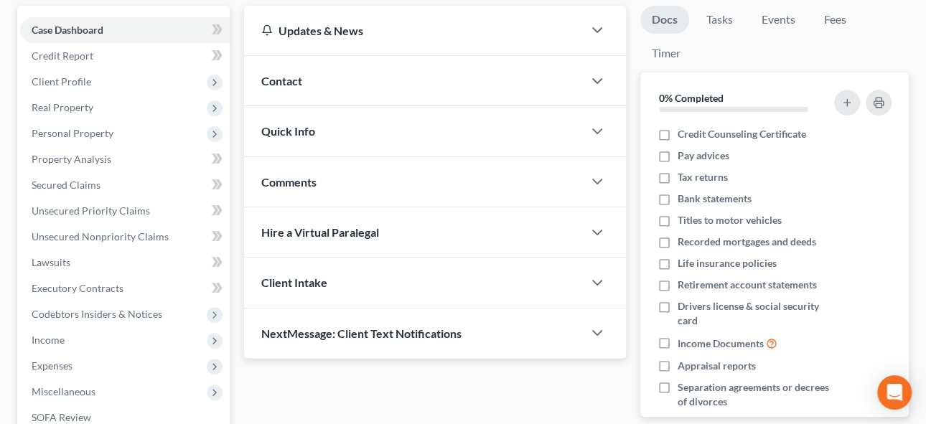
scroll to position [130, 0]
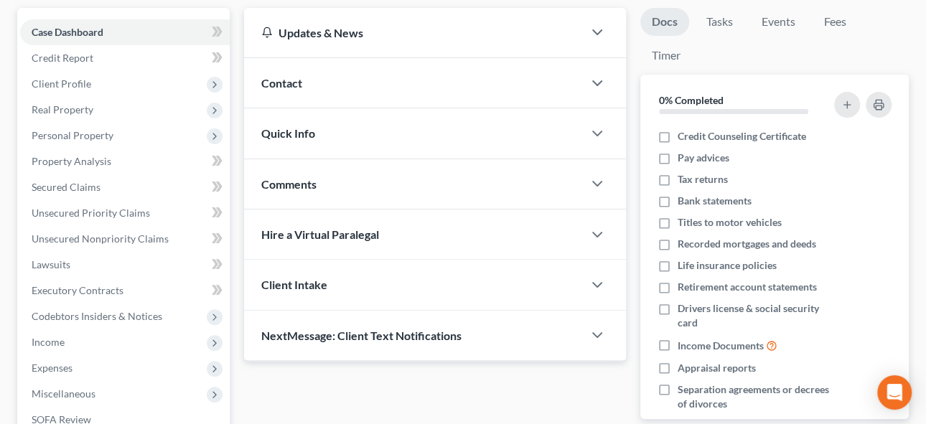
drag, startPoint x: 51, startPoint y: 79, endPoint x: 362, endPoint y: 134, distance: 315.6
click at [51, 79] on span "Client Profile" at bounding box center [62, 83] width 60 height 12
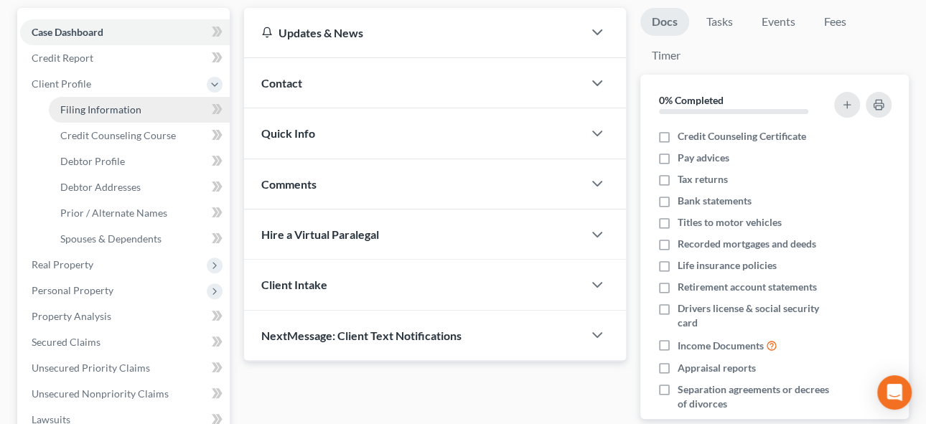
click at [87, 111] on span "Filing Information" at bounding box center [100, 109] width 81 height 12
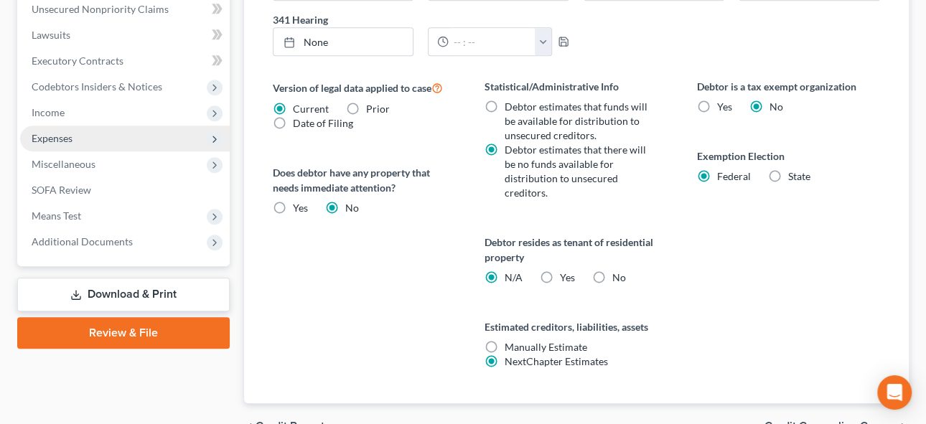
scroll to position [326, 0]
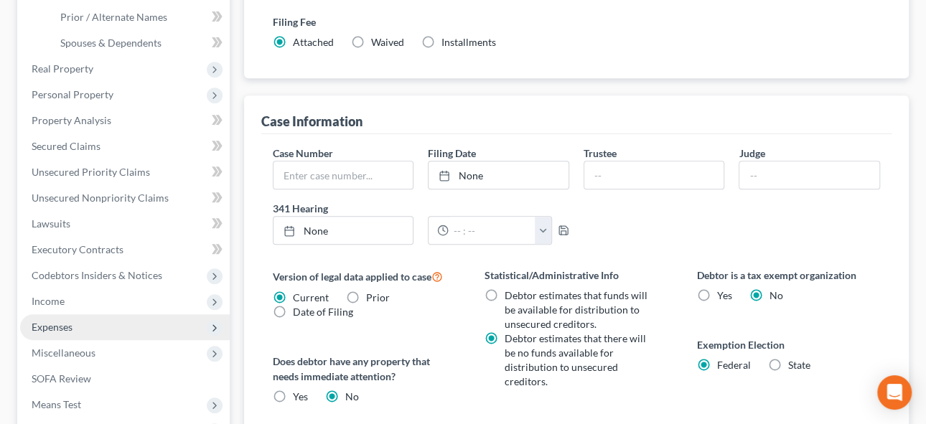
click at [68, 328] on span "Expenses" at bounding box center [52, 327] width 41 height 12
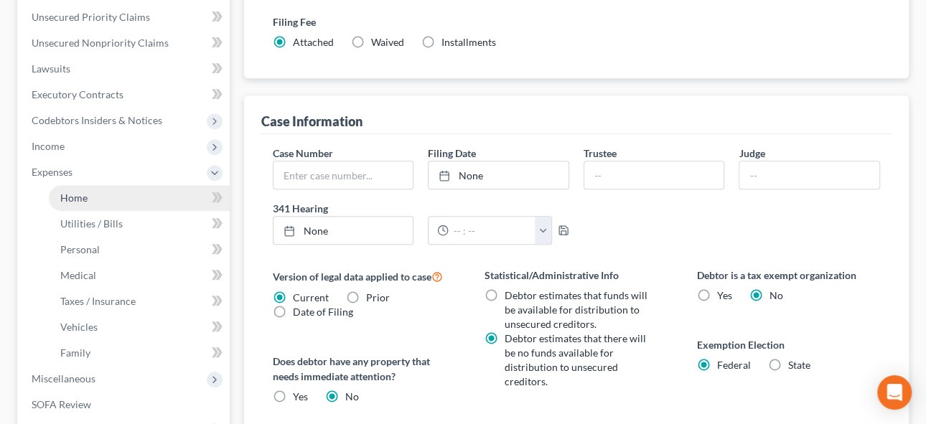
click at [77, 199] on span "Home" at bounding box center [73, 198] width 27 height 12
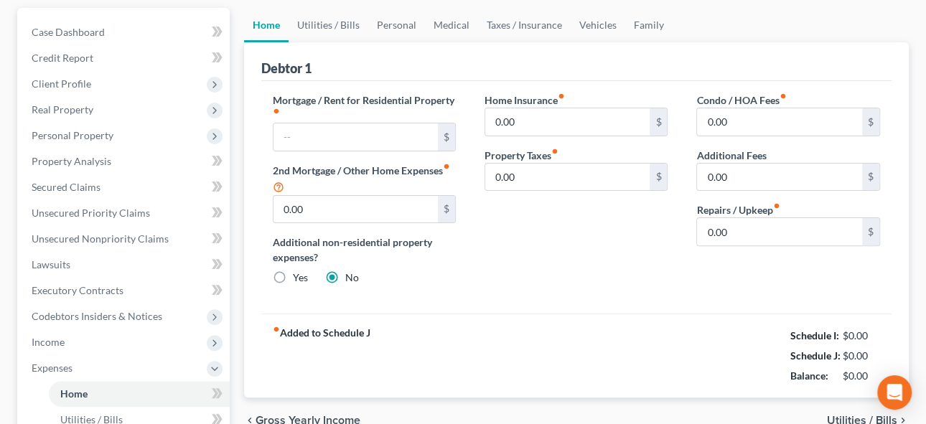
scroll to position [391, 0]
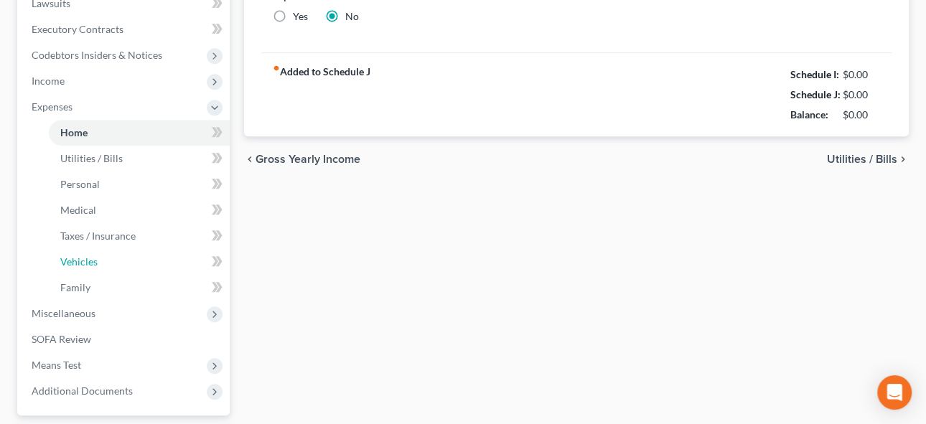
drag, startPoint x: 74, startPoint y: 264, endPoint x: 316, endPoint y: 281, distance: 242.4
click at [74, 264] on span "Vehicles" at bounding box center [78, 261] width 37 height 12
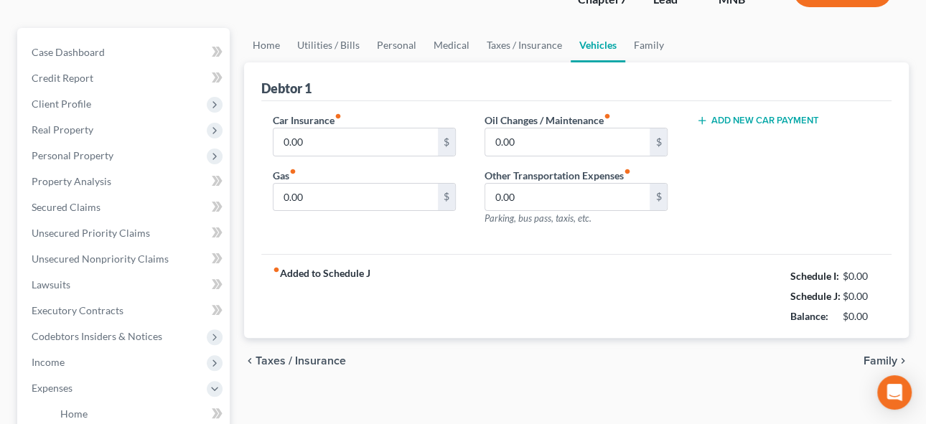
scroll to position [130, 0]
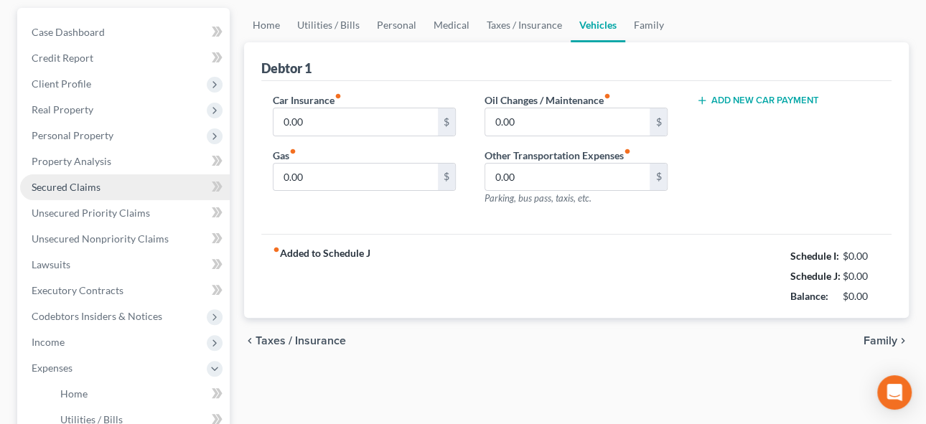
click at [75, 185] on span "Secured Claims" at bounding box center [66, 187] width 69 height 12
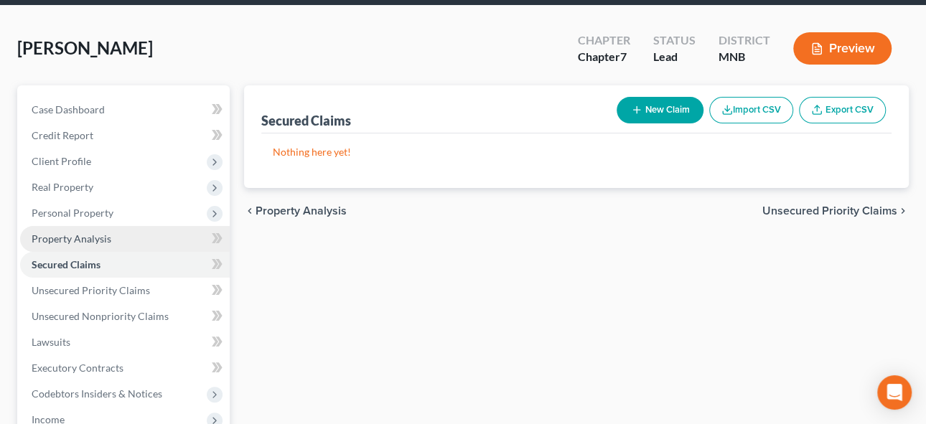
scroll to position [130, 0]
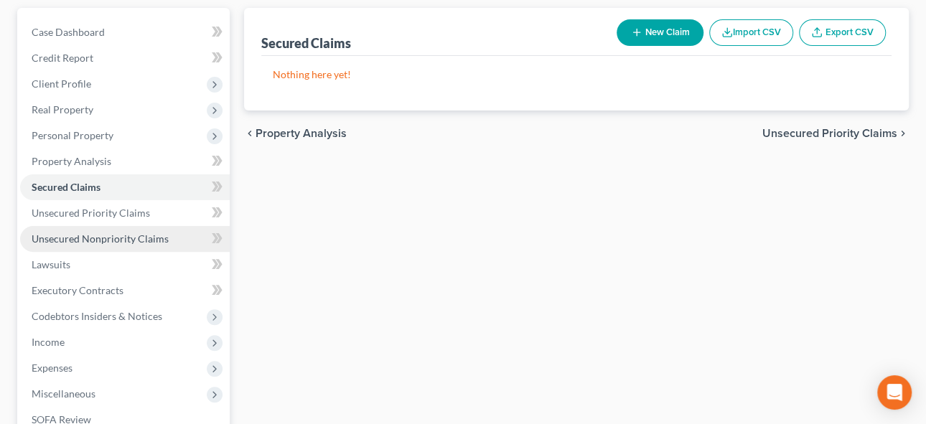
click at [105, 235] on span "Unsecured Nonpriority Claims" at bounding box center [100, 238] width 137 height 12
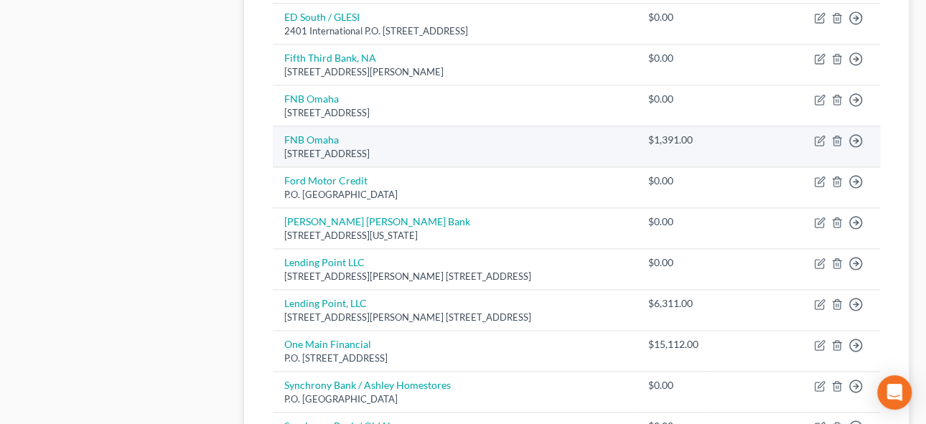
scroll to position [1043, 0]
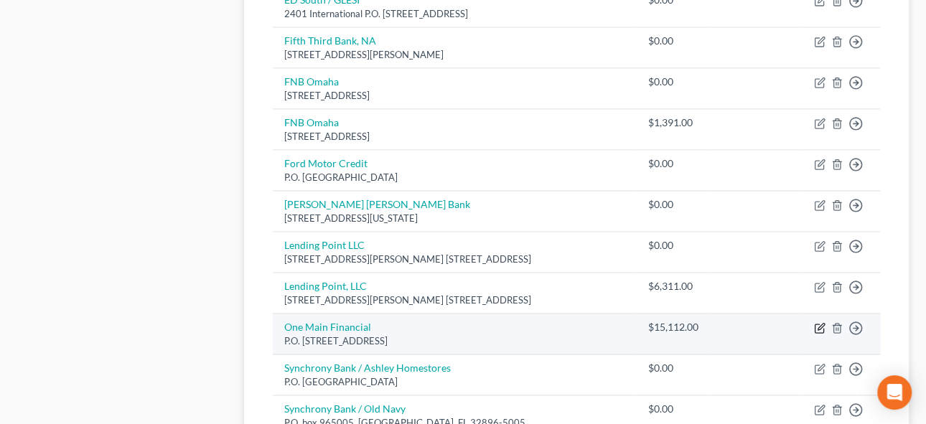
click at [816, 322] on icon "button" at bounding box center [819, 327] width 11 height 11
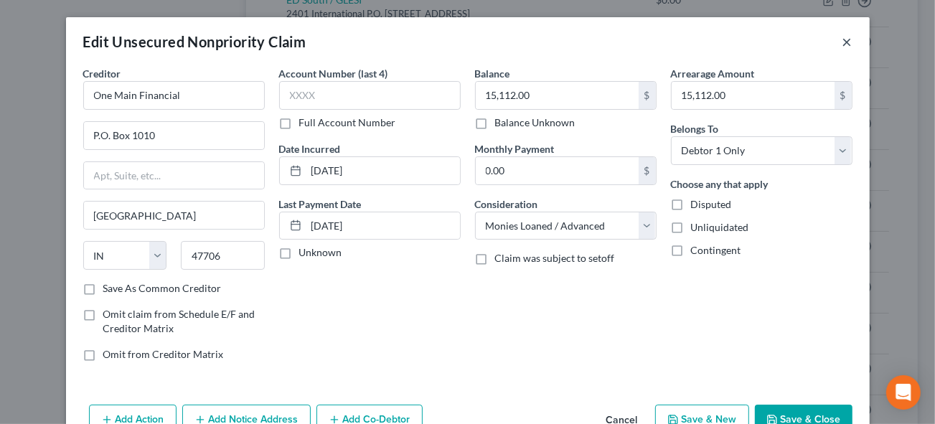
click at [843, 40] on button "×" at bounding box center [847, 41] width 10 height 17
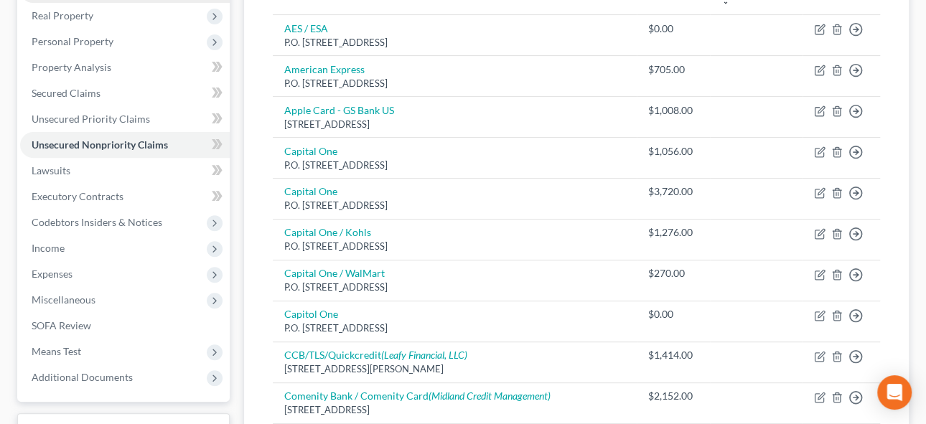
scroll to position [130, 0]
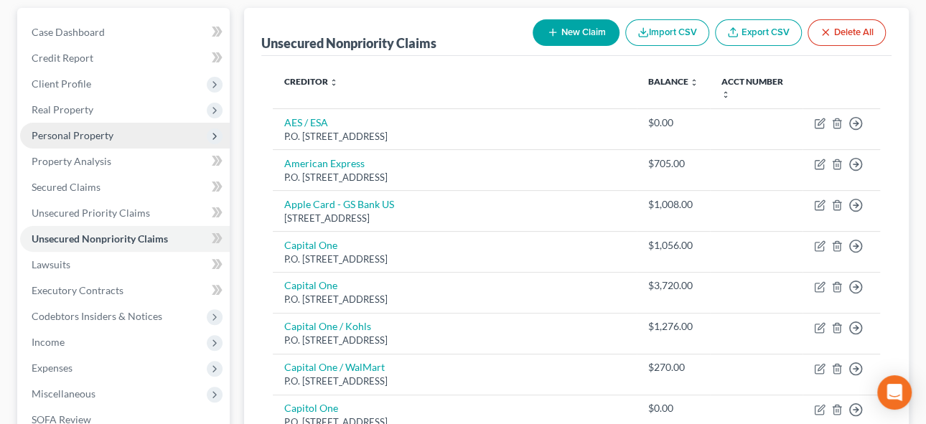
click at [72, 136] on span "Personal Property" at bounding box center [73, 135] width 82 height 12
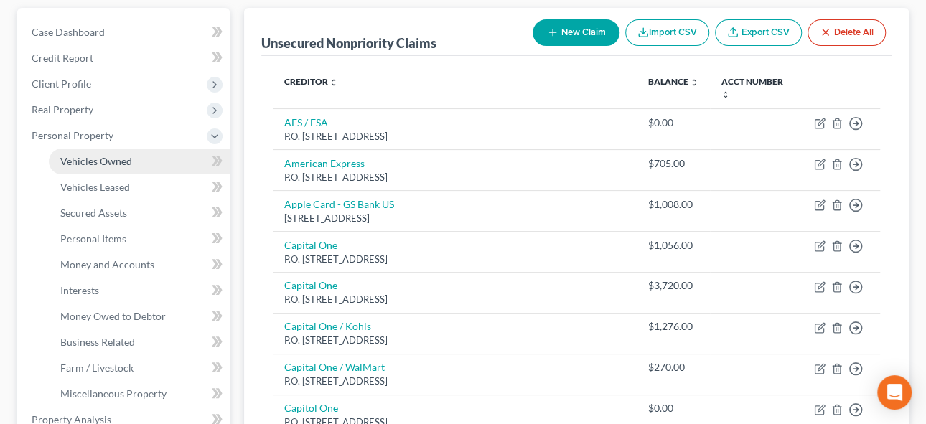
click at [97, 164] on span "Vehicles Owned" at bounding box center [96, 161] width 72 height 12
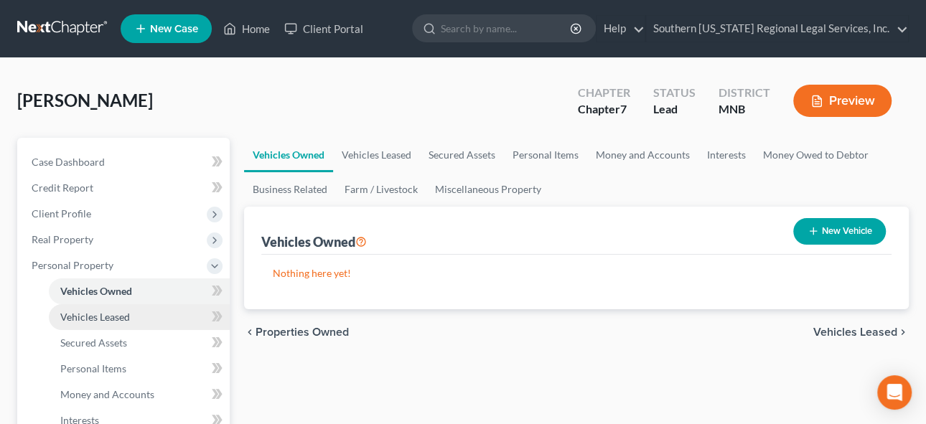
click at [113, 320] on span "Vehicles Leased" at bounding box center [95, 317] width 70 height 12
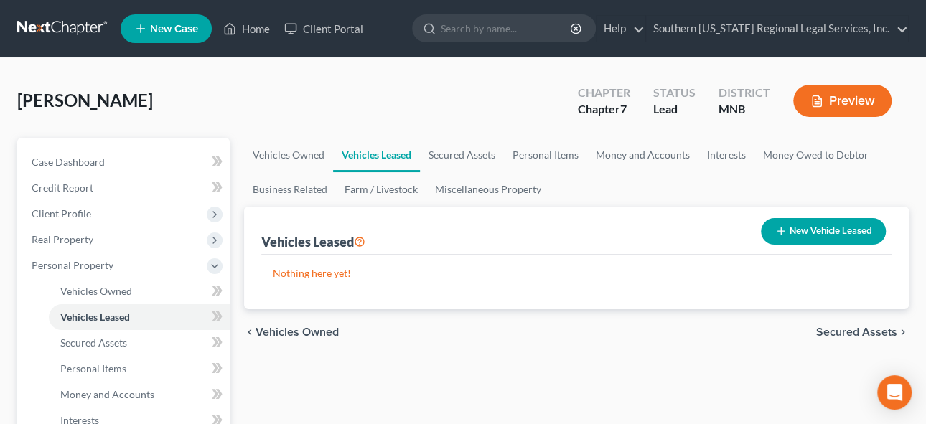
click at [219, 92] on div "[PERSON_NAME] Upgraded Chapter Chapter 7 Status Lead District MNB Preview" at bounding box center [462, 106] width 891 height 62
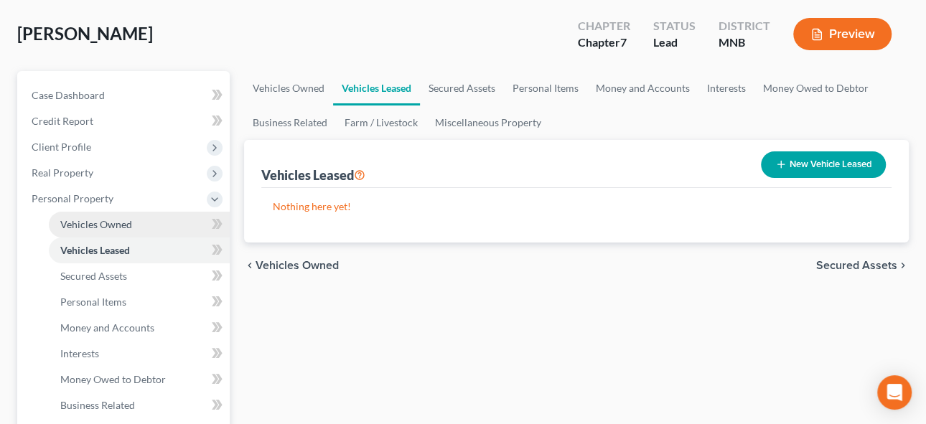
scroll to position [195, 0]
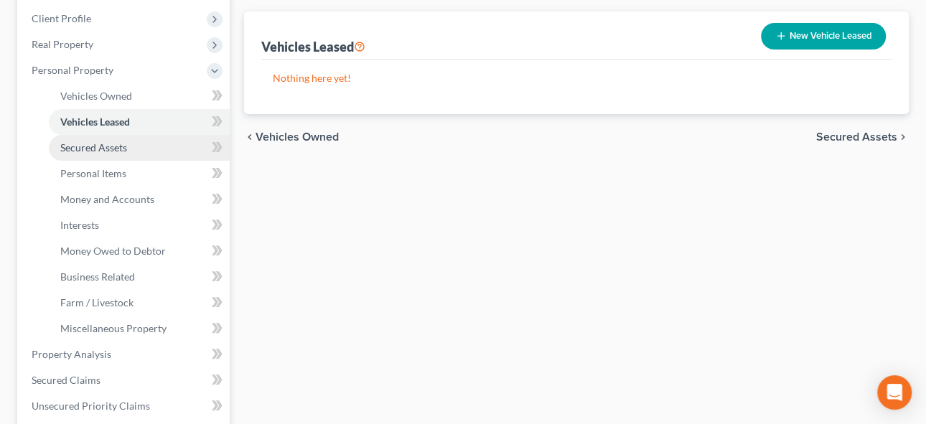
click at [108, 145] on span "Secured Assets" at bounding box center [93, 147] width 67 height 12
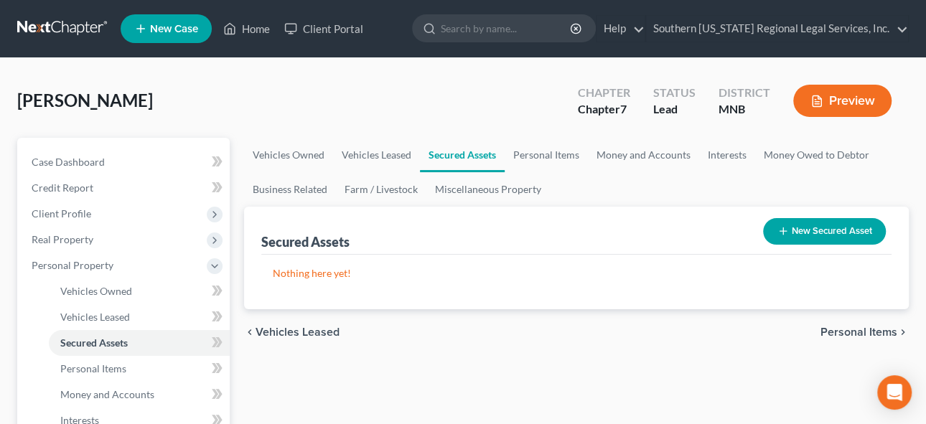
click at [818, 236] on button "New Secured Asset" at bounding box center [824, 231] width 123 height 27
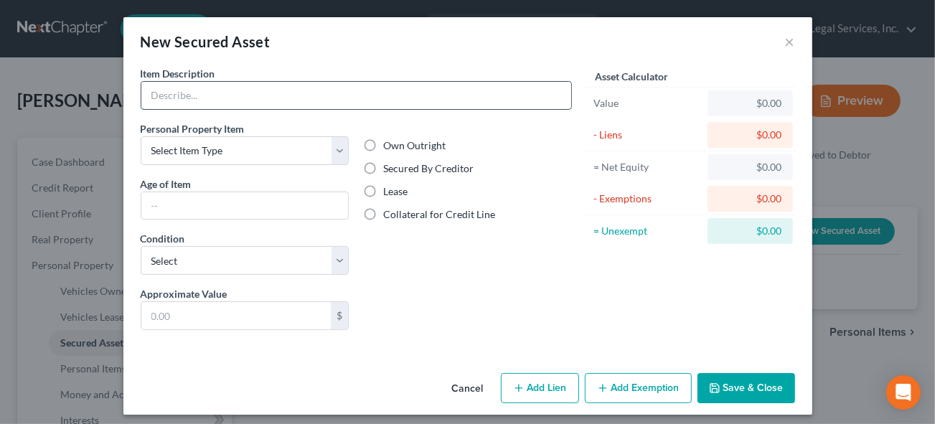
click at [178, 90] on input "text" at bounding box center [356, 95] width 430 height 27
click at [383, 164] on label "Secured By Creditor" at bounding box center [428, 168] width 90 height 14
click at [389, 164] on input "Secured By Creditor" at bounding box center [393, 165] width 9 height 9
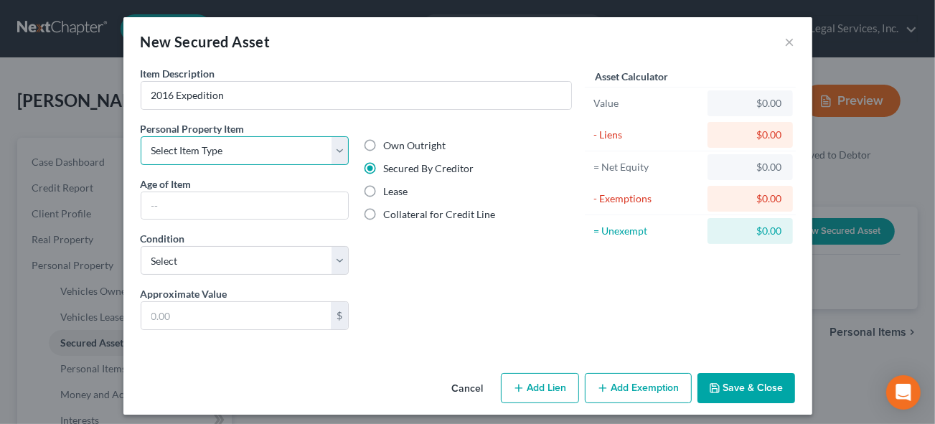
click at [220, 149] on select "Select Item Type Clothing Collectibles Of Value Electronics Firearms Household …" at bounding box center [245, 150] width 209 height 29
click at [789, 47] on button "×" at bounding box center [790, 41] width 10 height 17
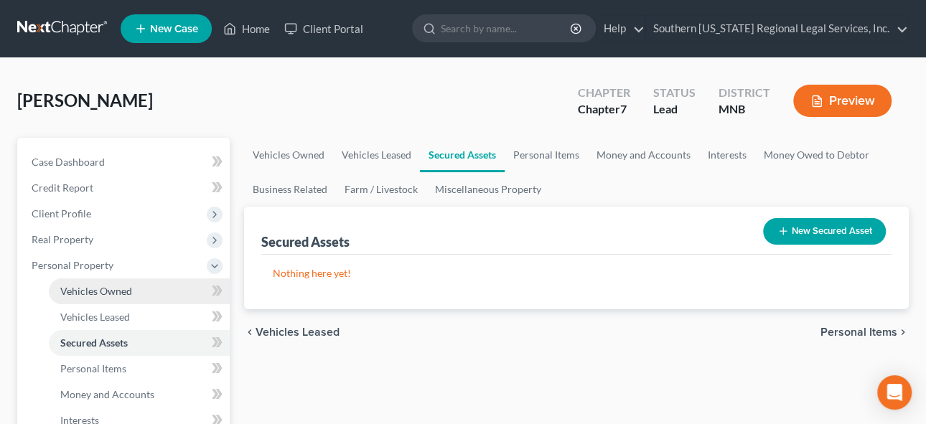
click at [93, 289] on span "Vehicles Owned" at bounding box center [96, 291] width 72 height 12
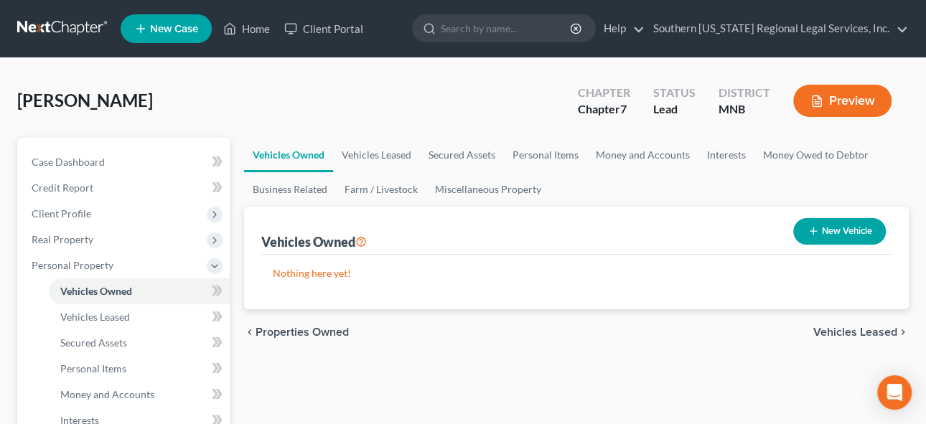
click at [830, 230] on button "New Vehicle" at bounding box center [839, 231] width 93 height 27
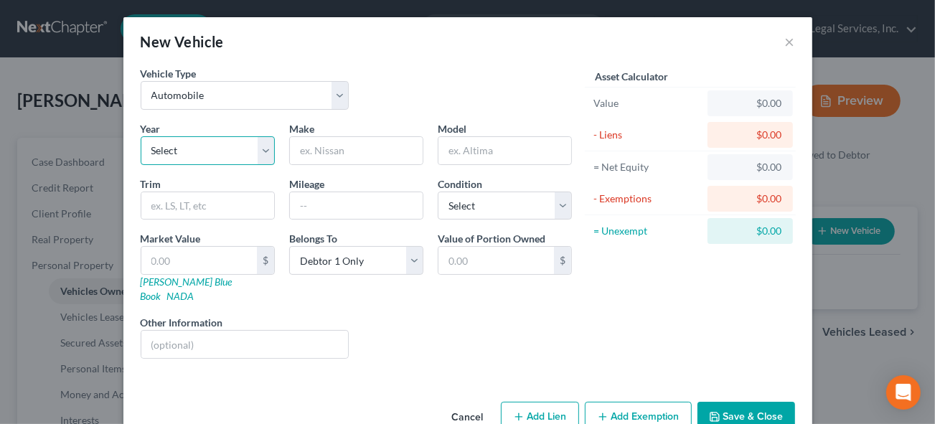
click at [194, 145] on select "Select 2026 2025 2024 2023 2022 2021 2020 2019 2018 2017 2016 2015 2014 2013 20…" at bounding box center [208, 150] width 134 height 29
click at [141, 136] on select "Select 2026 2025 2024 2023 2022 2021 2020 2019 2018 2017 2016 2015 2014 2013 20…" at bounding box center [208, 150] width 134 height 29
click at [357, 152] on input "text" at bounding box center [356, 150] width 133 height 27
click at [547, 402] on button "Add Lien" at bounding box center [540, 417] width 78 height 30
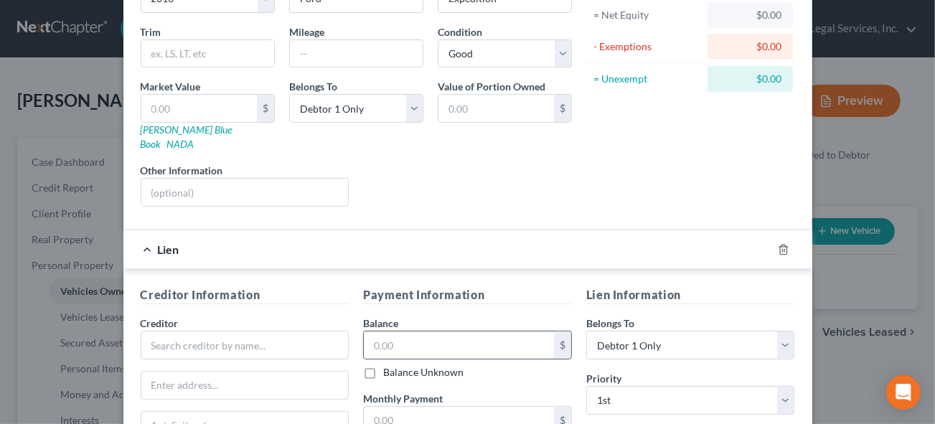
scroll to position [195, 0]
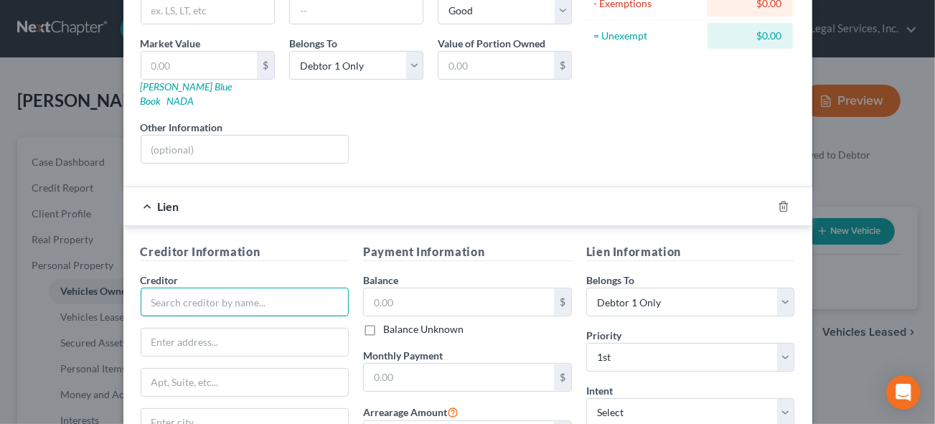
click at [169, 288] on input "text" at bounding box center [245, 302] width 209 height 29
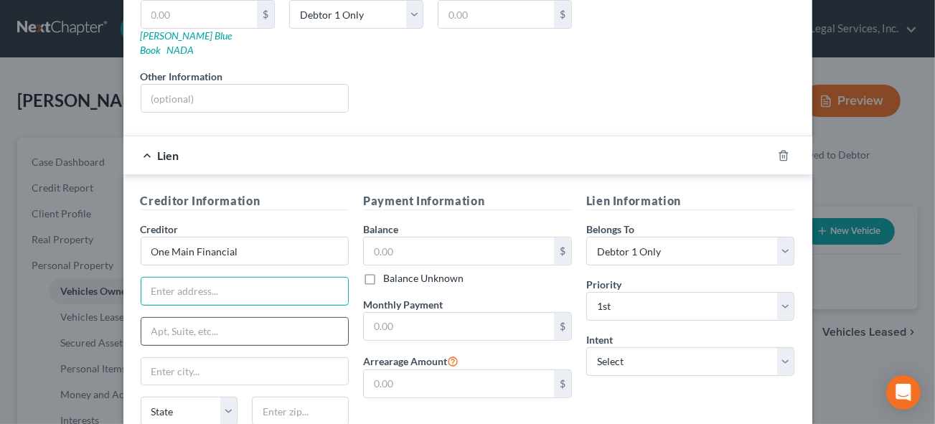
scroll to position [355, 0]
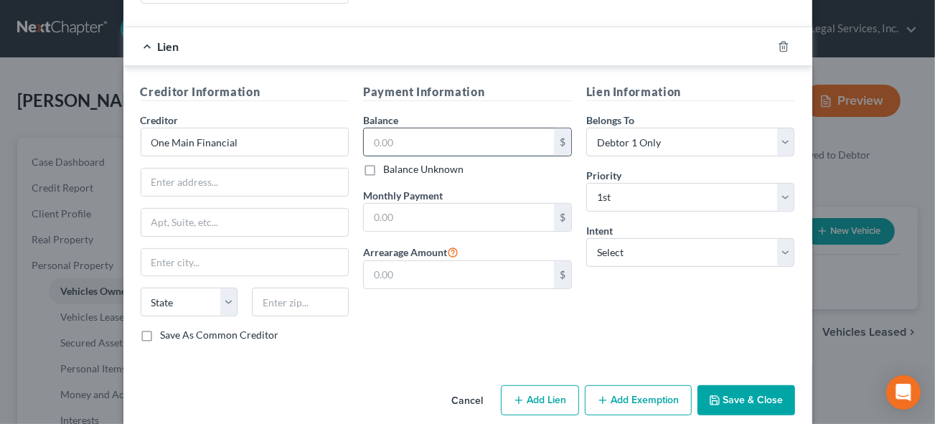
click at [405, 128] on input "text" at bounding box center [459, 141] width 190 height 27
drag, startPoint x: 504, startPoint y: 19, endPoint x: 196, endPoint y: 33, distance: 308.1
click at [702, 28] on div "Lien $15.00" at bounding box center [447, 46] width 649 height 38
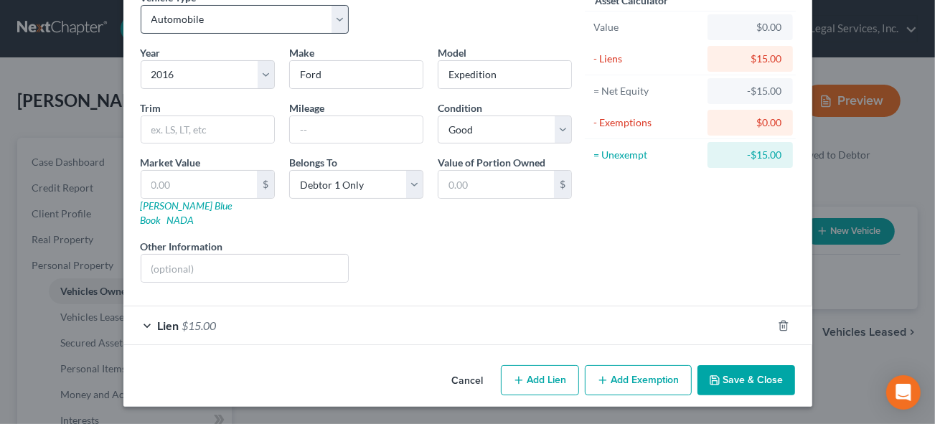
scroll to position [59, 0]
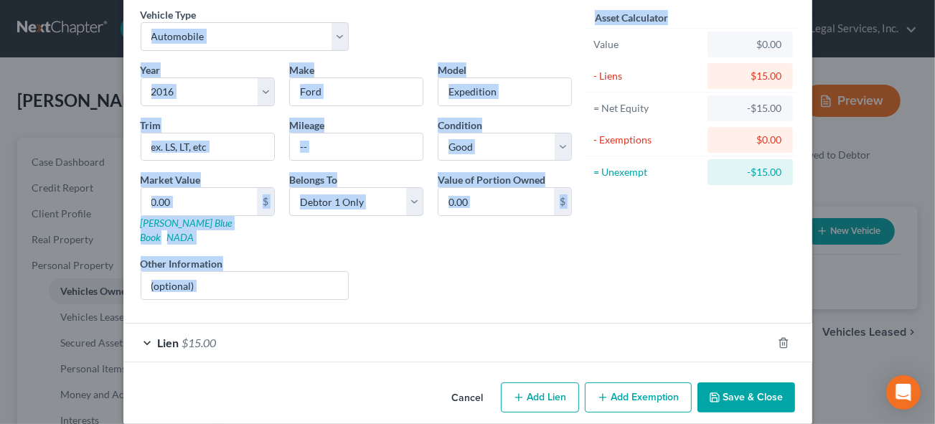
drag, startPoint x: 224, startPoint y: 9, endPoint x: 702, endPoint y: 9, distance: 477.9
click at [702, 9] on div "Vehicle Type Select Automobile Truck Trailer Watercraft Aircraft Motor Home Atv…" at bounding box center [467, 159] width 669 height 304
drag, startPoint x: 418, startPoint y: 265, endPoint x: 437, endPoint y: 224, distance: 45.9
click at [418, 267] on div "Liens Select" at bounding box center [467, 278] width 223 height 44
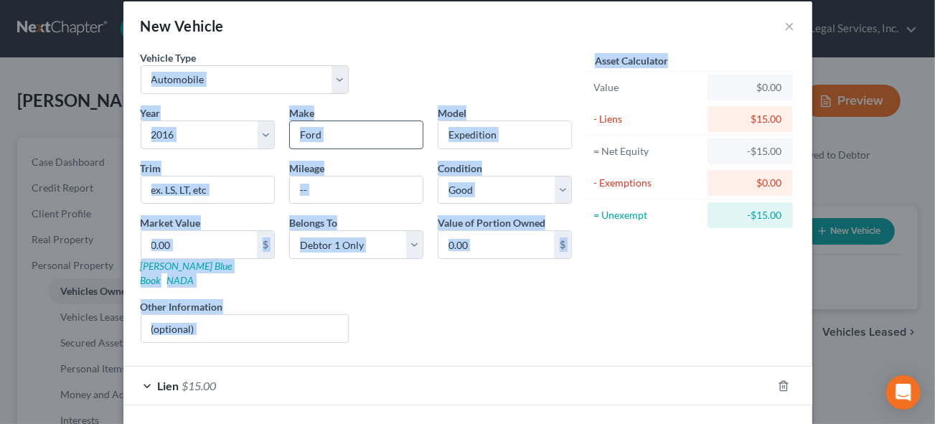
scroll to position [0, 0]
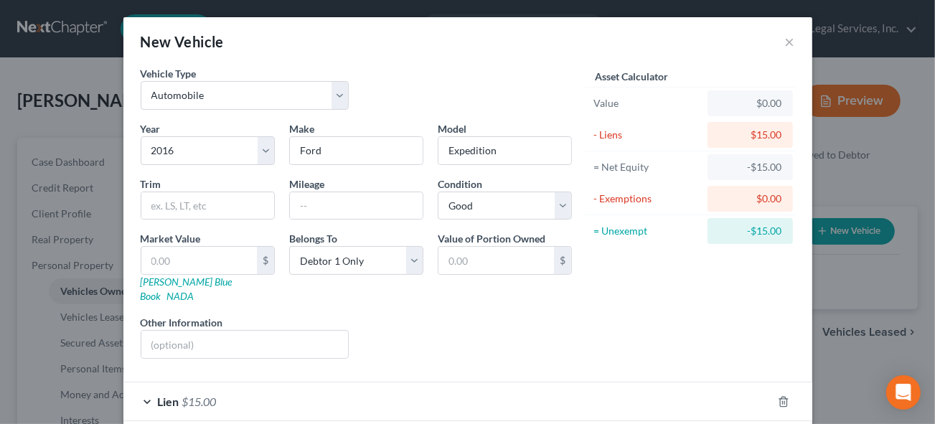
drag, startPoint x: 387, startPoint y: 25, endPoint x: 677, endPoint y: 24, distance: 289.2
click at [718, 24] on div "New Vehicle ×" at bounding box center [467, 41] width 689 height 49
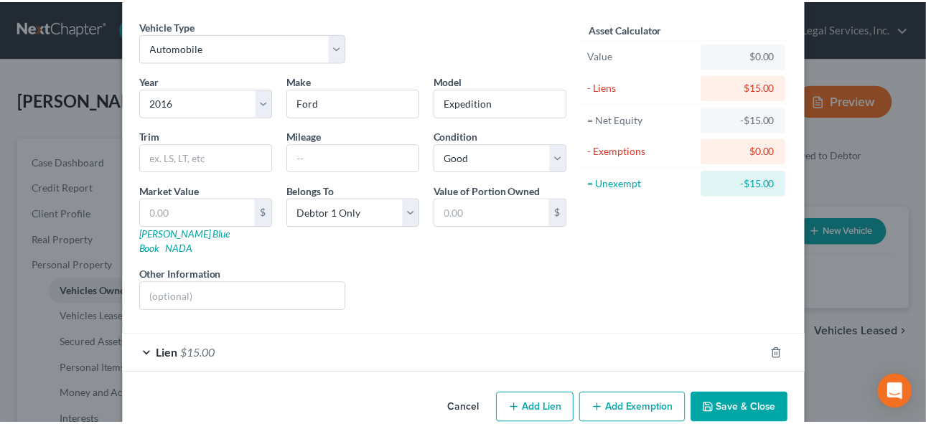
scroll to position [59, 0]
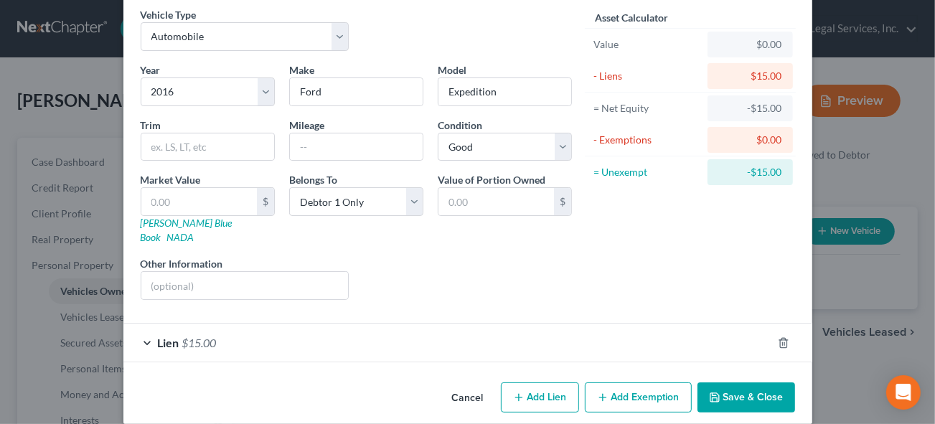
drag, startPoint x: 755, startPoint y: 378, endPoint x: 647, endPoint y: 283, distance: 144.4
click at [754, 382] on button "Save & Close" at bounding box center [746, 397] width 98 height 30
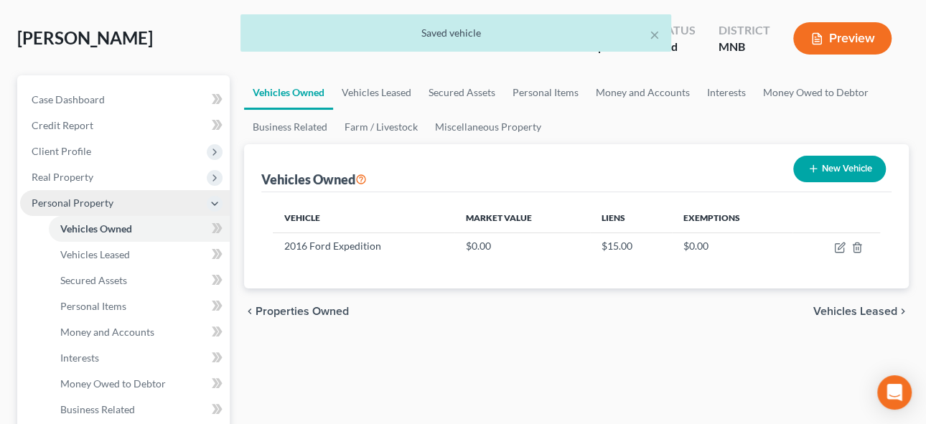
scroll to position [260, 0]
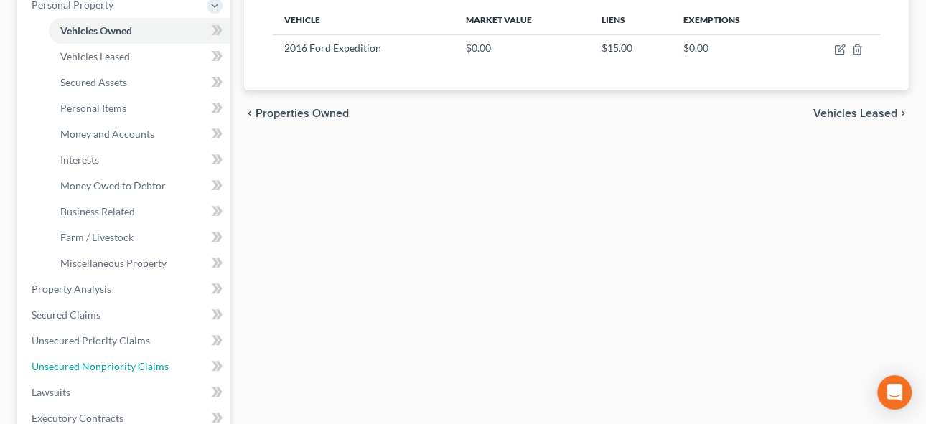
drag, startPoint x: 93, startPoint y: 366, endPoint x: 377, endPoint y: 358, distance: 283.5
click at [93, 366] on span "Unsecured Nonpriority Claims" at bounding box center [100, 366] width 137 height 12
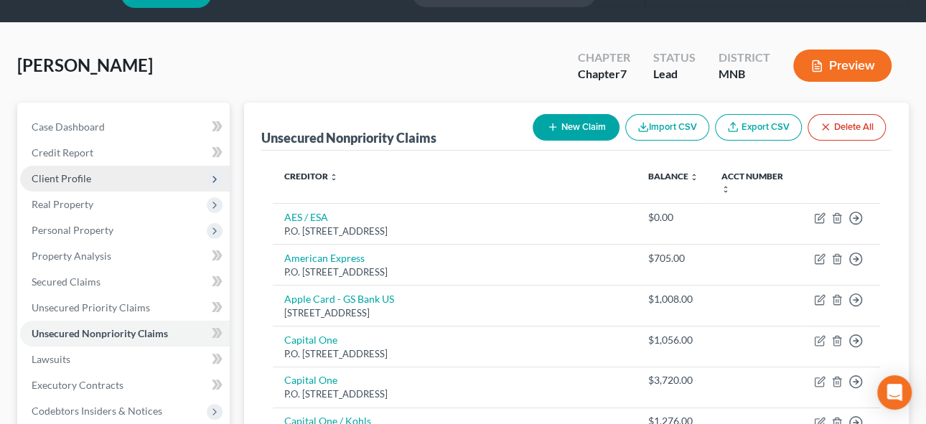
scroll to position [11, 0]
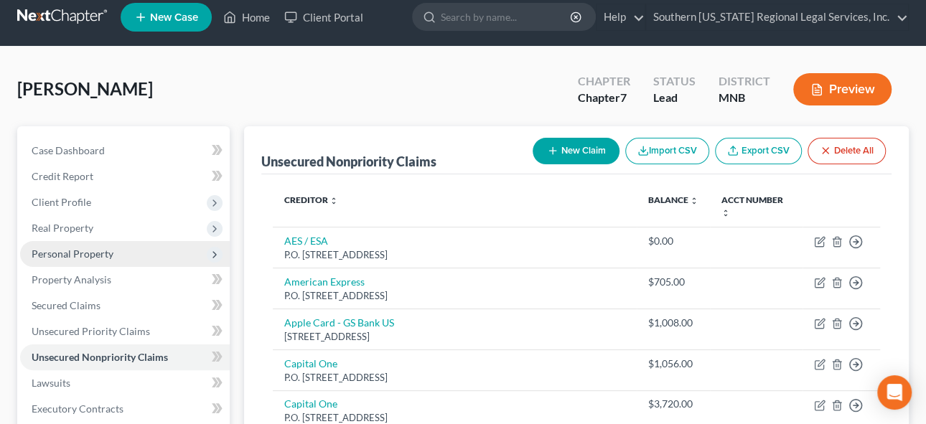
drag, startPoint x: 74, startPoint y: 251, endPoint x: 113, endPoint y: 259, distance: 40.2
click at [74, 251] on span "Personal Property" at bounding box center [73, 254] width 82 height 12
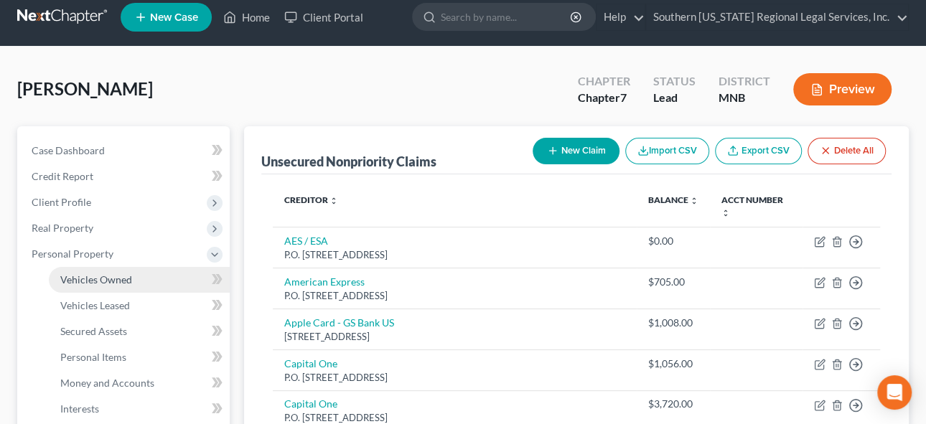
click at [103, 280] on span "Vehicles Owned" at bounding box center [96, 279] width 72 height 12
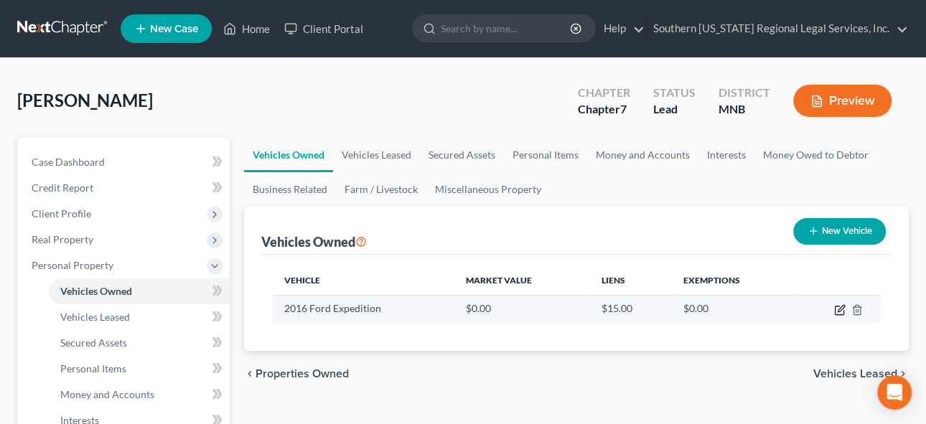
click at [841, 307] on icon "button" at bounding box center [840, 308] width 6 height 6
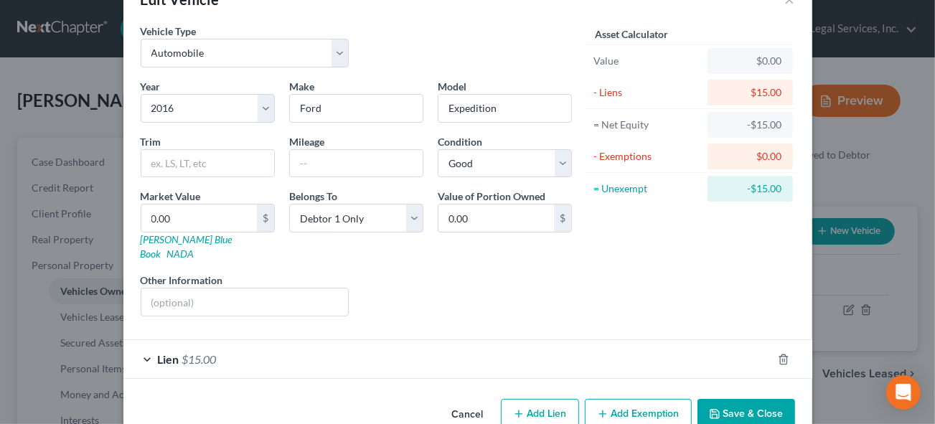
scroll to position [59, 0]
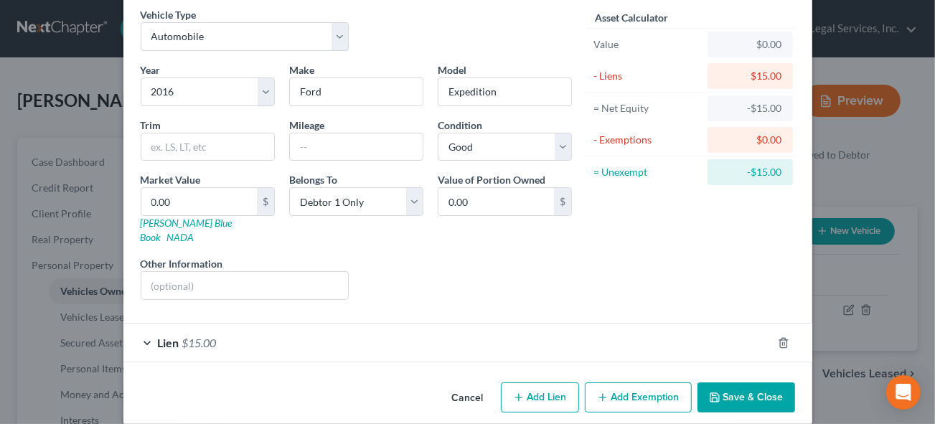
click at [528, 385] on button "Add Lien" at bounding box center [540, 397] width 78 height 30
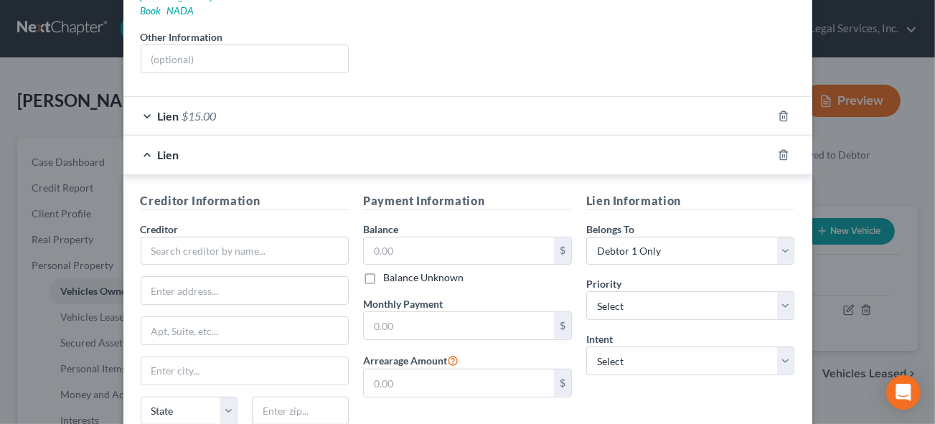
scroll to position [319, 0]
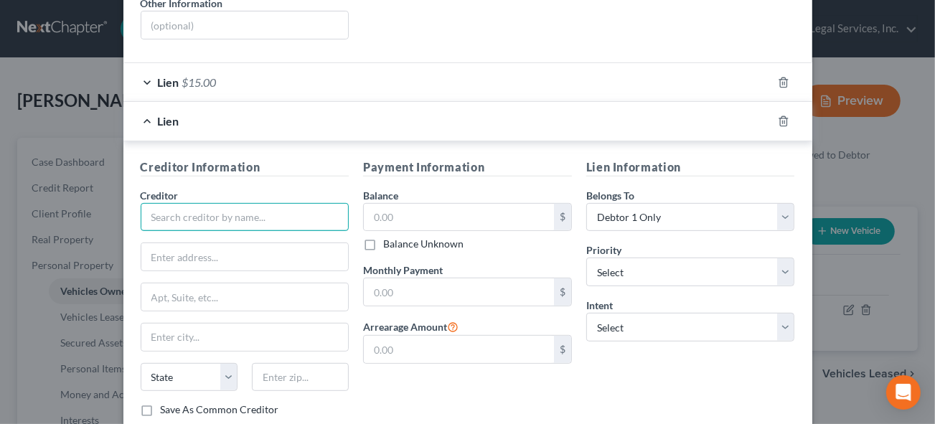
click at [190, 204] on input "text" at bounding box center [245, 217] width 209 height 29
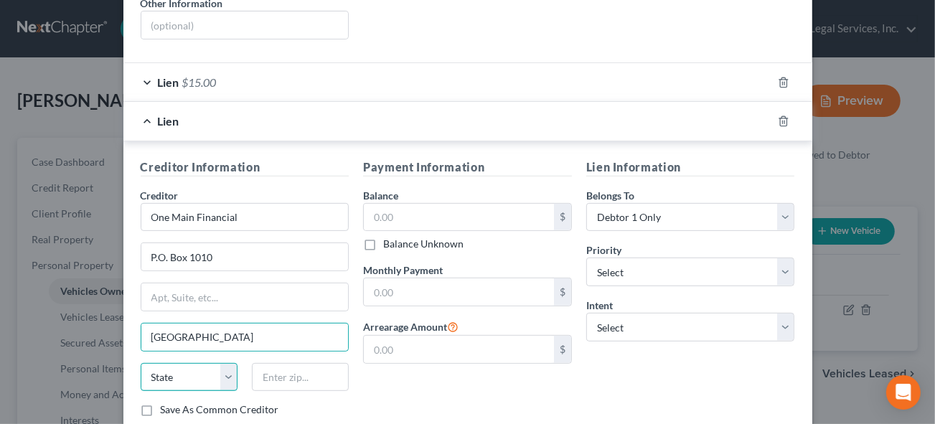
click at [164, 363] on select "State [US_STATE] AK AR AZ CA CO CT DE DC [GEOGRAPHIC_DATA] [GEOGRAPHIC_DATA] GU…" at bounding box center [189, 377] width 97 height 29
click at [141, 363] on select "State [US_STATE] AK AR AZ CA CO CT DE DC [GEOGRAPHIC_DATA] [GEOGRAPHIC_DATA] GU…" at bounding box center [189, 377] width 97 height 29
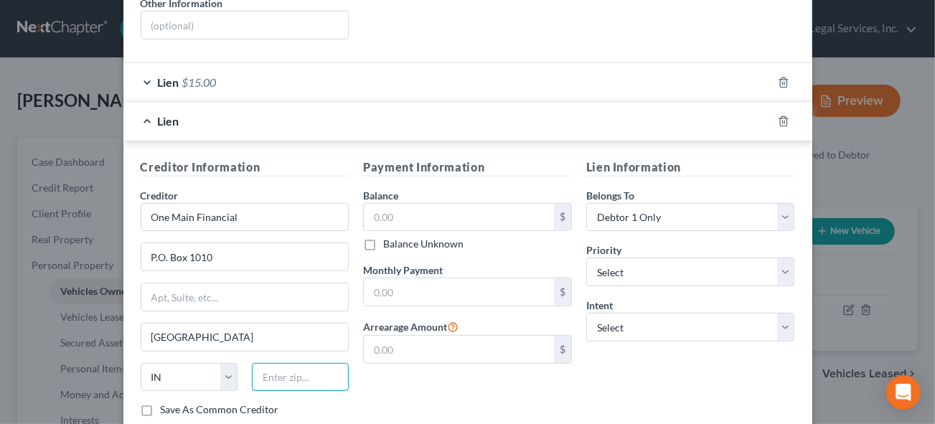
click at [310, 363] on input "text" at bounding box center [300, 377] width 97 height 29
click at [401, 204] on input "text" at bounding box center [459, 217] width 190 height 27
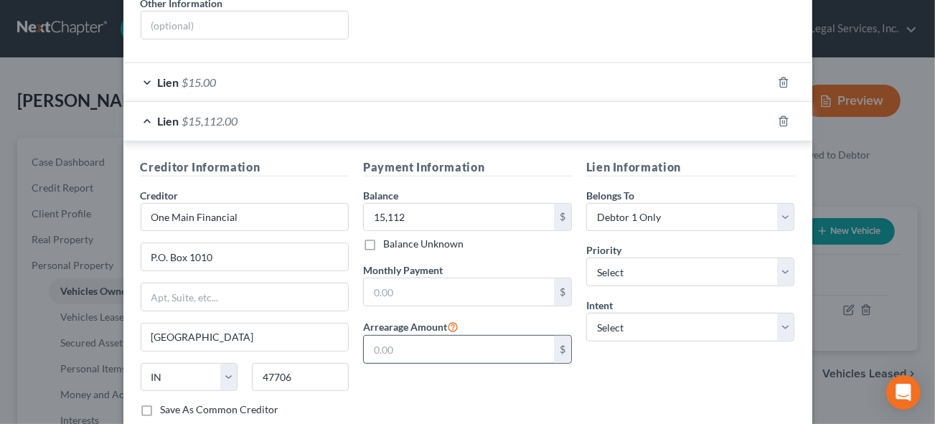
click at [404, 336] on input "text" at bounding box center [459, 349] width 190 height 27
click at [784, 313] on select "Select Surrender Redeem Reaffirm Avoid Other" at bounding box center [690, 327] width 209 height 29
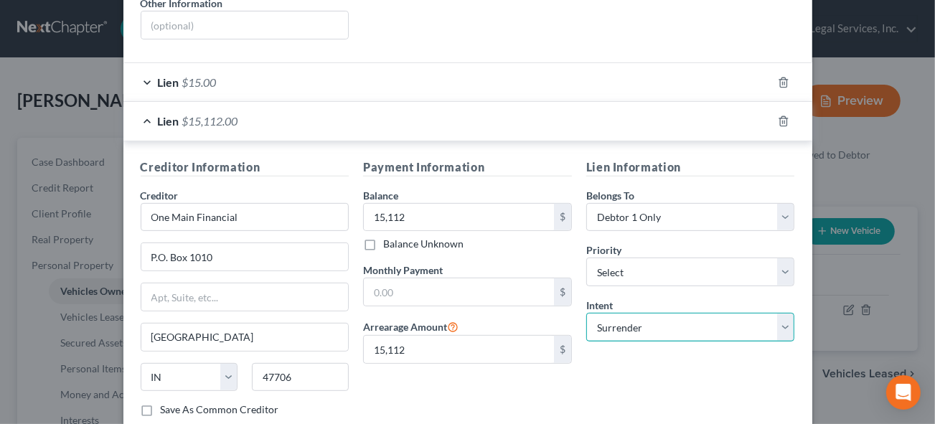
click at [586, 313] on select "Select Surrender Redeem Reaffirm Avoid Other" at bounding box center [690, 327] width 209 height 29
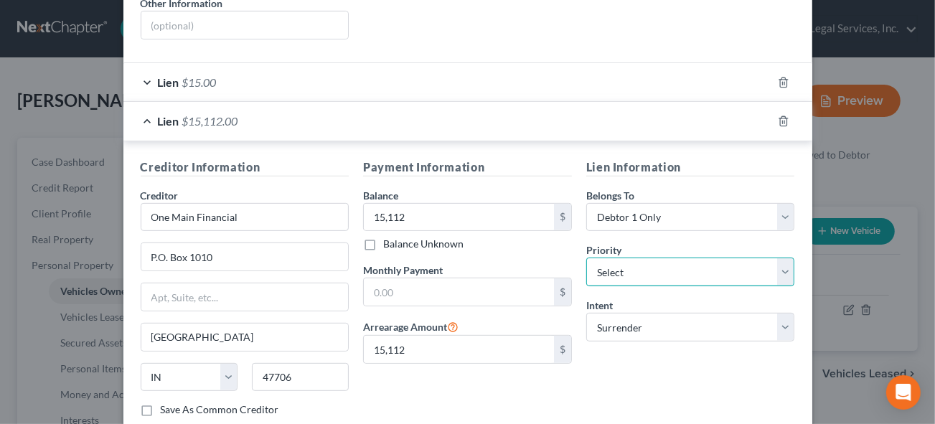
click at [662, 260] on select "Select 1st 2nd 3rd 4th 5th 6th 7th 8th 9th 10th 11th 12th 13th 14th 15th 16th 1…" at bounding box center [690, 272] width 209 height 29
drag, startPoint x: 743, startPoint y: 392, endPoint x: 690, endPoint y: 372, distance: 57.0
click at [740, 388] on div "Lien Information Belongs To * Select Debtor 1 Only Debtor 2 Only Debtor 1 And D…" at bounding box center [690, 294] width 223 height 271
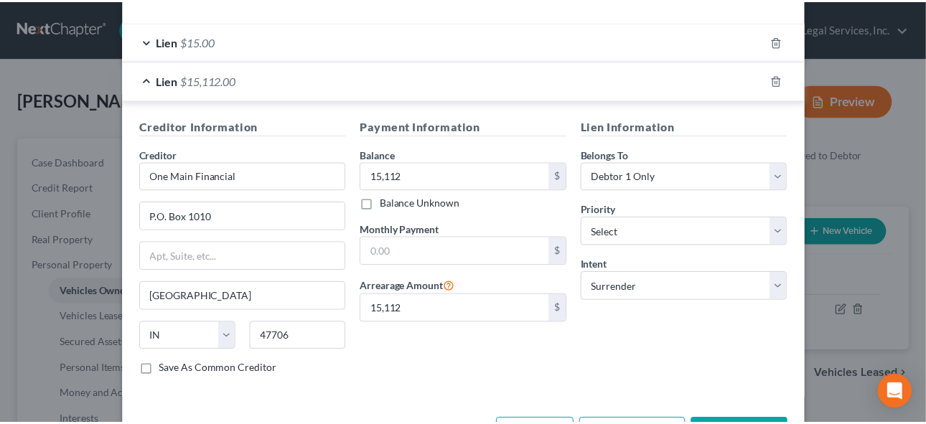
scroll to position [394, 0]
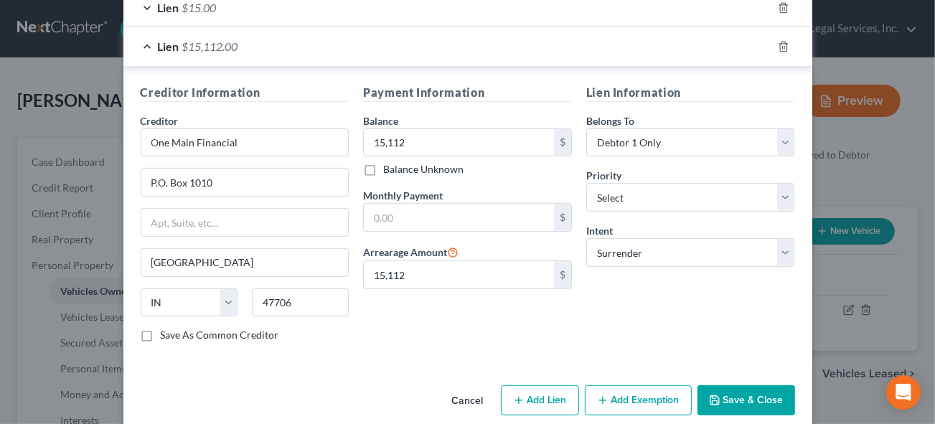
click at [738, 385] on button "Save & Close" at bounding box center [746, 400] width 98 height 30
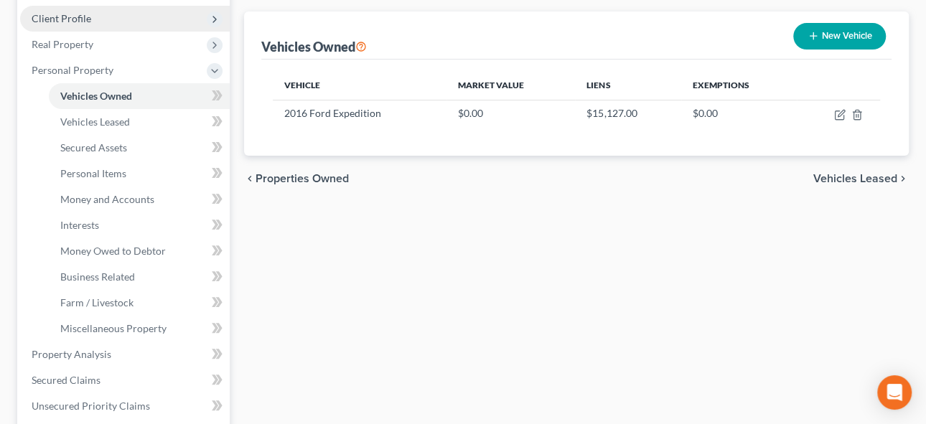
scroll to position [0, 0]
